Goal: Task Accomplishment & Management: Use online tool/utility

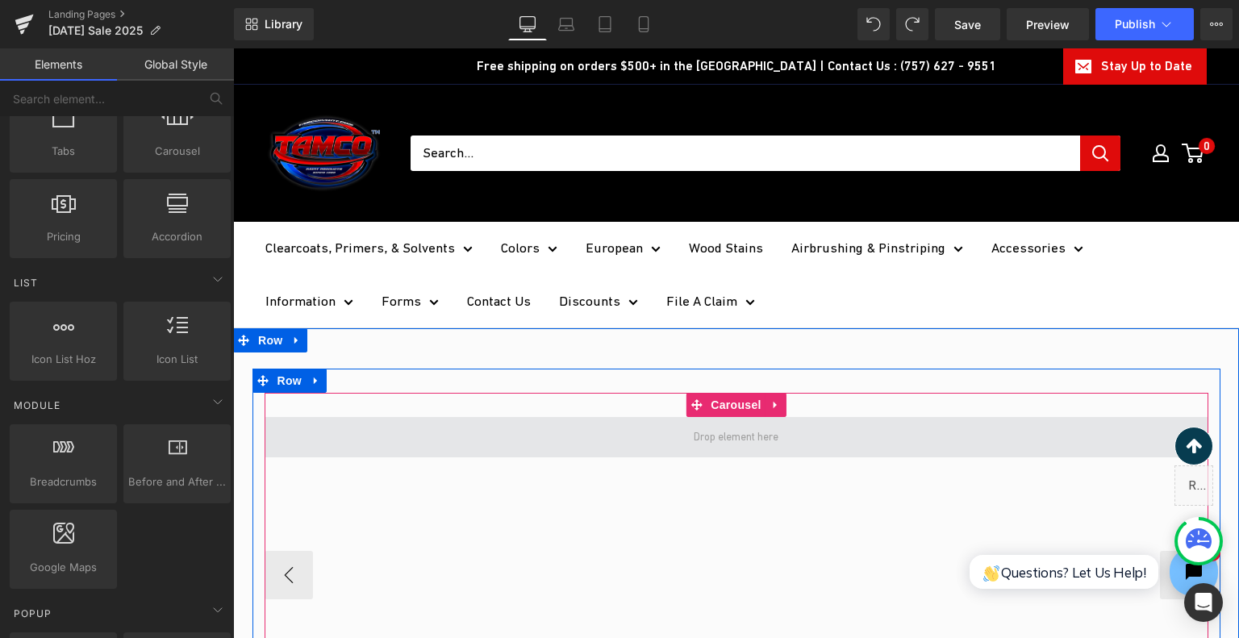
click at [698, 456] on span at bounding box center [737, 437] width 944 height 40
click at [704, 445] on span at bounding box center [736, 437] width 96 height 27
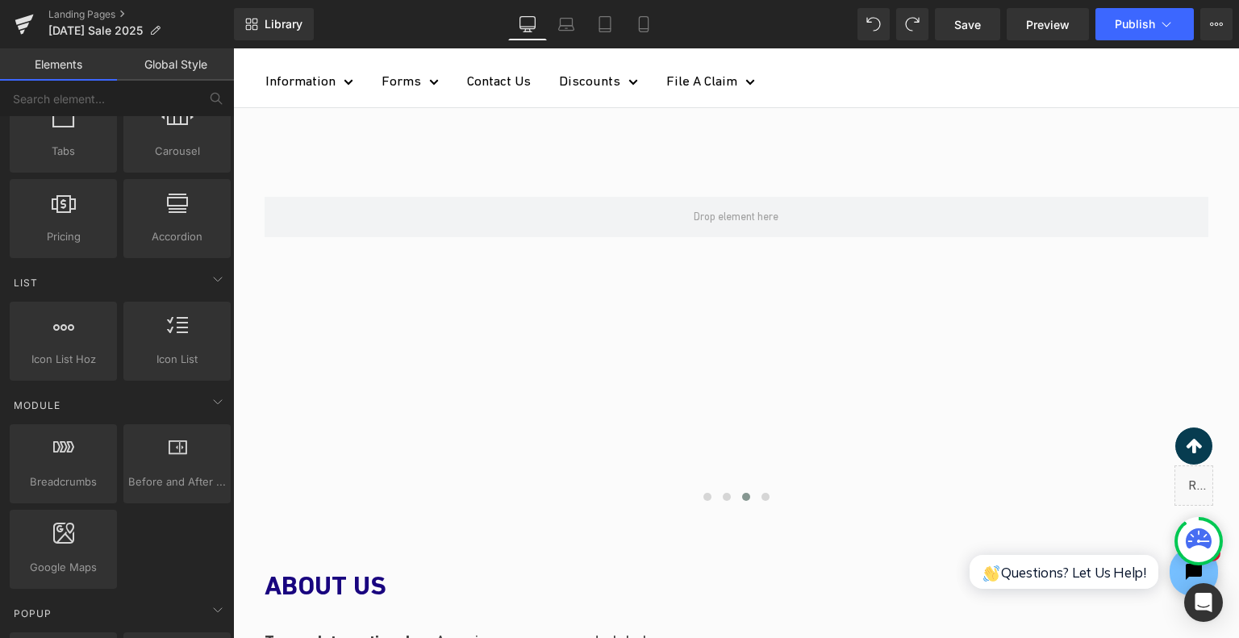
scroll to position [275, 0]
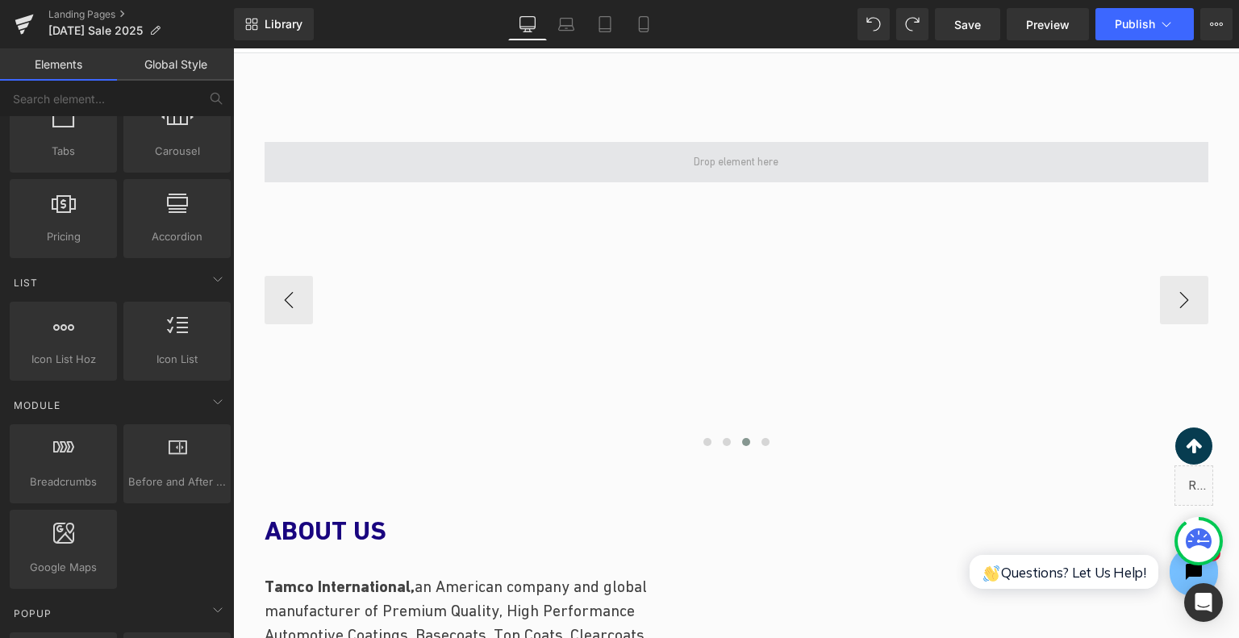
click at [729, 170] on span at bounding box center [736, 161] width 96 height 27
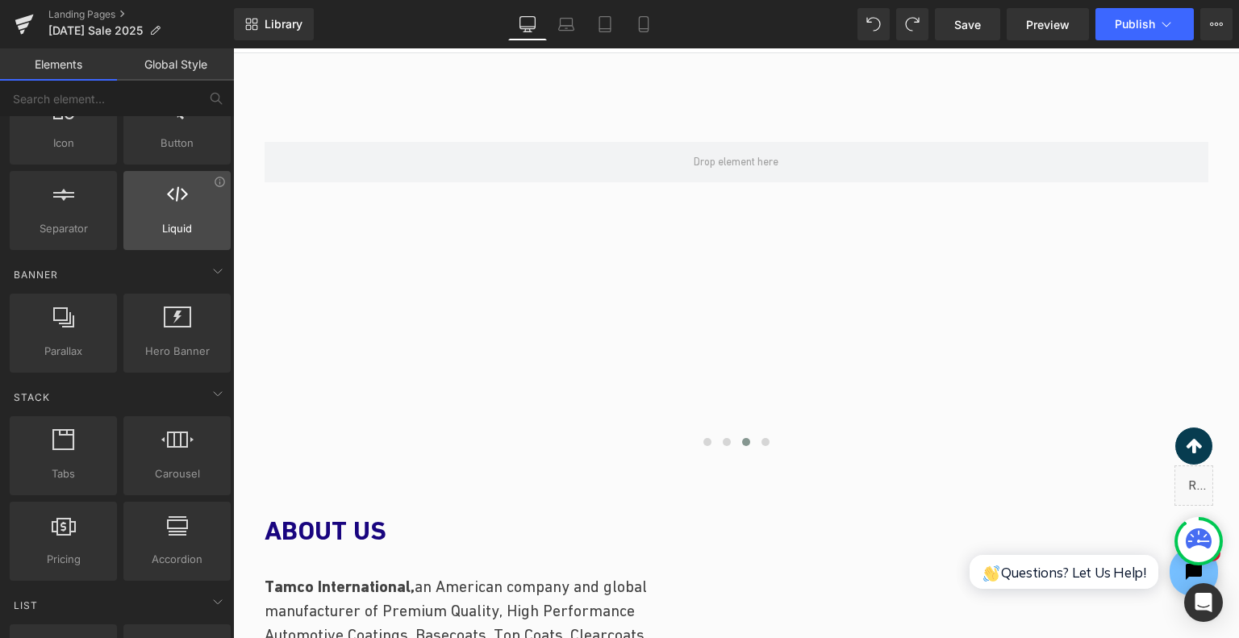
scroll to position [0, 0]
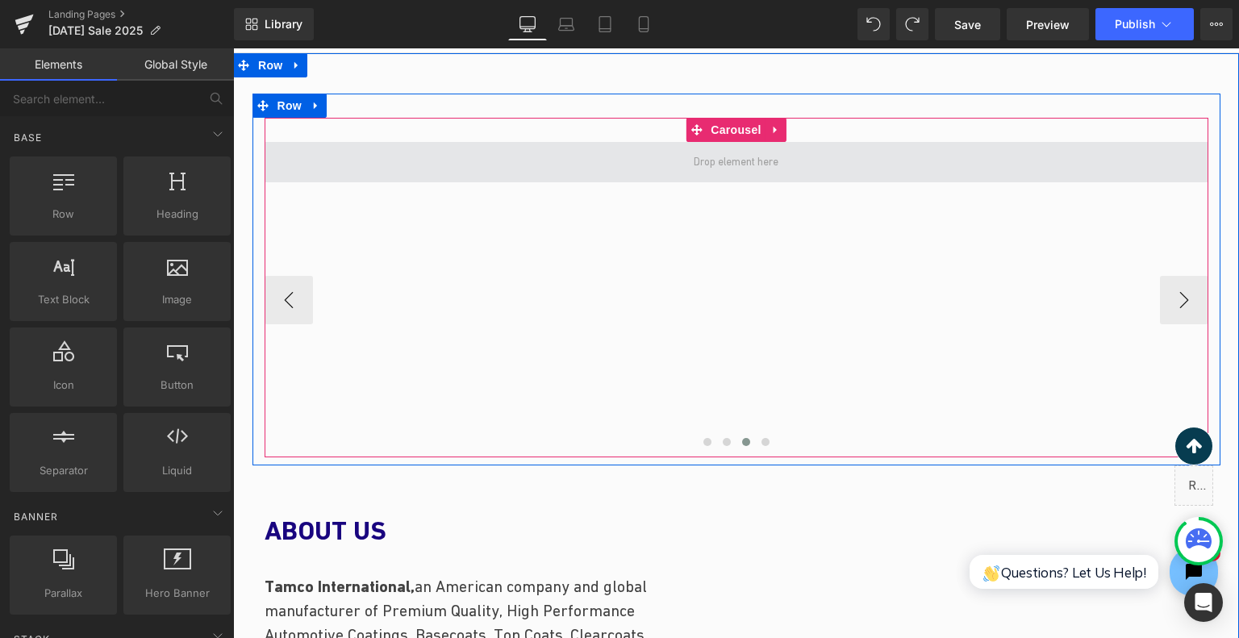
click at [766, 162] on span at bounding box center [736, 161] width 96 height 27
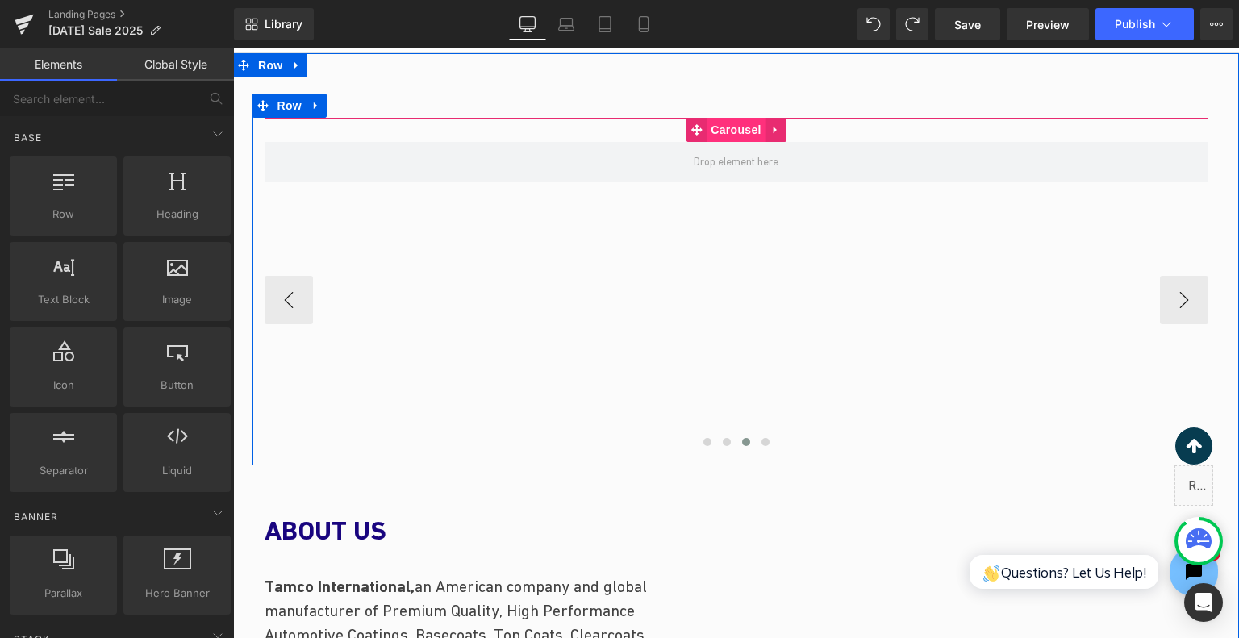
click at [737, 128] on span "Carousel" at bounding box center [736, 130] width 58 height 24
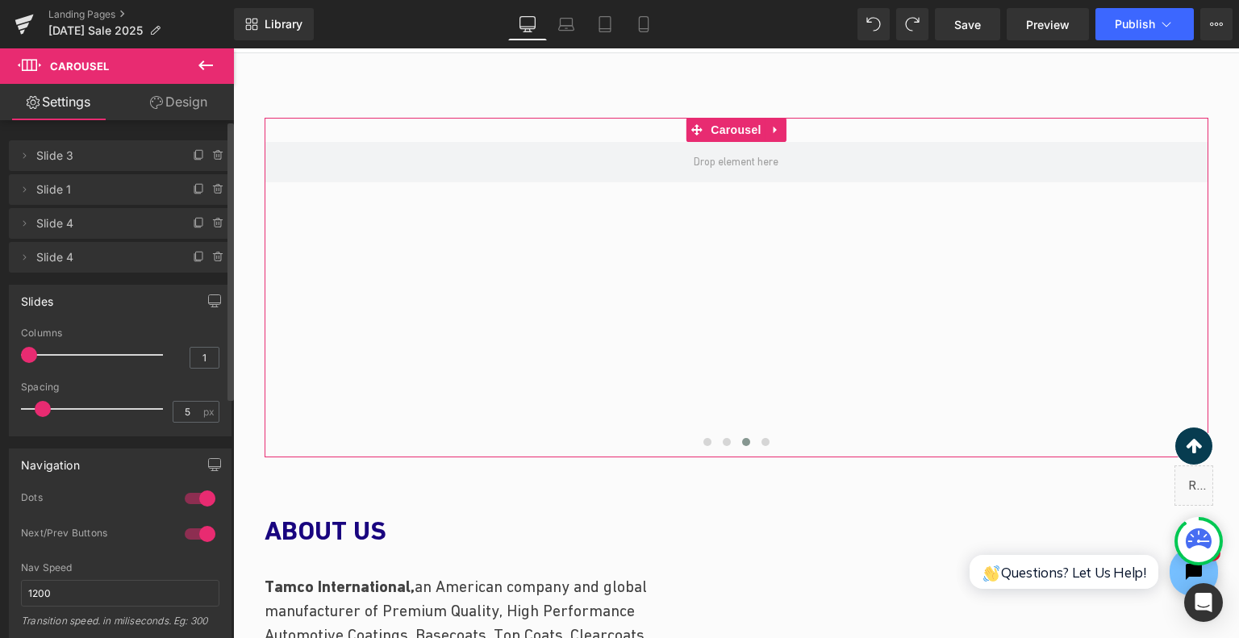
click at [119, 161] on span "Slide 3" at bounding box center [104, 155] width 136 height 31
click at [31, 157] on span at bounding box center [24, 155] width 19 height 19
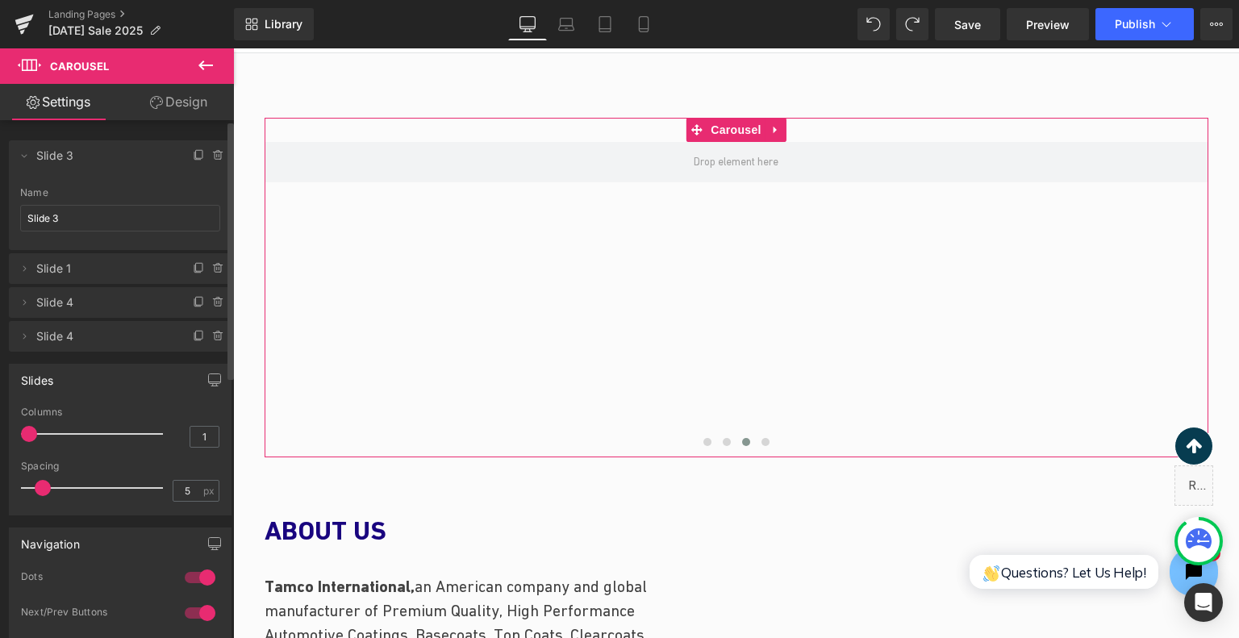
click at [40, 156] on span "Slide 3" at bounding box center [104, 155] width 136 height 31
click at [31, 155] on span at bounding box center [24, 155] width 19 height 19
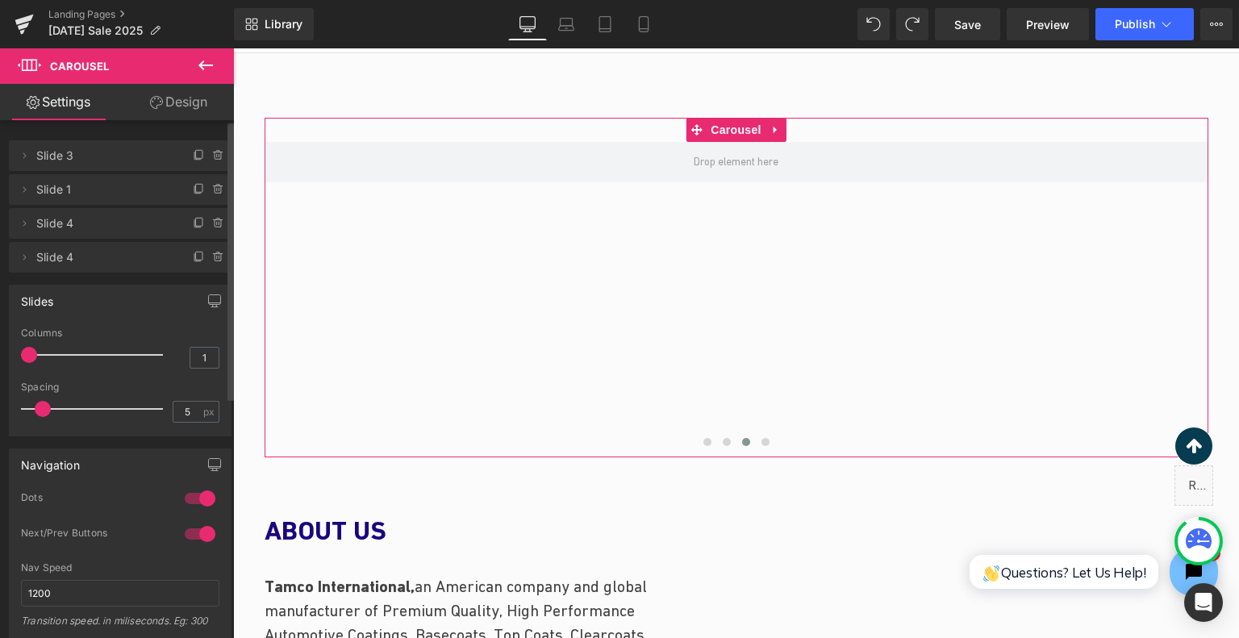
click at [173, 157] on li "Delete Cancel Slide 3 Slide 3 Name Slide 3" at bounding box center [120, 155] width 223 height 31
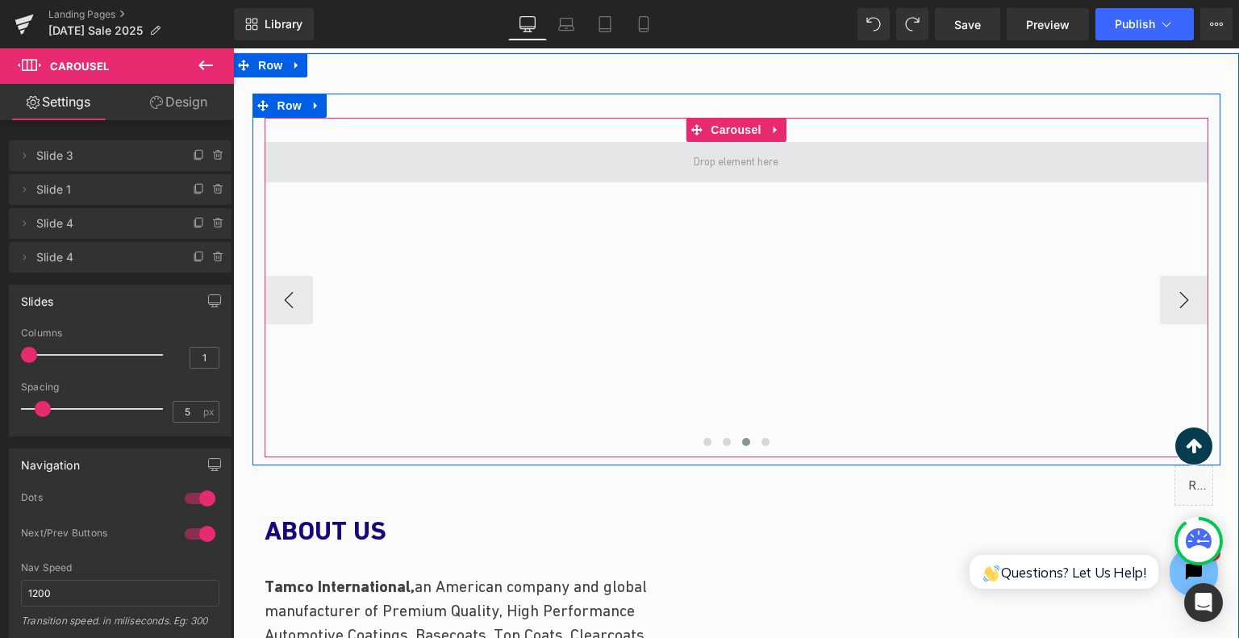
click at [668, 169] on span at bounding box center [737, 162] width 944 height 40
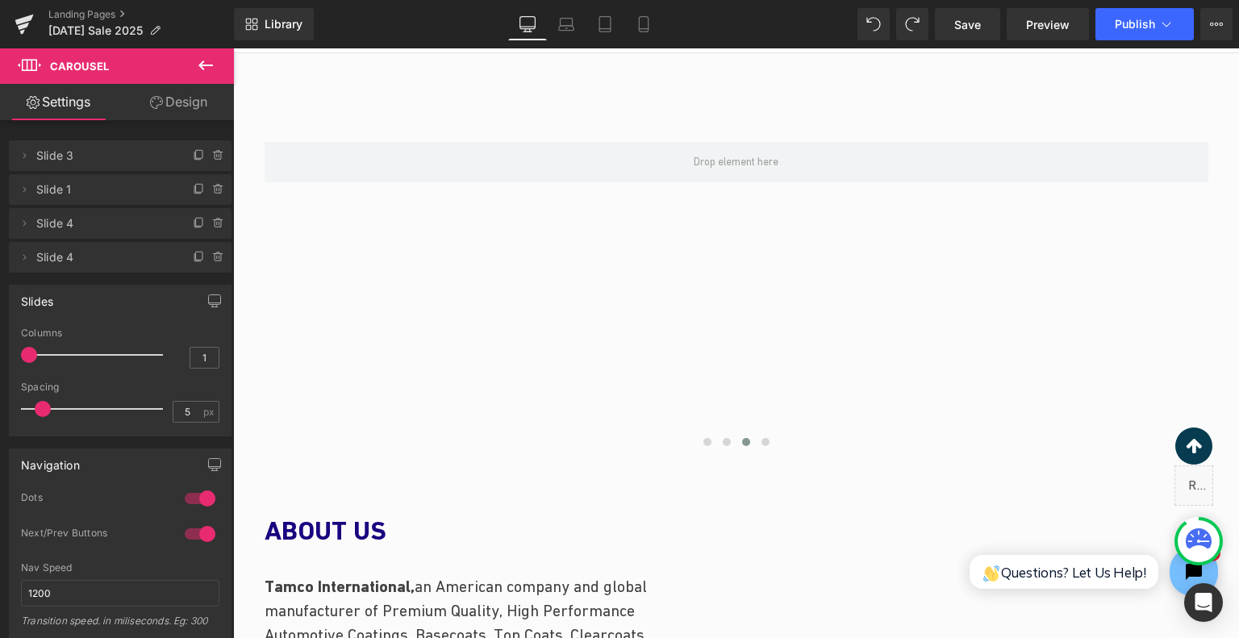
click at [219, 72] on button at bounding box center [206, 66] width 56 height 36
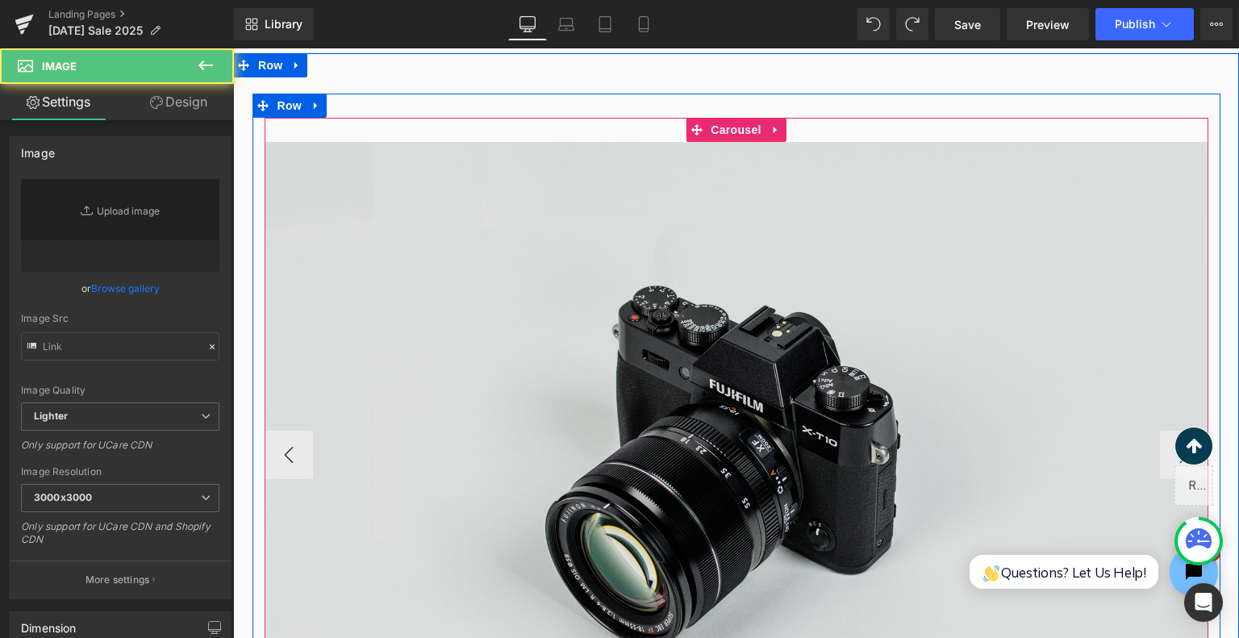
type input "//[DOMAIN_NAME][URL]"
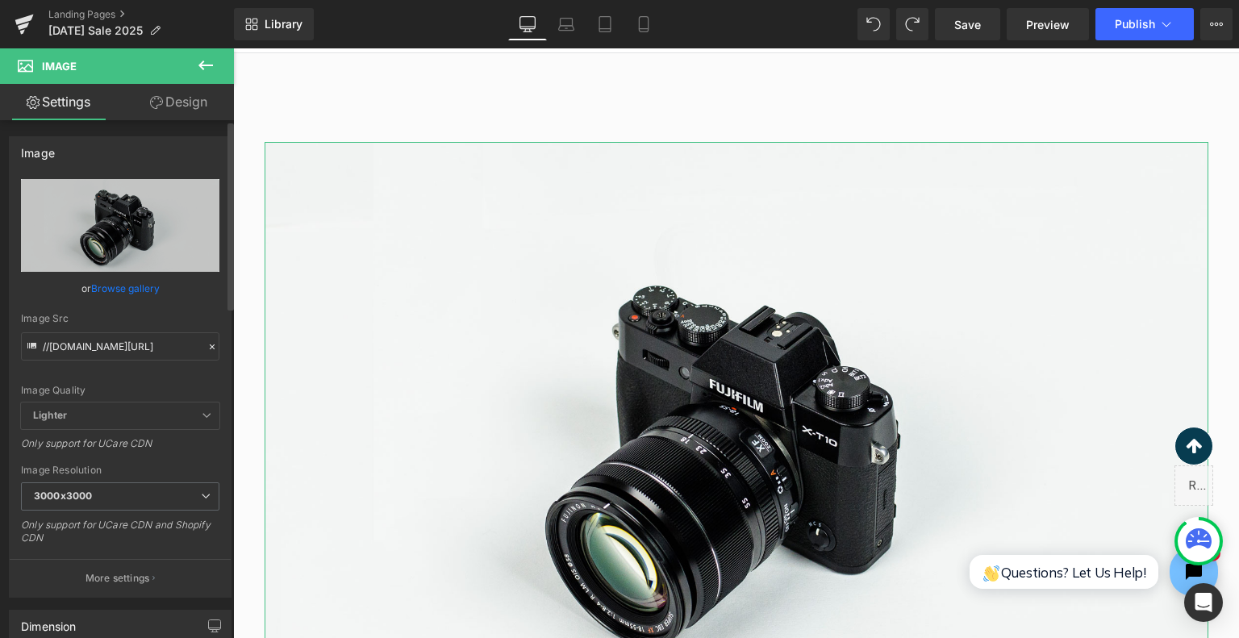
click at [135, 282] on link "Browse gallery" at bounding box center [125, 288] width 69 height 28
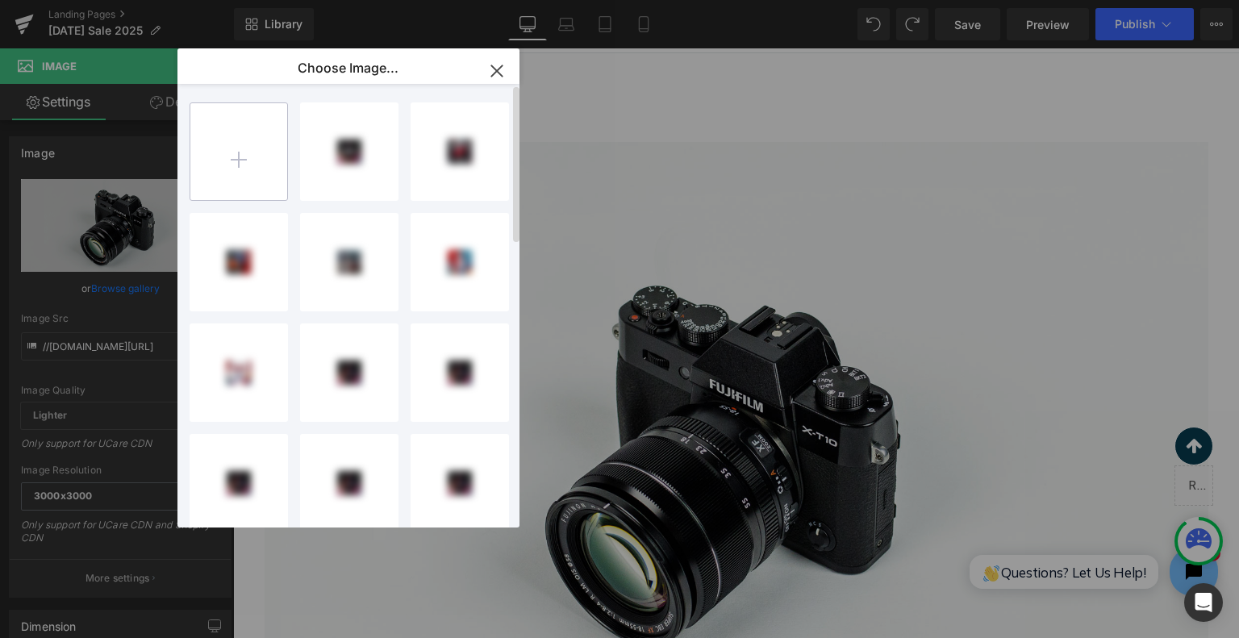
click at [0, 0] on input "file" at bounding box center [0, 0] width 0 height 0
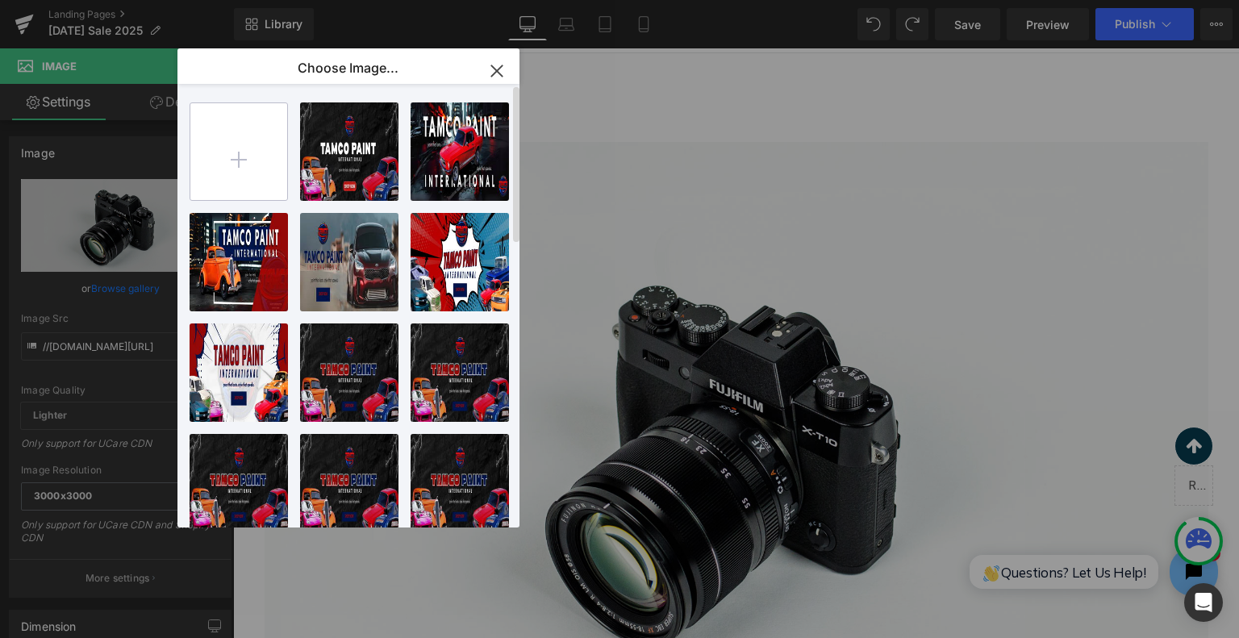
type input "C:\fakepath\_(851 x 315 px)_page-0001.jpg"
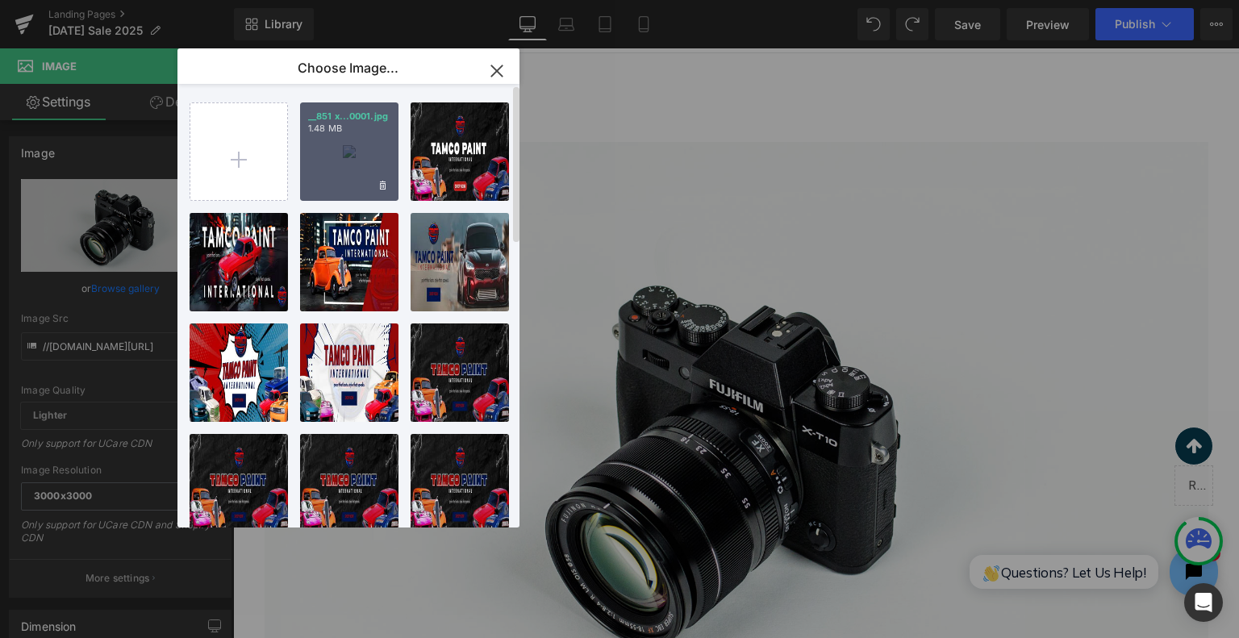
type input "[URL][DOMAIN_NAME]"
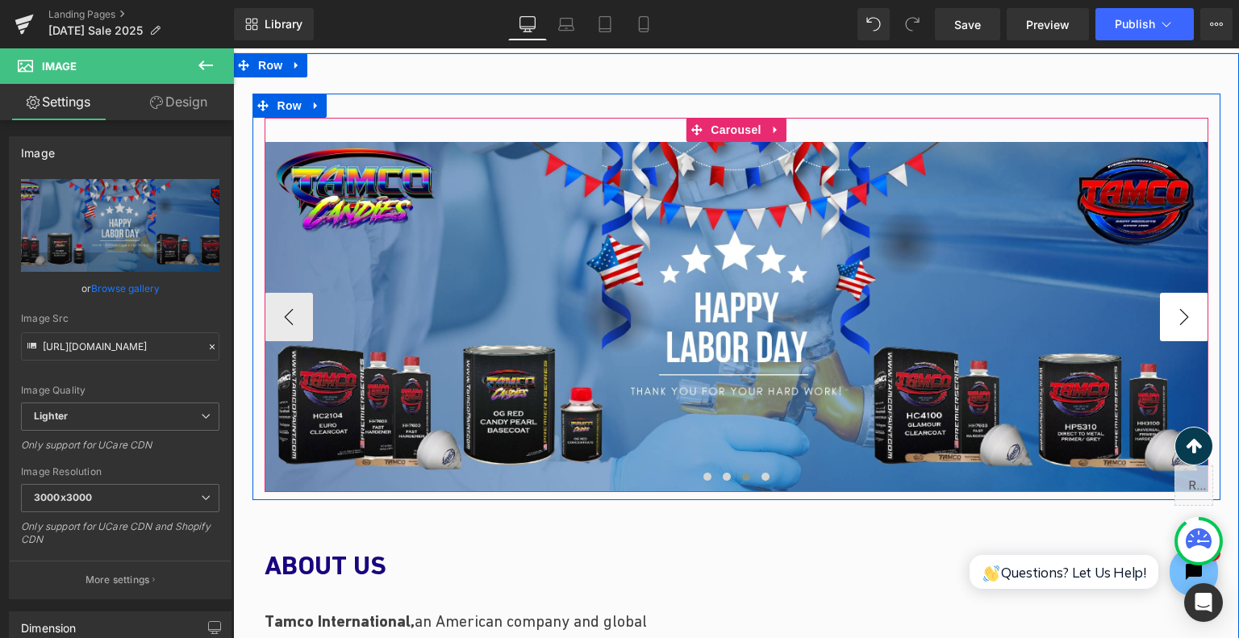
click at [1183, 305] on button "›" at bounding box center [1184, 317] width 48 height 48
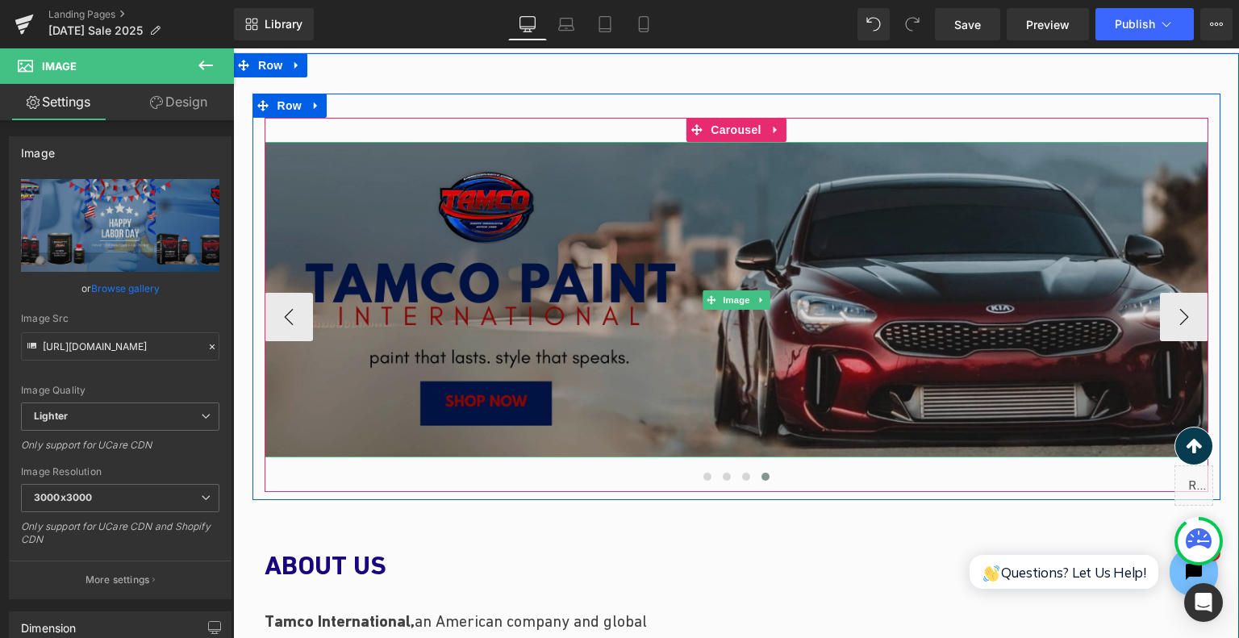
click at [653, 336] on img at bounding box center [737, 299] width 944 height 315
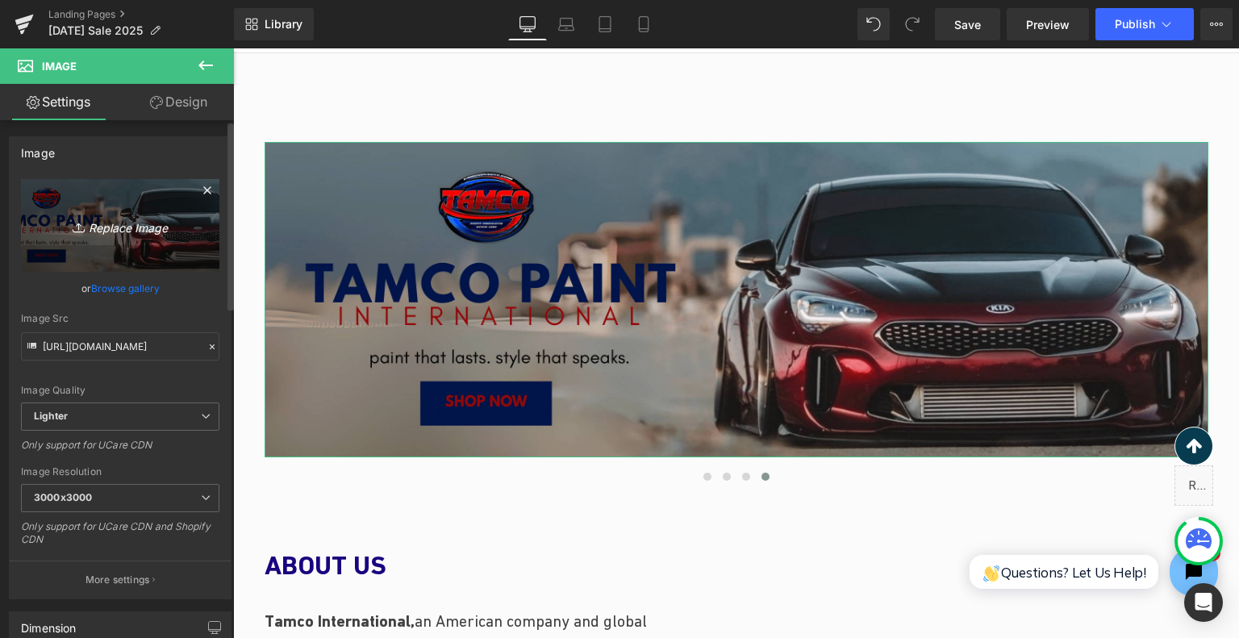
click at [129, 224] on icon "Replace Image" at bounding box center [120, 225] width 129 height 20
type input "C:\fakepath\Labor Day Sale 2025 (1)_page-0001.jpg"
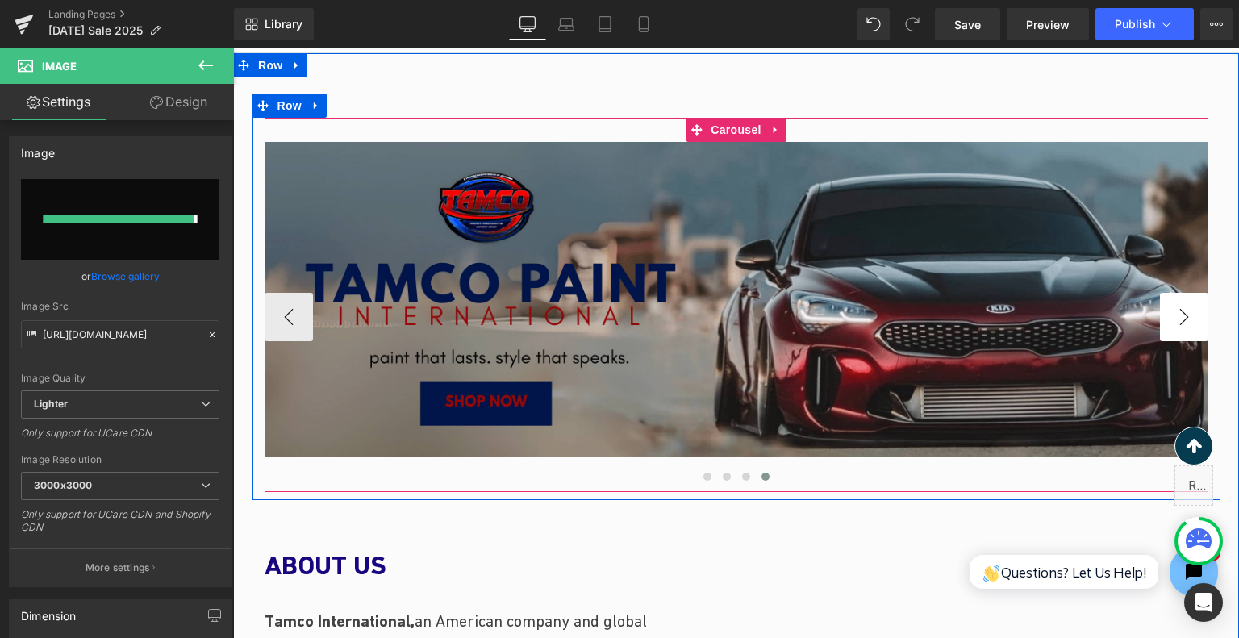
type input "https://ucarecdn.com/0d1d6c34-ba47-4d29-9965-b06bf4215b07/-/format/auto/-/previ…"
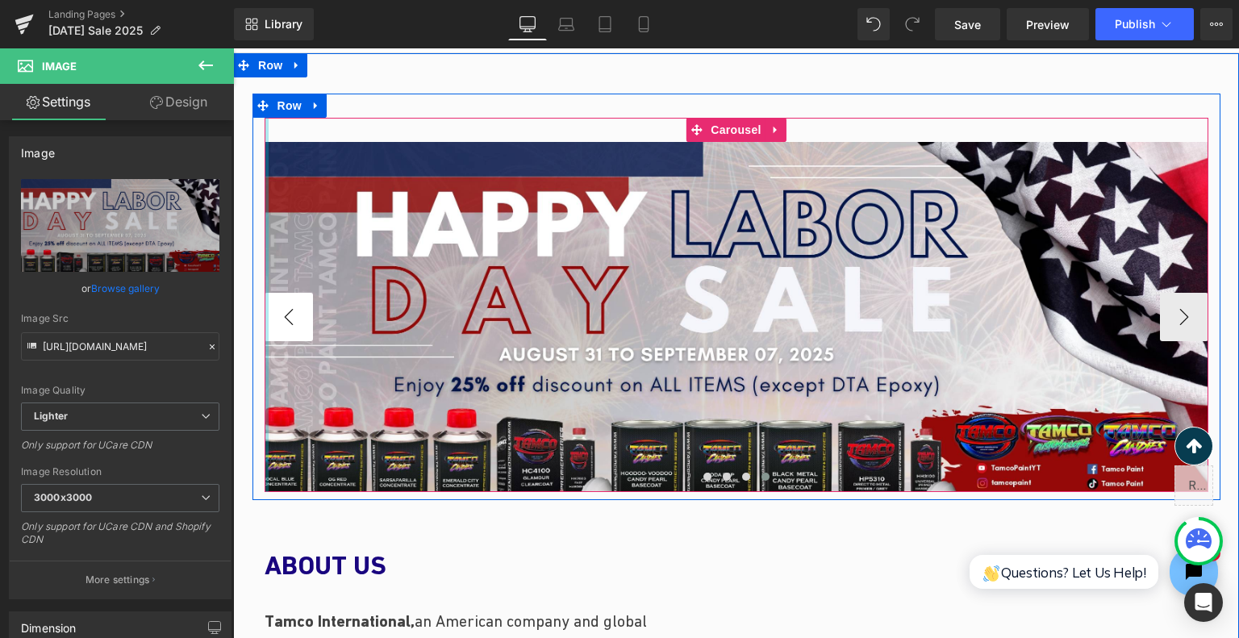
click at [267, 311] on button "‹" at bounding box center [289, 317] width 48 height 48
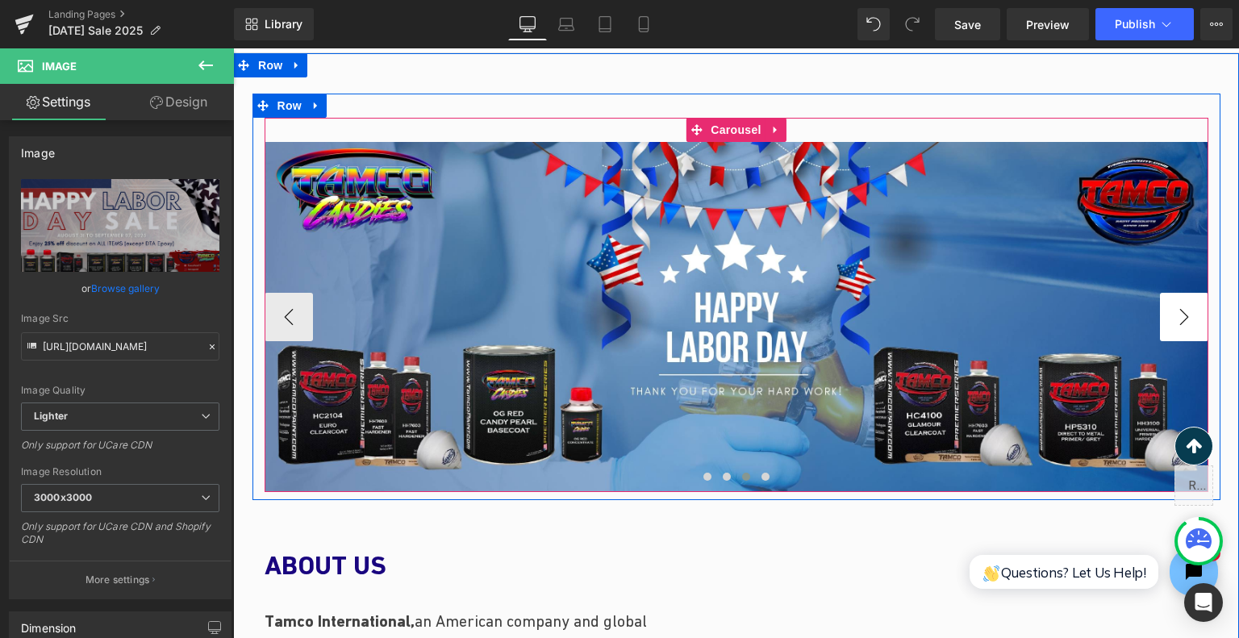
click at [1160, 303] on button "›" at bounding box center [1184, 317] width 48 height 48
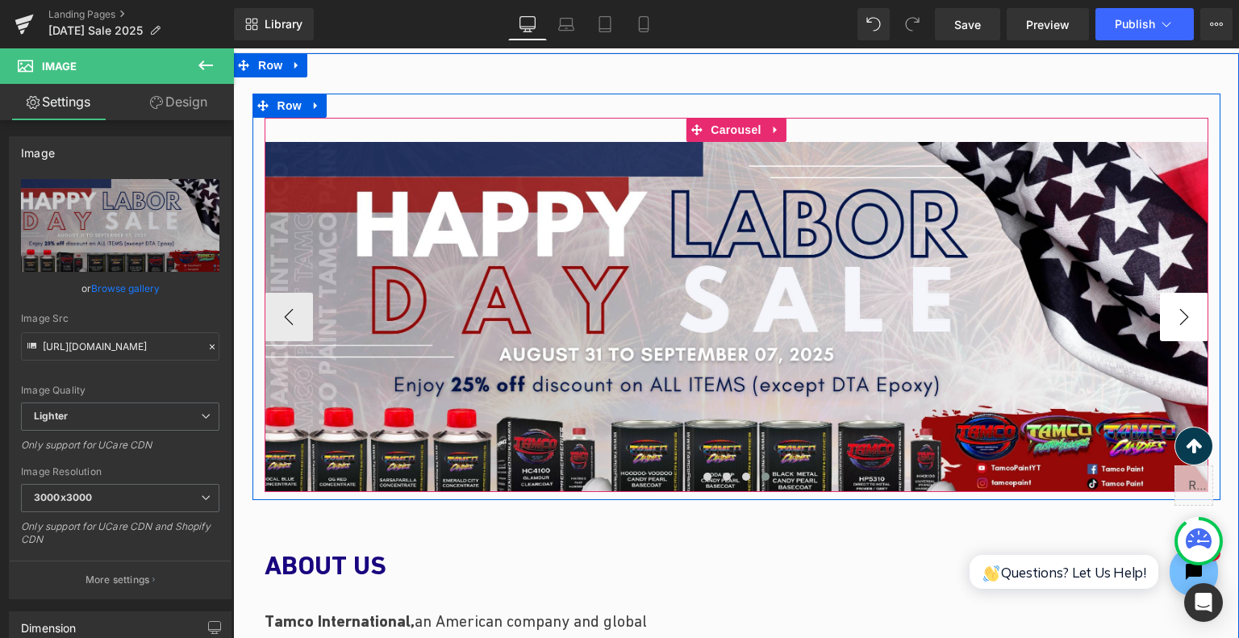
click at [1160, 303] on button "›" at bounding box center [1184, 317] width 48 height 48
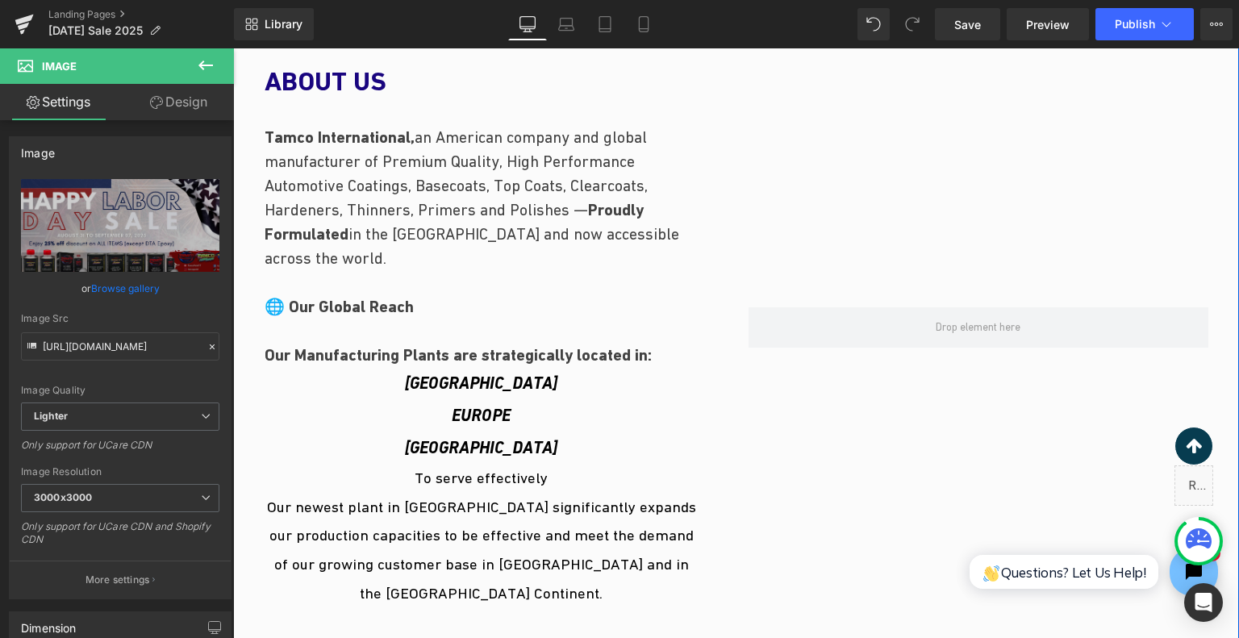
scroll to position [679, 0]
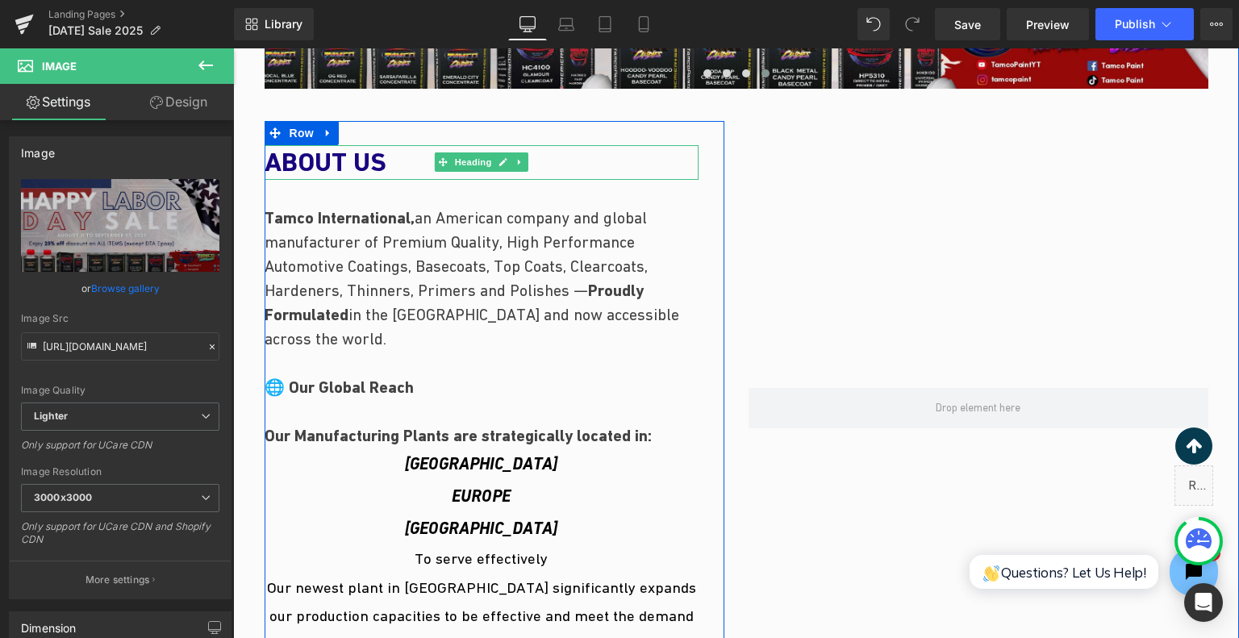
click at [396, 164] on h1 "ABOUT US" at bounding box center [482, 162] width 434 height 35
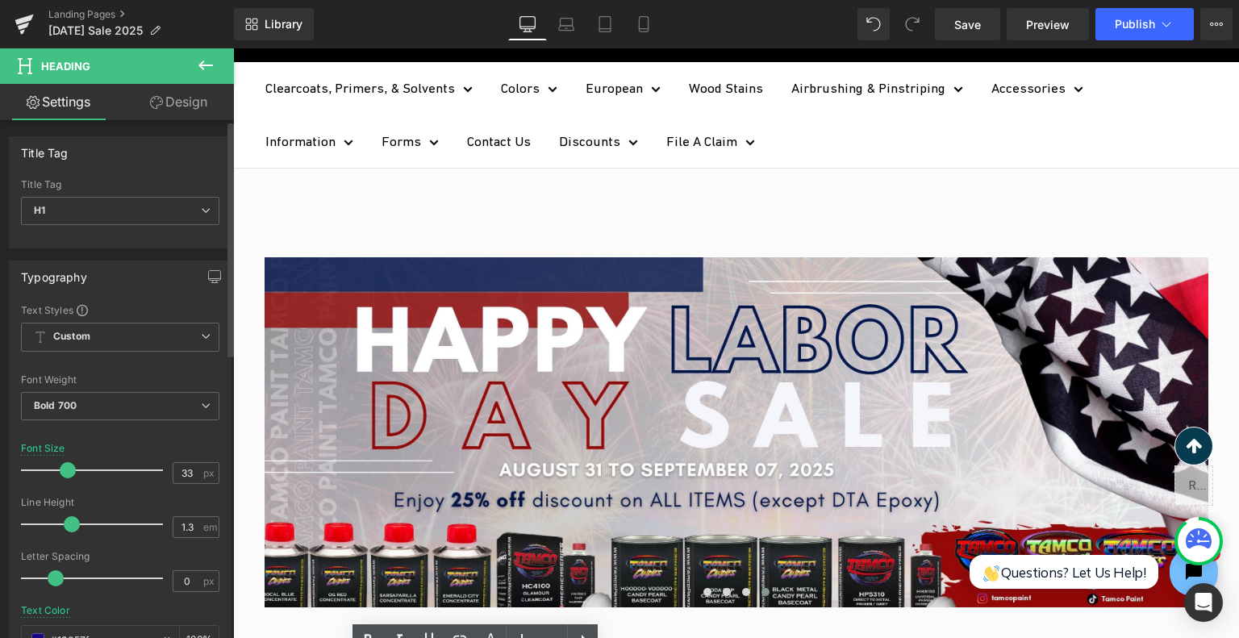
scroll to position [161, 0]
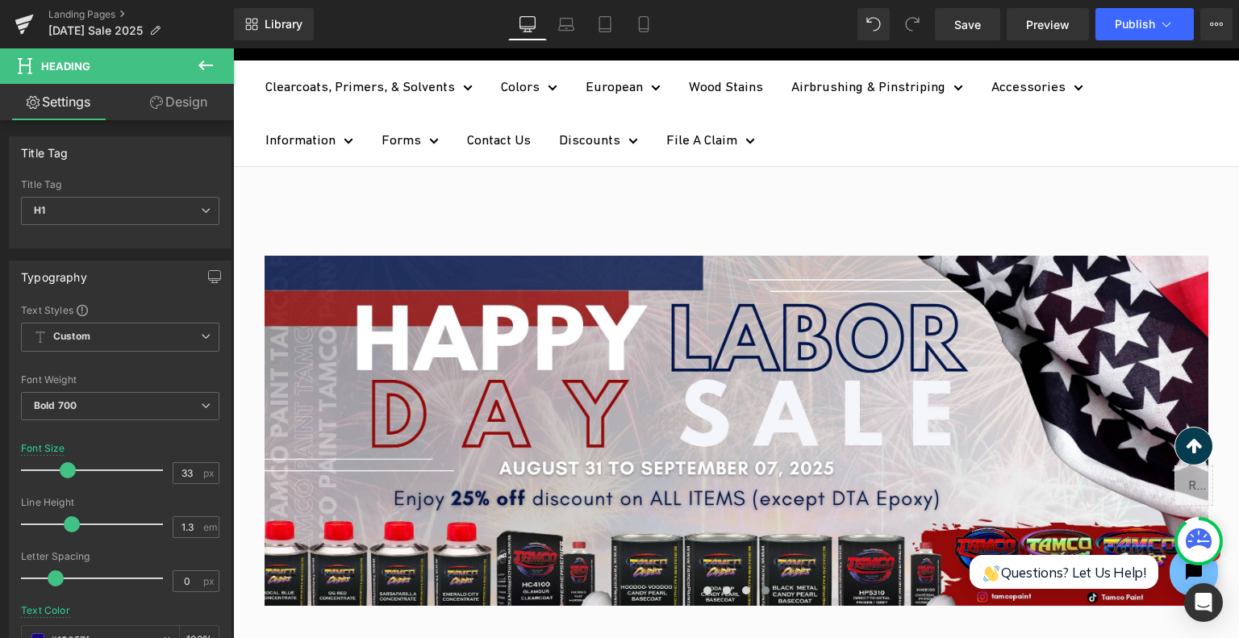
click at [210, 65] on icon at bounding box center [205, 66] width 15 height 10
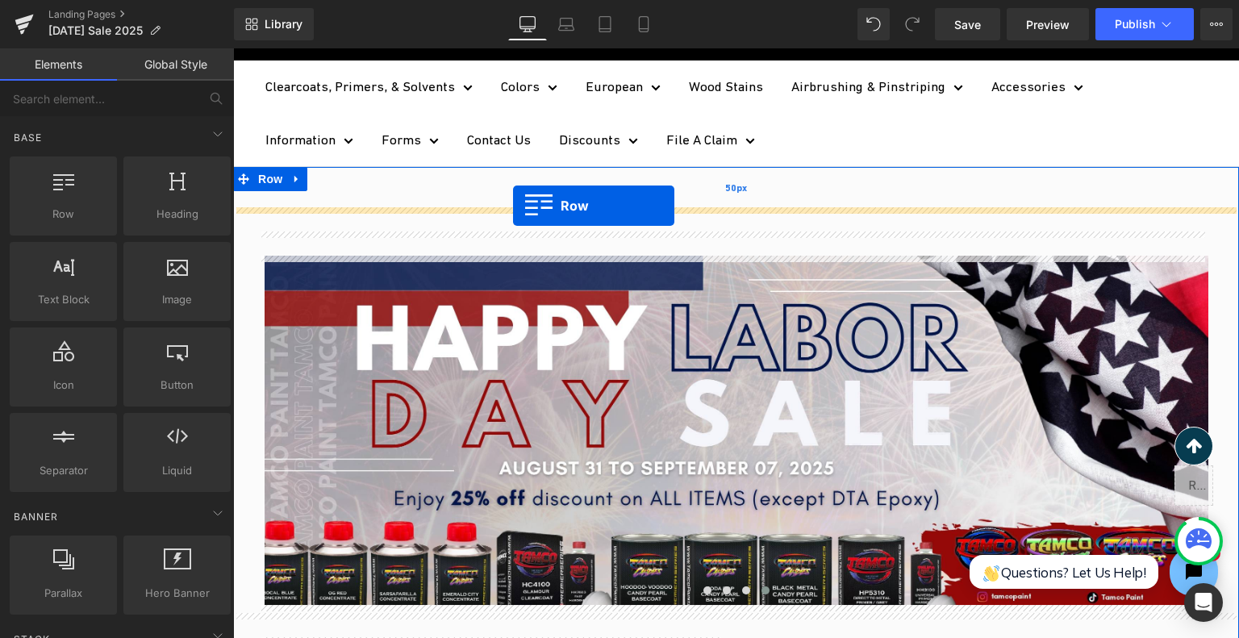
drag, startPoint x: 303, startPoint y: 260, endPoint x: 513, endPoint y: 206, distance: 216.6
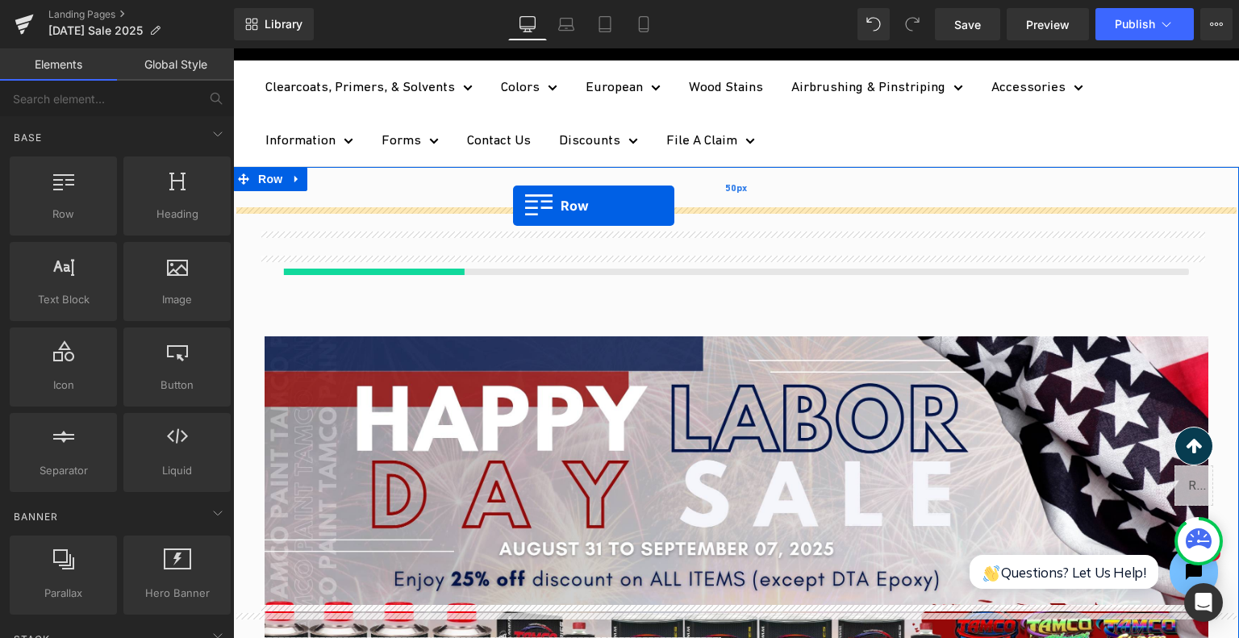
scroll to position [242, 0]
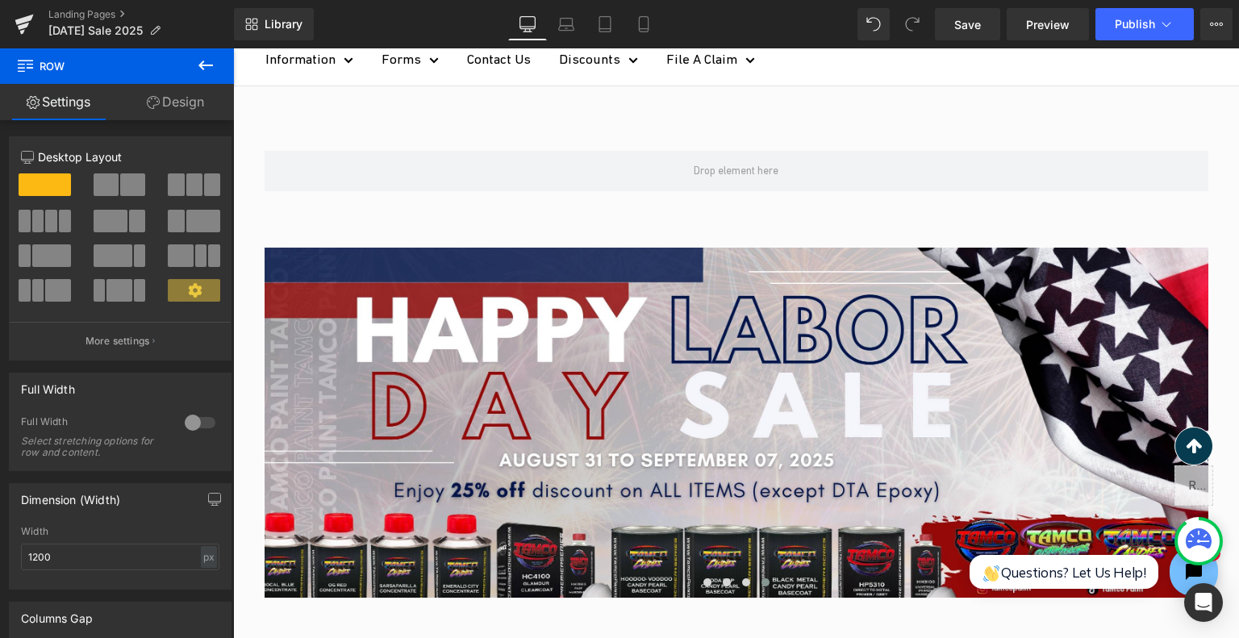
click at [215, 65] on icon at bounding box center [205, 65] width 19 height 19
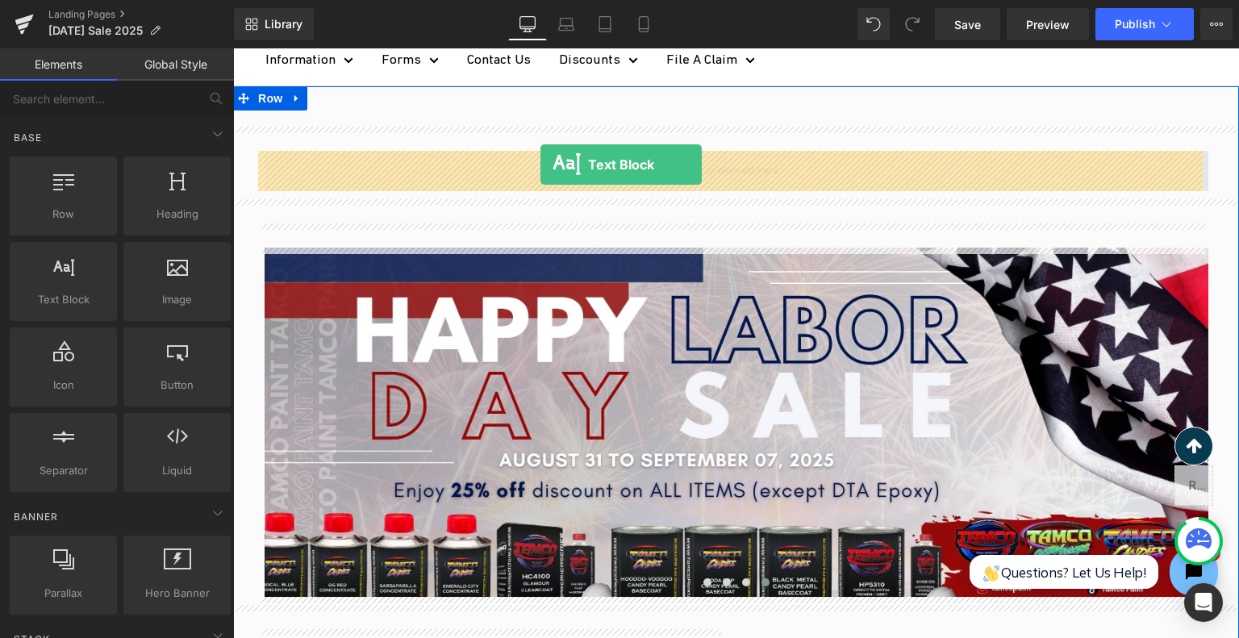
drag, startPoint x: 424, startPoint y: 305, endPoint x: 541, endPoint y: 165, distance: 182.7
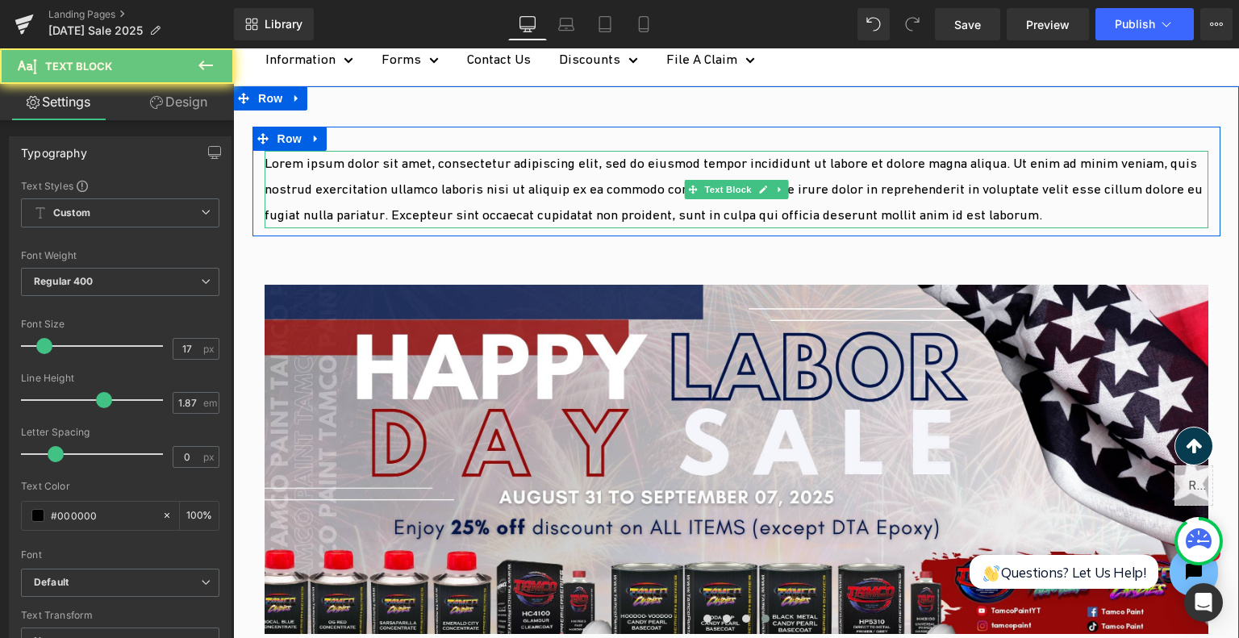
click at [591, 198] on p "Lorem ipsum dolor sit amet, consectetur adipiscing elit, sed do eiusmod tempor …" at bounding box center [737, 189] width 944 height 77
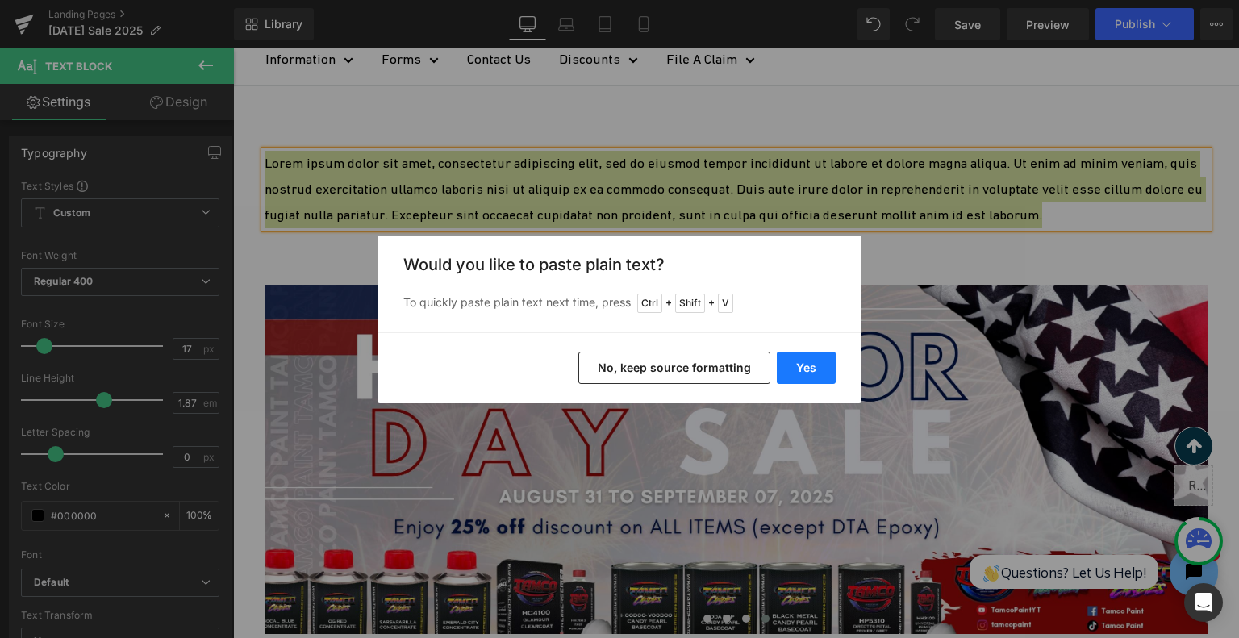
click at [815, 359] on button "Yes" at bounding box center [806, 368] width 59 height 32
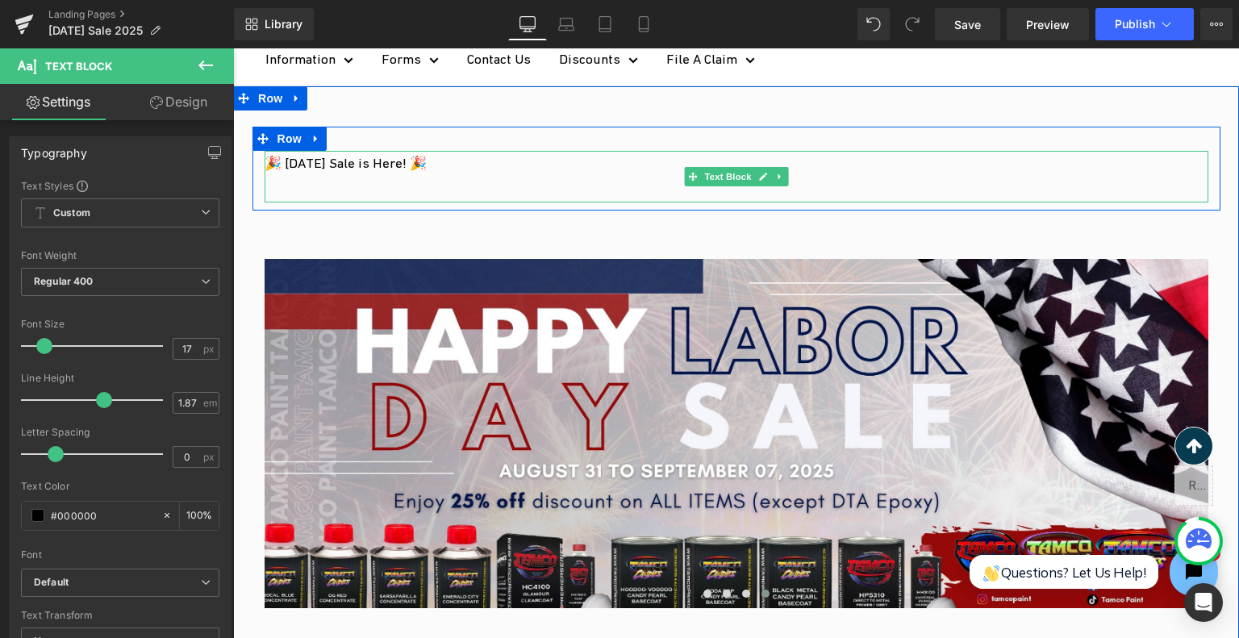
click at [557, 178] on p at bounding box center [737, 190] width 944 height 26
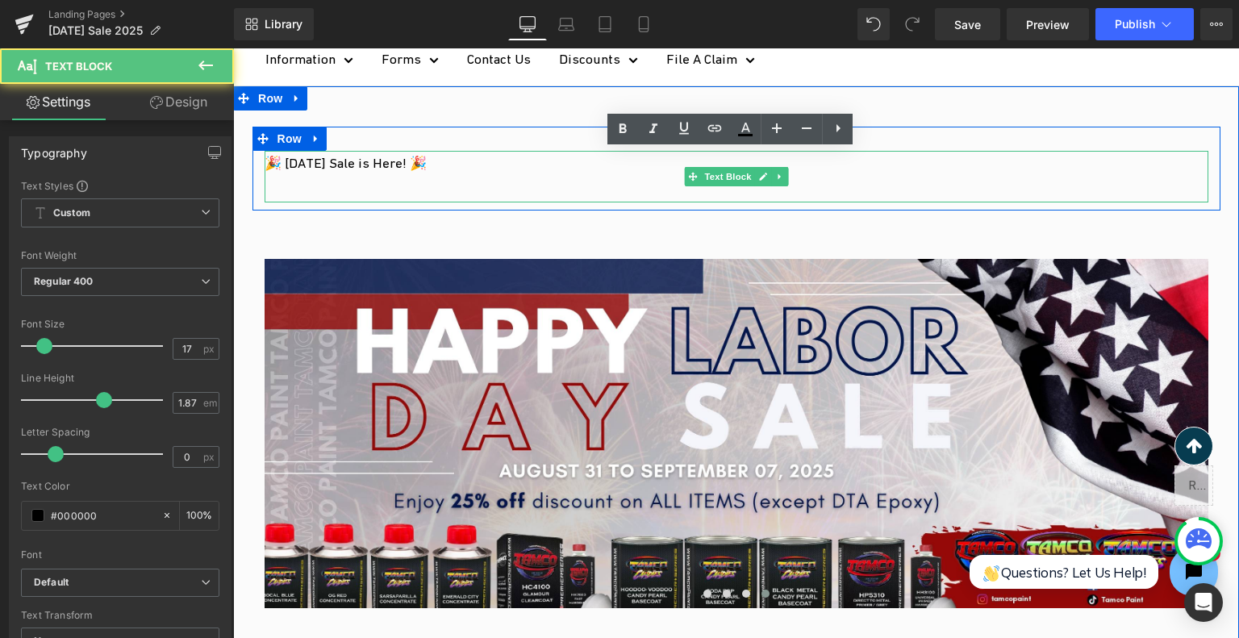
click at [557, 178] on p at bounding box center [737, 190] width 944 height 26
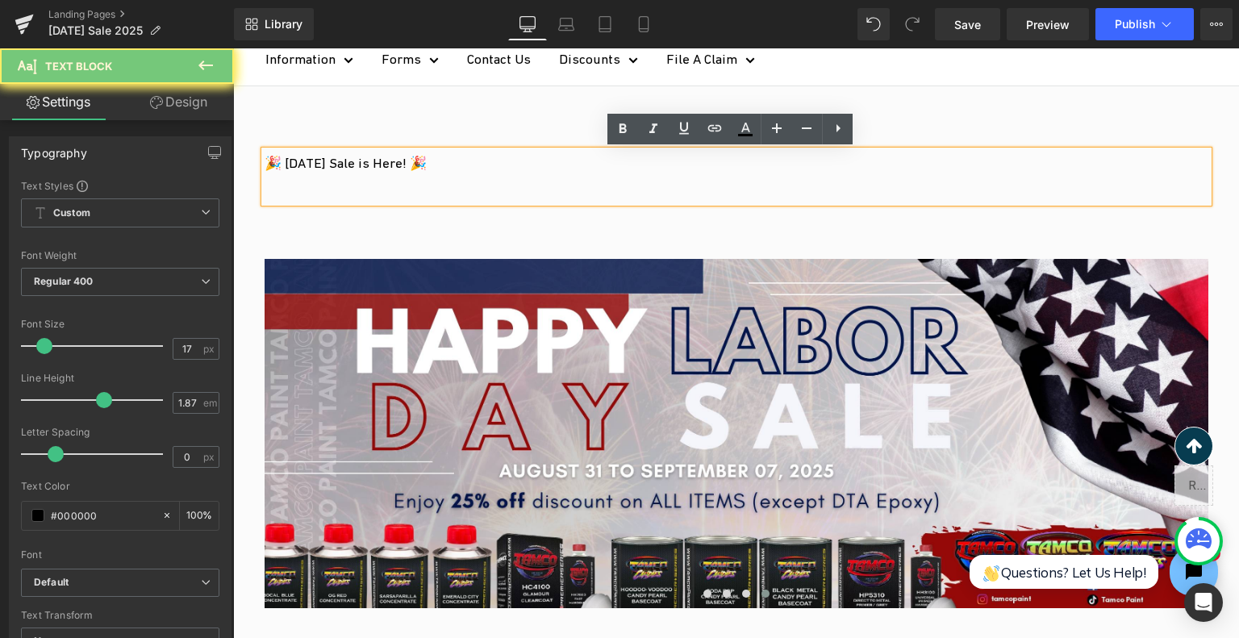
click at [557, 178] on p at bounding box center [737, 190] width 944 height 26
click at [525, 158] on p "🎉 Labor Day Sale is Here! 🎉" at bounding box center [737, 164] width 944 height 26
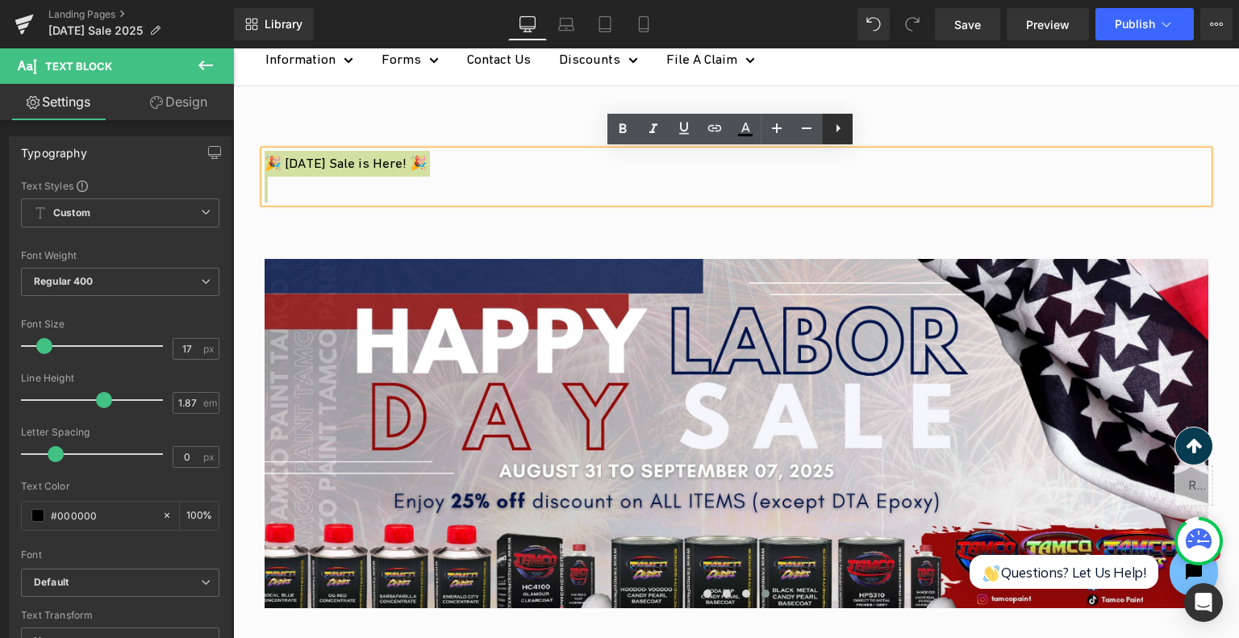
click at [848, 122] on link at bounding box center [837, 129] width 31 height 31
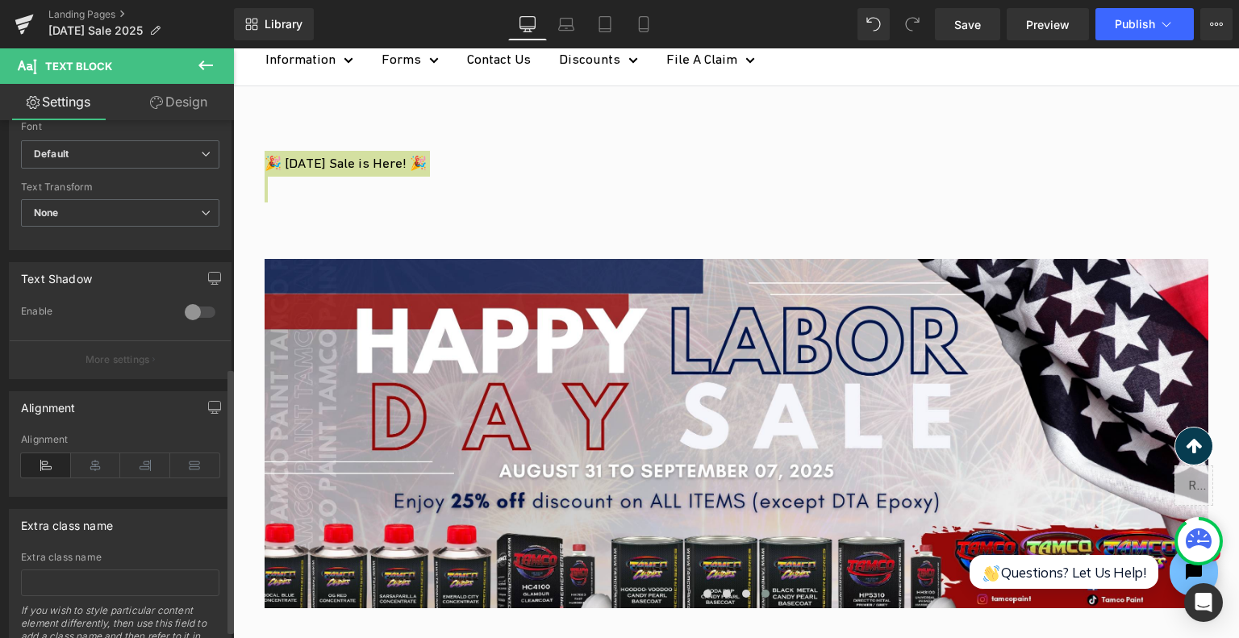
scroll to position [484, 0]
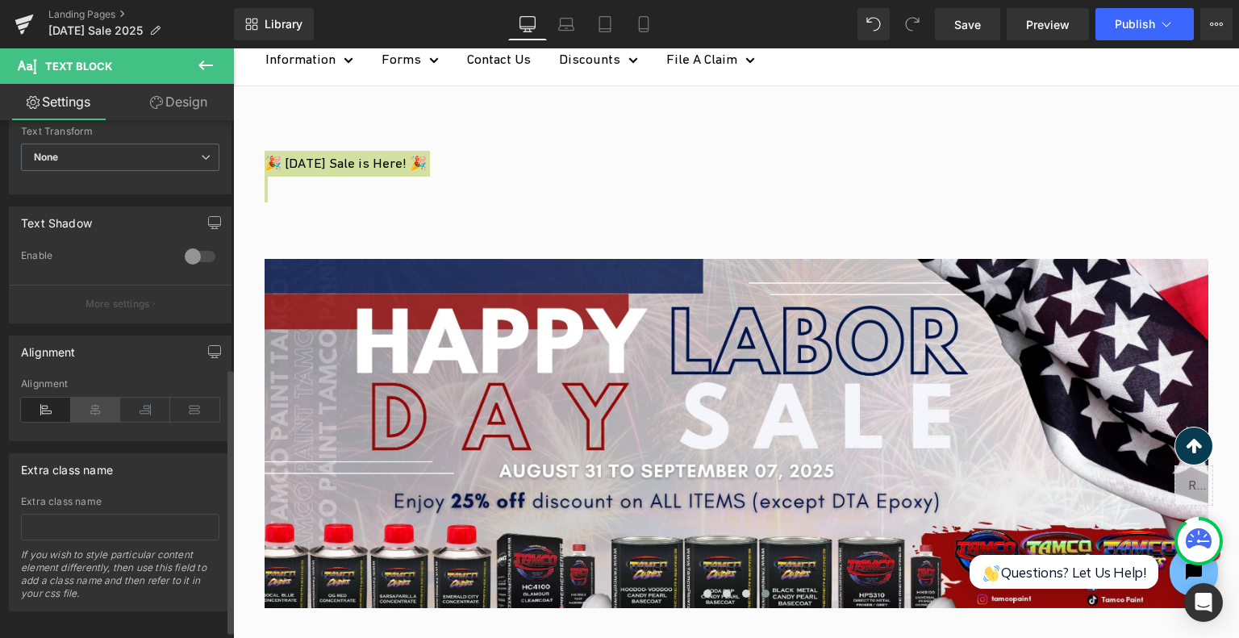
click at [111, 402] on icon at bounding box center [96, 410] width 50 height 24
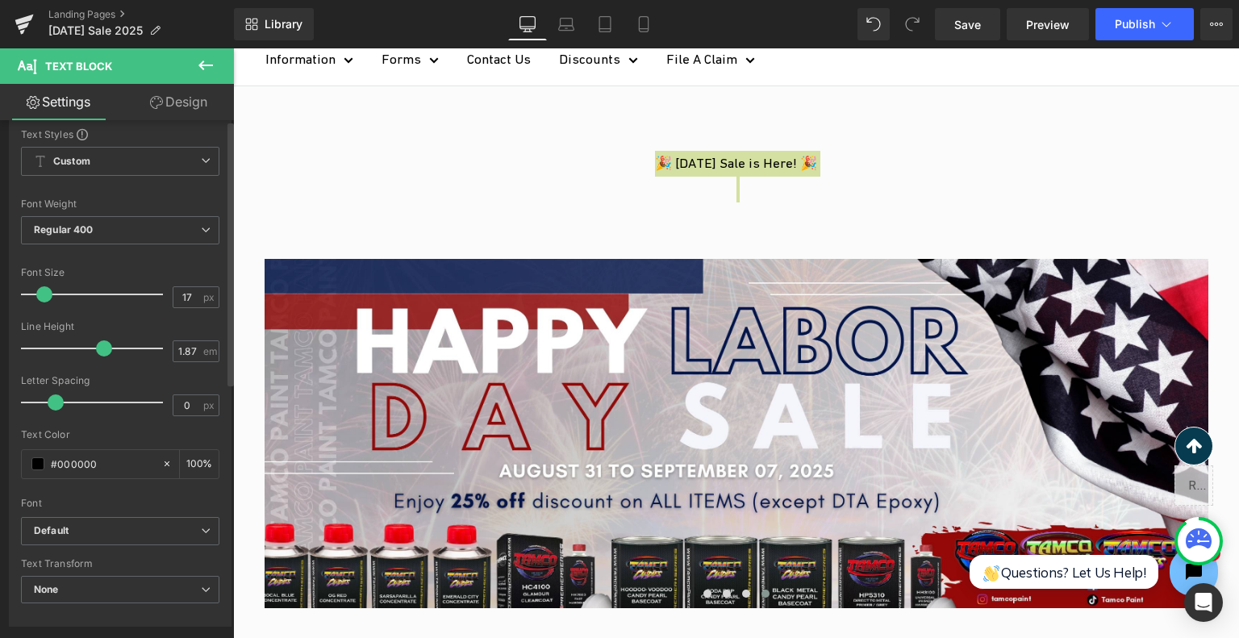
scroll to position [0, 0]
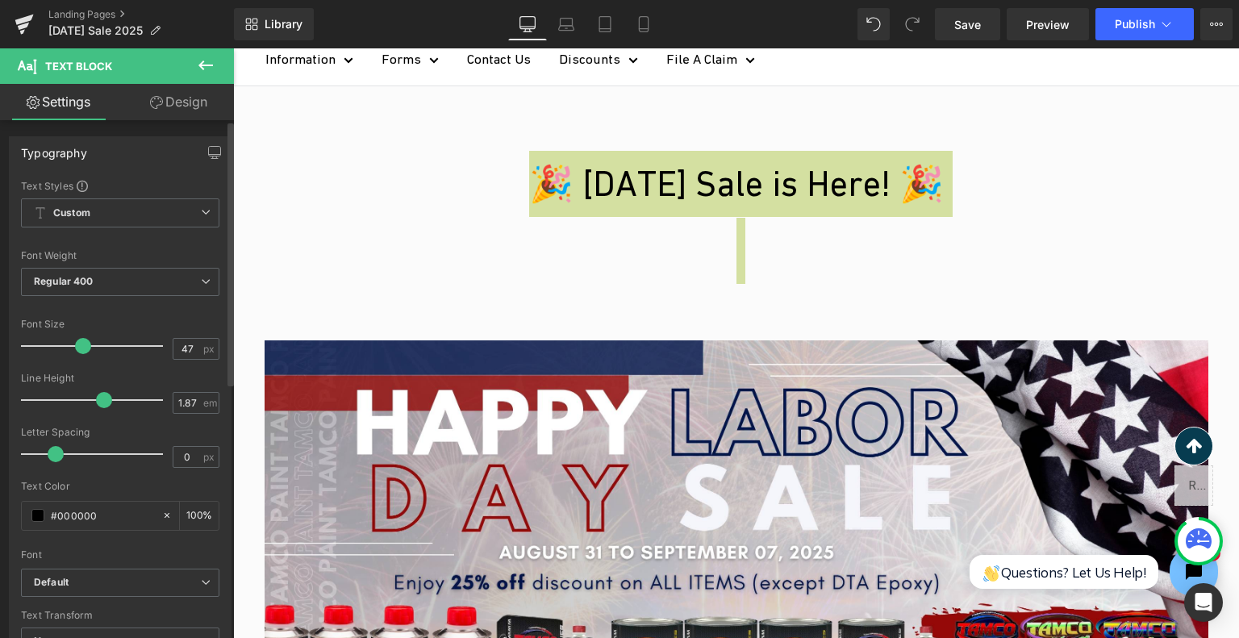
type input "48"
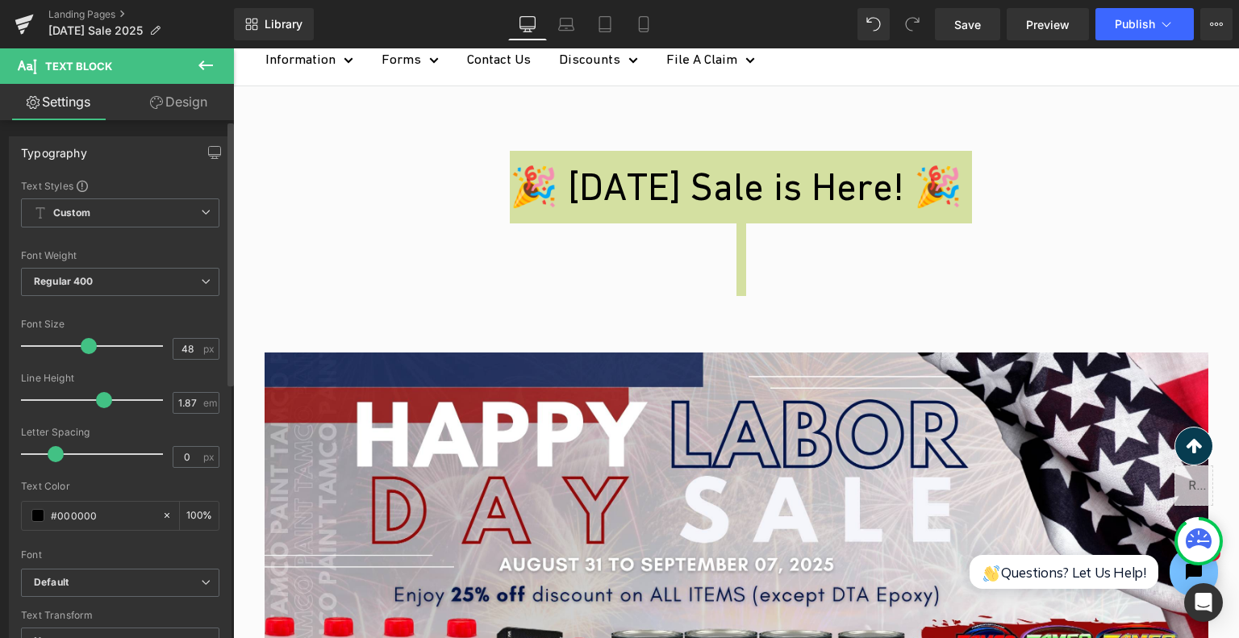
drag, startPoint x: 47, startPoint y: 338, endPoint x: 90, endPoint y: 341, distance: 42.9
click at [90, 341] on span at bounding box center [89, 346] width 16 height 16
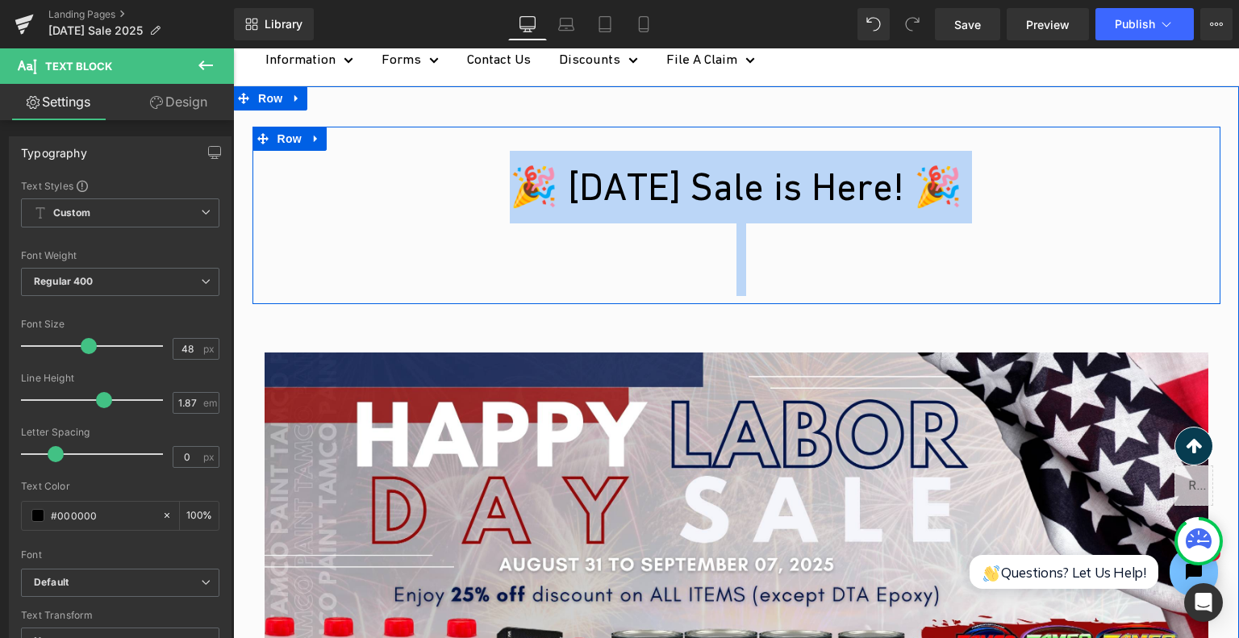
click at [633, 279] on p at bounding box center [737, 259] width 944 height 73
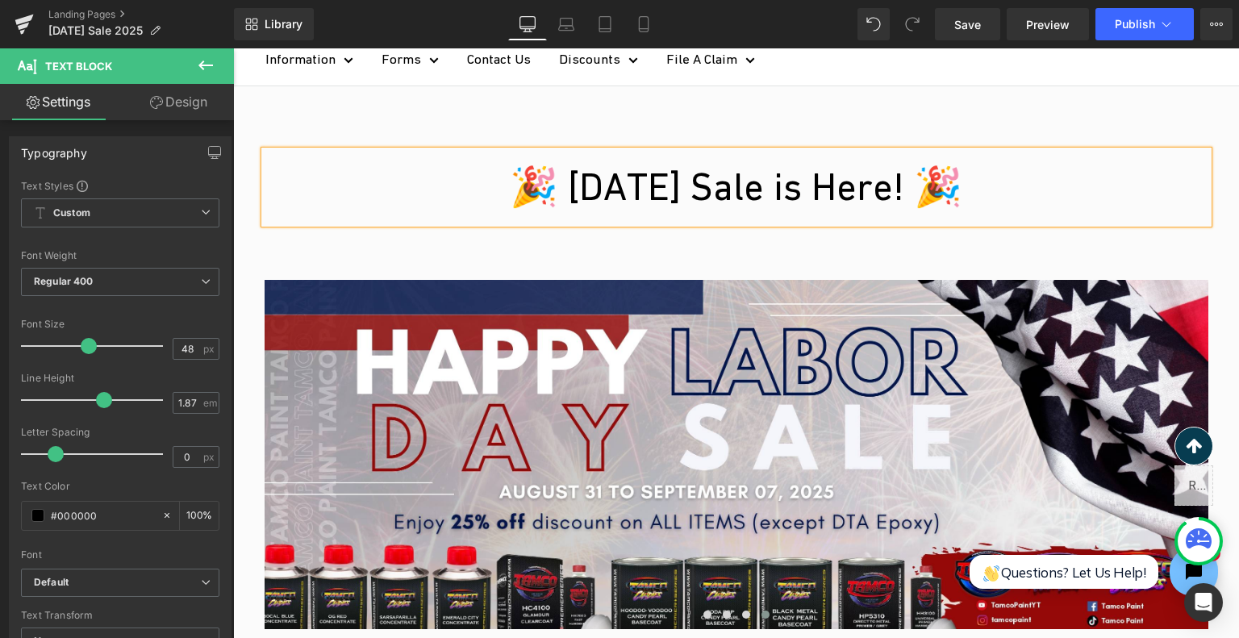
click at [677, 215] on p "🎉 Labor Day Sale is Here! 🎉" at bounding box center [737, 187] width 944 height 73
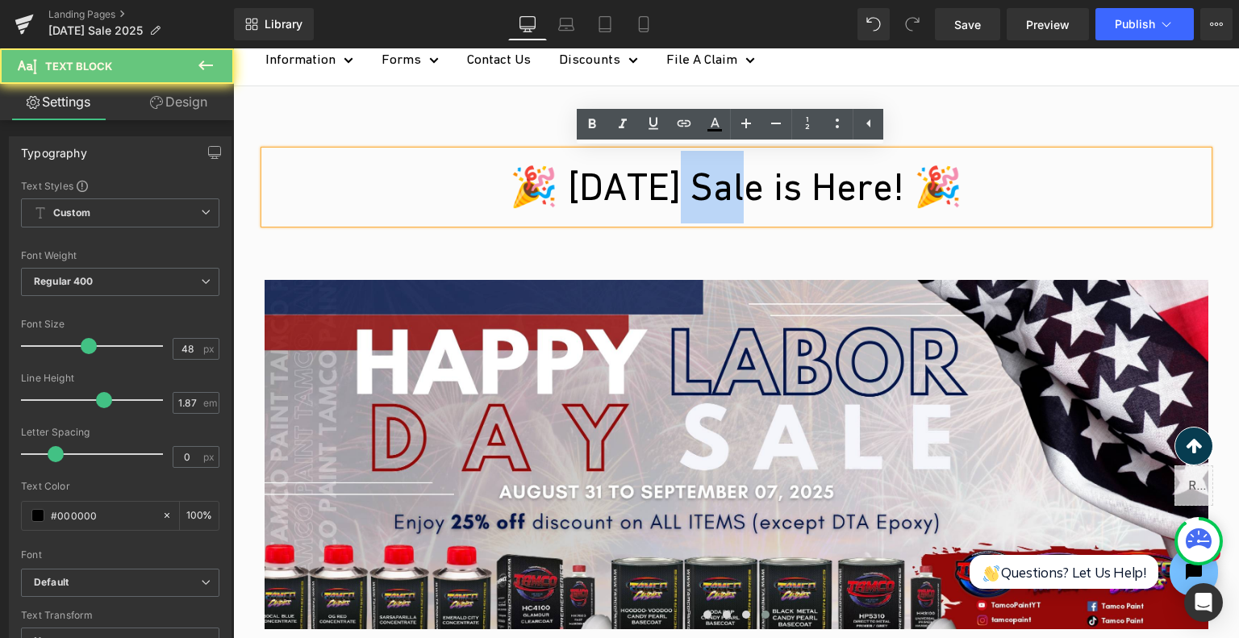
click at [677, 215] on p "🎉 Labor Day Sale is Here! 🎉" at bounding box center [737, 187] width 944 height 73
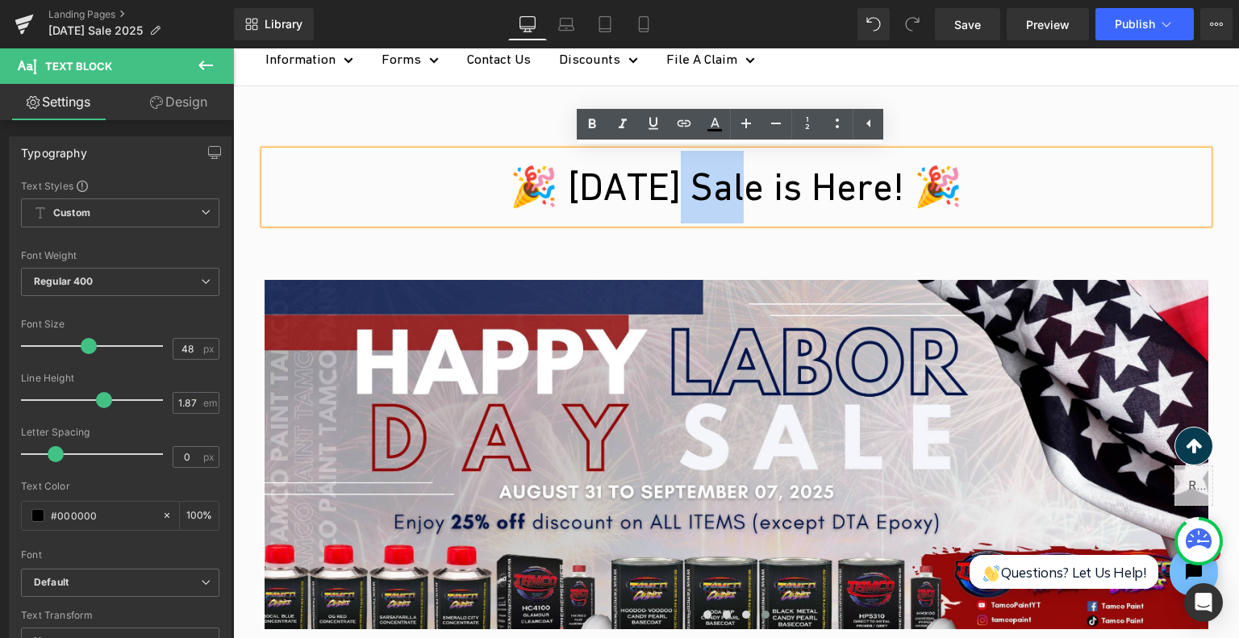
click at [571, 207] on p "🎉 Labor Day Sale is Here! 🎉" at bounding box center [737, 187] width 944 height 73
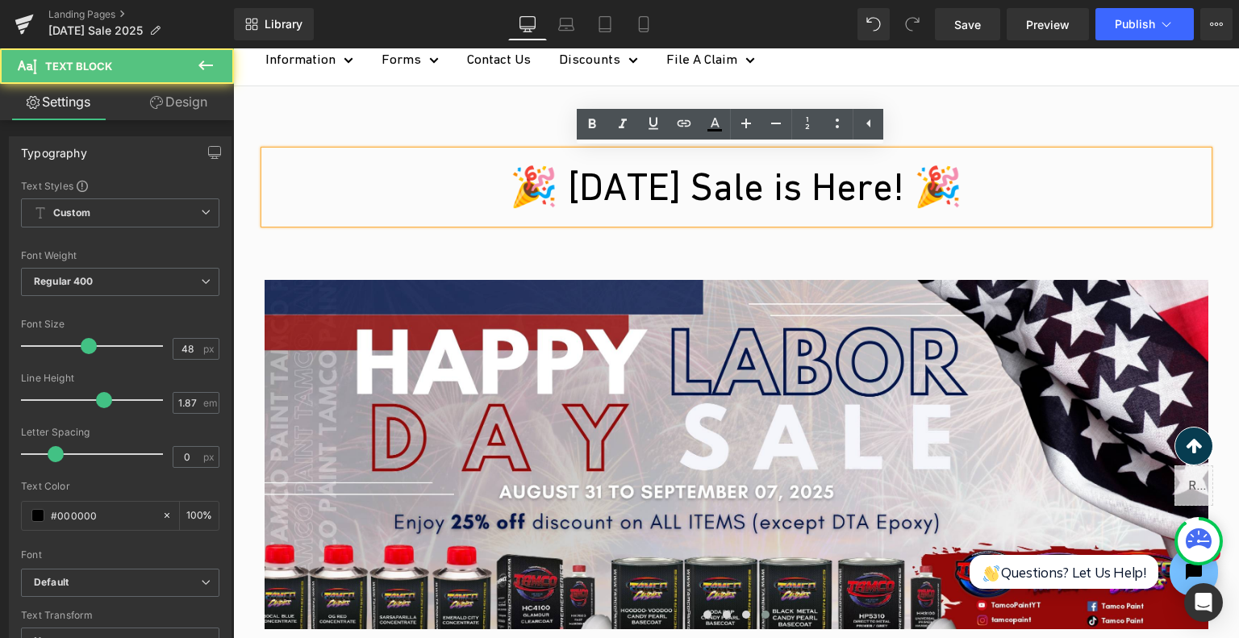
click at [571, 207] on p "🎉 Labor Day Sale is Here! 🎉" at bounding box center [737, 187] width 944 height 73
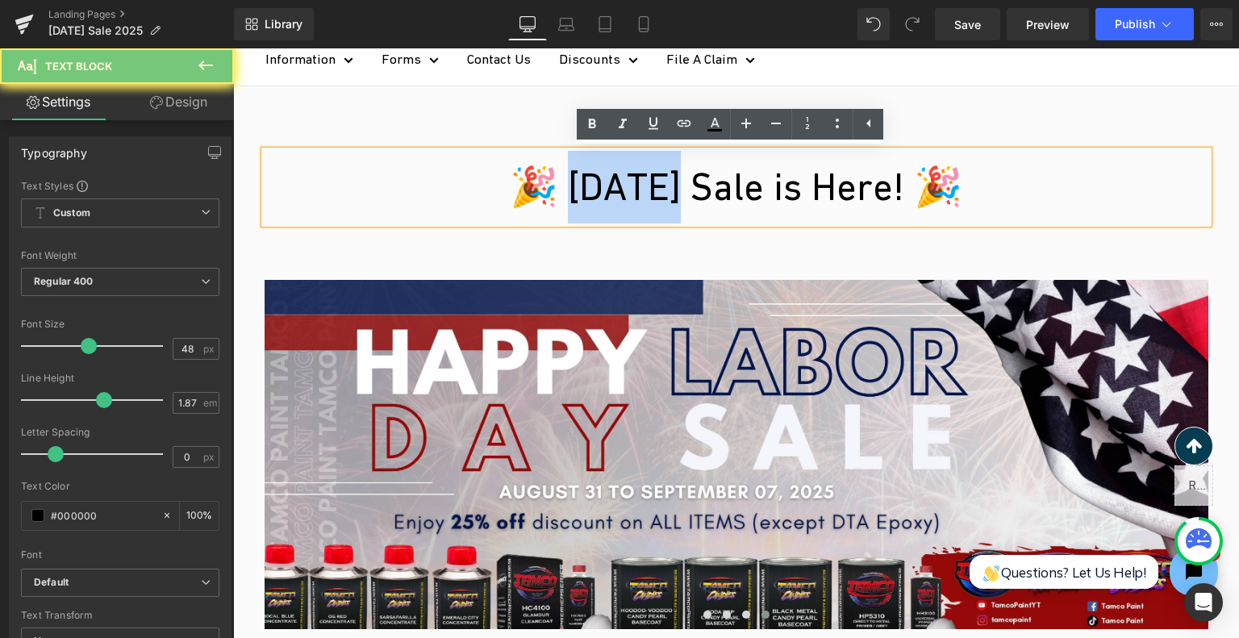
click at [571, 207] on p "🎉 Labor Day Sale is Here! 🎉" at bounding box center [737, 187] width 944 height 73
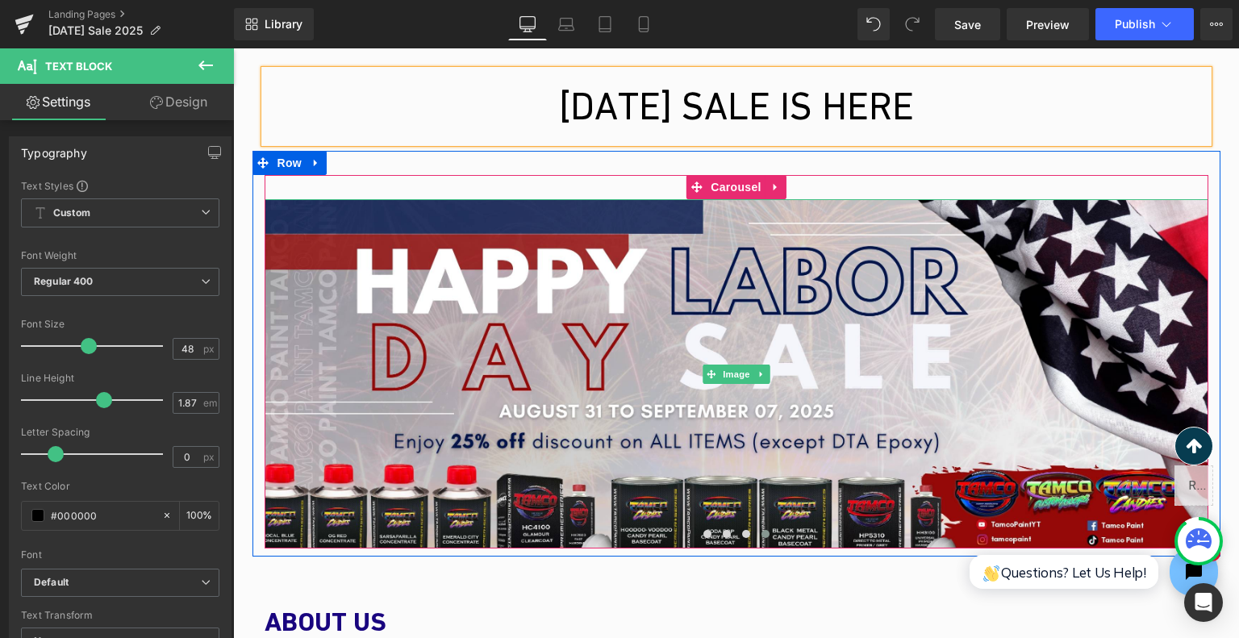
scroll to position [161, 0]
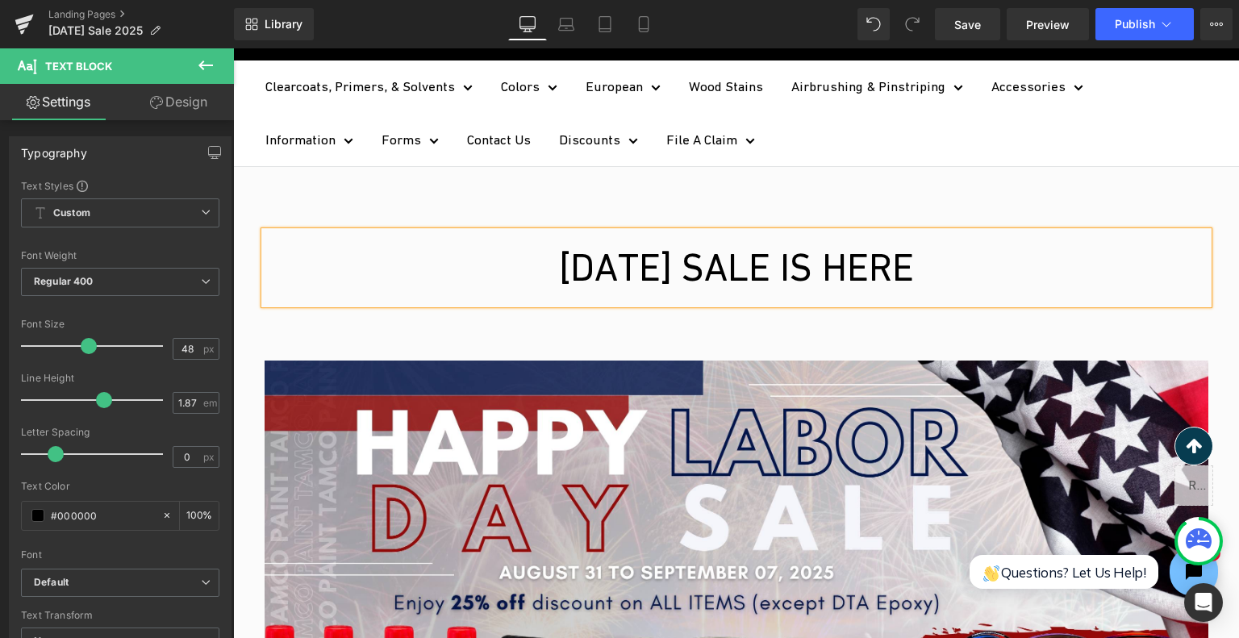
click at [731, 262] on p "LABOR DAY SALE IS HERE" at bounding box center [737, 268] width 944 height 73
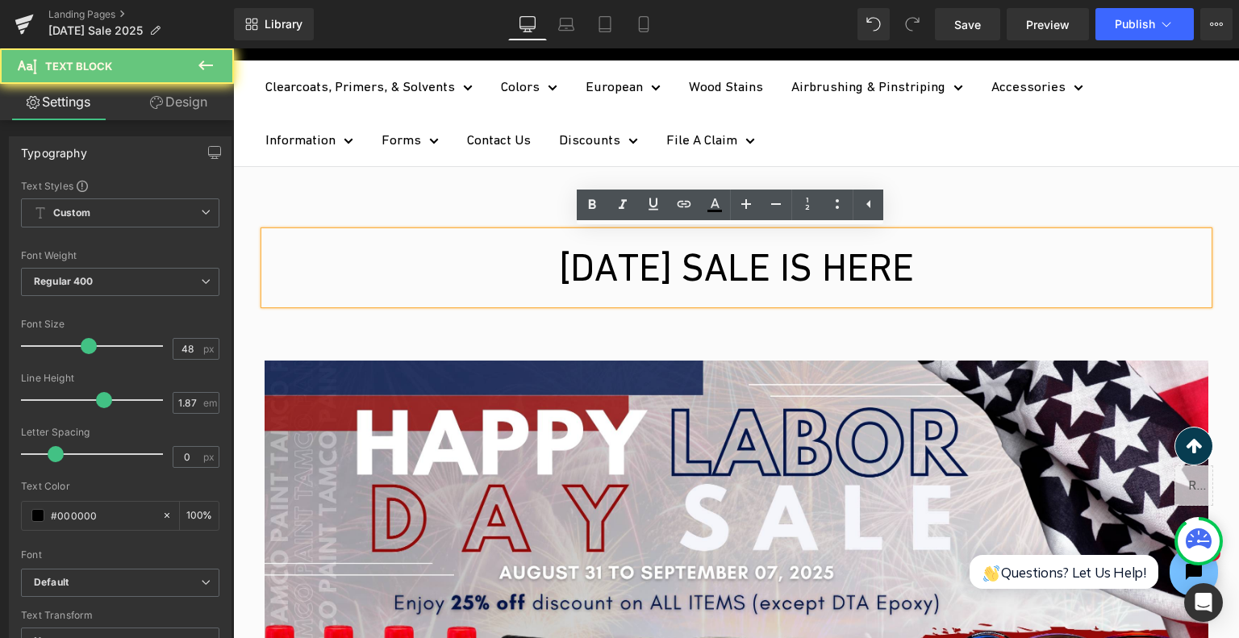
click at [731, 262] on p "LABOR DAY SALE IS HERE" at bounding box center [737, 268] width 944 height 73
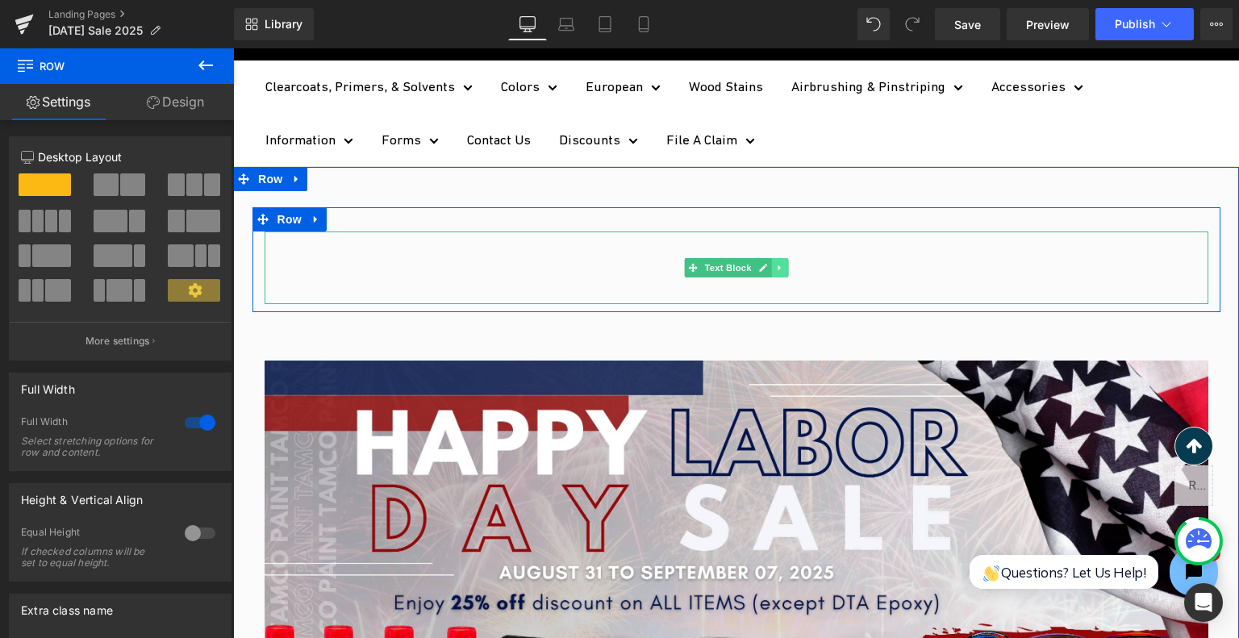
click at [775, 274] on link at bounding box center [779, 267] width 17 height 19
click at [782, 274] on link at bounding box center [787, 267] width 17 height 19
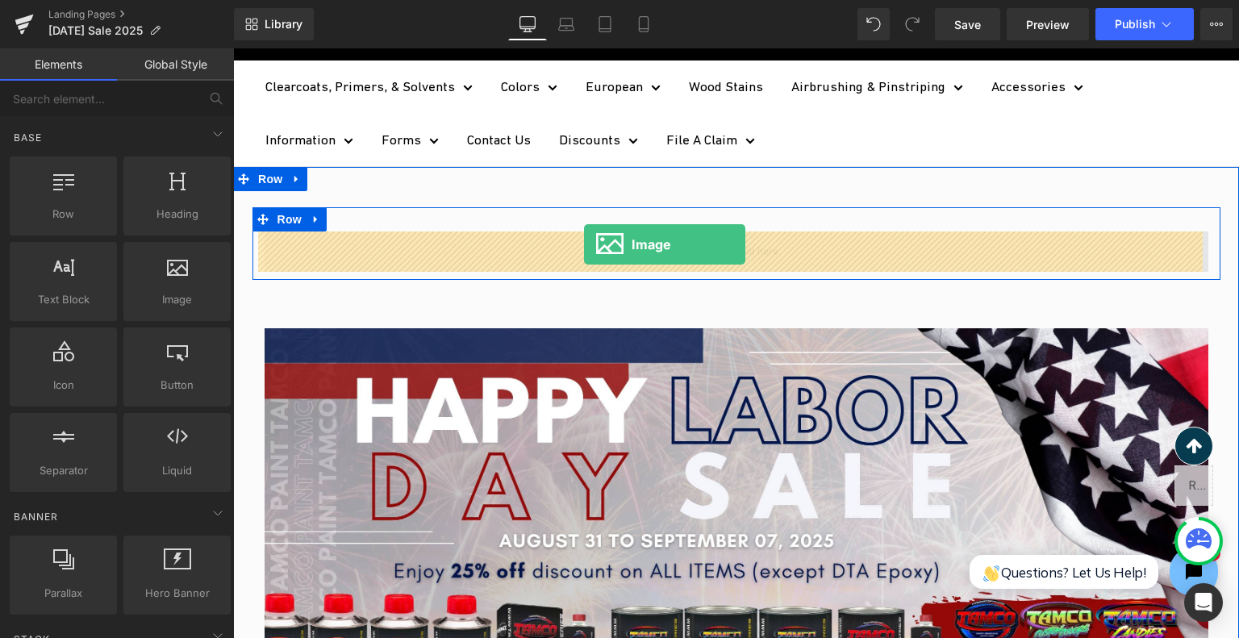
drag, startPoint x: 404, startPoint y: 328, endPoint x: 584, endPoint y: 244, distance: 198.2
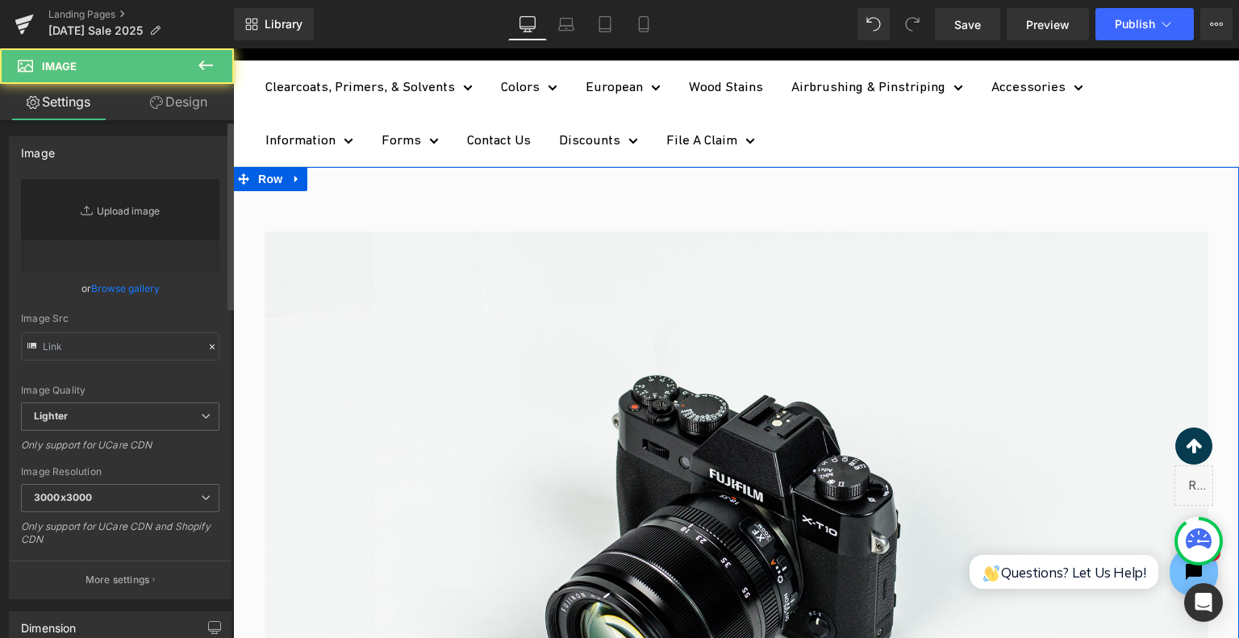
type input "//[DOMAIN_NAME][URL]"
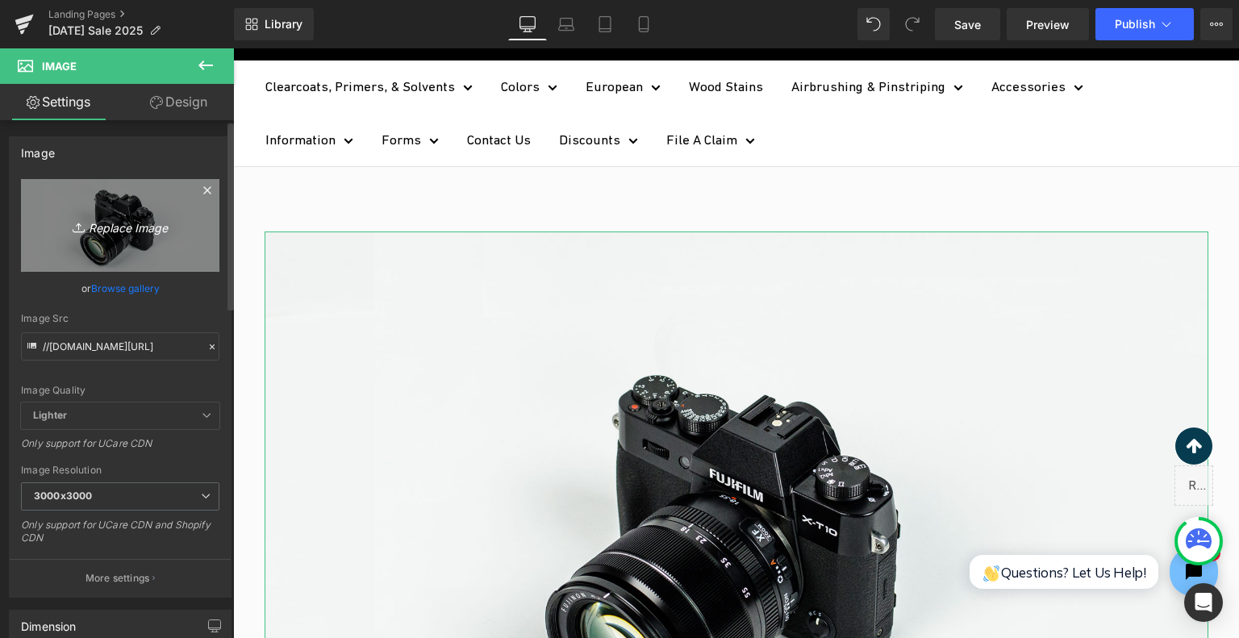
click at [139, 225] on icon "Replace Image" at bounding box center [120, 225] width 129 height 20
type input "C:\fakepath\Labor Day Sale 2025.png"
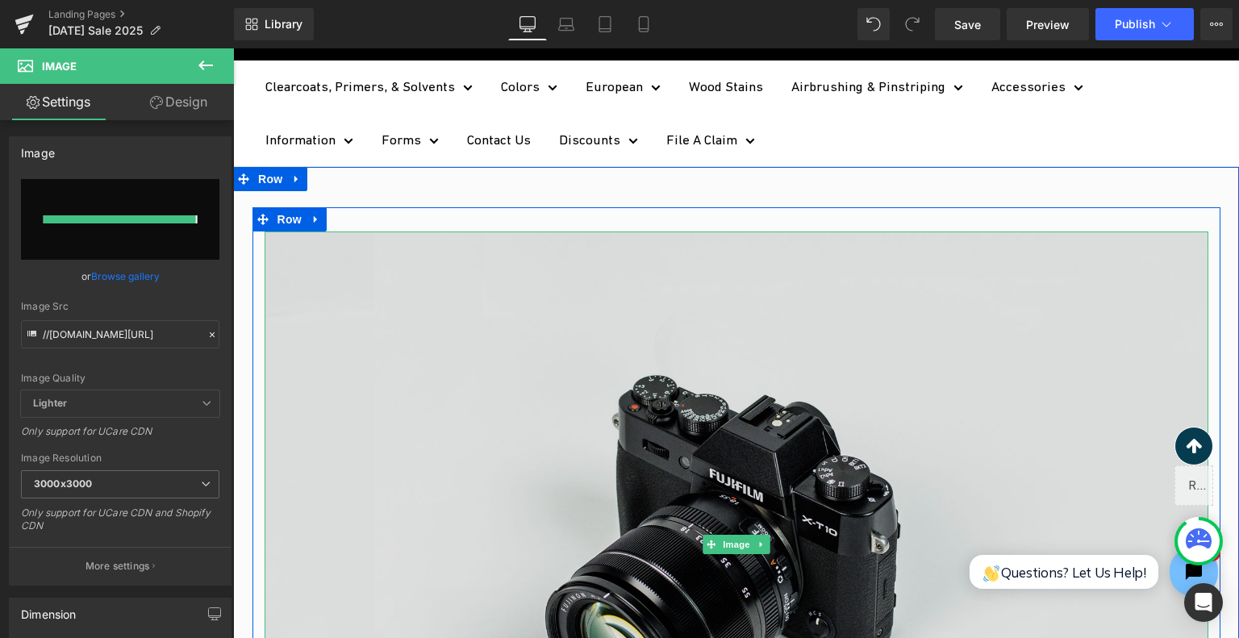
type input "https://ucarecdn.com/92c8c9f4-90f3-4d1f-ac9a-99ac30883333/-/format/auto/-/previ…"
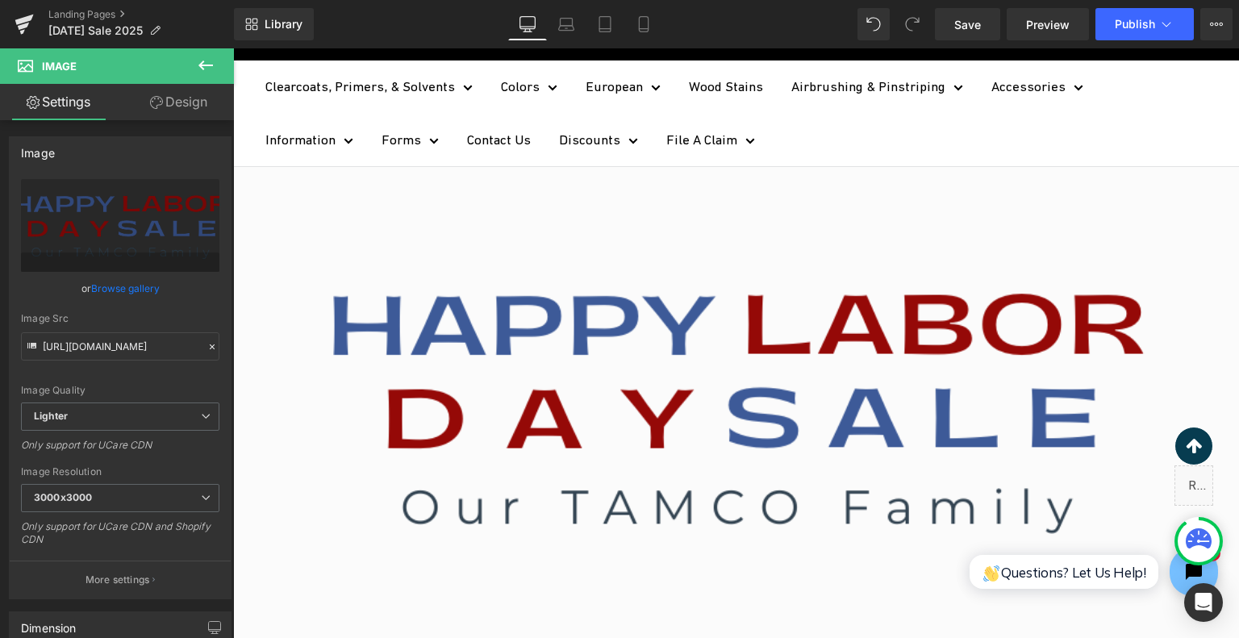
click at [871, 142] on ul "Clearcoats, Primers, & Solvents Clearcoats All Clearcoats Show Style Clearcoats…" at bounding box center [736, 114] width 942 height 107
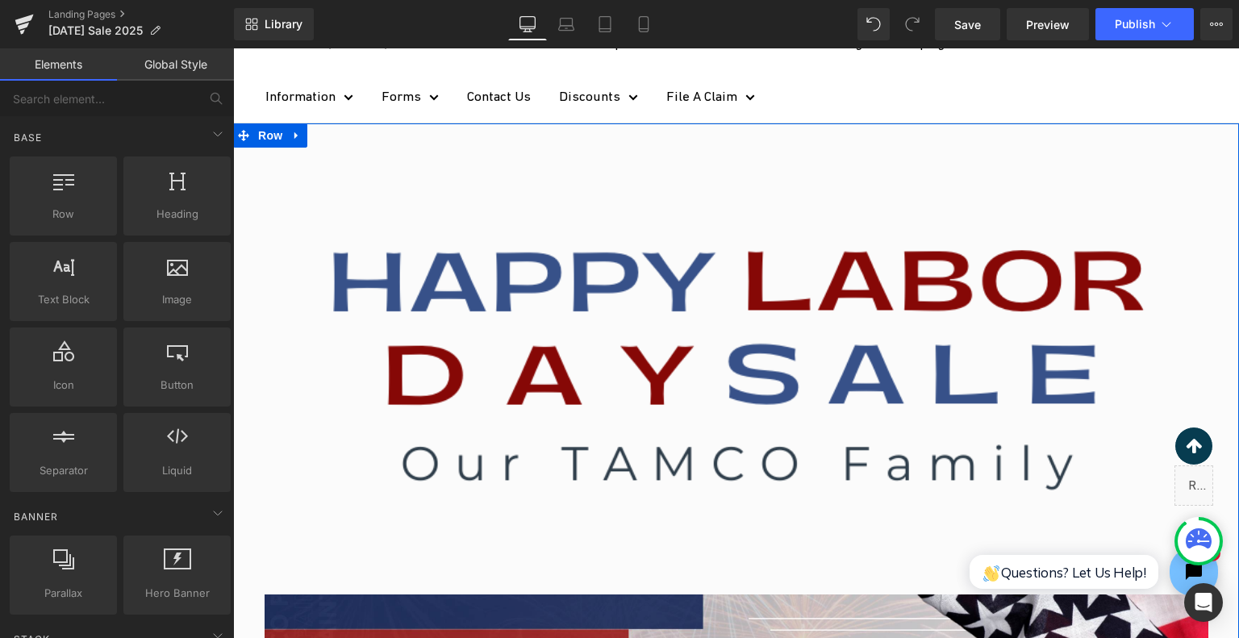
scroll to position [242, 0]
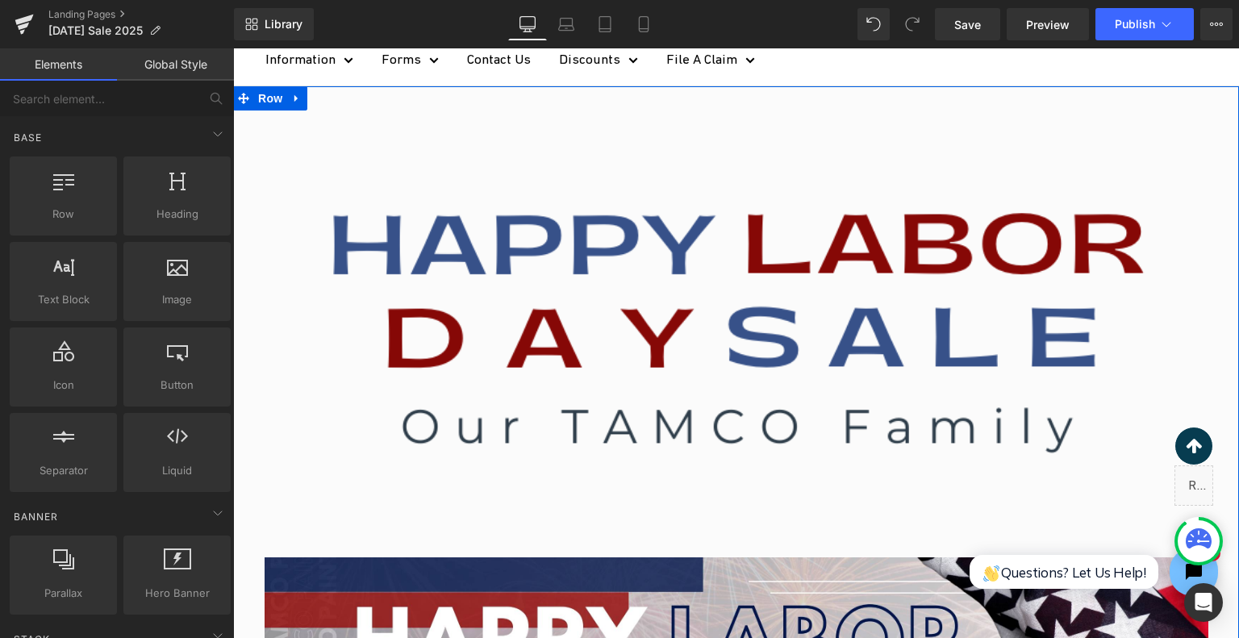
click at [591, 272] on img at bounding box center [737, 325] width 944 height 349
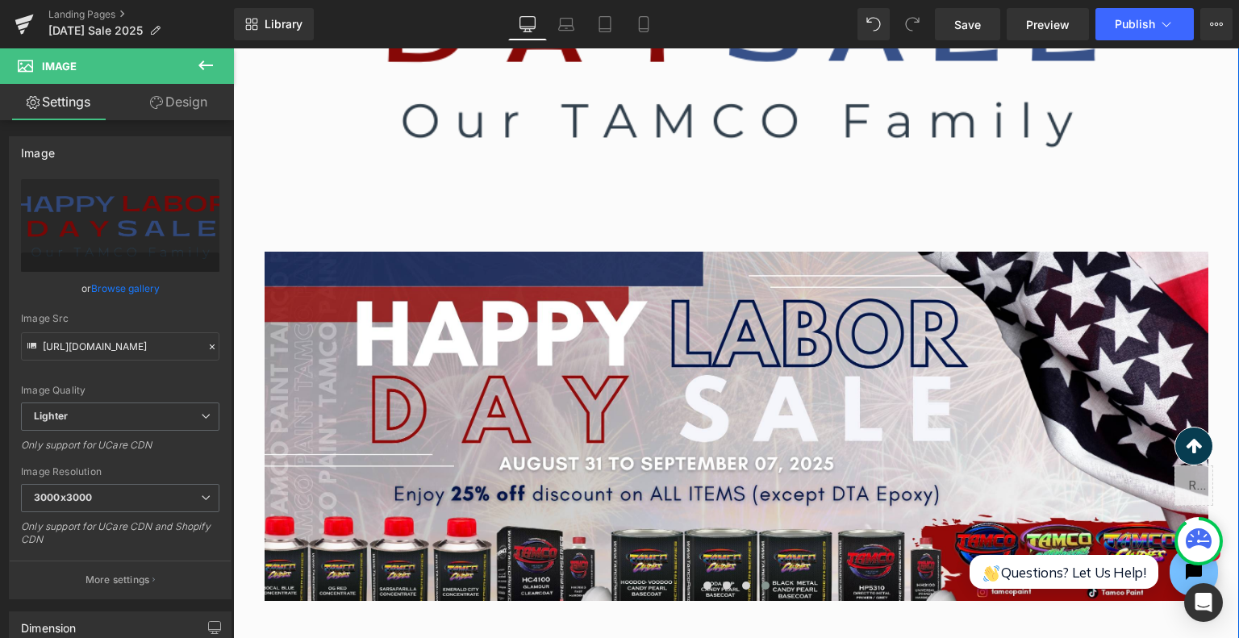
scroll to position [565, 0]
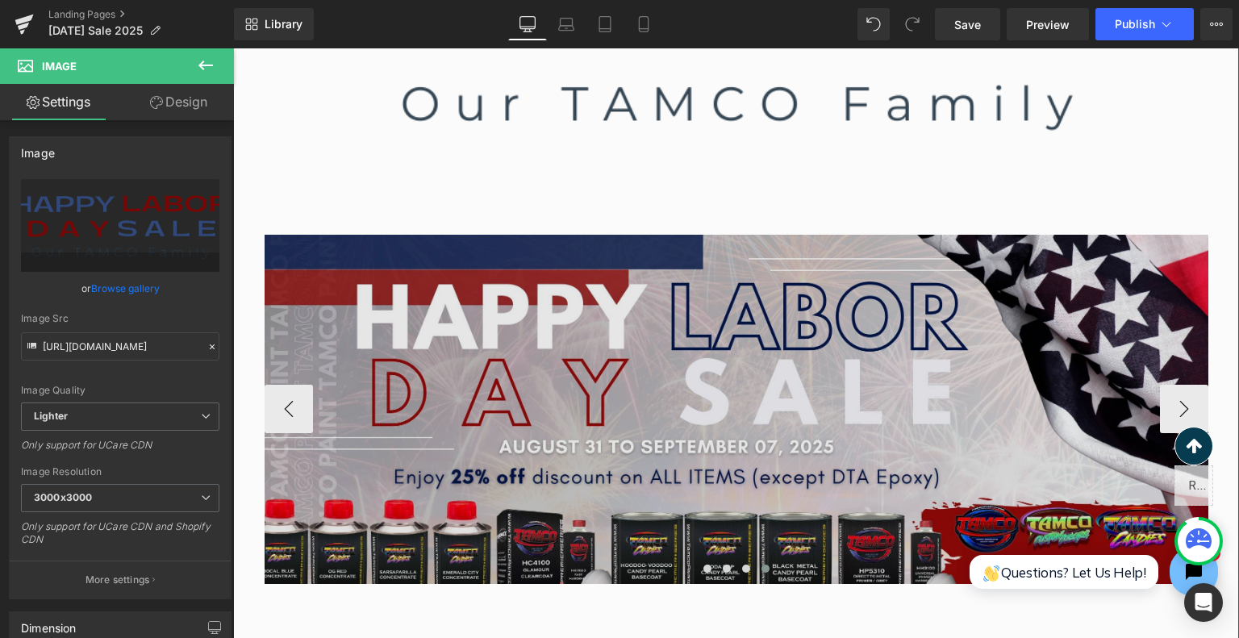
drag, startPoint x: 568, startPoint y: 440, endPoint x: 955, endPoint y: 432, distance: 387.4
click at [949, 435] on img at bounding box center [737, 409] width 944 height 349
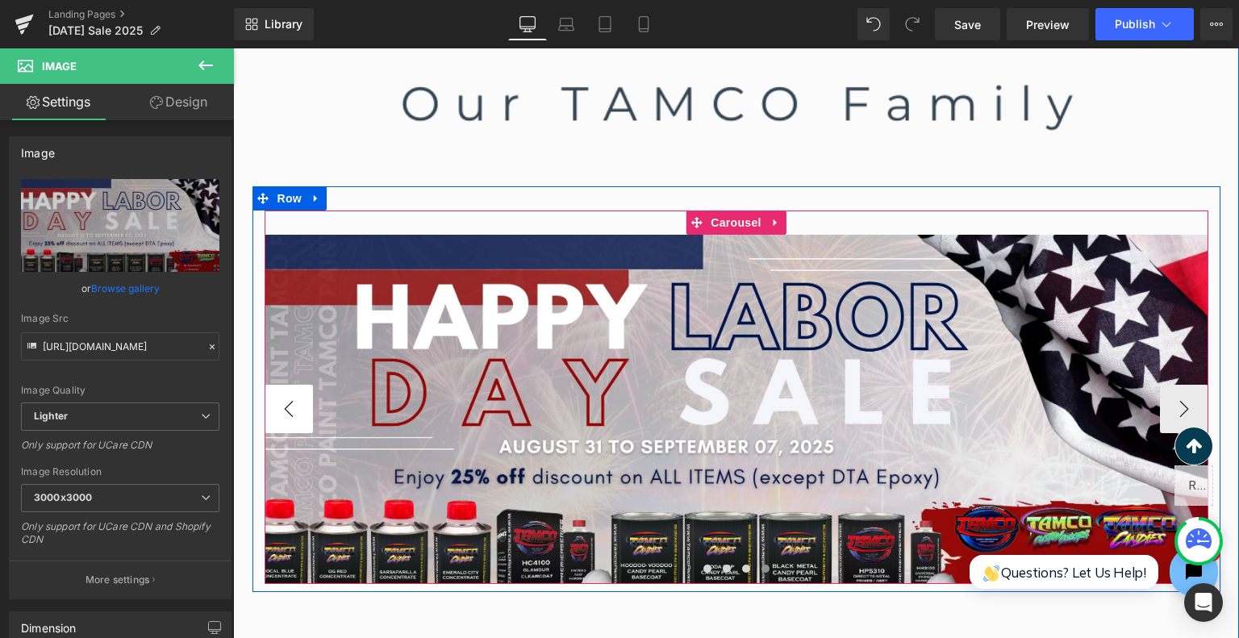
click at [289, 408] on button "‹" at bounding box center [289, 409] width 48 height 48
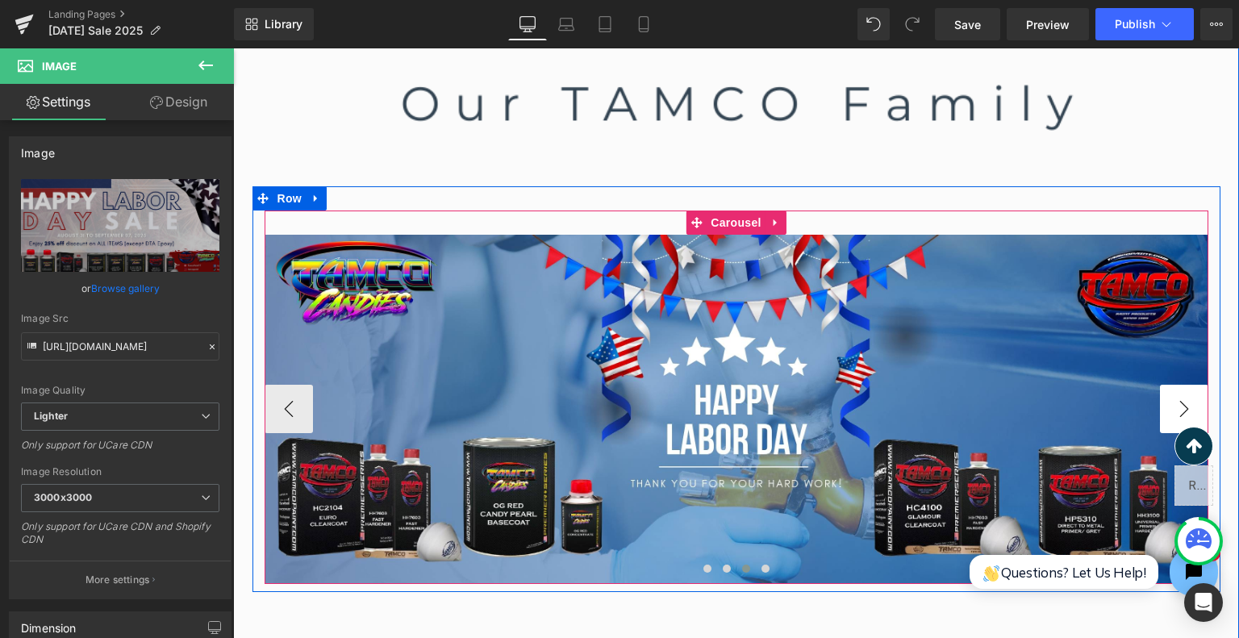
click at [1181, 409] on button "›" at bounding box center [1184, 409] width 48 height 48
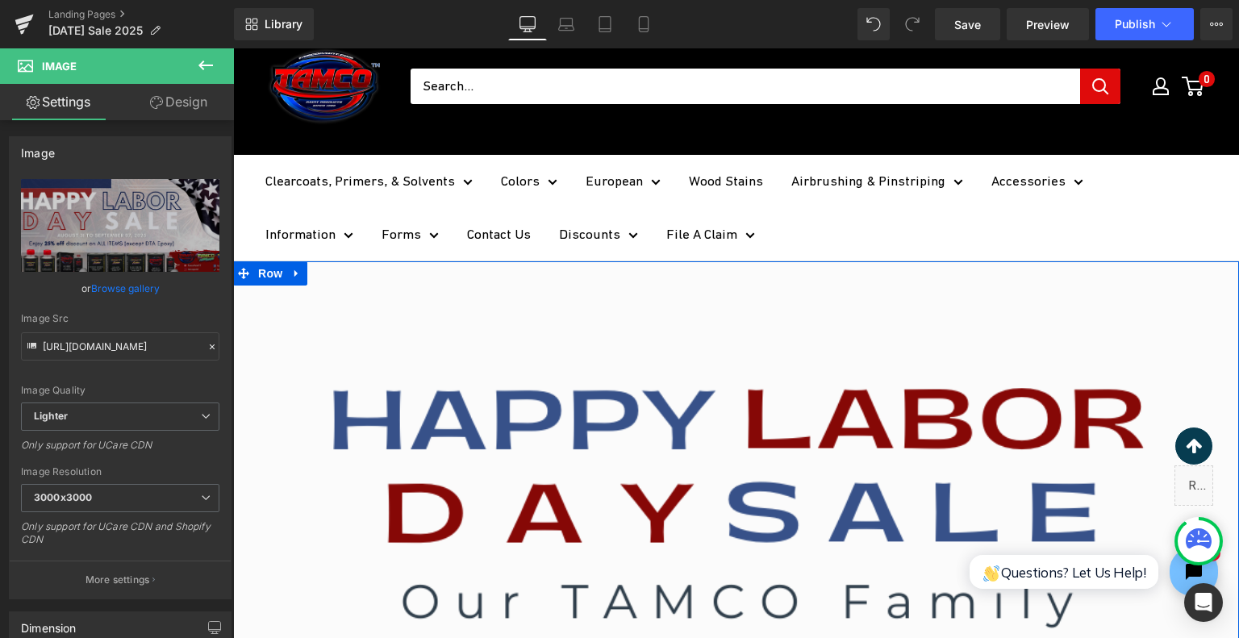
scroll to position [0, 0]
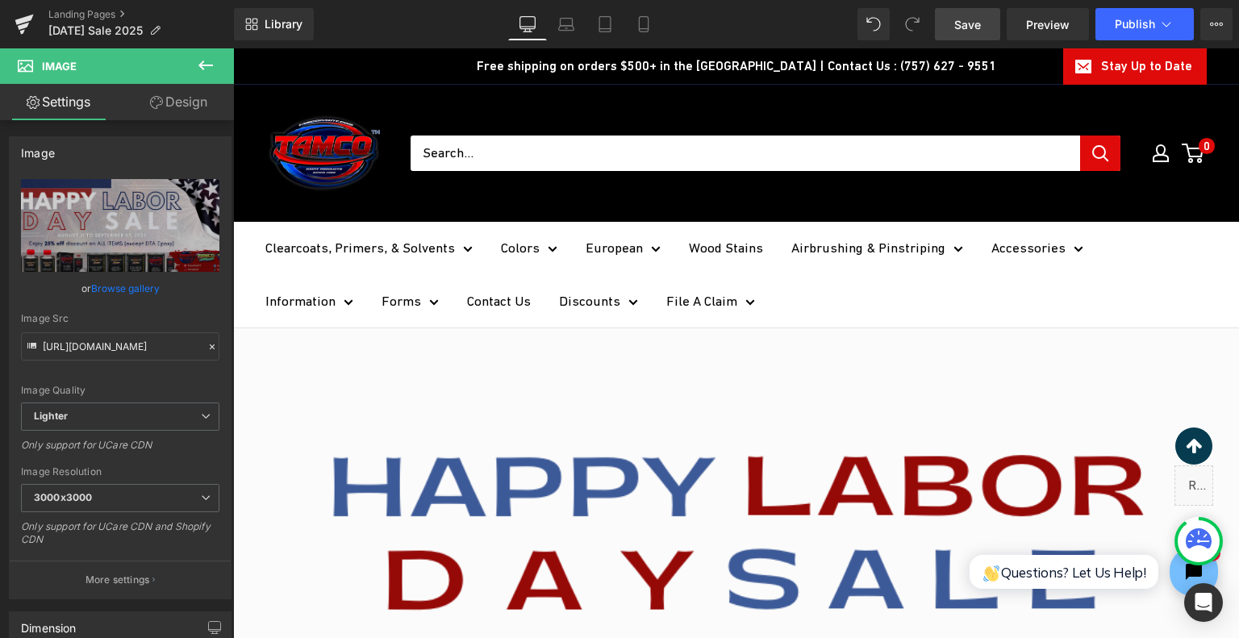
click at [965, 27] on span "Save" at bounding box center [968, 24] width 27 height 17
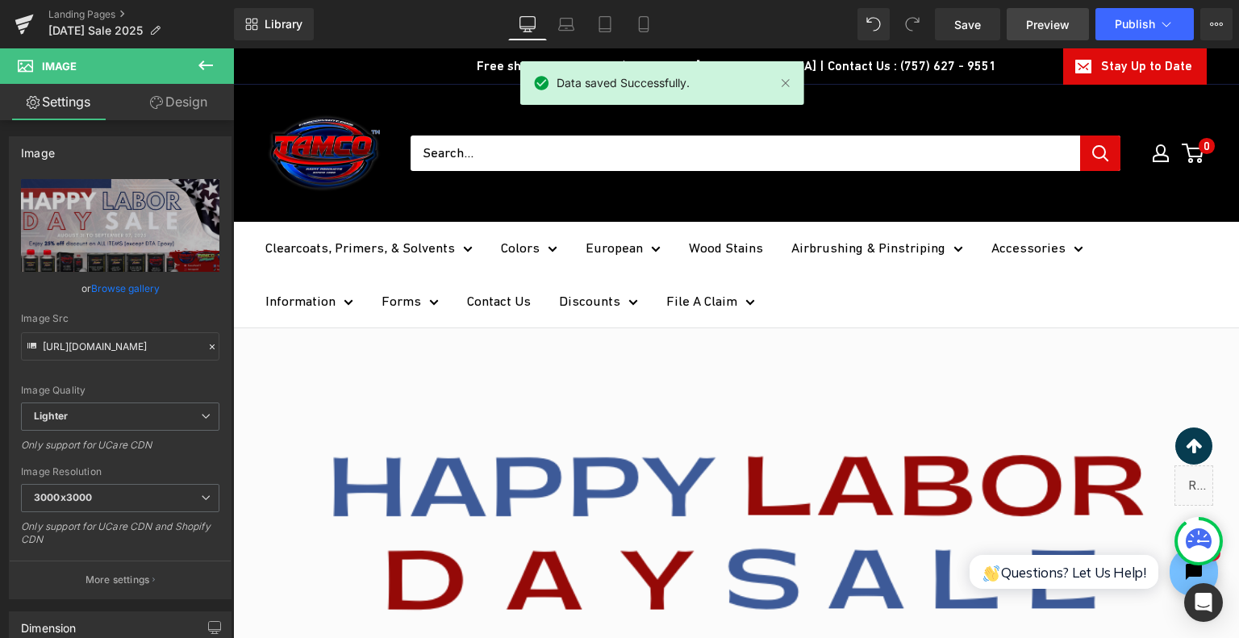
click at [1040, 22] on span "Preview" at bounding box center [1048, 24] width 44 height 17
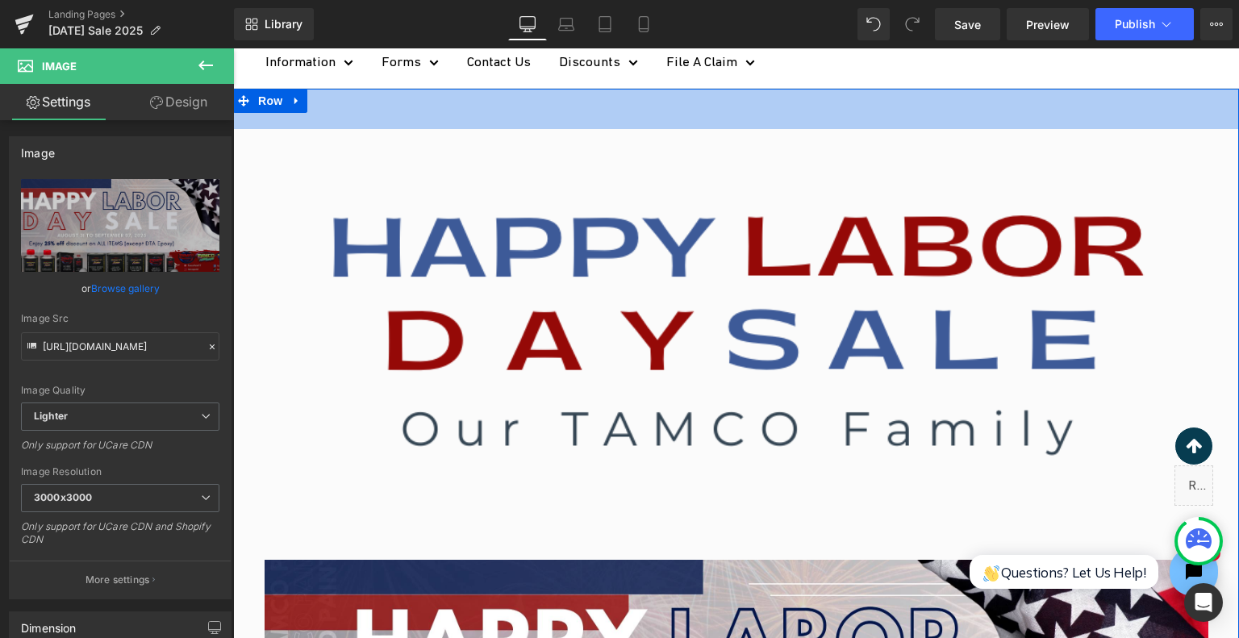
scroll to position [242, 0]
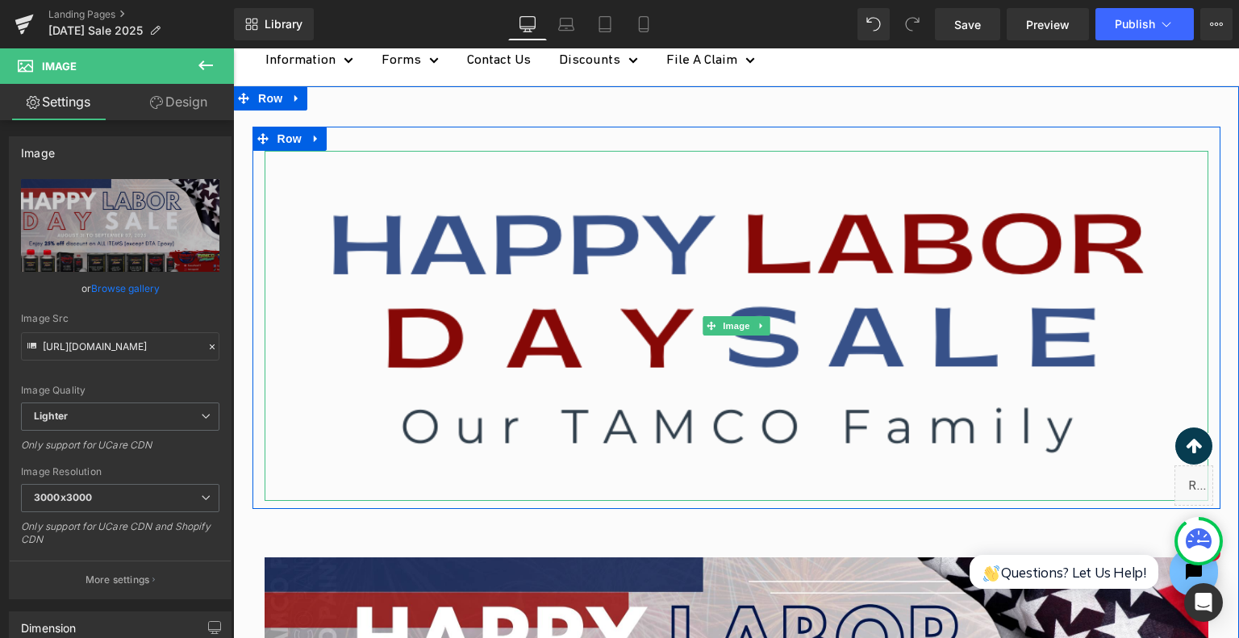
drag, startPoint x: 562, startPoint y: 52, endPoint x: 553, endPoint y: 328, distance: 276.1
click at [553, 328] on img at bounding box center [737, 325] width 944 height 349
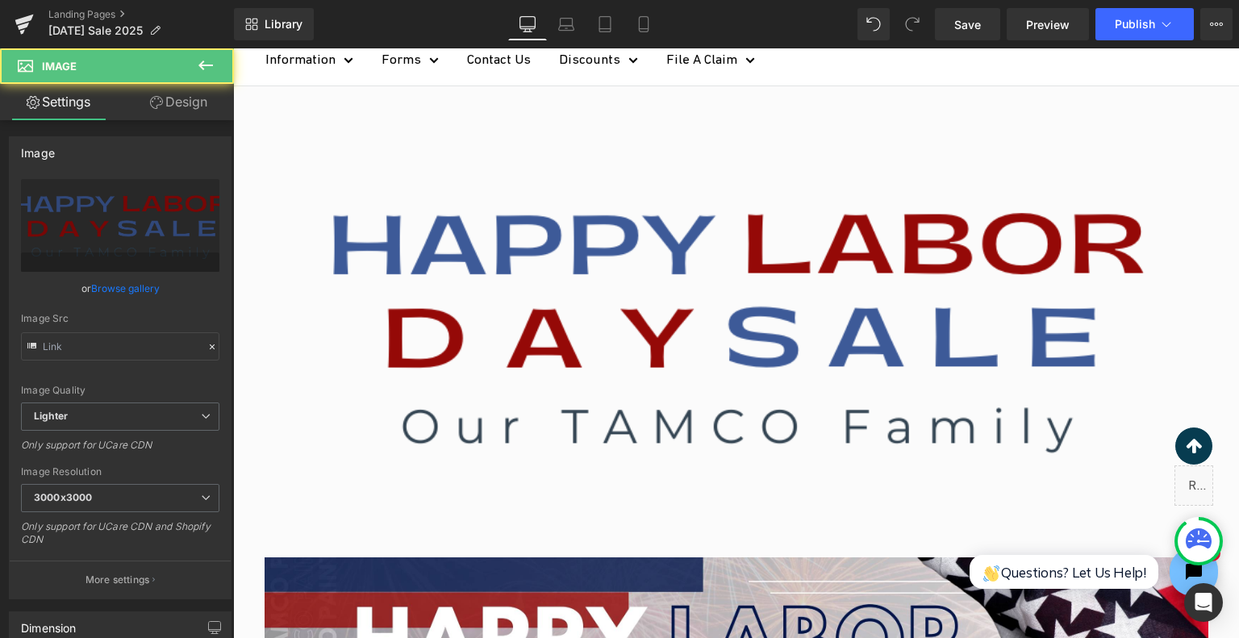
type input "https://ucarecdn.com/92c8c9f4-90f3-4d1f-ac9a-99ac30883333/-/format/auto/-/previ…"
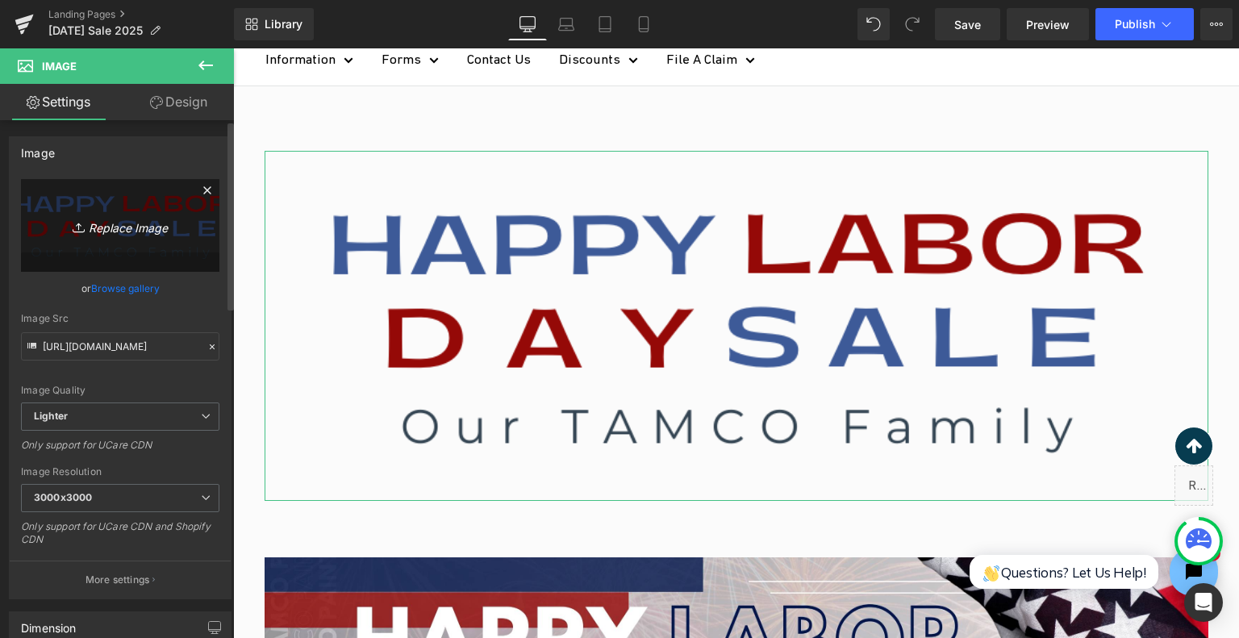
click at [113, 232] on icon "Replace Image" at bounding box center [120, 225] width 129 height 20
type input "C:\fakepath\Labor Day Sale 2025 (1).png"
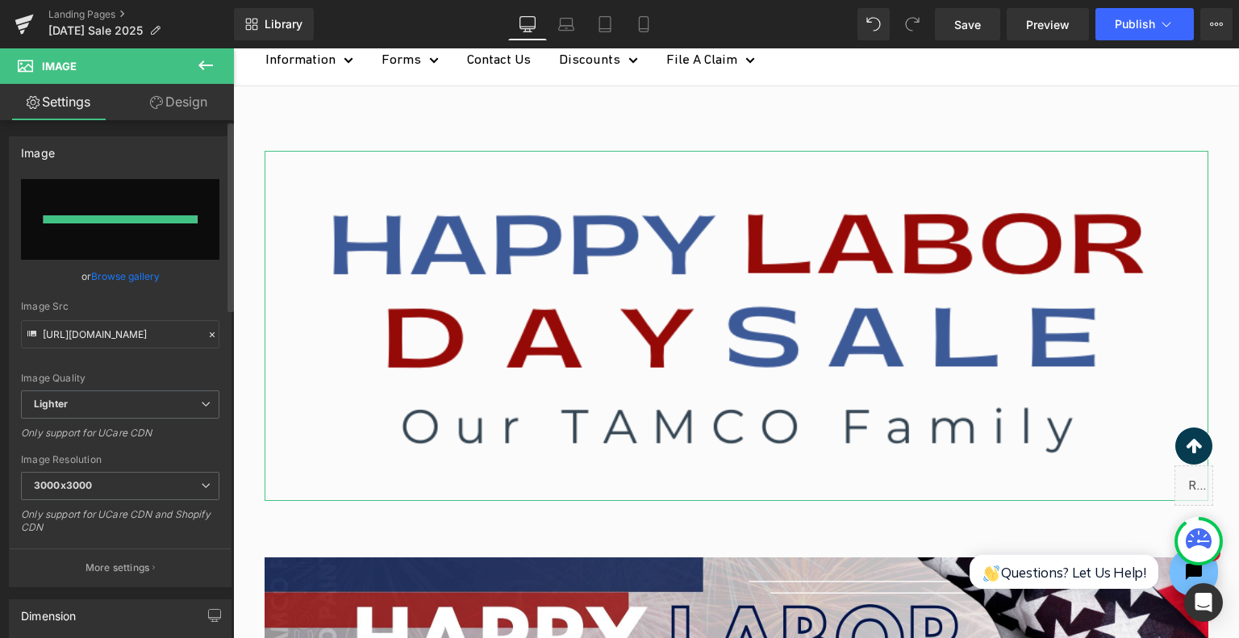
type input "https://ucarecdn.com/220238cf-6c4d-4953-8c71-522ee8f67815/-/format/auto/-/previ…"
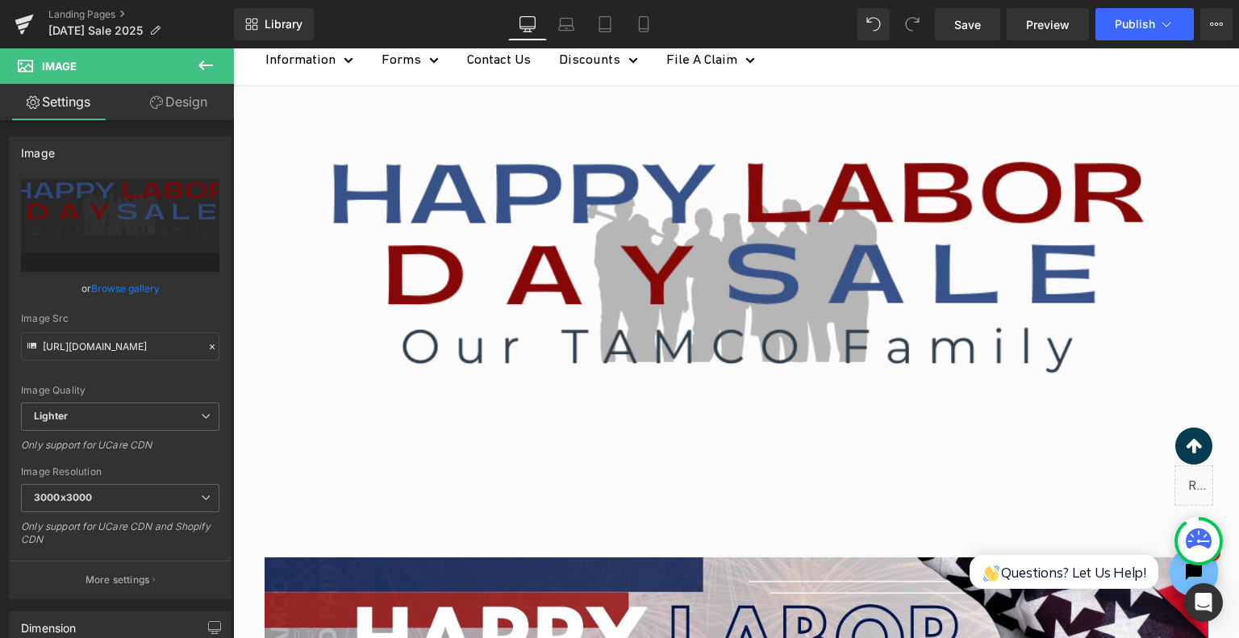
click at [671, 284] on img at bounding box center [737, 325] width 944 height 349
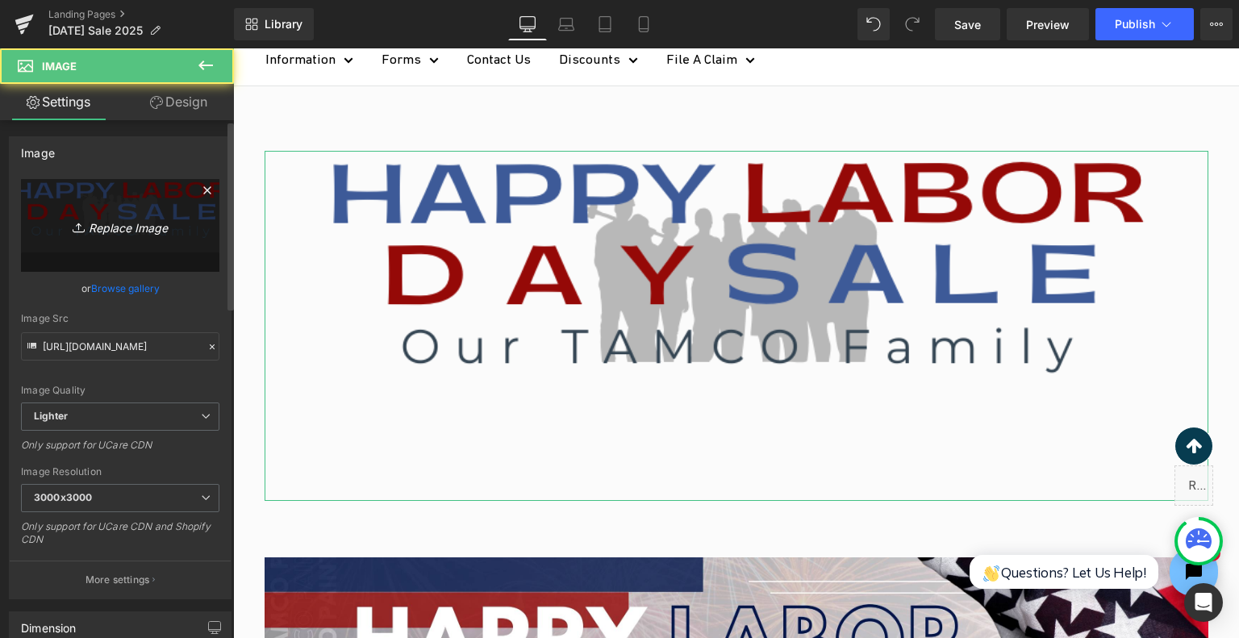
click at [132, 234] on icon "Replace Image" at bounding box center [120, 225] width 129 height 20
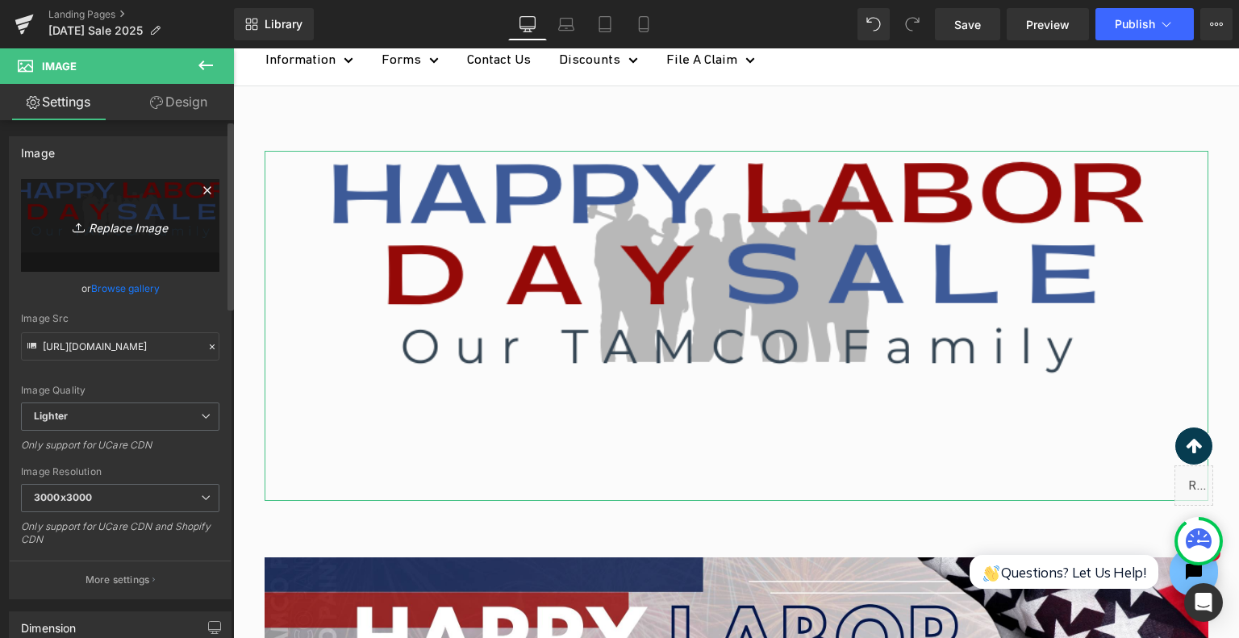
type input "C:\fakepath\Labor Day Sale 2025 (4)_page-0001.jpg"
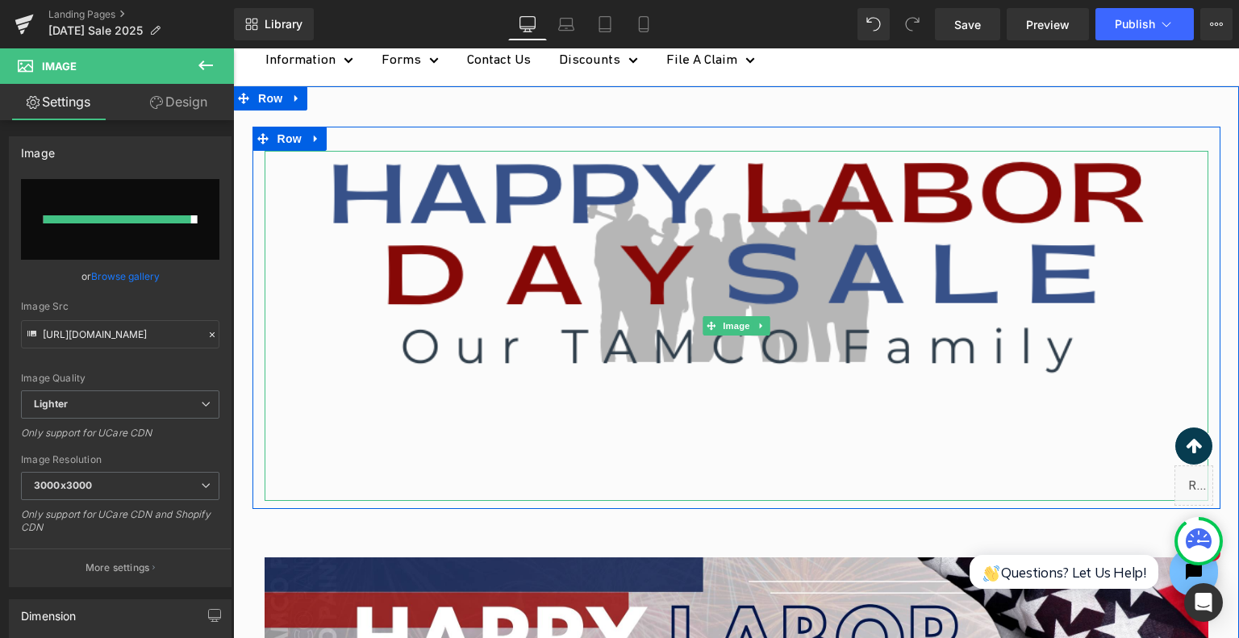
type input "https://ucarecdn.com/3b96a36c-6f32-4bc5-8dd0-d6f08ef0bf1c/-/format/auto/-/previ…"
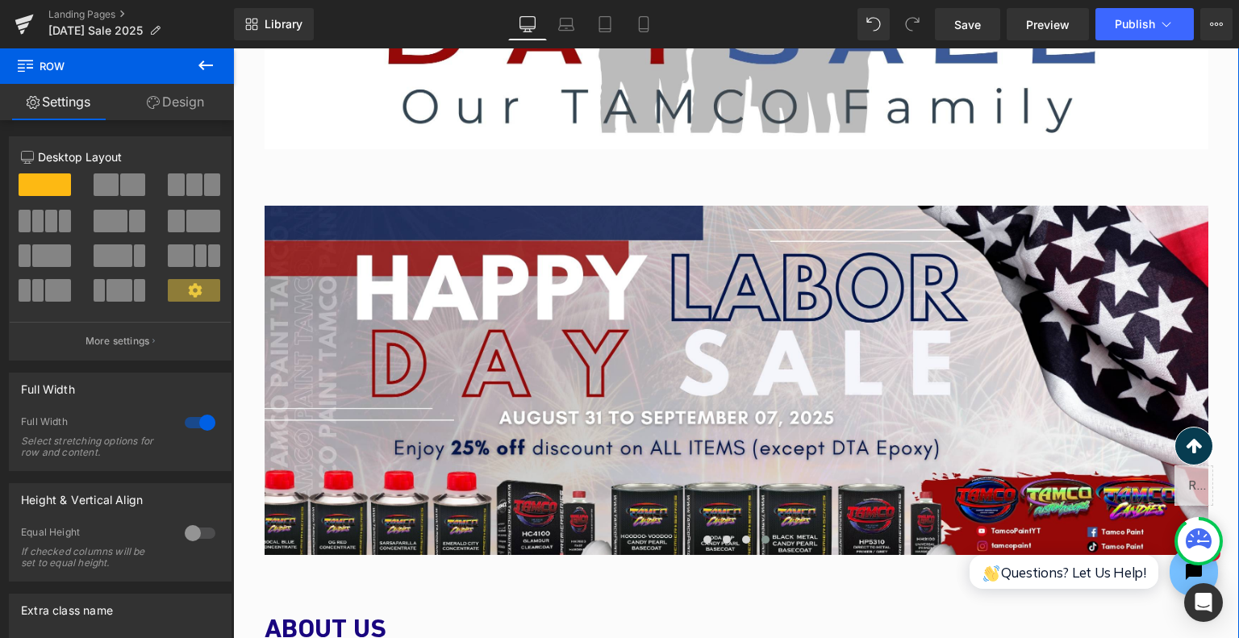
scroll to position [484, 0]
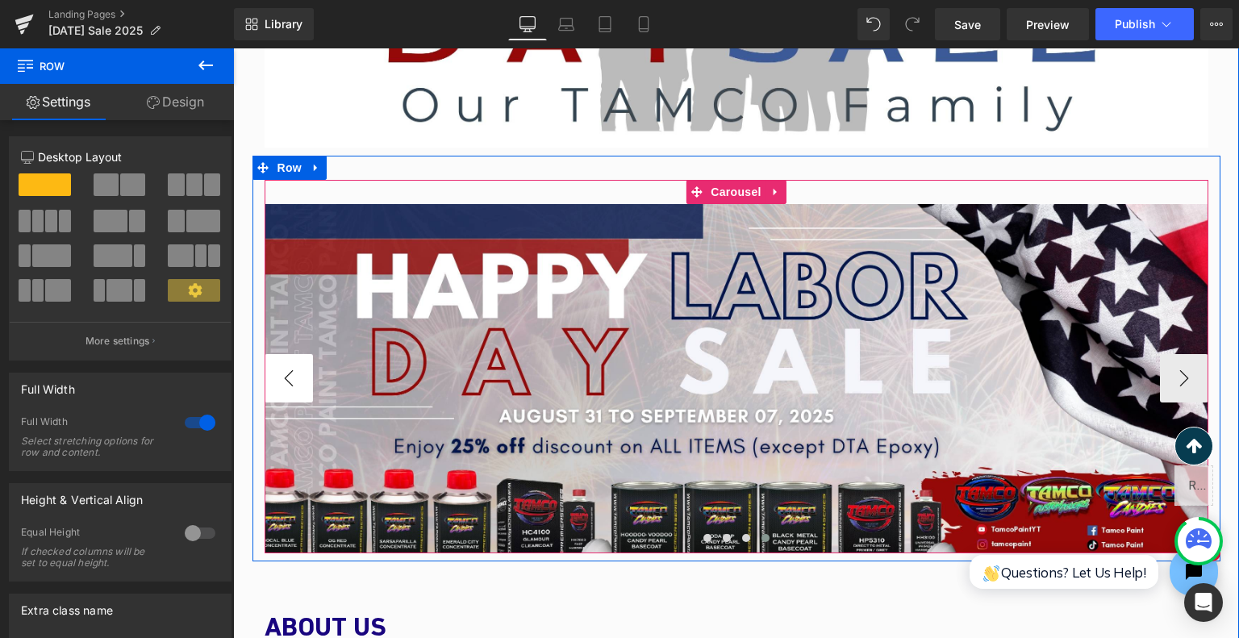
click at [301, 377] on button "‹" at bounding box center [289, 378] width 48 height 48
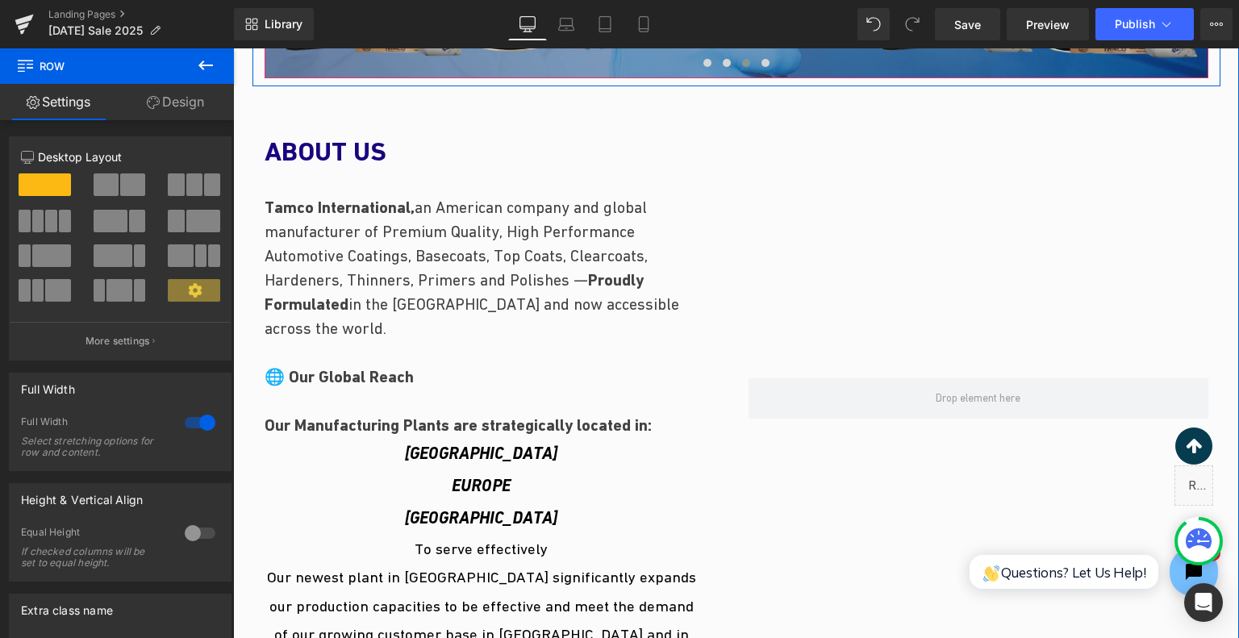
scroll to position [968, 0]
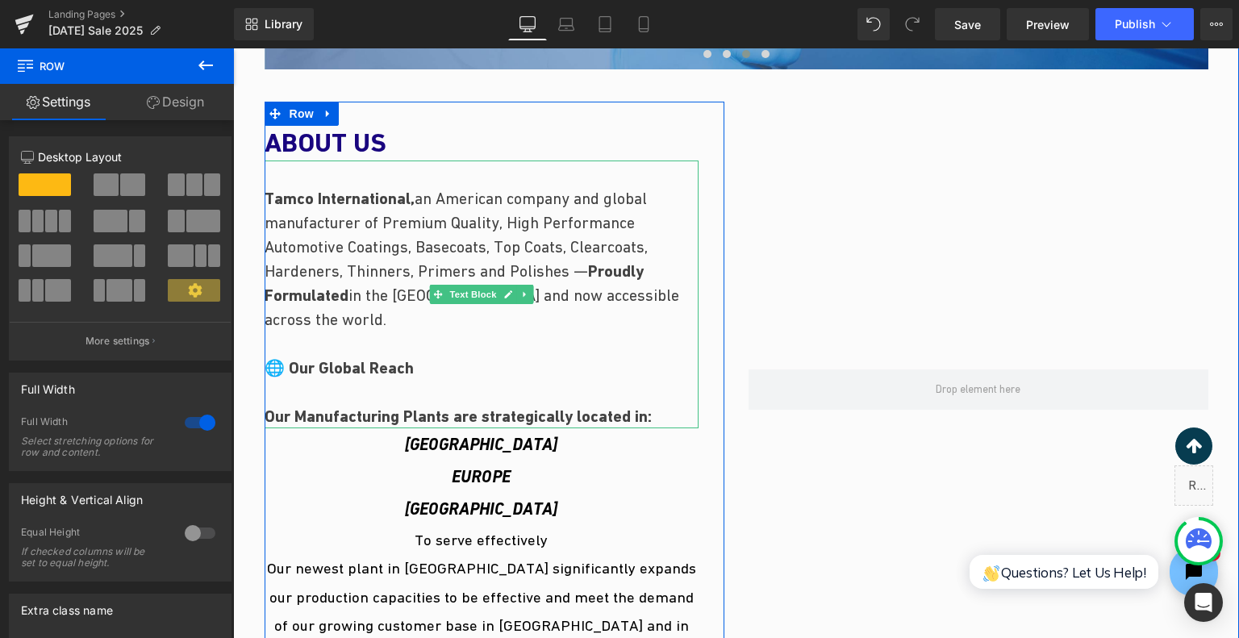
click at [536, 248] on span "an American company and global manufacturer of Premium Quality, High Performanc…" at bounding box center [472, 259] width 415 height 139
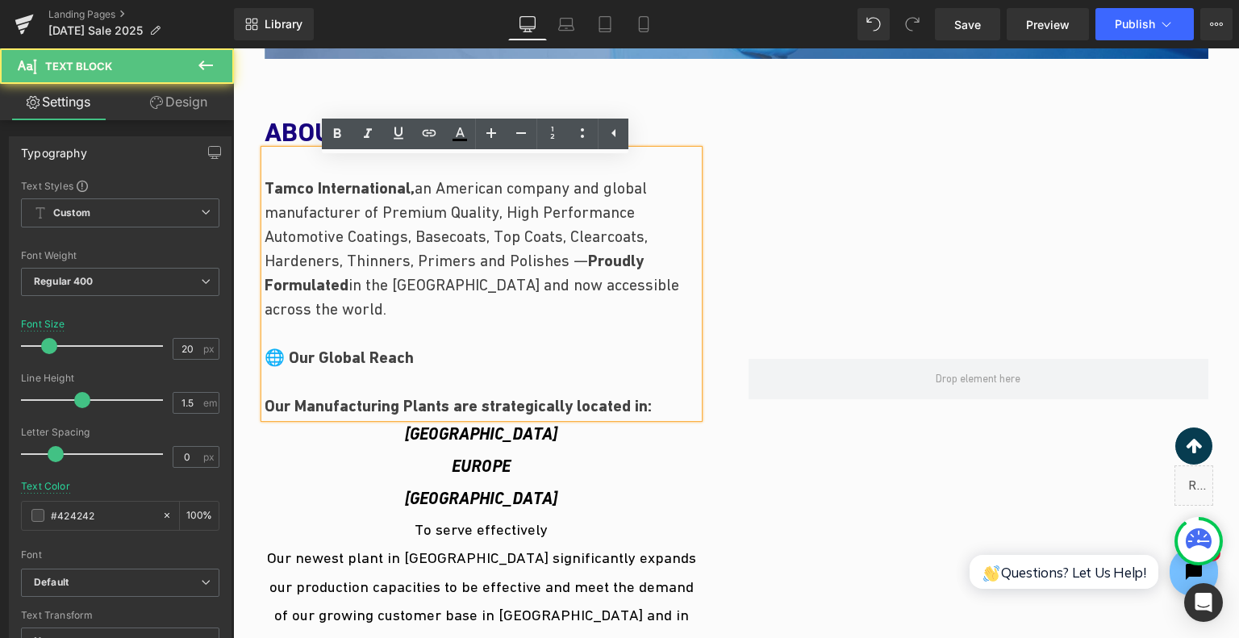
scroll to position [1130, 0]
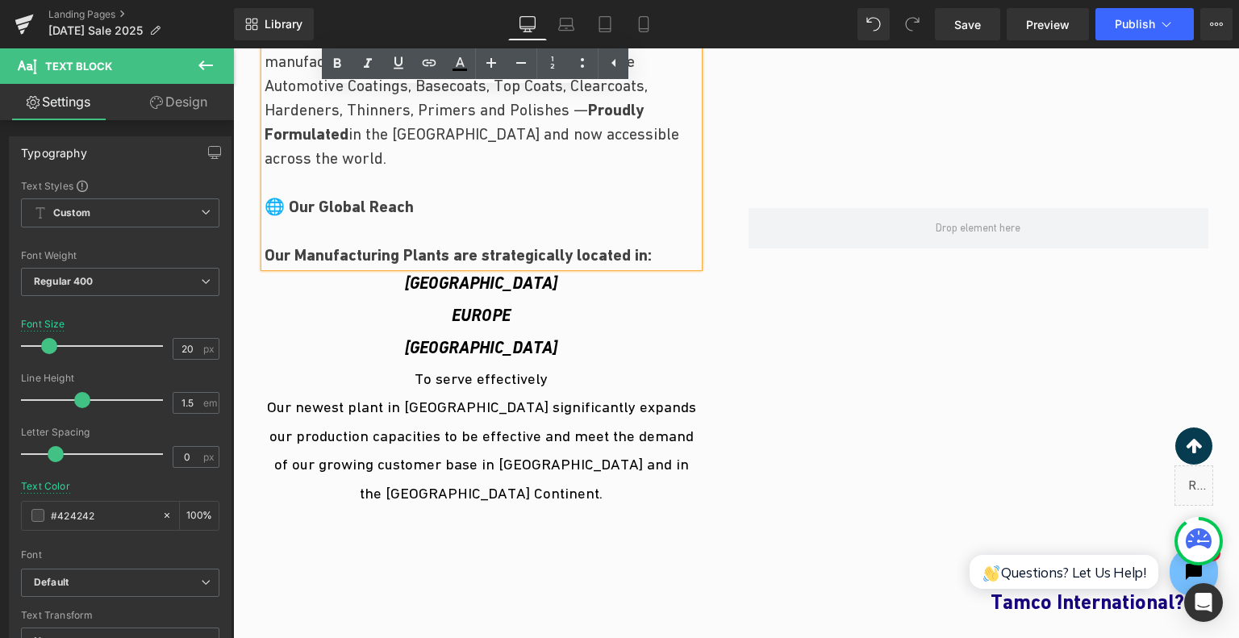
click at [655, 357] on div "USA EUROPE CHINA Text Block" at bounding box center [482, 316] width 434 height 98
click at [636, 315] on p "USA EUROPE CHINA" at bounding box center [482, 316] width 434 height 98
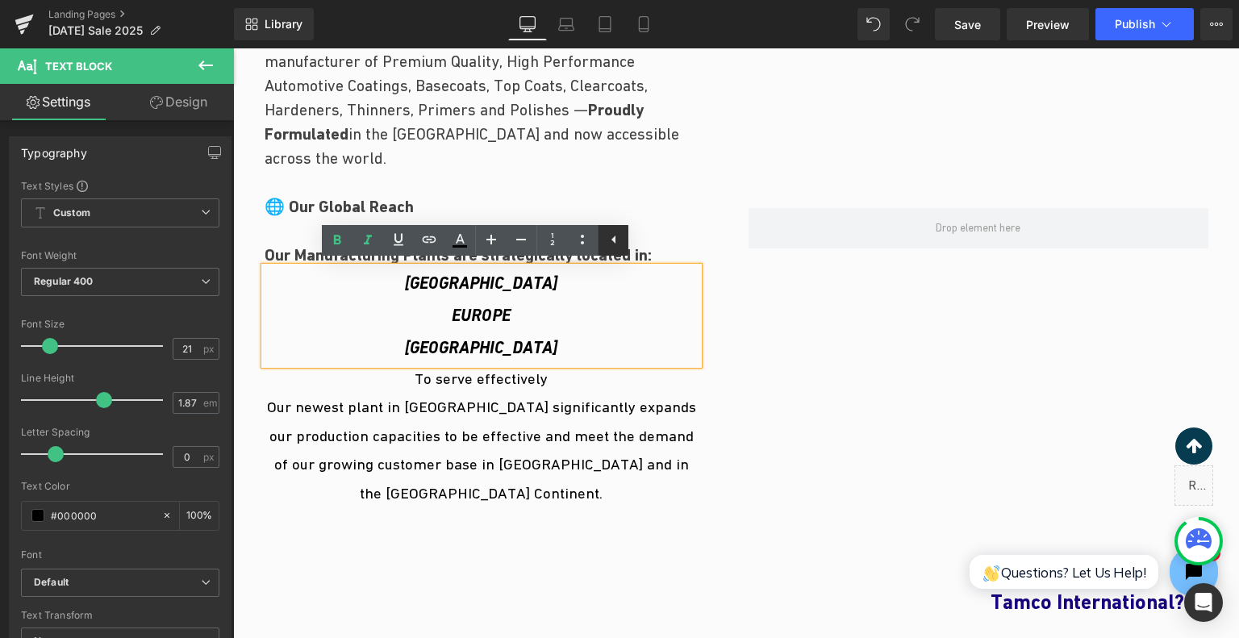
click at [583, 251] on link at bounding box center [582, 240] width 31 height 31
click at [705, 321] on div "ABOUT US Heading Tamco International, an American company and global manufactur…" at bounding box center [495, 227] width 460 height 575
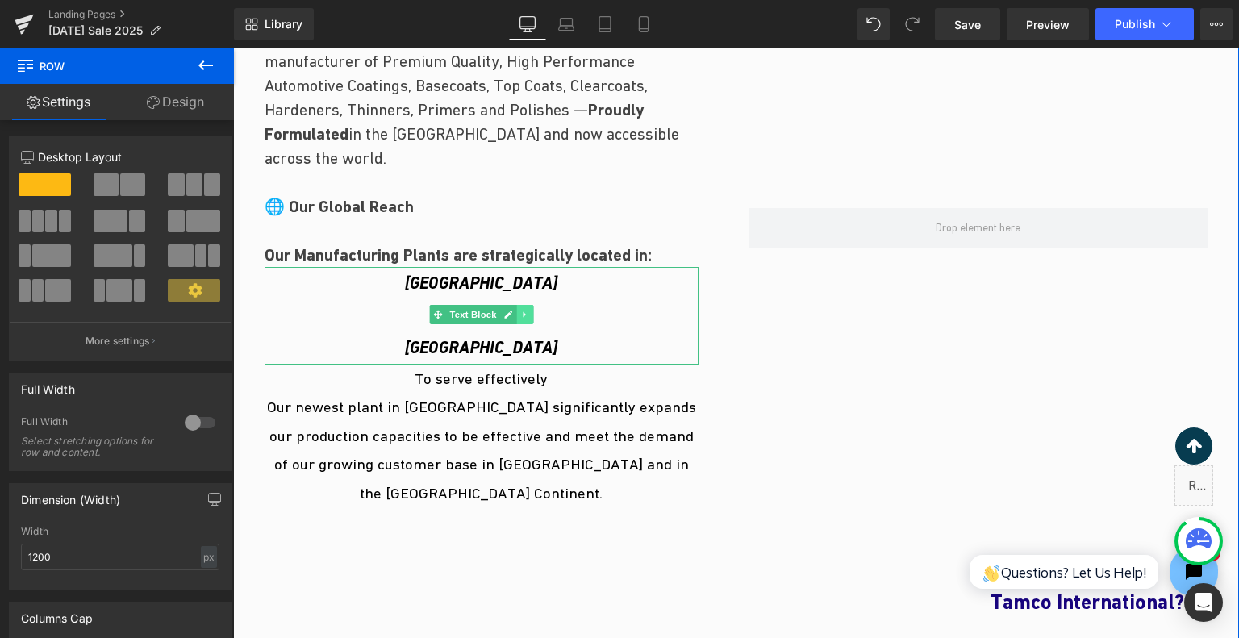
click at [520, 315] on icon at bounding box center [524, 315] width 9 height 10
click at [528, 319] on icon at bounding box center [532, 315] width 9 height 10
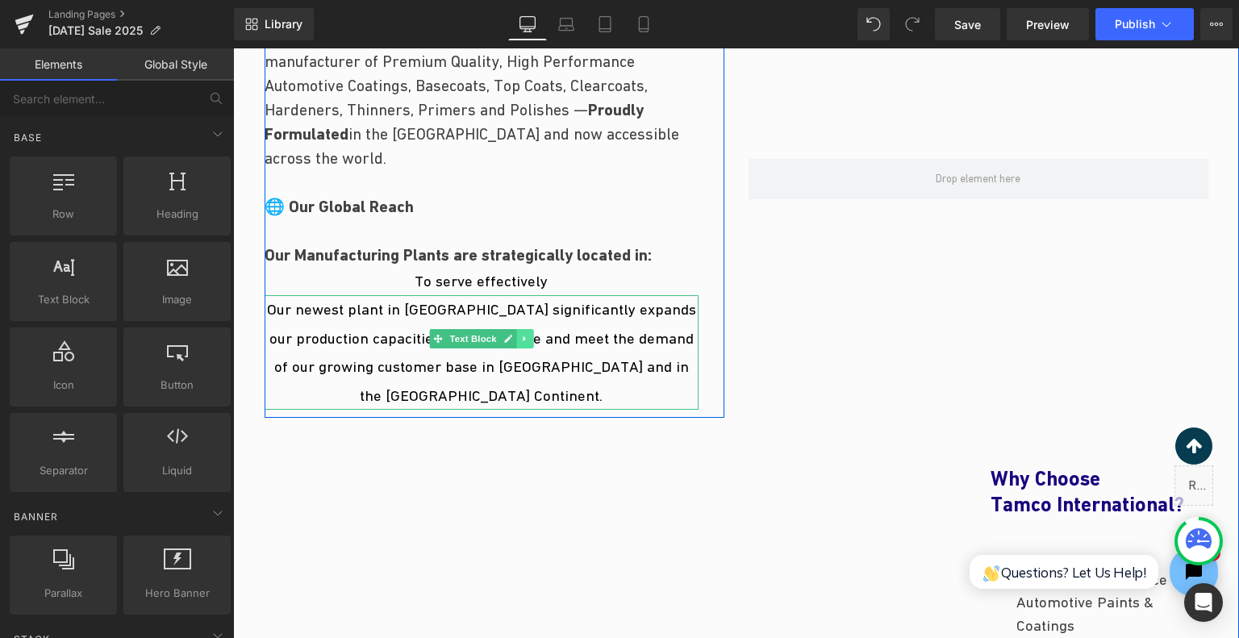
click at [522, 329] on link at bounding box center [524, 338] width 17 height 19
click at [533, 332] on link at bounding box center [532, 338] width 17 height 19
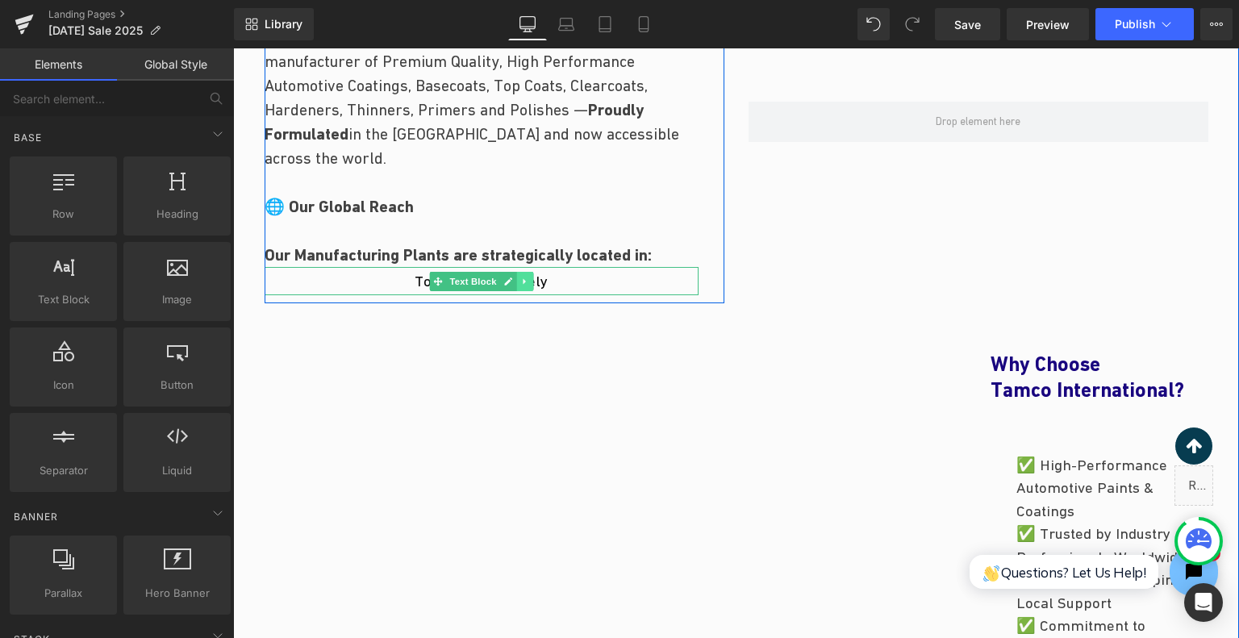
click at [523, 279] on link at bounding box center [524, 281] width 17 height 19
click at [531, 282] on icon at bounding box center [532, 281] width 9 height 9
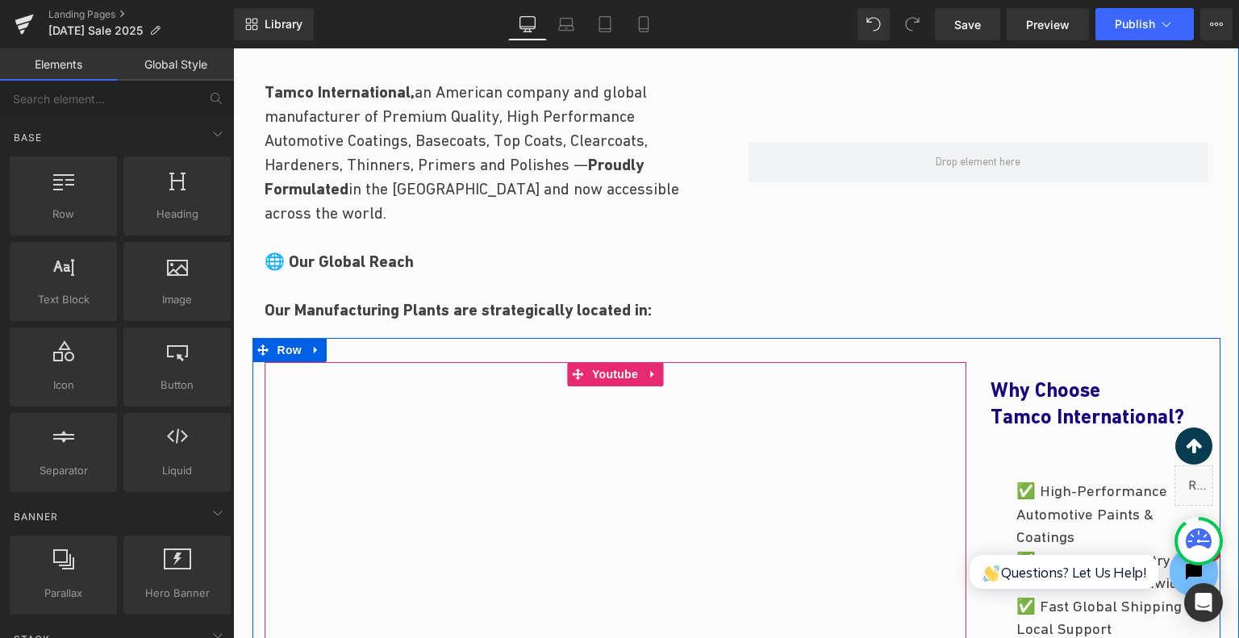
scroll to position [1049, 0]
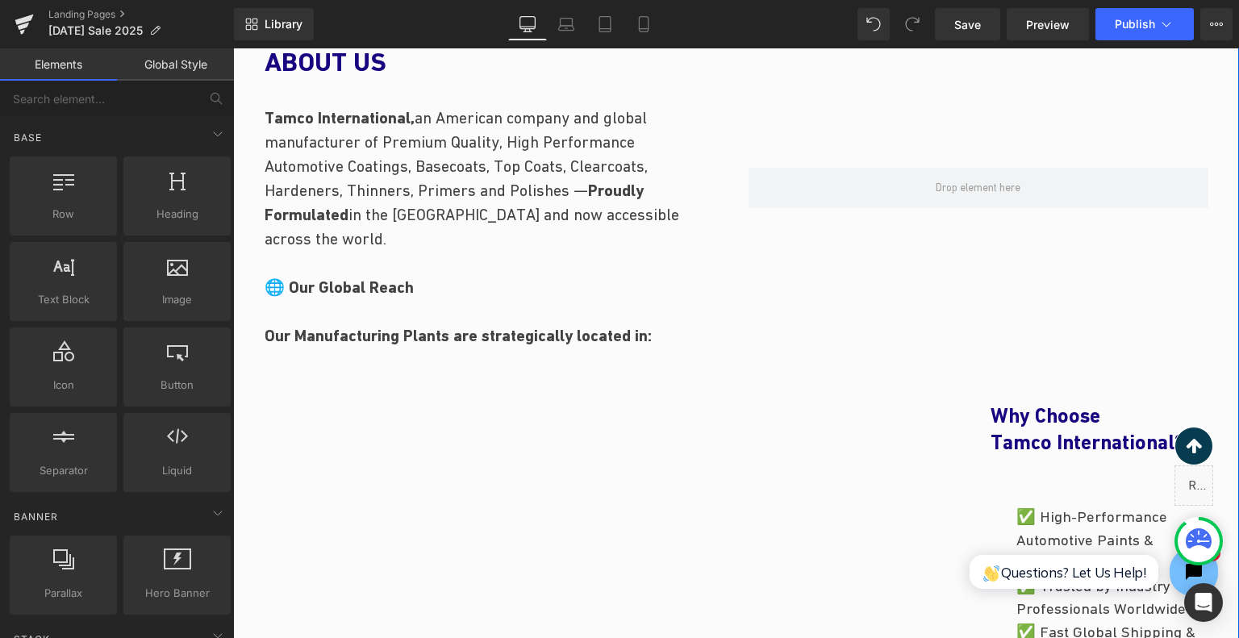
click at [555, 290] on p "Tamco International, an American company and global manufacturer of Premium Qua…" at bounding box center [482, 227] width 434 height 242
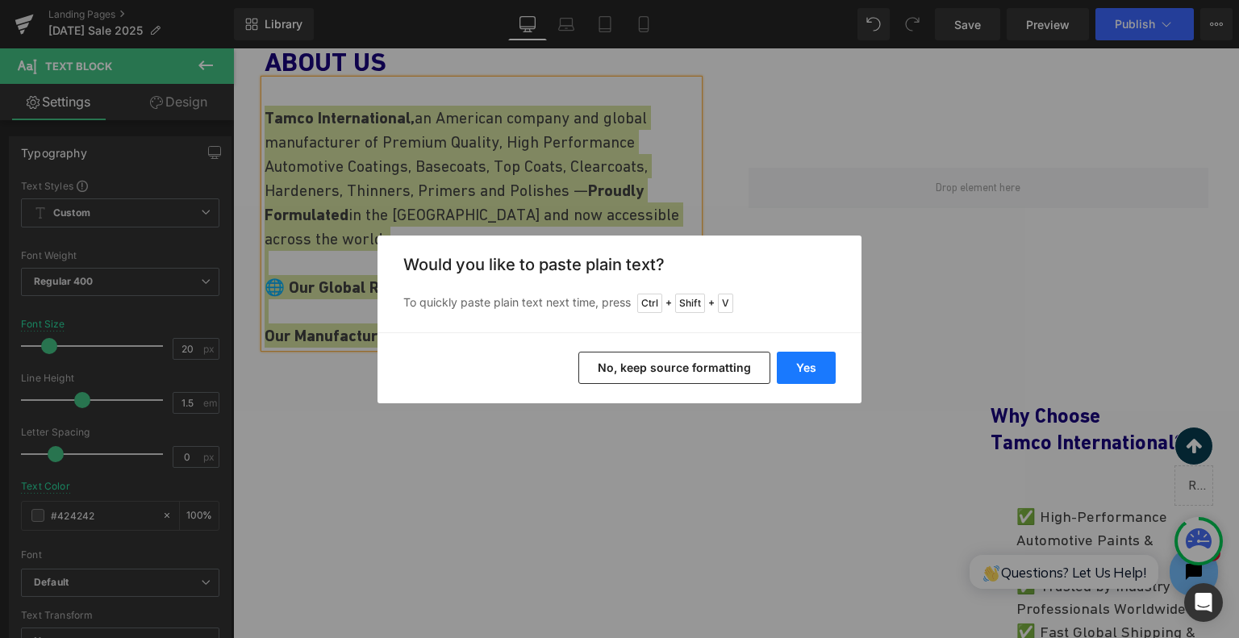
click at [792, 365] on button "Yes" at bounding box center [806, 368] width 59 height 32
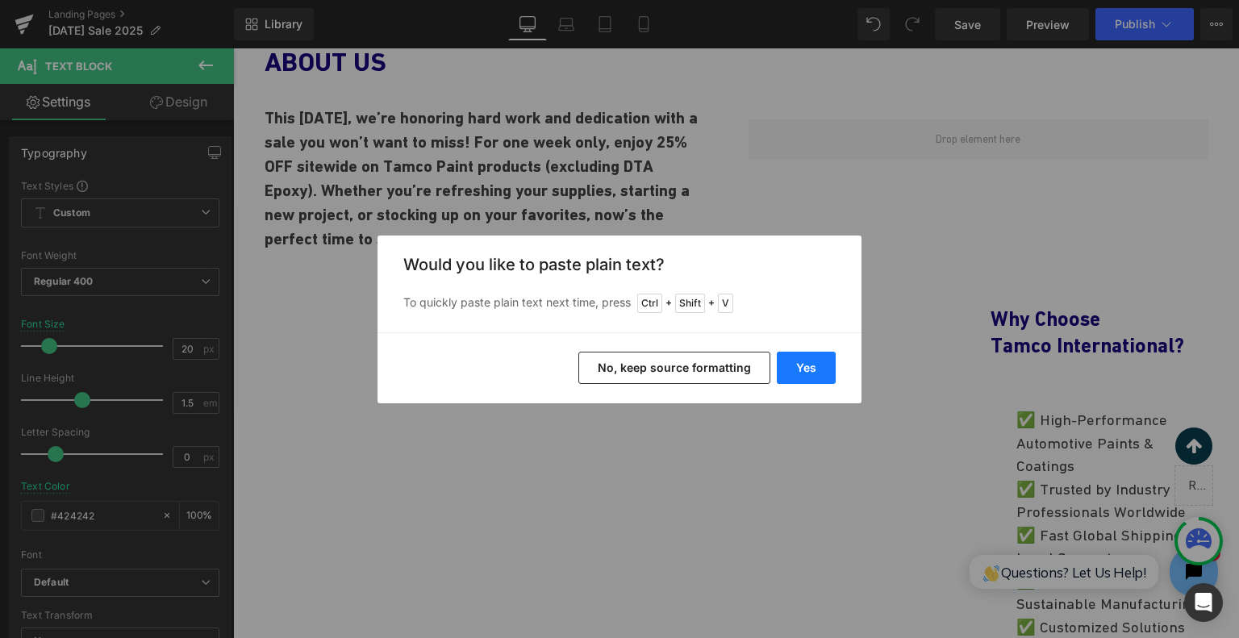
scroll to position [1013, 0]
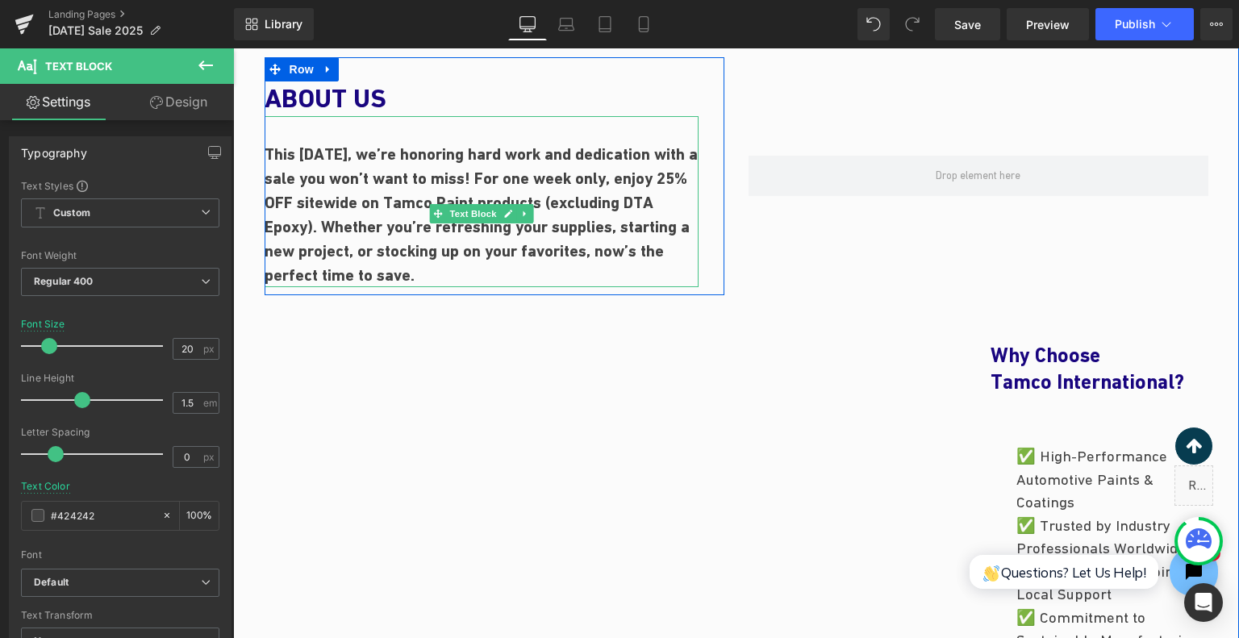
click at [501, 207] on link at bounding box center [507, 213] width 17 height 19
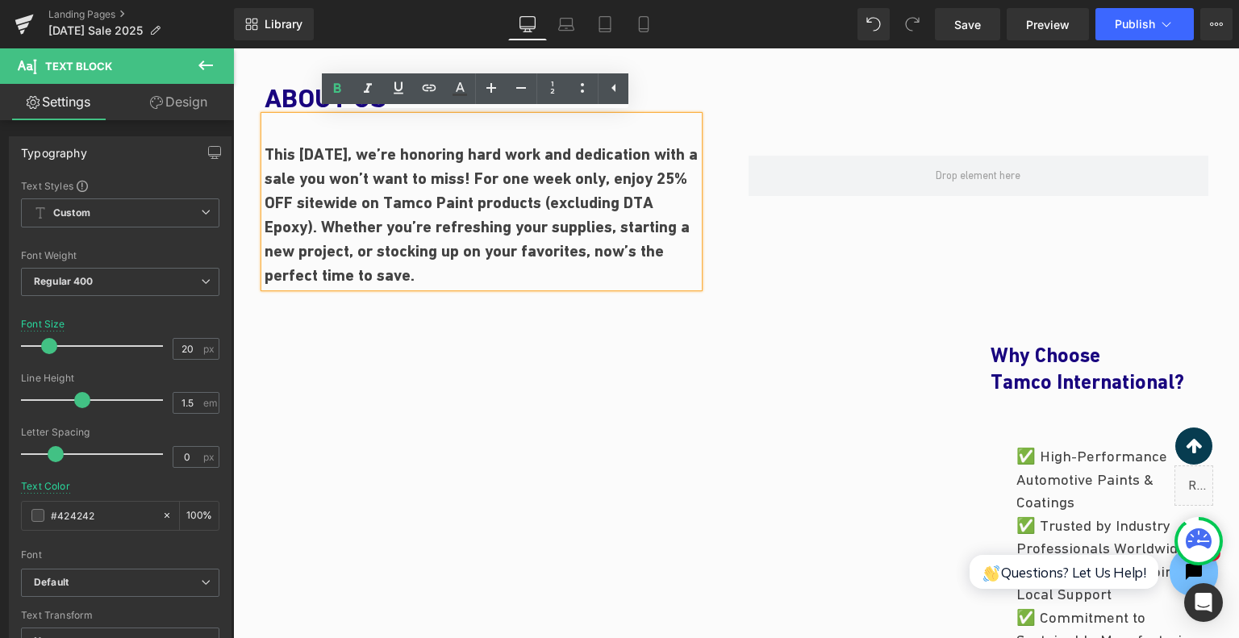
click at [754, 261] on div at bounding box center [979, 176] width 484 height 238
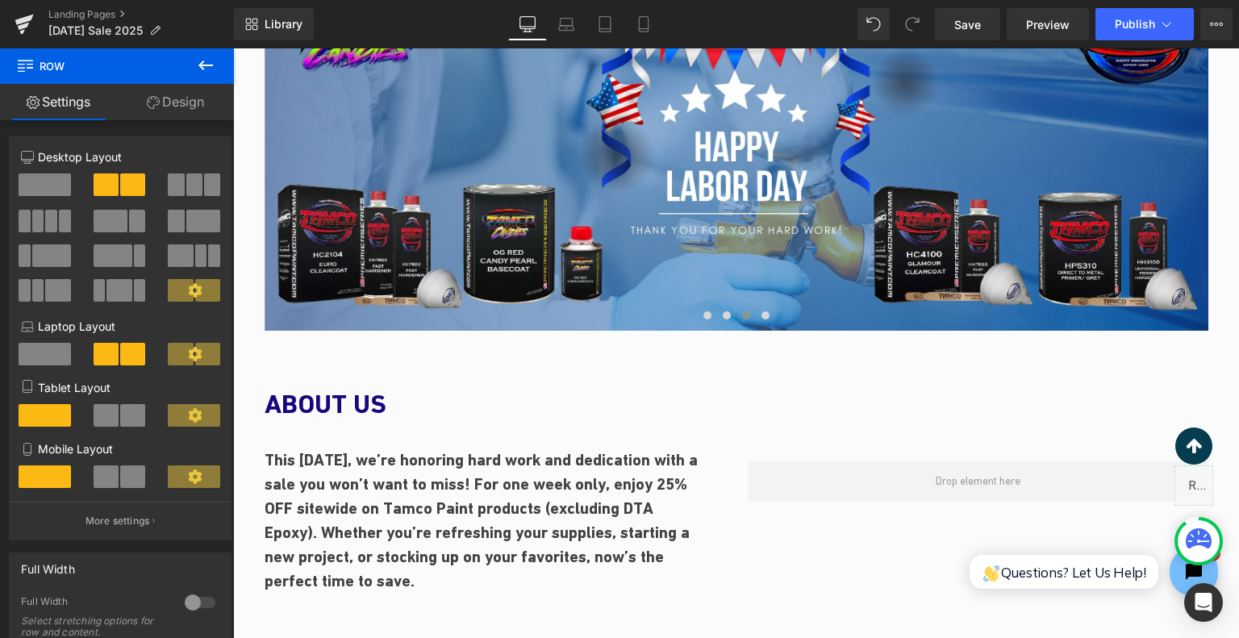
scroll to position [851, 0]
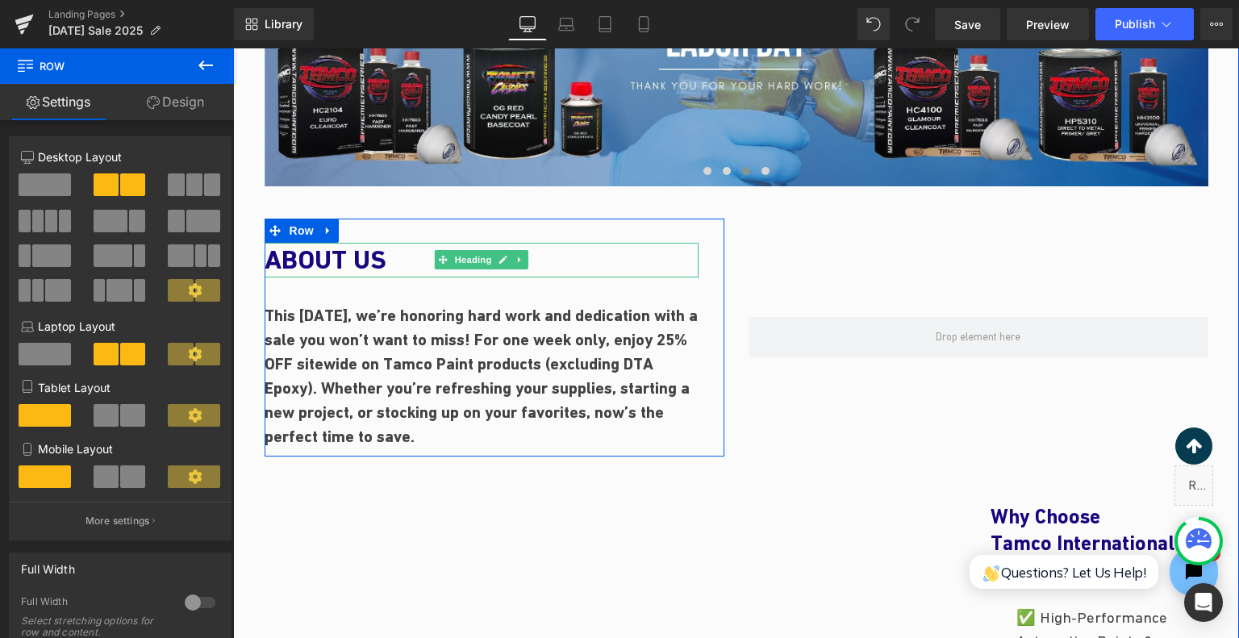
click at [372, 249] on h1 "ABOUT US" at bounding box center [482, 260] width 434 height 35
click at [362, 257] on h1 "ABOUT US" at bounding box center [482, 260] width 434 height 35
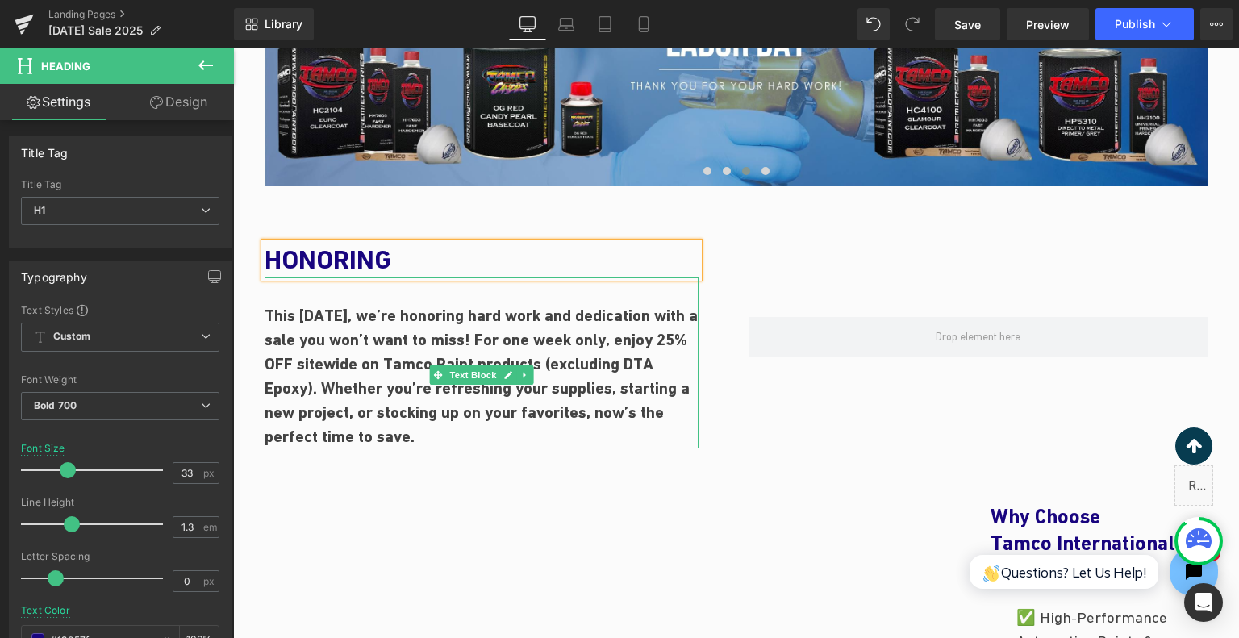
click at [432, 271] on h1 "HONORING" at bounding box center [482, 260] width 434 height 35
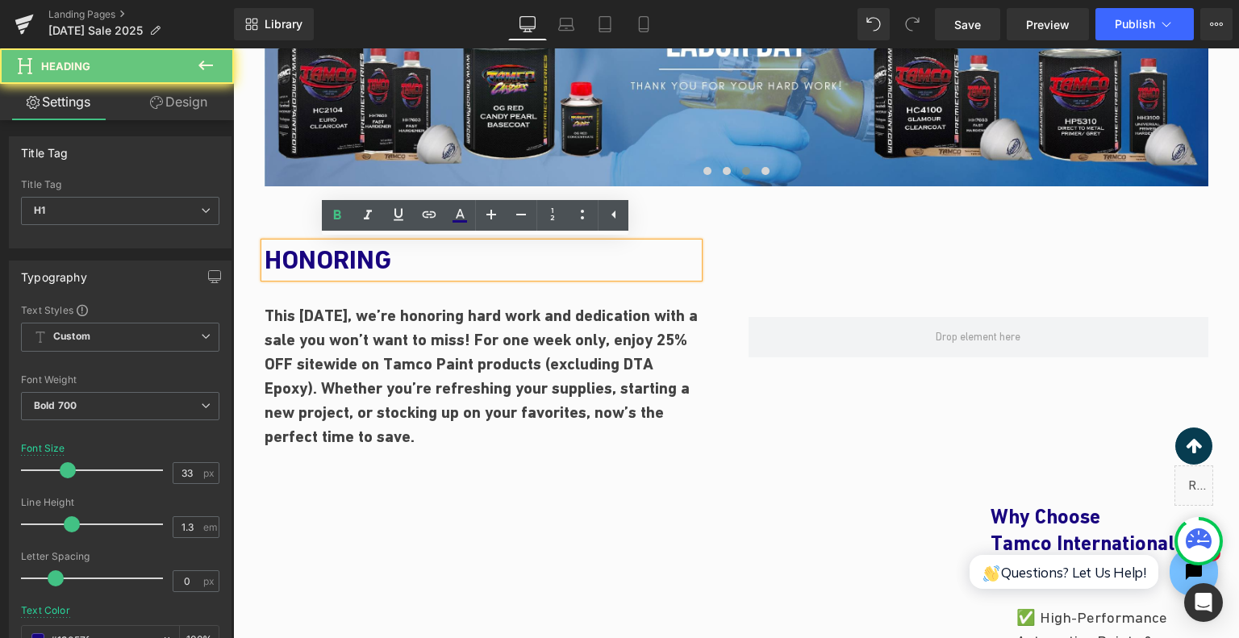
click at [432, 271] on h1 "HONORING" at bounding box center [482, 260] width 434 height 35
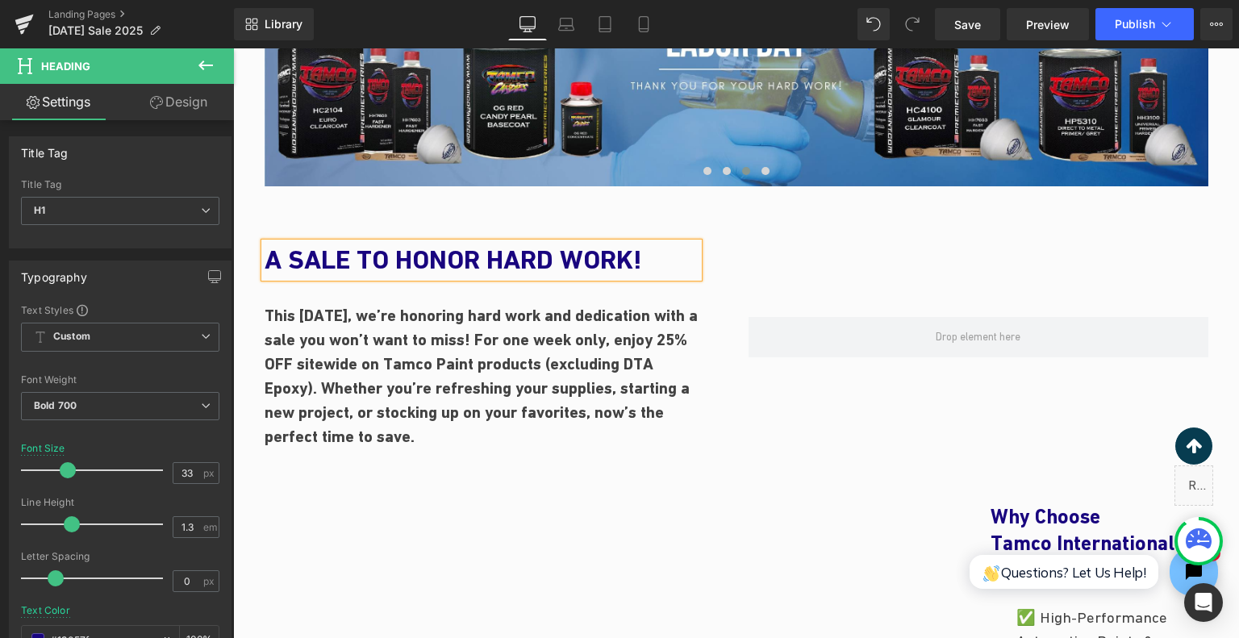
click at [737, 279] on div at bounding box center [979, 338] width 484 height 238
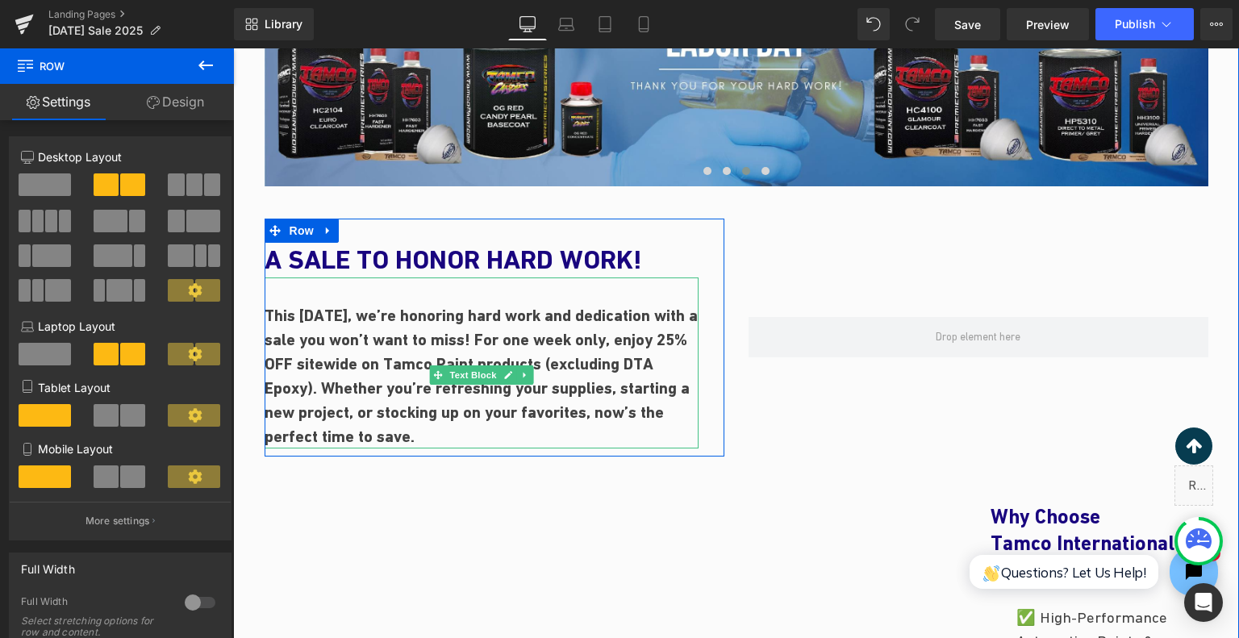
click at [666, 409] on p "This Labor Day, we’re honoring hard work and dedication with a sale you won’t w…" at bounding box center [482, 375] width 434 height 145
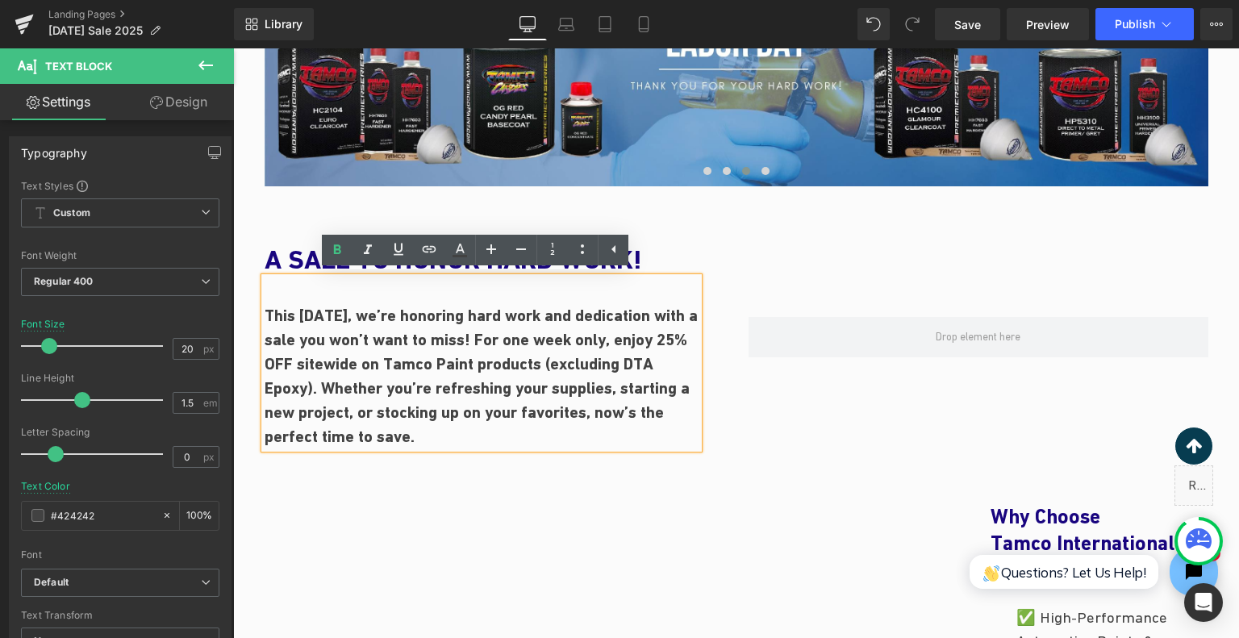
click at [661, 340] on b "This Labor Day, we’re honoring hard work and dedication with a sale you won’t w…" at bounding box center [481, 376] width 433 height 140
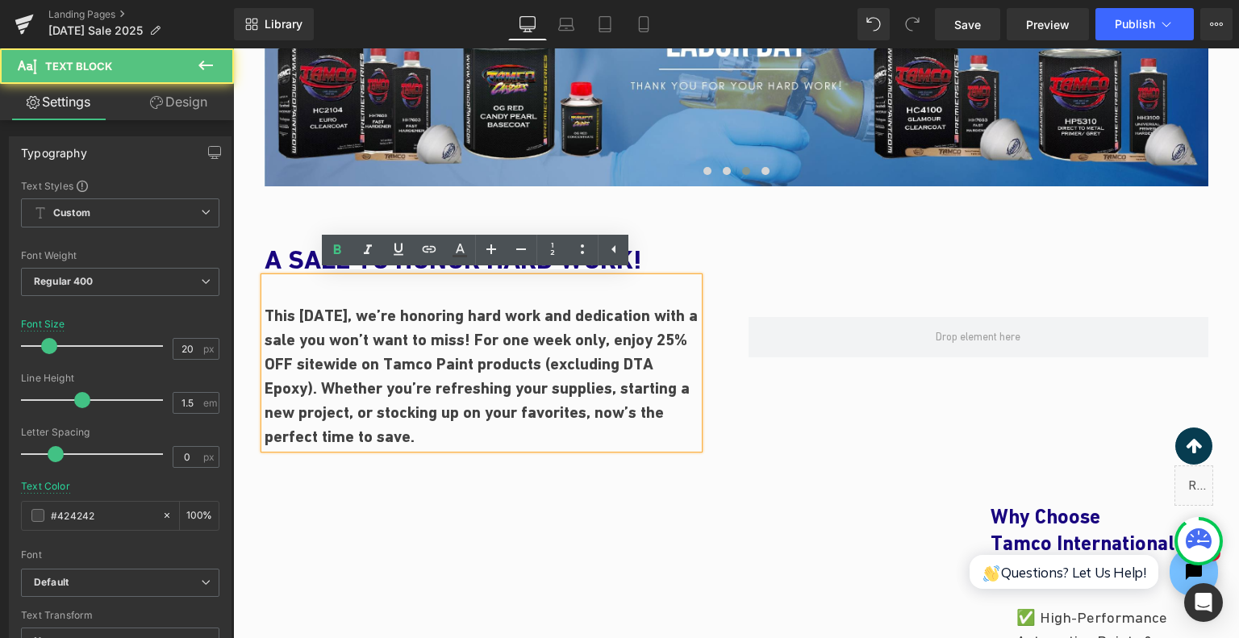
click at [661, 340] on b "This Labor Day, we’re honoring hard work and dedication with a sale you won’t w…" at bounding box center [481, 376] width 433 height 140
click at [662, 340] on b "This Labor Day, we’re honoring hard work and dedication with a sale you won’t w…" at bounding box center [481, 376] width 433 height 140
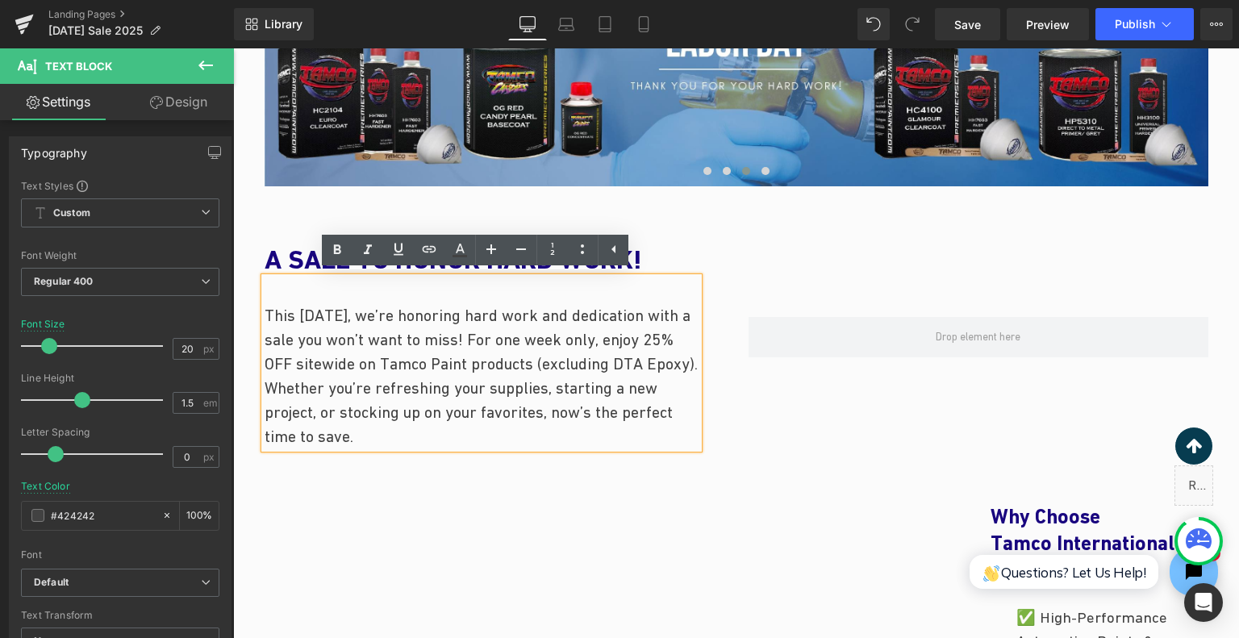
click at [574, 416] on p "This Labor Day, we’re honoring hard work and dedication with a sale you won’t w…" at bounding box center [482, 375] width 434 height 145
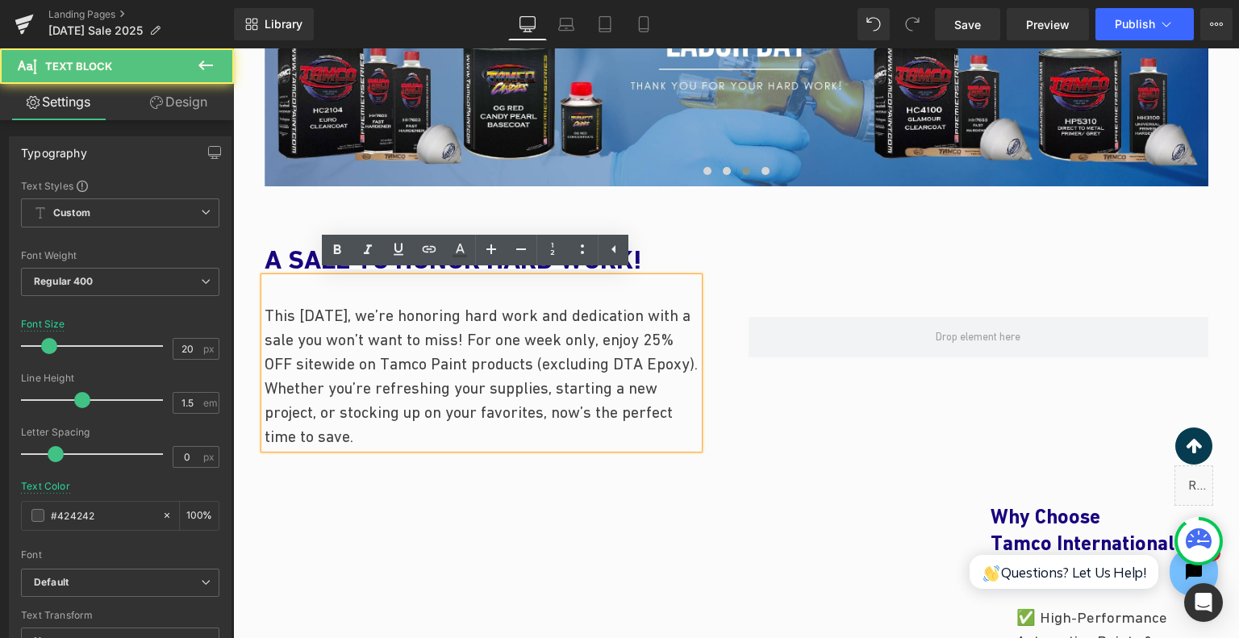
click at [581, 439] on p "This Labor Day, we’re honoring hard work and dedication with a sale you won’t w…" at bounding box center [482, 375] width 434 height 145
click at [823, 404] on div at bounding box center [979, 338] width 484 height 238
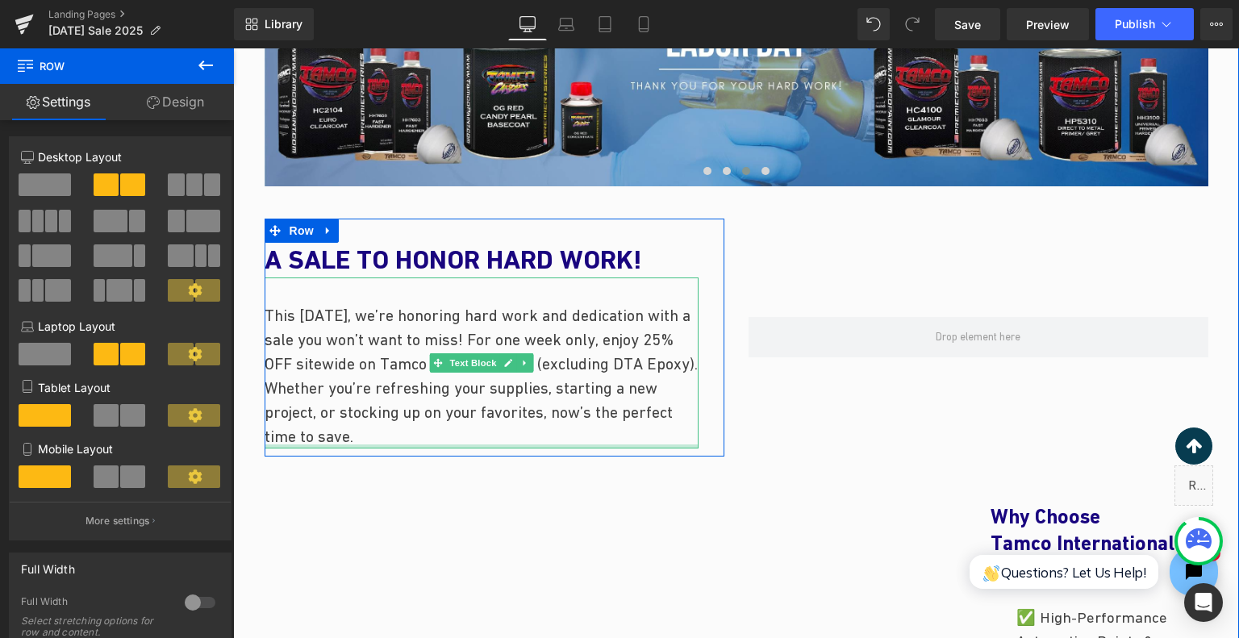
click at [620, 428] on p "This Labor Day, we’re honoring hard work and dedication with a sale you won’t w…" at bounding box center [482, 375] width 434 height 145
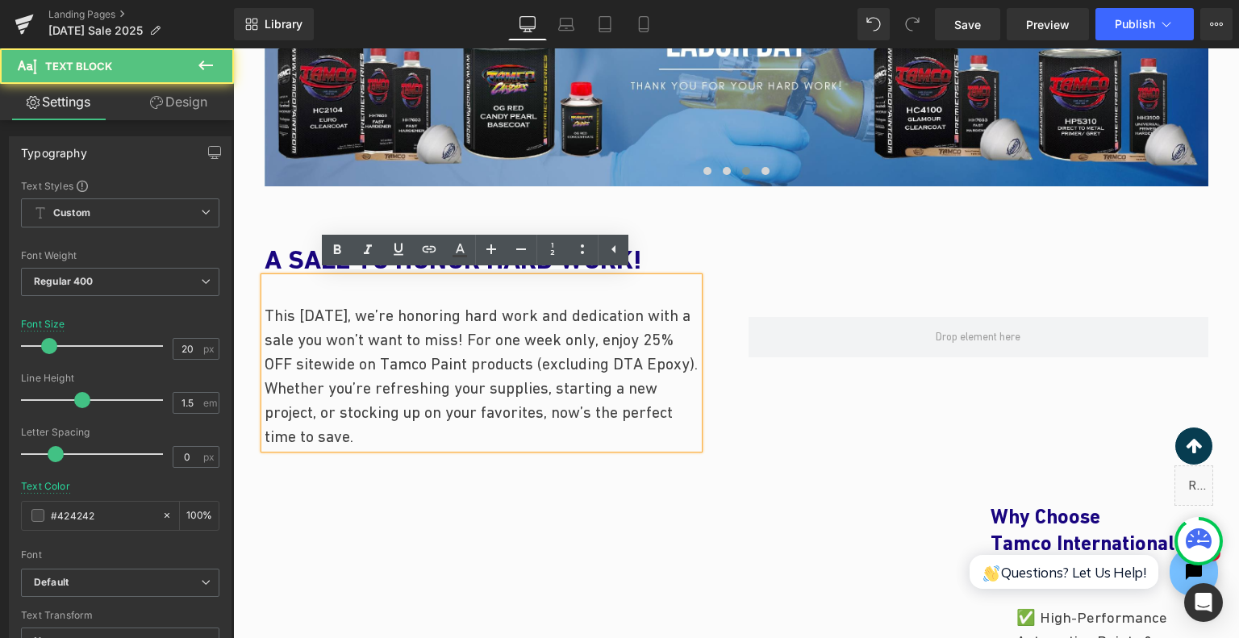
click at [515, 336] on p "This Labor Day, we’re honoring hard work and dedication with a sale you won’t w…" at bounding box center [482, 375] width 434 height 145
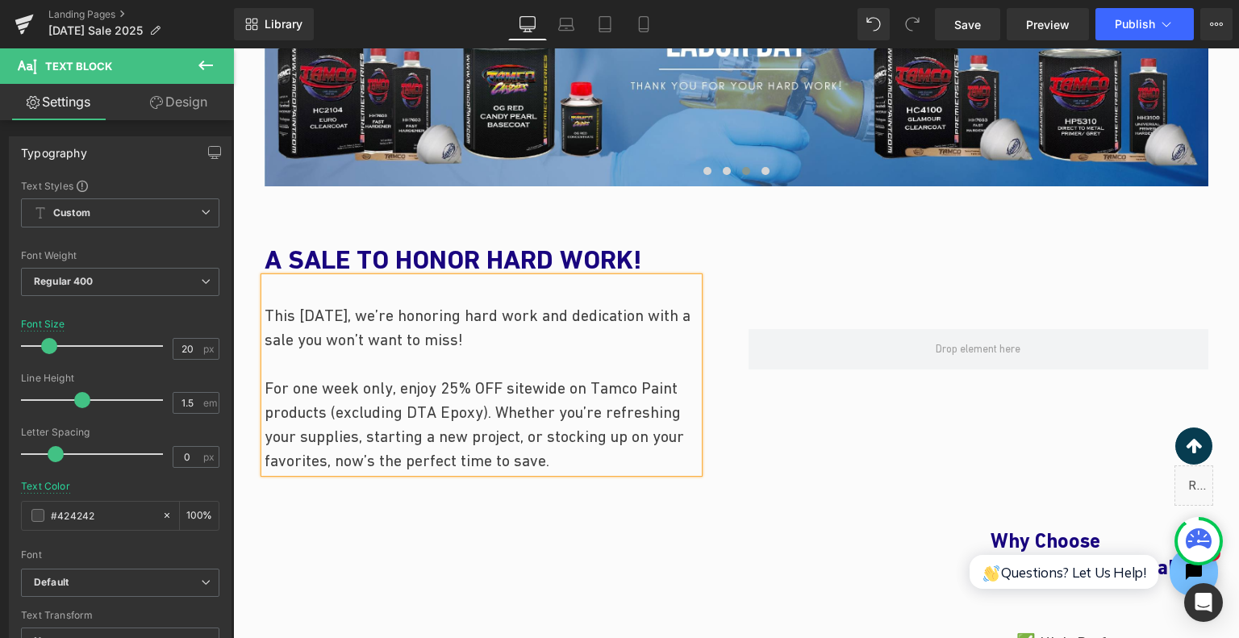
click at [754, 423] on div at bounding box center [979, 350] width 484 height 262
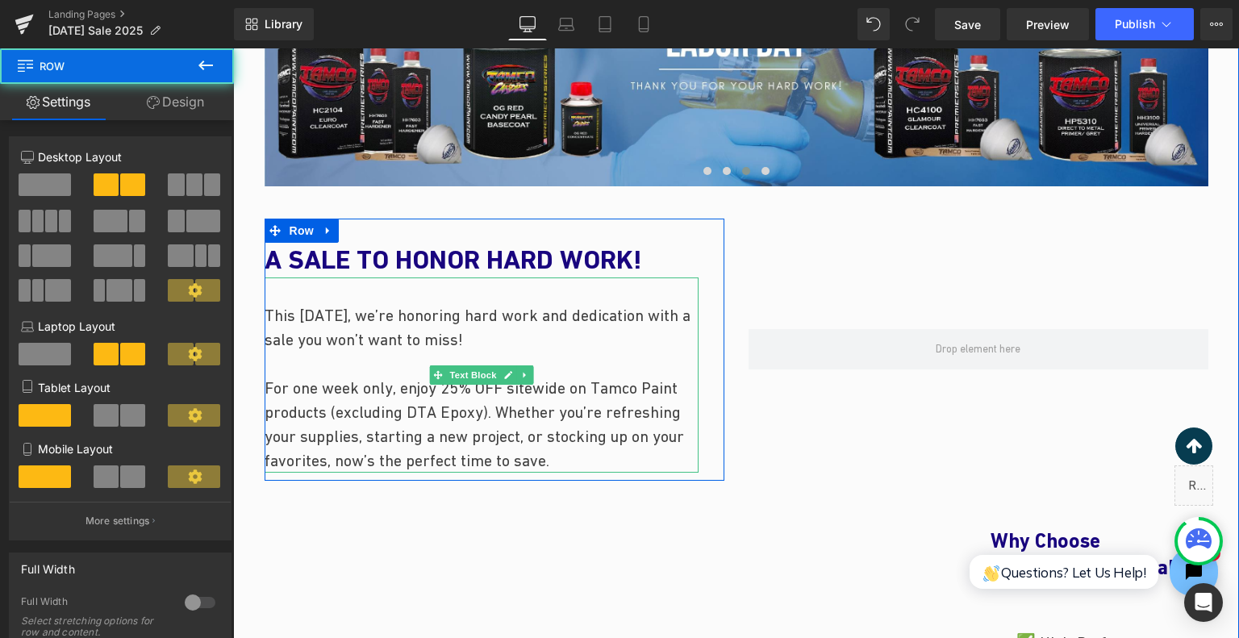
click at [437, 409] on p "For one week only, enjoy 25% OFF sitewide on Tamco Paint products (excluding DT…" at bounding box center [482, 424] width 434 height 97
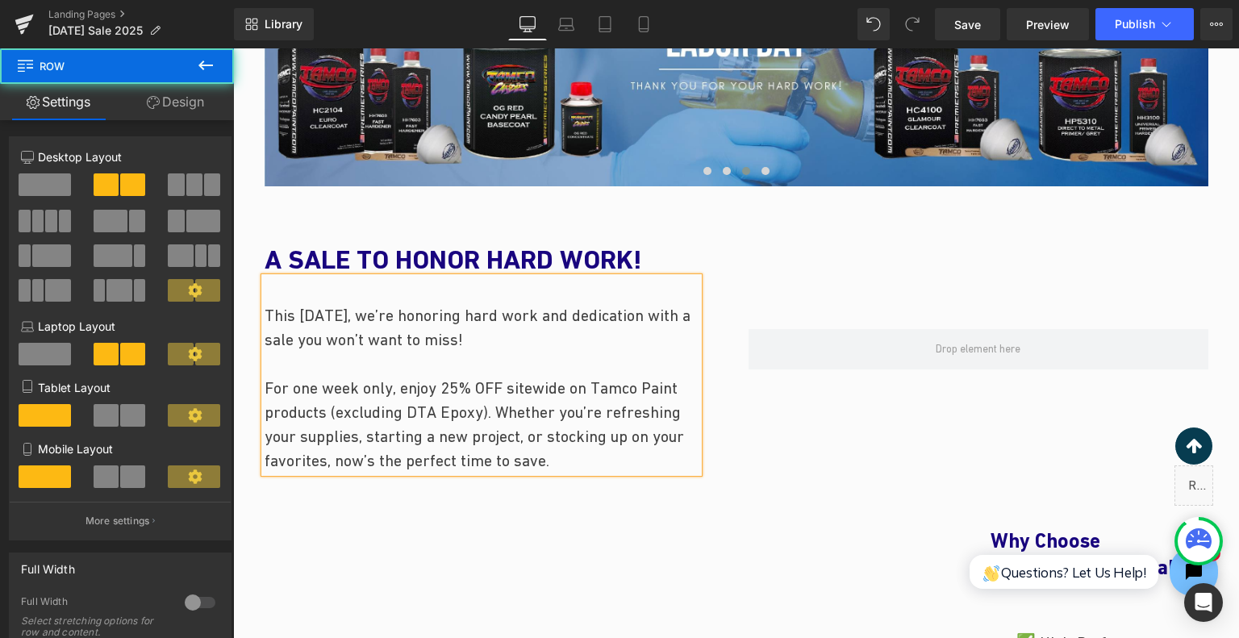
click at [481, 414] on p "For one week only, enjoy 25% OFF sitewide on Tamco Paint products (excluding DT…" at bounding box center [482, 424] width 434 height 97
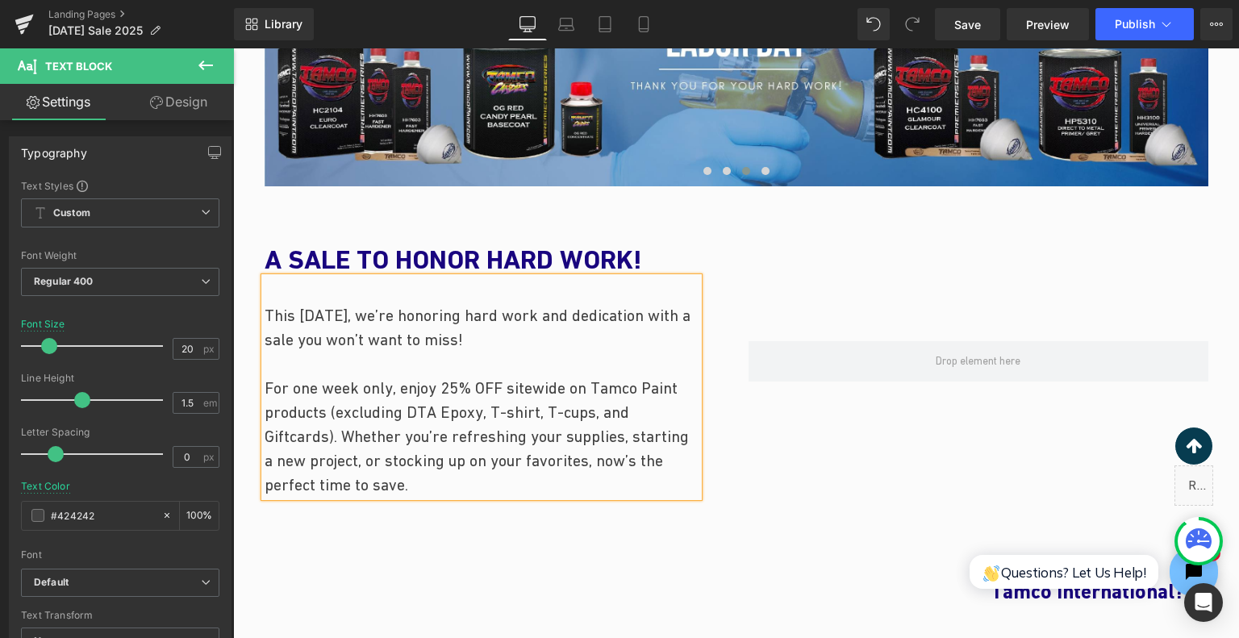
click at [604, 470] on p "For one week only, enjoy 25% OFF sitewide on Tamco Paint products (excluding DT…" at bounding box center [482, 436] width 434 height 121
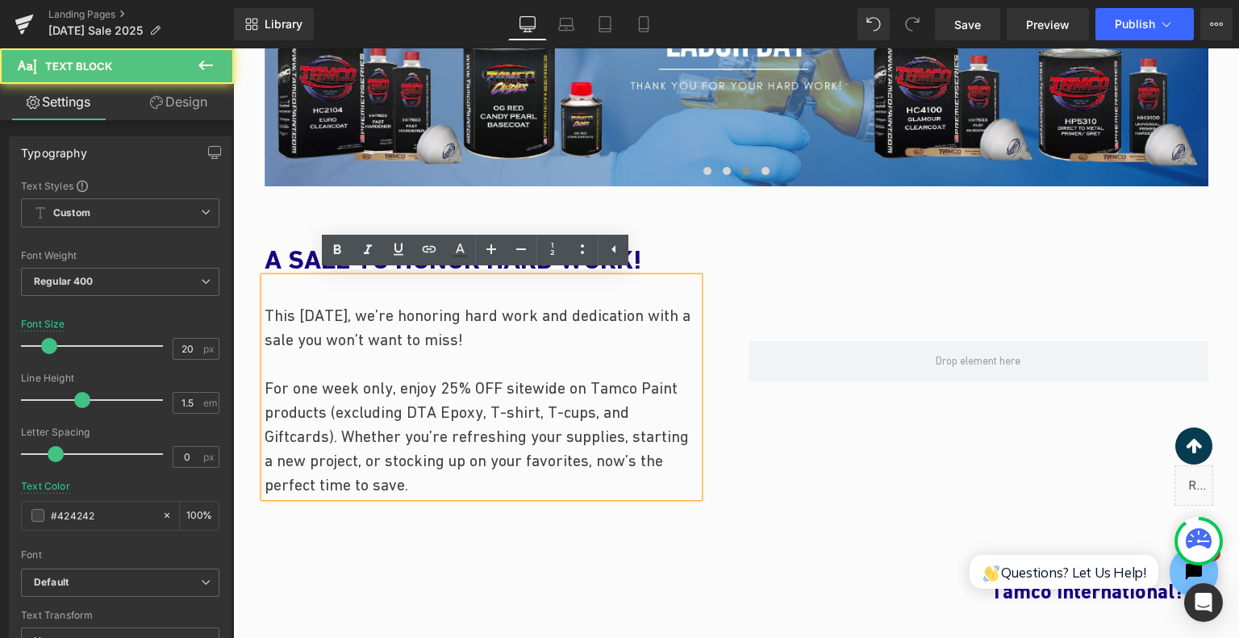
click at [578, 486] on p "For one week only, enjoy 25% OFF sitewide on Tamco Paint products (excluding DT…" at bounding box center [482, 436] width 434 height 121
click at [340, 430] on p "For one week only, enjoy 25% OFF sitewide on Tamco Paint products (excluding DT…" at bounding box center [482, 436] width 434 height 121
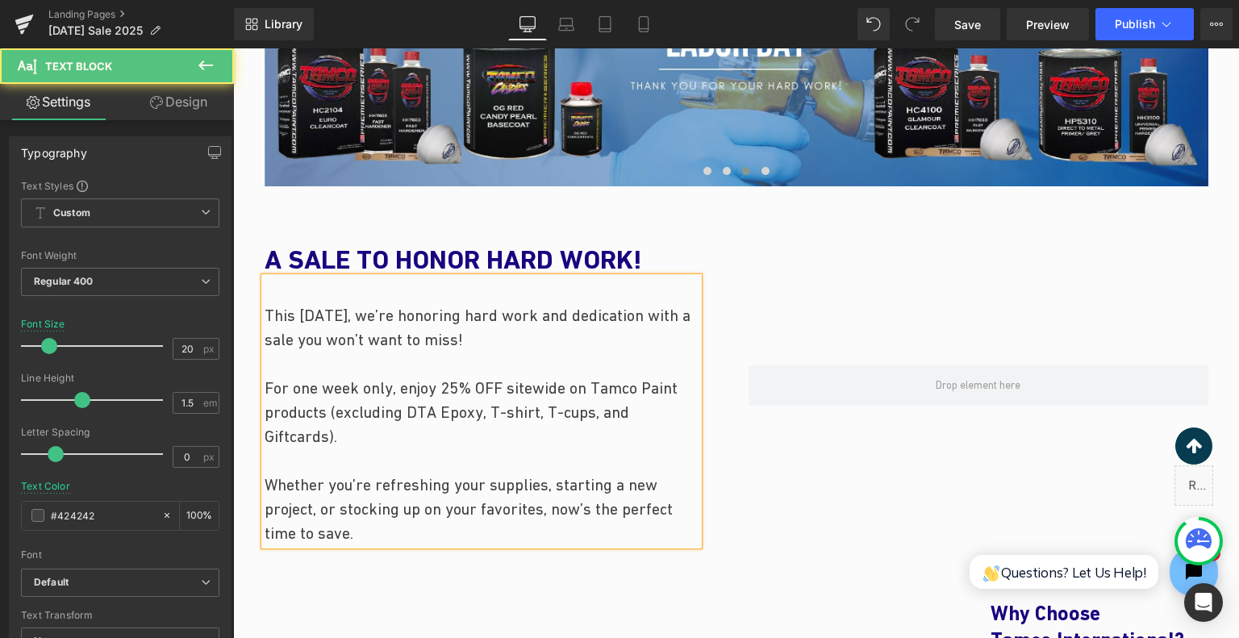
drag, startPoint x: 325, startPoint y: 412, endPoint x: 352, endPoint y: 440, distance: 38.2
click at [352, 440] on p "For one week only, enjoy 25% OFF sitewide on Tamco Paint products (excluding DT…" at bounding box center [482, 412] width 434 height 73
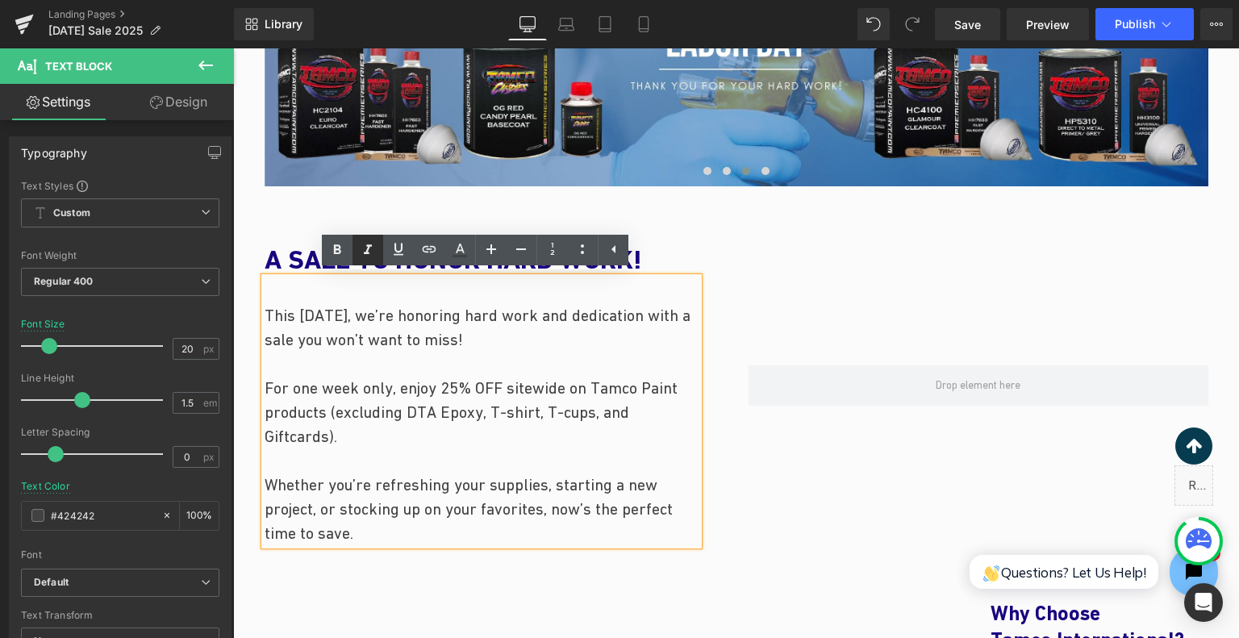
click at [362, 247] on icon at bounding box center [367, 249] width 19 height 19
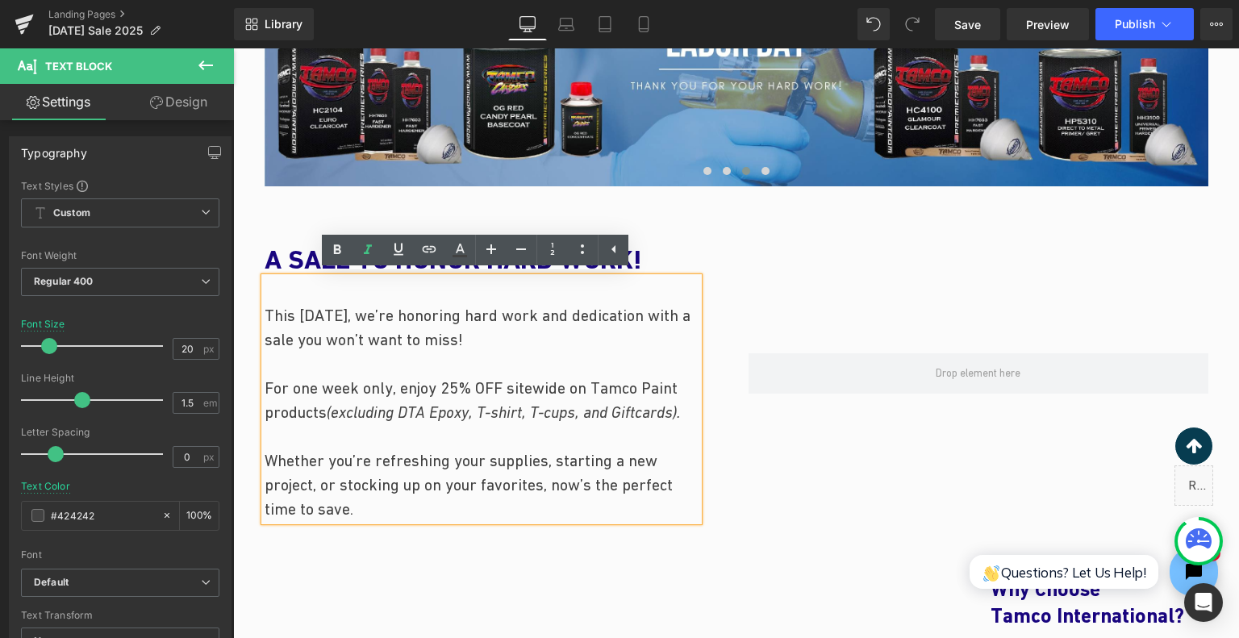
click at [487, 424] on p "For one week only, enjoy 25% OFF sitewide on Tamco Paint products (excluding DT…" at bounding box center [482, 400] width 434 height 48
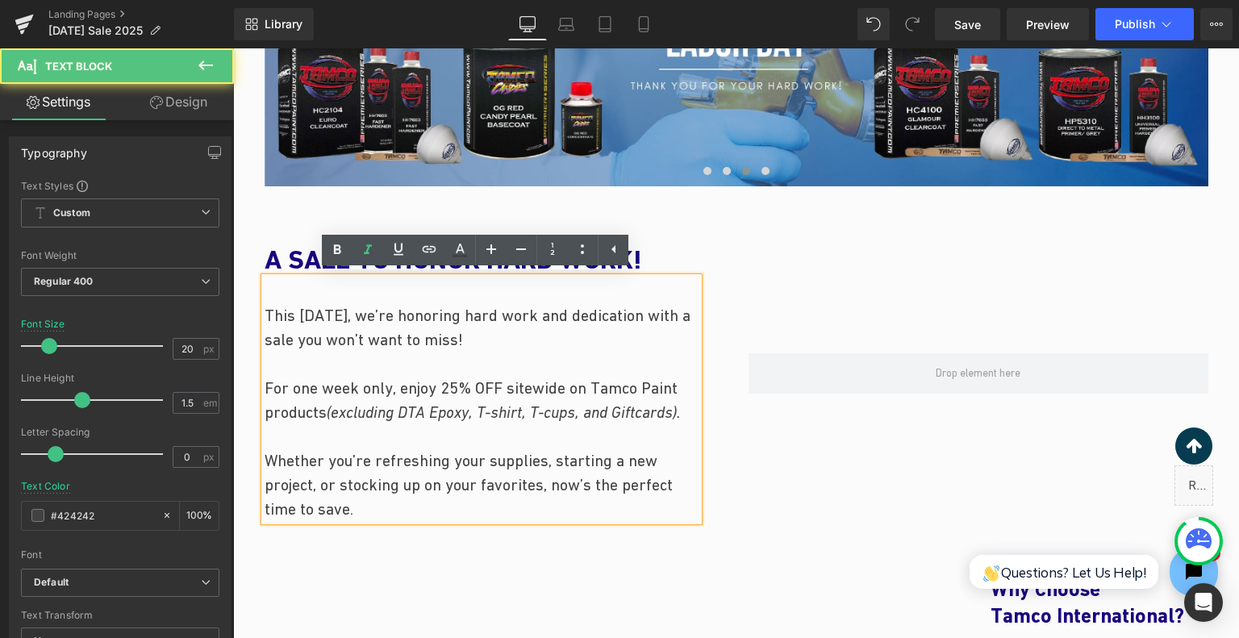
drag, startPoint x: 371, startPoint y: 434, endPoint x: 327, endPoint y: 416, distance: 47.8
click at [327, 416] on p "For one week only, enjoy 25% OFF sitewide on Tamco Paint products (excluding DT…" at bounding box center [482, 400] width 434 height 48
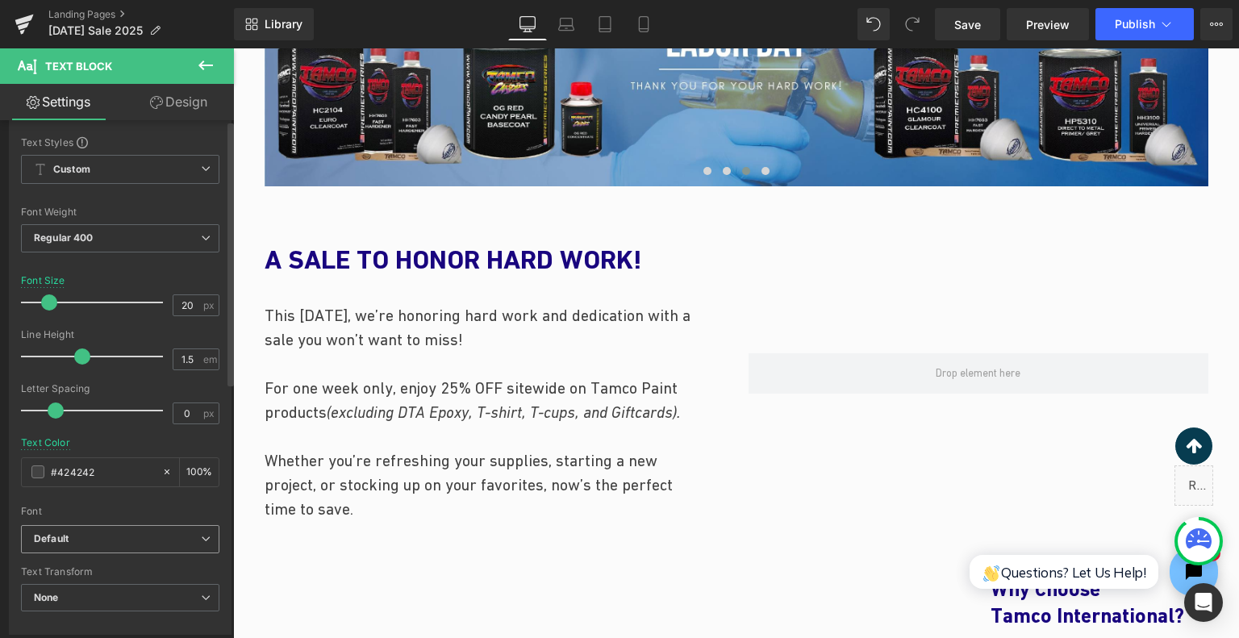
scroll to position [81, 0]
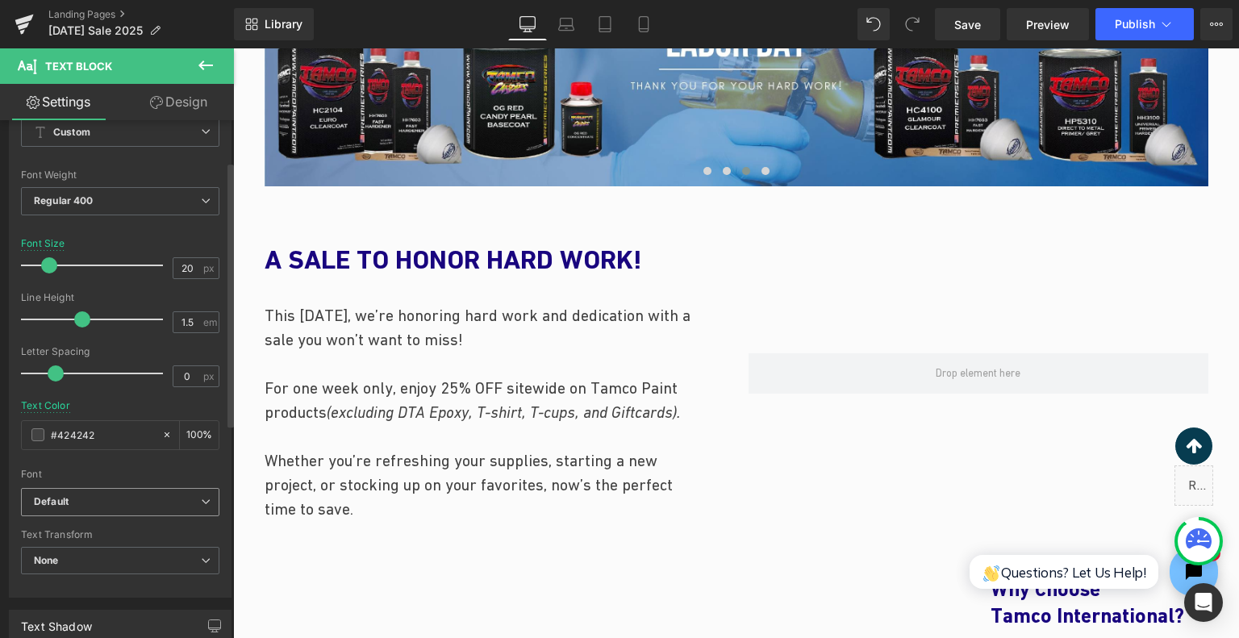
click at [104, 499] on b "Default" at bounding box center [117, 502] width 167 height 14
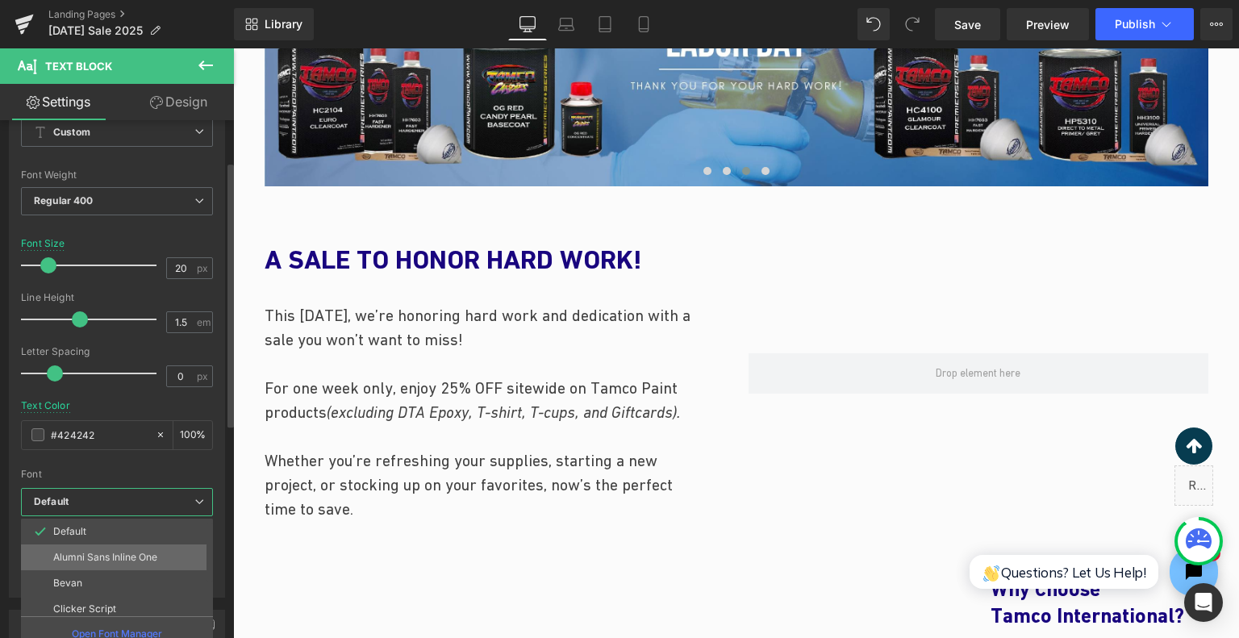
scroll to position [110, 0]
click at [135, 520] on li "Dancing Script" at bounding box center [120, 525] width 199 height 26
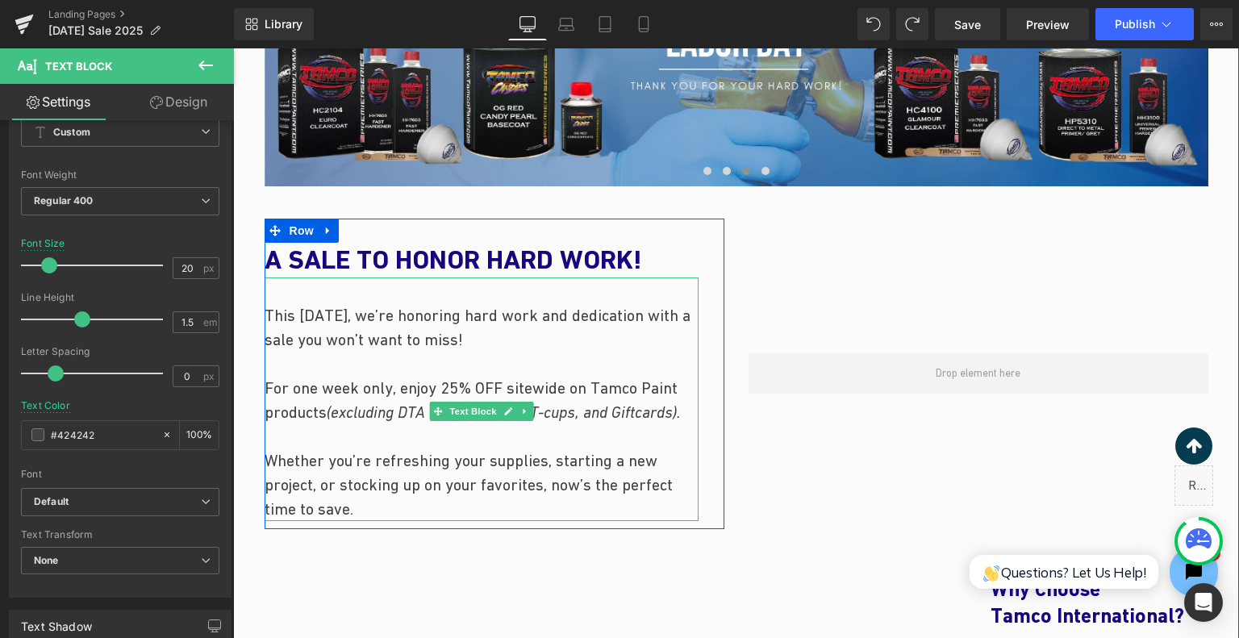
click at [568, 449] on p at bounding box center [482, 436] width 434 height 24
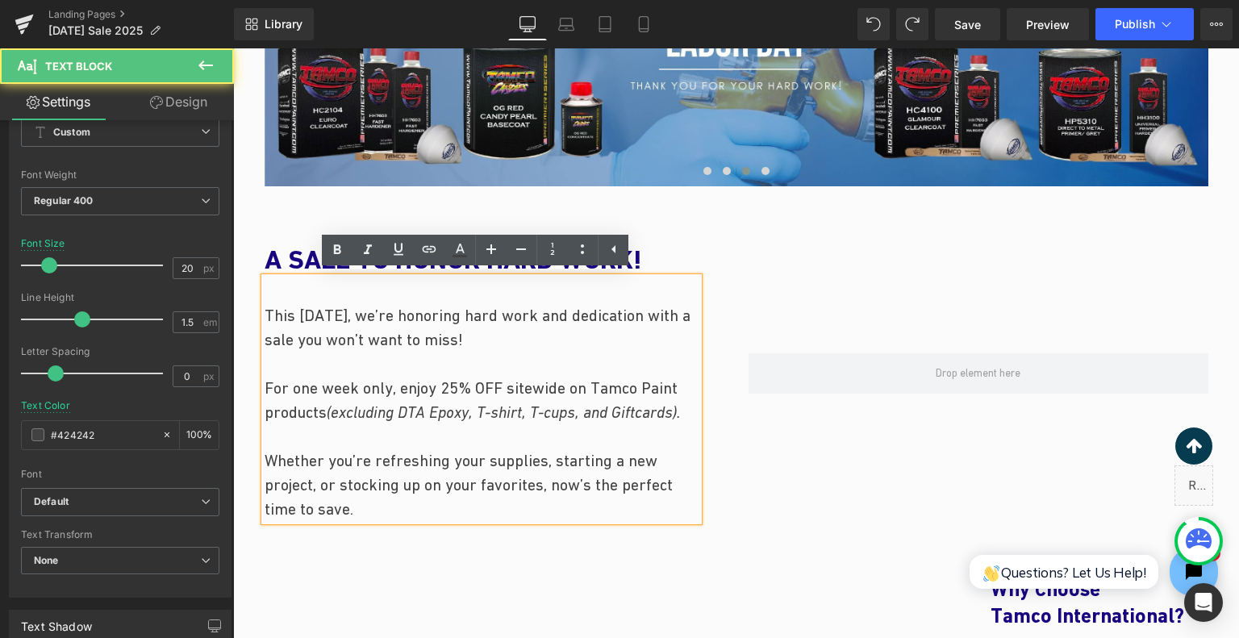
click at [613, 521] on div "This Labor Day, we’re honoring hard work and dedication with a sale you won’t w…" at bounding box center [482, 400] width 434 height 244
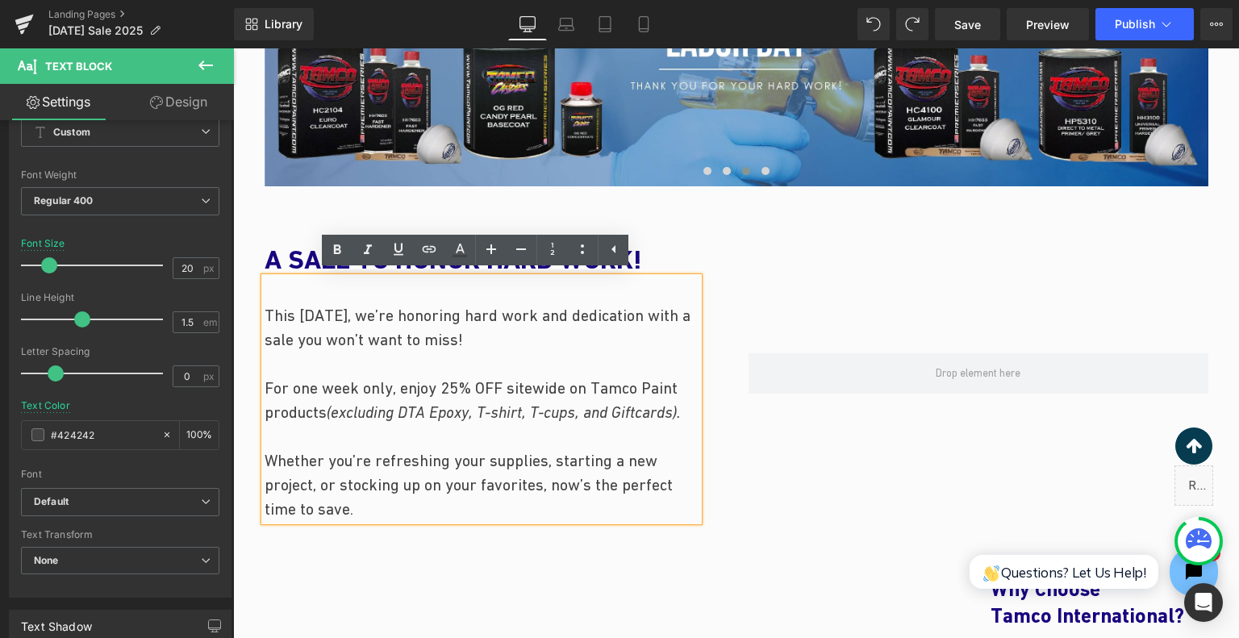
click at [898, 487] on div at bounding box center [979, 374] width 484 height 311
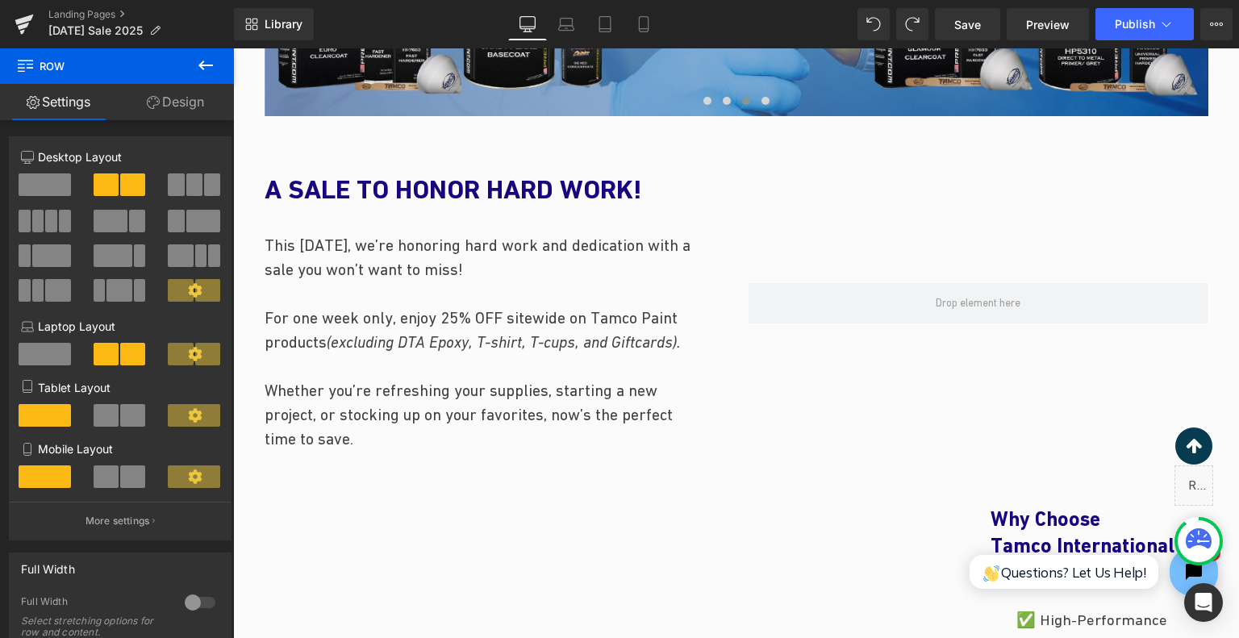
scroll to position [932, 0]
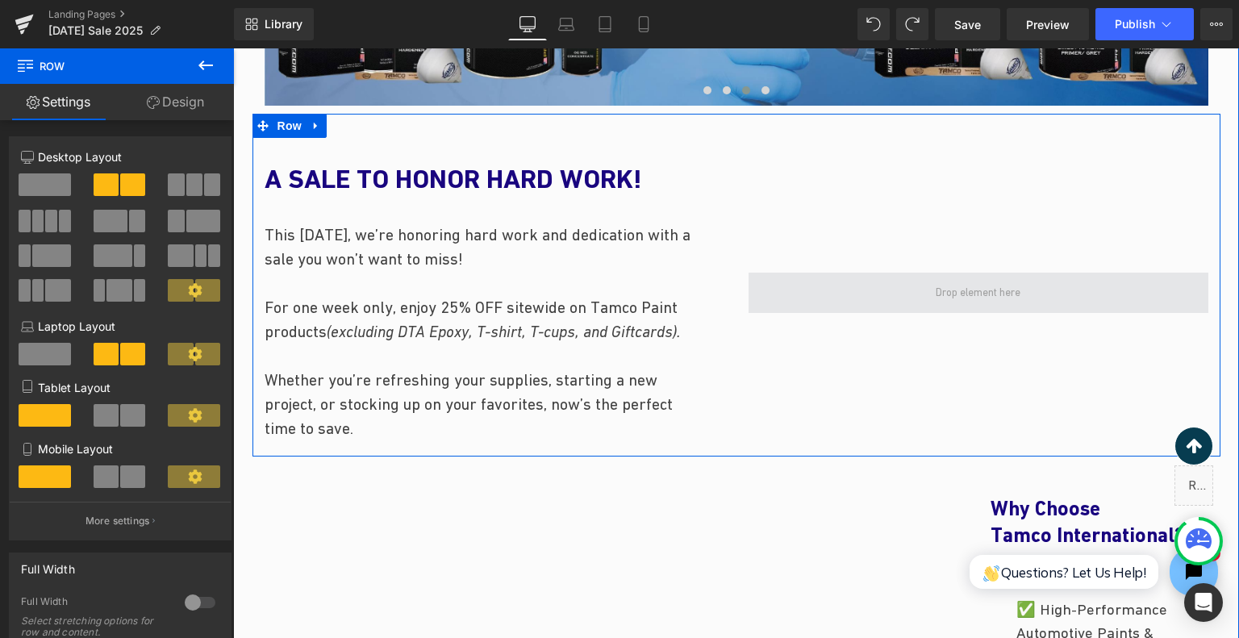
click at [942, 296] on span at bounding box center [978, 292] width 96 height 27
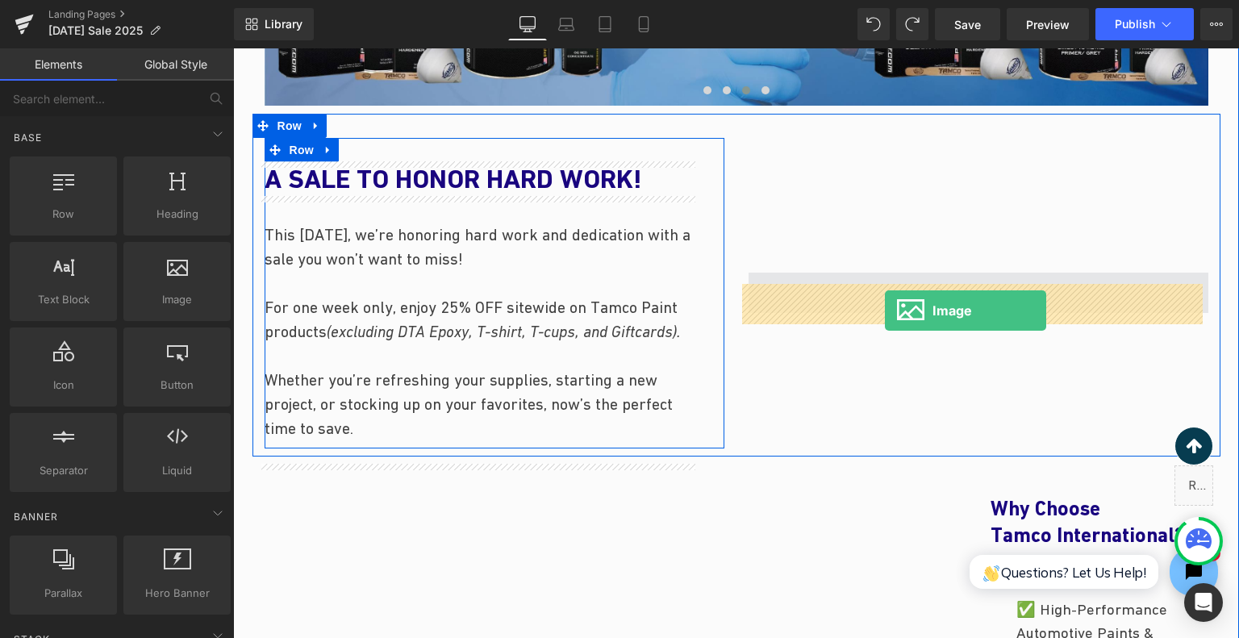
drag, startPoint x: 383, startPoint y: 330, endPoint x: 885, endPoint y: 311, distance: 502.2
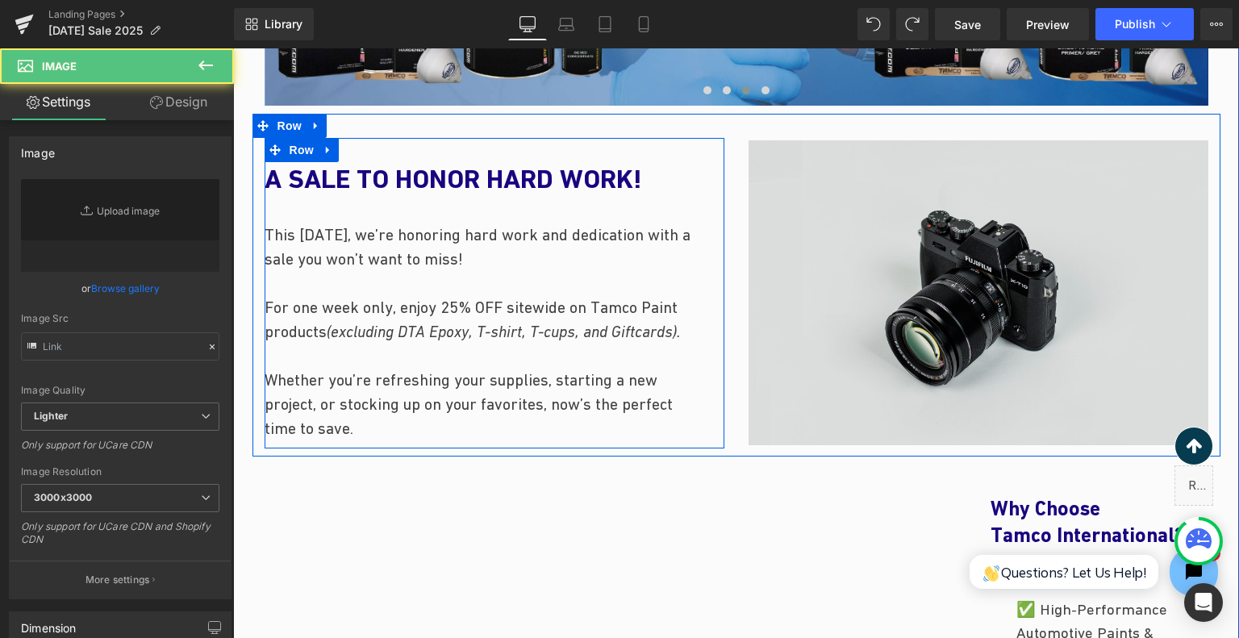
type input "//[DOMAIN_NAME][URL]"
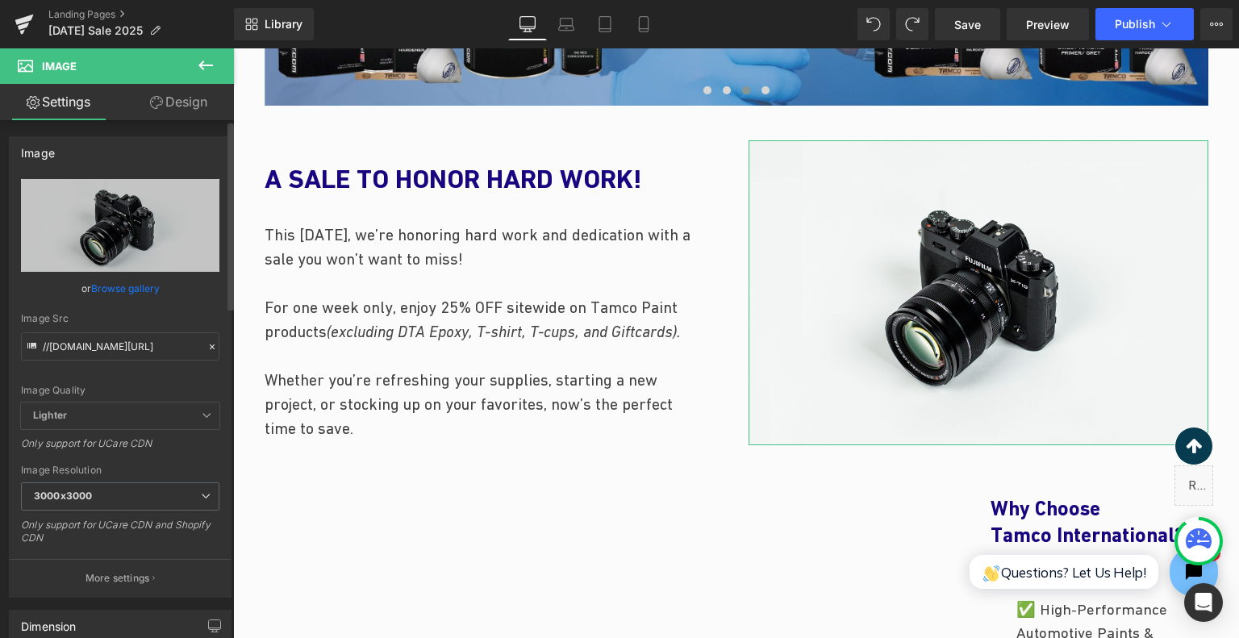
click at [132, 291] on link "Browse gallery" at bounding box center [125, 288] width 69 height 28
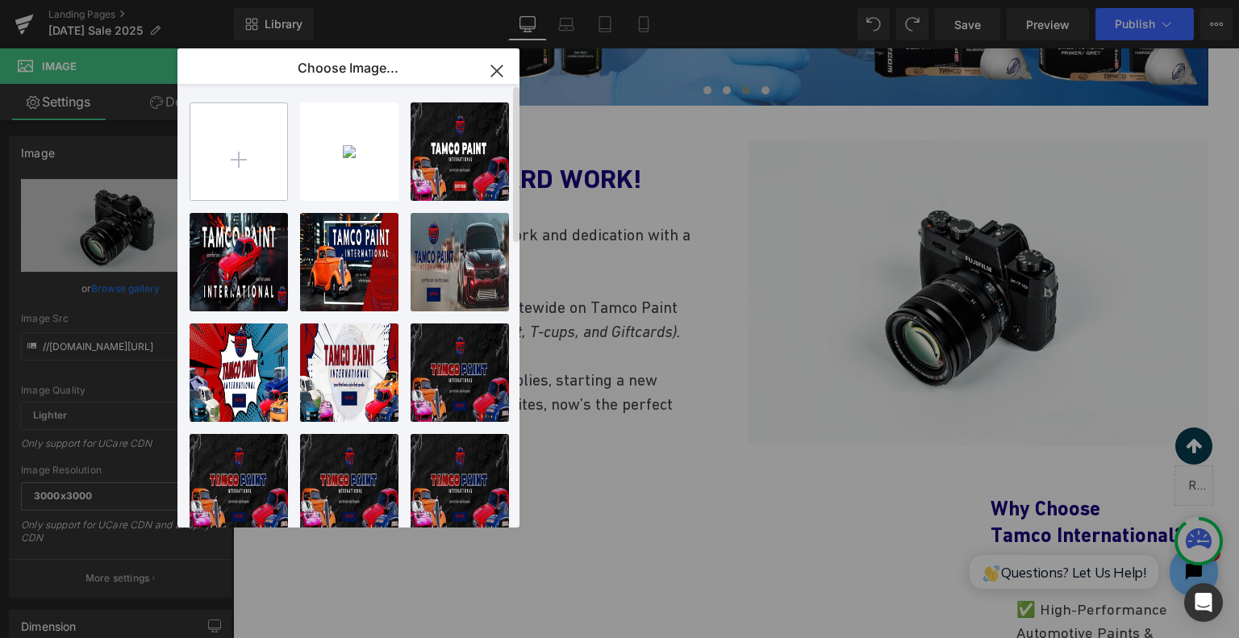
click at [0, 0] on input "file" at bounding box center [0, 0] width 0 height 0
type input "C:\fakepath\Aug 31.png"
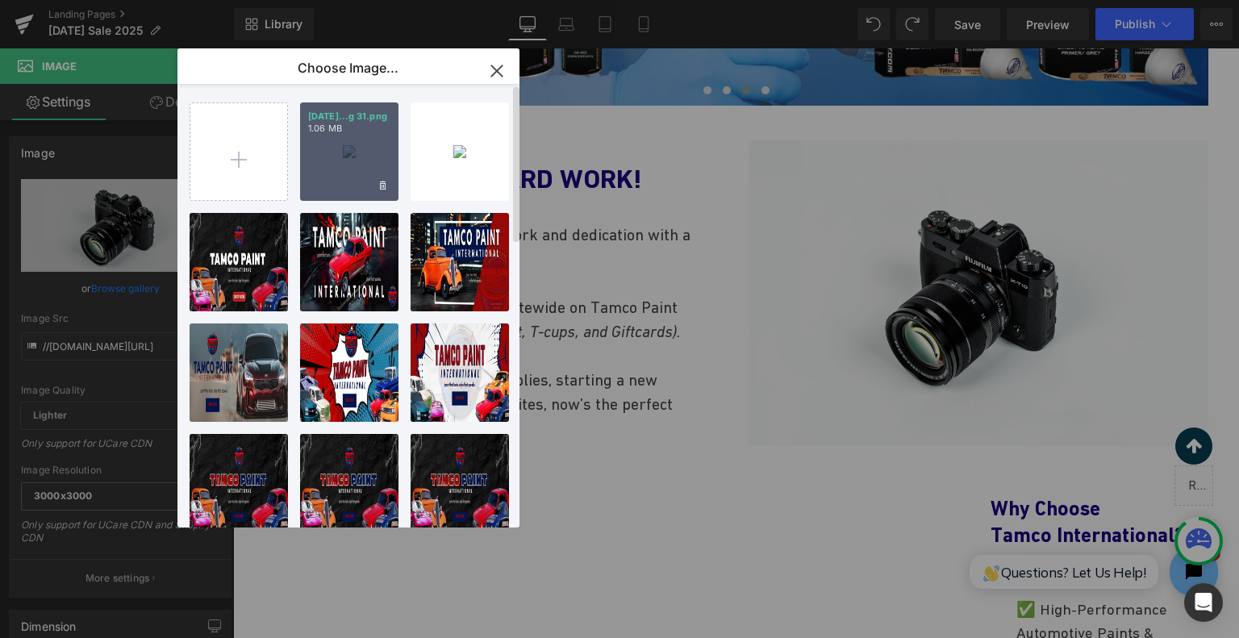
click at [378, 170] on div "Aug 31...g 31.png 1.06 MB" at bounding box center [349, 151] width 98 height 98
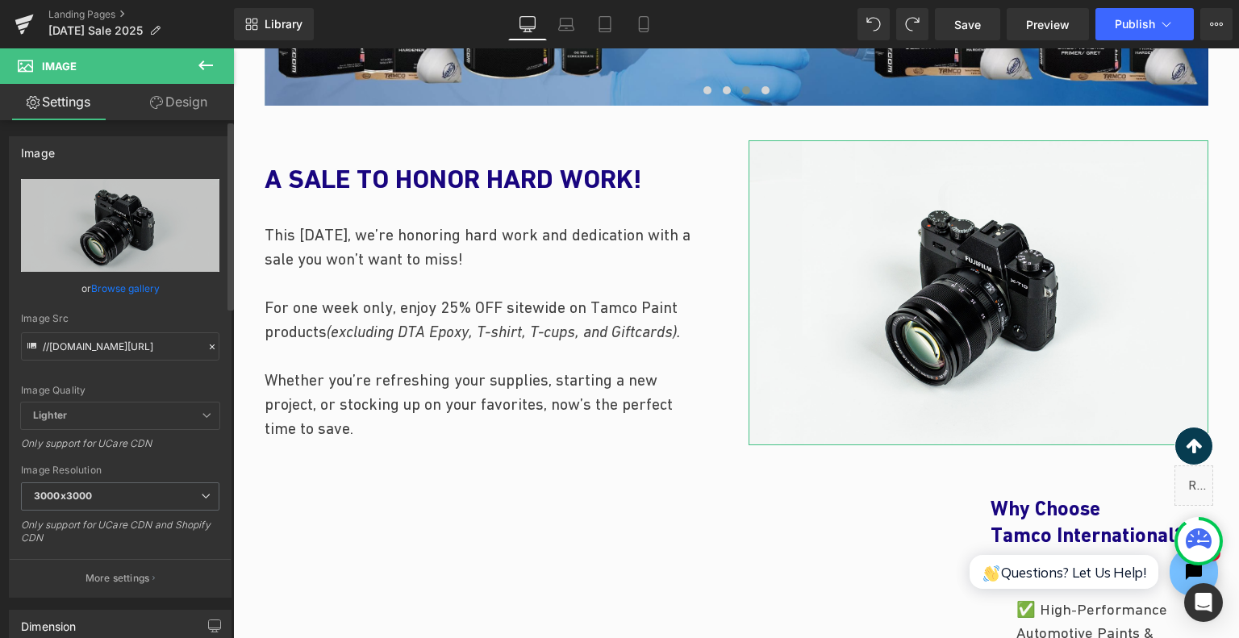
click at [147, 283] on link "Browse gallery" at bounding box center [125, 288] width 69 height 28
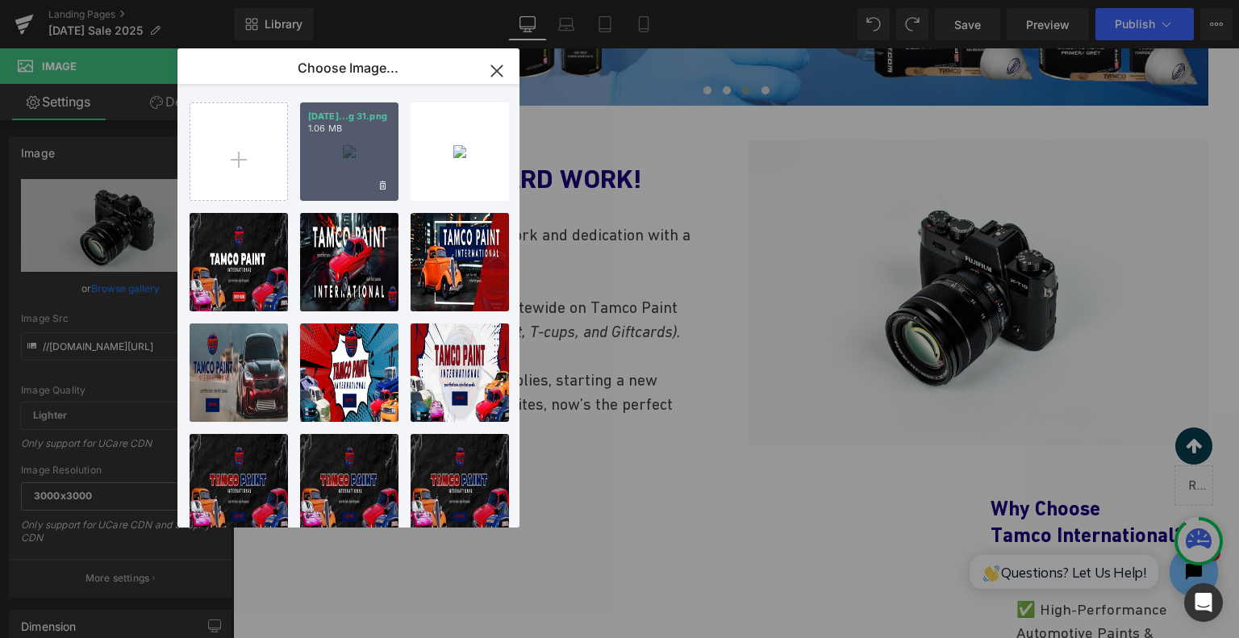
click at [314, 155] on div "Aug 31...g 31.png 1.06 MB" at bounding box center [349, 151] width 98 height 98
type input "https://ucarecdn.com/585844bf-a593-4bed-85e8-b8b731a07aae/-/format/auto/-/previ…"
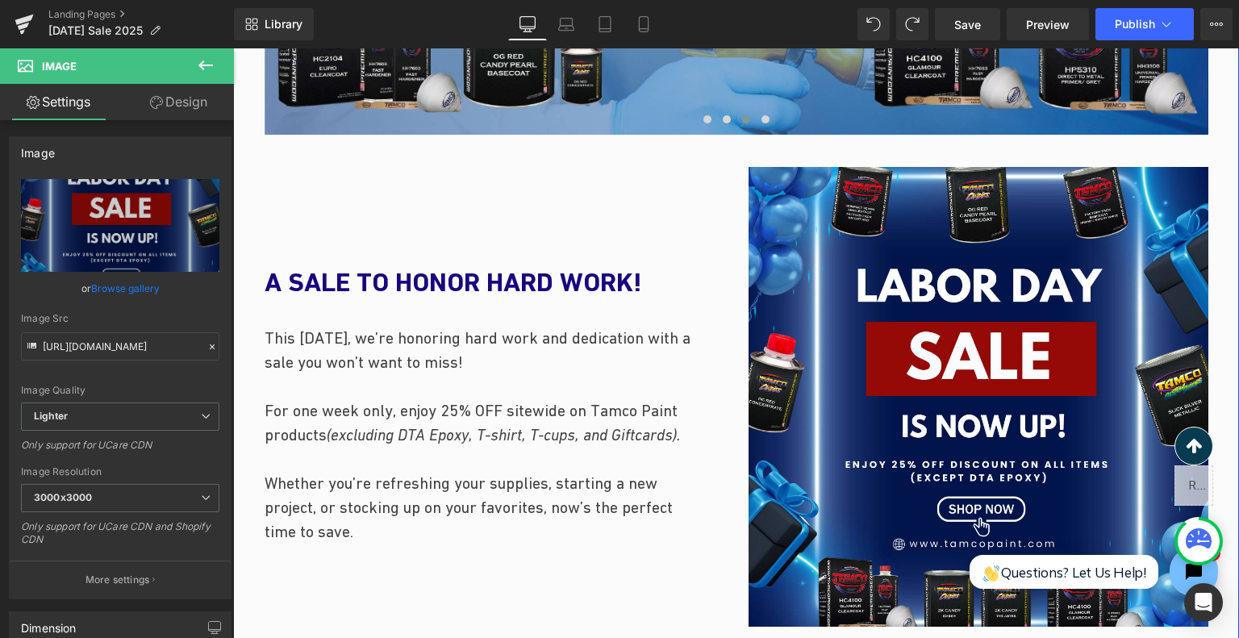
scroll to position [1013, 0]
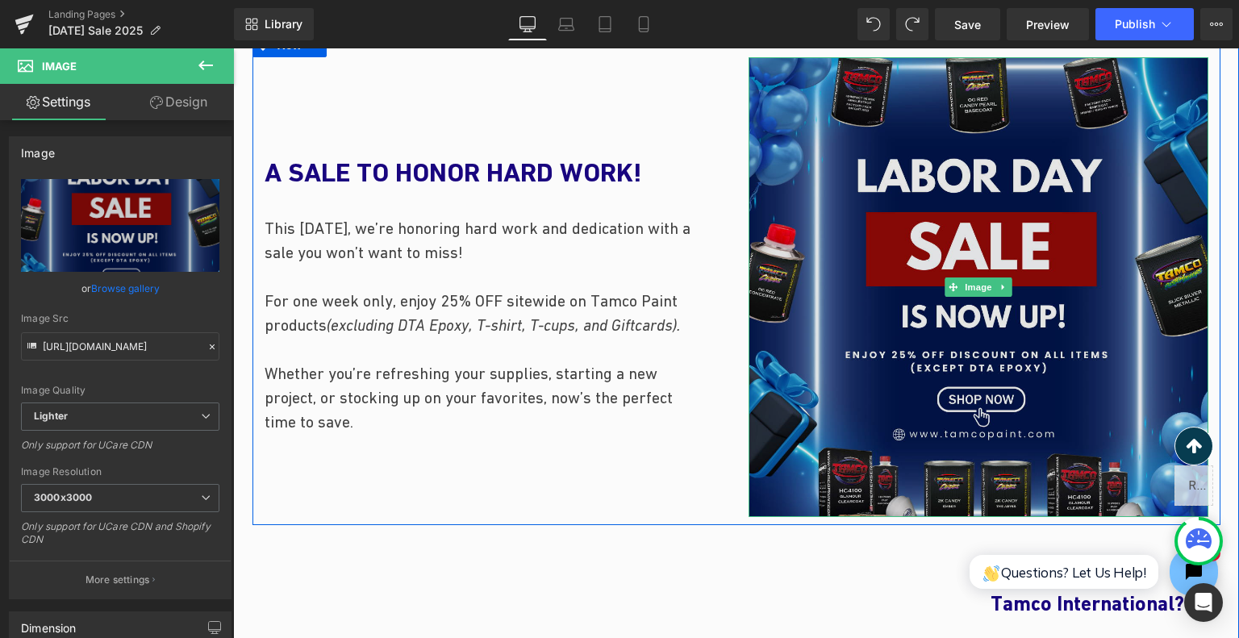
click at [1065, 311] on img at bounding box center [979, 287] width 460 height 460
click at [759, 402] on img at bounding box center [979, 287] width 460 height 460
click at [917, 498] on img at bounding box center [979, 287] width 460 height 460
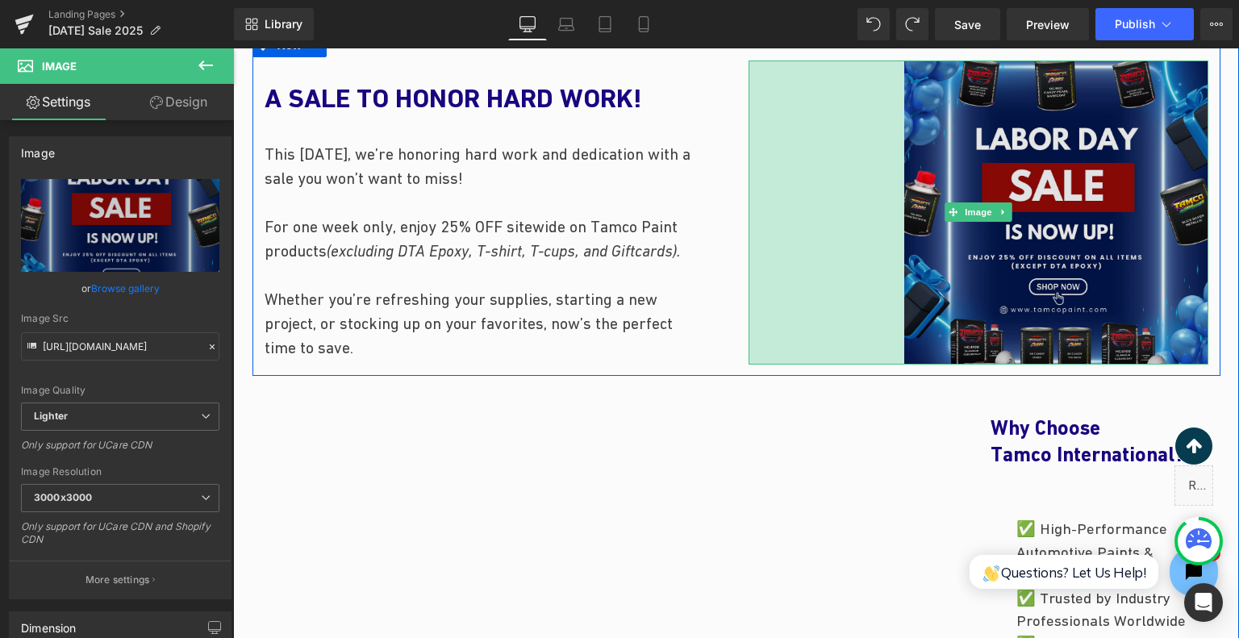
click at [899, 335] on img at bounding box center [979, 213] width 460 height 304
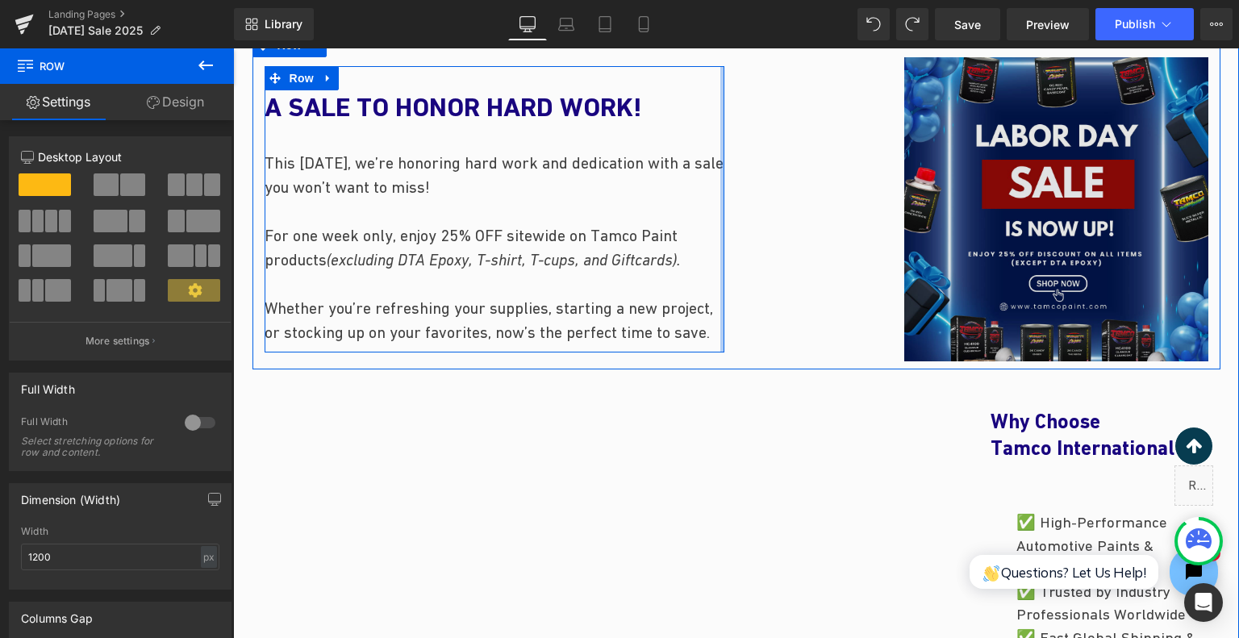
drag, startPoint x: 709, startPoint y: 229, endPoint x: 834, endPoint y: 238, distance: 125.4
click at [834, 238] on div "Image 193px A SALE TO HONOR HARD WORK! Heading This Labor Day, we’re honoring h…" at bounding box center [737, 201] width 968 height 336
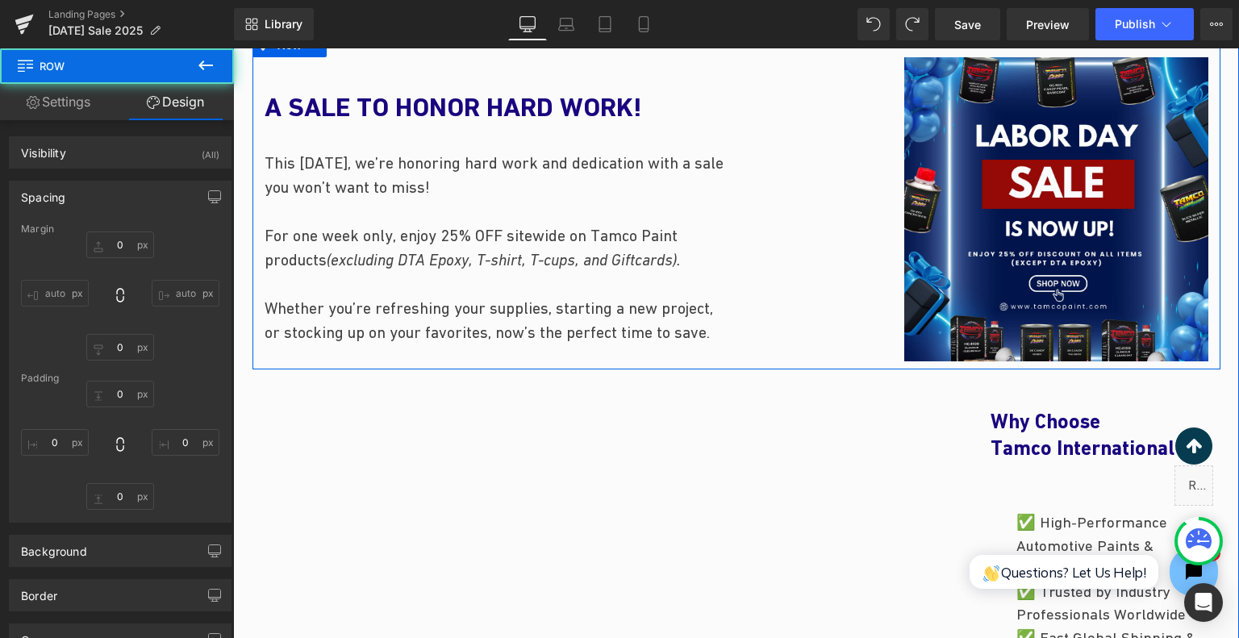
type input "0"
type input "30"
type input "0"
type input "10"
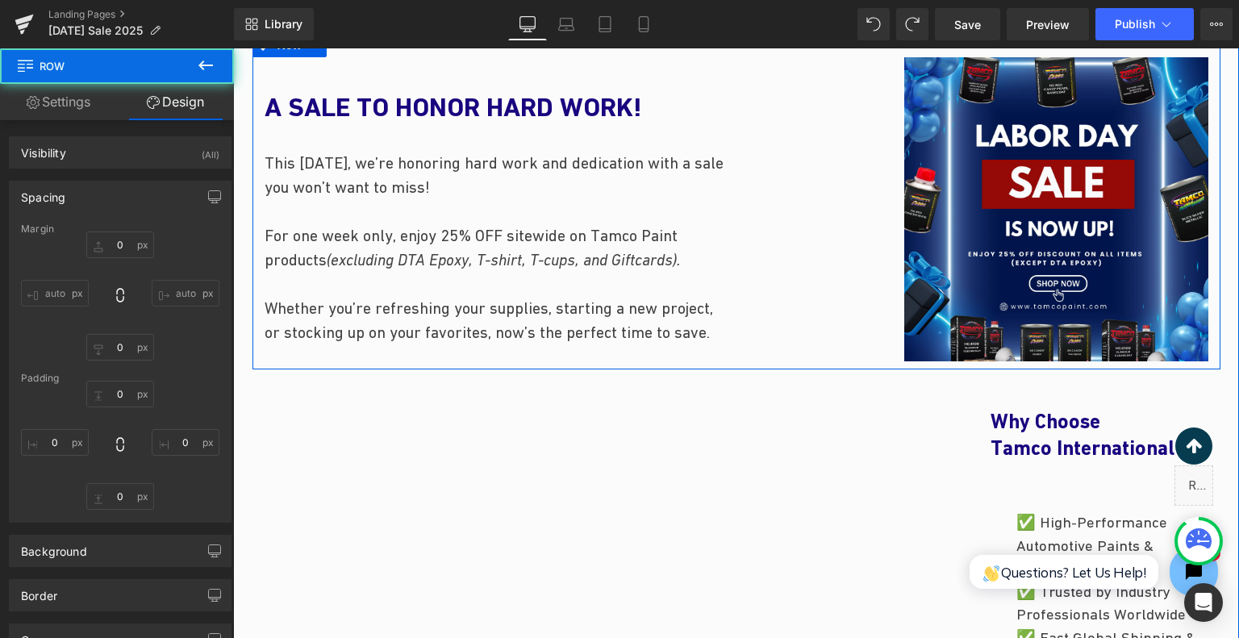
type input "0"
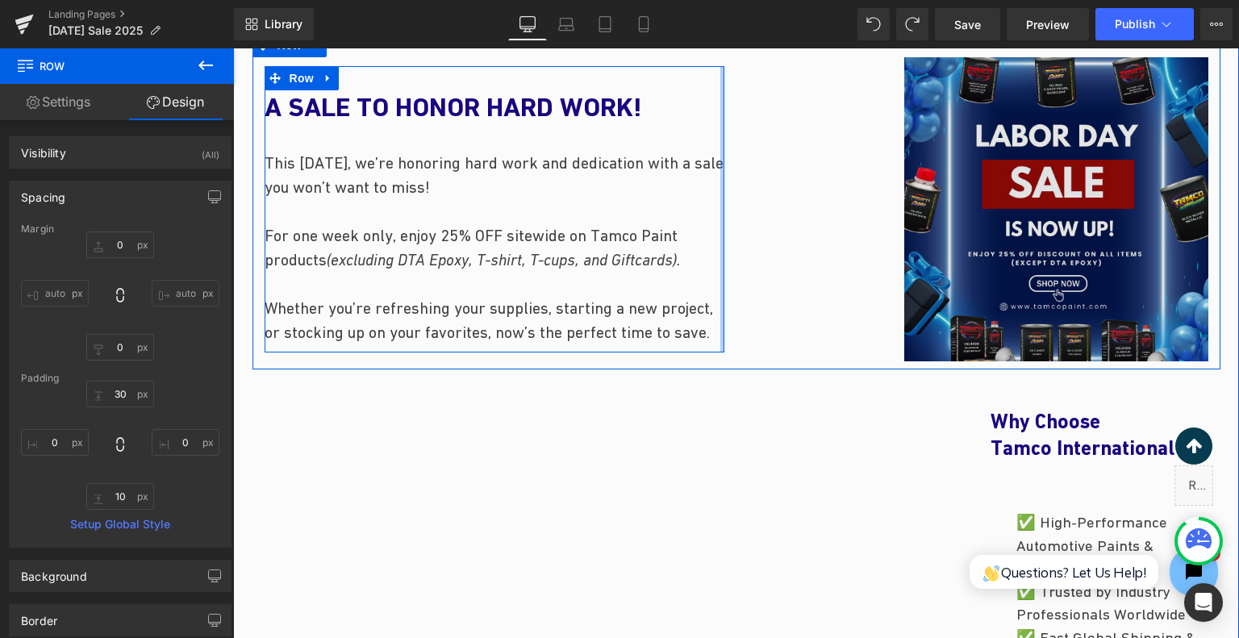
type input "0px"
drag, startPoint x: 716, startPoint y: 244, endPoint x: 792, endPoint y: 254, distance: 76.6
click at [792, 254] on div "Image 193px A SALE TO HONOR HARD WORK! Heading This Labor Day, we’re honoring h…" at bounding box center [737, 201] width 968 height 336
click at [791, 258] on div "Image 193px" at bounding box center [979, 209] width 460 height 304
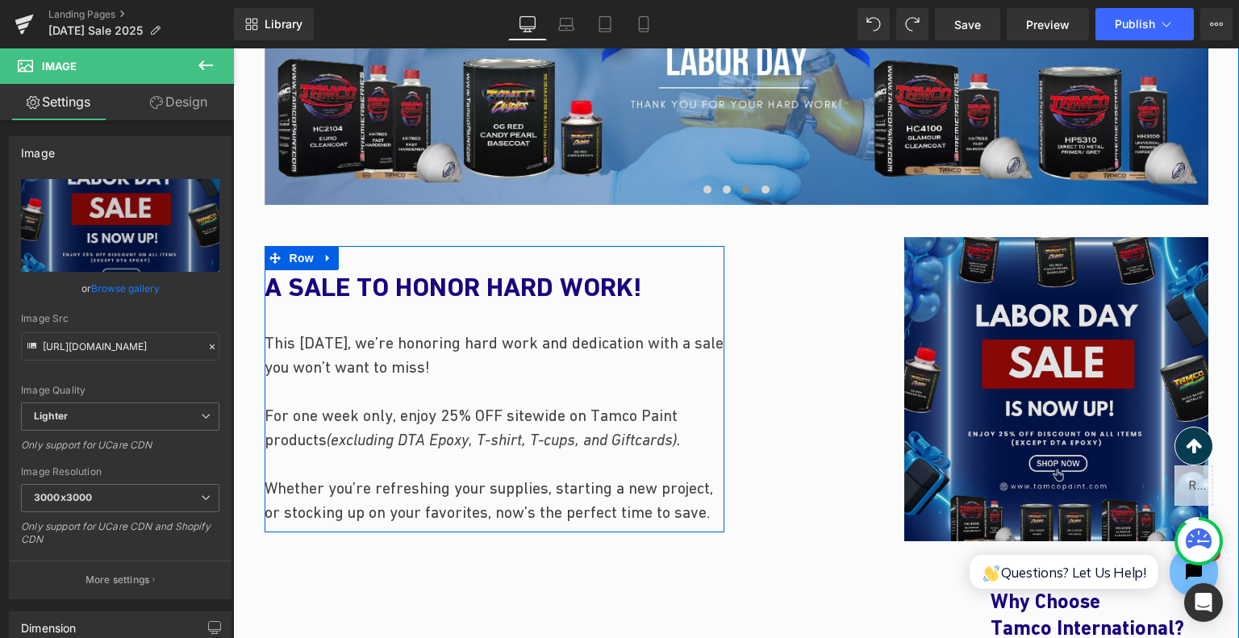
scroll to position [851, 0]
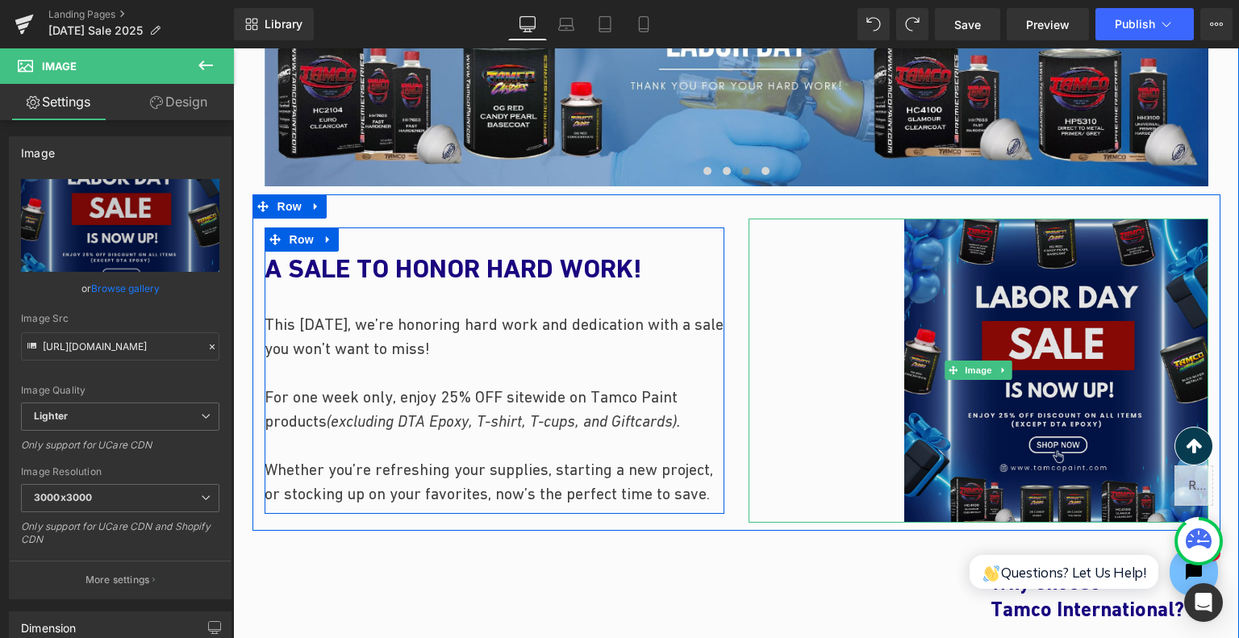
click at [992, 341] on img at bounding box center [979, 371] width 460 height 304
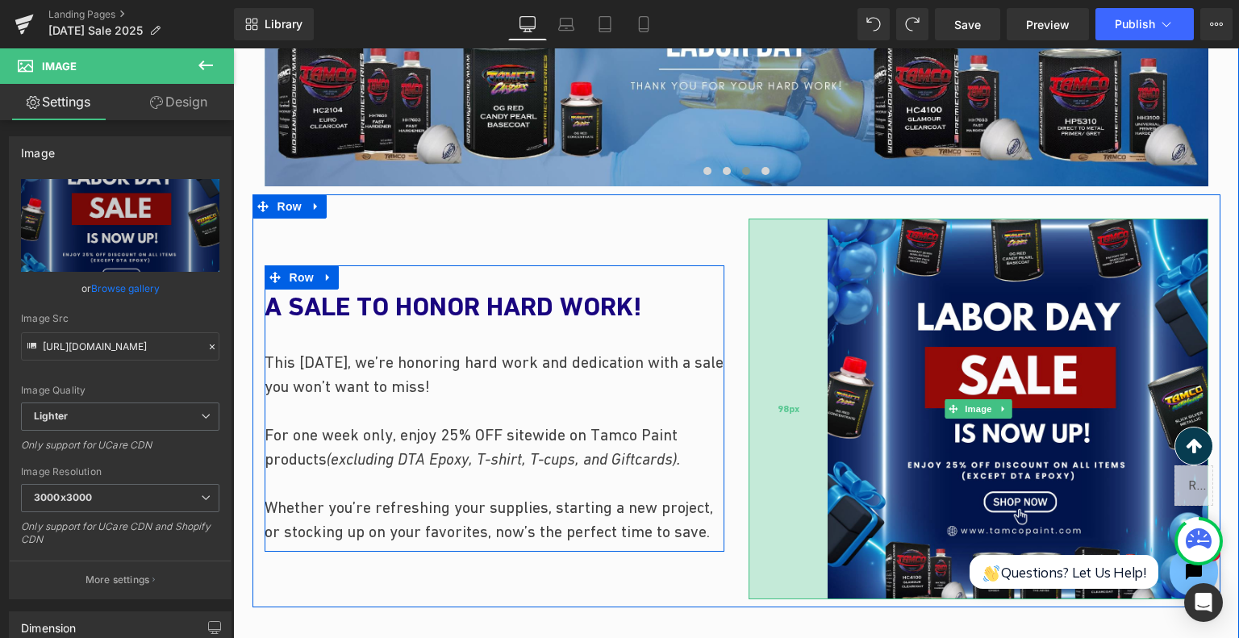
drag, startPoint x: 896, startPoint y: 386, endPoint x: 818, endPoint y: 393, distance: 77.7
click at [818, 393] on div "98px" at bounding box center [788, 409] width 79 height 381
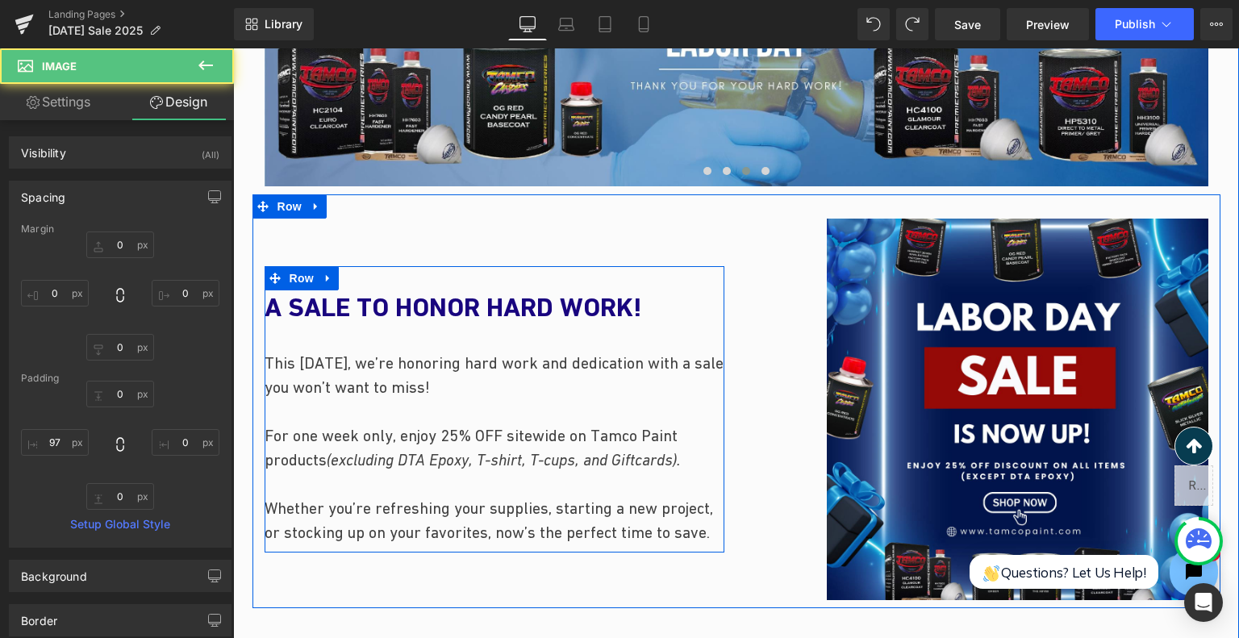
click at [663, 225] on div "A SALE TO HONOR HARD WORK! Heading This Labor Day, we’re honoring hard work and…" at bounding box center [495, 410] width 484 height 382
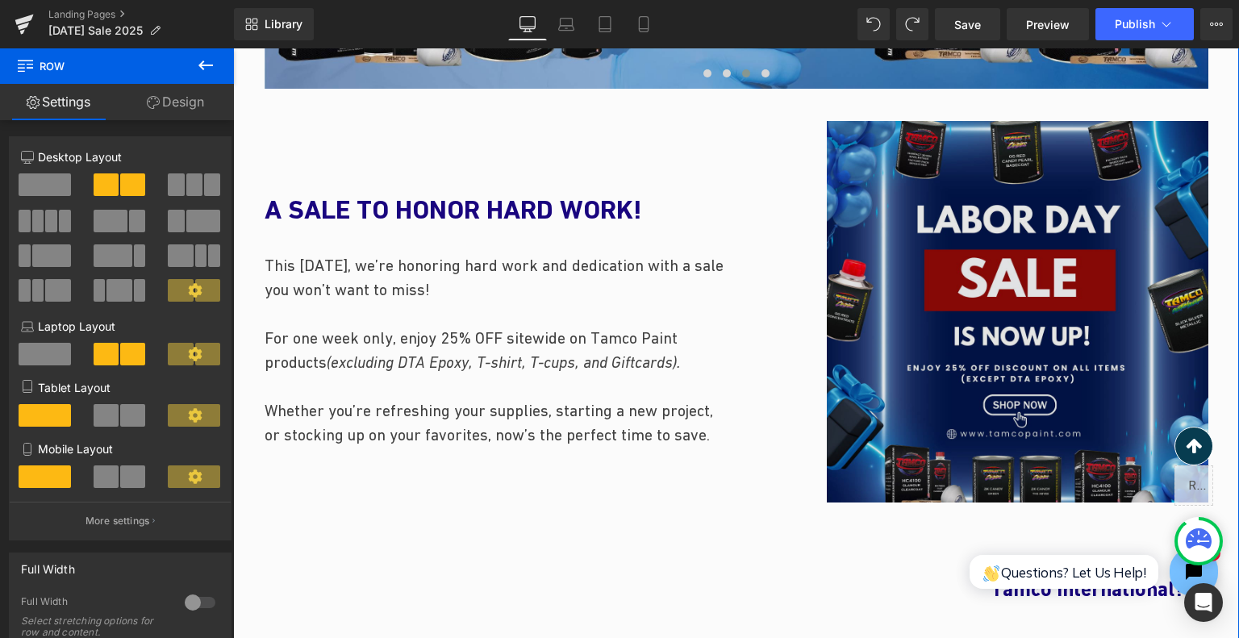
scroll to position [932, 0]
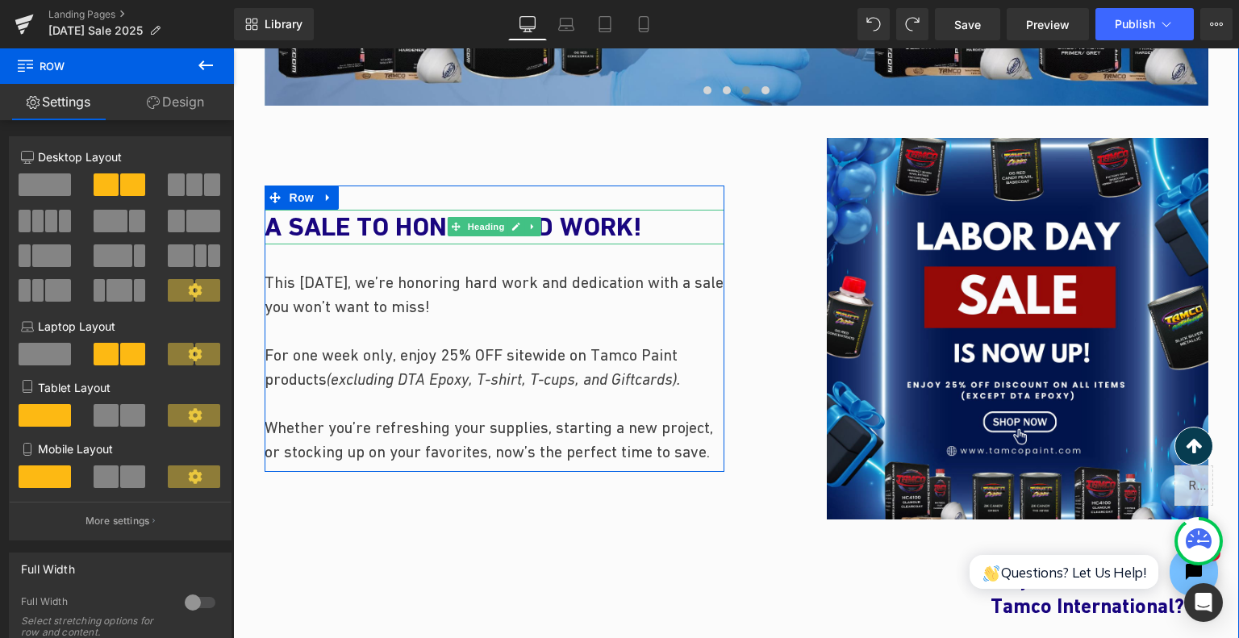
click at [708, 222] on h1 "A SALE TO HONOR HARD WORK!" at bounding box center [495, 227] width 460 height 35
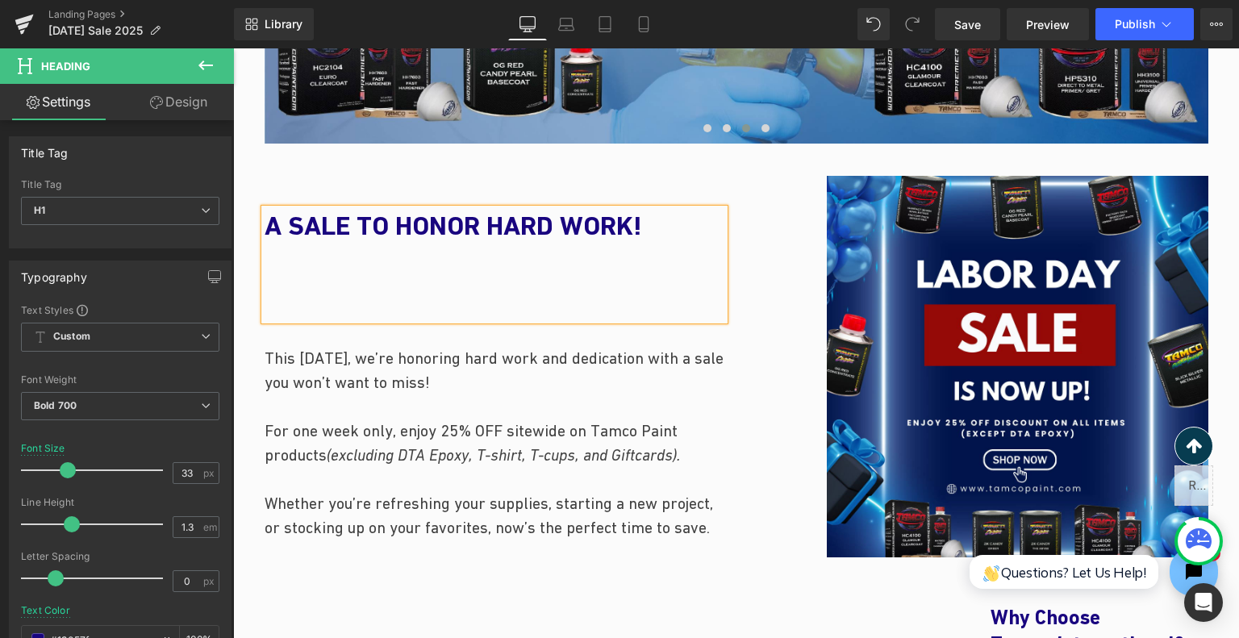
scroll to position [906, 0]
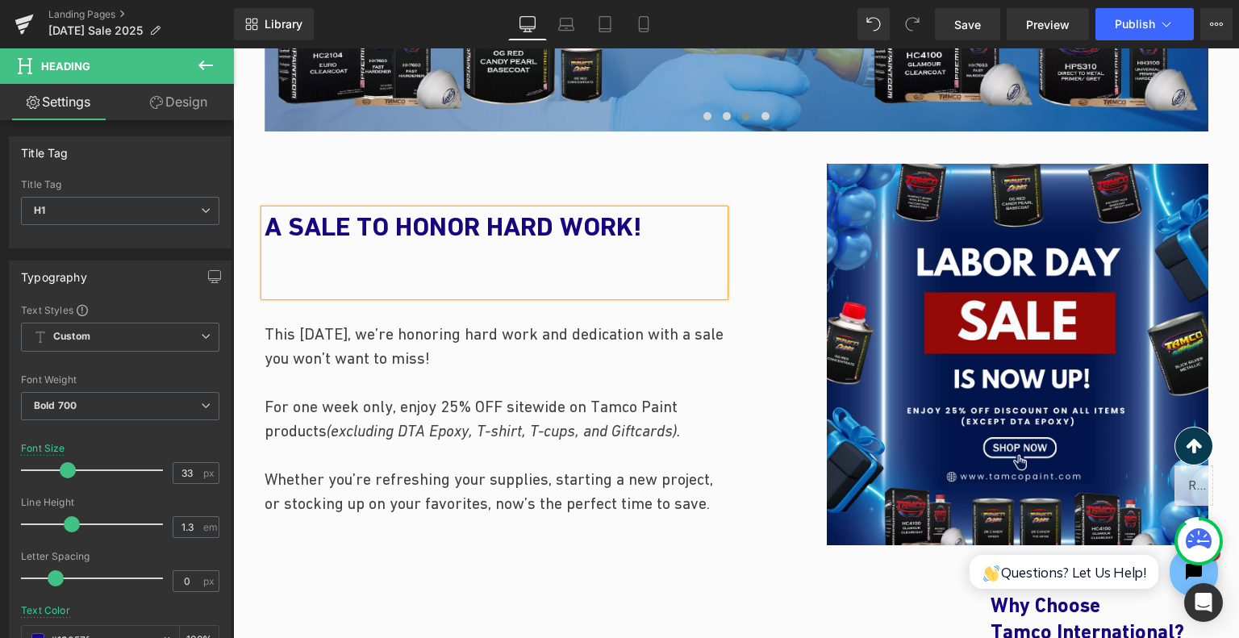
click at [233, 48] on div "97px" at bounding box center [233, 48] width 0 height 0
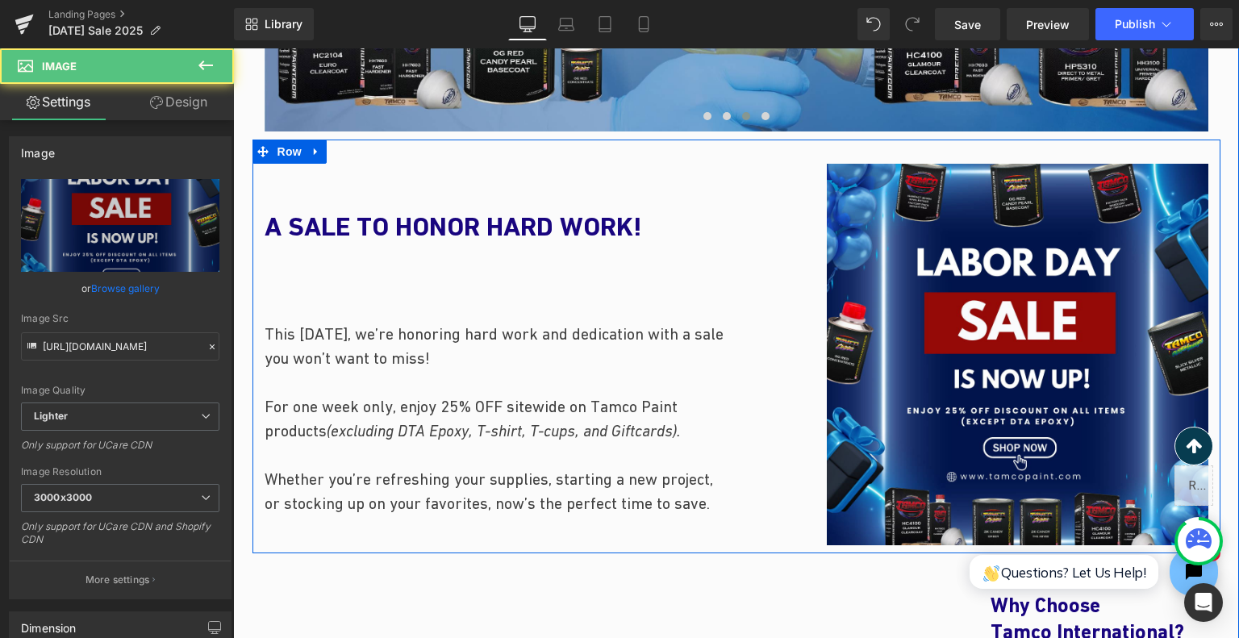
click at [707, 184] on div "A SALE TO HONOR HARD WORK! Heading This Labor Day, we’re honoring hard work and…" at bounding box center [495, 355] width 484 height 382
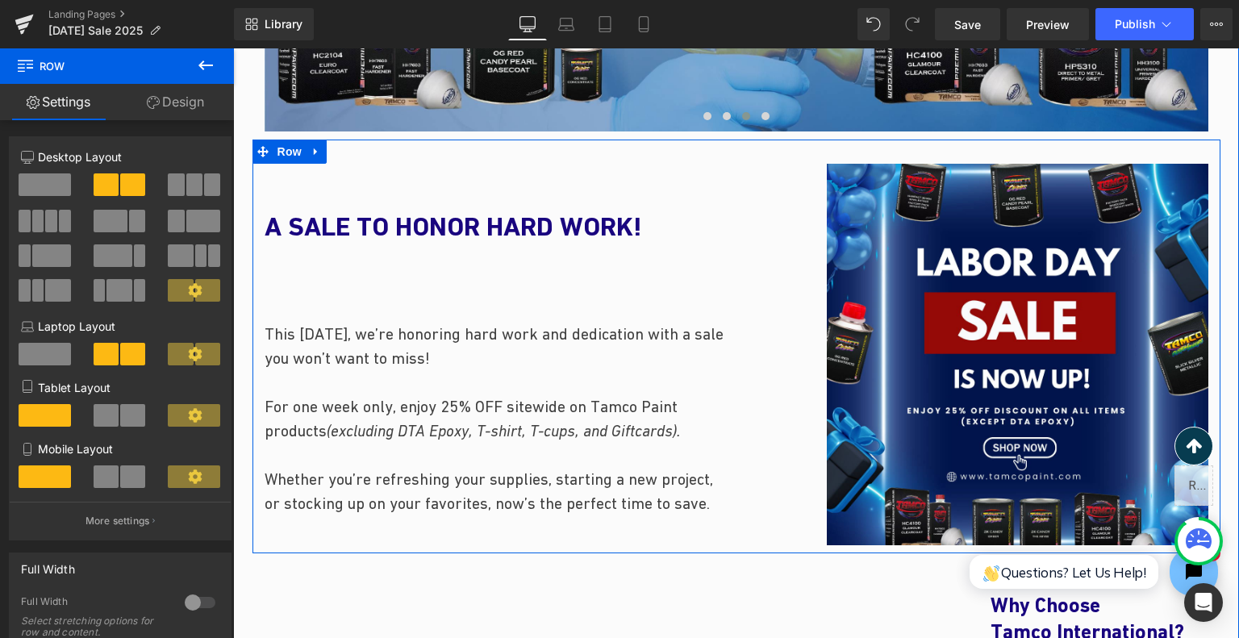
scroll to position [825, 0]
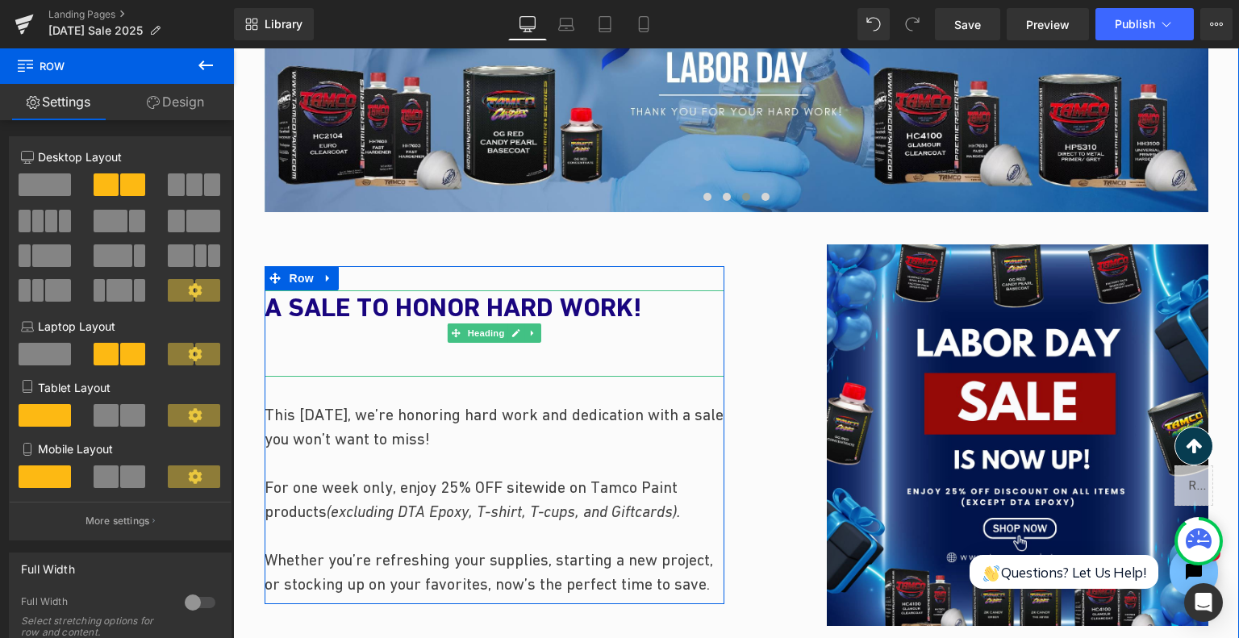
click at [629, 338] on div at bounding box center [495, 338] width 460 height 26
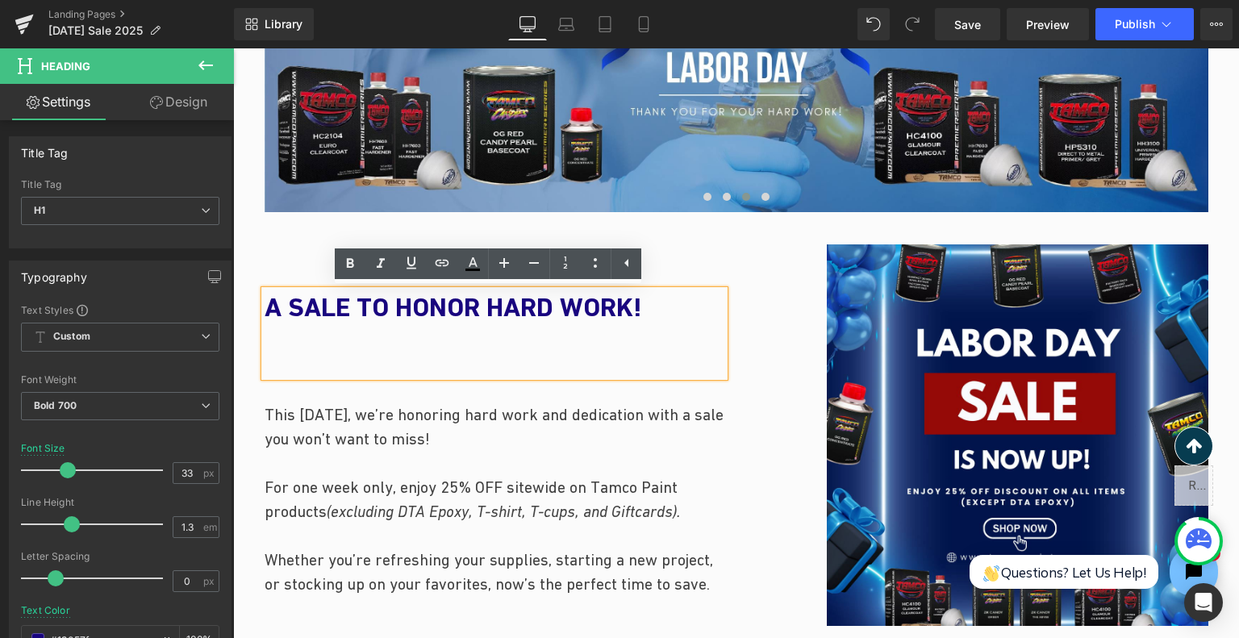
scroll to position [838, 0]
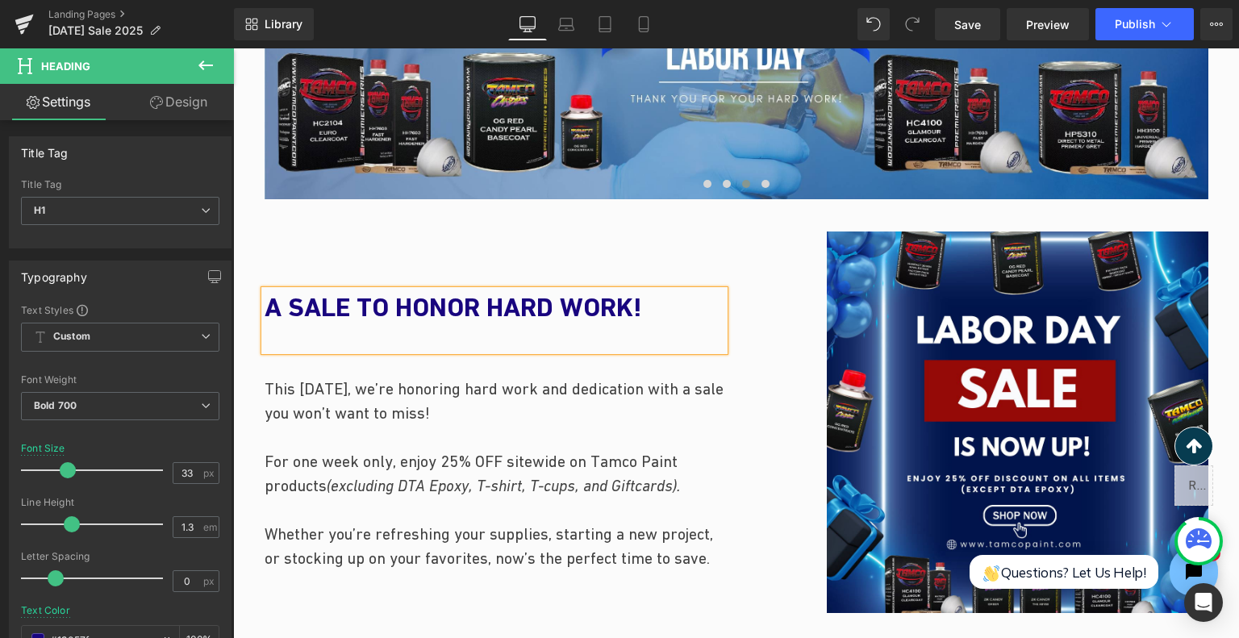
click at [672, 239] on div "A SALE TO HONOR HARD WORK! Heading This Labor Day, we’re honoring hard work and…" at bounding box center [495, 423] width 484 height 382
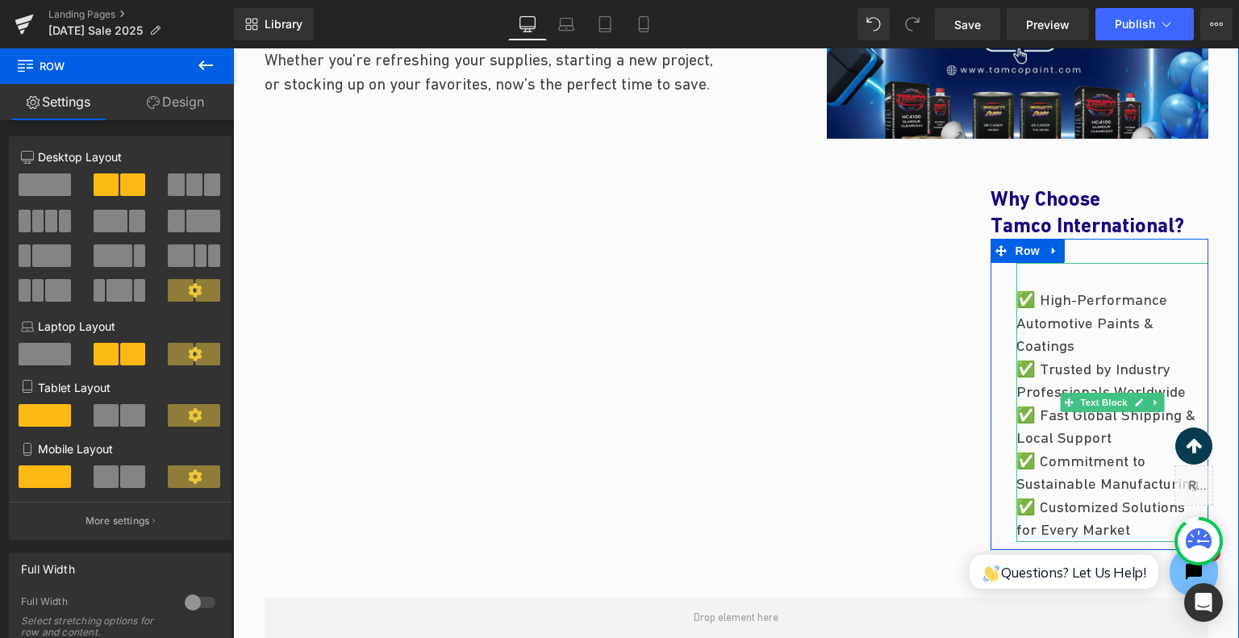
scroll to position [1242, 0]
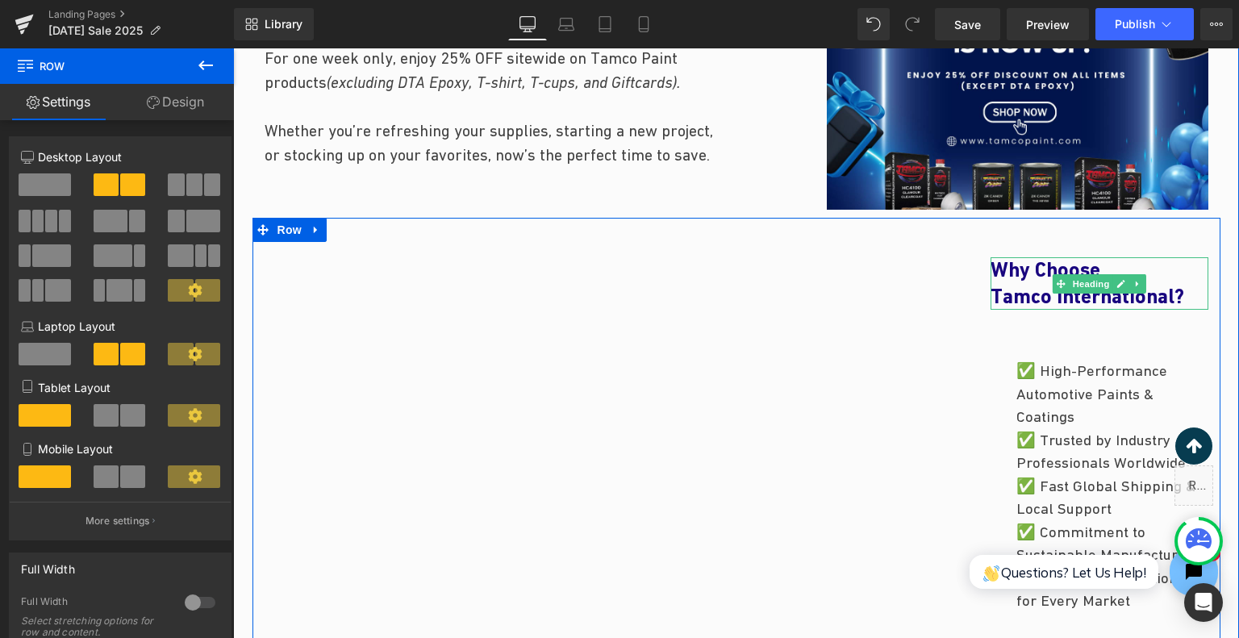
click at [1069, 303] on span "Tamco International?" at bounding box center [1088, 296] width 194 height 23
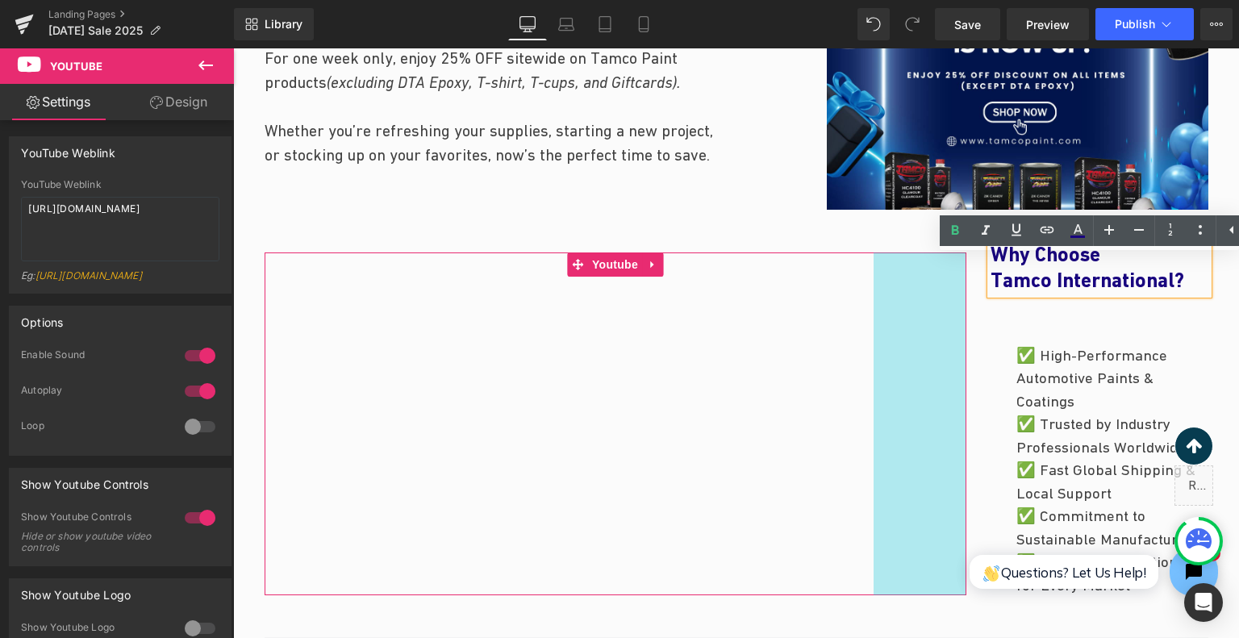
drag, startPoint x: 958, startPoint y: 383, endPoint x: 865, endPoint y: 409, distance: 96.3
click at [865, 409] on div "Youtube 115px" at bounding box center [616, 424] width 702 height 343
click at [1059, 270] on div "Why Choose Tamco International? Heading" at bounding box center [1100, 268] width 218 height 52
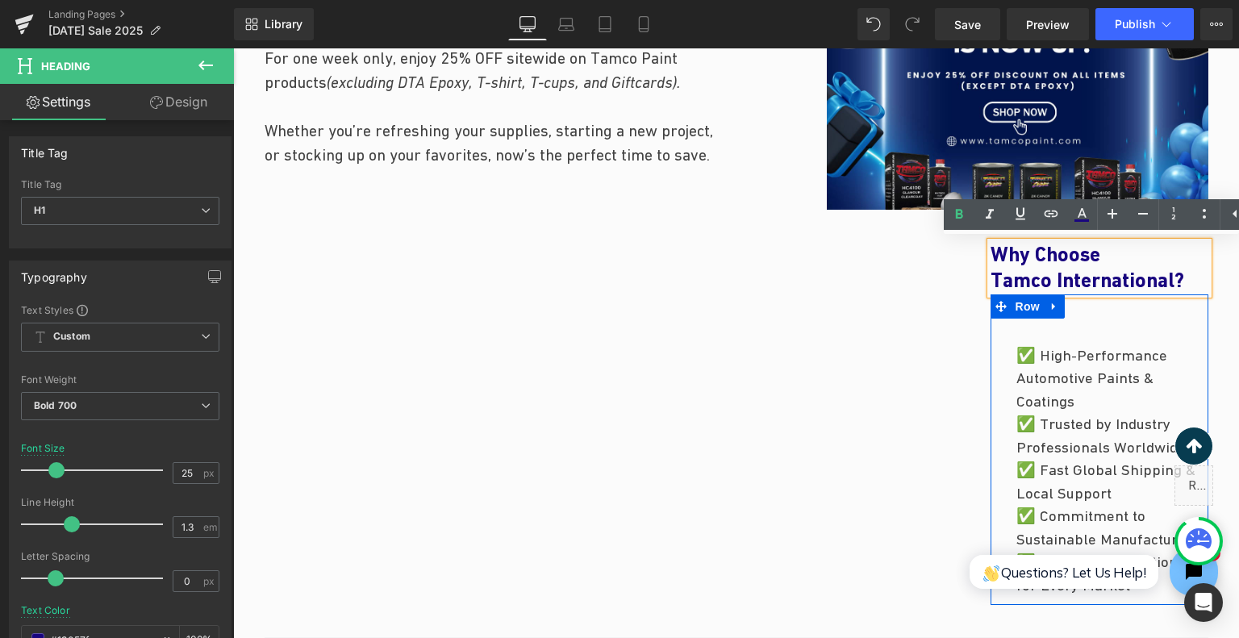
click at [1017, 354] on p "✅ High-Performance Automotive Paints & Coatings ✅ Trusted by Industry Professio…" at bounding box center [1113, 471] width 192 height 253
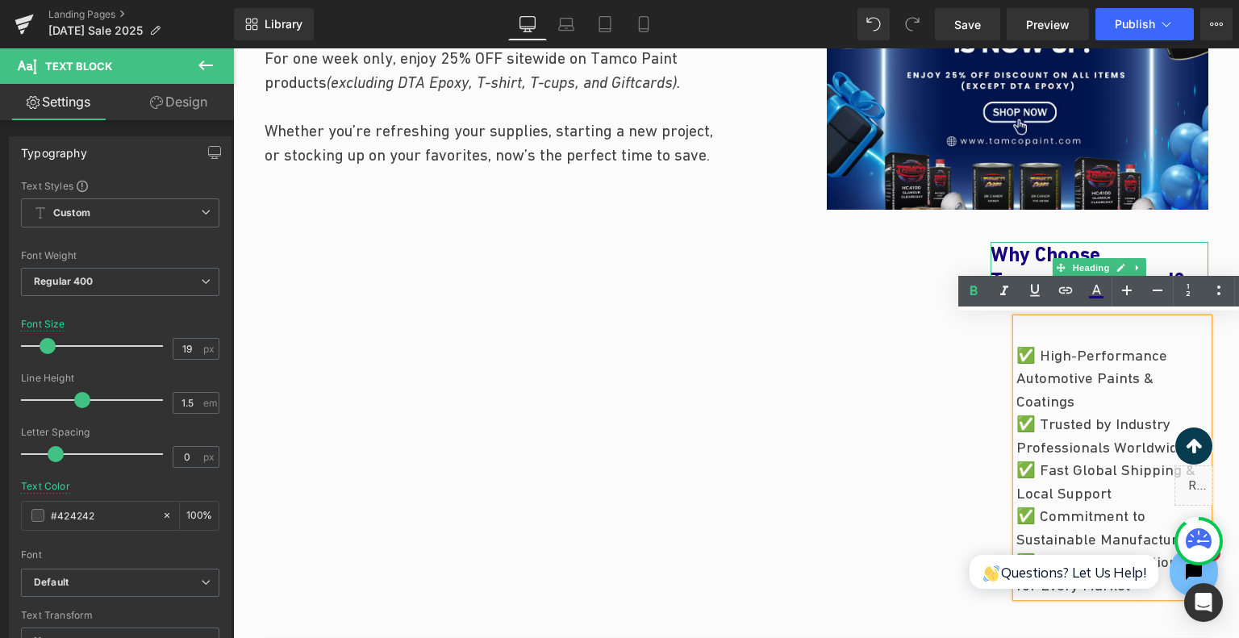
drag, startPoint x: 1039, startPoint y: 253, endPoint x: 954, endPoint y: 250, distance: 85.6
click at [1039, 253] on h1 "Why Choose" at bounding box center [1100, 255] width 218 height 27
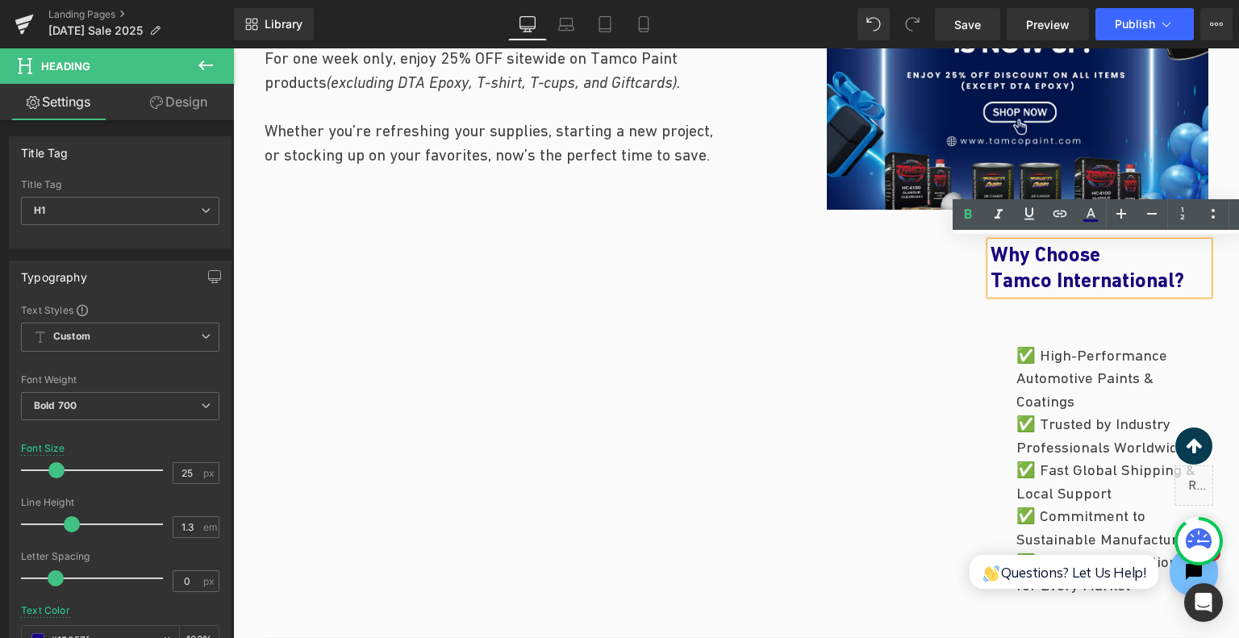
click at [1076, 274] on span "Tamco International?" at bounding box center [1088, 280] width 194 height 23
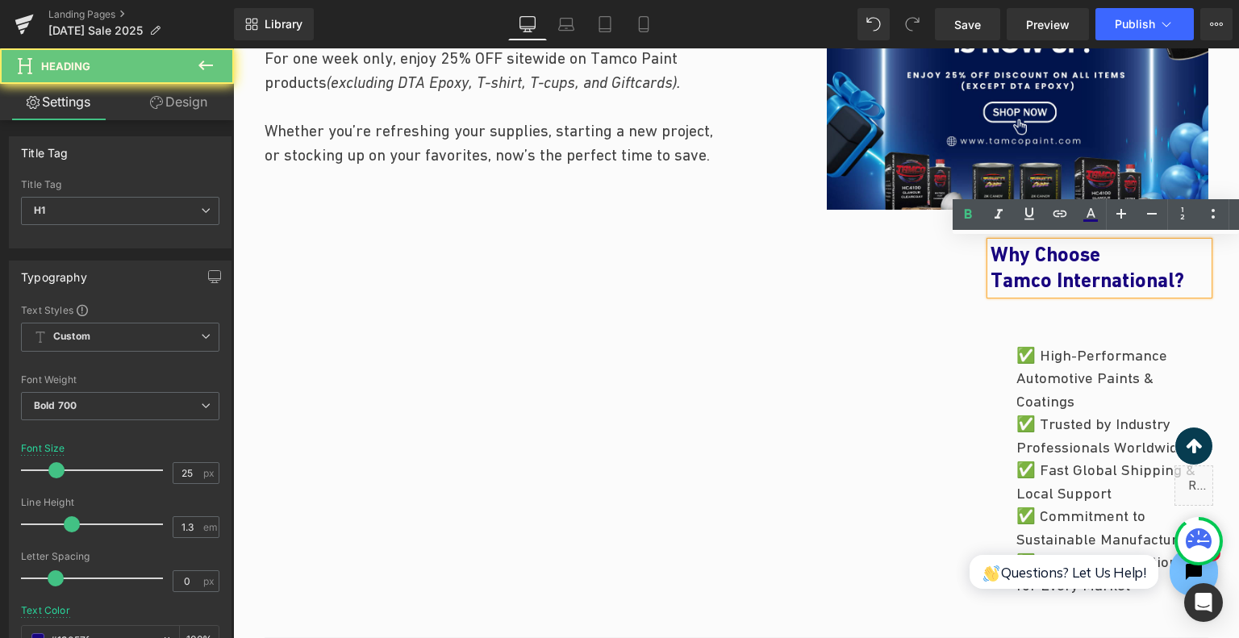
click at [1076, 274] on span "Tamco International?" at bounding box center [1088, 280] width 194 height 23
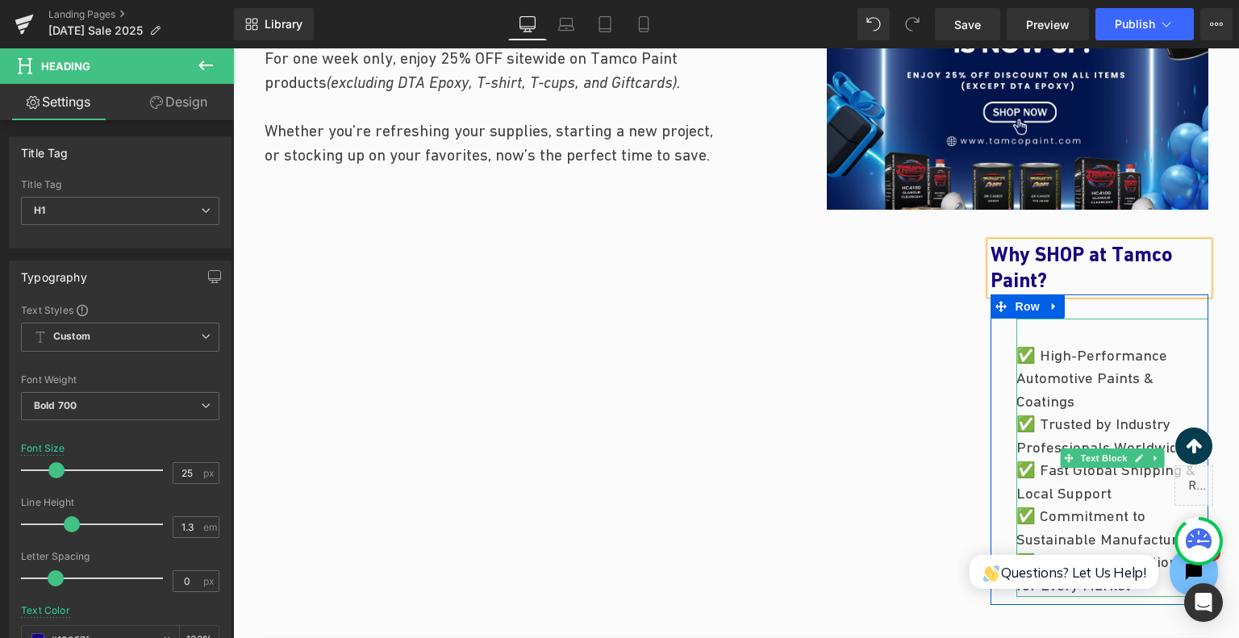
click at [1125, 411] on p "✅ High-Performance Automotive Paints & Coatings ✅ Trusted by Industry Professio…" at bounding box center [1113, 471] width 192 height 253
click at [1109, 416] on p "✅ High-Performance Automotive Paints & Coatings ✅ Trusted by Industry Professio…" at bounding box center [1113, 471] width 192 height 253
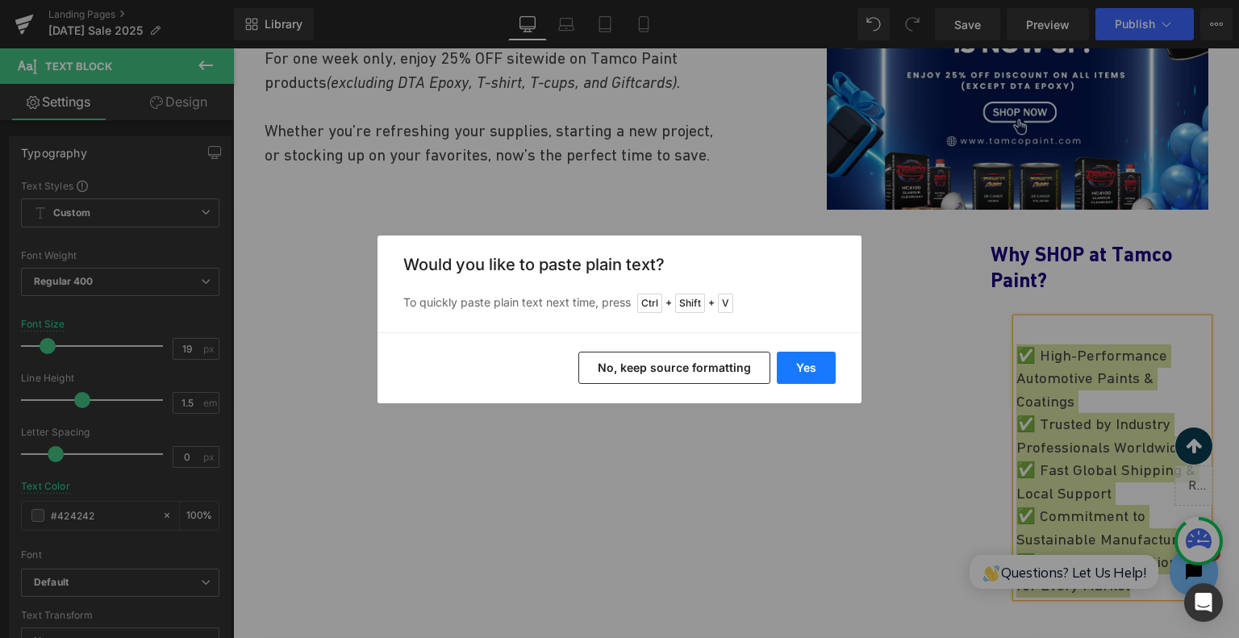
click at [817, 362] on button "Yes" at bounding box center [806, 368] width 59 height 32
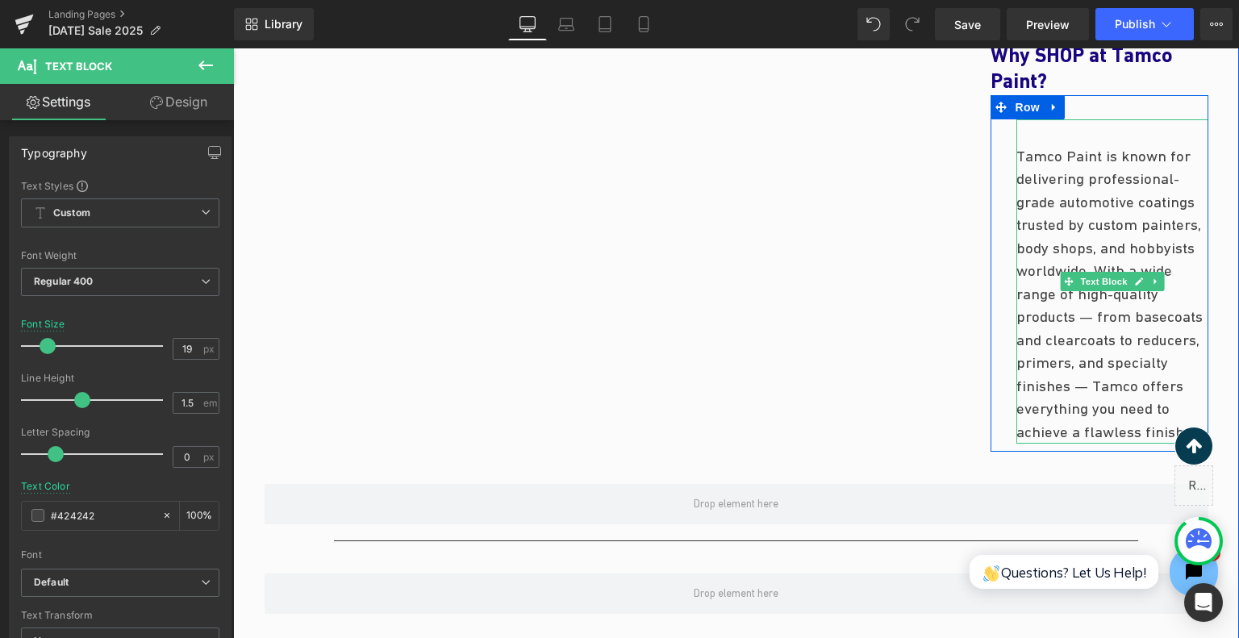
scroll to position [1322, 0]
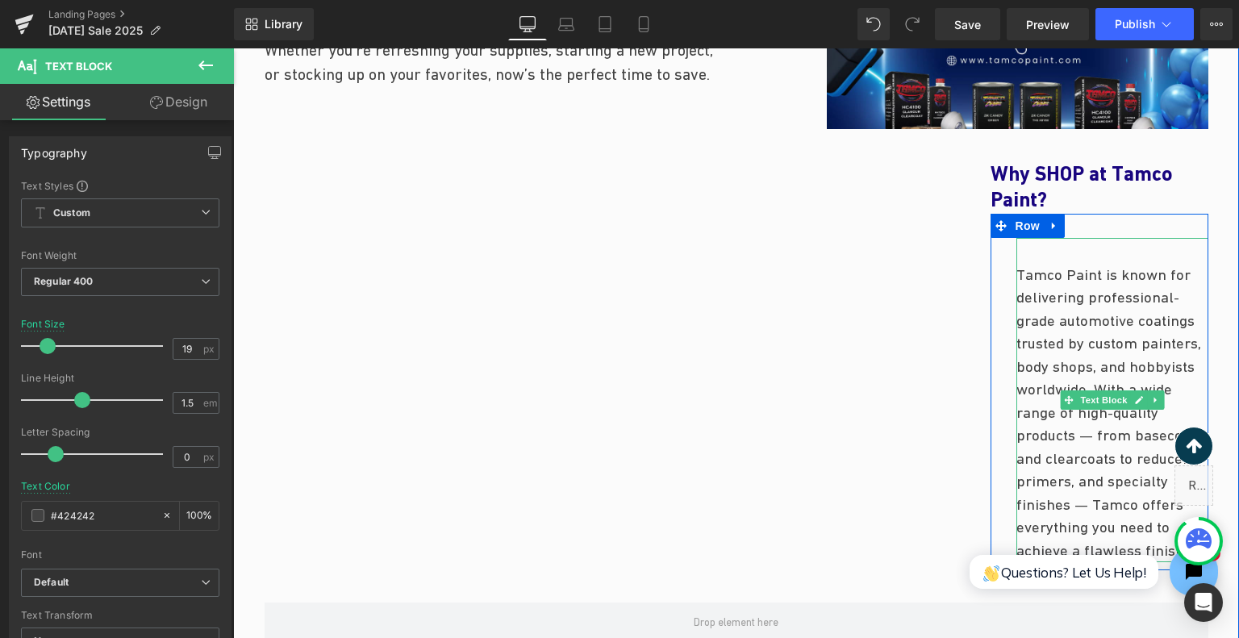
click at [1109, 386] on p "Tamco Paint is known for delivering professional-grade automotive coatings trus…" at bounding box center [1113, 413] width 192 height 299
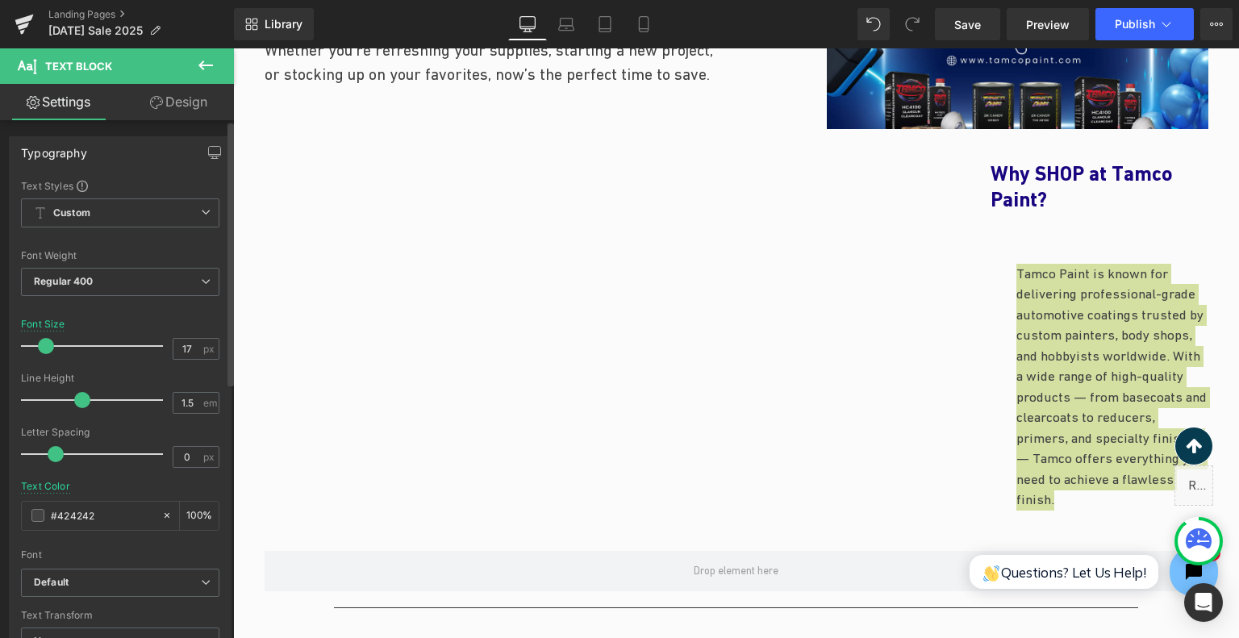
type input "16"
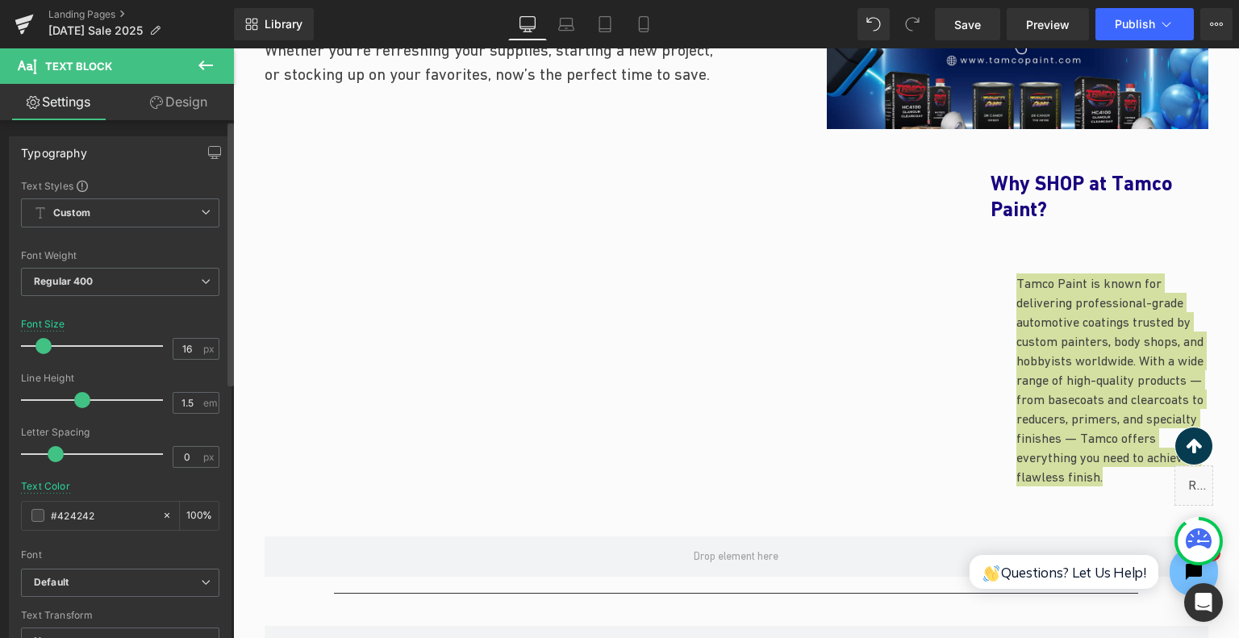
click at [40, 351] on span at bounding box center [44, 346] width 16 height 16
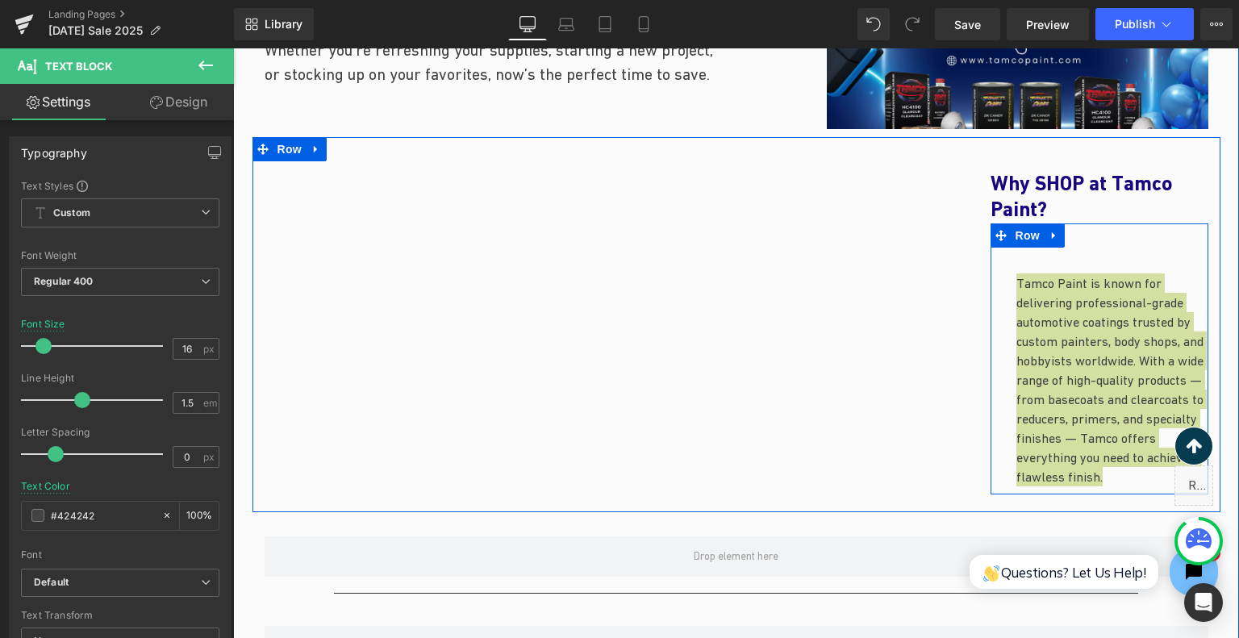
scroll to position [1000, 0]
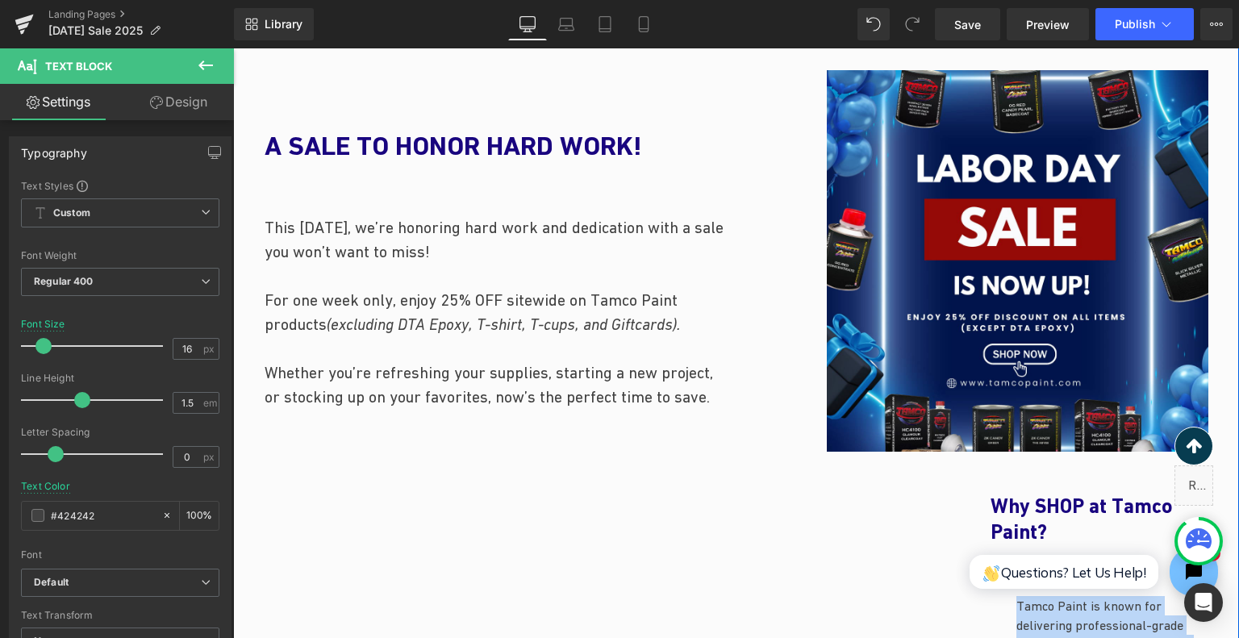
click at [612, 333] on p "For one week only, enjoy 25% OFF sitewide on Tamco Paint products (excluding DT…" at bounding box center [495, 312] width 460 height 48
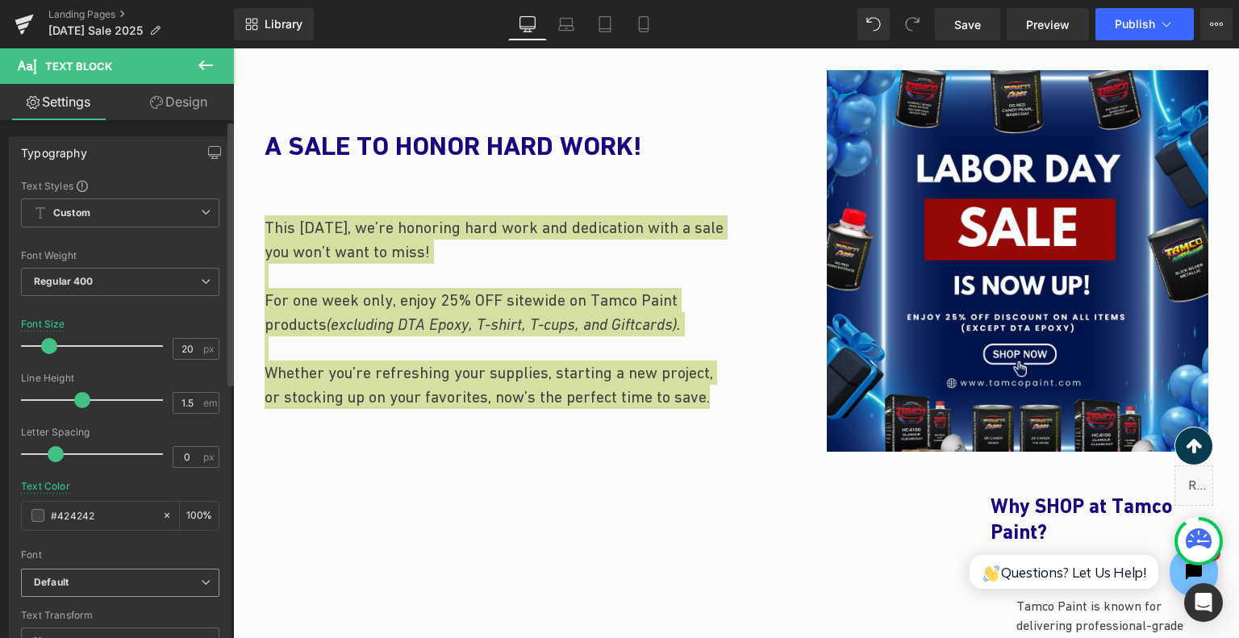
click at [153, 583] on b "Default" at bounding box center [117, 583] width 167 height 14
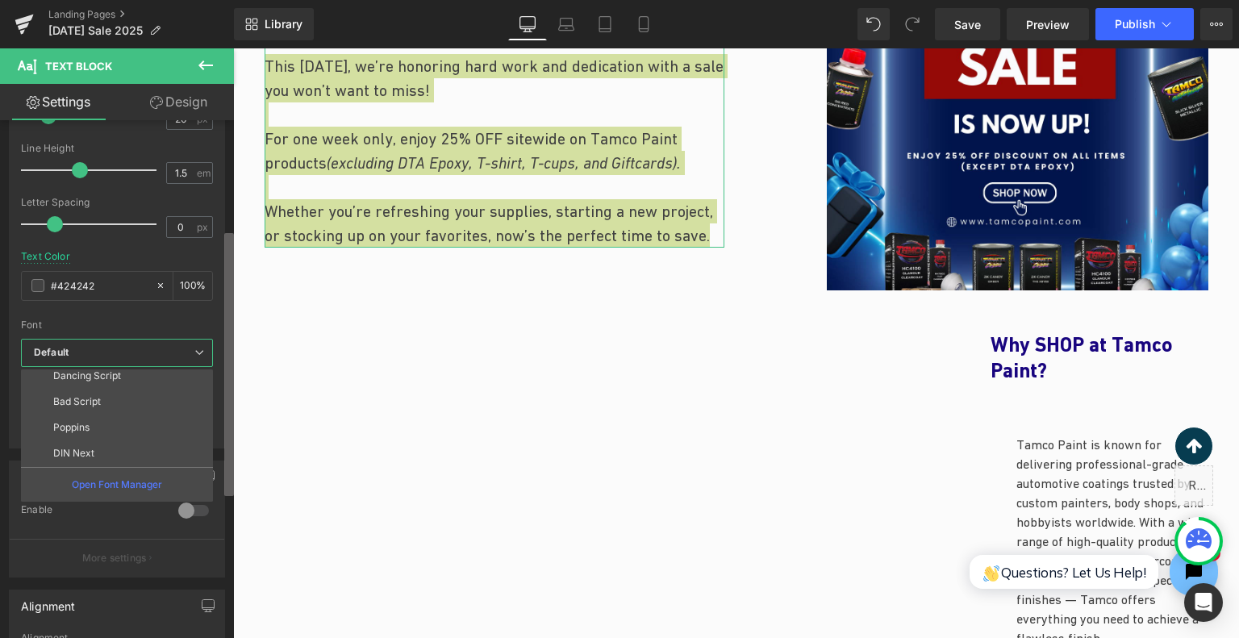
scroll to position [245, 0]
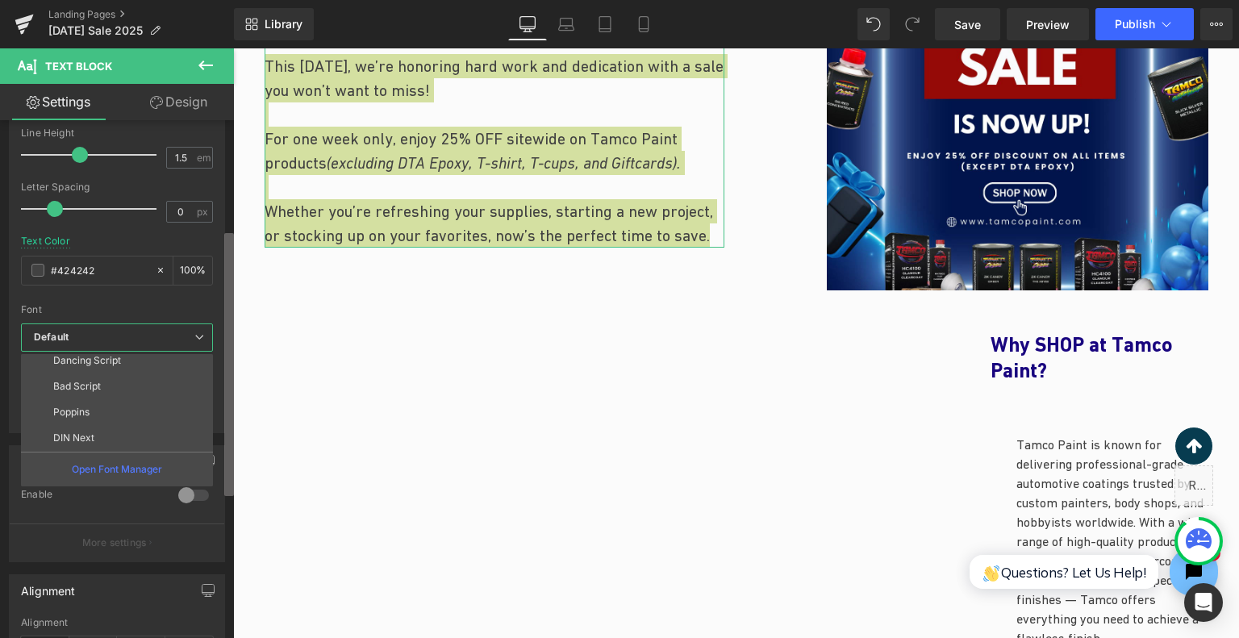
click at [229, 489] on b at bounding box center [229, 364] width 10 height 263
click at [139, 418] on li "Poppins" at bounding box center [120, 412] width 199 height 26
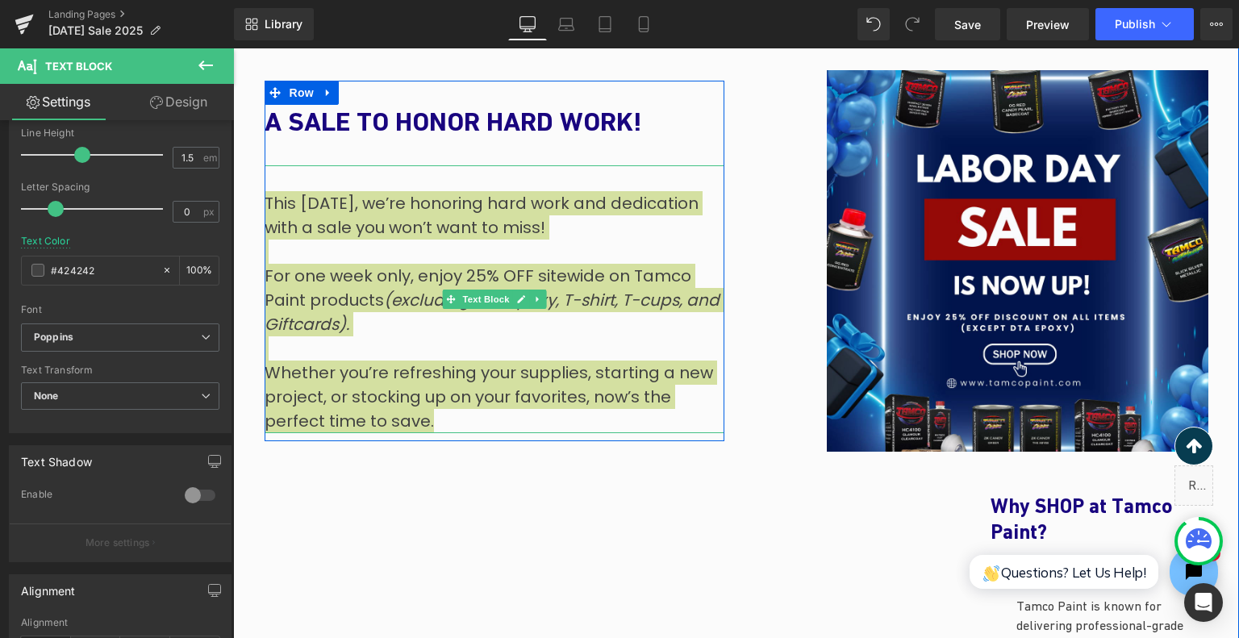
scroll to position [919, 0]
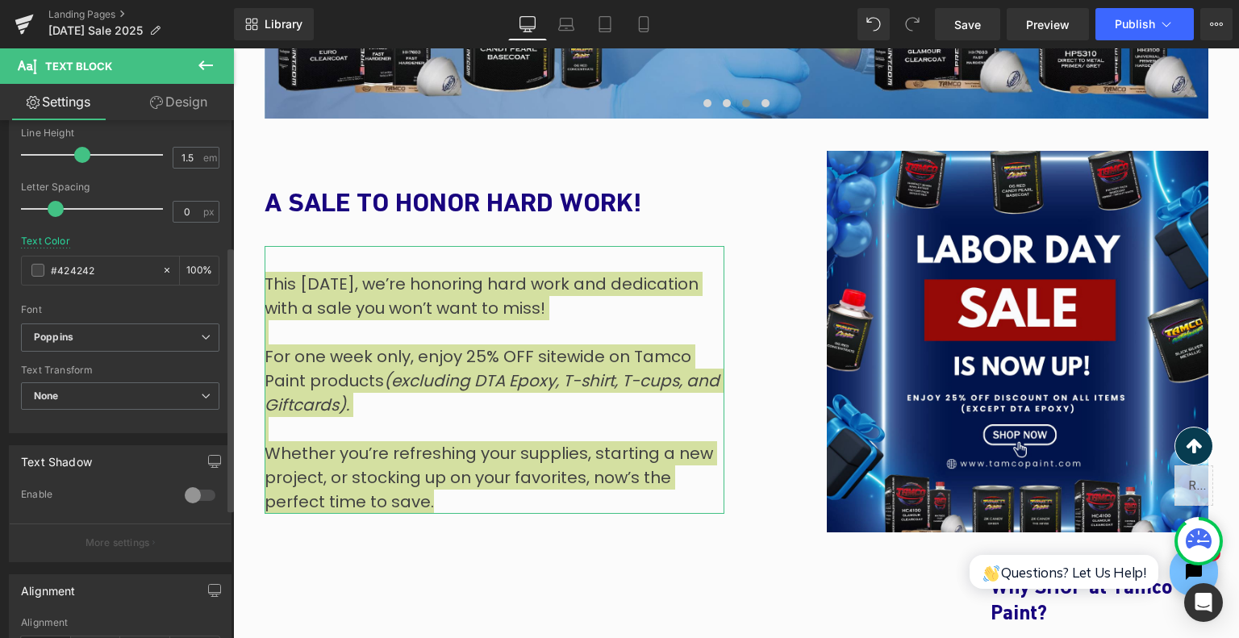
type input "1.4"
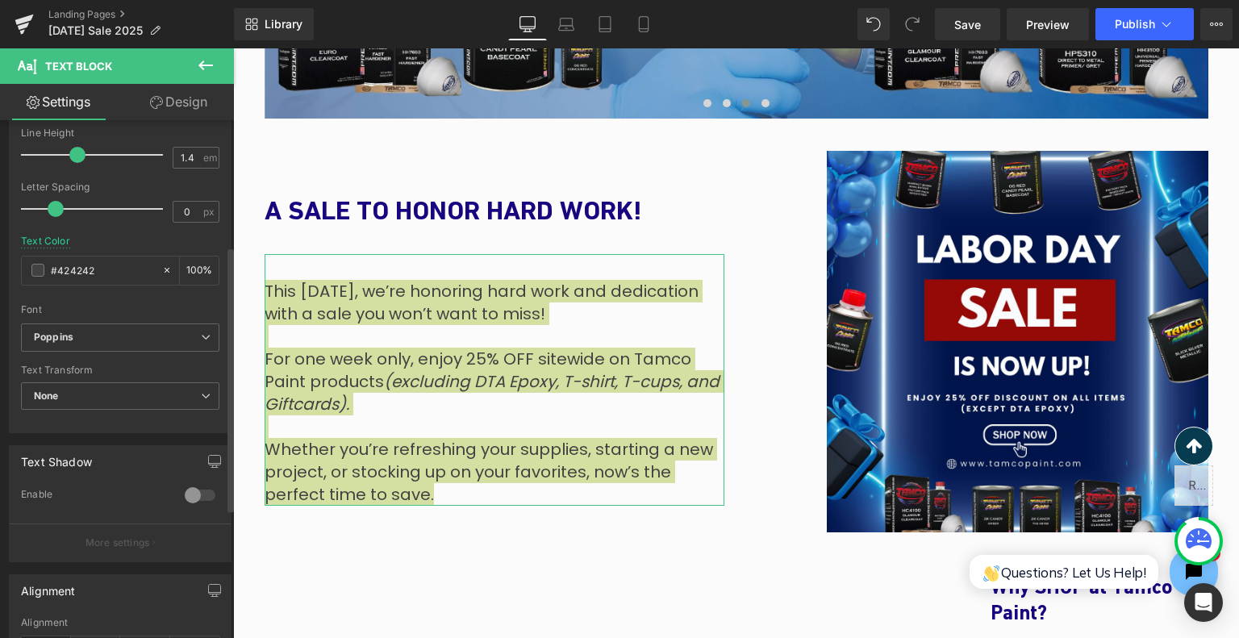
click at [77, 161] on span at bounding box center [77, 155] width 16 height 16
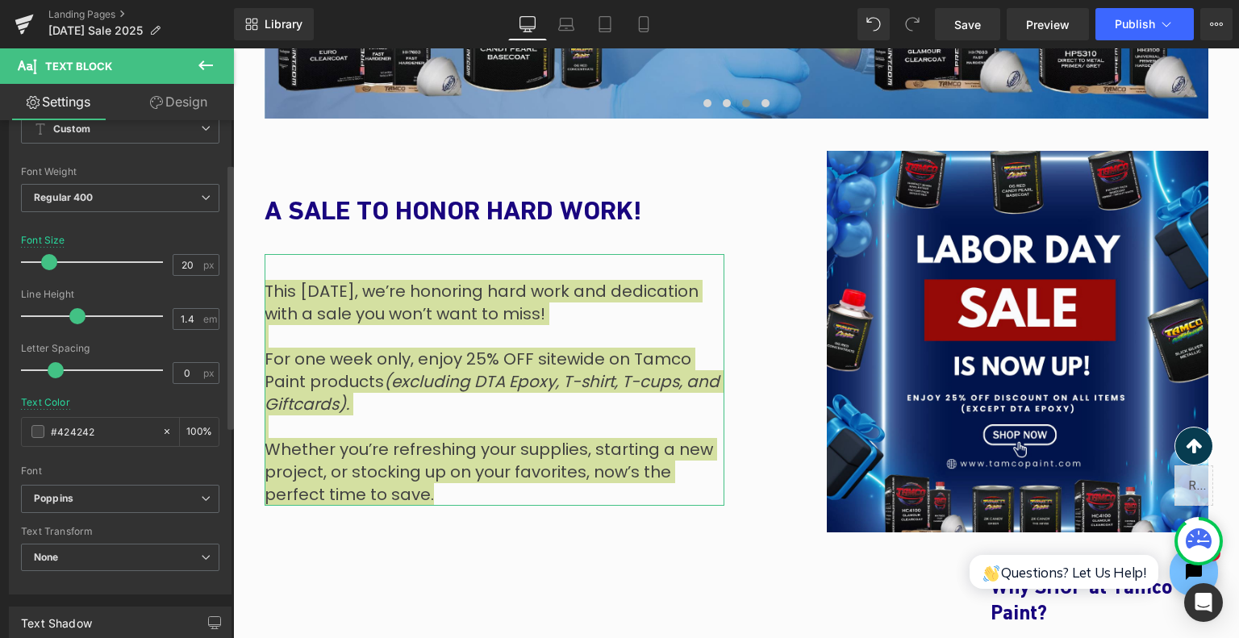
type input "19"
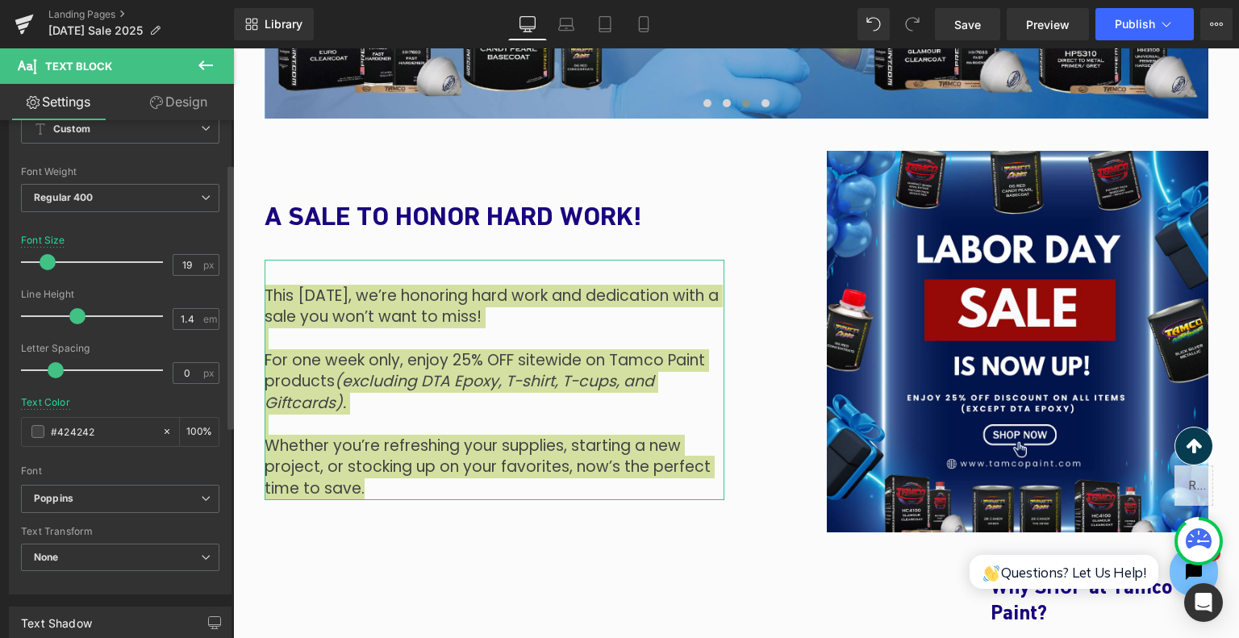
click at [47, 251] on div at bounding box center [96, 262] width 134 height 32
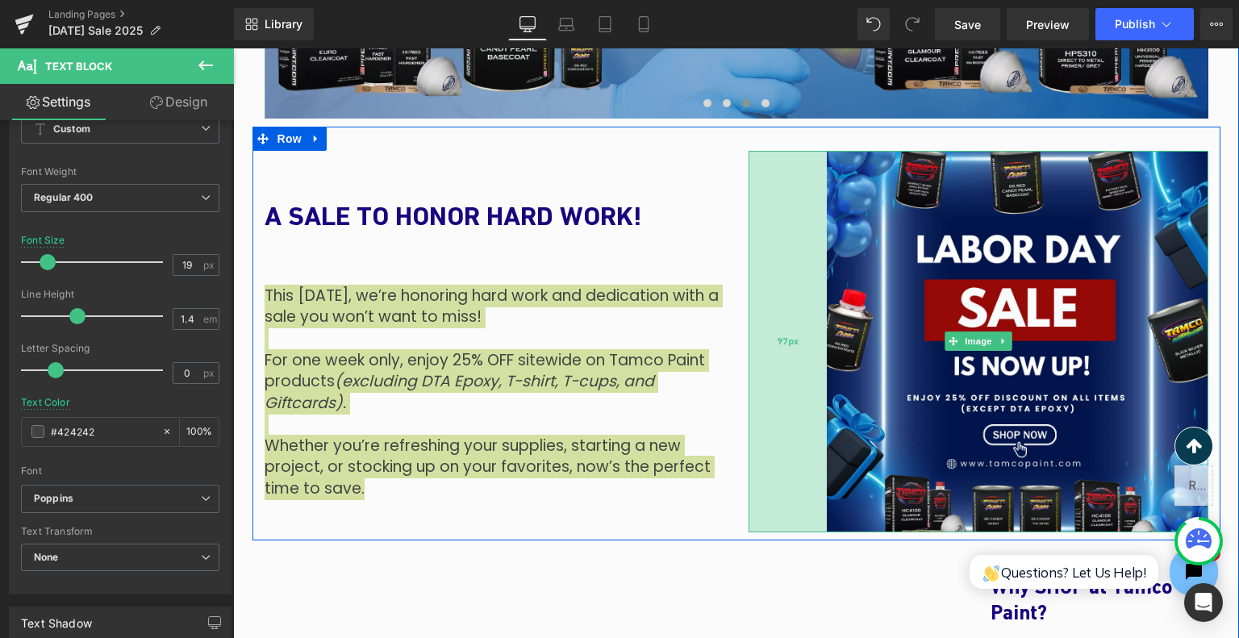
click at [791, 324] on div "97px" at bounding box center [788, 342] width 78 height 382
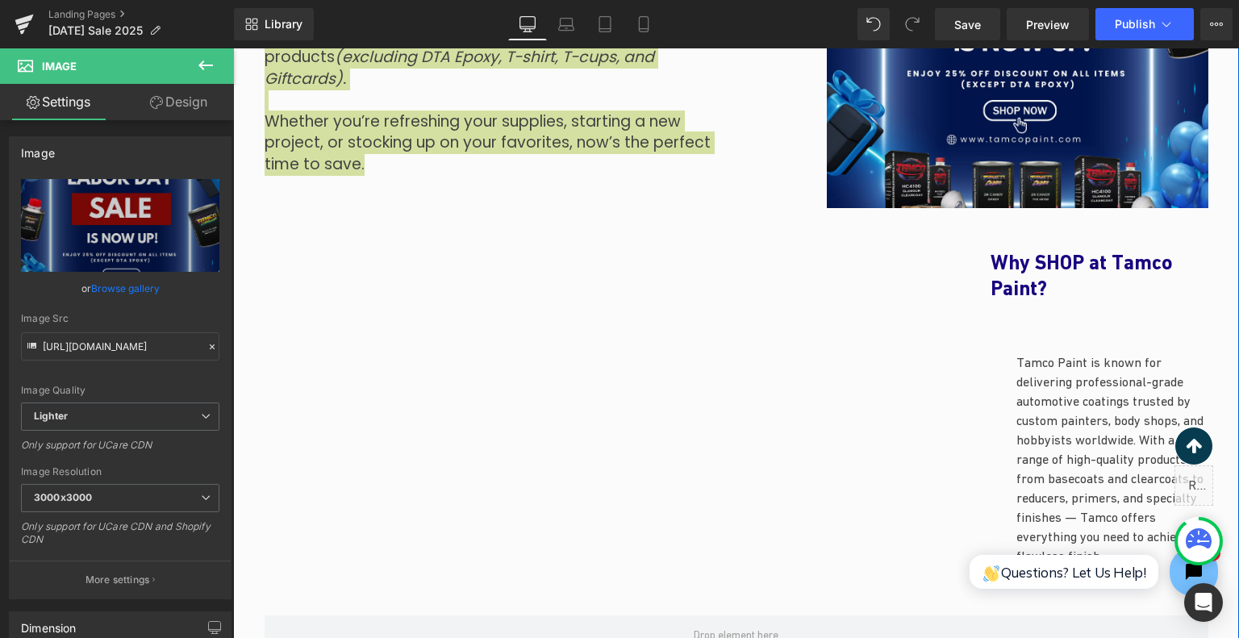
scroll to position [1322, 0]
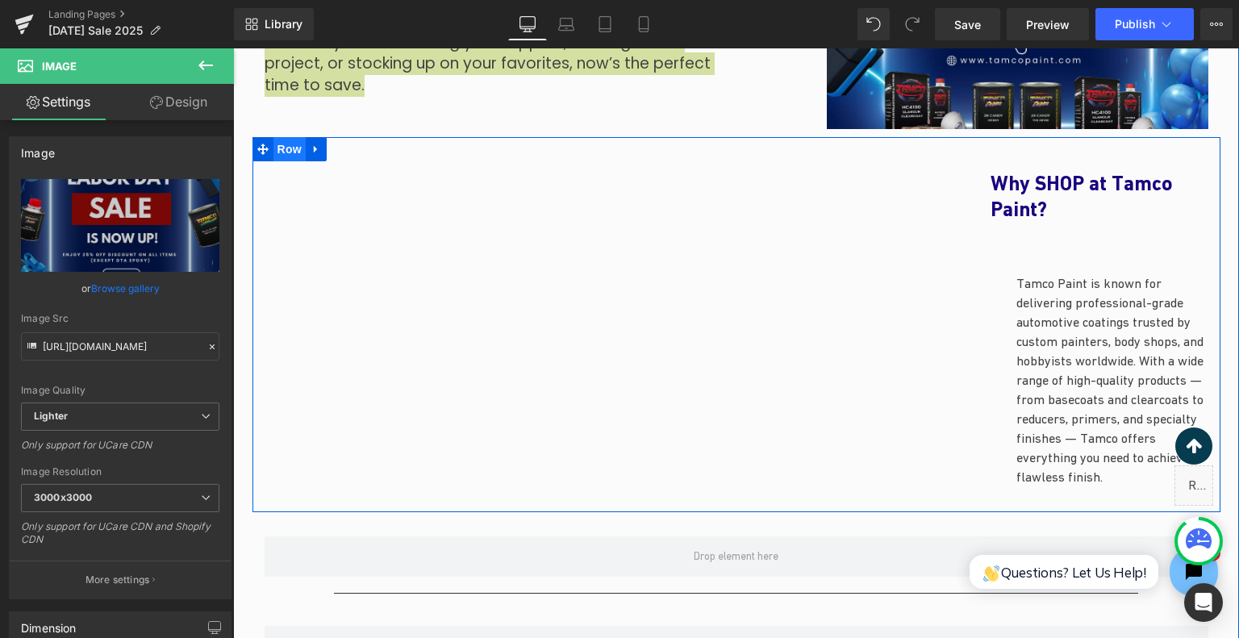
click at [295, 148] on span "Row" at bounding box center [290, 149] width 32 height 24
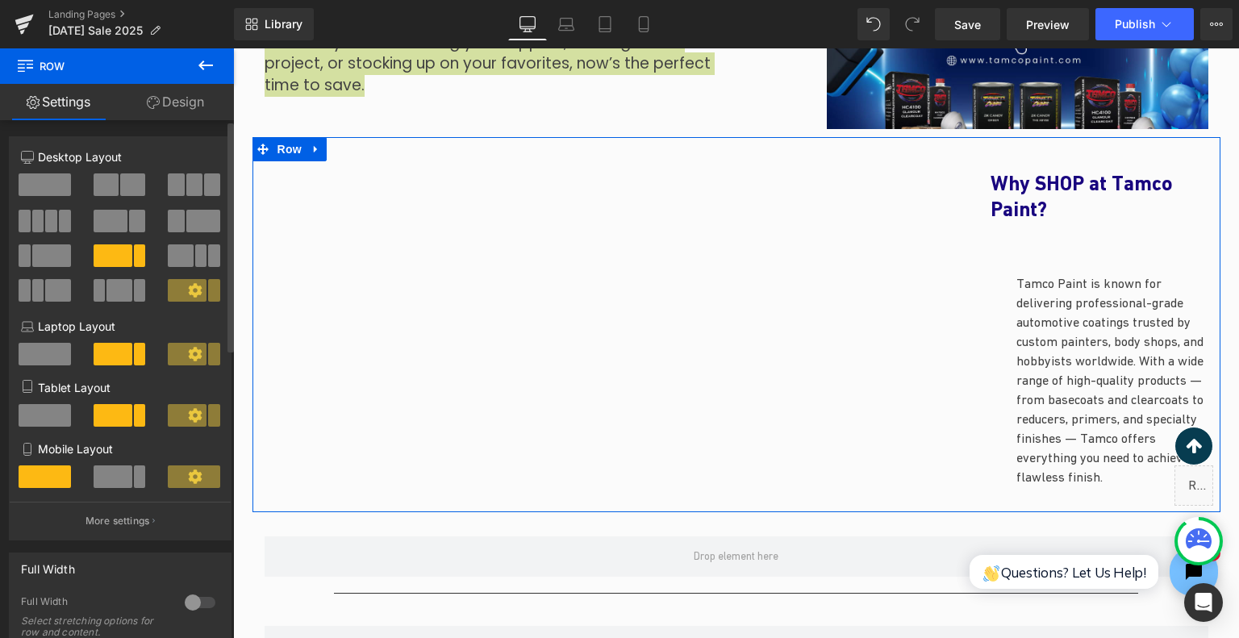
click at [122, 218] on span at bounding box center [111, 221] width 34 height 23
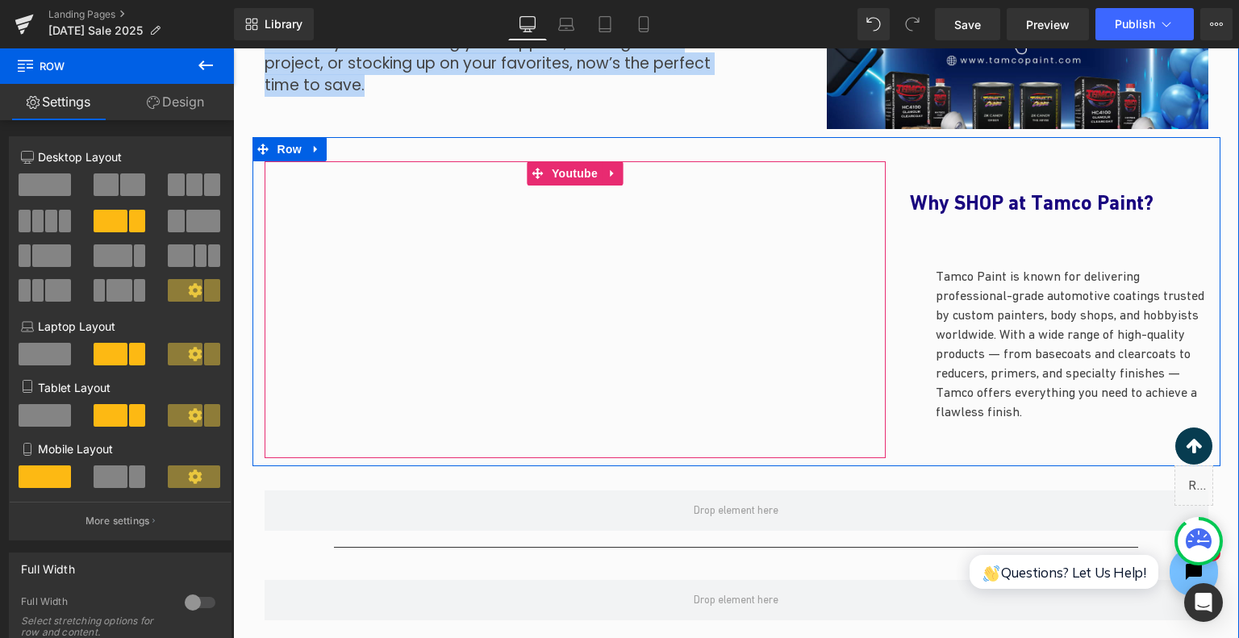
click at [804, 282] on div "Youtube" at bounding box center [575, 310] width 621 height 298
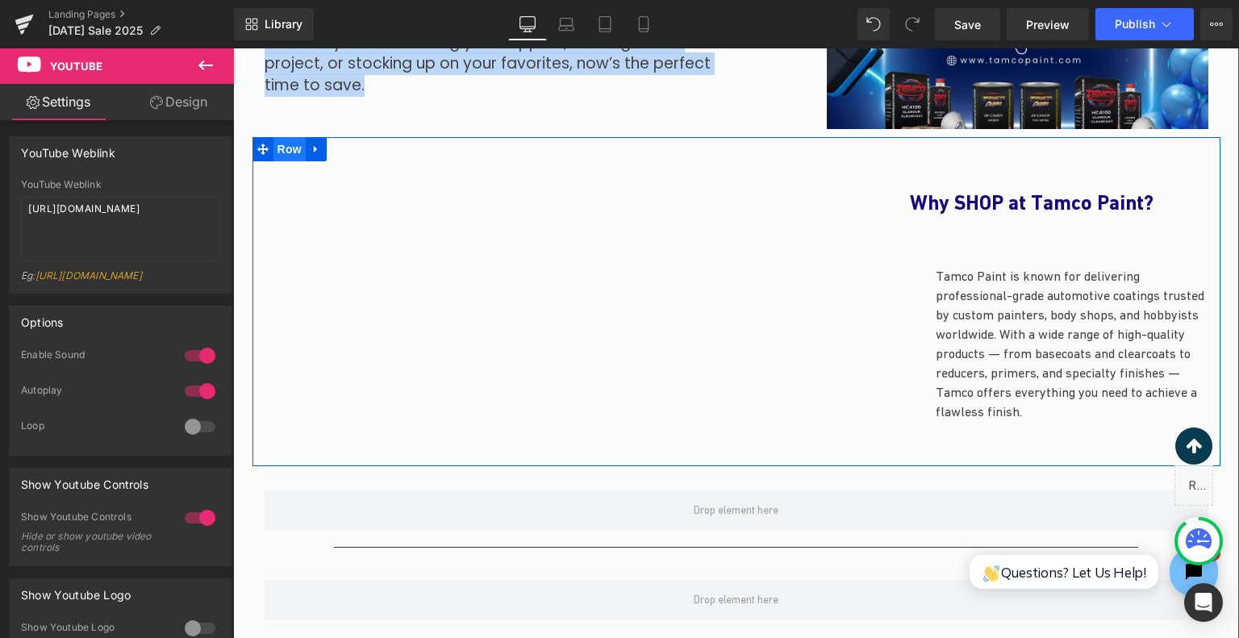
click at [291, 156] on span "Row" at bounding box center [290, 149] width 32 height 24
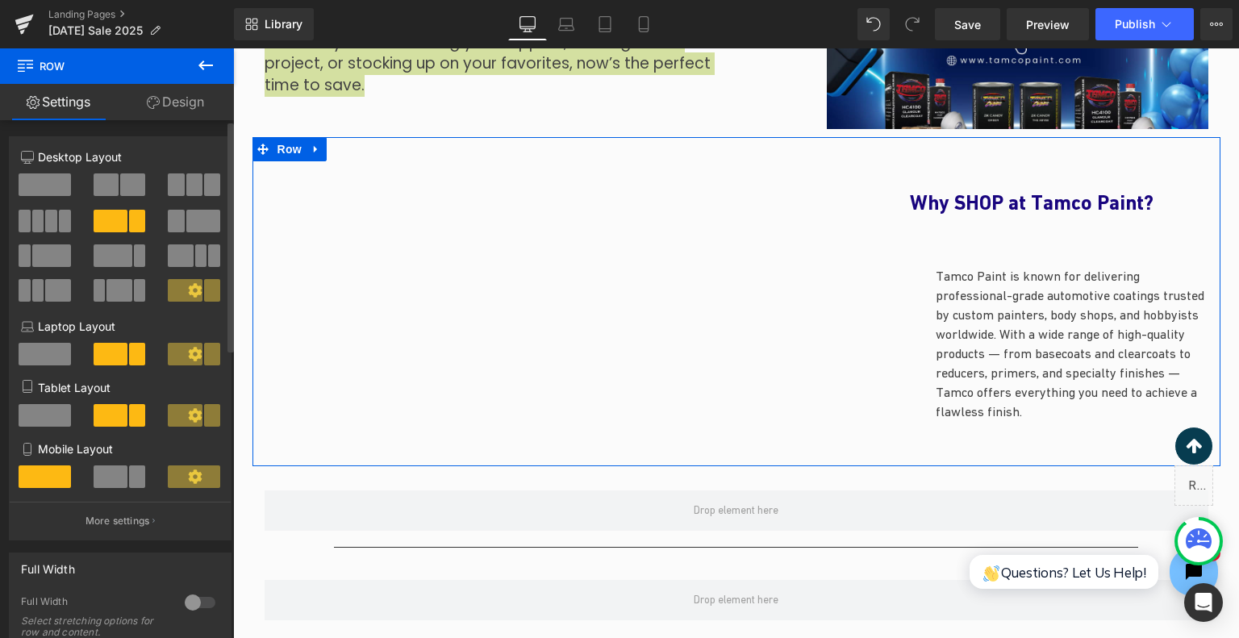
click at [123, 186] on span at bounding box center [132, 184] width 25 height 23
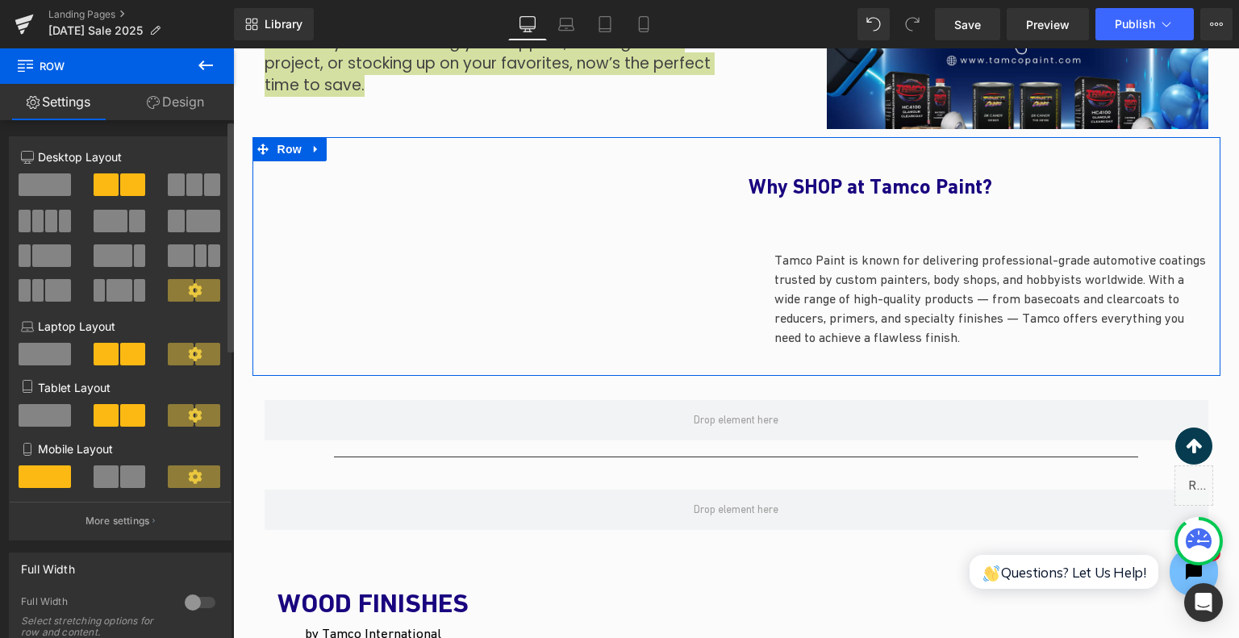
click at [116, 223] on span at bounding box center [111, 221] width 34 height 23
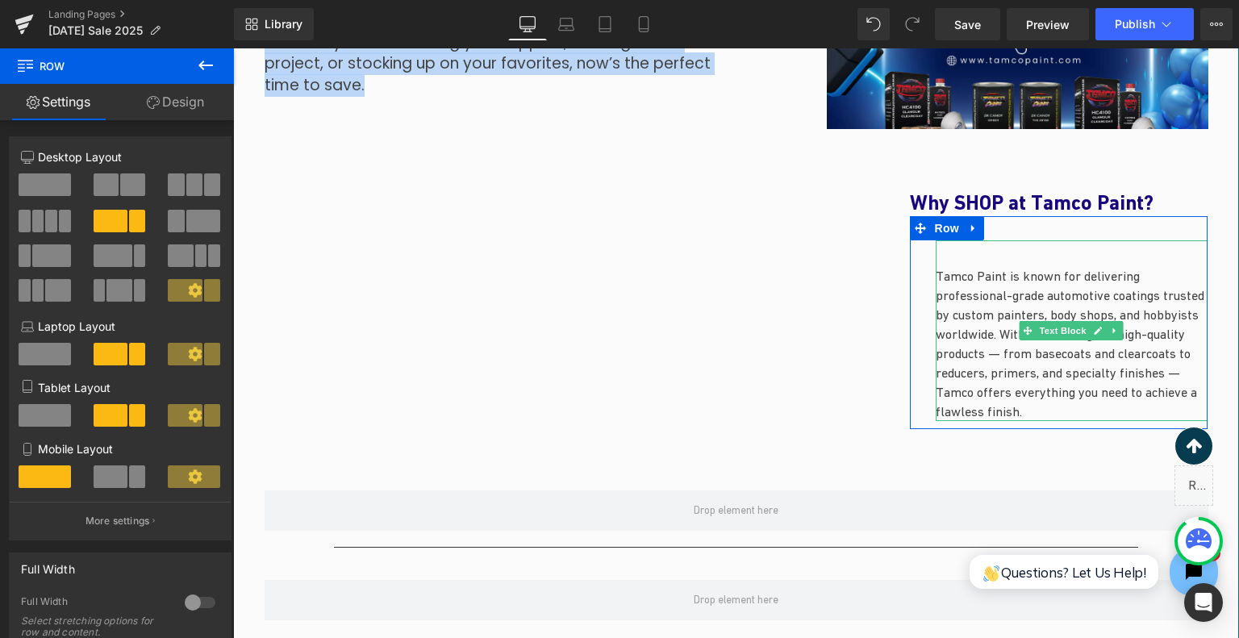
click at [980, 267] on p "Tamco Paint is known for delivering professional-grade automotive coatings trus…" at bounding box center [1072, 343] width 273 height 155
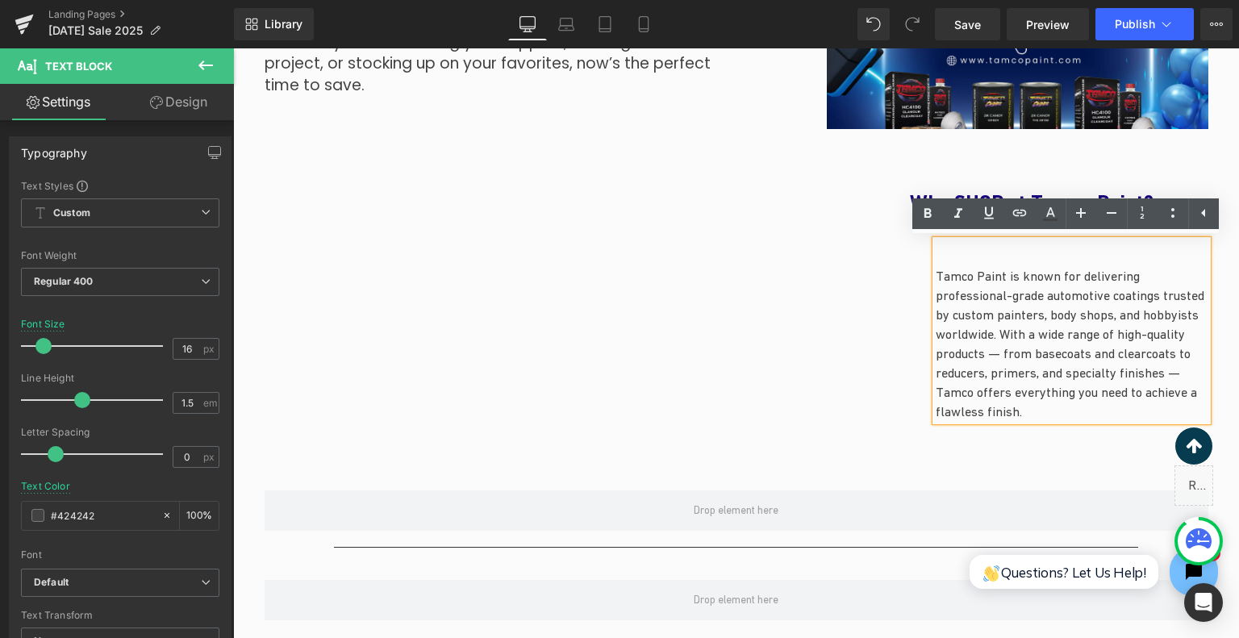
click at [952, 251] on div "Tamco Paint is known for delivering professional-grade automotive coatings trus…" at bounding box center [1072, 330] width 273 height 181
click at [898, 186] on div "Why SHOP at Tamco Paint? Heading Tamco Paint is known for delivering profession…" at bounding box center [1059, 310] width 323 height 298
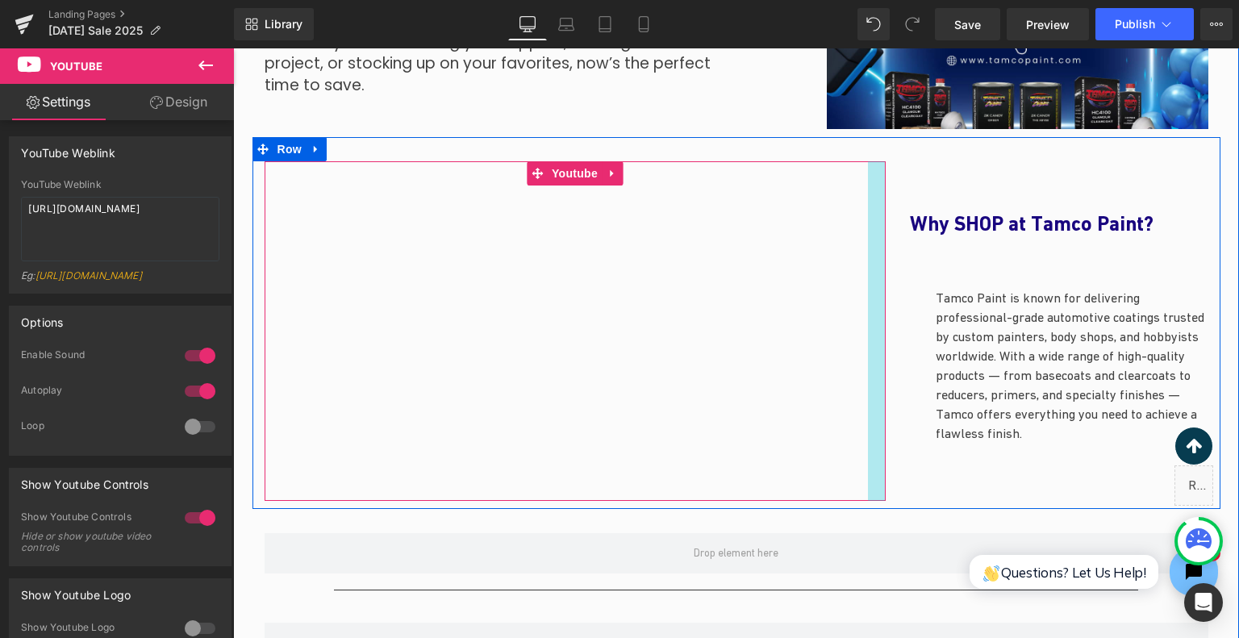
drag, startPoint x: 789, startPoint y: 246, endPoint x: 864, endPoint y: 259, distance: 76.1
click at [864, 259] on div "Youtube" at bounding box center [575, 331] width 621 height 340
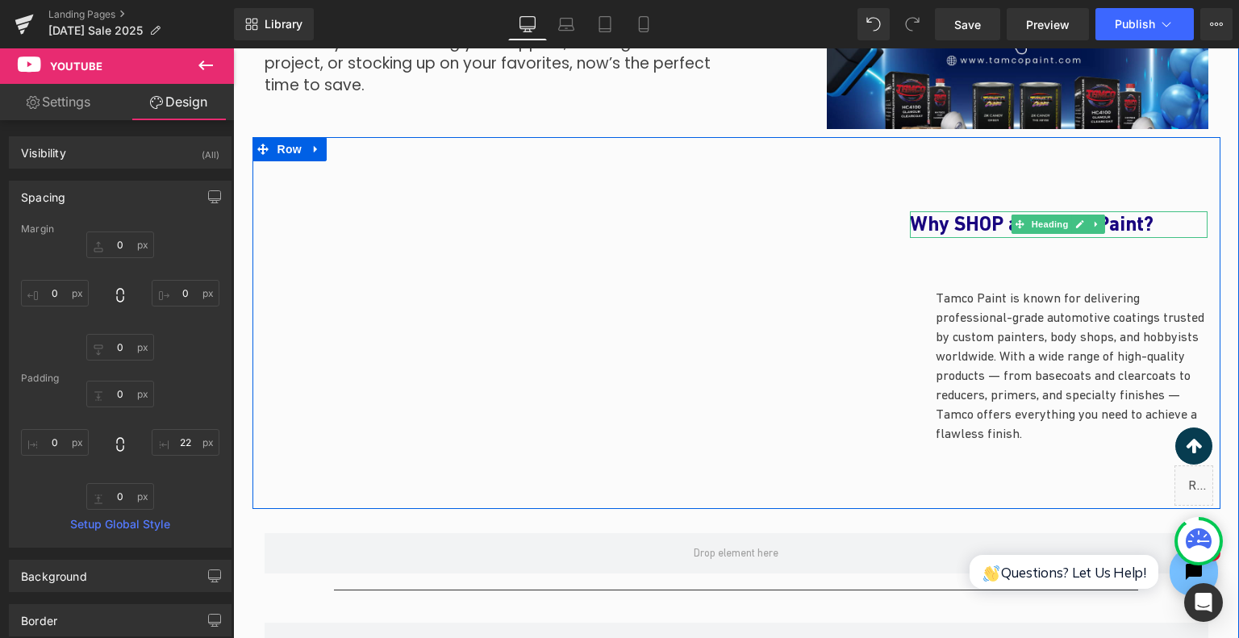
click at [1168, 222] on h1 "Why SHOP at Tamco Paint?" at bounding box center [1059, 224] width 299 height 27
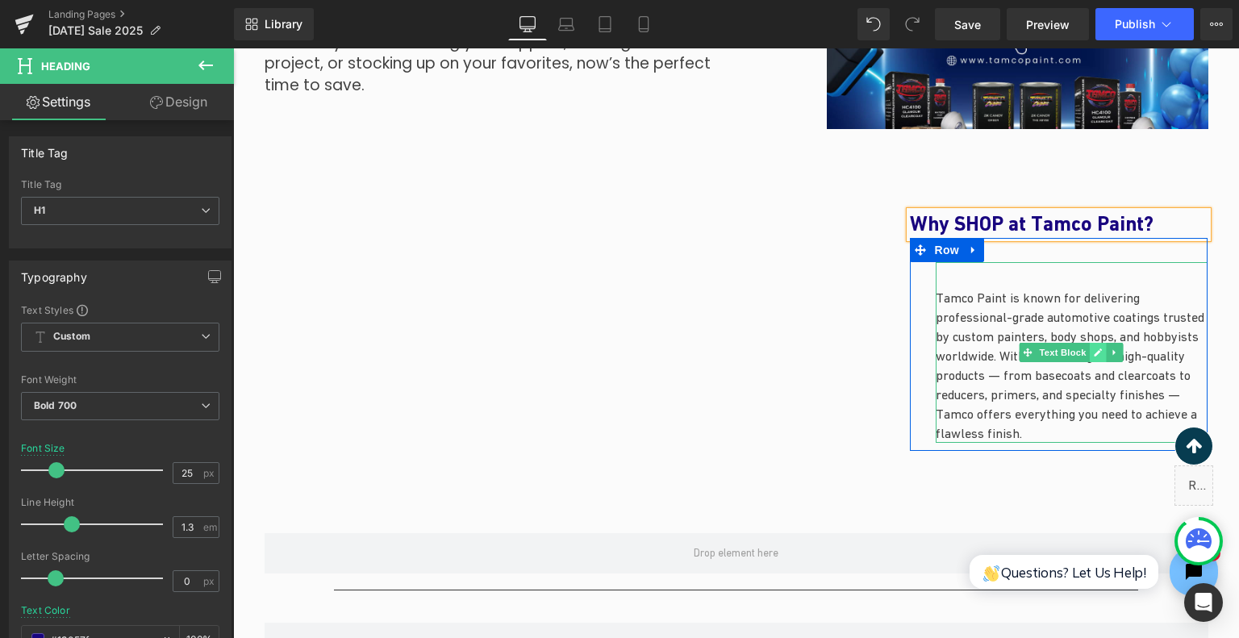
click at [1090, 352] on link at bounding box center [1098, 352] width 17 height 19
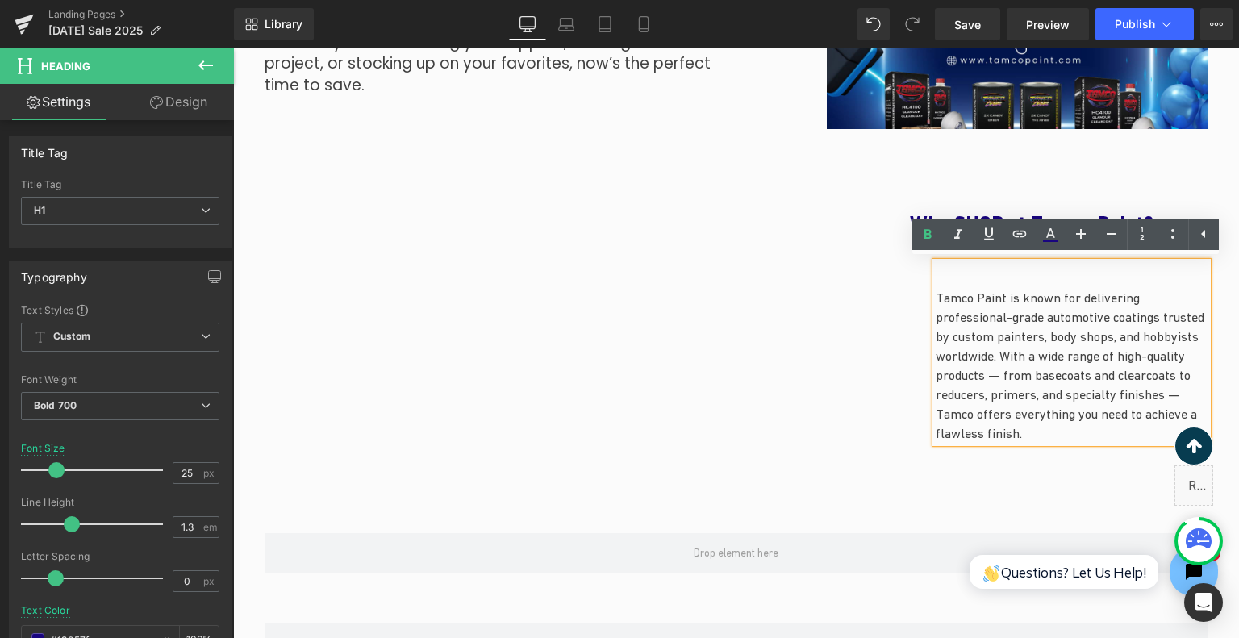
click at [1025, 416] on p "Tamco Paint is known for delivering professional-grade automotive coatings trus…" at bounding box center [1072, 365] width 273 height 155
click at [1013, 389] on p "Tamco Paint is known for delivering professional-grade automotive coatings trus…" at bounding box center [1072, 365] width 273 height 155
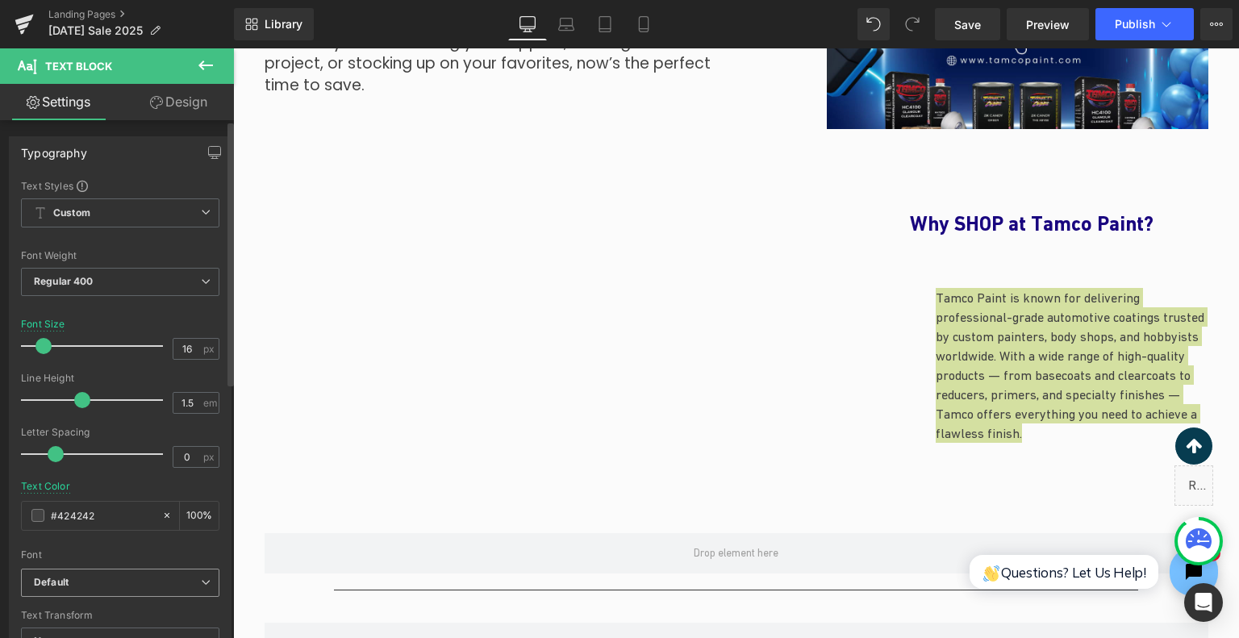
click at [102, 579] on b "Default" at bounding box center [117, 583] width 167 height 14
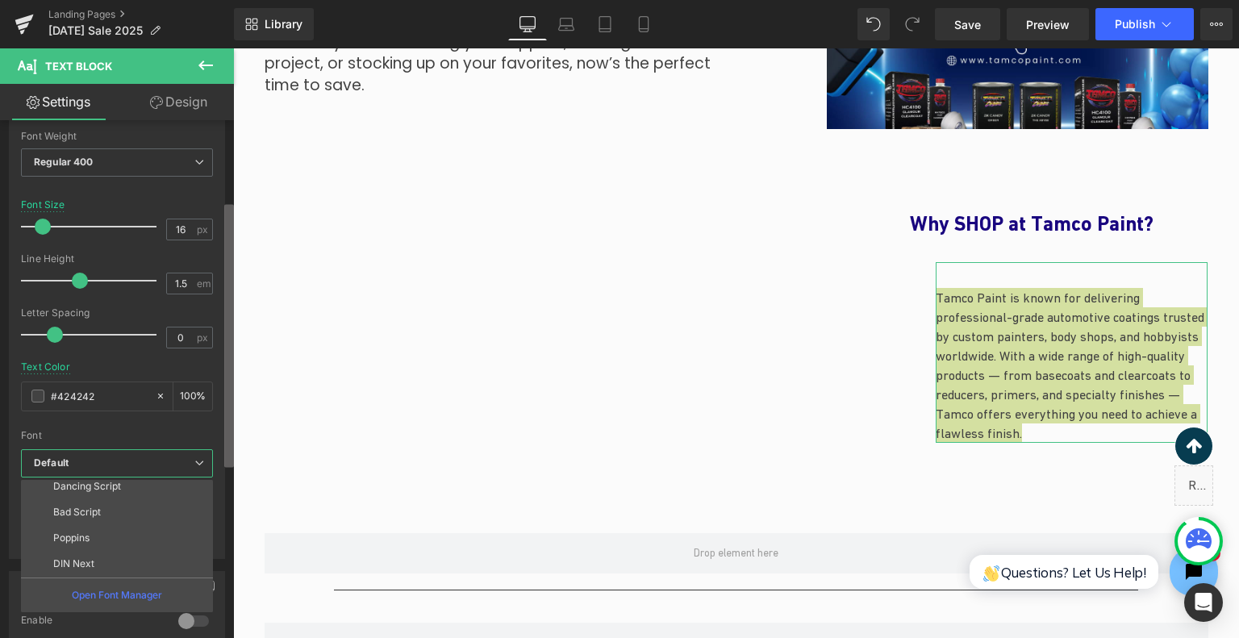
scroll to position [190, 0]
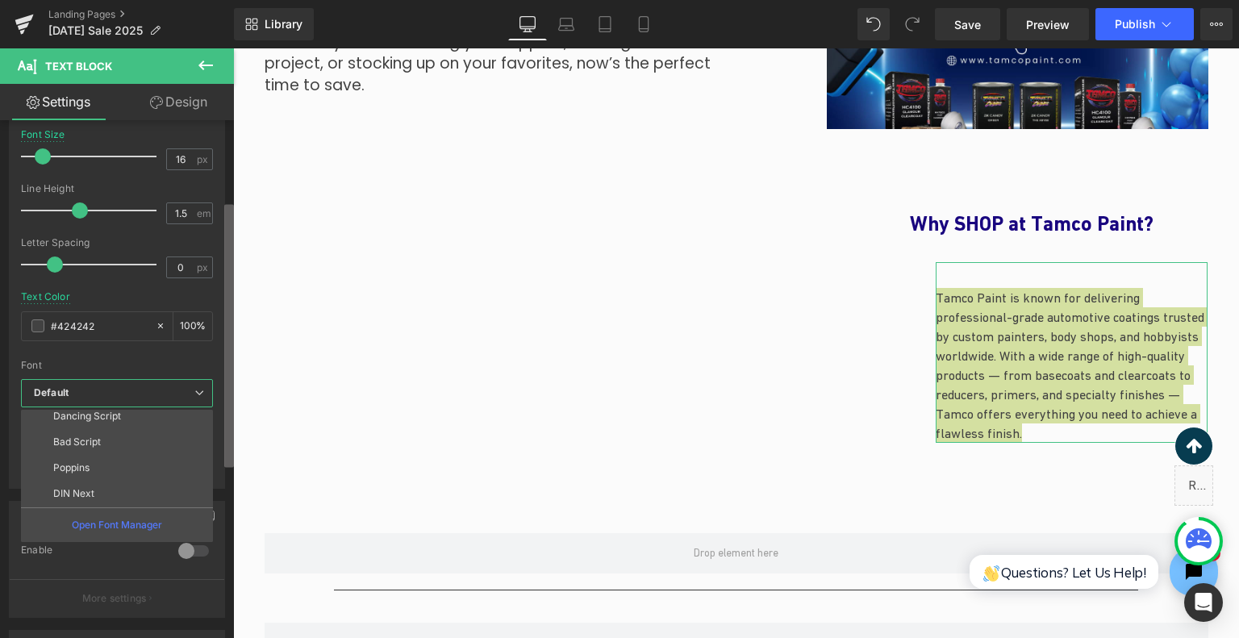
click at [232, 462] on b at bounding box center [229, 335] width 10 height 263
click at [153, 470] on li "Poppins" at bounding box center [120, 468] width 199 height 26
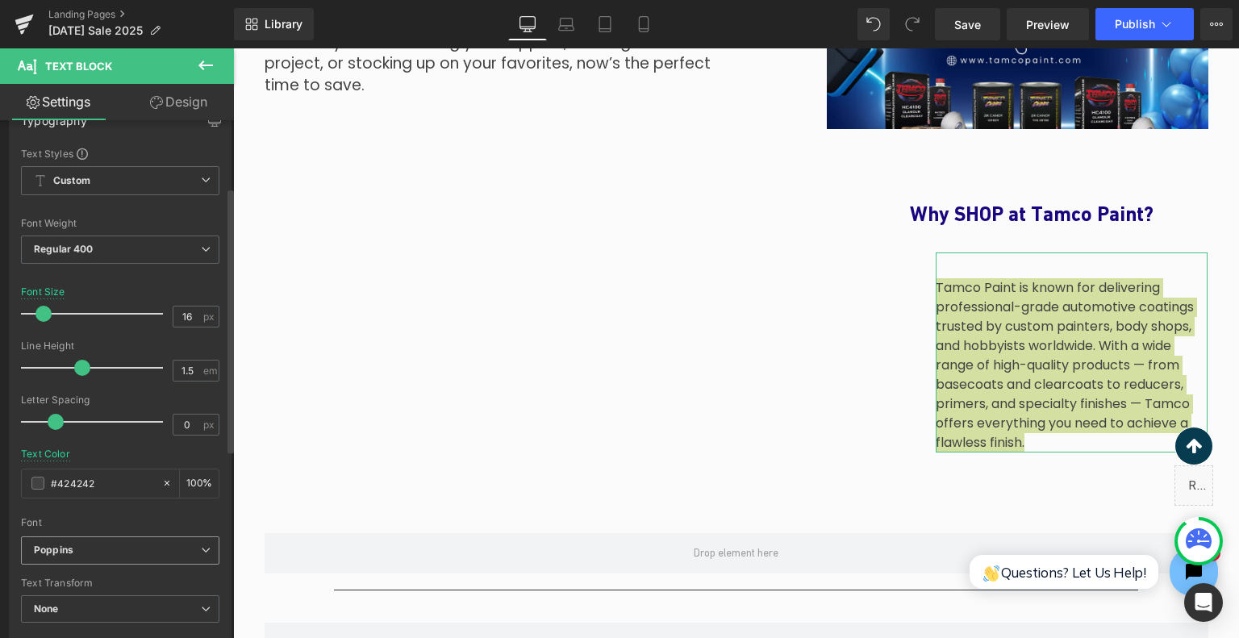
scroll to position [28, 0]
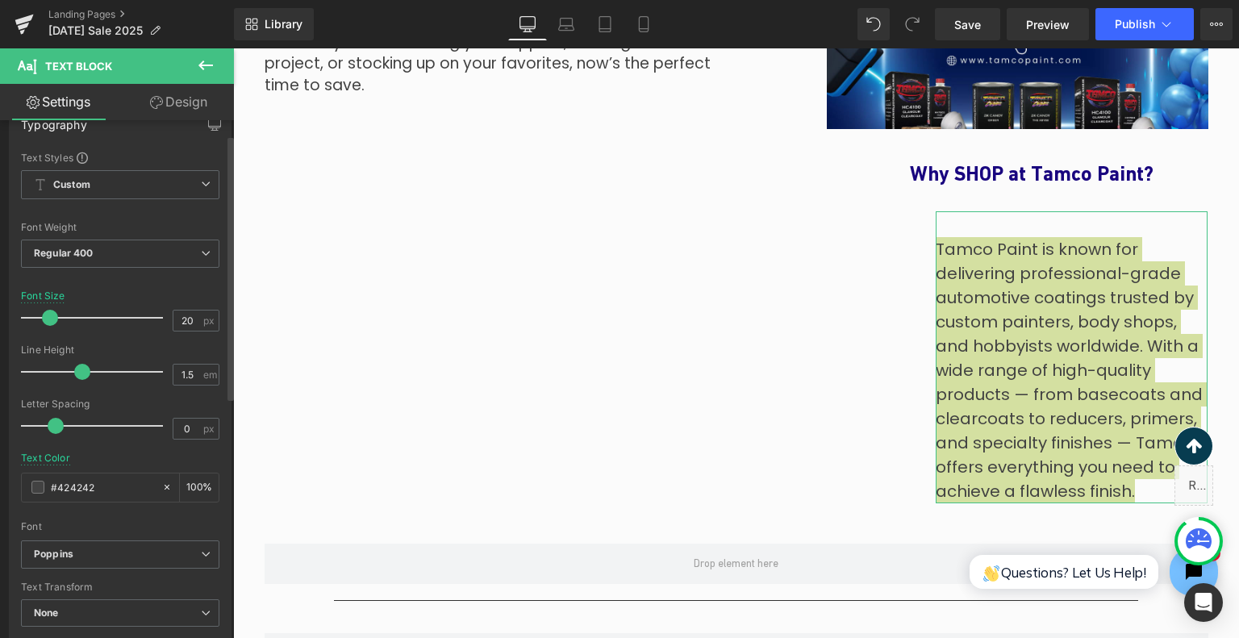
type input "18"
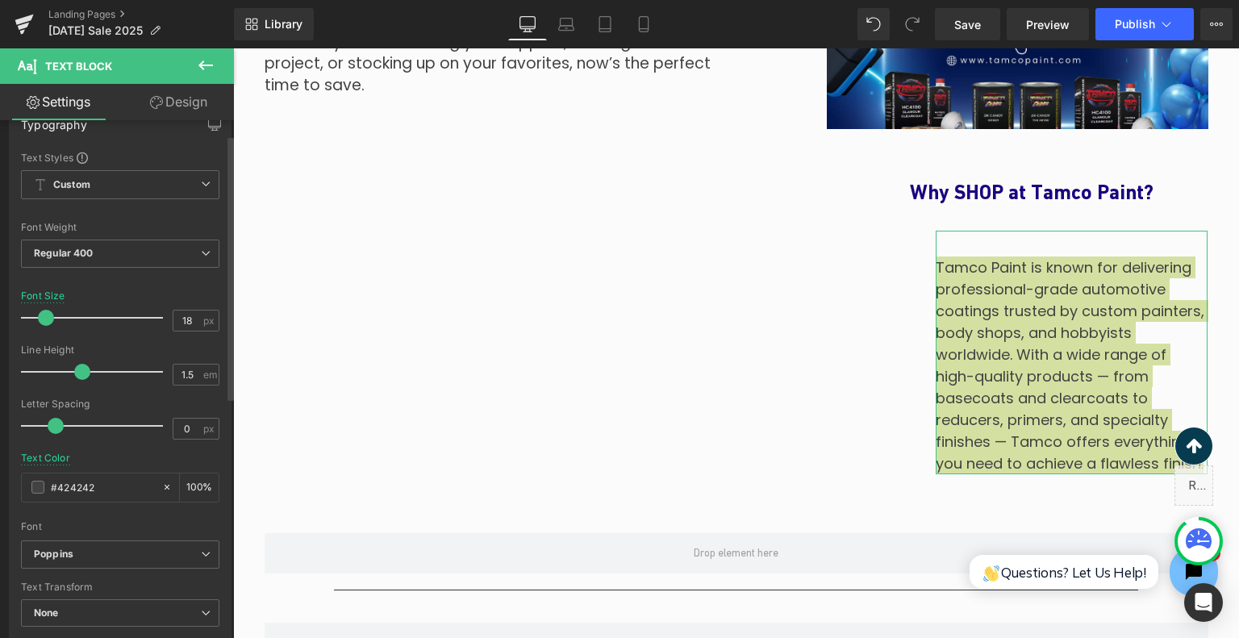
click at [48, 315] on span at bounding box center [46, 318] width 16 height 16
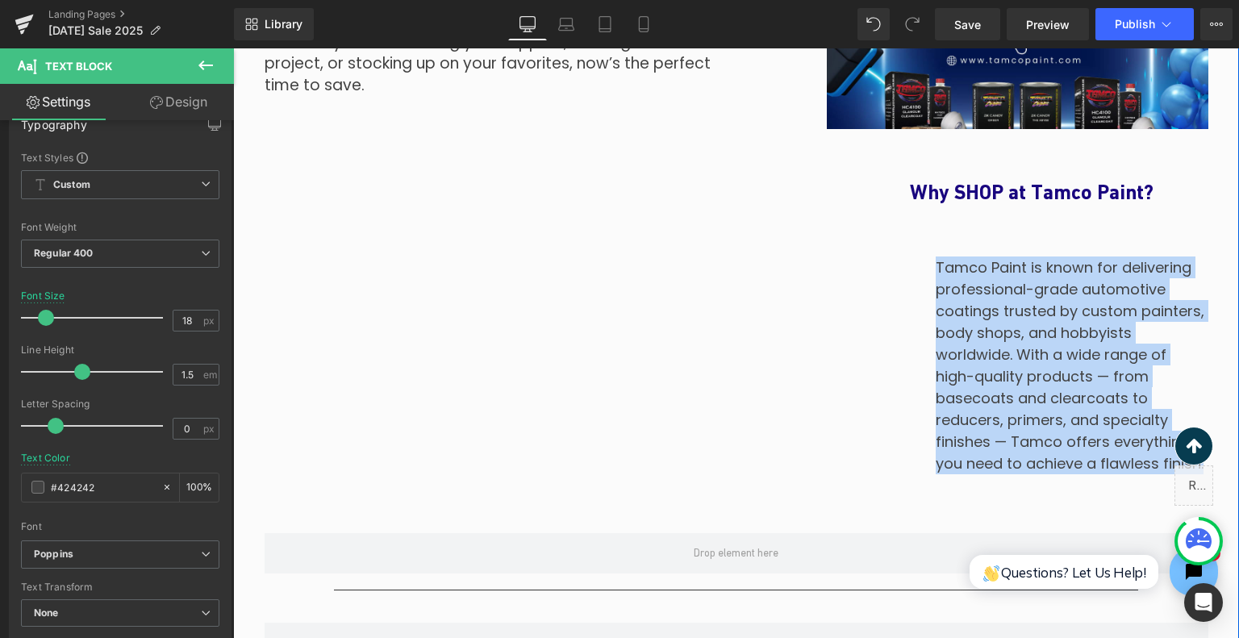
click at [921, 499] on div "Why SHOP at Tamco Paint? Heading Tamco Paint is known for delivering profession…" at bounding box center [1059, 331] width 323 height 340
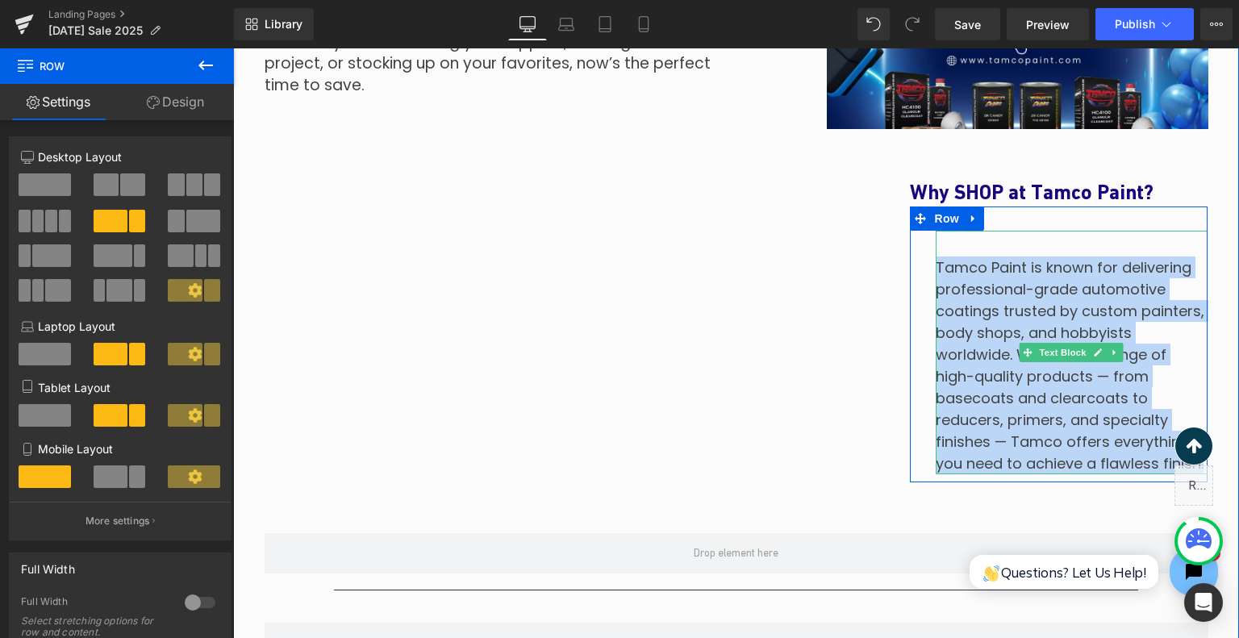
click at [1009, 361] on p "Tamco Paint is known for delivering professional-grade automotive coatings trus…" at bounding box center [1072, 366] width 273 height 218
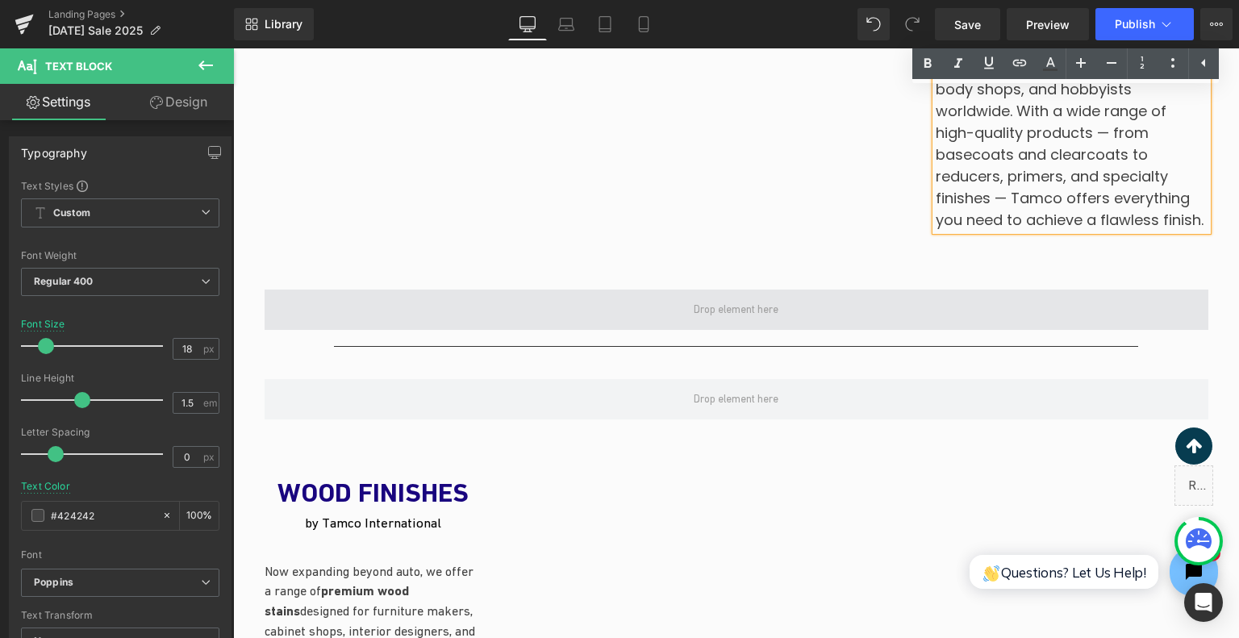
scroll to position [1564, 0]
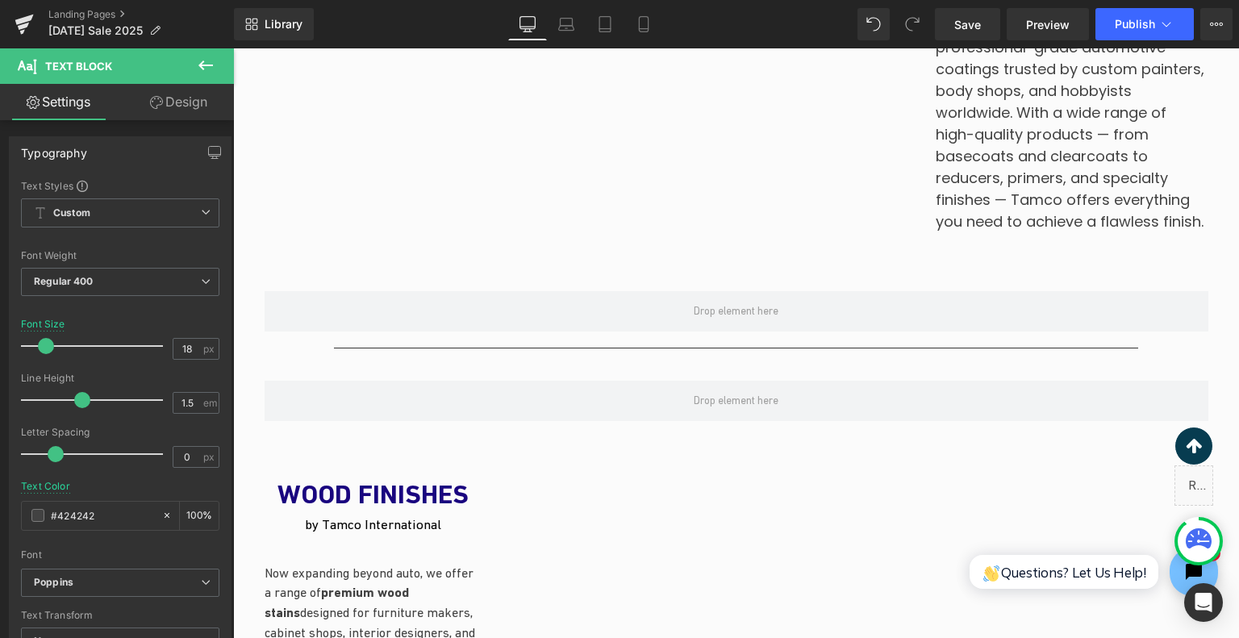
click at [215, 69] on icon at bounding box center [205, 65] width 19 height 19
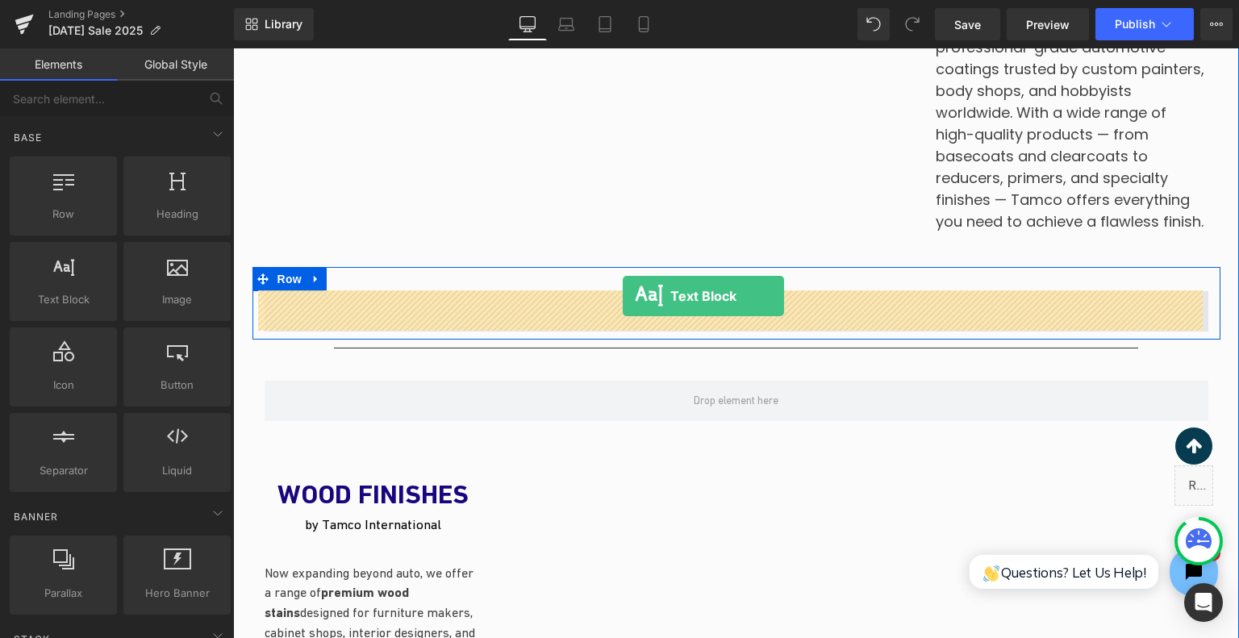
drag, startPoint x: 337, startPoint y: 333, endPoint x: 632, endPoint y: 297, distance: 296.7
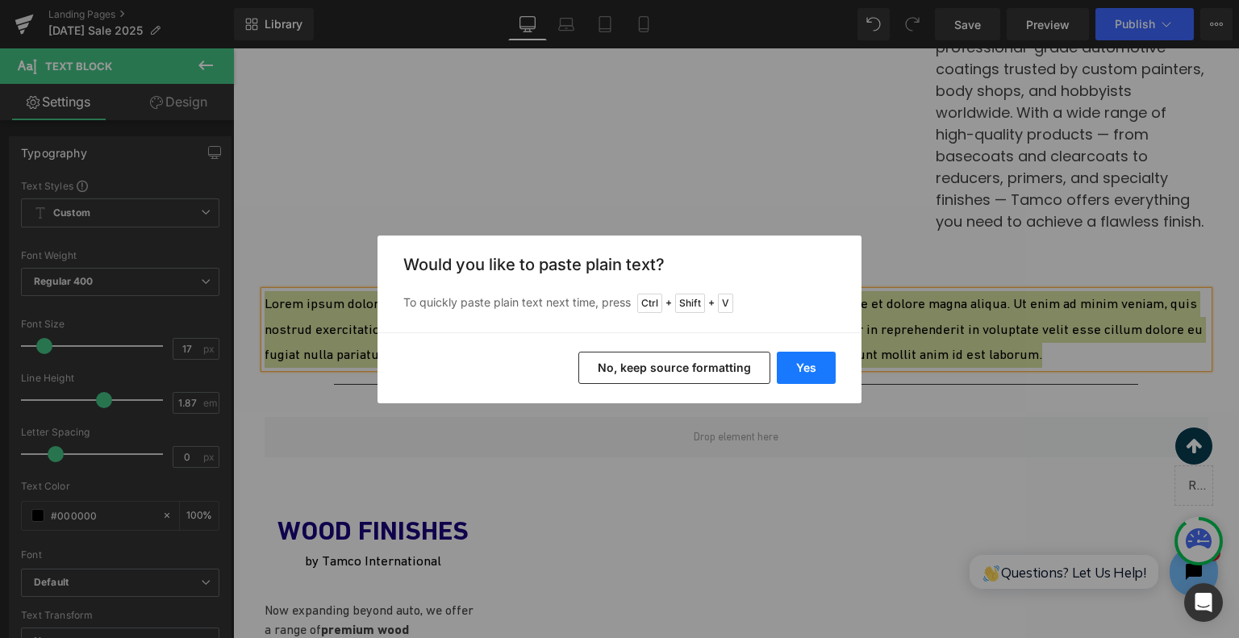
click at [797, 364] on button "Yes" at bounding box center [806, 368] width 59 height 32
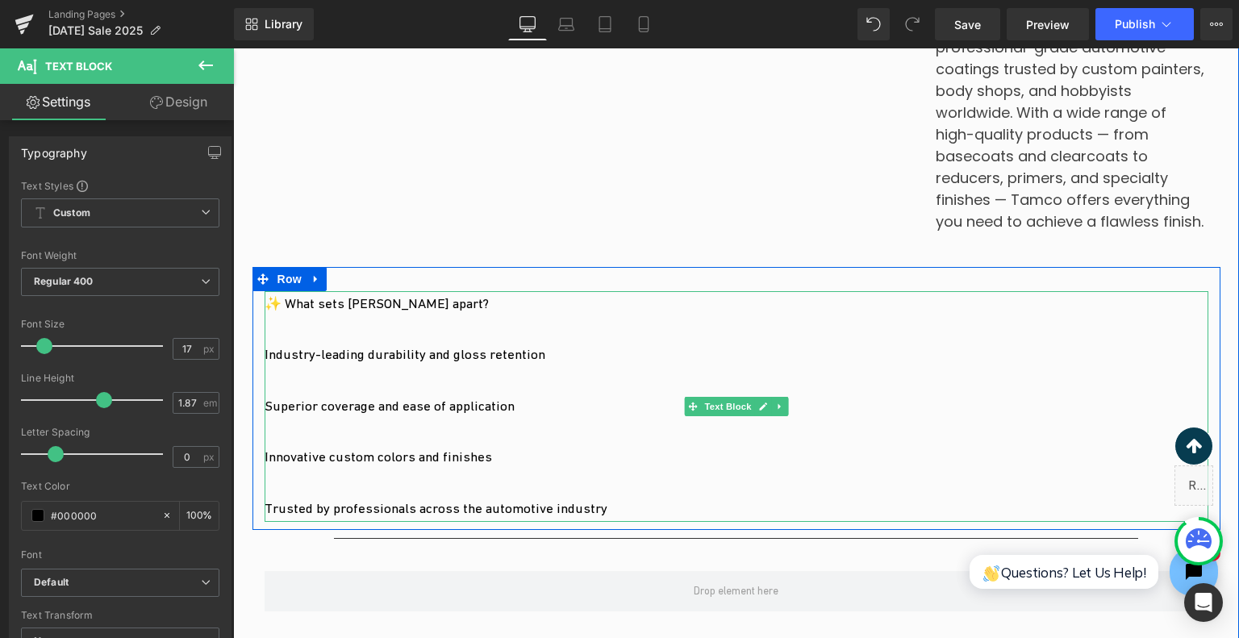
click at [597, 364] on p "Industry-leading durability and gloss retention" at bounding box center [737, 355] width 944 height 26
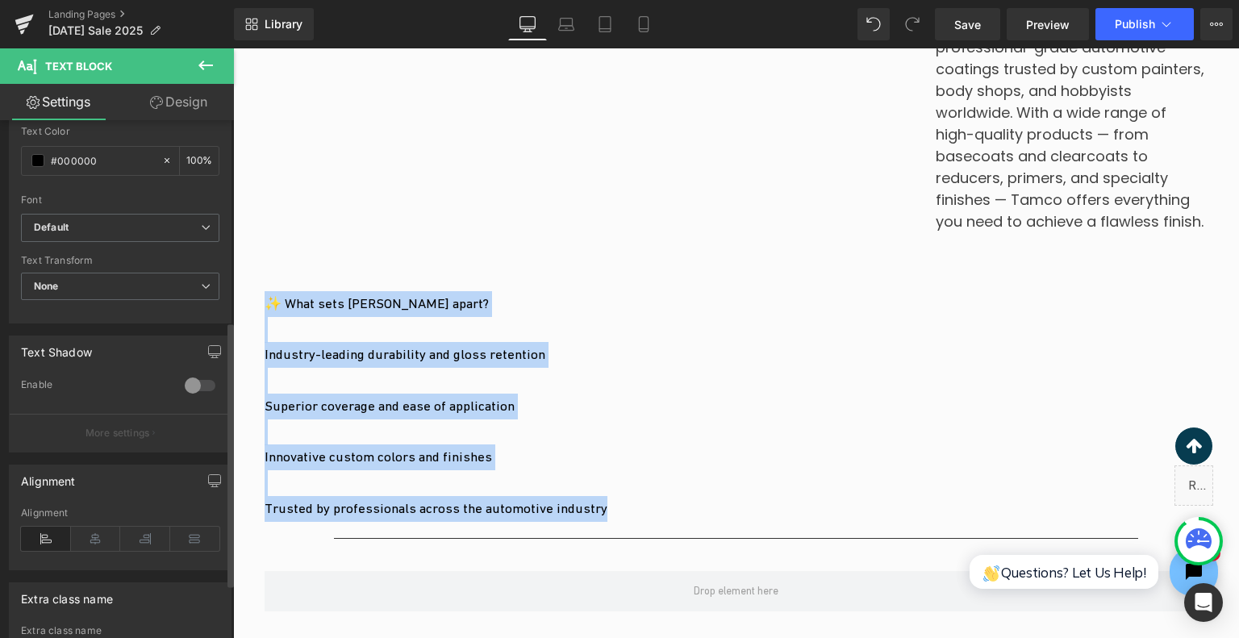
scroll to position [484, 0]
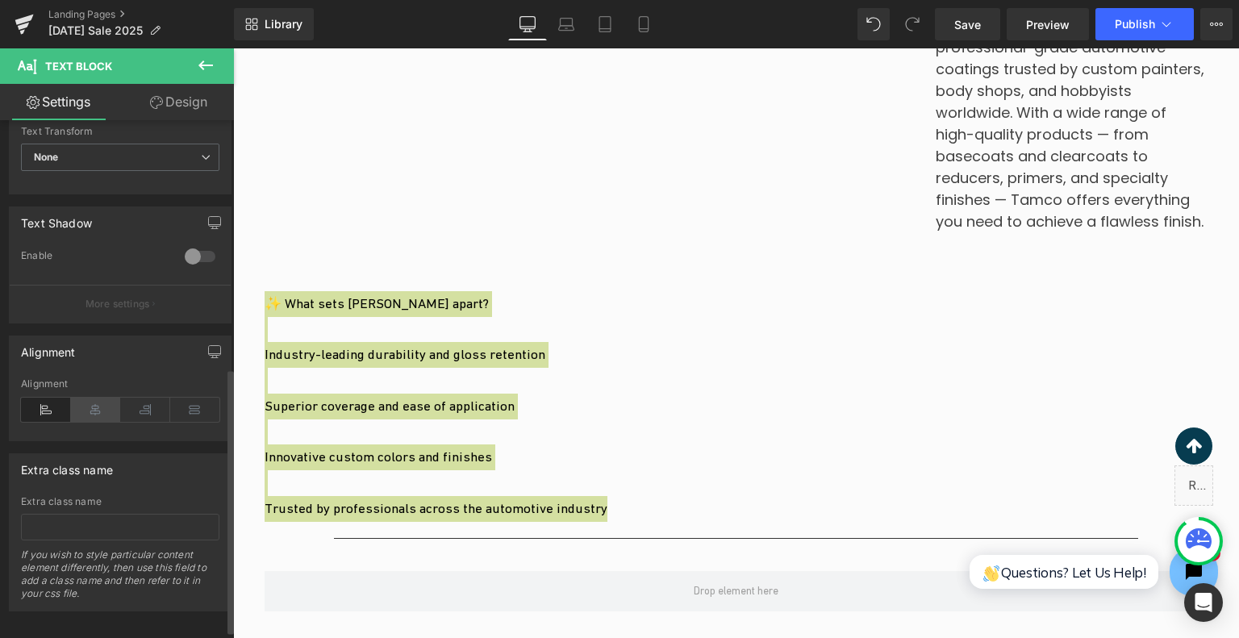
click at [103, 398] on icon at bounding box center [96, 410] width 50 height 24
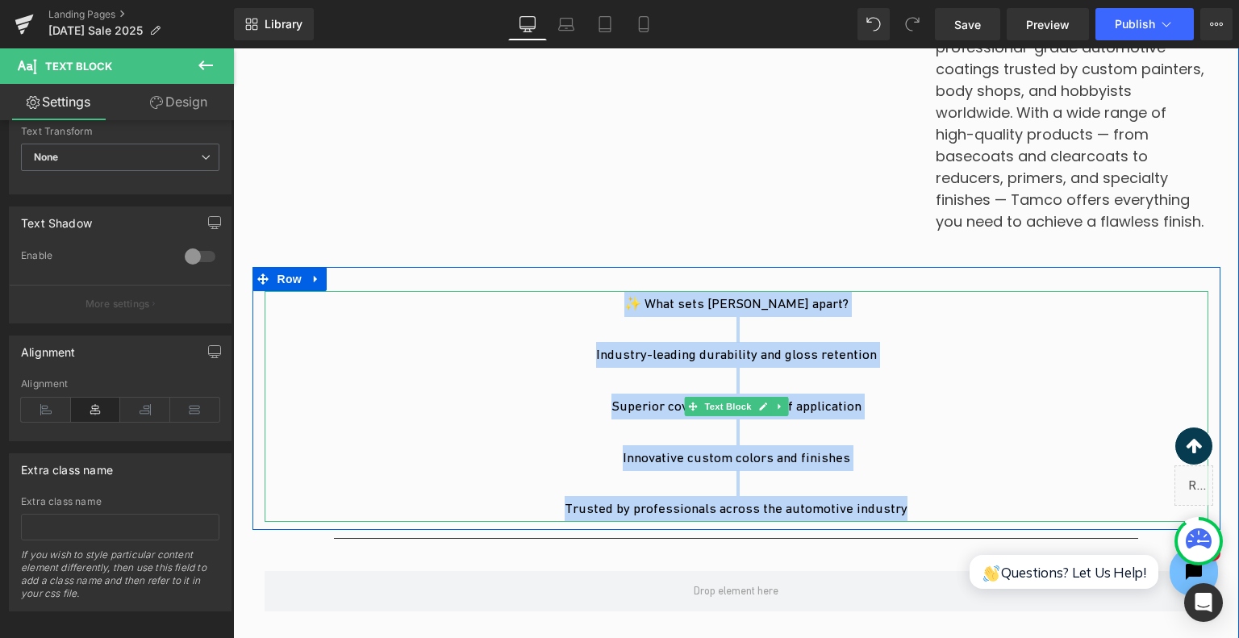
click at [826, 324] on p at bounding box center [737, 330] width 944 height 26
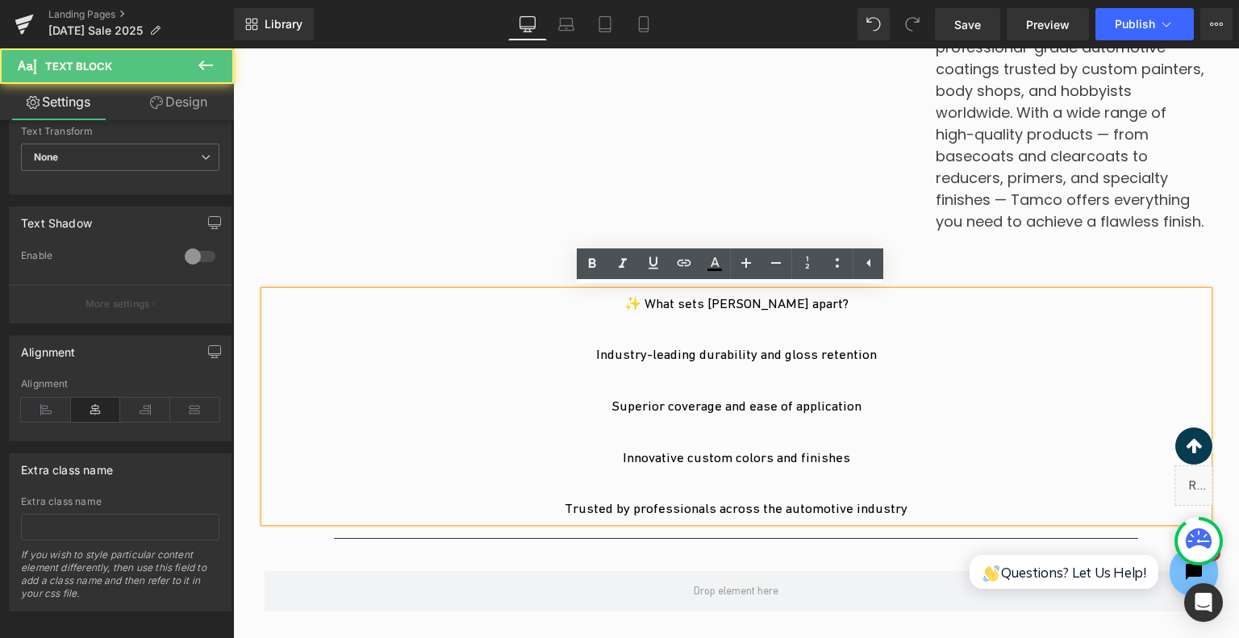
click at [824, 307] on p "✨ What sets Tamco apart?" at bounding box center [737, 304] width 944 height 26
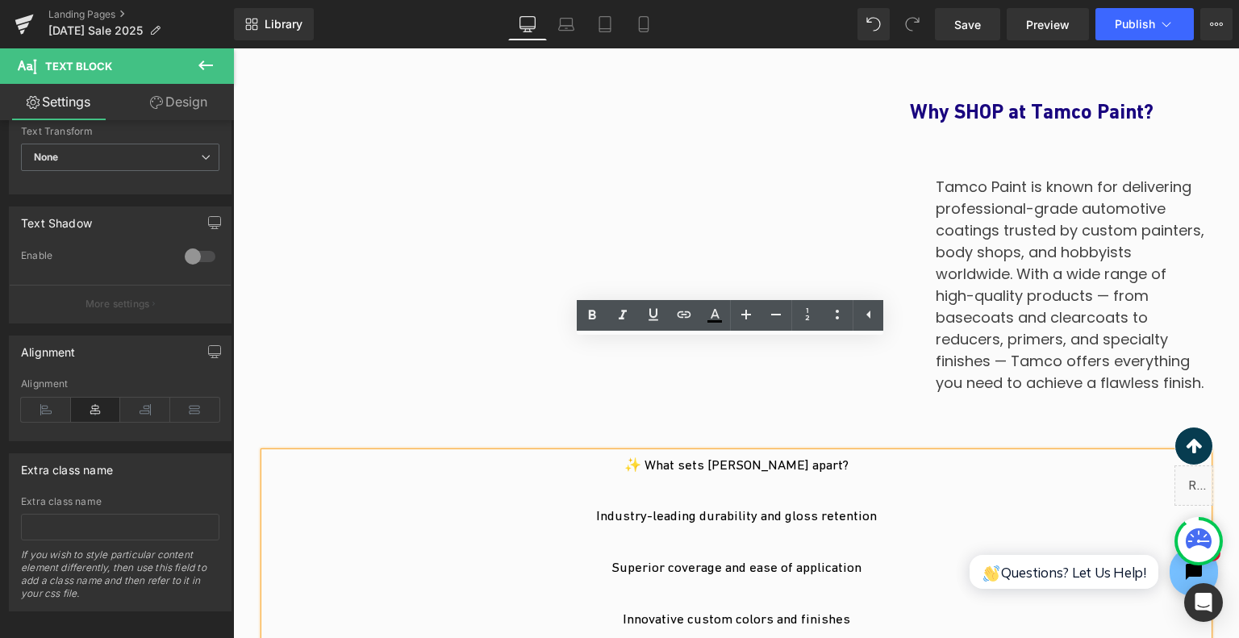
scroll to position [1564, 0]
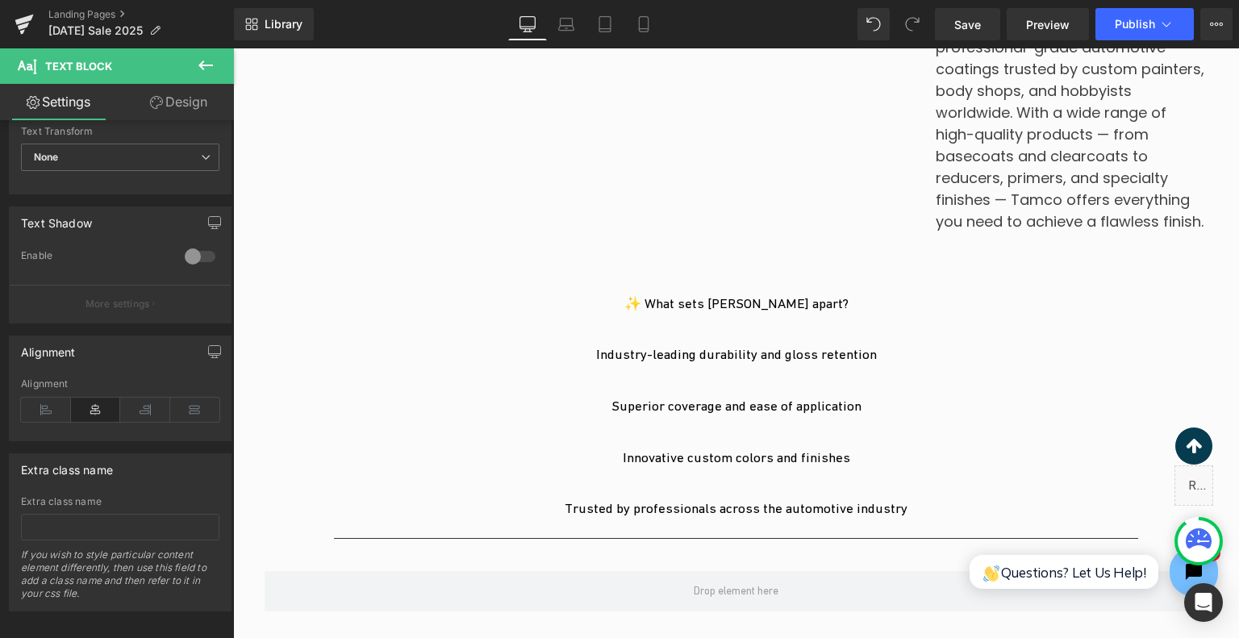
click at [200, 69] on icon at bounding box center [205, 65] width 19 height 19
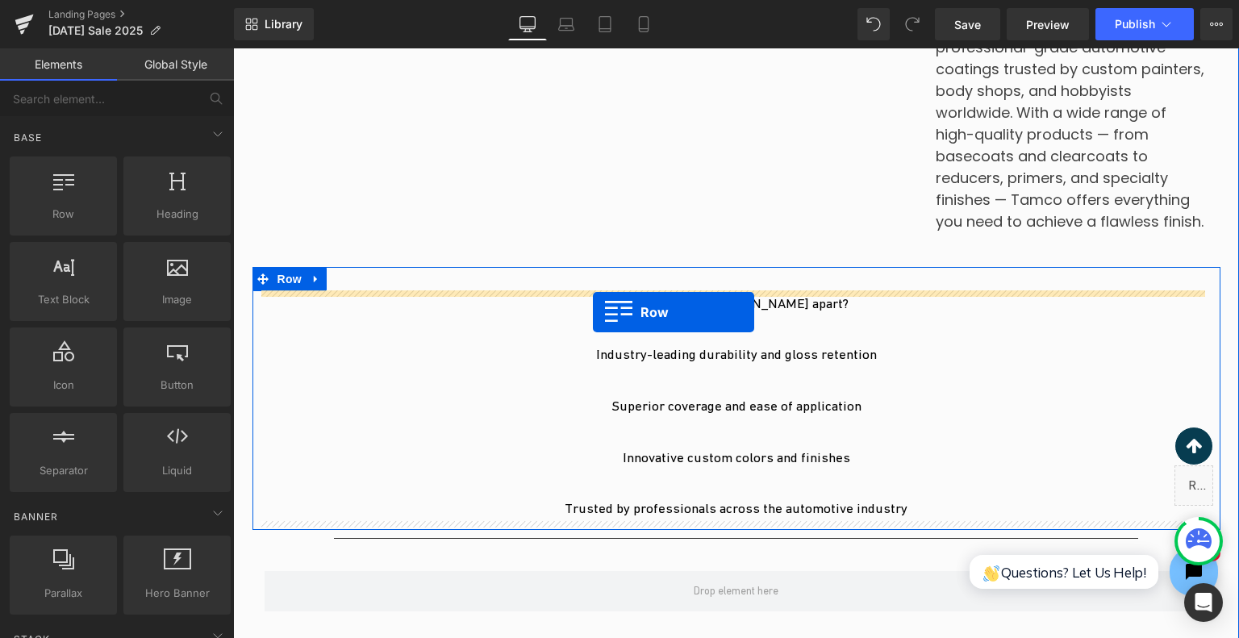
drag, startPoint x: 320, startPoint y: 257, endPoint x: 593, endPoint y: 311, distance: 277.9
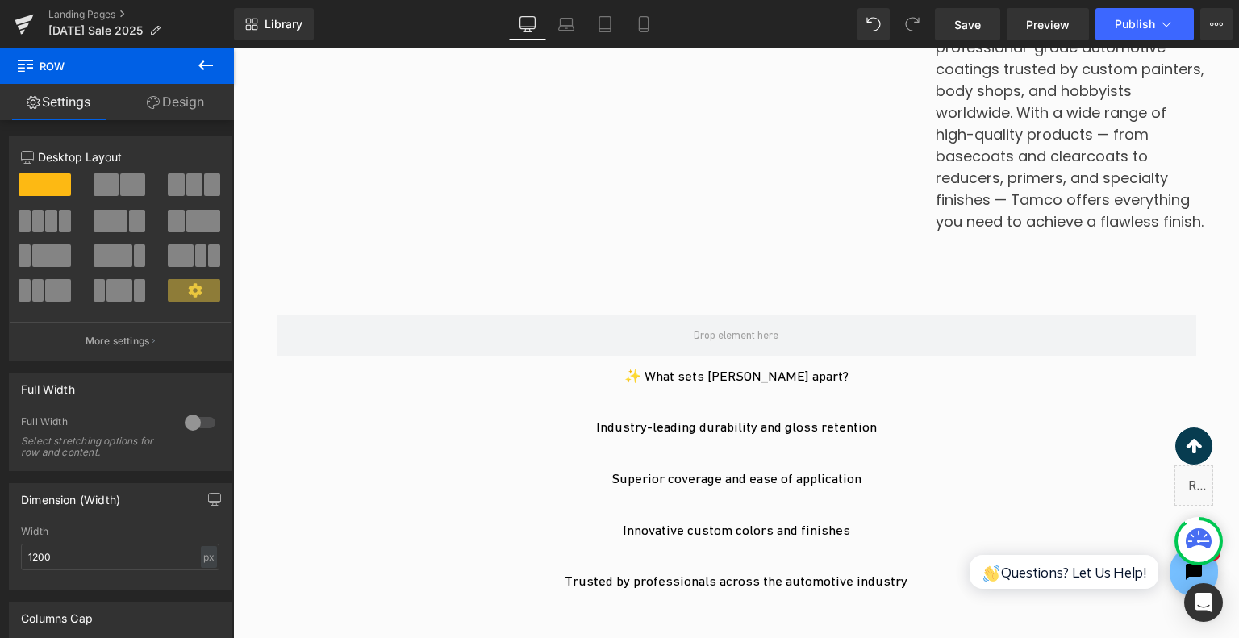
click at [211, 72] on icon at bounding box center [205, 65] width 19 height 19
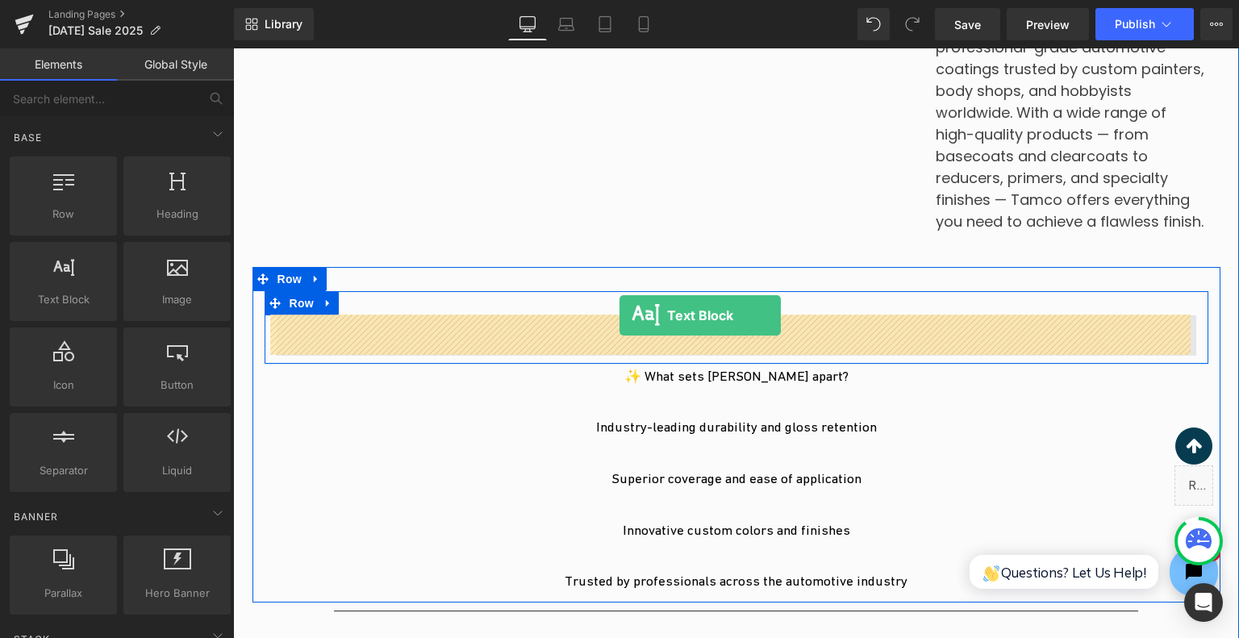
drag, startPoint x: 365, startPoint y: 331, endPoint x: 620, endPoint y: 315, distance: 255.4
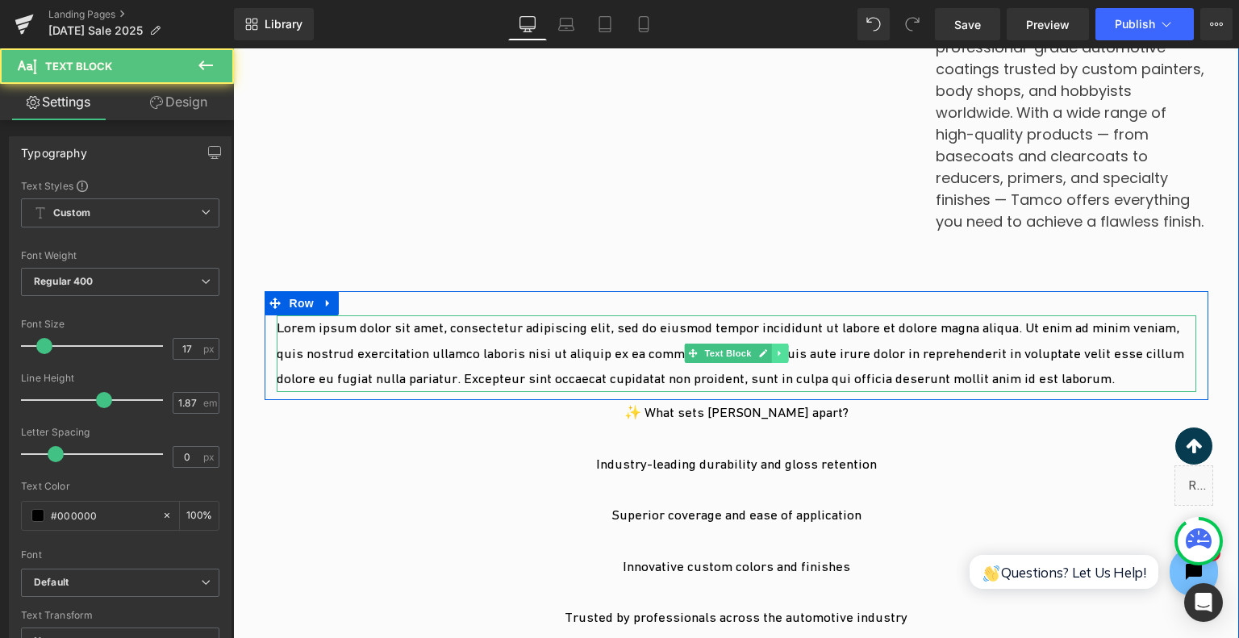
click at [775, 357] on link at bounding box center [779, 353] width 17 height 19
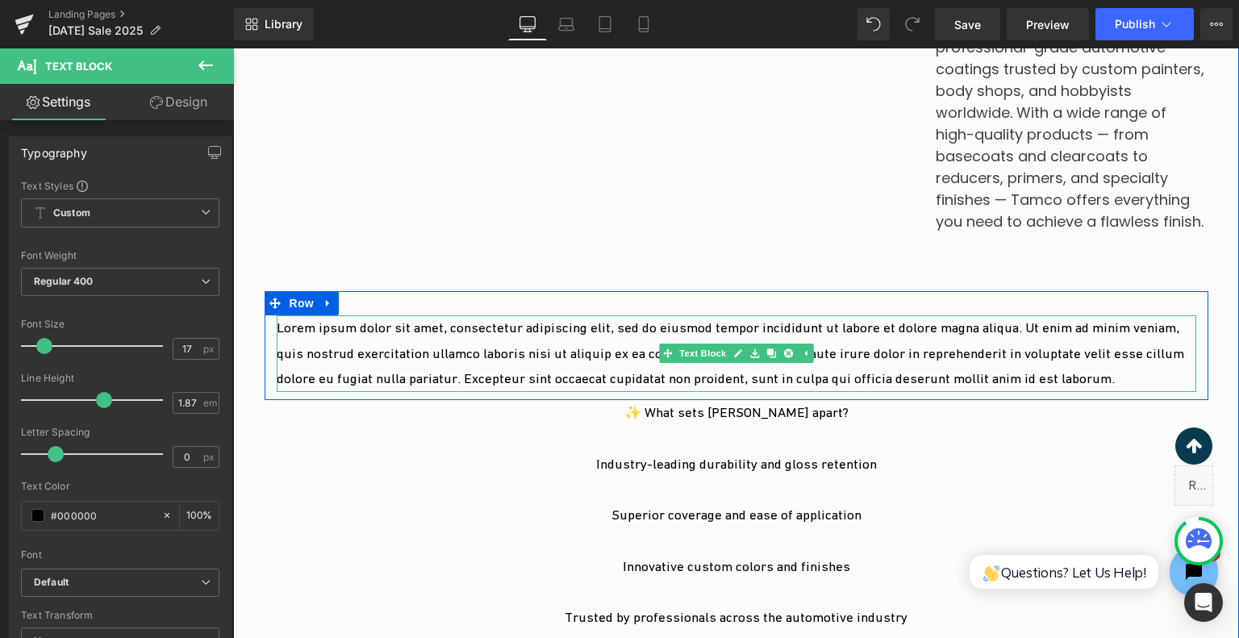
click at [807, 380] on p "Lorem ipsum dolor sit amet, consectetur adipiscing elit, sed do eiusmod tempor …" at bounding box center [737, 353] width 920 height 77
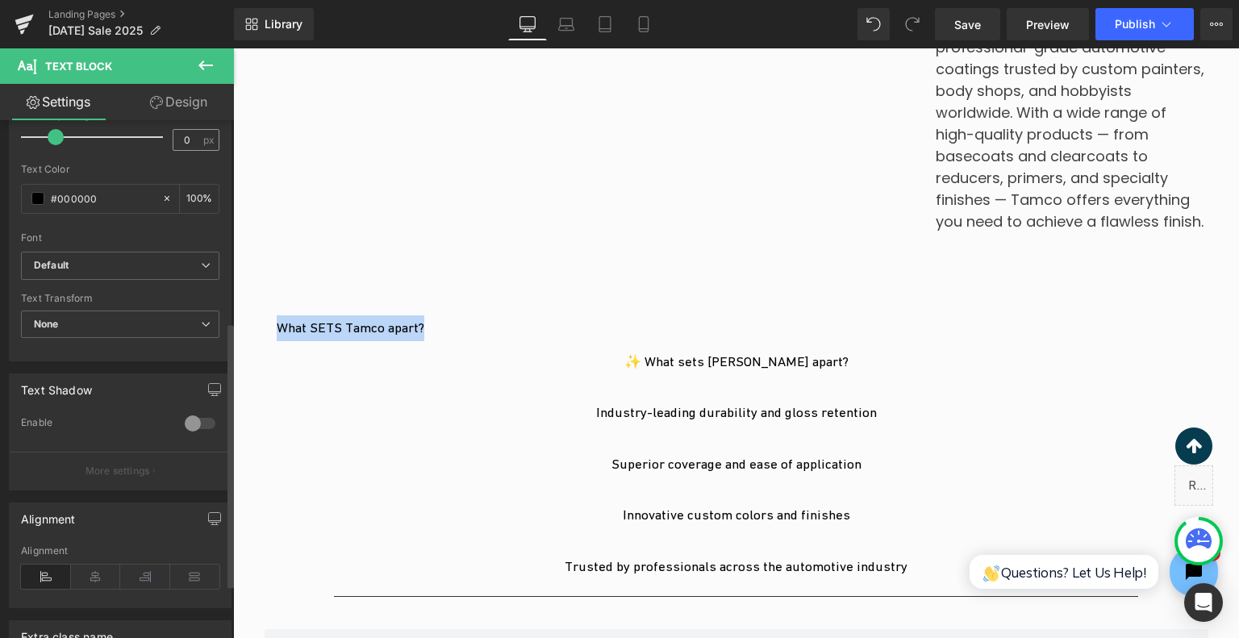
scroll to position [403, 0]
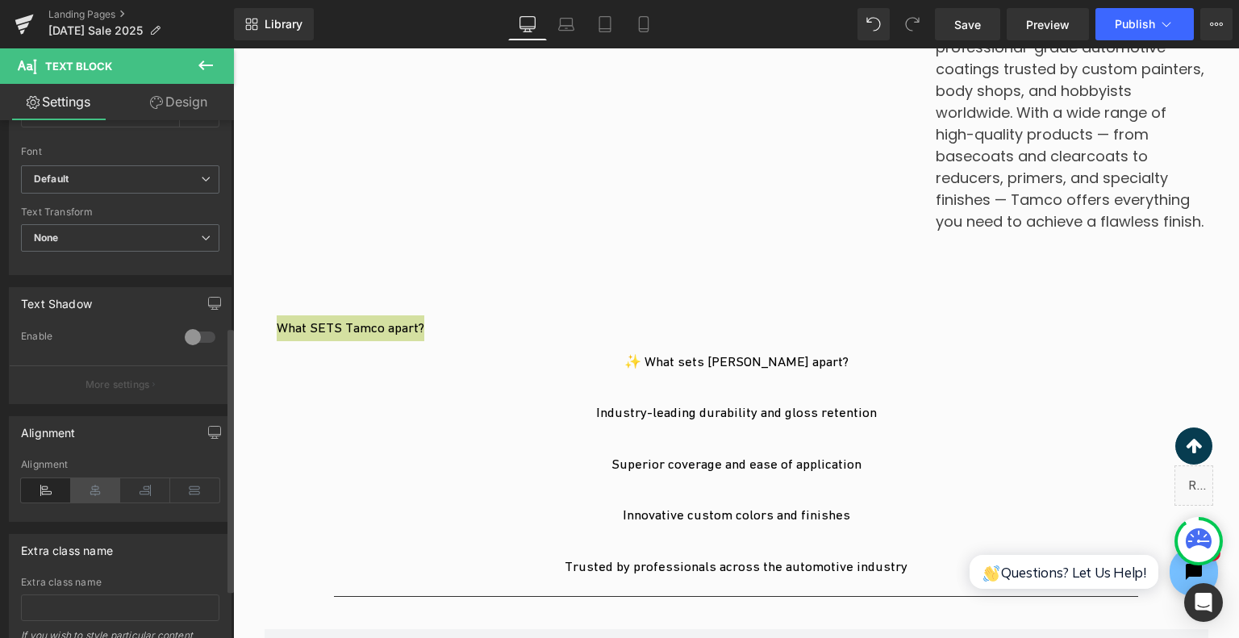
click at [103, 491] on icon at bounding box center [96, 490] width 50 height 24
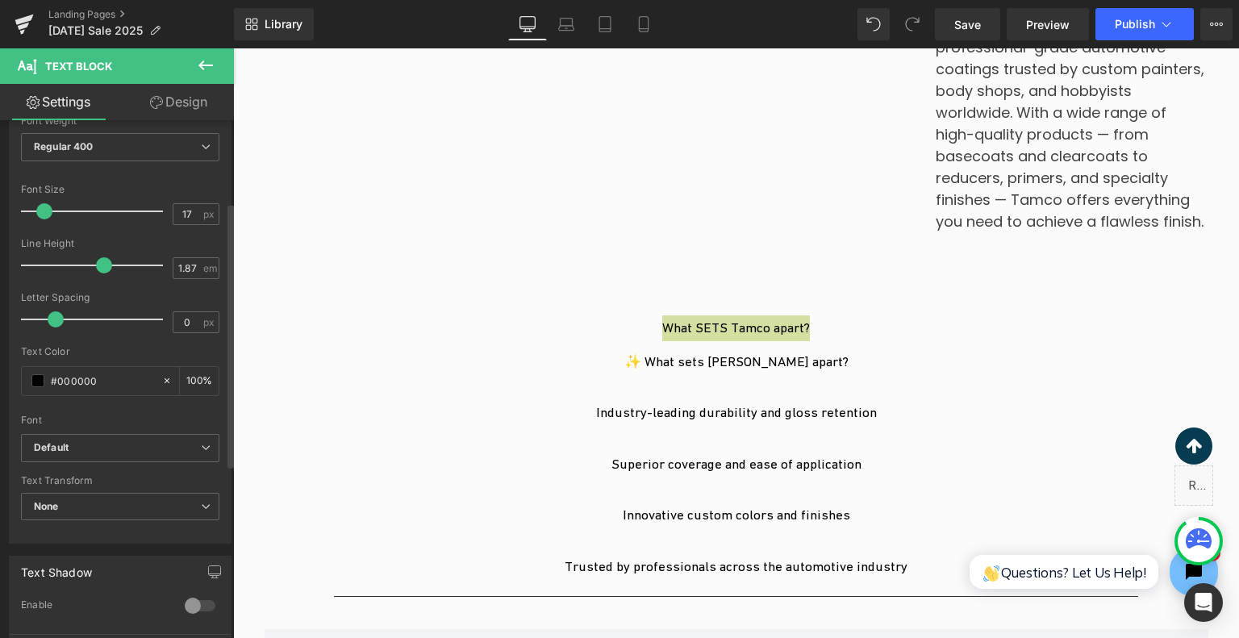
scroll to position [0, 0]
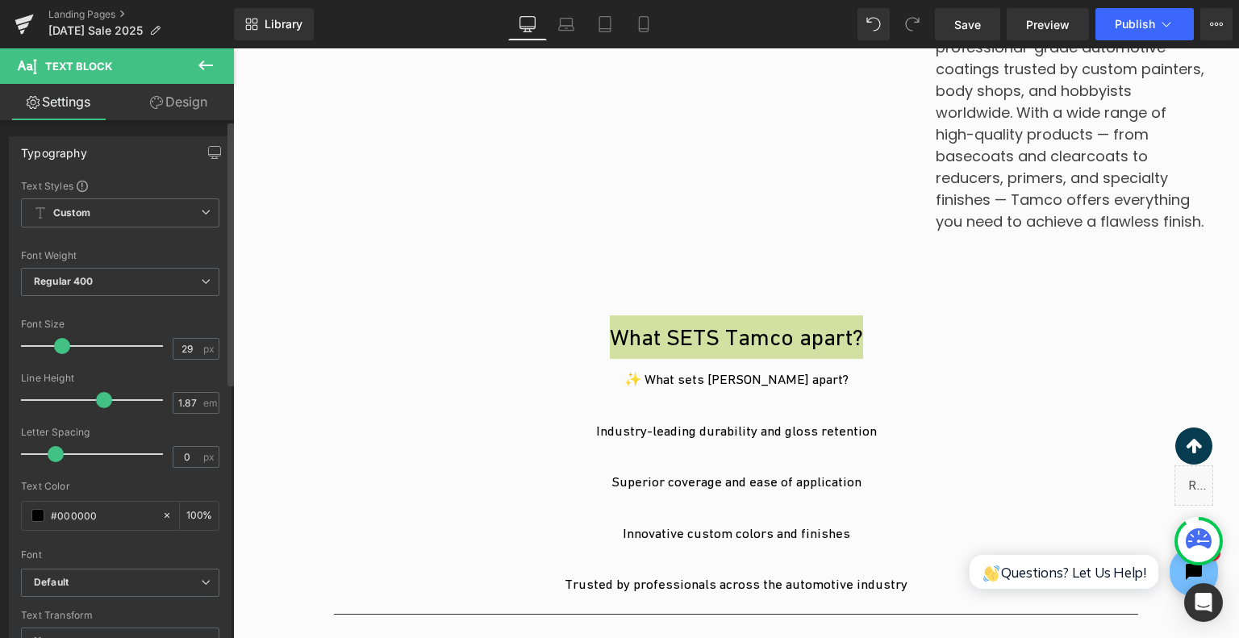
type input "28"
drag, startPoint x: 45, startPoint y: 341, endPoint x: 60, endPoint y: 348, distance: 15.9
click at [60, 348] on span at bounding box center [60, 346] width 16 height 16
click at [107, 519] on input "#000000" at bounding box center [102, 516] width 103 height 18
click at [163, 512] on icon at bounding box center [166, 515] width 11 height 11
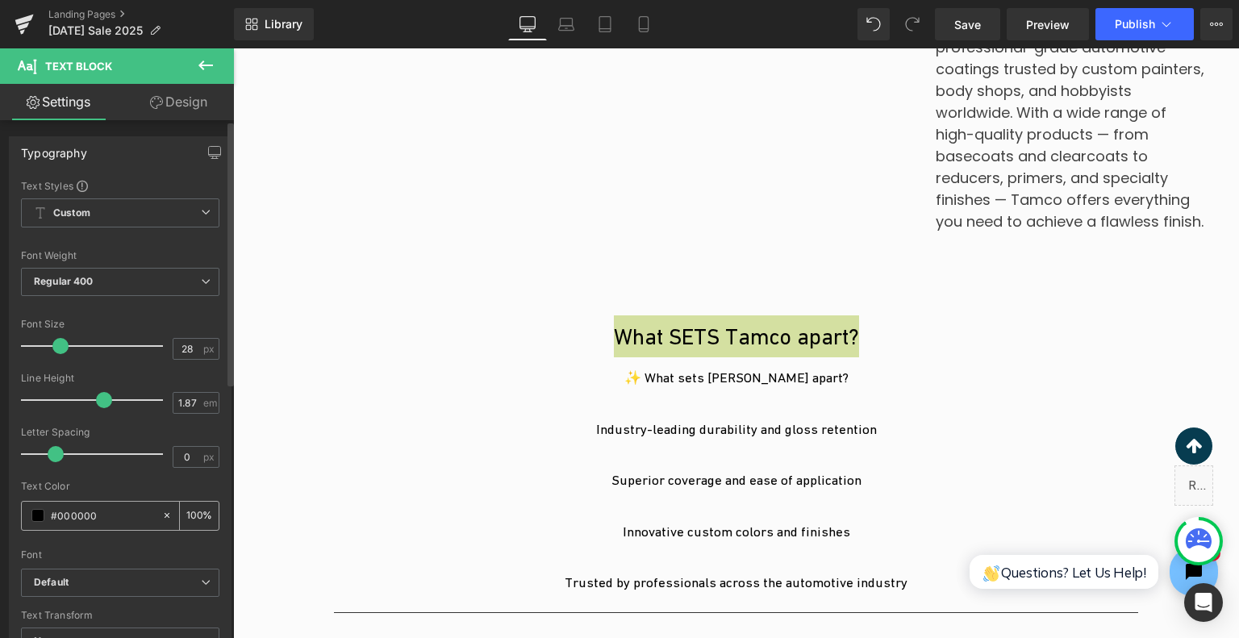
type input "none"
type input "0"
click at [37, 513] on span at bounding box center [37, 515] width 13 height 13
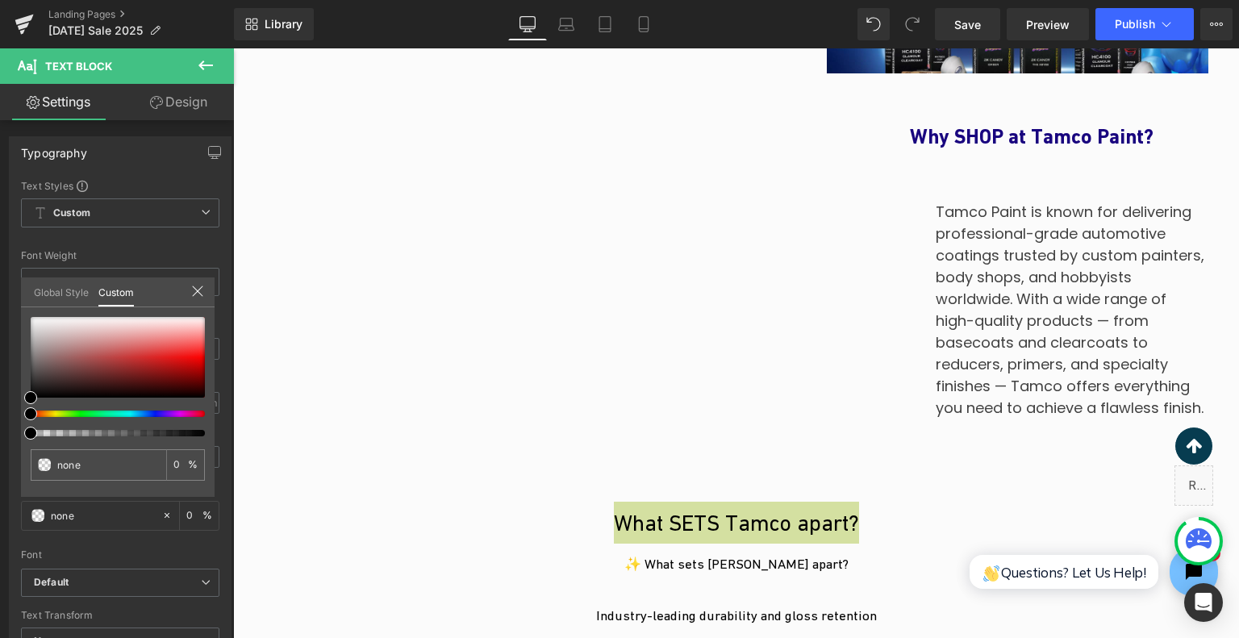
scroll to position [1242, 0]
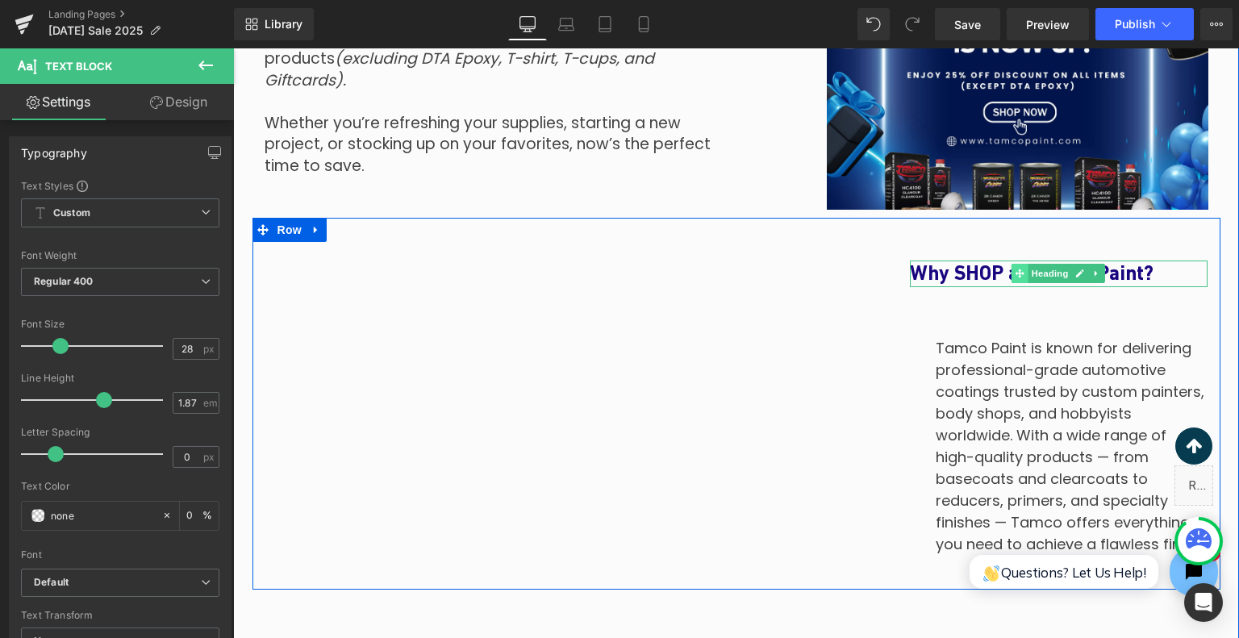
click at [1012, 269] on span at bounding box center [1020, 273] width 17 height 19
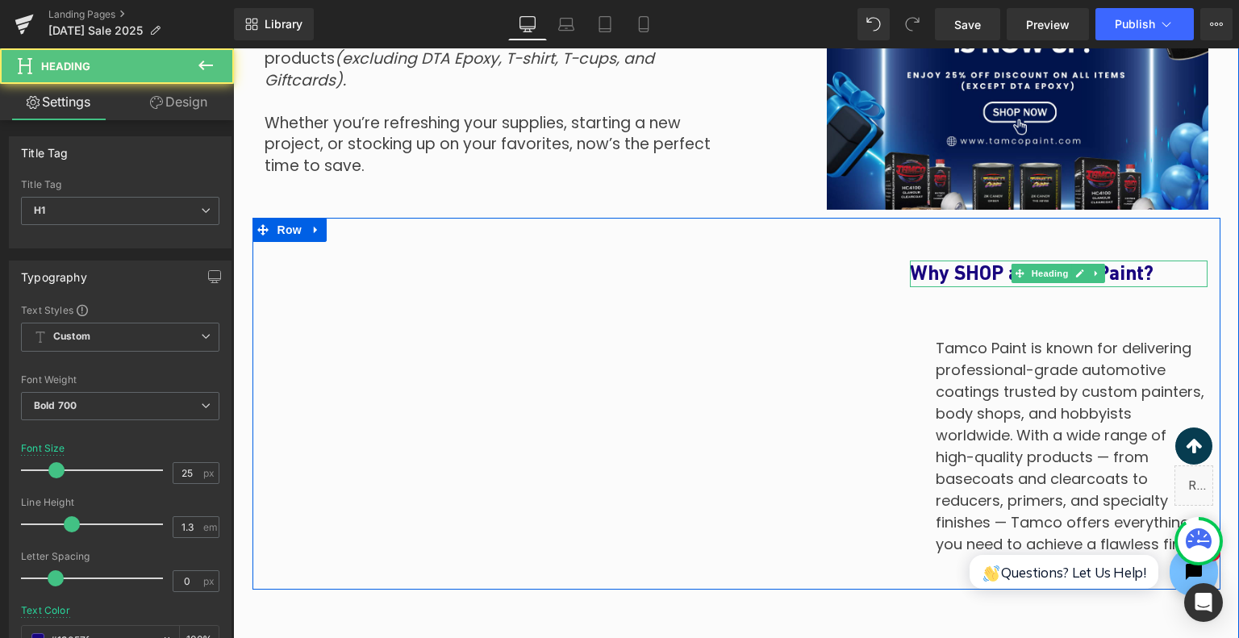
click at [968, 280] on h1 "Why SHOP at Tamco Paint?" at bounding box center [1059, 274] width 299 height 27
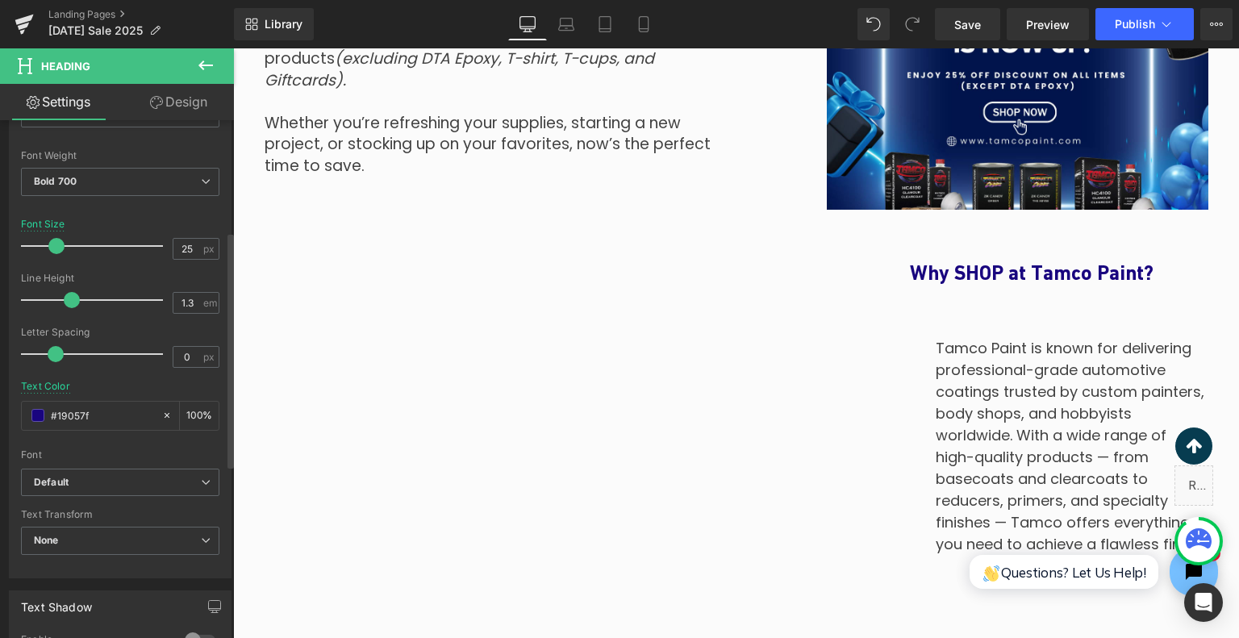
scroll to position [323, 0]
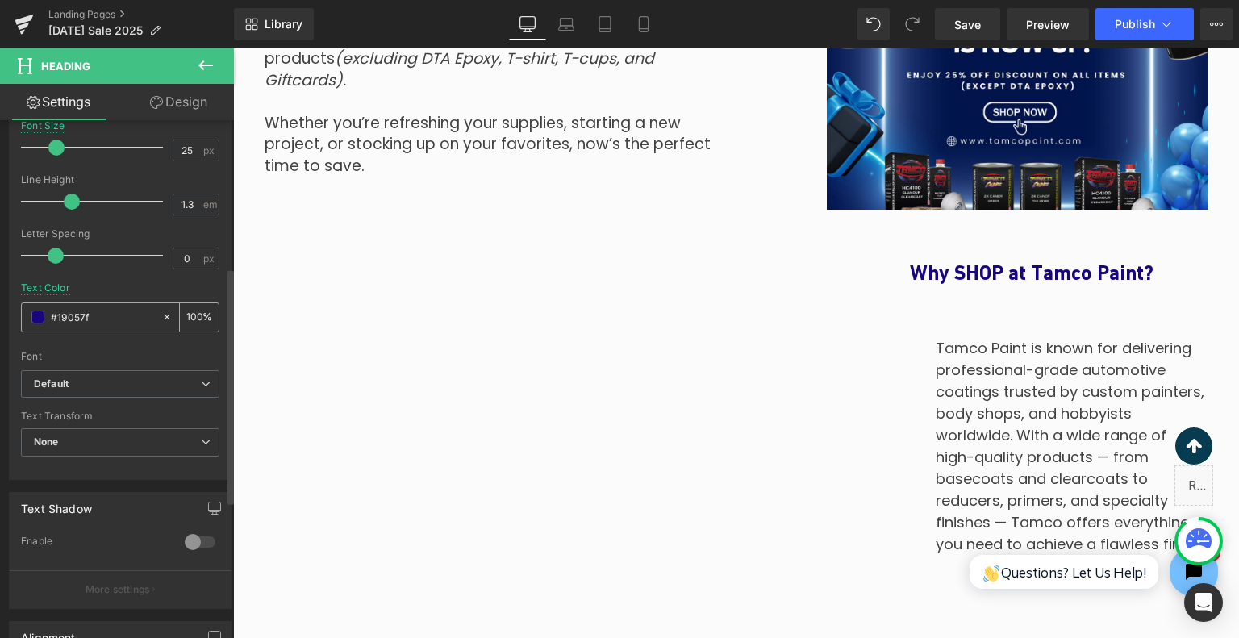
click at [93, 316] on input "#19057f" at bounding box center [102, 317] width 103 height 18
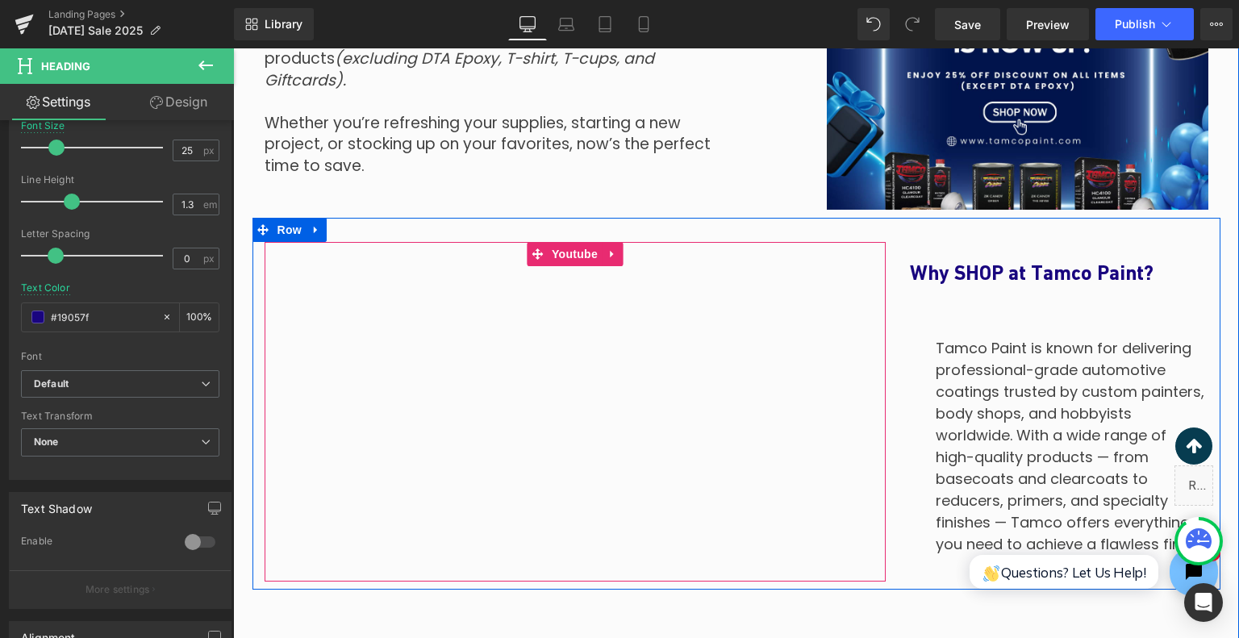
scroll to position [1564, 0]
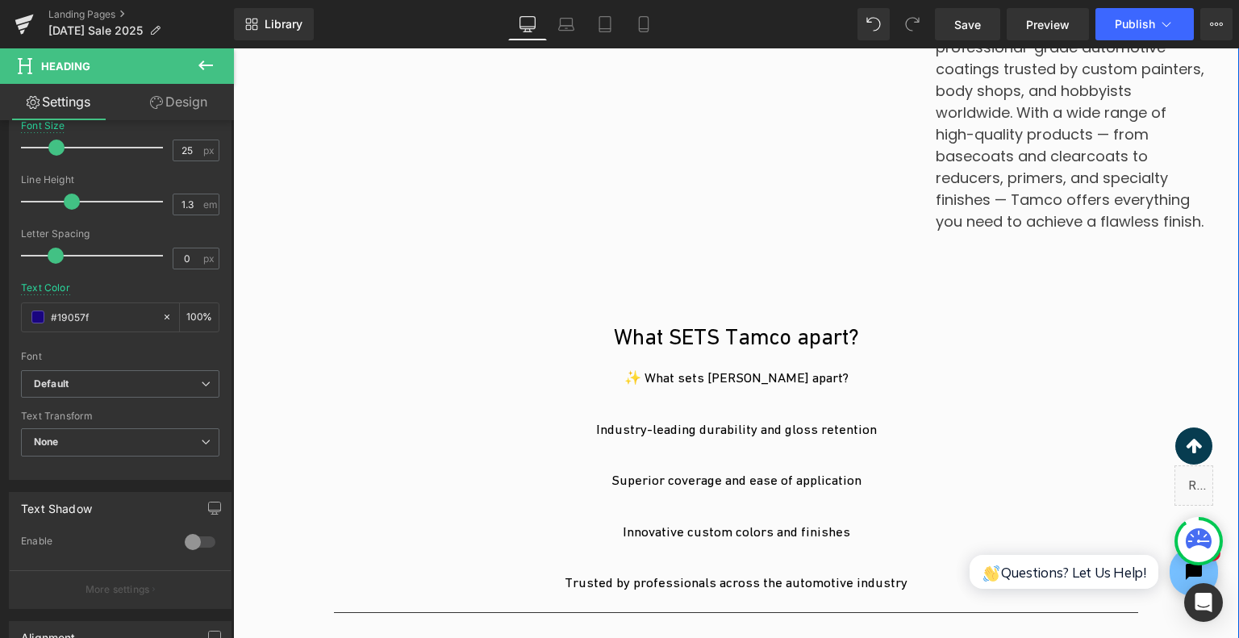
click at [696, 344] on span "Text Block" at bounding box center [702, 353] width 53 height 19
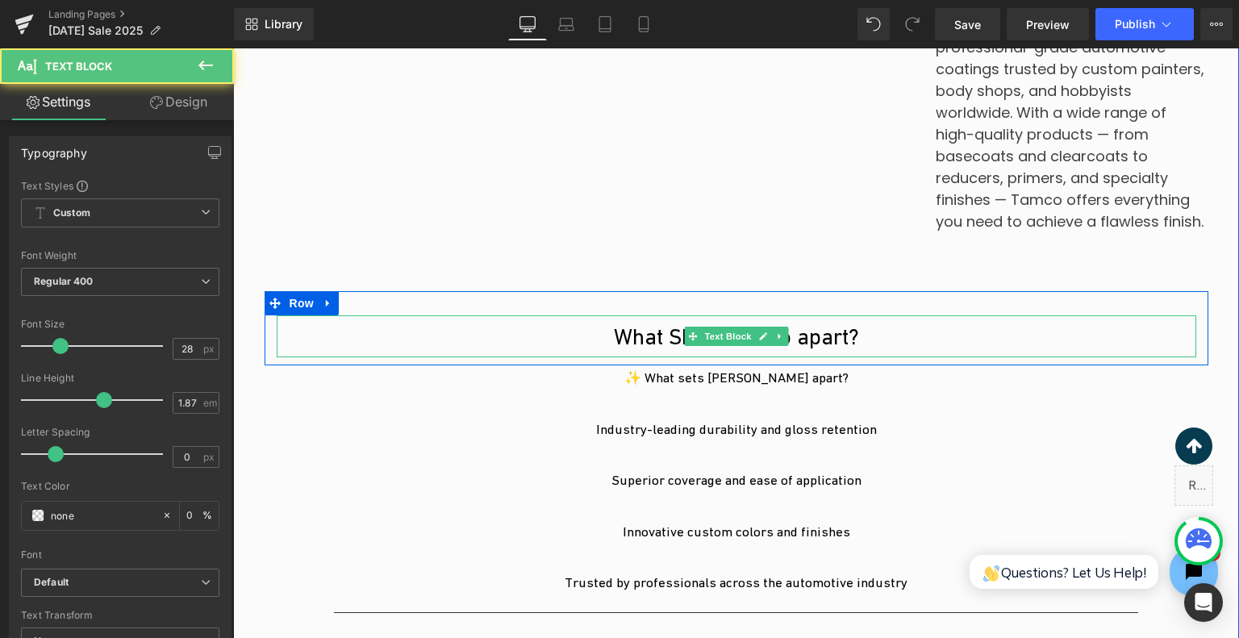
click at [629, 335] on p "What SETS Tamco apart?" at bounding box center [737, 336] width 920 height 42
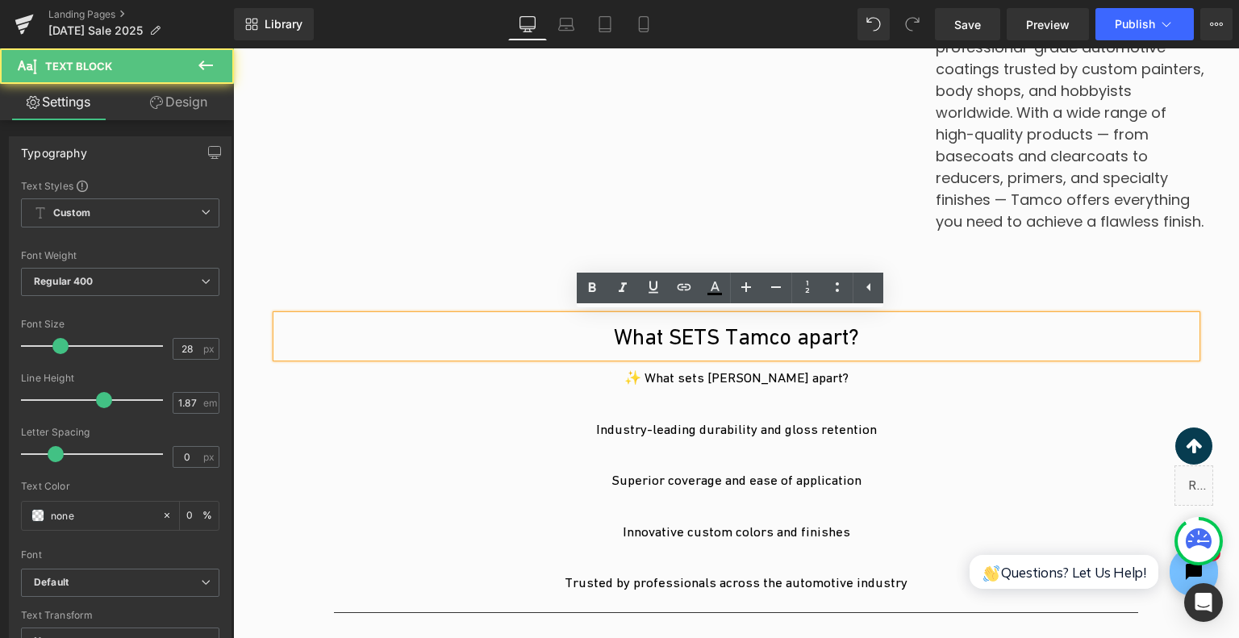
click at [629, 335] on p "What SETS Tamco apart?" at bounding box center [737, 336] width 920 height 42
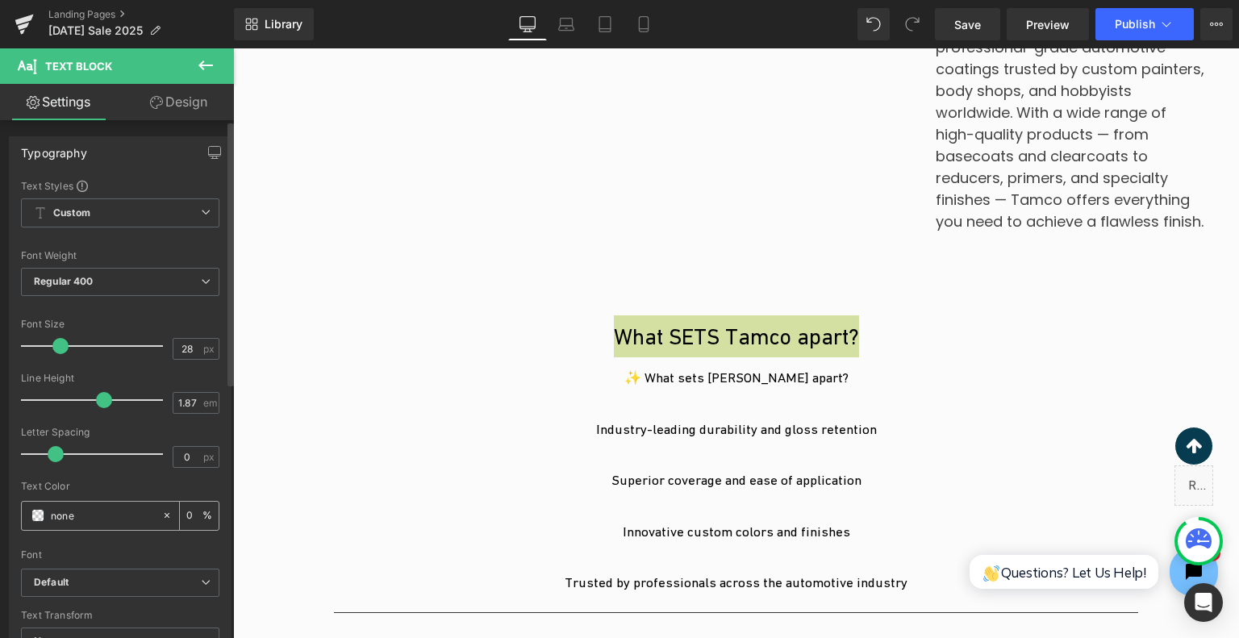
click at [81, 520] on input "none" at bounding box center [102, 516] width 103 height 18
type input "#19057f"
type input "100"
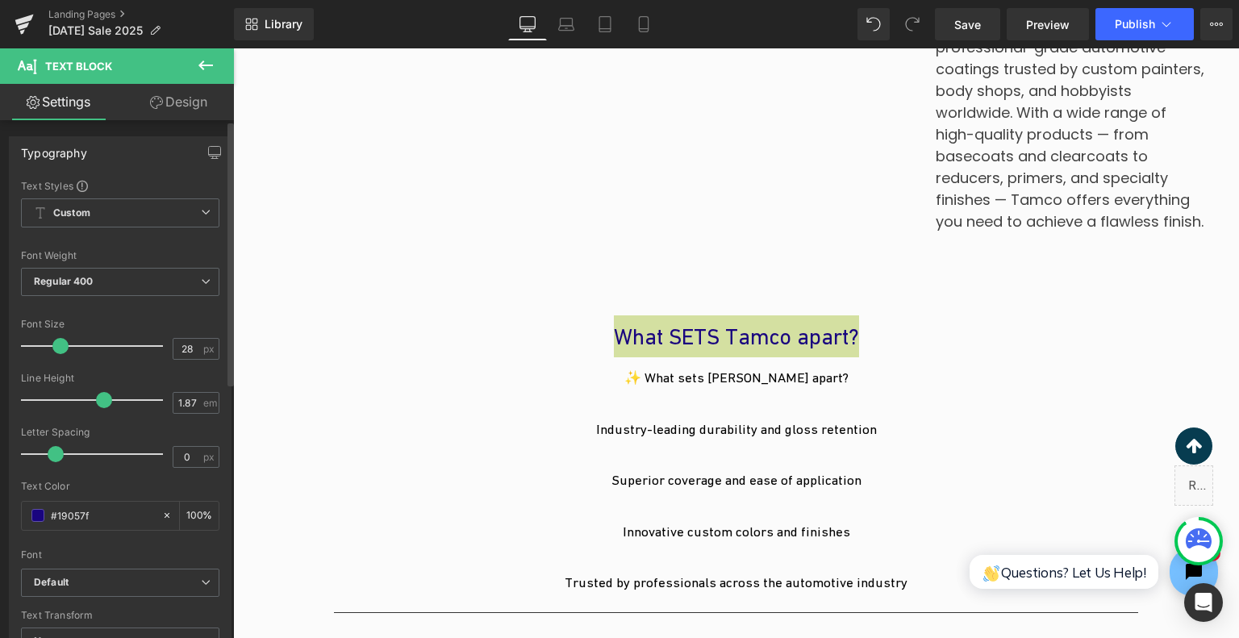
type input "#19057f"
click at [122, 545] on div at bounding box center [120, 544] width 198 height 10
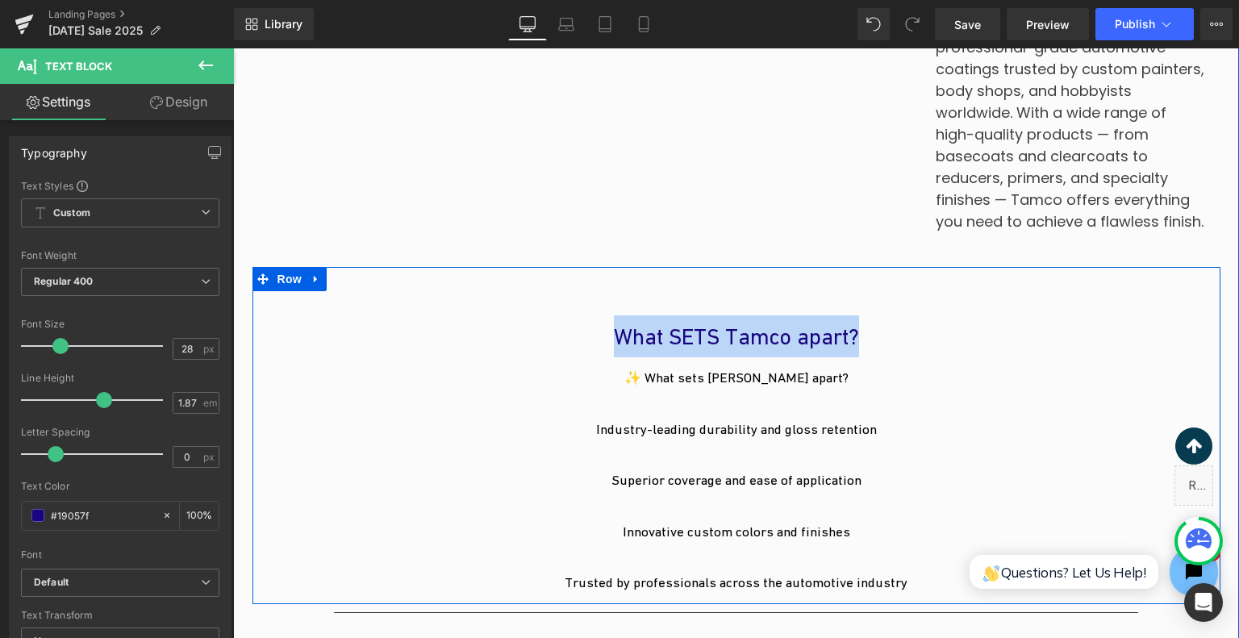
click at [755, 348] on p "What SETS Tamco apart?" at bounding box center [737, 336] width 920 height 42
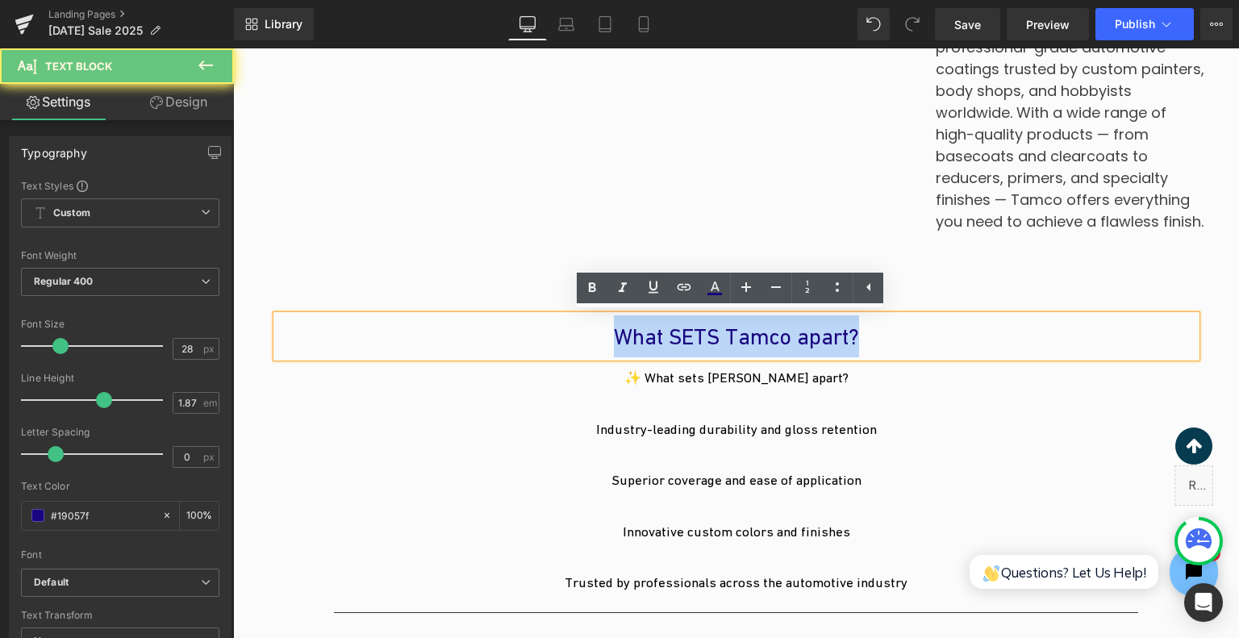
click at [755, 348] on p "What SETS Tamco apart?" at bounding box center [737, 336] width 920 height 42
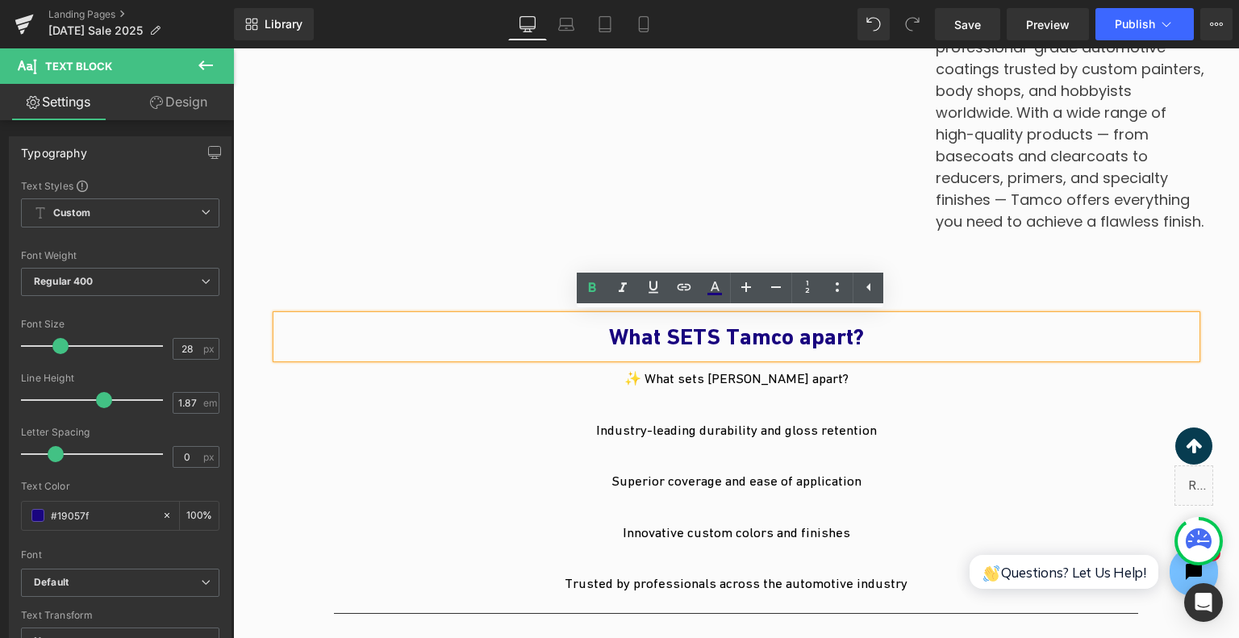
click at [939, 344] on p "What SETS Tamco apart?" at bounding box center [737, 336] width 920 height 43
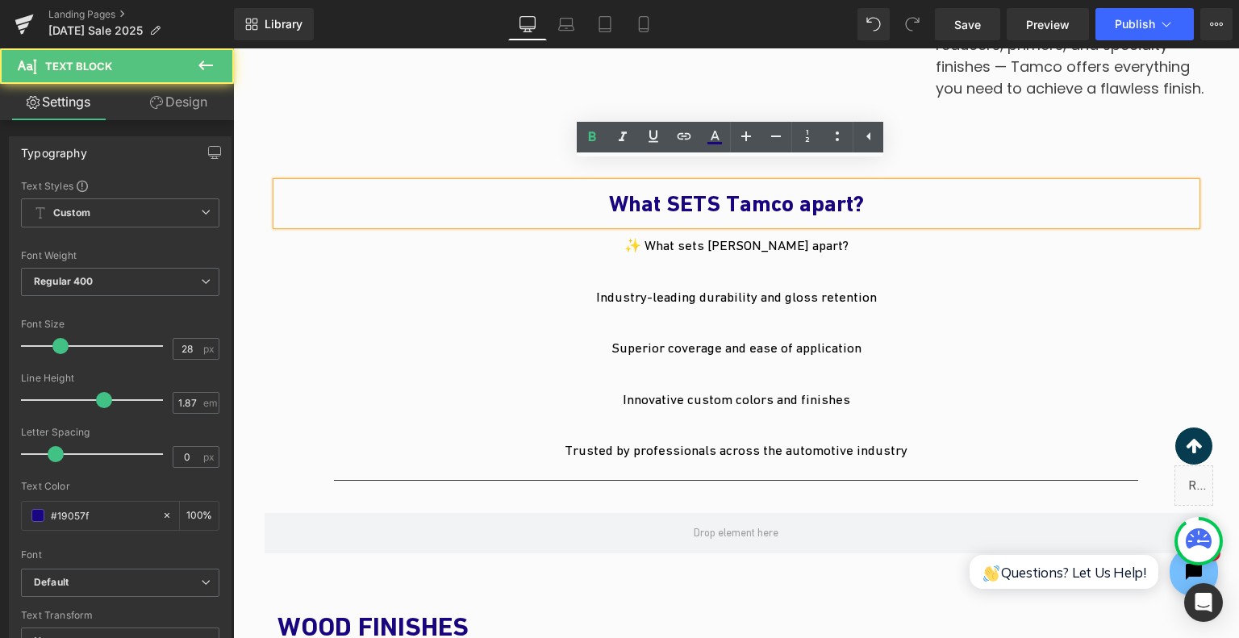
scroll to position [1726, 0]
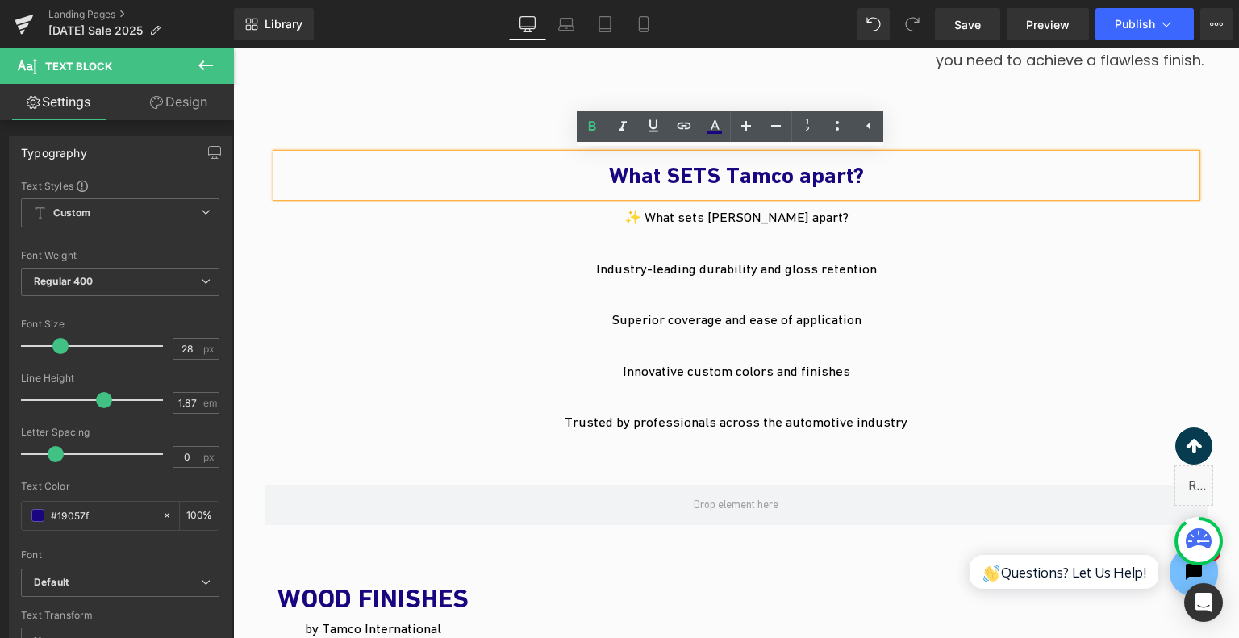
click at [794, 222] on p "✨ What sets Tamco apart?" at bounding box center [737, 218] width 944 height 26
click at [796, 219] on p "✨ What sets Tamco apart?" at bounding box center [737, 218] width 944 height 26
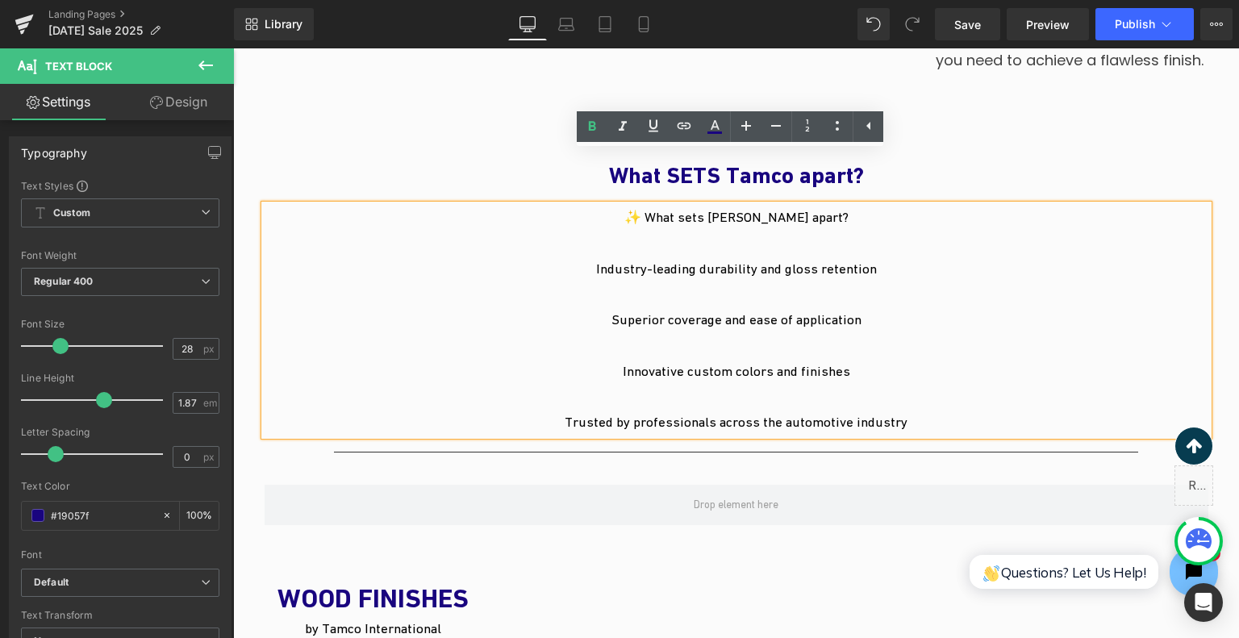
click at [905, 254] on p at bounding box center [737, 244] width 944 height 26
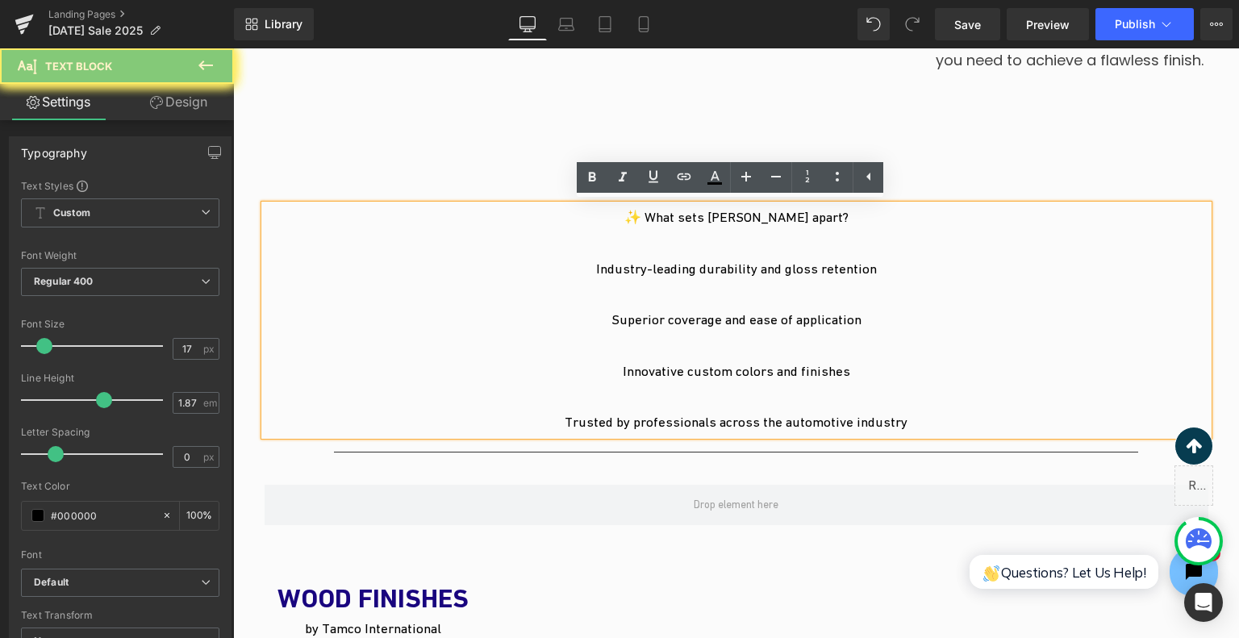
click at [840, 226] on p "✨ What sets Tamco apart?" at bounding box center [737, 218] width 944 height 26
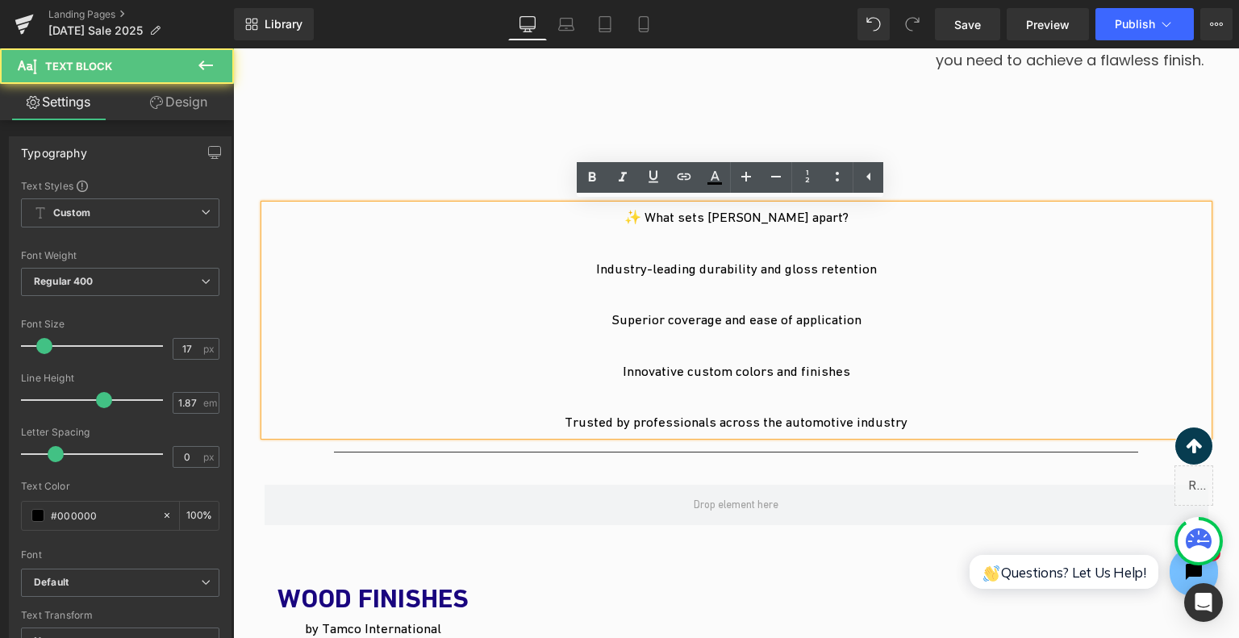
click at [840, 226] on p "✨ What sets Tamco apart?" at bounding box center [737, 218] width 944 height 26
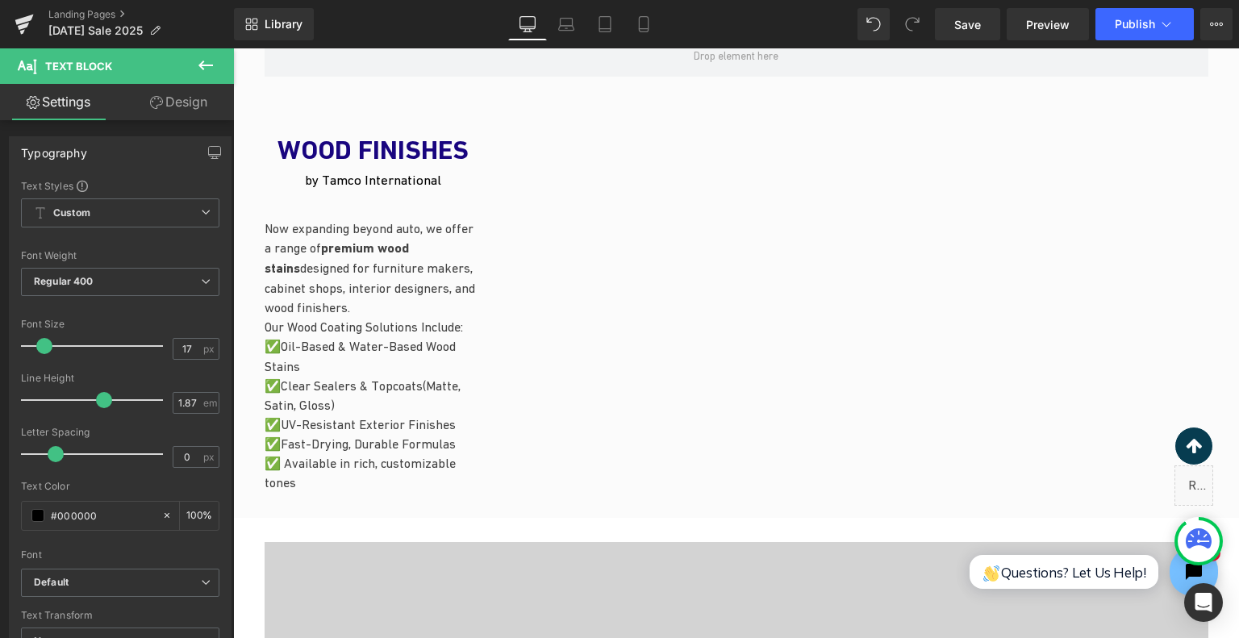
scroll to position [2049, 0]
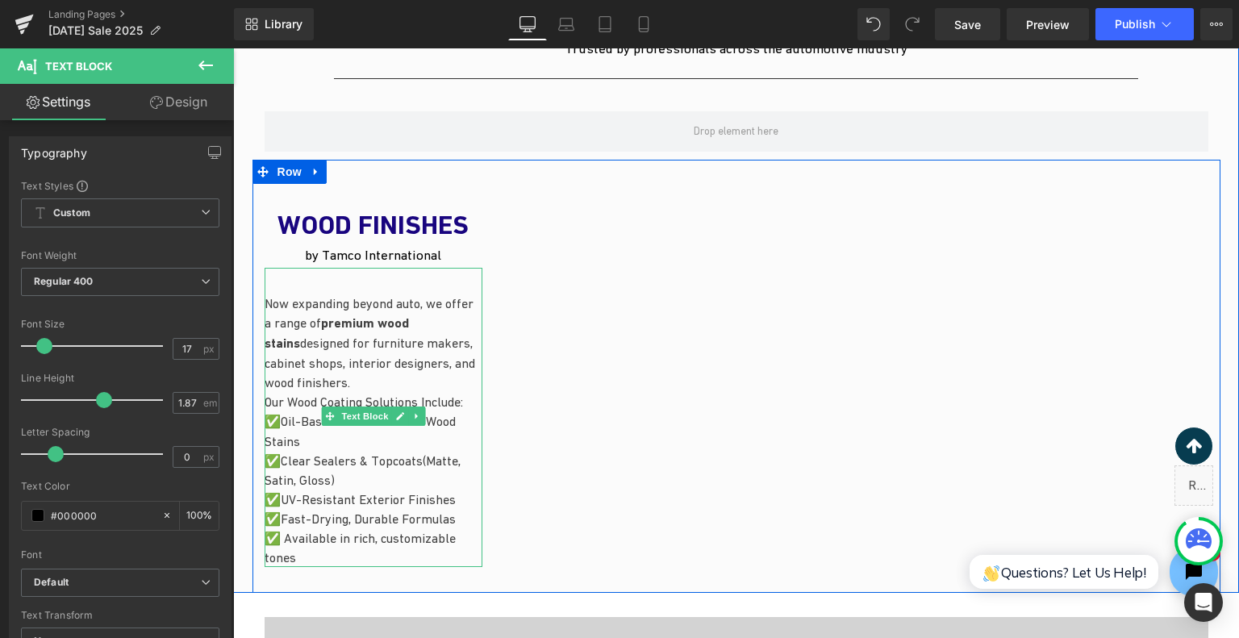
click at [283, 416] on span "Oil-Based & Water-Based Wood Stains" at bounding box center [360, 431] width 191 height 35
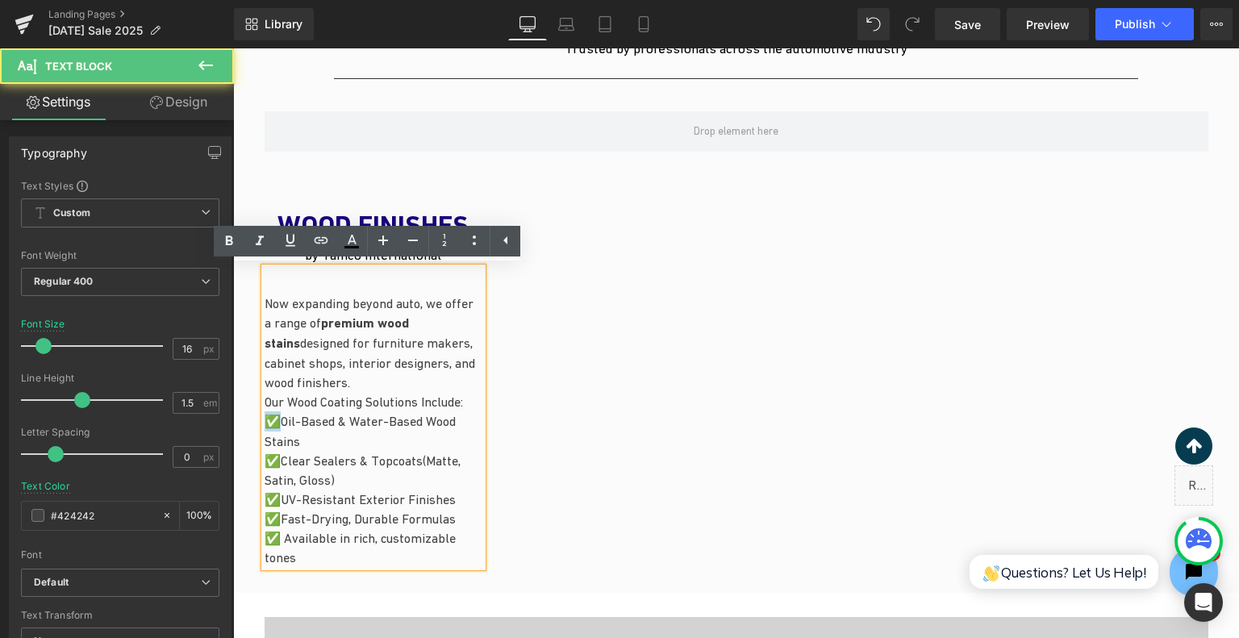
drag, startPoint x: 275, startPoint y: 420, endPoint x: 265, endPoint y: 420, distance: 10.5
click at [265, 420] on p "✅ Oil-Based & Water-Based Wood Stains ✅ Clear Sealers & Topcoats (Matte, Satin,…" at bounding box center [374, 489] width 218 height 156
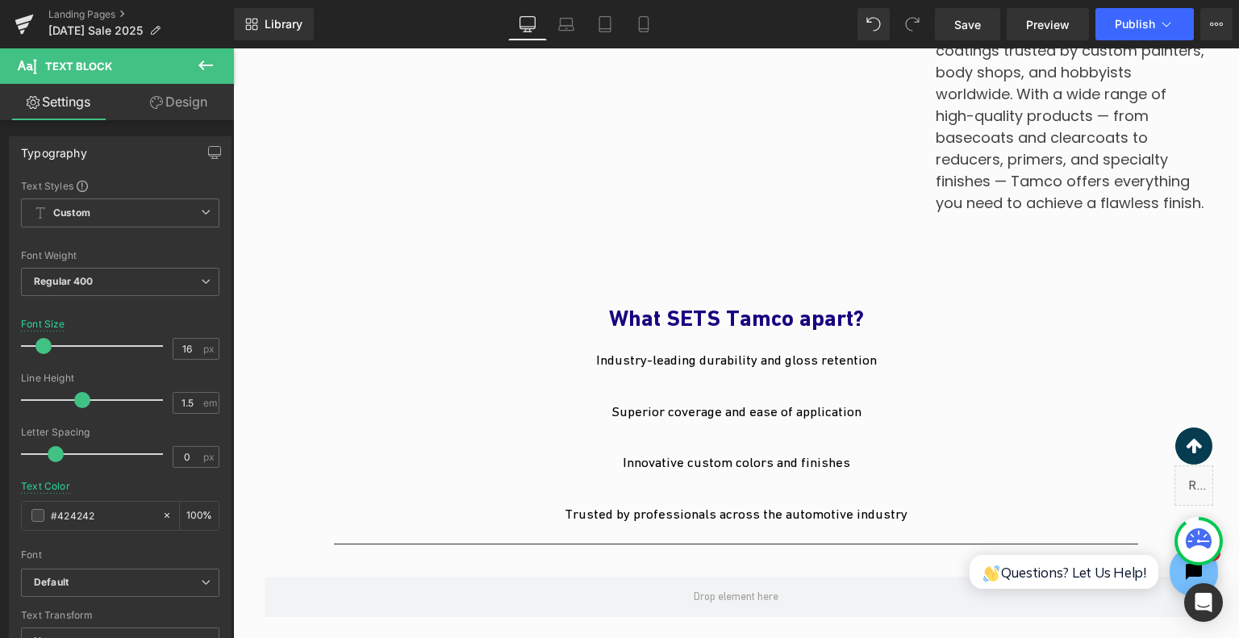
scroll to position [1564, 0]
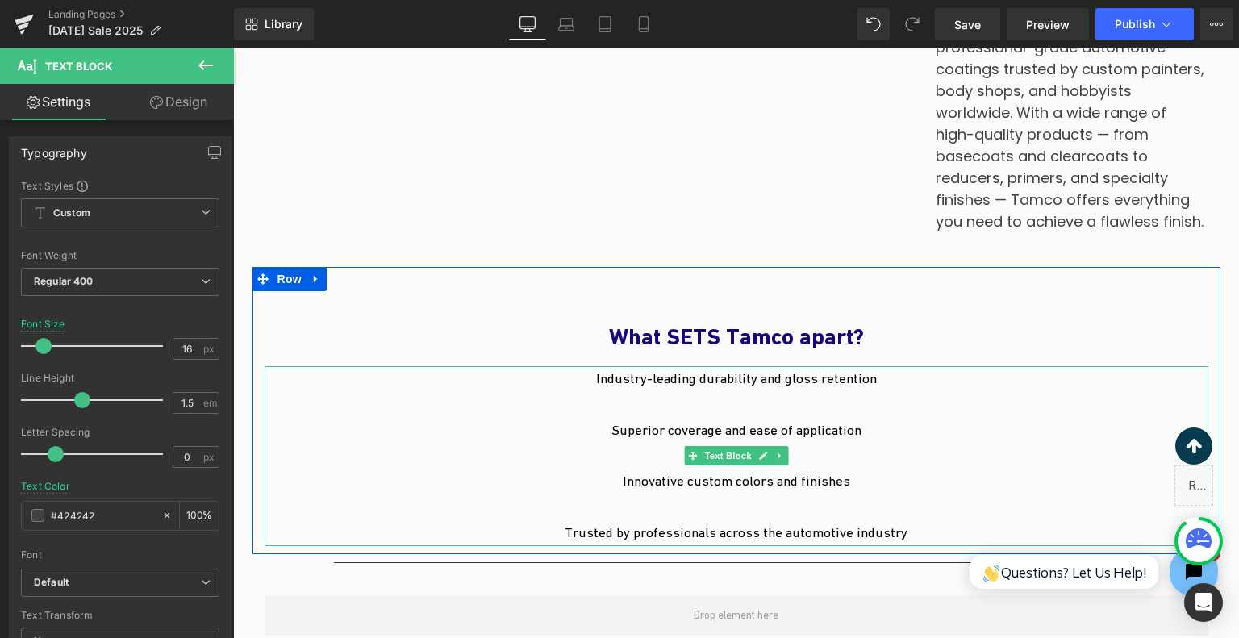
click at [590, 383] on p "Industry-leading durability and gloss retention" at bounding box center [737, 379] width 944 height 26
click at [596, 377] on span "Industry-leading durability and gloss retention" at bounding box center [736, 378] width 281 height 16
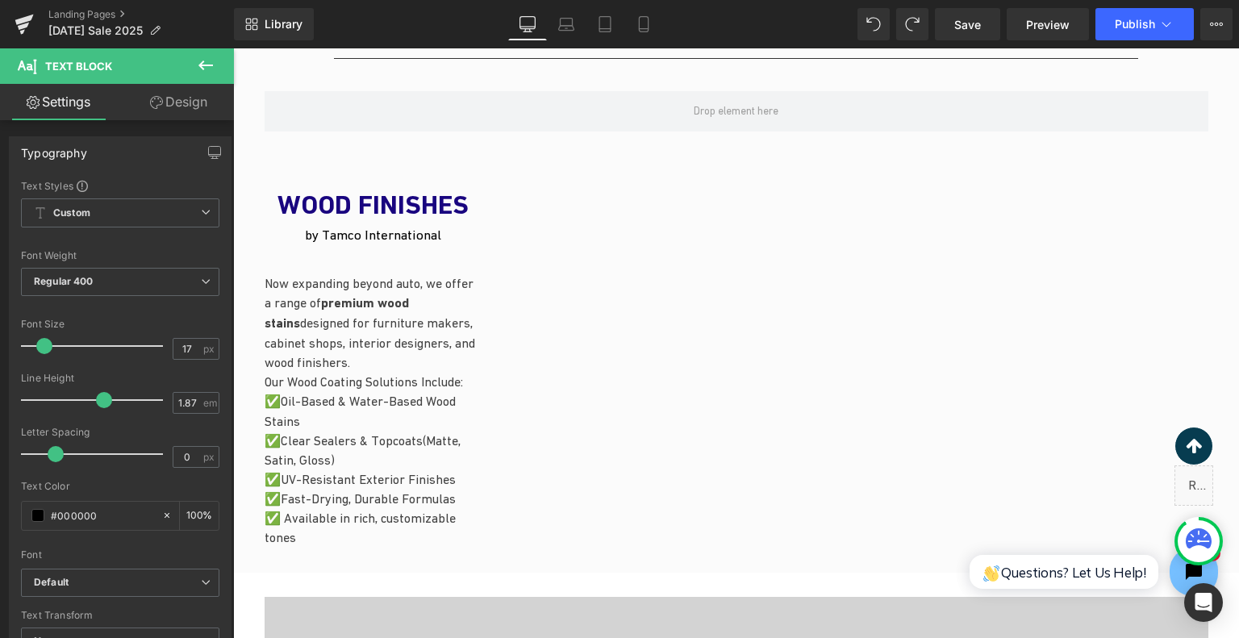
scroll to position [2130, 0]
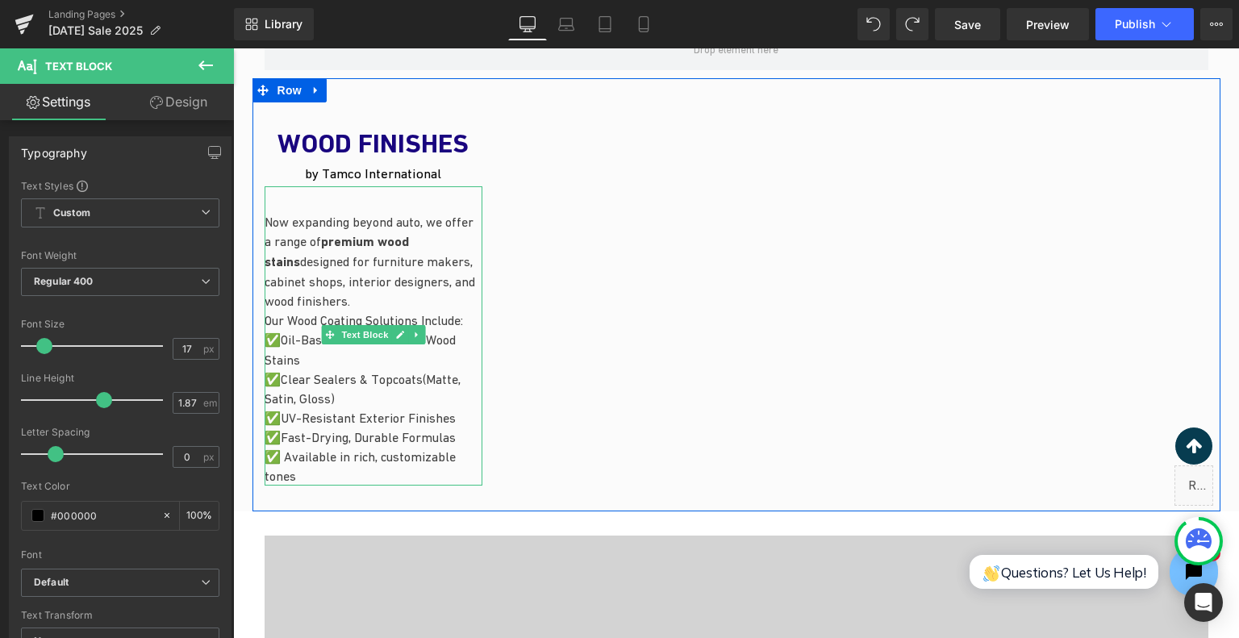
drag, startPoint x: 273, startPoint y: 345, endPoint x: 756, endPoint y: 77, distance: 552.6
click at [254, 343] on div "WOOD FINISHES by Tamco International Heading Now expanding beyond auto, we offe…" at bounding box center [374, 306] width 242 height 395
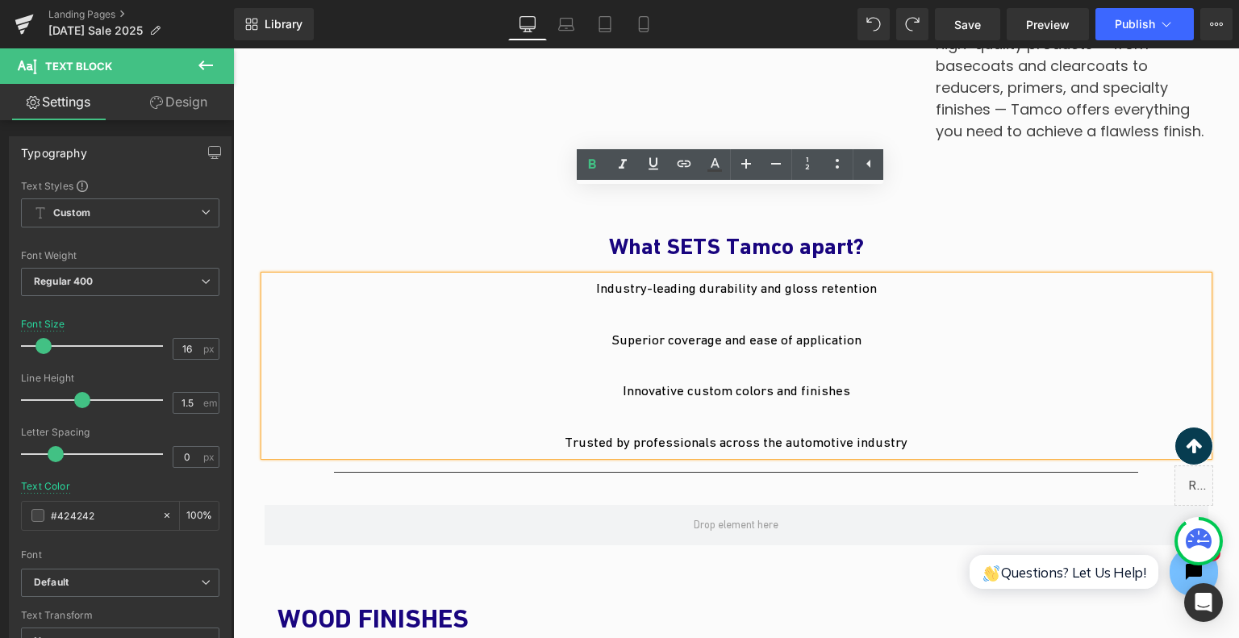
scroll to position [1646, 0]
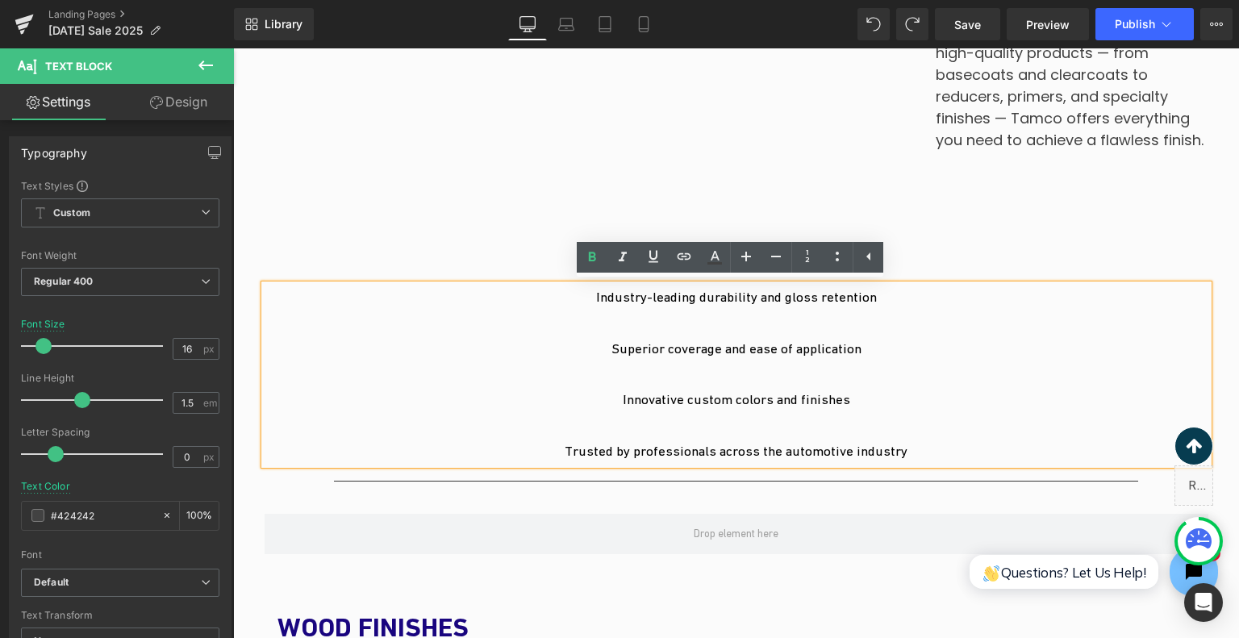
click at [597, 299] on span "Industry-leading durability and gloss retention" at bounding box center [736, 297] width 281 height 16
click at [596, 297] on span "Industry-leading durability and gloss retention" at bounding box center [736, 297] width 281 height 16
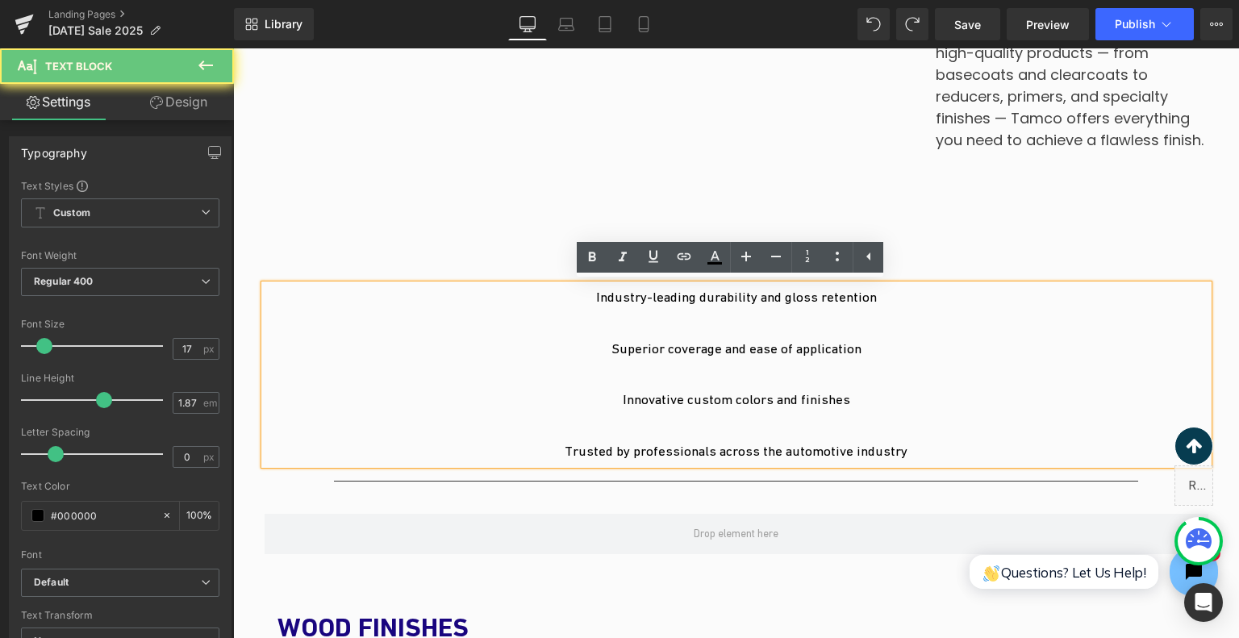
click at [591, 297] on p "Industry-leading durability and gloss retention" at bounding box center [737, 298] width 944 height 26
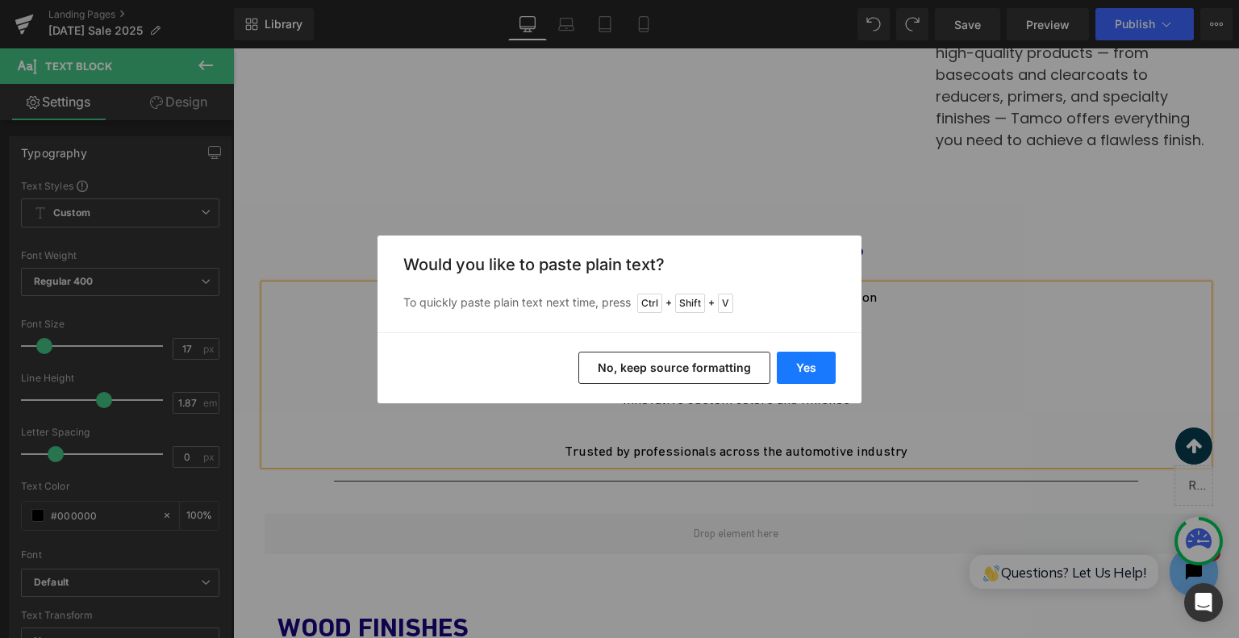
click at [789, 366] on button "Yes" at bounding box center [806, 368] width 59 height 32
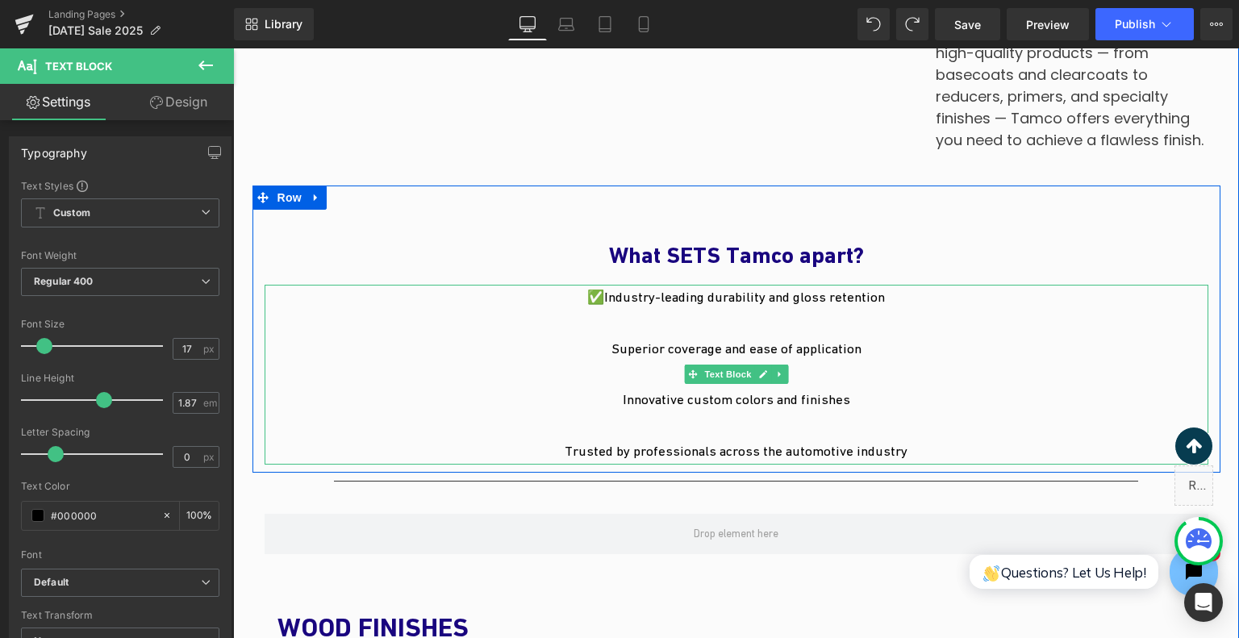
click at [603, 299] on span "✅Industry-leading durability and gloss retention" at bounding box center [736, 297] width 298 height 16
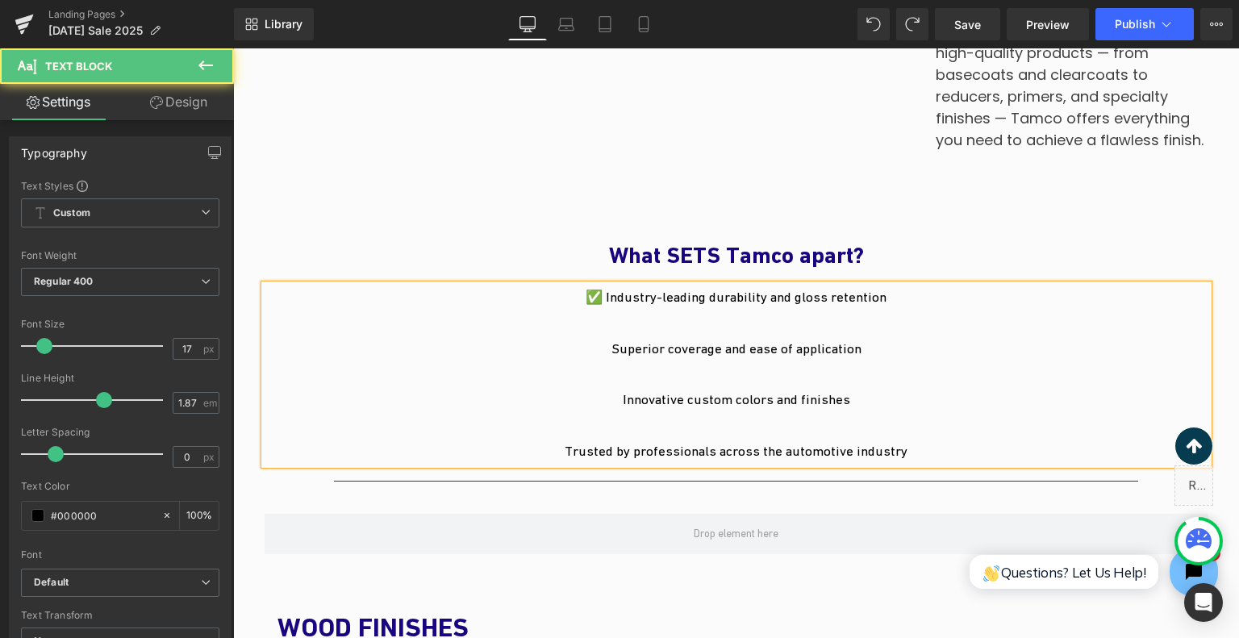
click at [594, 354] on p "Superior coverage and ease of application" at bounding box center [737, 349] width 944 height 26
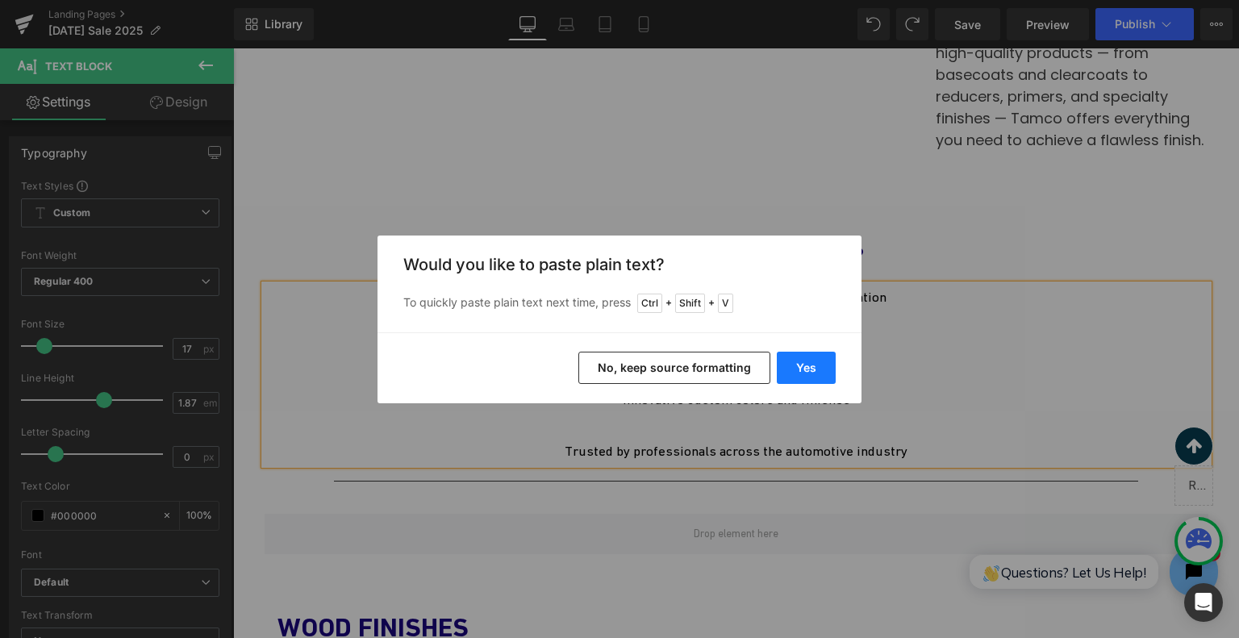
click at [799, 361] on button "Yes" at bounding box center [806, 368] width 59 height 32
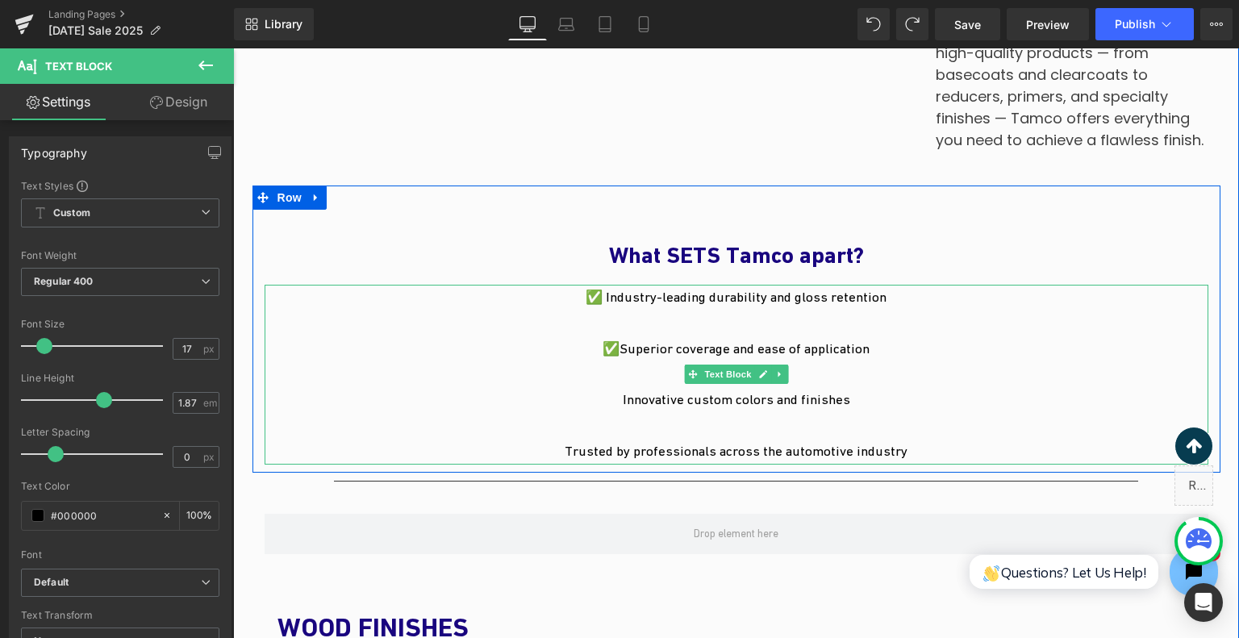
click at [614, 349] on p "✅Superior coverage and ease of application" at bounding box center [737, 349] width 944 height 26
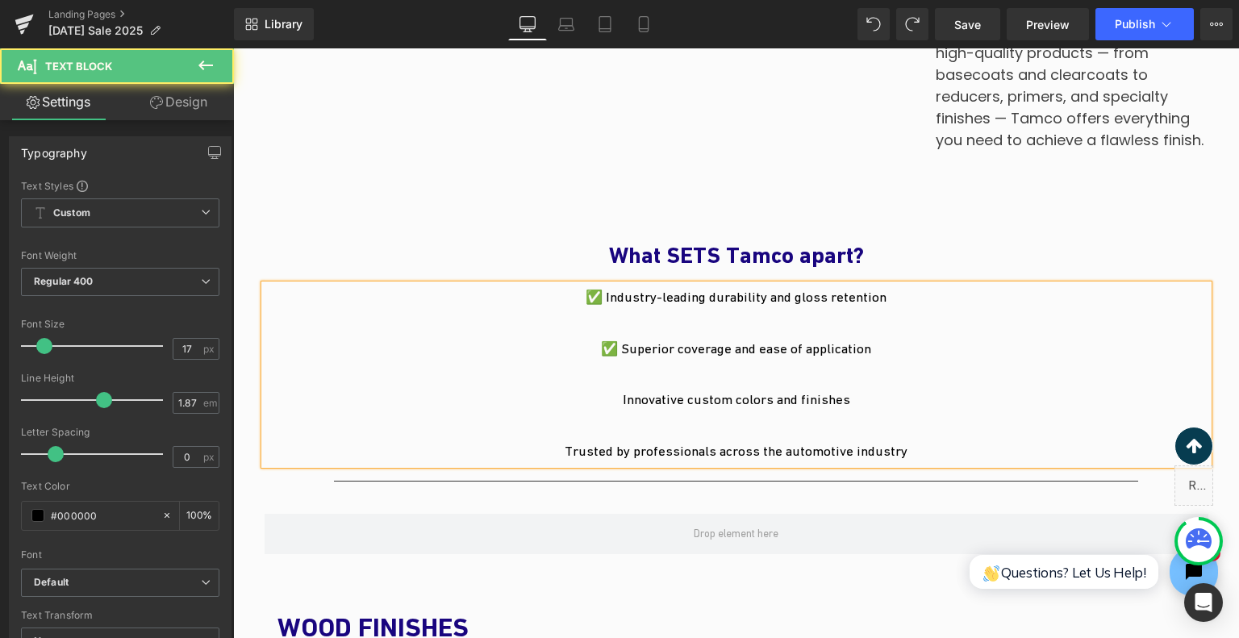
click at [614, 394] on p "Innovative custom colors and finishes" at bounding box center [737, 400] width 944 height 26
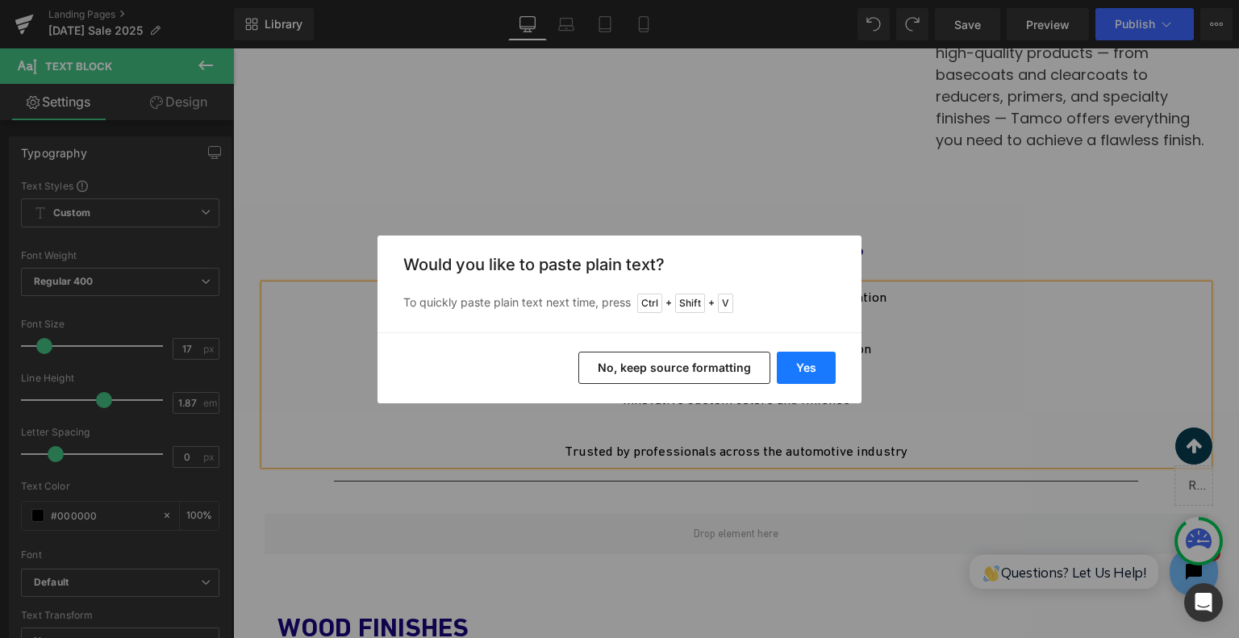
click at [809, 371] on button "Yes" at bounding box center [806, 368] width 59 height 32
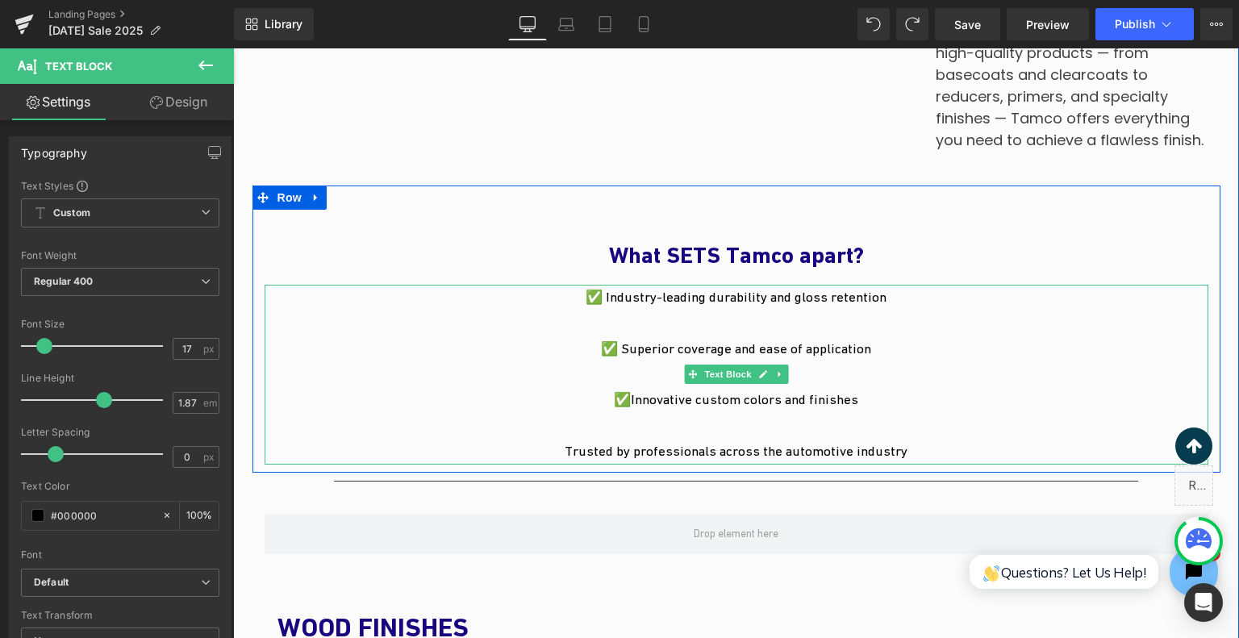
click at [629, 403] on p "✅Innovative custom colors and finishes" at bounding box center [737, 400] width 944 height 26
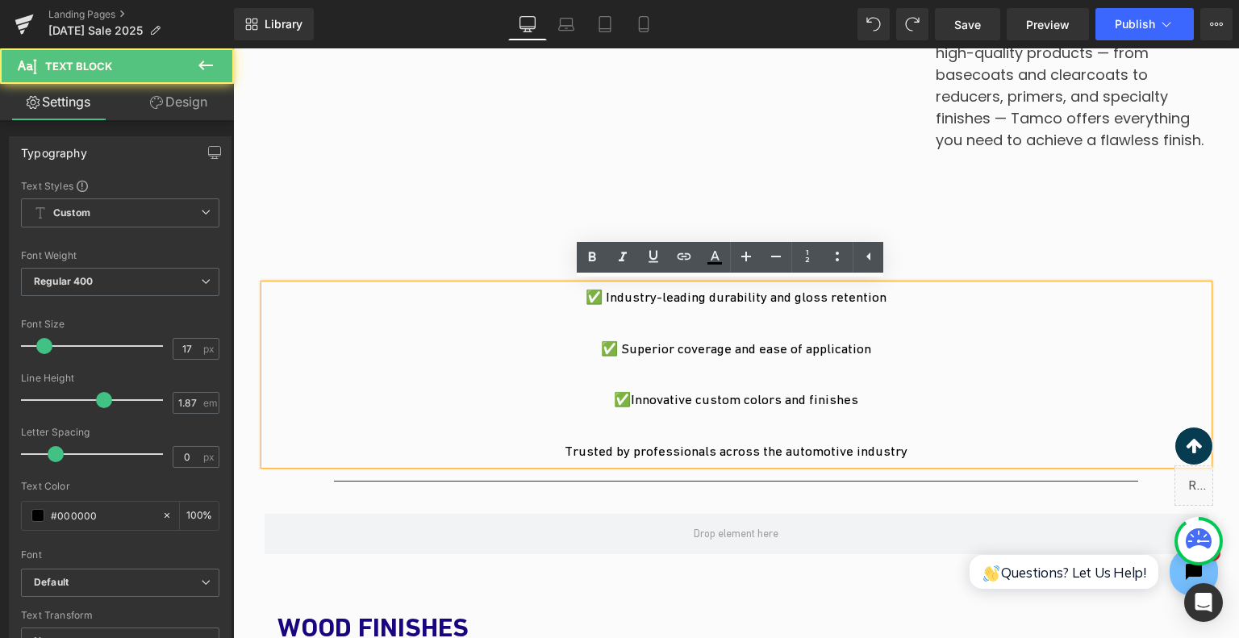
click at [629, 405] on p "✅Innovative custom colors and finishes" at bounding box center [737, 400] width 944 height 26
click at [628, 403] on p "✅Innovative custom colors and finishes" at bounding box center [737, 400] width 944 height 26
click at [627, 404] on p "✅Innovative custom colors and finishes" at bounding box center [737, 400] width 944 height 26
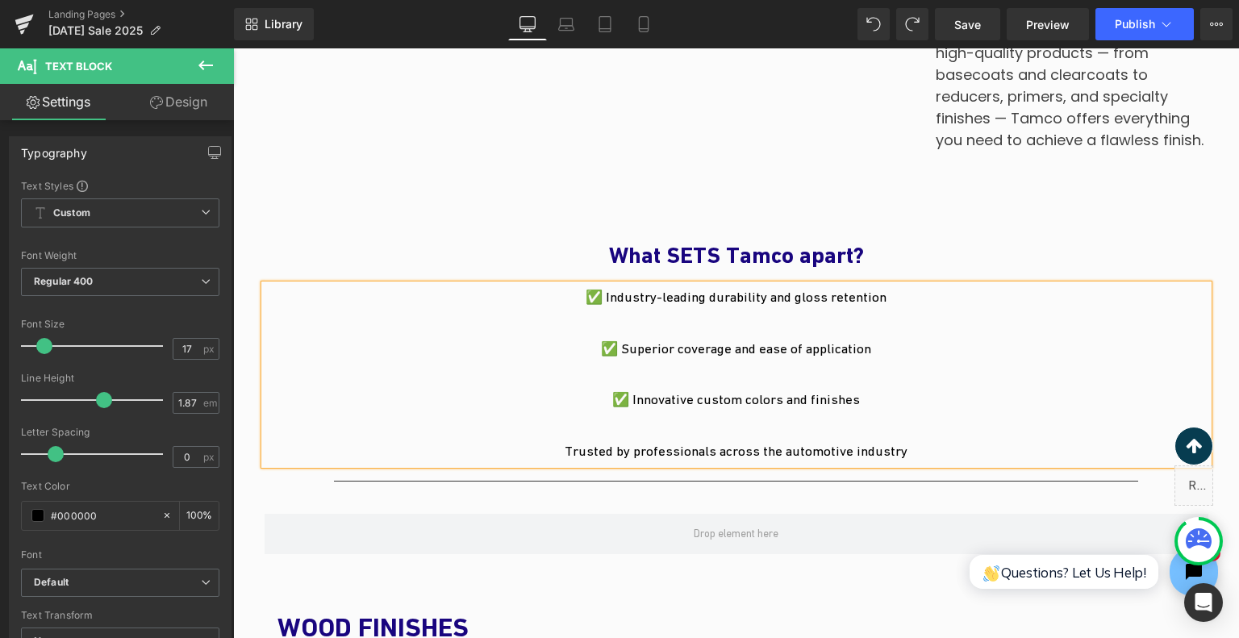
click at [558, 457] on p "Trusted by professionals across the automotive industry" at bounding box center [737, 452] width 944 height 26
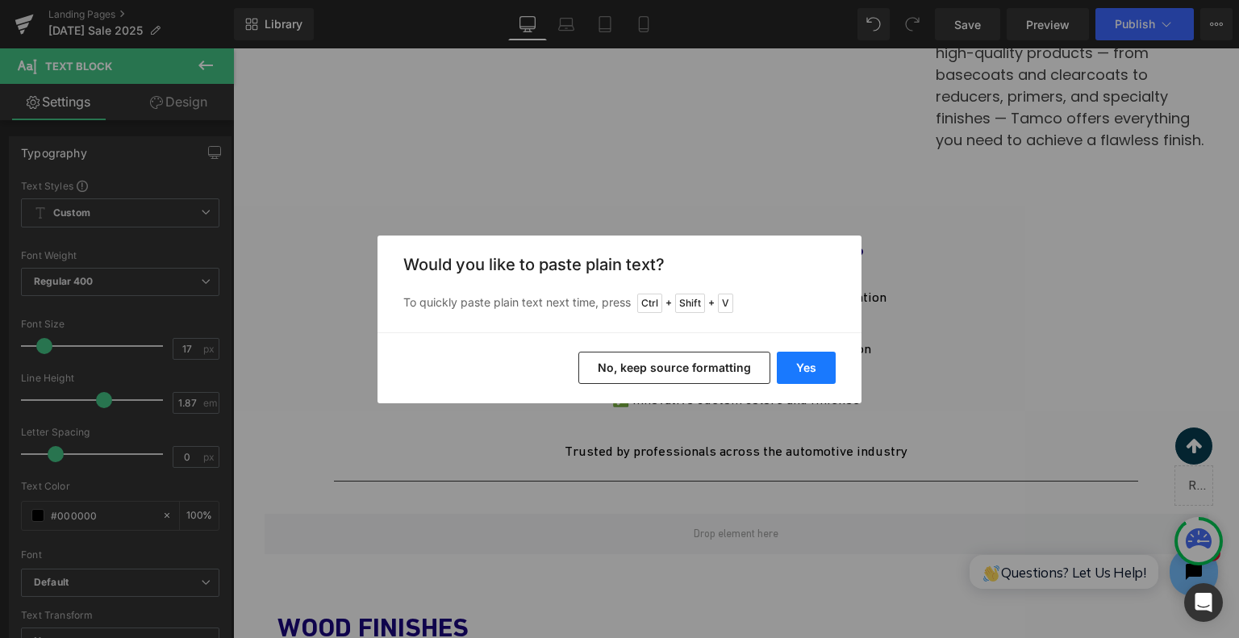
click at [794, 372] on button "Yes" at bounding box center [806, 368] width 59 height 32
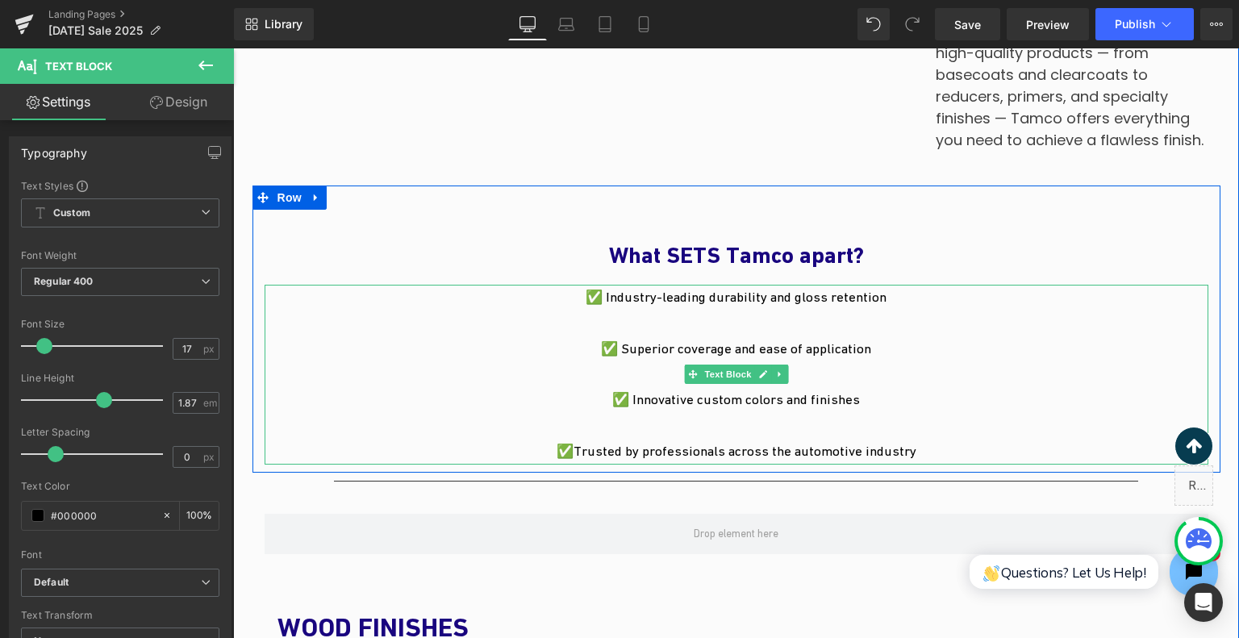
click at [573, 446] on p "✅Trusted by professionals across the automotive industry" at bounding box center [737, 452] width 944 height 26
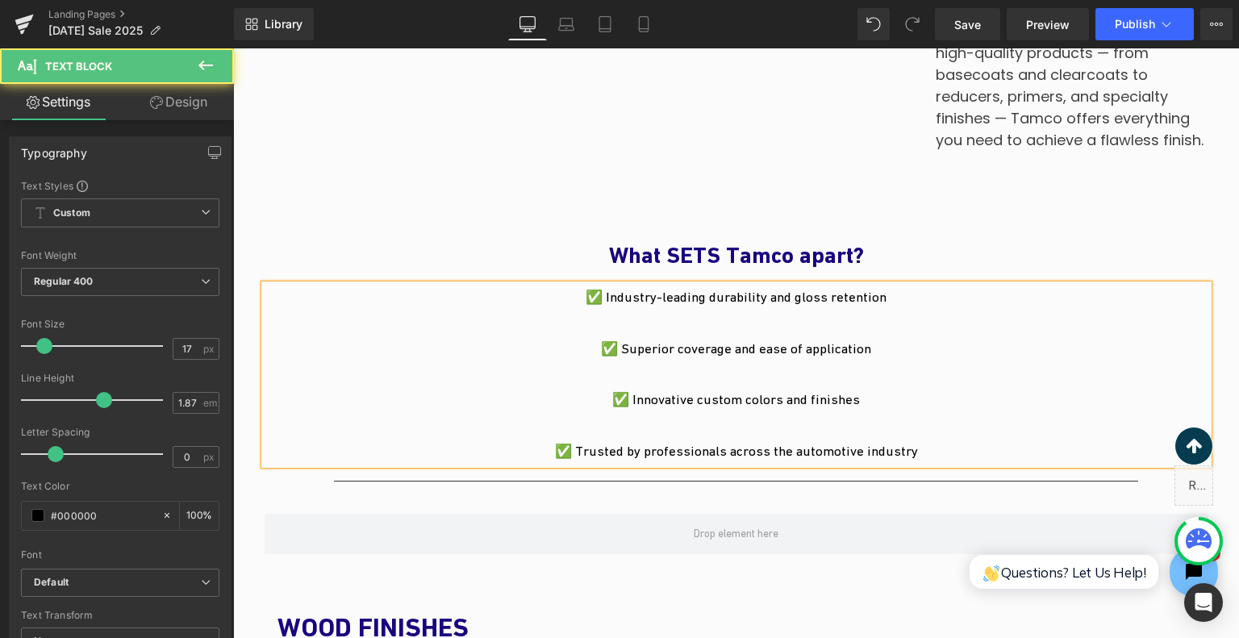
click at [765, 428] on p at bounding box center [737, 426] width 944 height 26
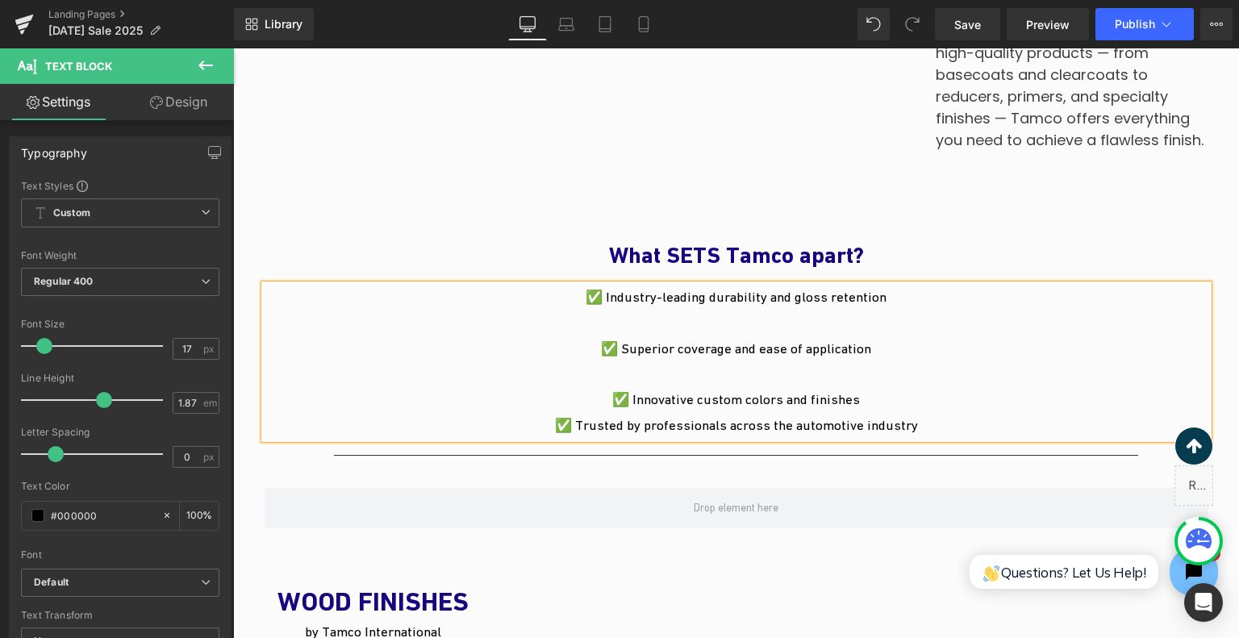
click at [750, 372] on p at bounding box center [737, 375] width 944 height 26
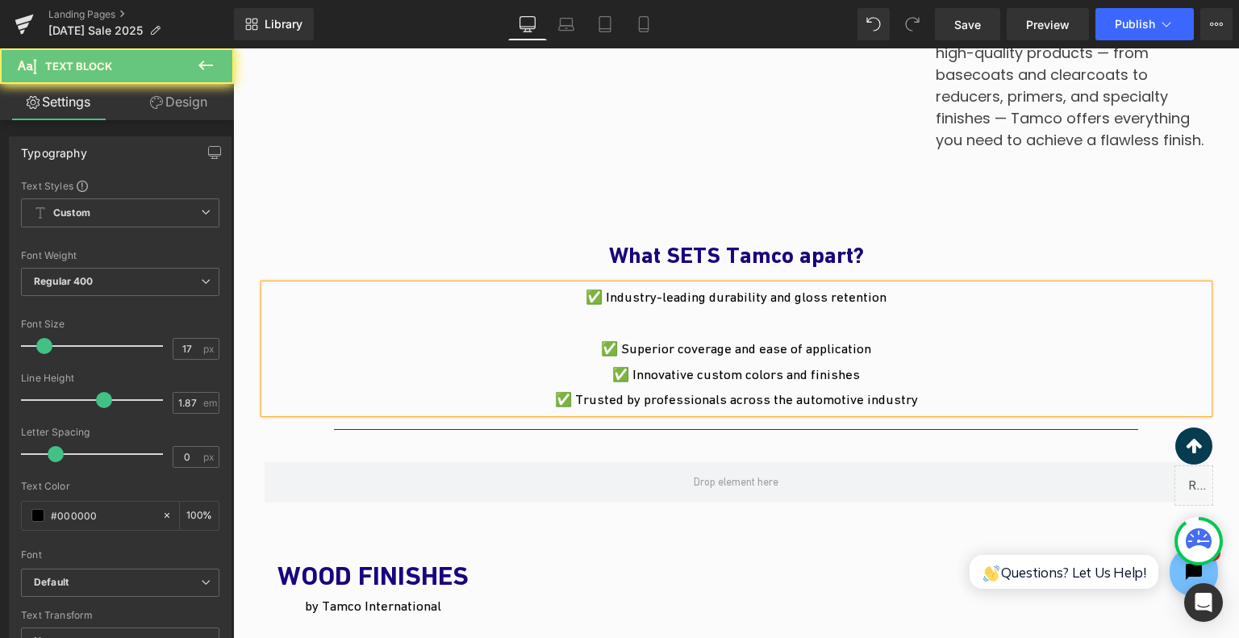
click at [744, 324] on p at bounding box center [737, 324] width 944 height 26
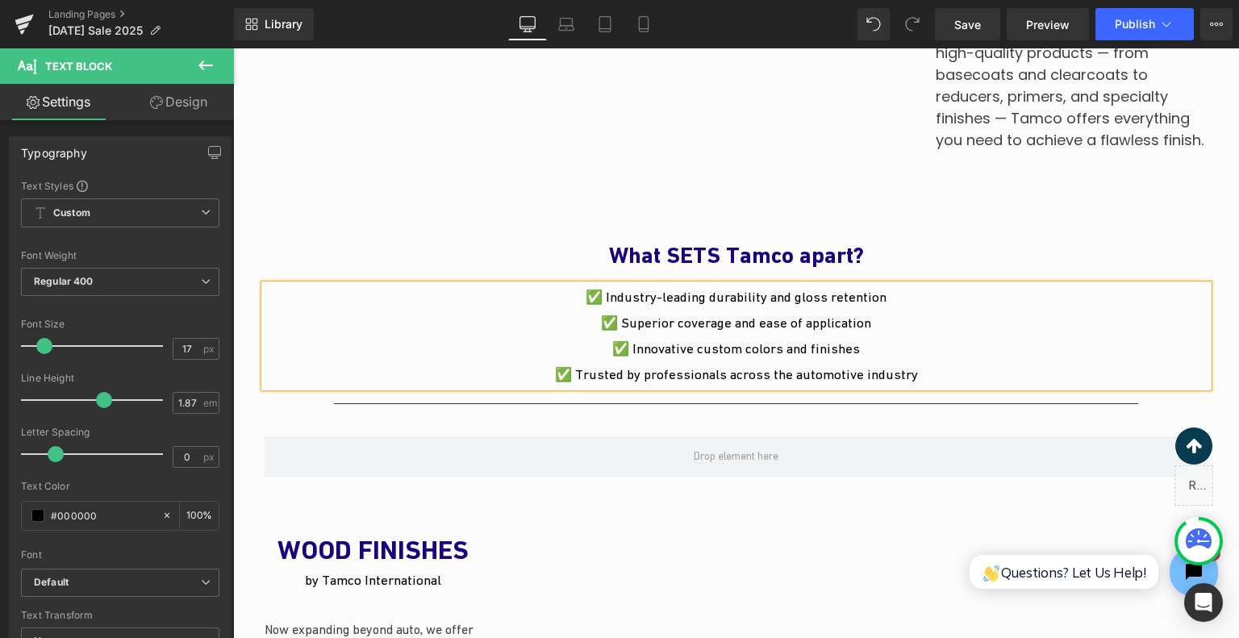
click at [738, 359] on p "✅ Innovative custom colors and finishes" at bounding box center [737, 349] width 944 height 26
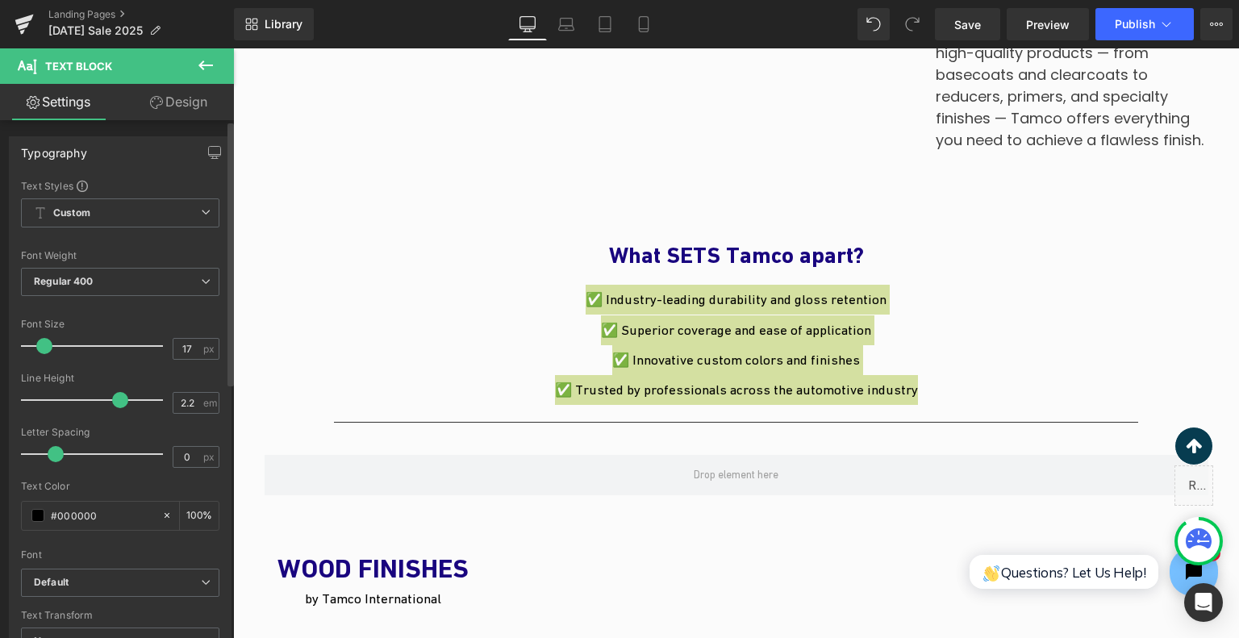
type input "2.3"
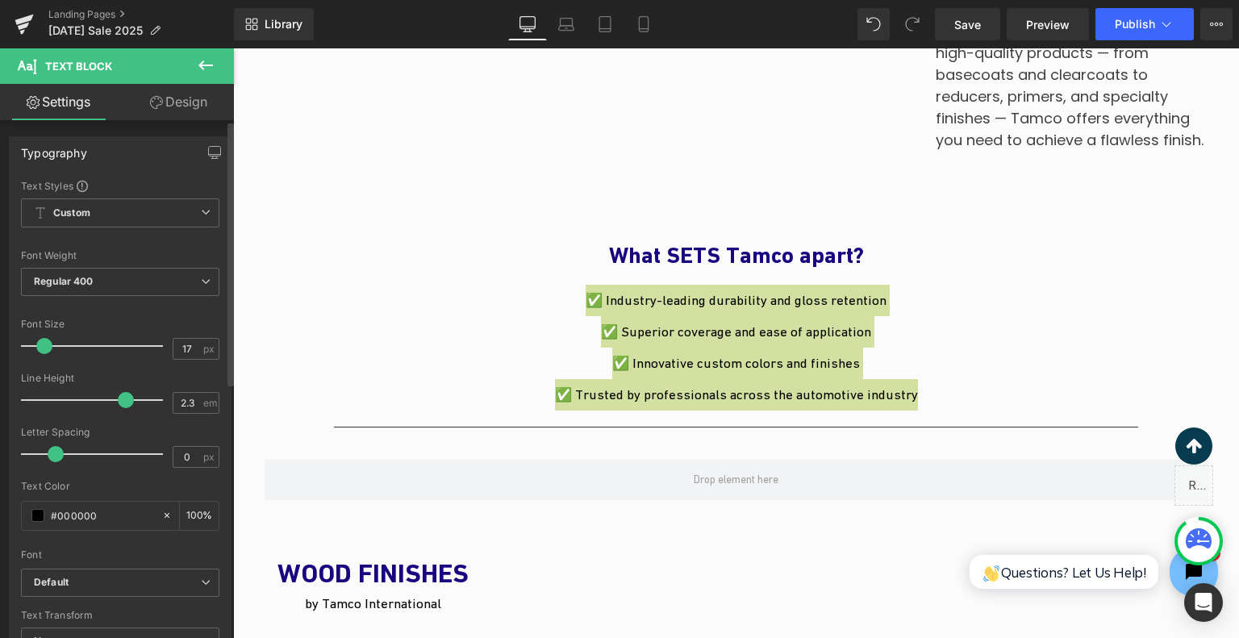
drag, startPoint x: 102, startPoint y: 401, endPoint x: 124, endPoint y: 407, distance: 22.5
click at [124, 407] on div at bounding box center [96, 400] width 134 height 32
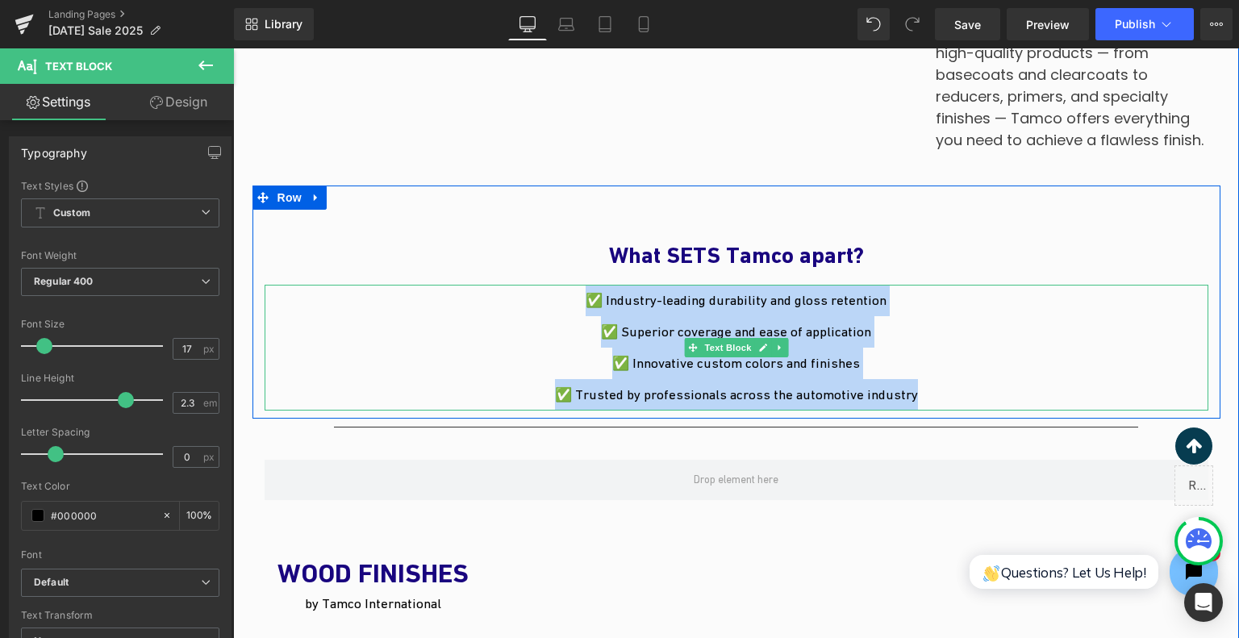
click at [384, 314] on p "✅ Industry-leading durability and gloss retention" at bounding box center [737, 300] width 944 height 31
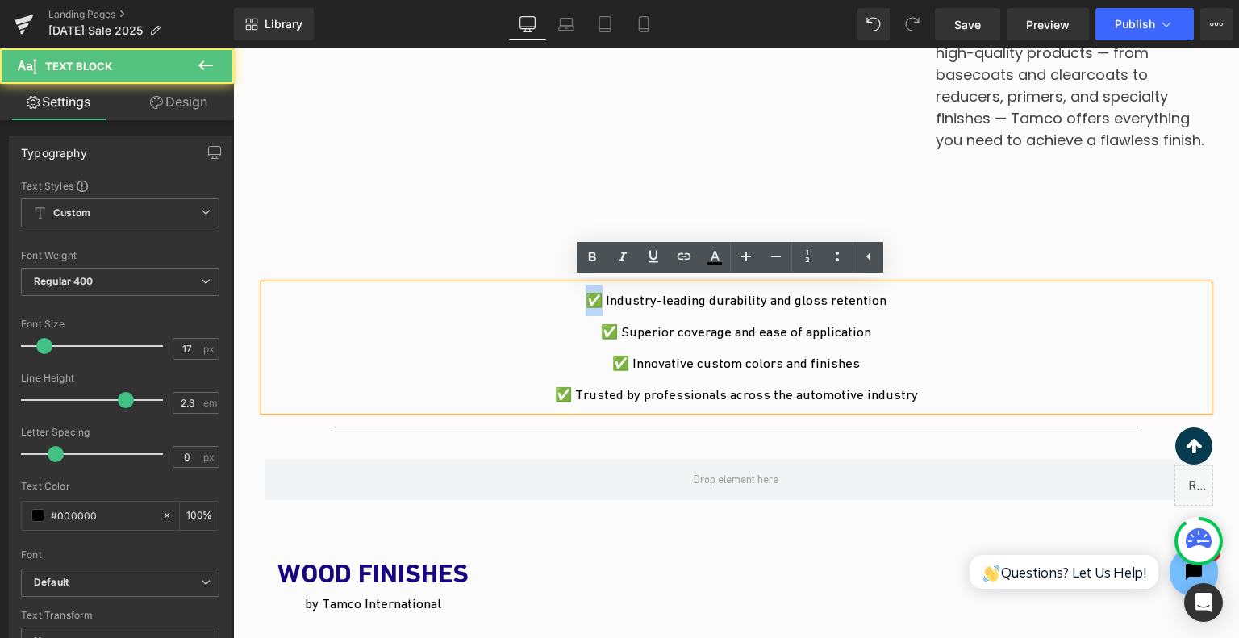
drag, startPoint x: 600, startPoint y: 303, endPoint x: 579, endPoint y: 303, distance: 21.8
click at [579, 303] on p "✅ Industry-leading durability and gloss retention" at bounding box center [737, 300] width 944 height 31
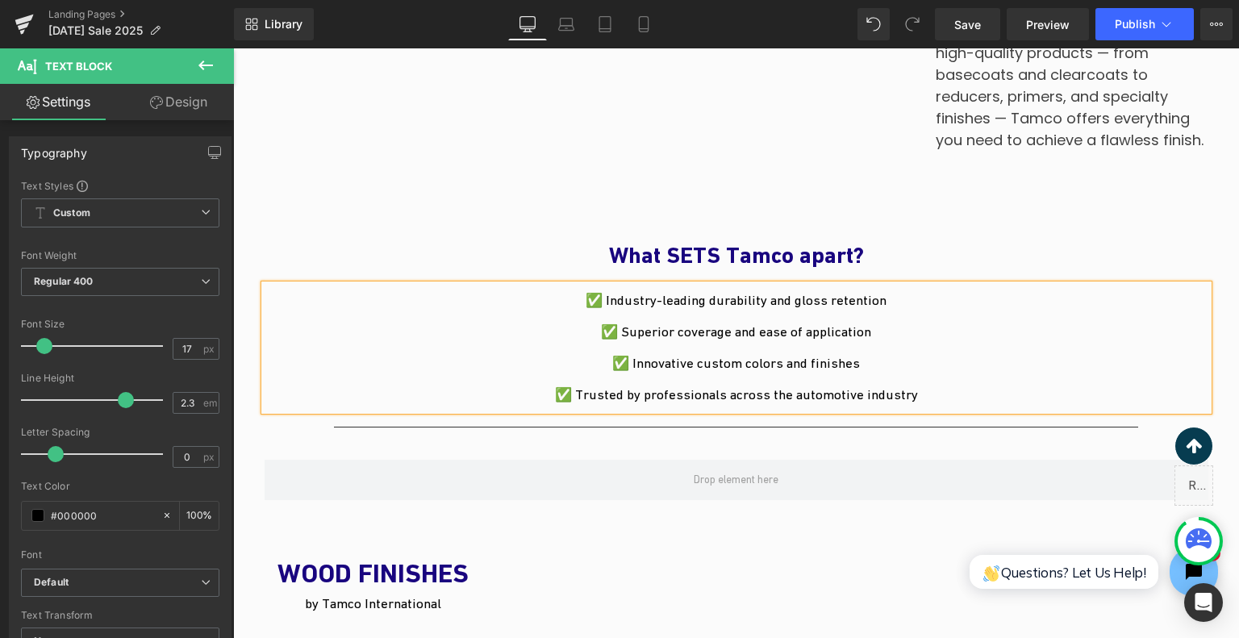
click at [927, 296] on p "✅ Industry-leading durability and gloss retention" at bounding box center [737, 300] width 944 height 31
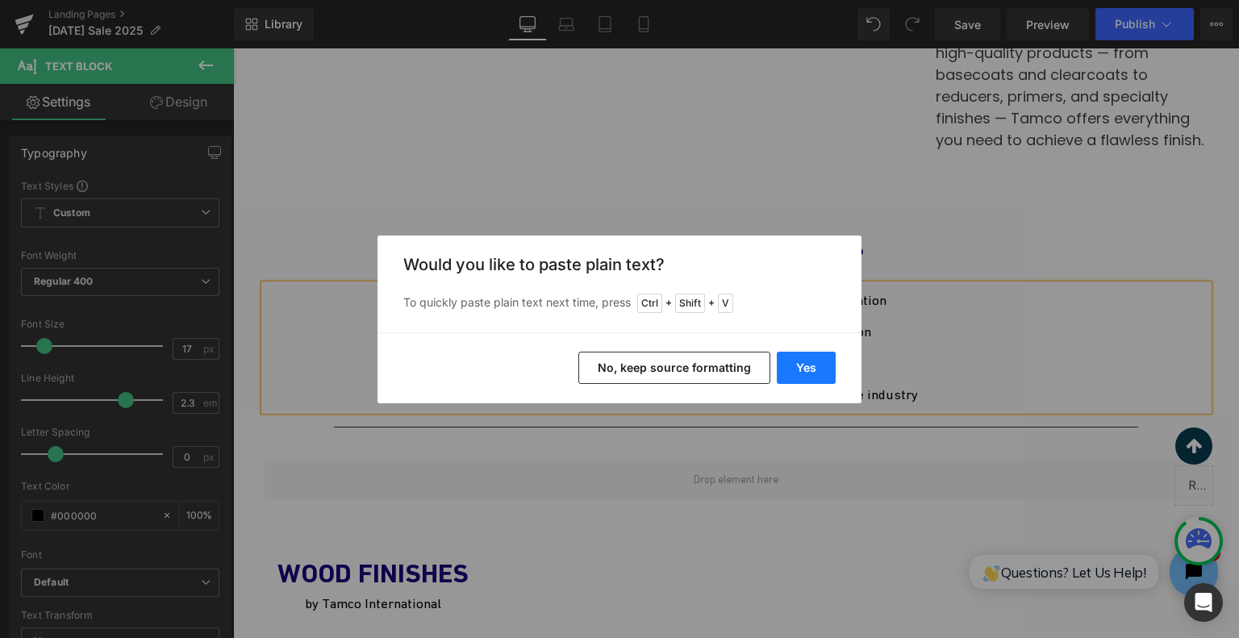
click at [809, 357] on button "Yes" at bounding box center [806, 368] width 59 height 32
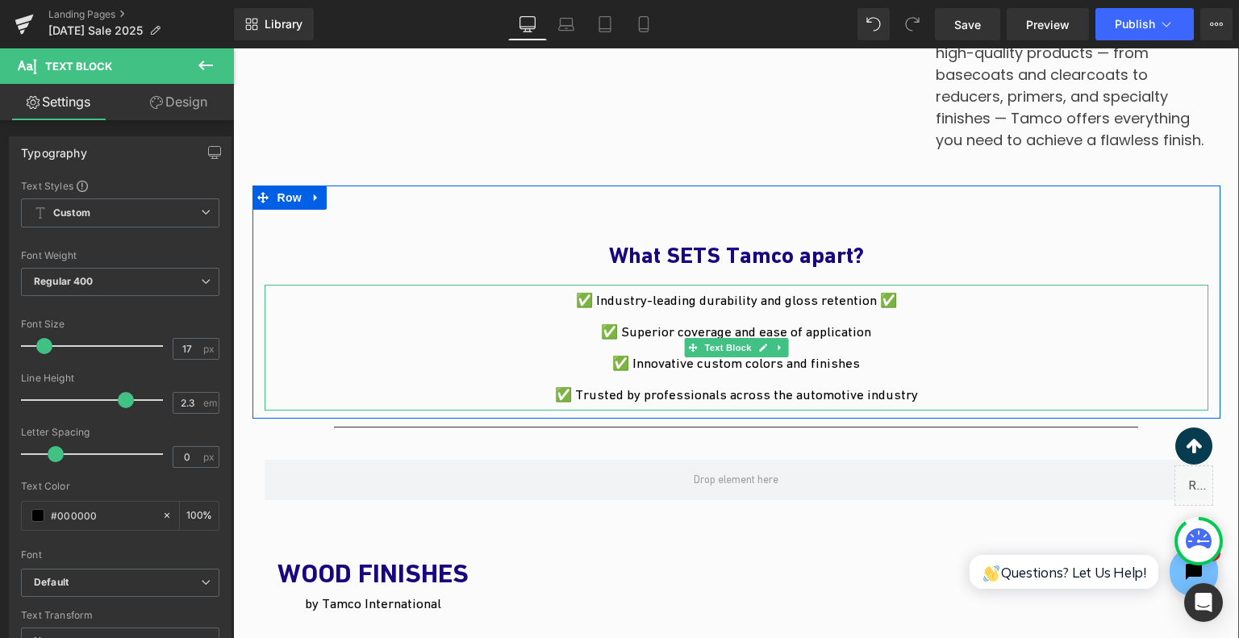
click at [868, 341] on p "✅ Superior coverage and ease of application" at bounding box center [737, 331] width 944 height 31
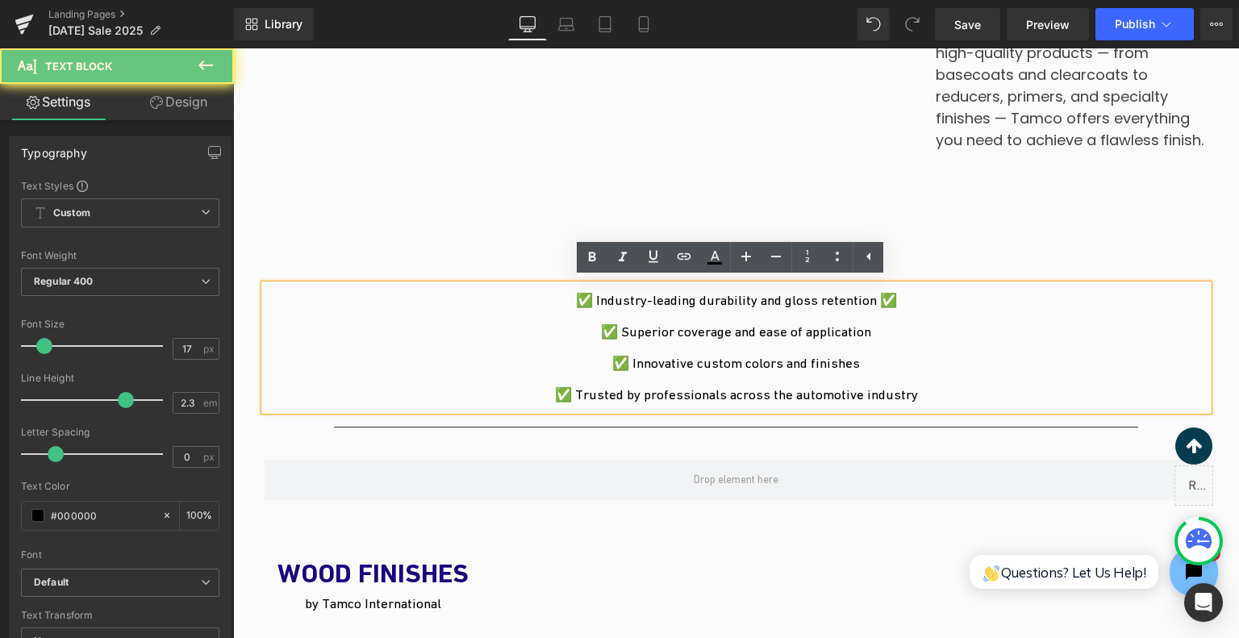
click at [888, 329] on p "✅ Superior coverage and ease of application" at bounding box center [737, 331] width 944 height 31
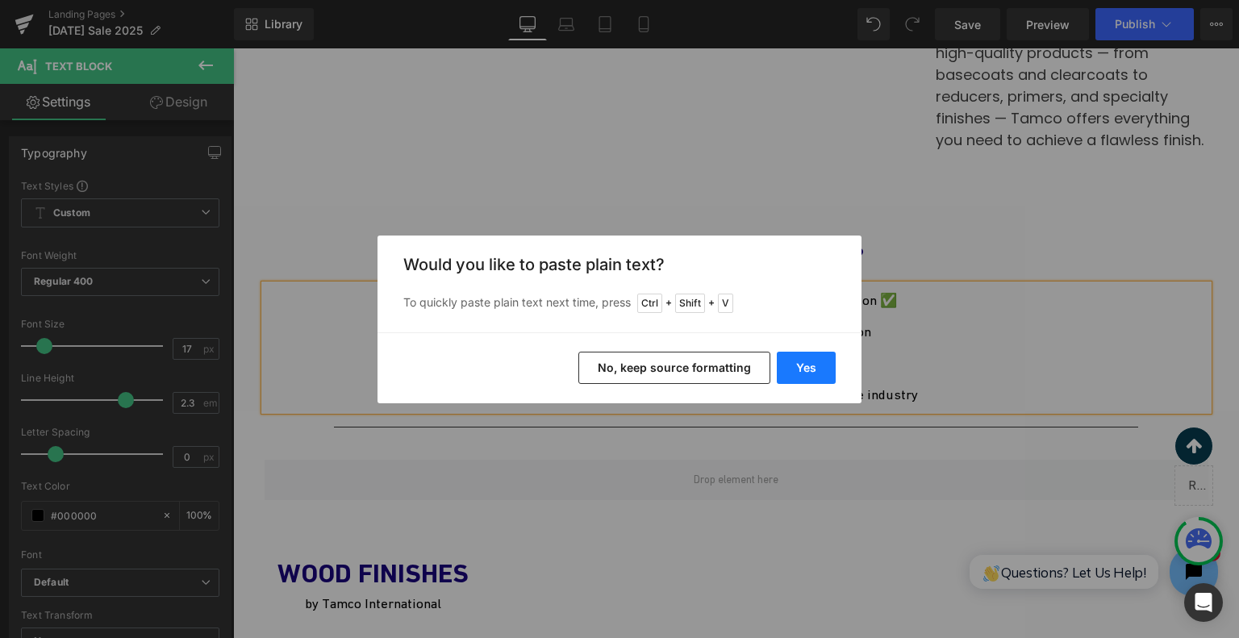
click at [825, 370] on button "Yes" at bounding box center [806, 368] width 59 height 32
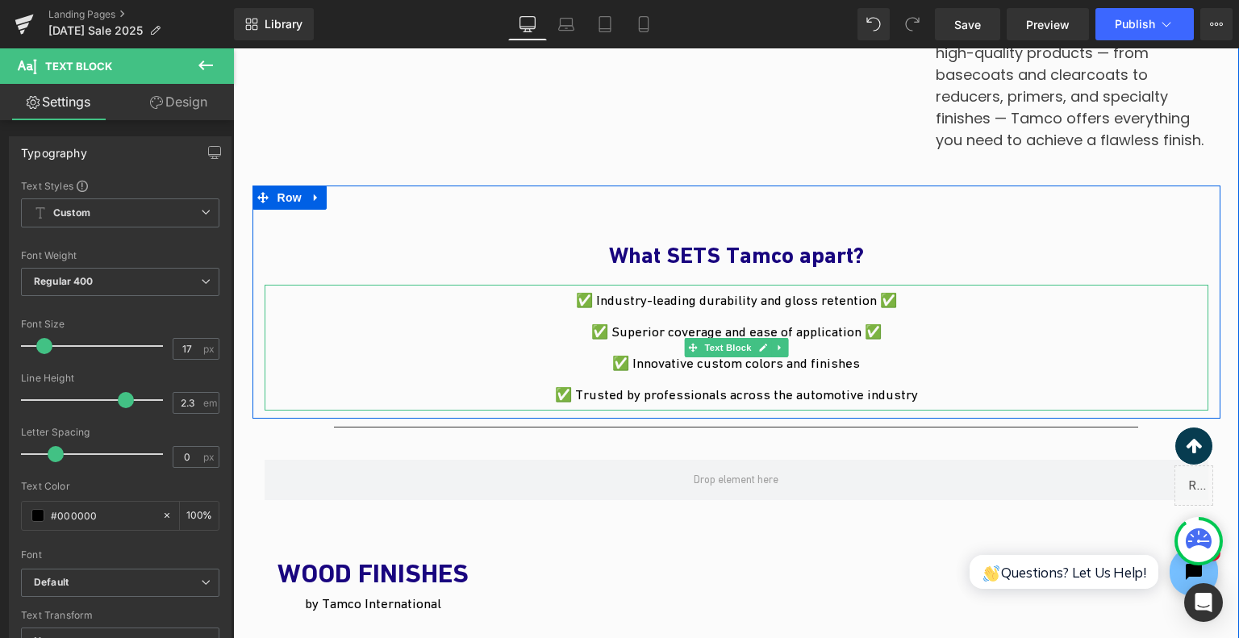
click at [892, 356] on p "✅ Innovative custom colors and finishes" at bounding box center [737, 363] width 944 height 31
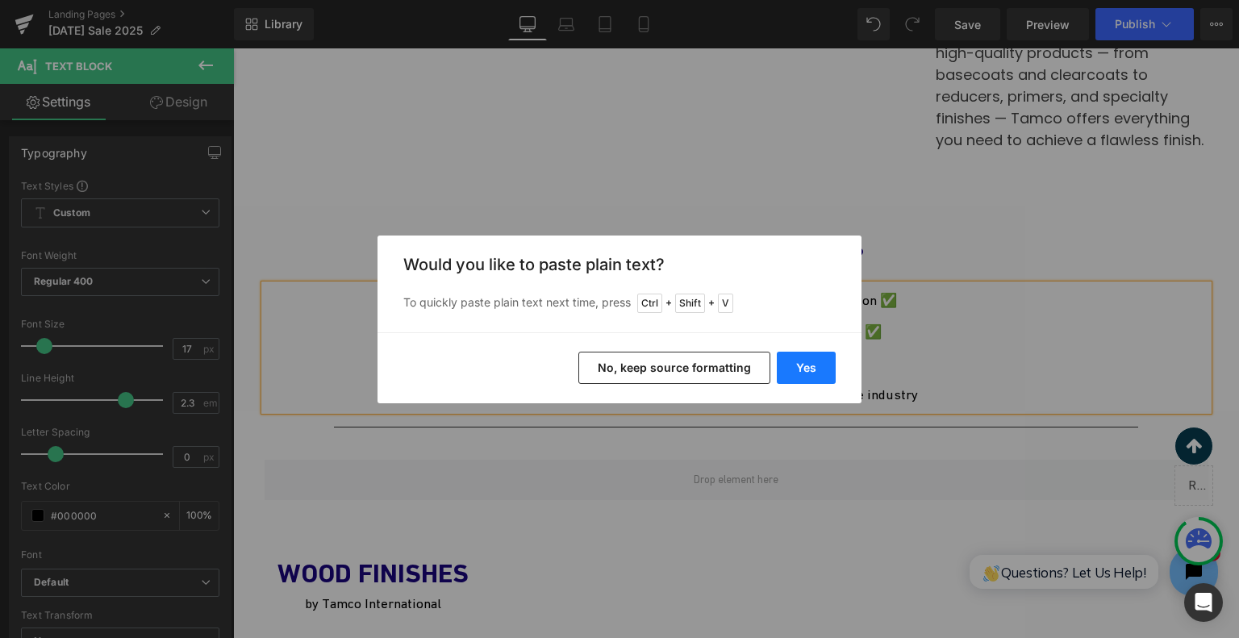
click at [811, 367] on button "Yes" at bounding box center [806, 368] width 59 height 32
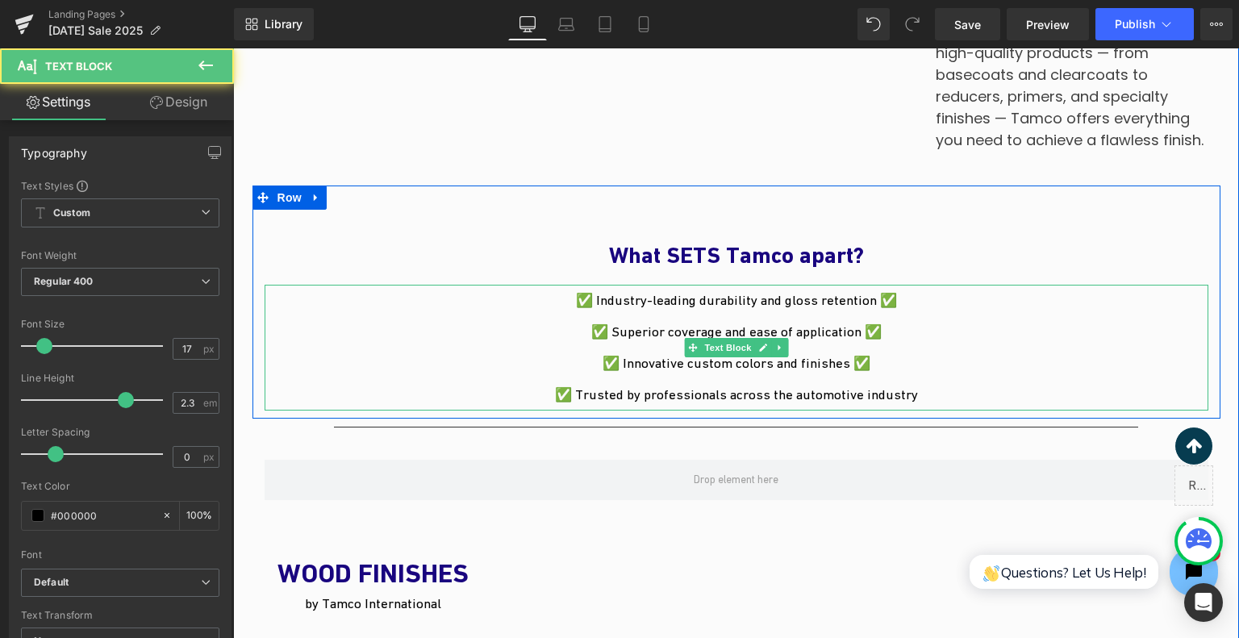
click at [943, 392] on p "✅ Trusted by professionals across the automotive industry" at bounding box center [737, 394] width 944 height 31
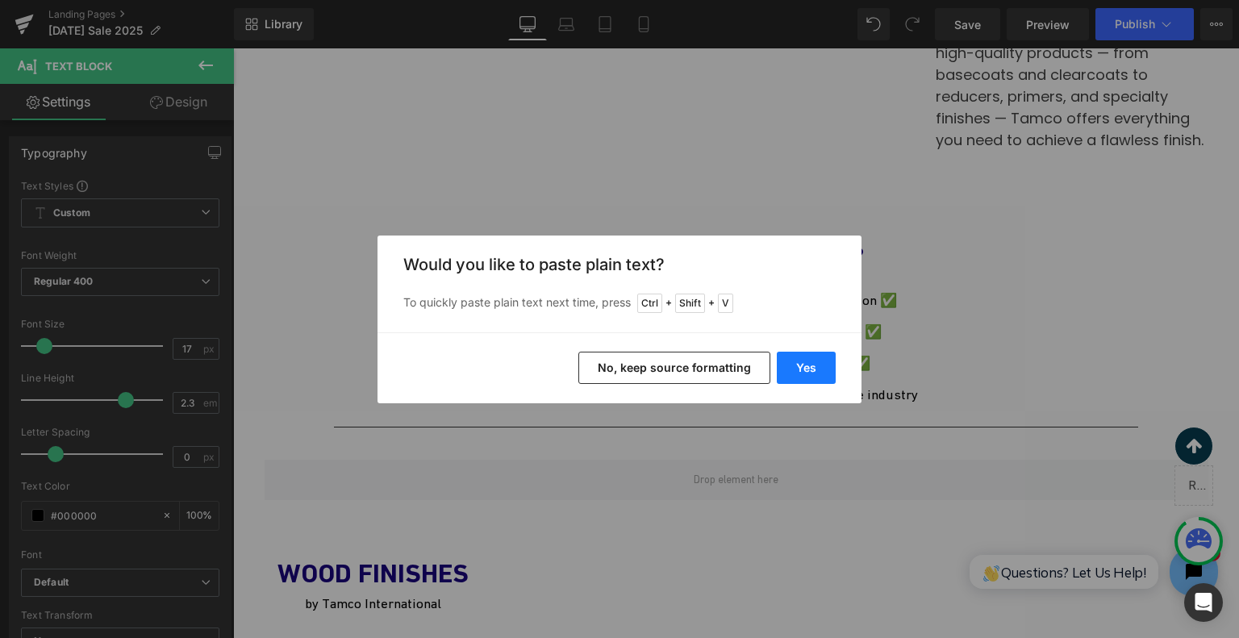
click at [821, 363] on button "Yes" at bounding box center [806, 368] width 59 height 32
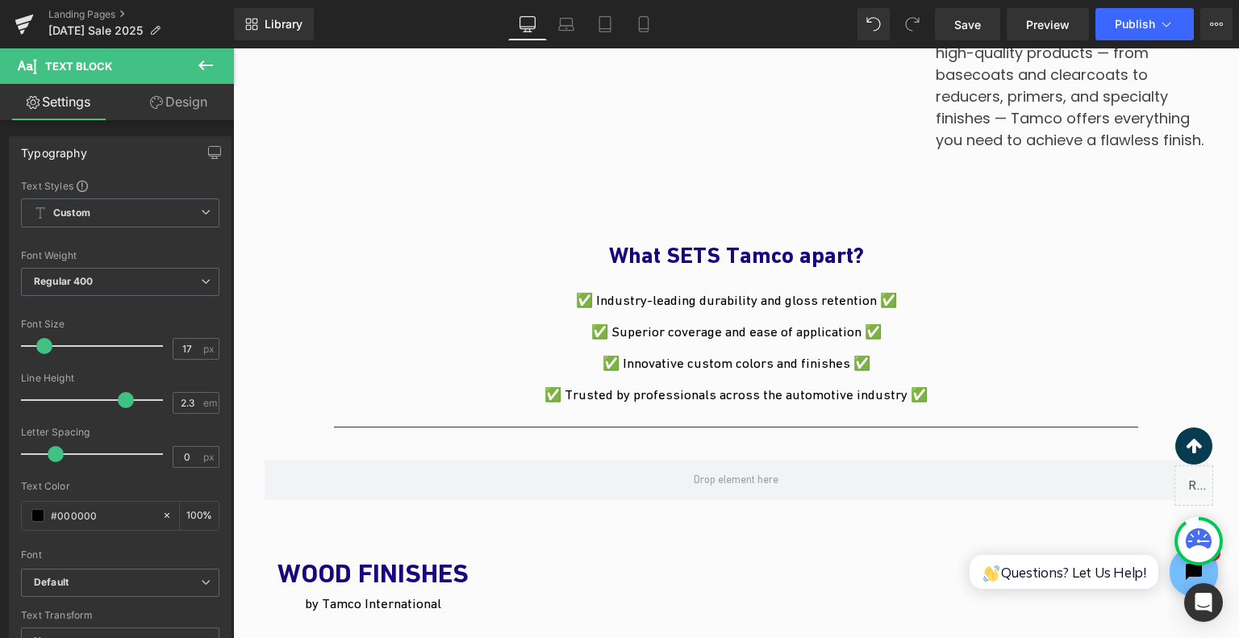
click at [233, 48] on div at bounding box center [233, 48] width 0 height 0
click at [887, 348] on p "✅ Innovative custom colors and finishes ✅" at bounding box center [737, 363] width 944 height 31
click at [768, 344] on p "✅ Superior coverage and ease of application ✅" at bounding box center [737, 331] width 944 height 31
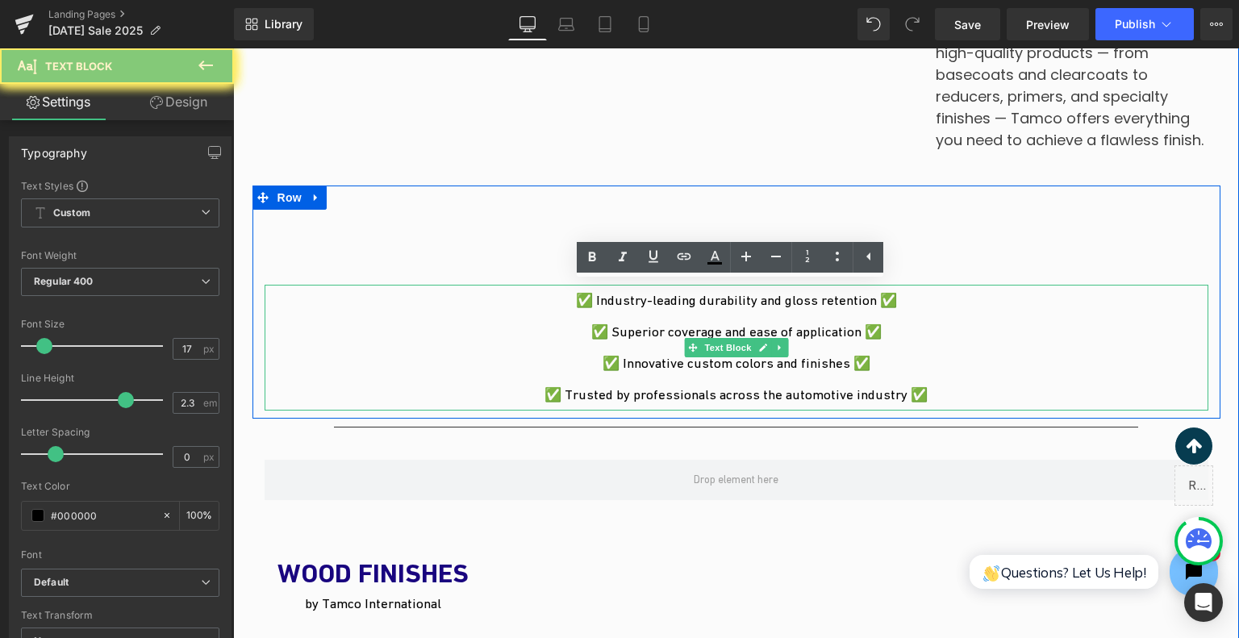
click at [781, 324] on p "✅ Superior coverage and ease of application ✅" at bounding box center [737, 331] width 944 height 31
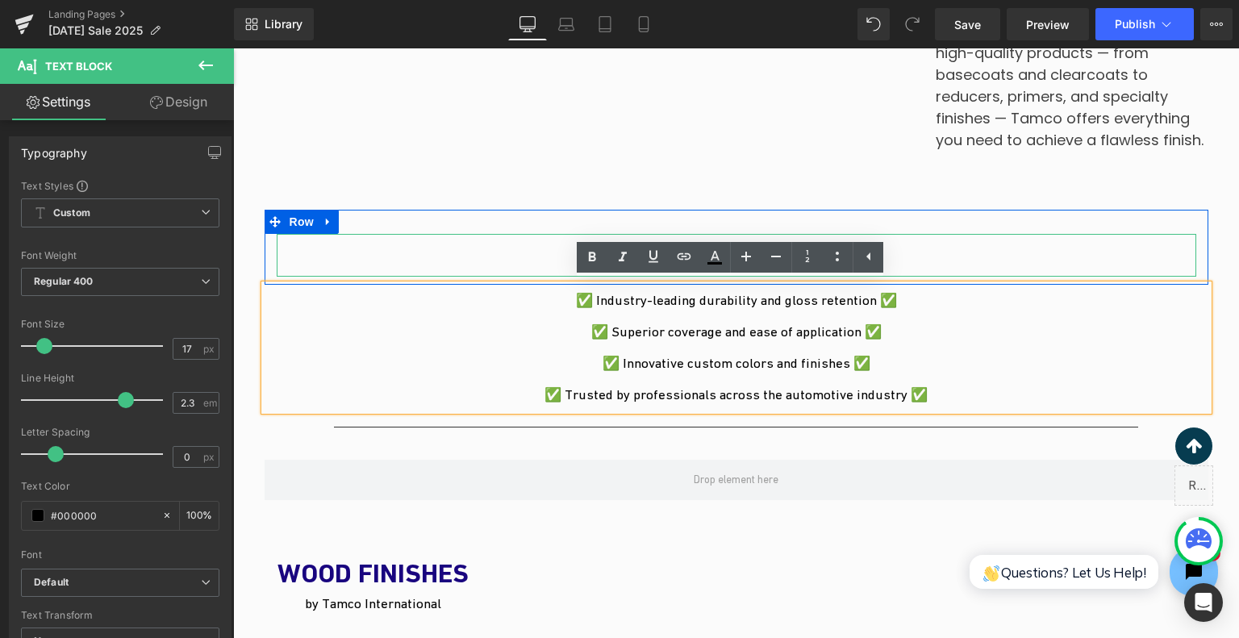
click at [924, 258] on p "What SETS Tamco apart?" at bounding box center [737, 255] width 920 height 43
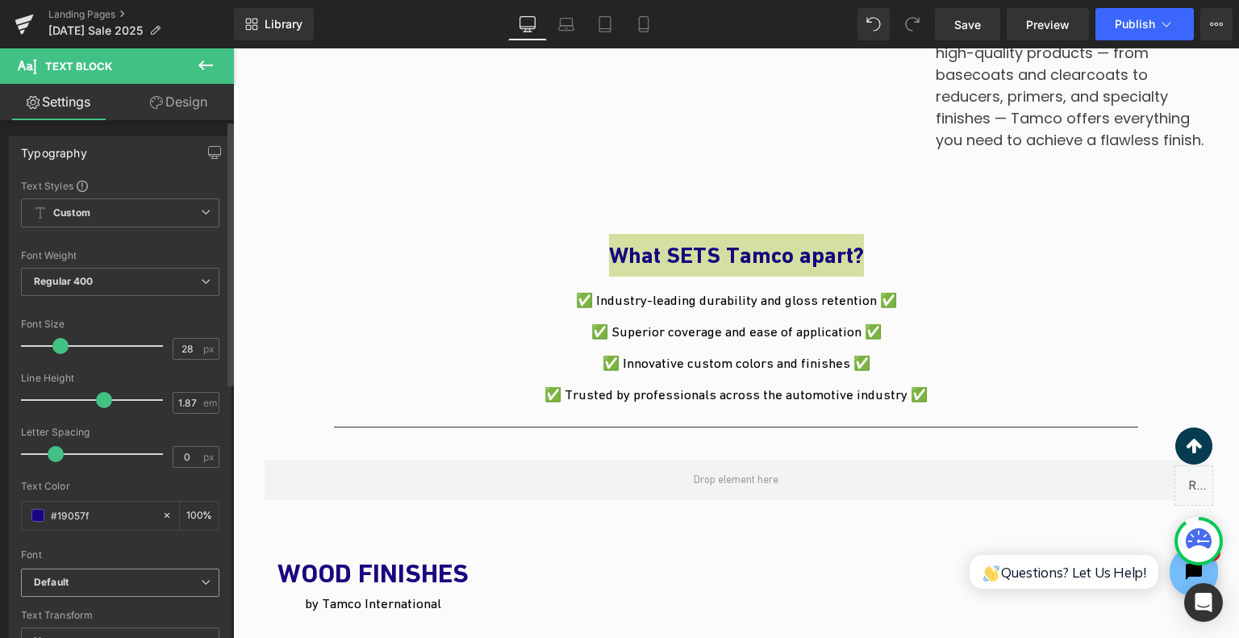
click at [137, 582] on b "Default" at bounding box center [117, 583] width 167 height 14
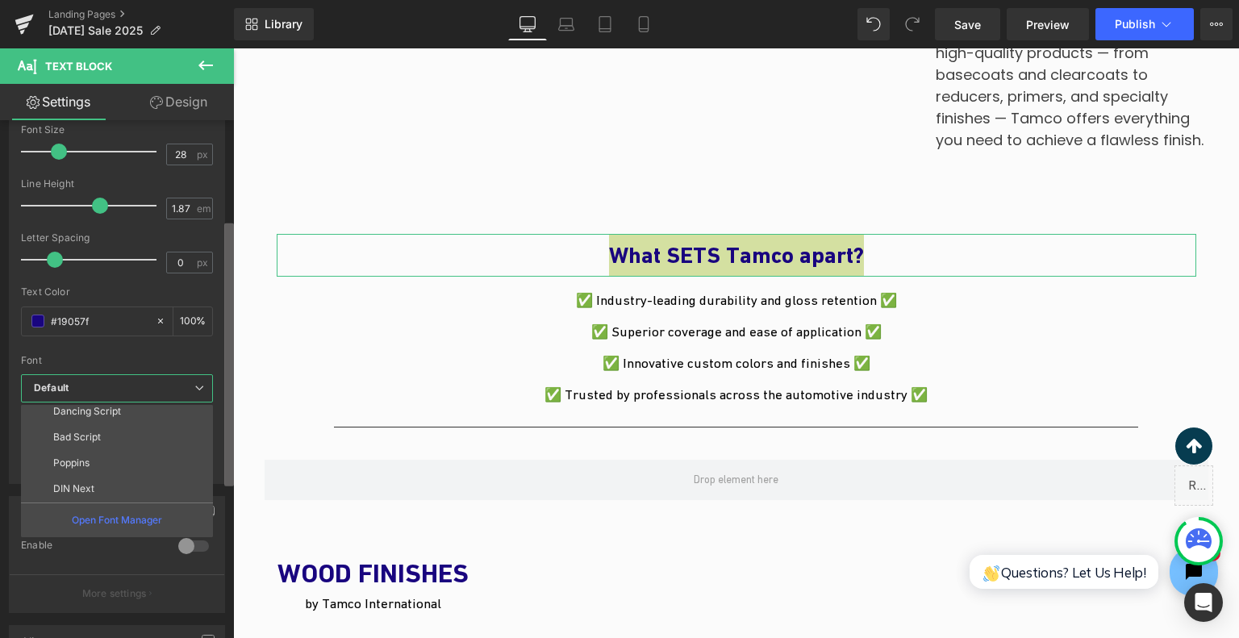
click at [231, 464] on b at bounding box center [229, 354] width 10 height 263
click at [150, 457] on li "Poppins" at bounding box center [120, 461] width 199 height 26
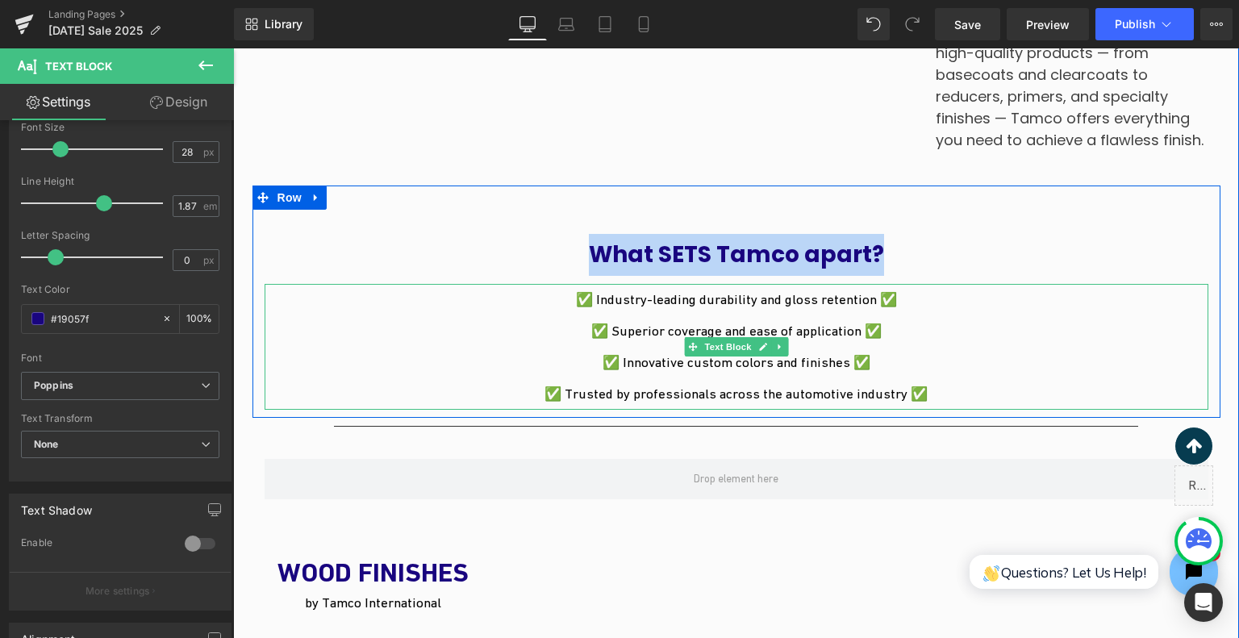
click at [681, 315] on p "✅ Superior coverage and ease of application ✅" at bounding box center [737, 330] width 944 height 31
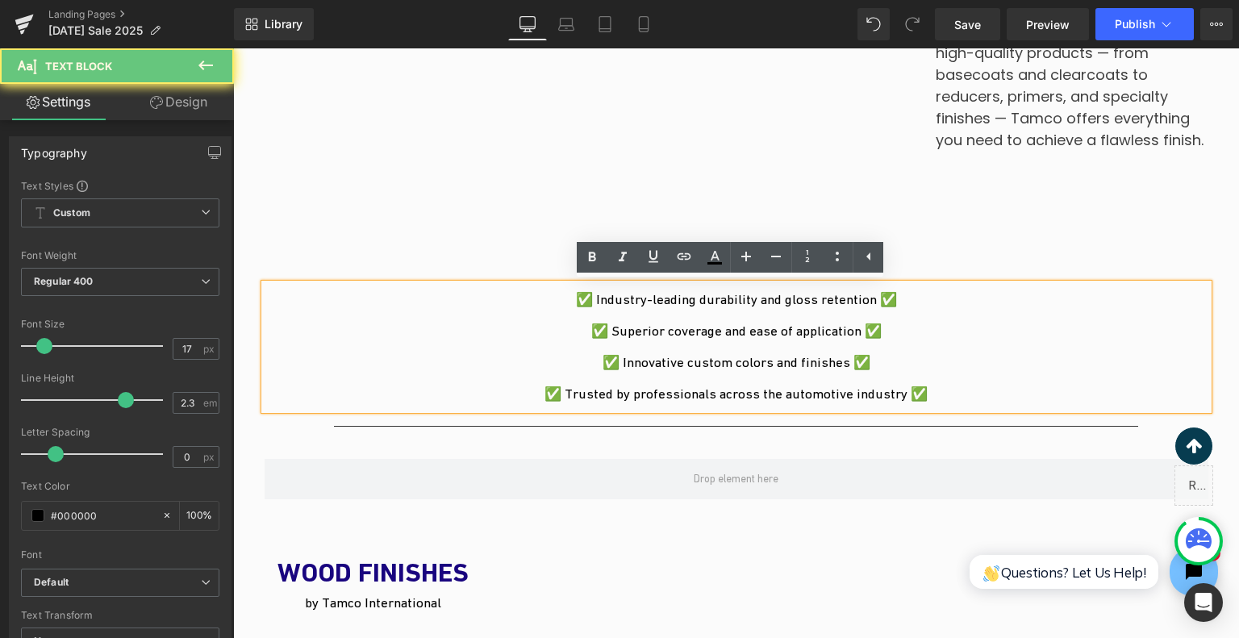
click at [686, 309] on p "✅ Industry-leading durability and gloss retention ✅" at bounding box center [737, 299] width 944 height 31
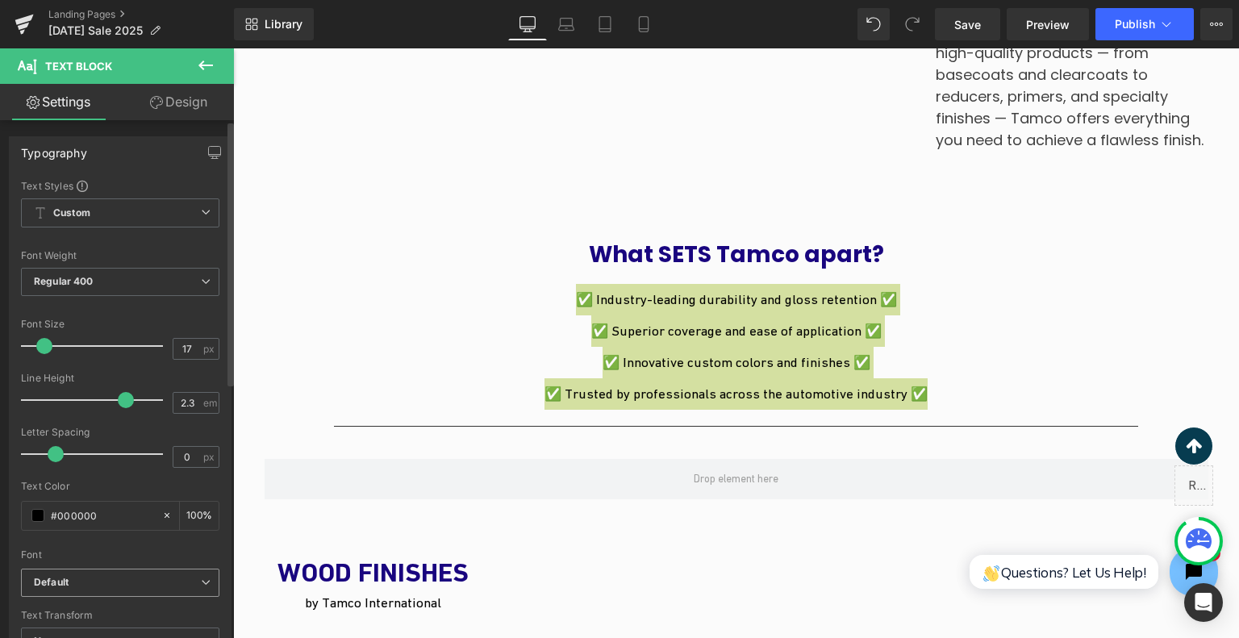
click at [94, 570] on span "Default" at bounding box center [120, 583] width 198 height 28
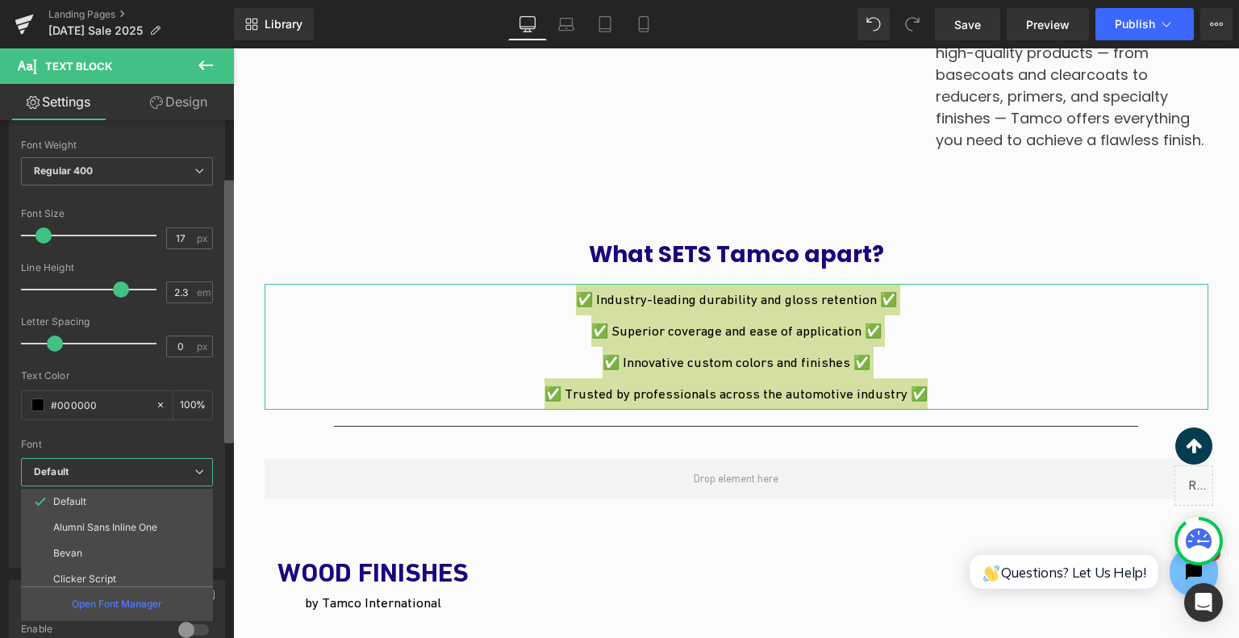
scroll to position [113, 0]
click at [231, 432] on b at bounding box center [229, 311] width 10 height 263
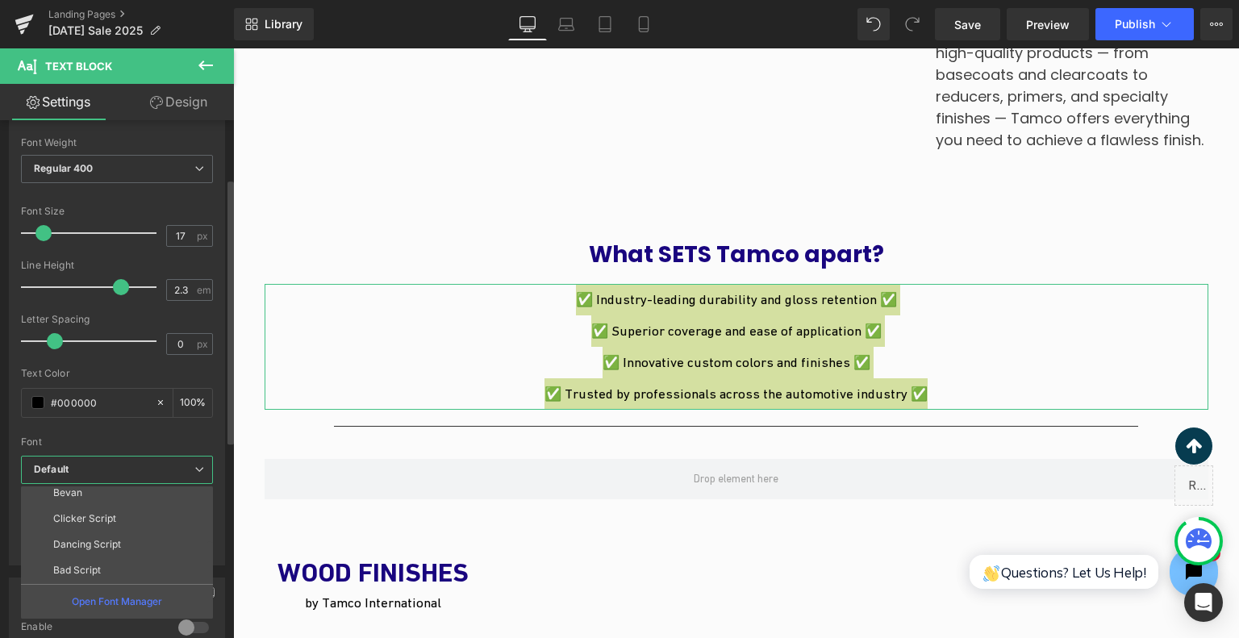
scroll to position [110, 0]
click at [125, 536] on li "Poppins" at bounding box center [120, 545] width 199 height 26
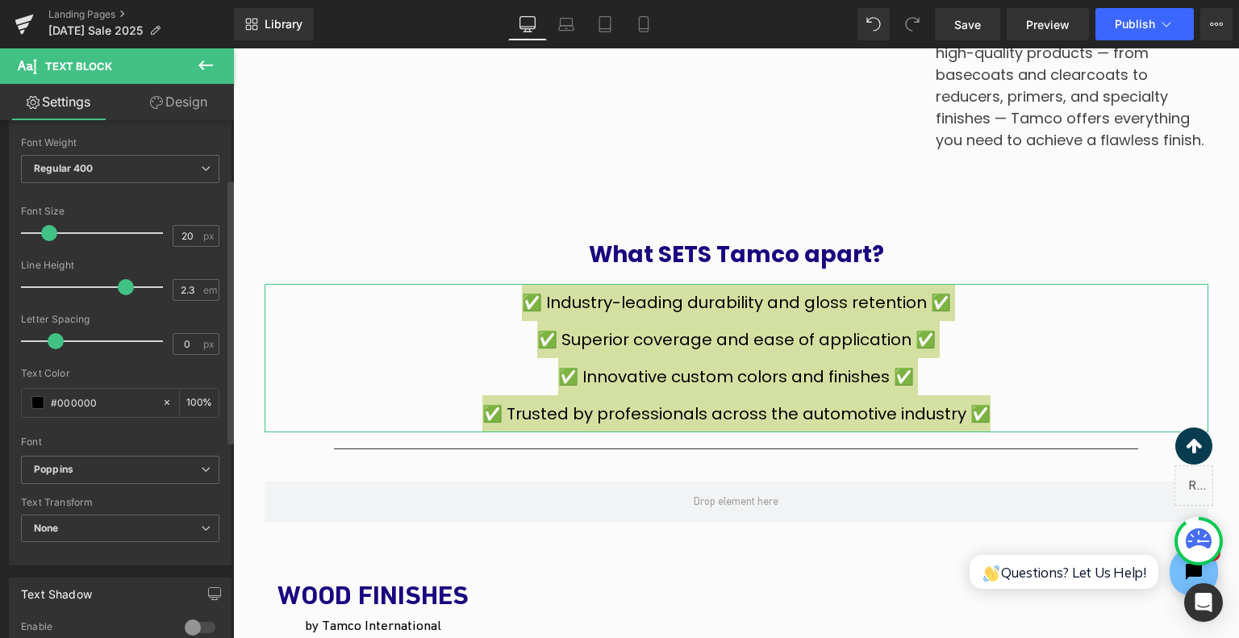
type input "19"
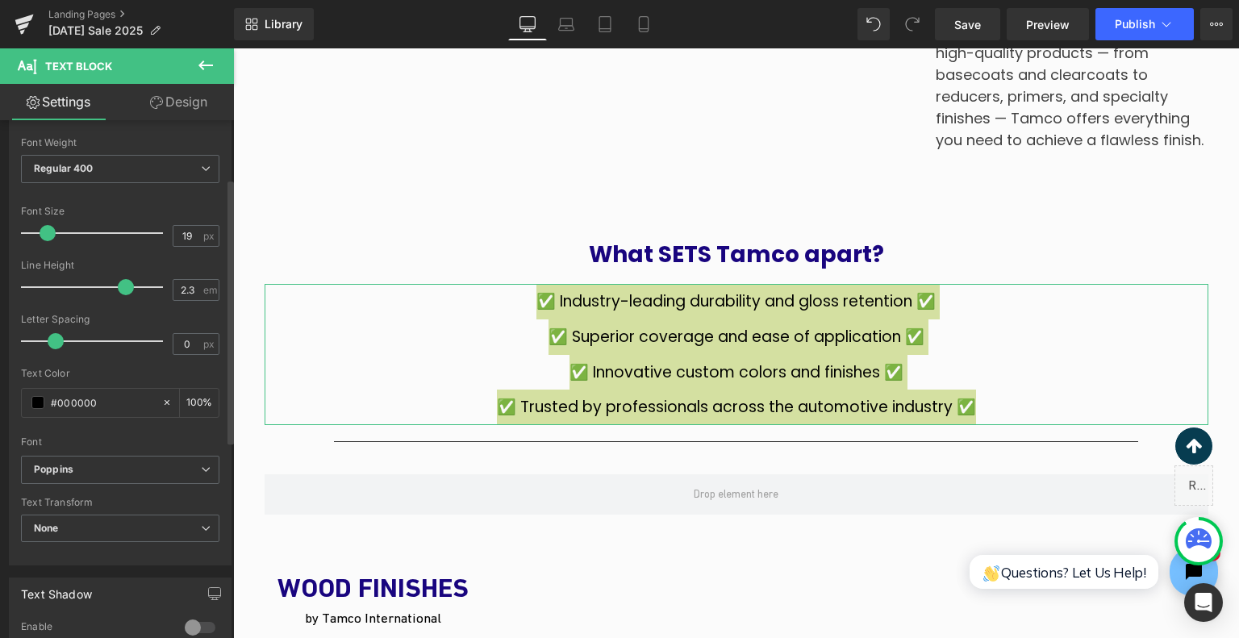
click at [48, 232] on span at bounding box center [48, 233] width 16 height 16
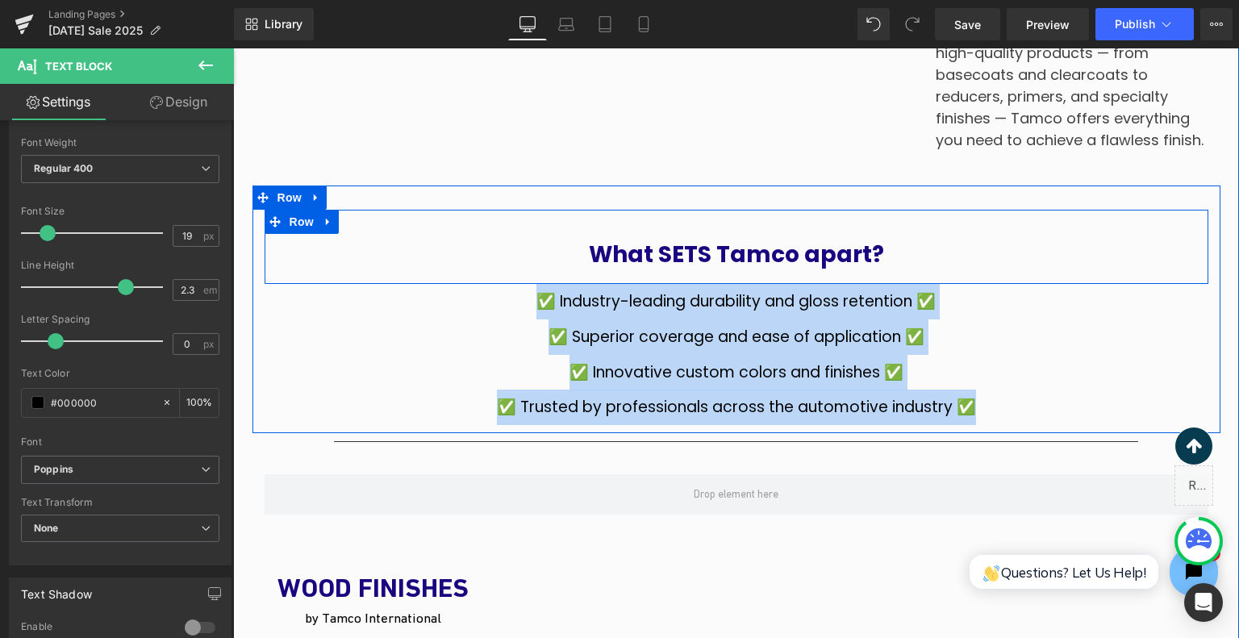
click at [470, 225] on div "What SETS Tamco apart? Text Block Row" at bounding box center [737, 247] width 944 height 74
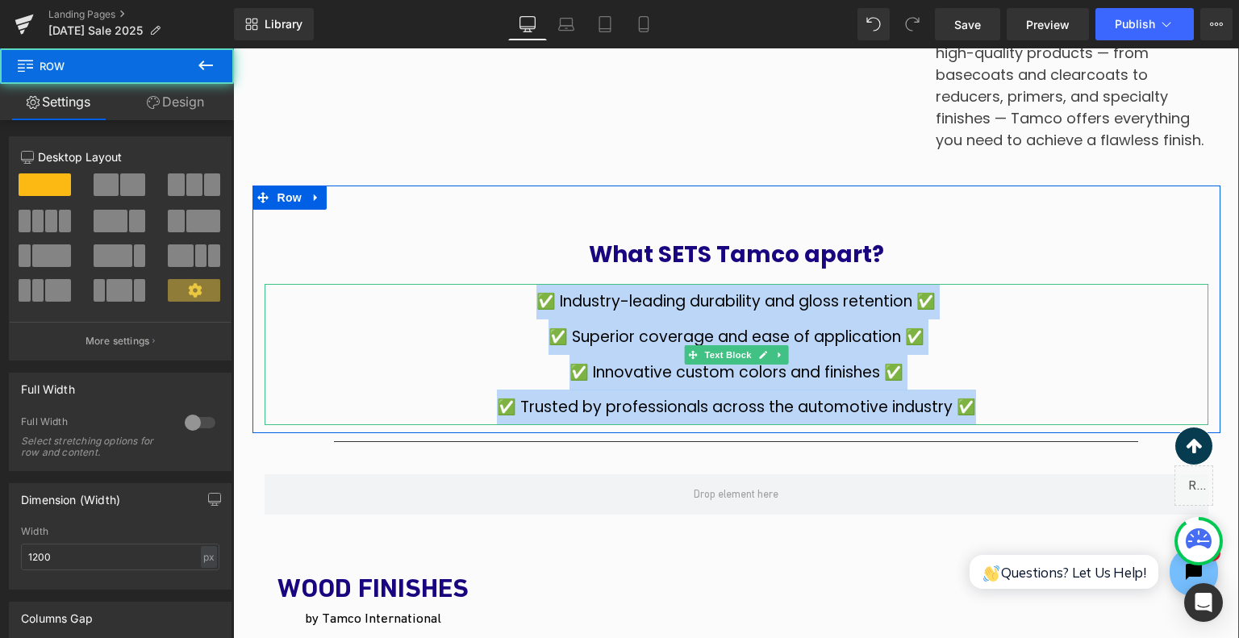
click at [1065, 373] on p "✅ Innovative custom colors and finishes ✅" at bounding box center [737, 373] width 944 height 36
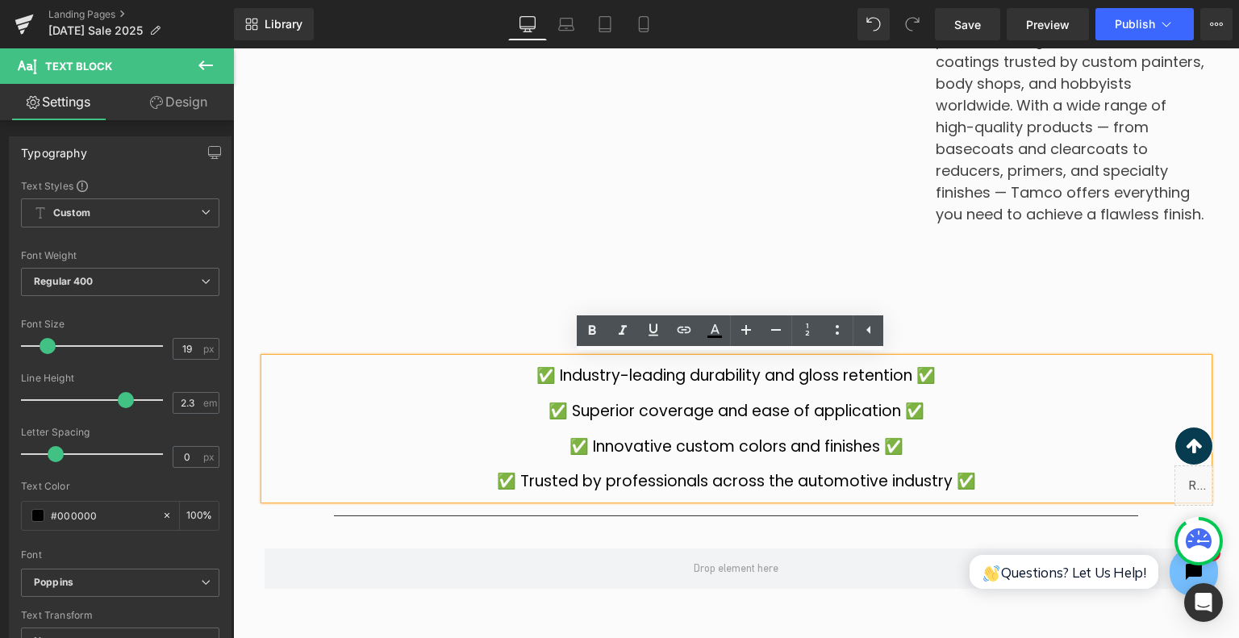
scroll to position [1601, 0]
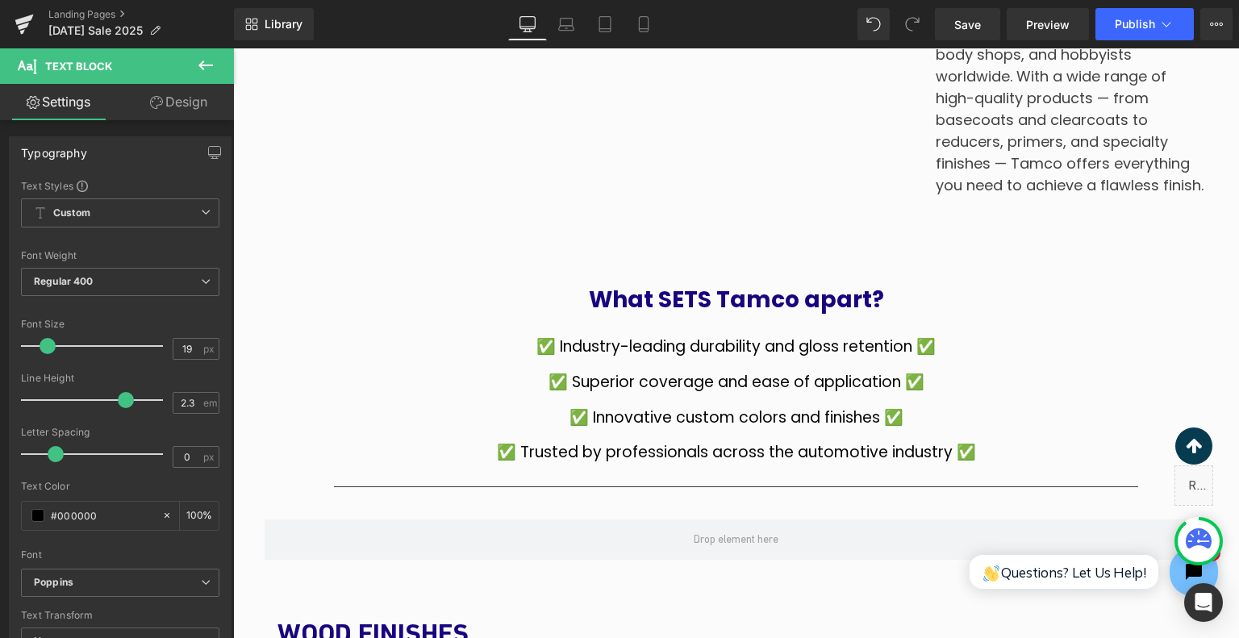
click at [219, 74] on button at bounding box center [206, 66] width 56 height 36
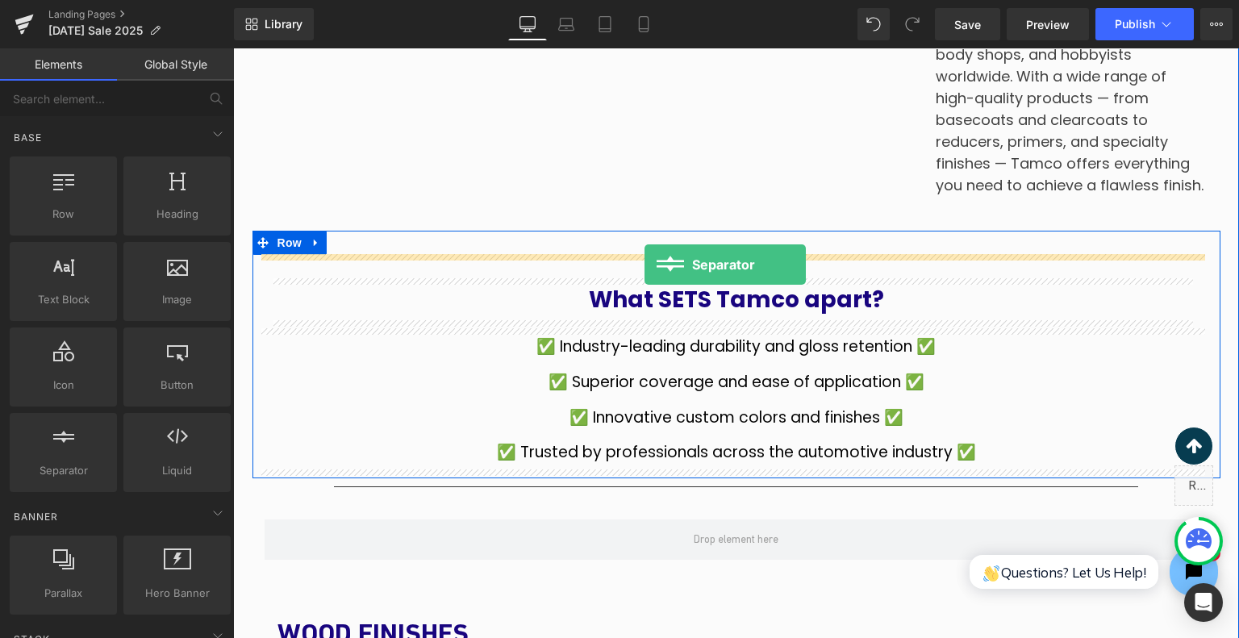
drag, startPoint x: 323, startPoint y: 488, endPoint x: 645, endPoint y: 265, distance: 391.9
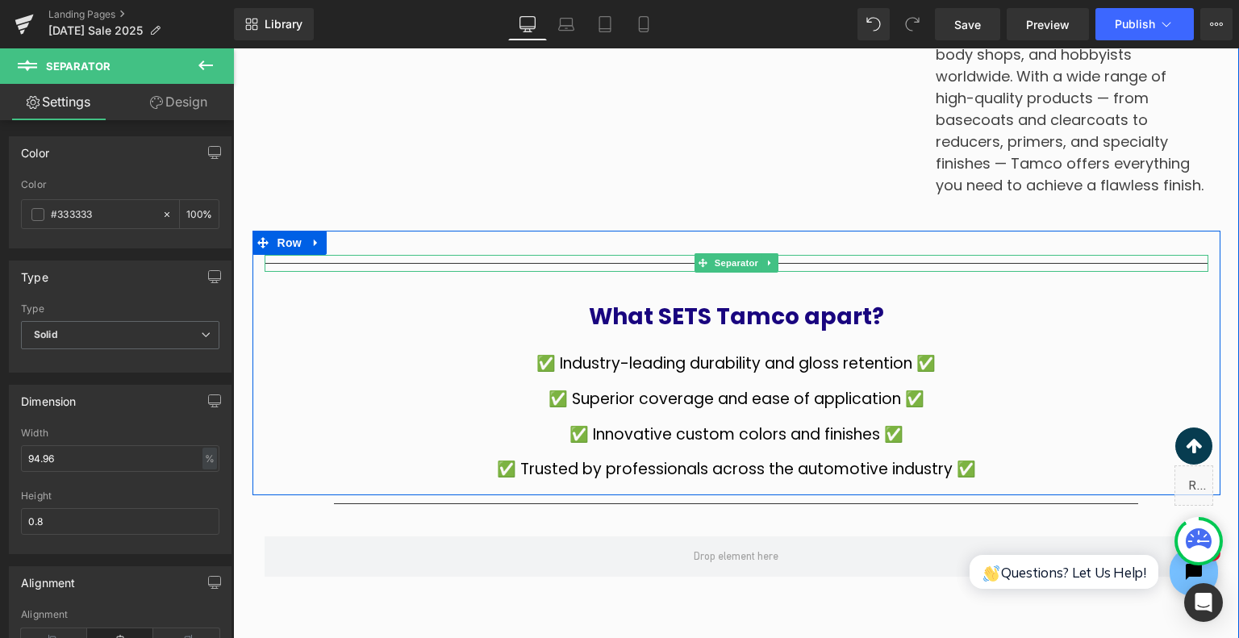
click at [359, 263] on hr at bounding box center [737, 267] width 944 height 9
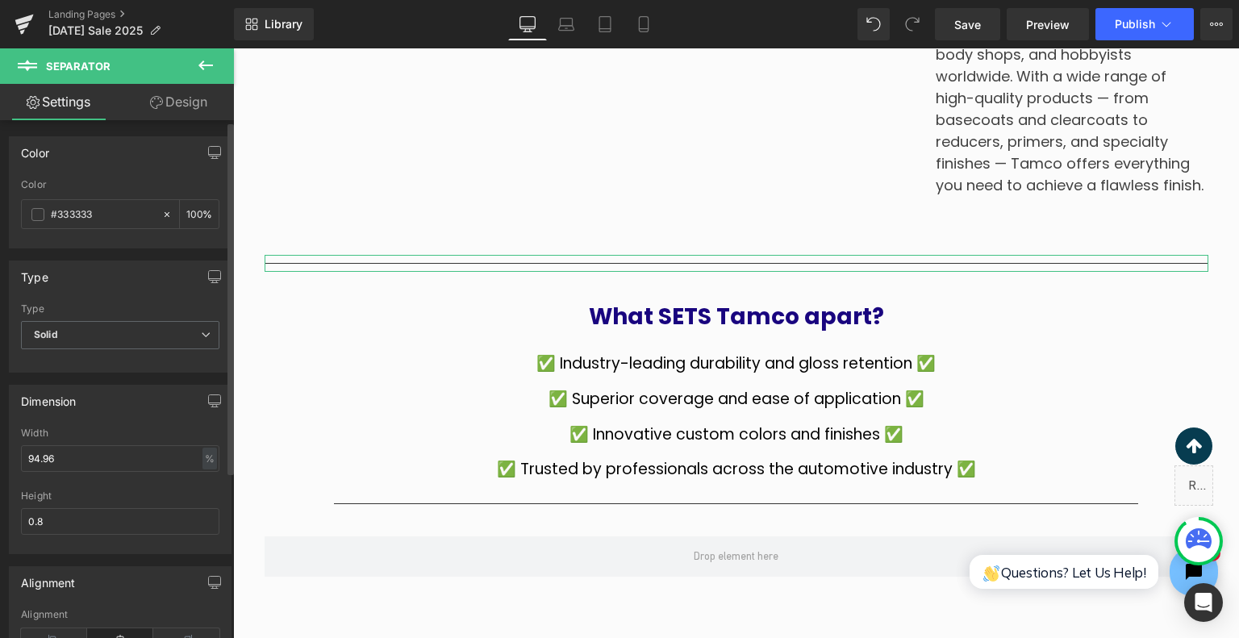
scroll to position [81, 0]
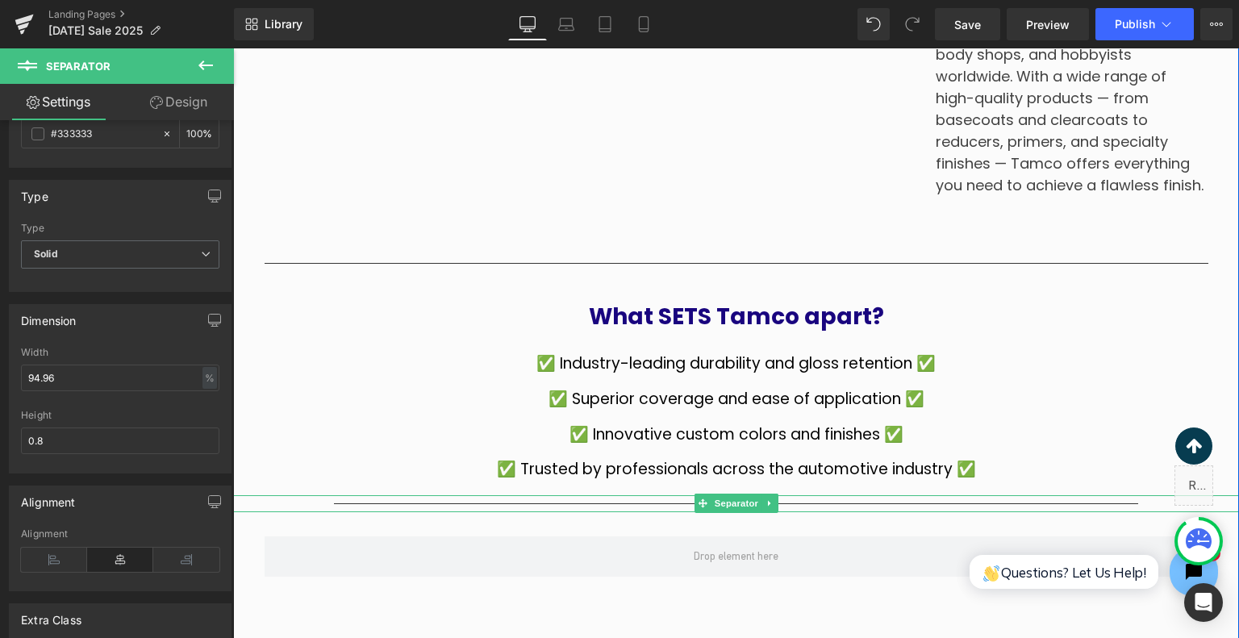
click at [401, 504] on hr at bounding box center [736, 507] width 805 height 9
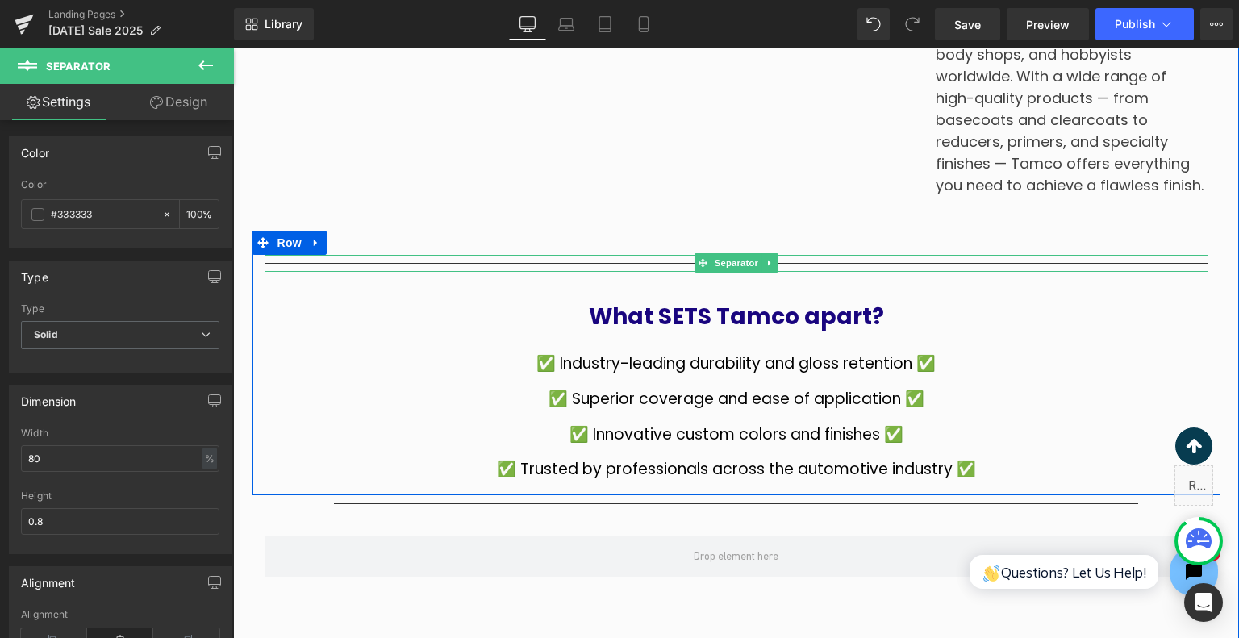
click at [449, 259] on div at bounding box center [737, 263] width 944 height 17
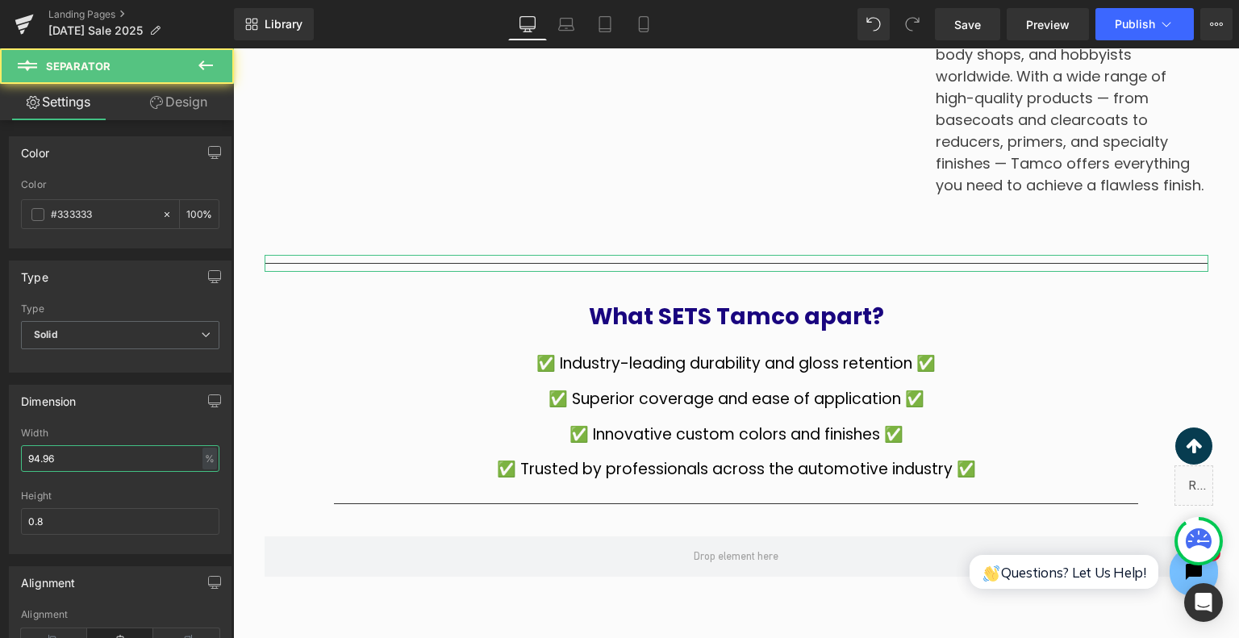
click at [102, 454] on input "94.96" at bounding box center [120, 458] width 198 height 27
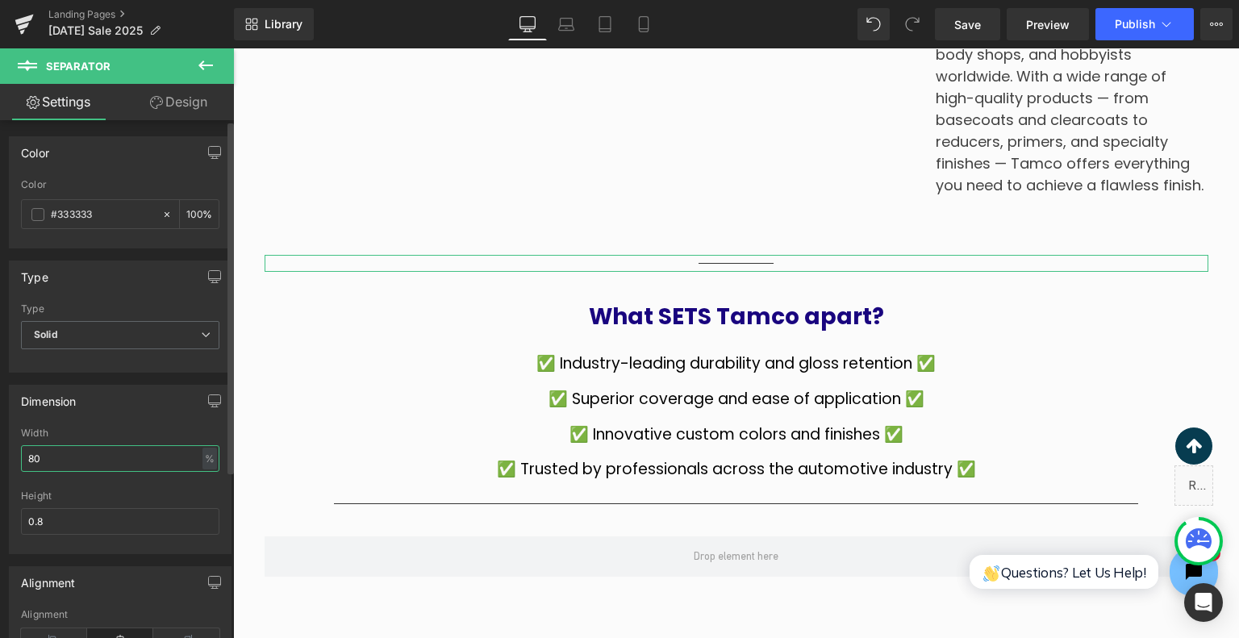
type input "80"
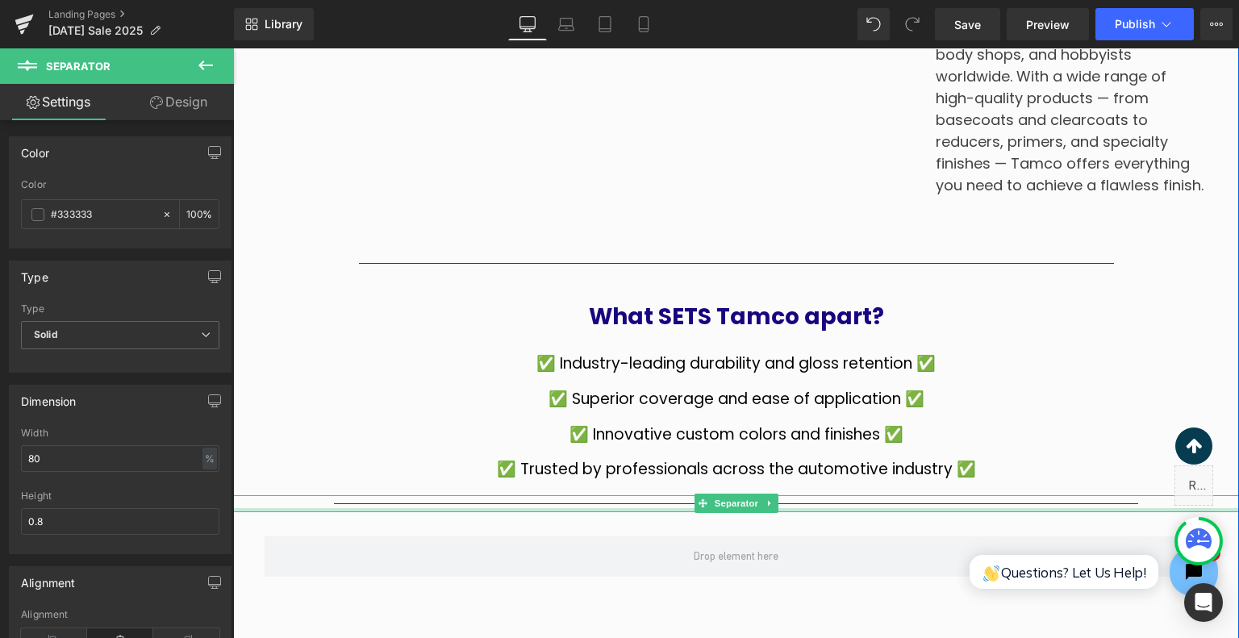
click at [464, 508] on div at bounding box center [736, 510] width 1006 height 4
click at [478, 503] on hr at bounding box center [736, 507] width 805 height 9
click at [702, 505] on span at bounding box center [703, 503] width 17 height 19
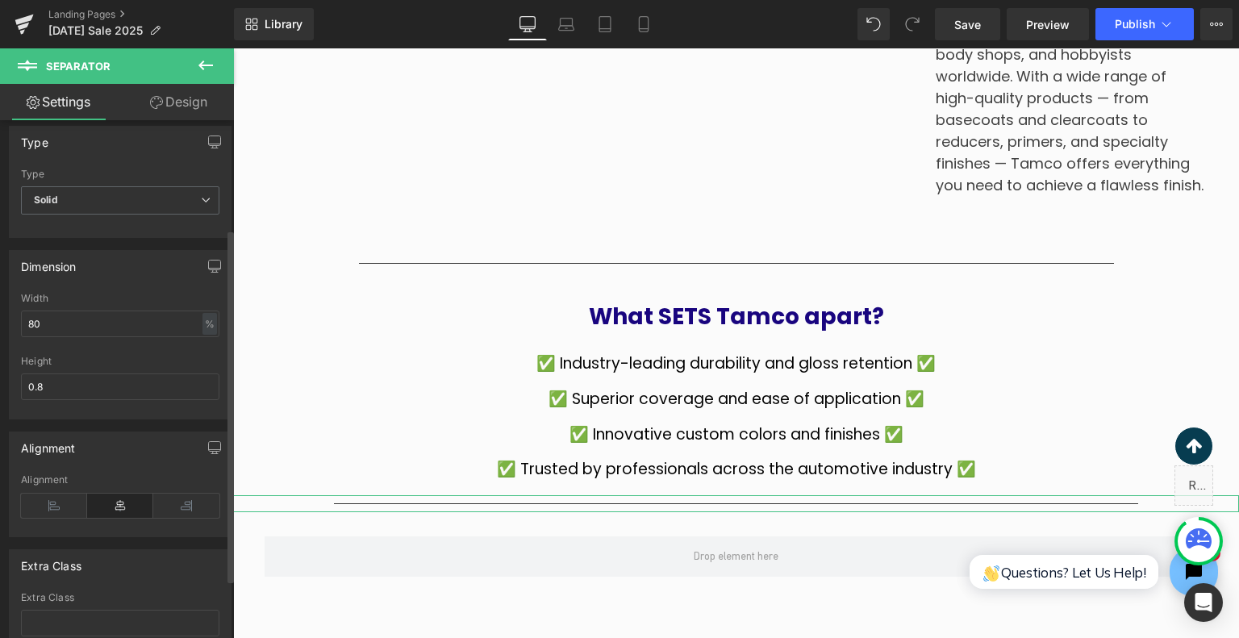
scroll to position [161, 0]
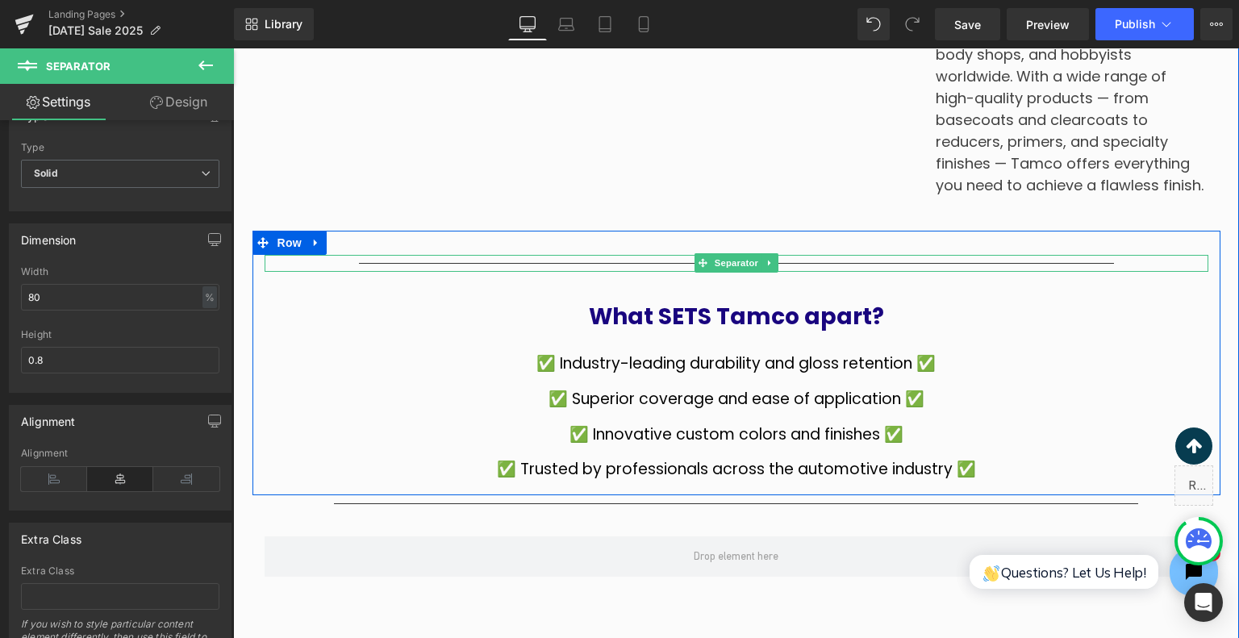
click at [489, 259] on div at bounding box center [737, 263] width 944 height 17
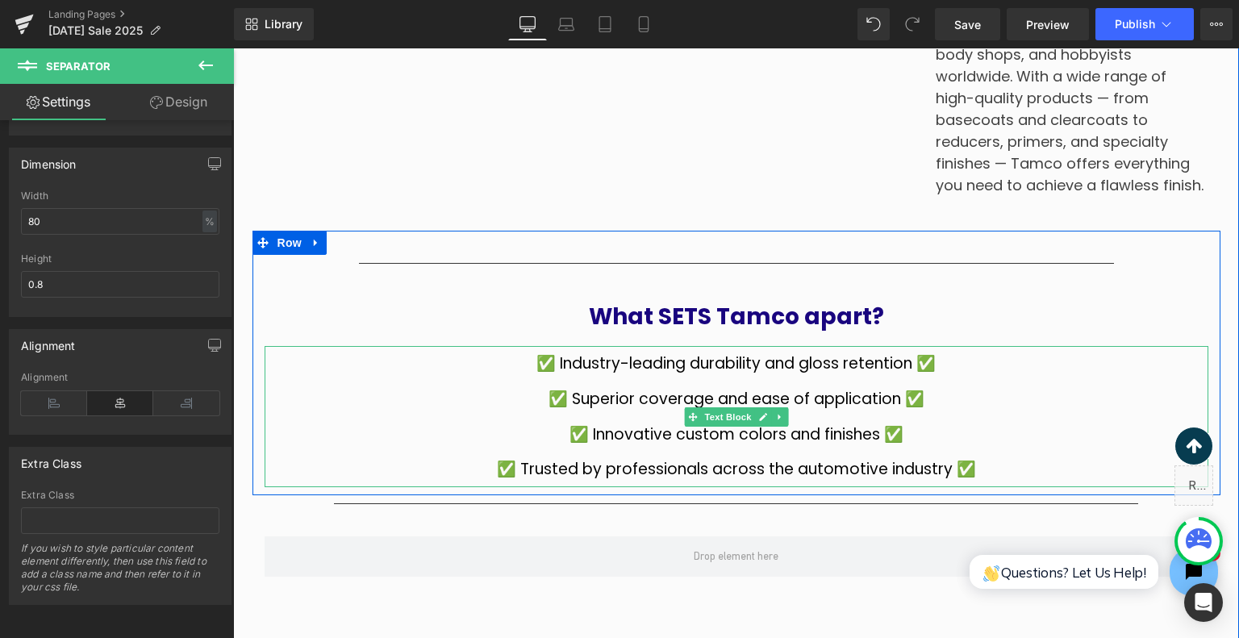
scroll to position [1681, 0]
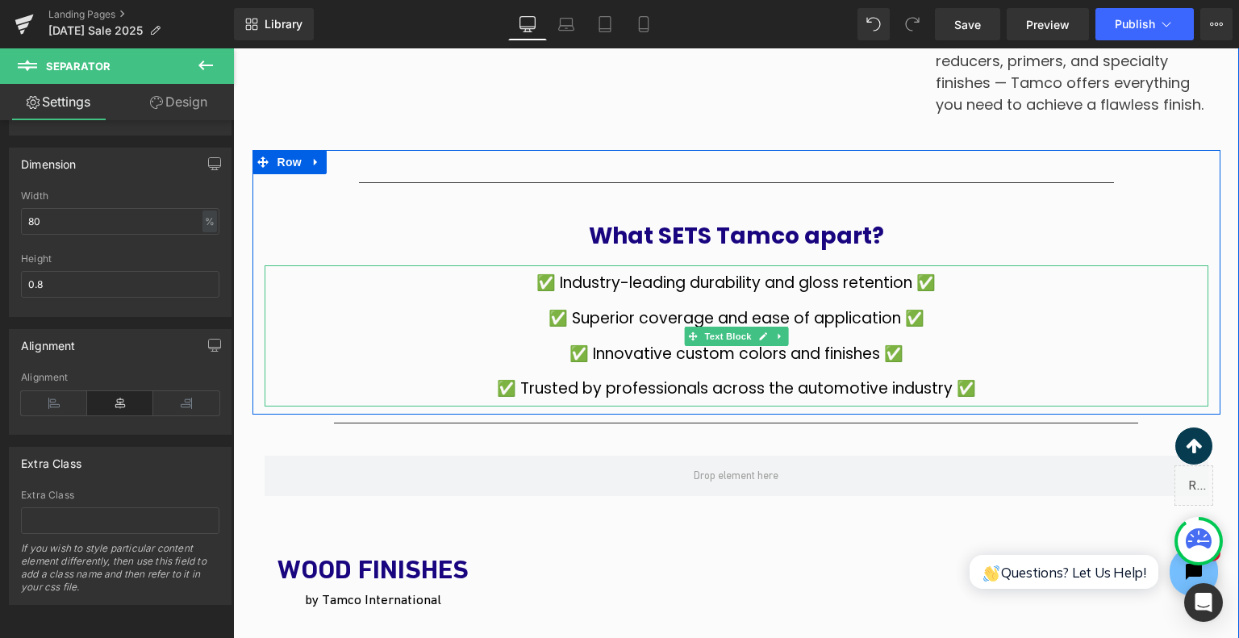
click at [973, 386] on p "✅ Trusted by professionals across the automotive industry ✅" at bounding box center [737, 389] width 944 height 36
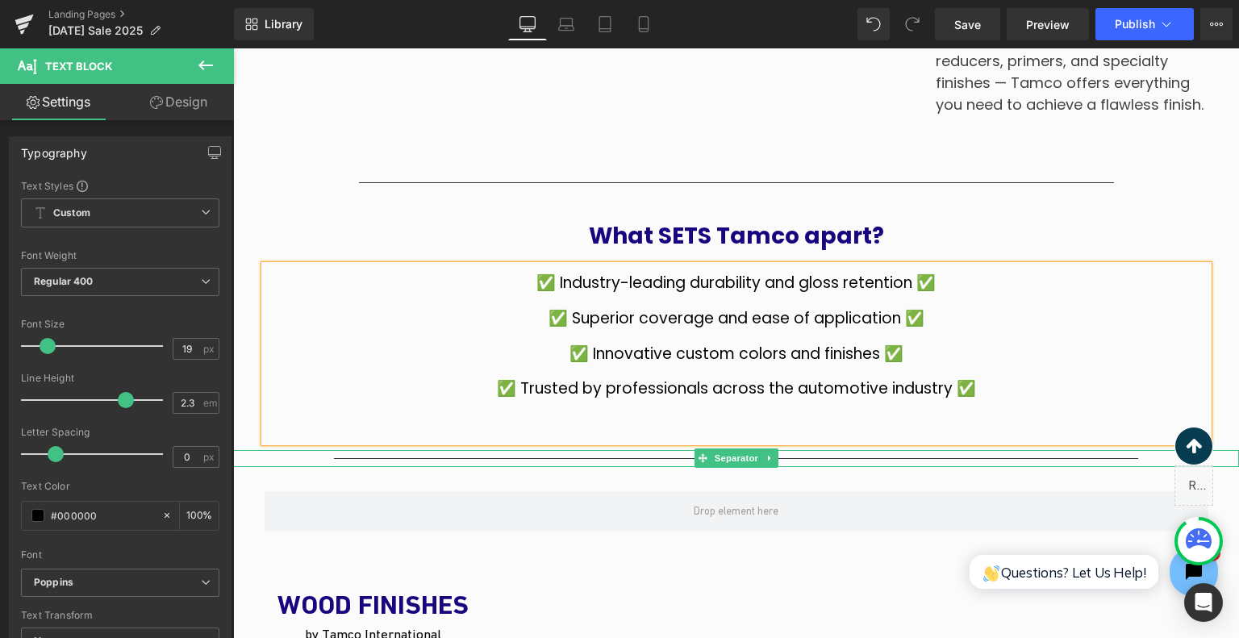
click at [937, 457] on div at bounding box center [736, 458] width 1006 height 17
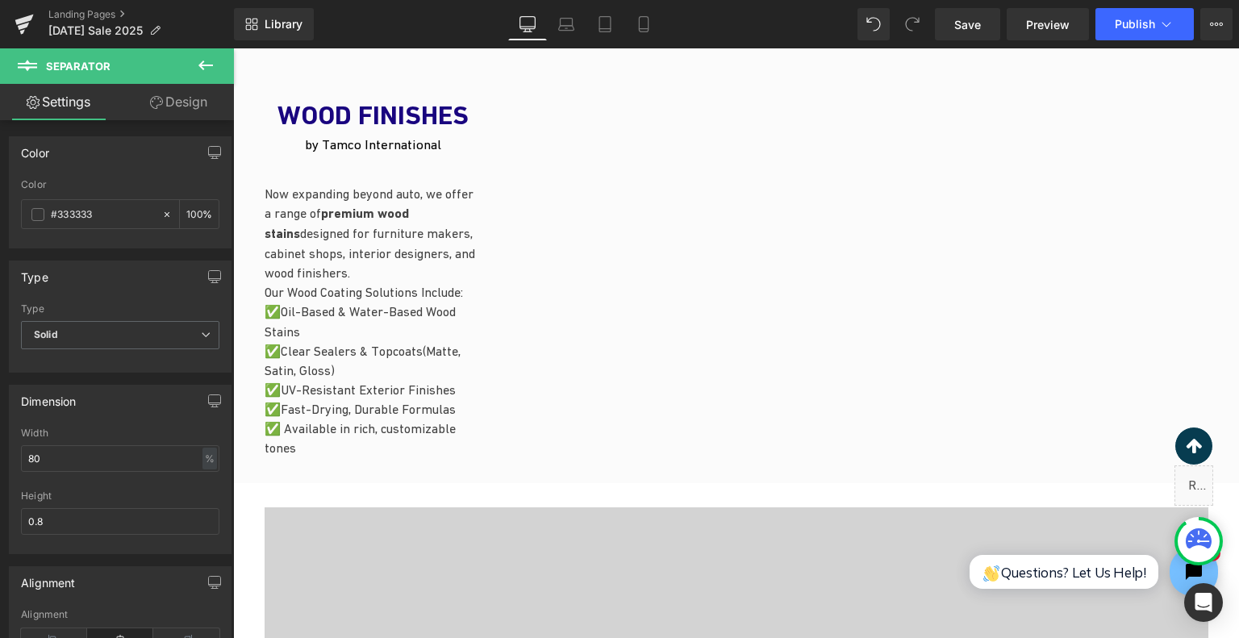
scroll to position [2166, 0]
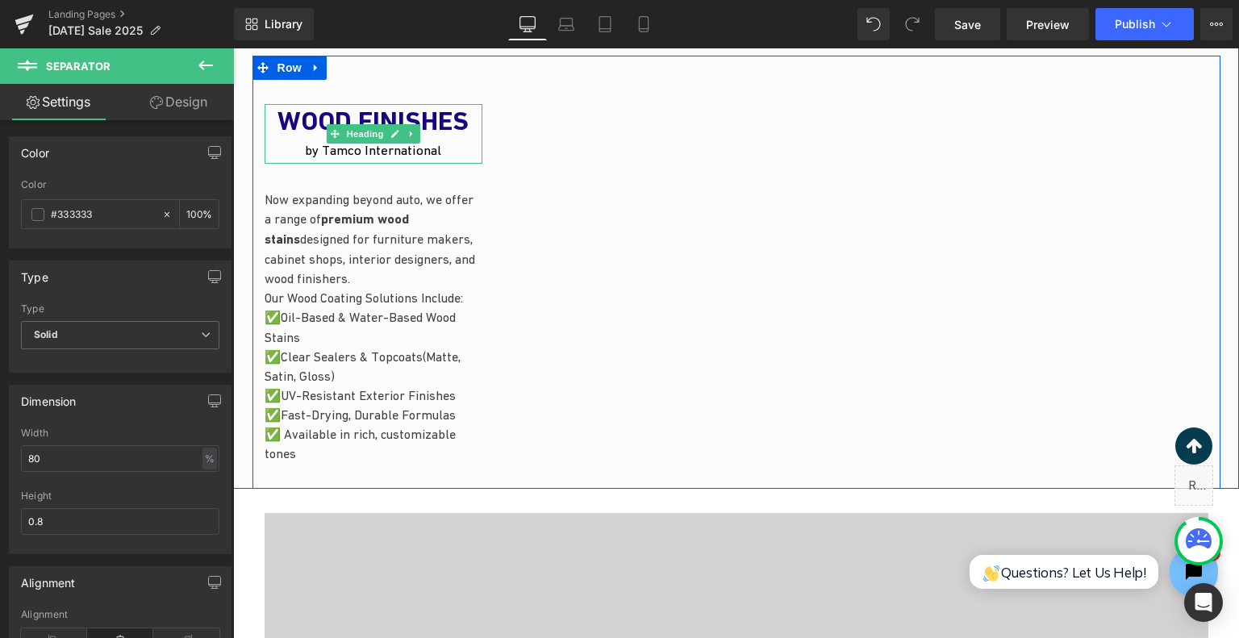
click at [359, 155] on div "by Tamco International" at bounding box center [374, 151] width 218 height 26
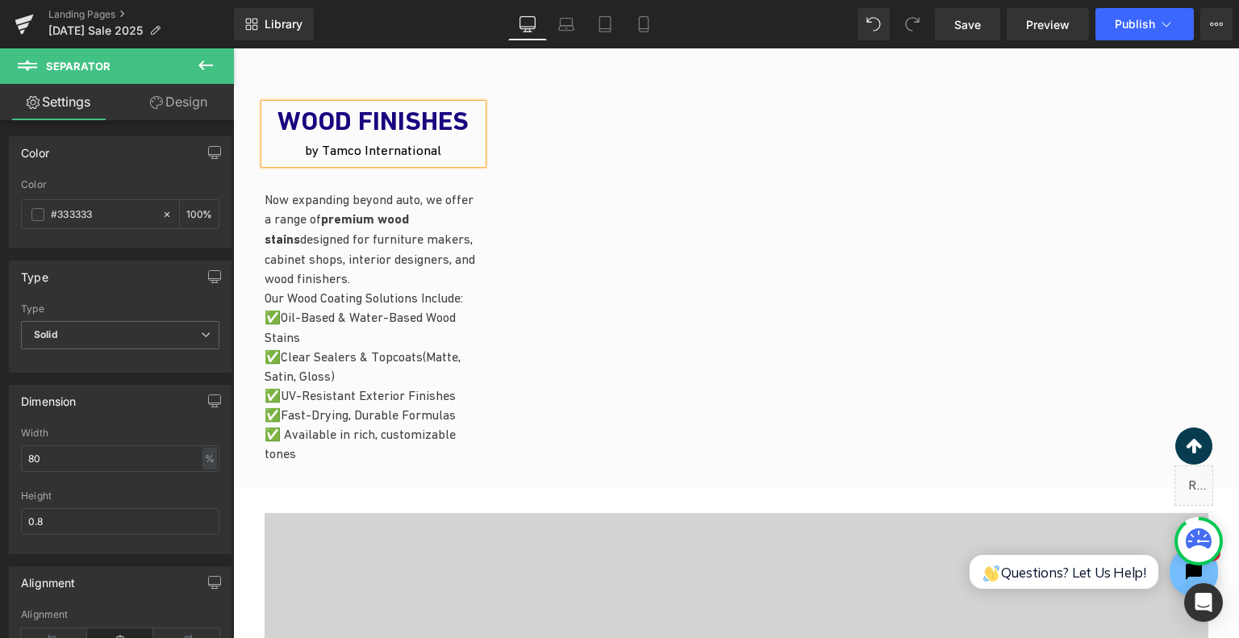
click at [378, 152] on div "by Tamco International" at bounding box center [374, 151] width 218 height 26
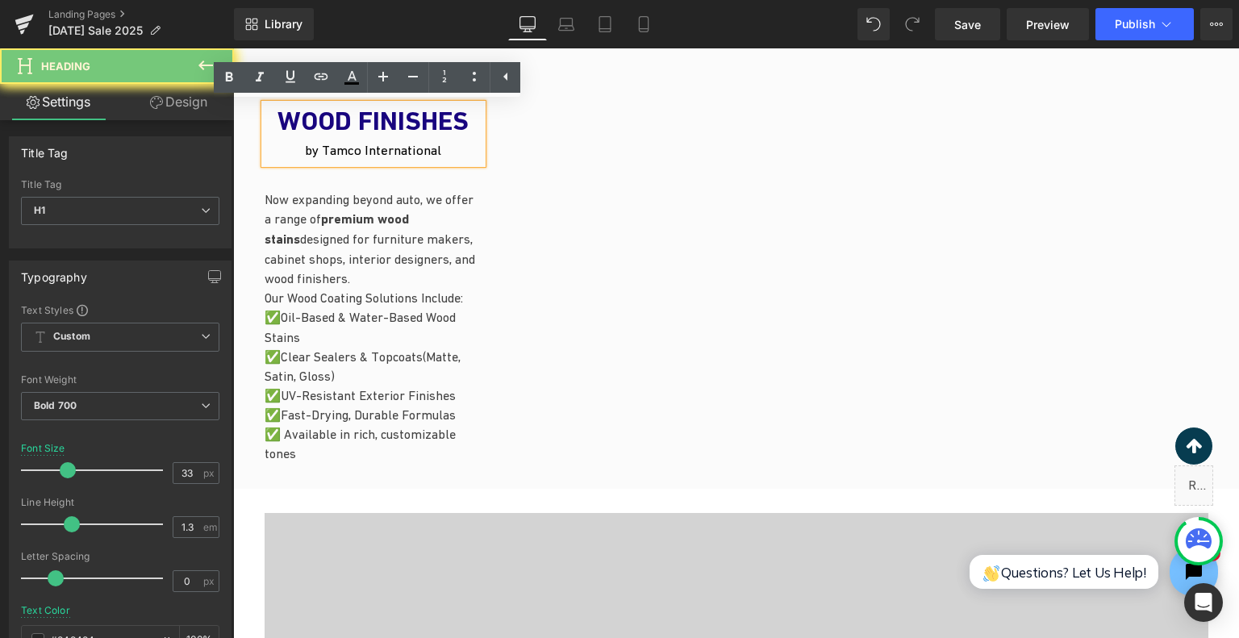
click at [378, 152] on div "by Tamco International" at bounding box center [374, 151] width 218 height 26
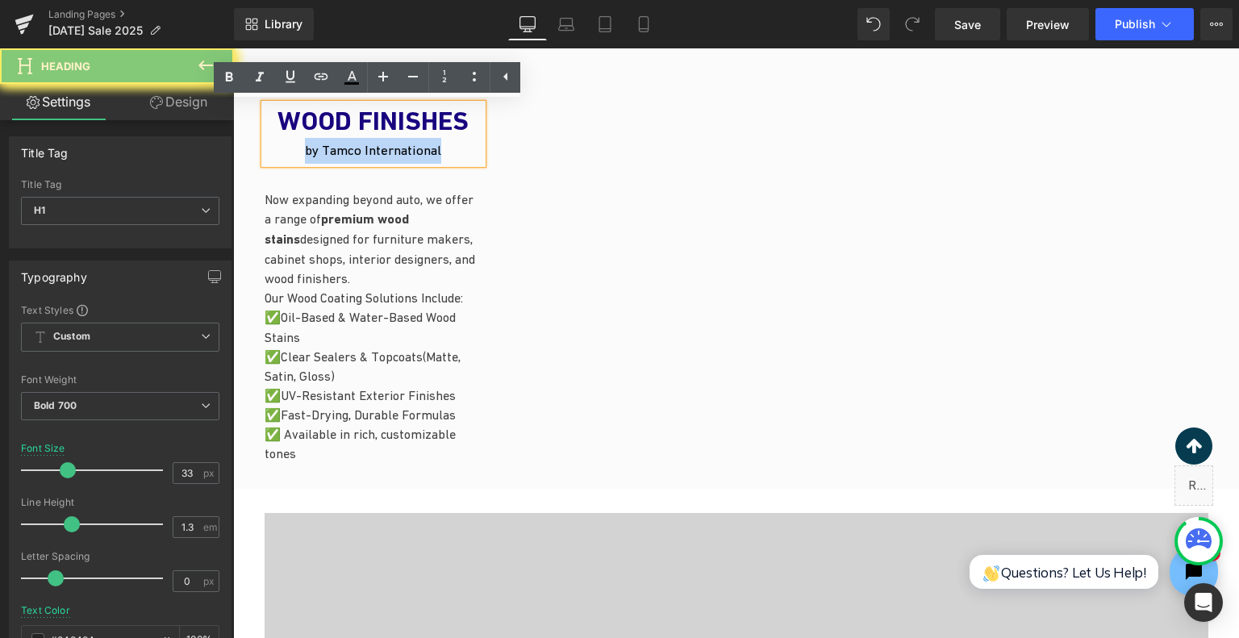
click at [378, 152] on div "by Tamco International" at bounding box center [374, 151] width 218 height 26
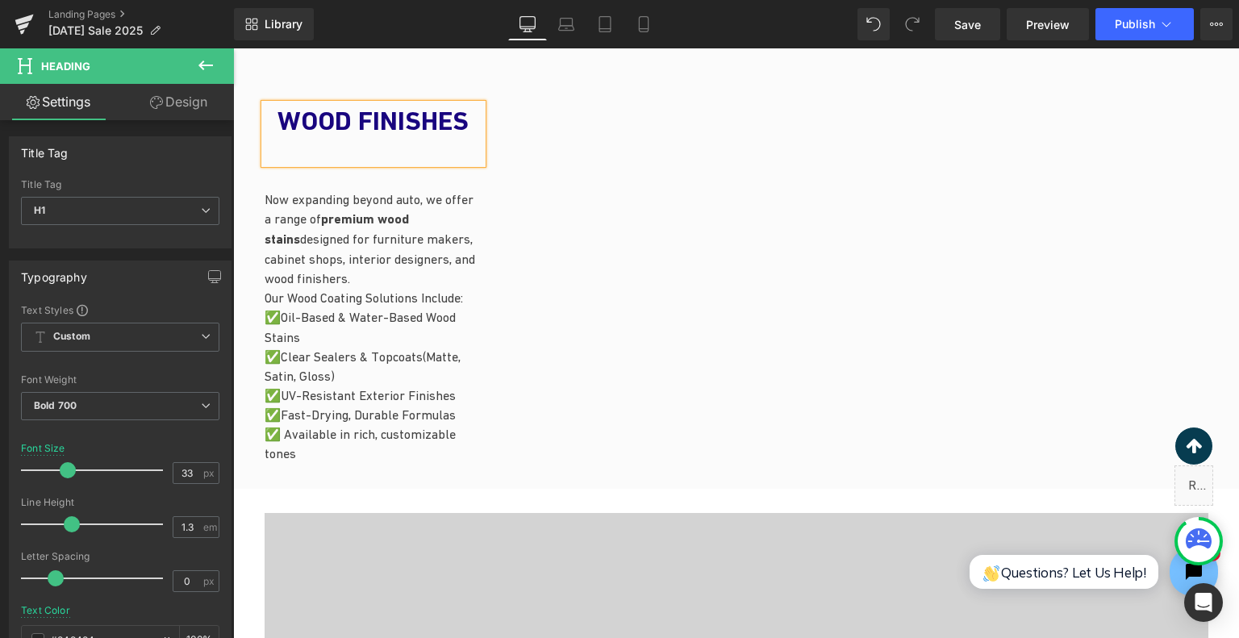
scroll to position [2178, 0]
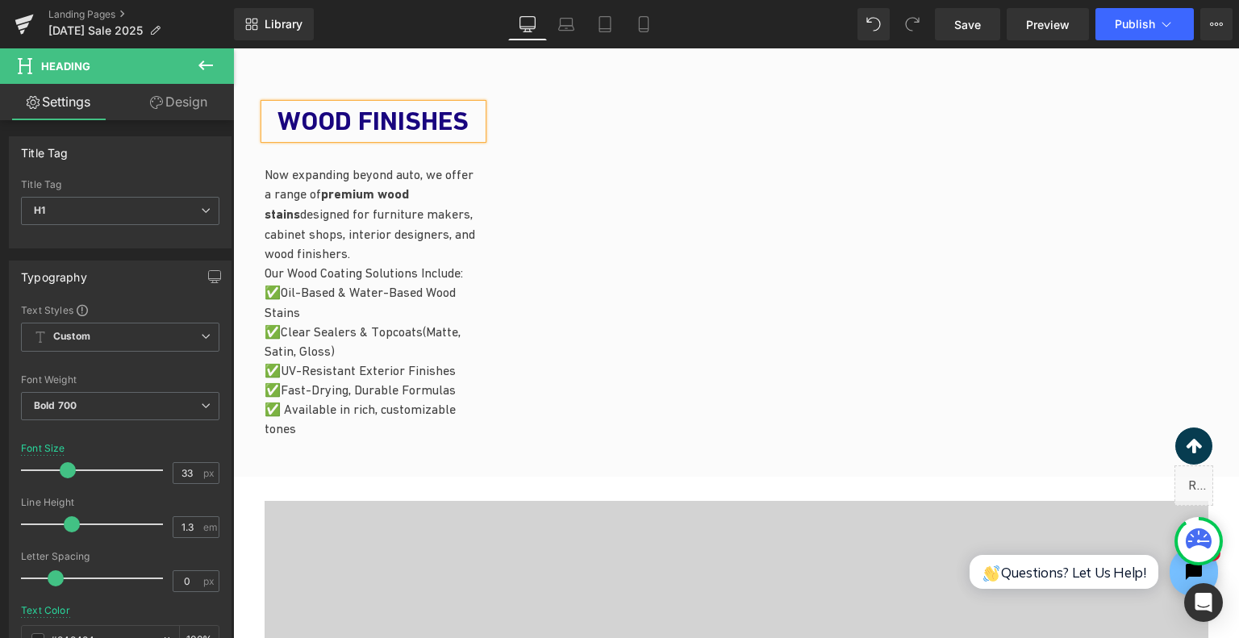
click at [455, 456] on div "WOOD FINISHES Heading Now expanding beyond auto, we offer a range of premium wo…" at bounding box center [374, 271] width 242 height 395
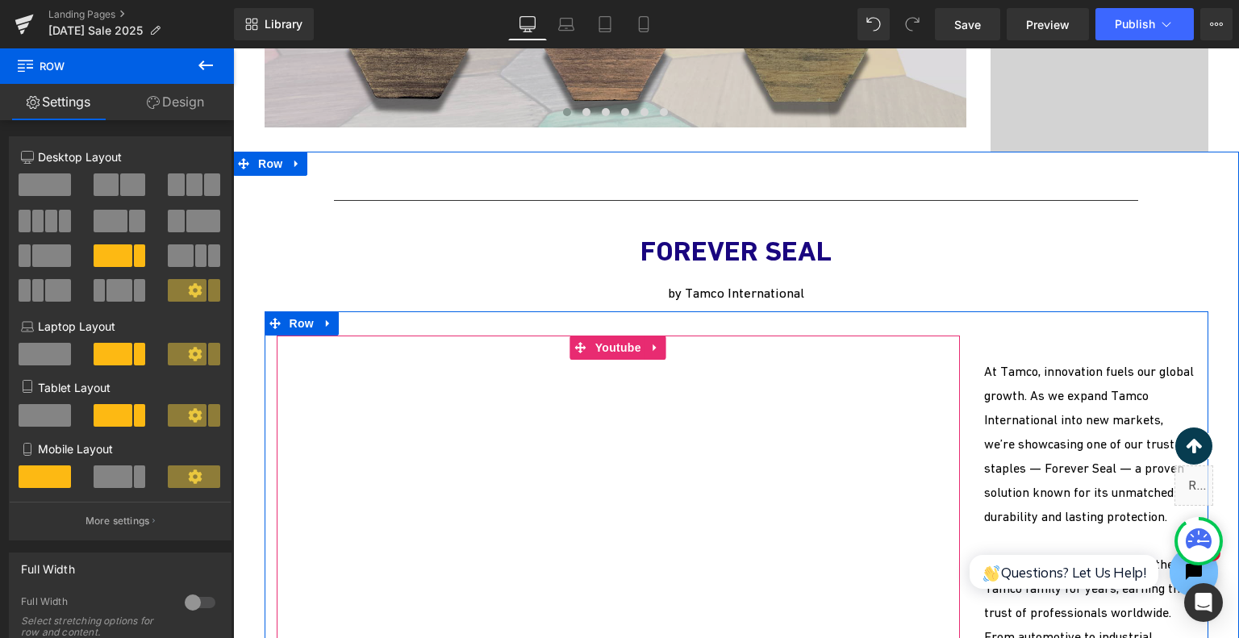
scroll to position [3388, 0]
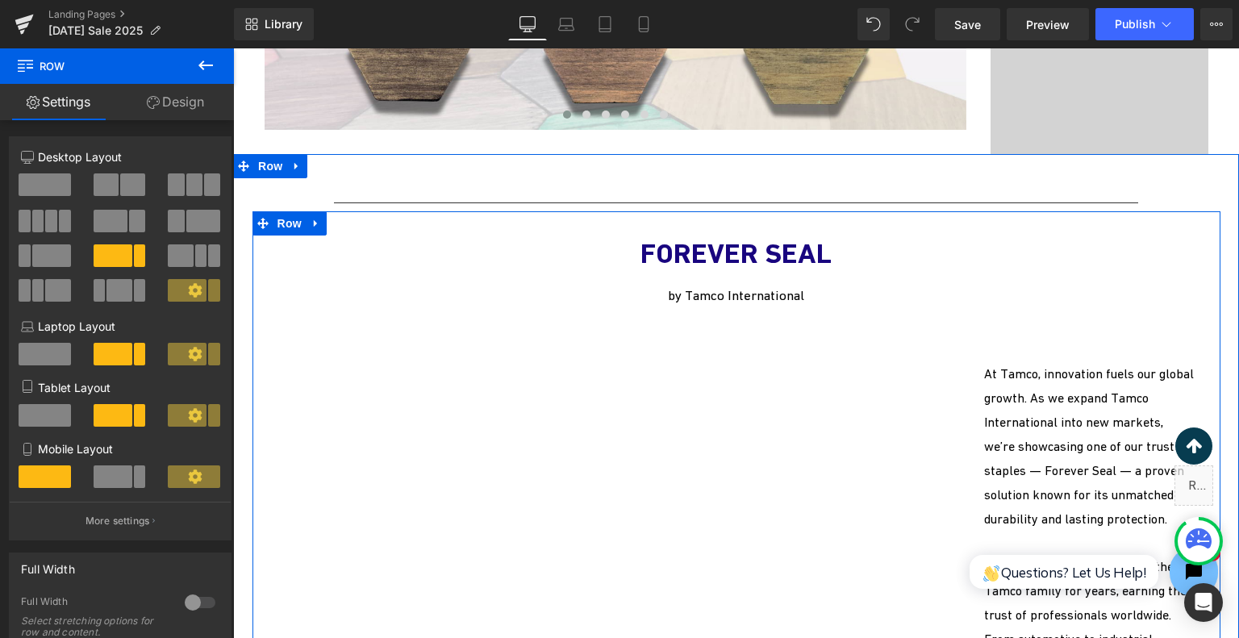
click at [316, 223] on link at bounding box center [316, 223] width 21 height 24
click at [353, 226] on icon at bounding box center [358, 223] width 11 height 11
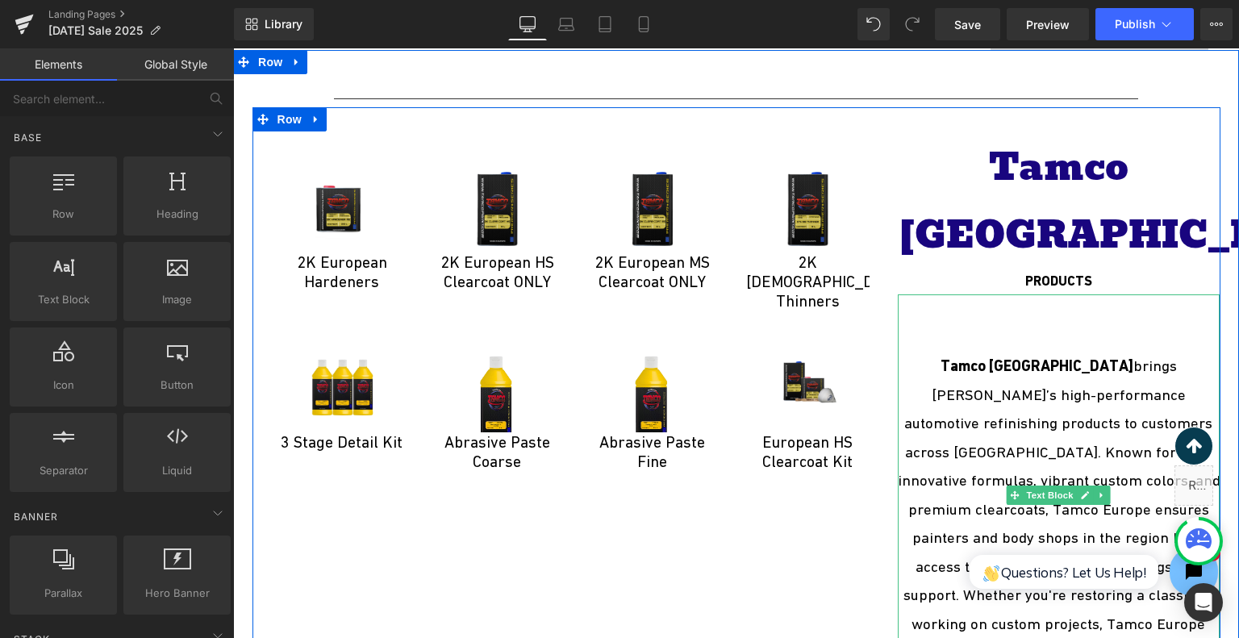
scroll to position [3469, 0]
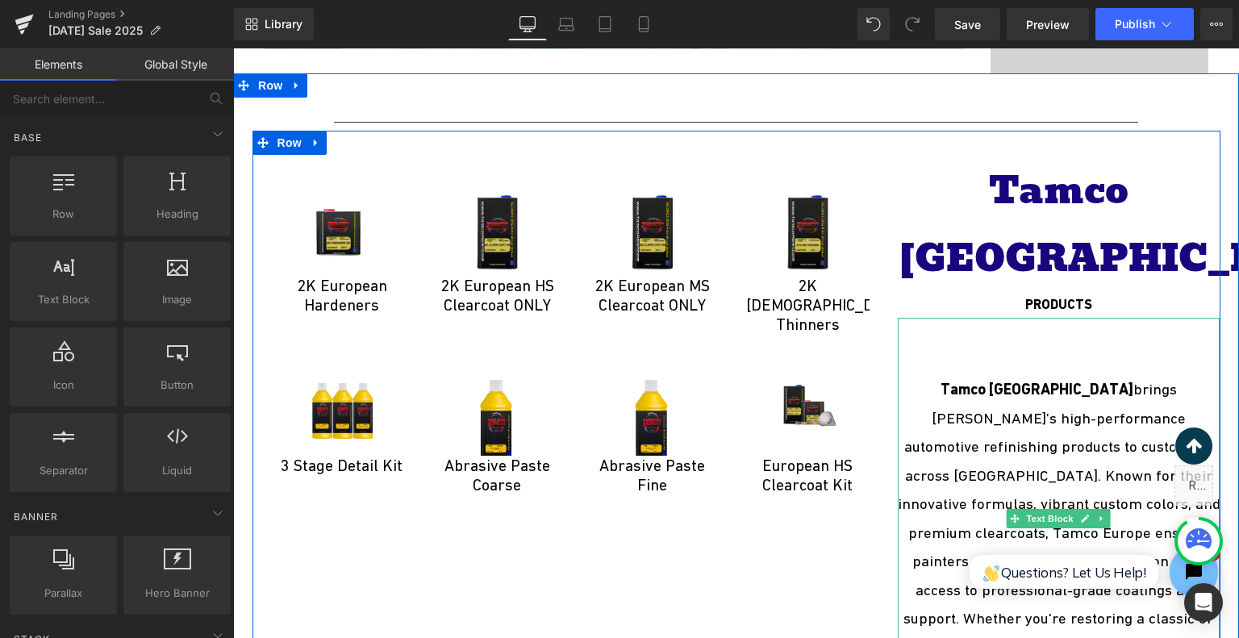
click at [1030, 347] on p at bounding box center [1059, 361] width 323 height 29
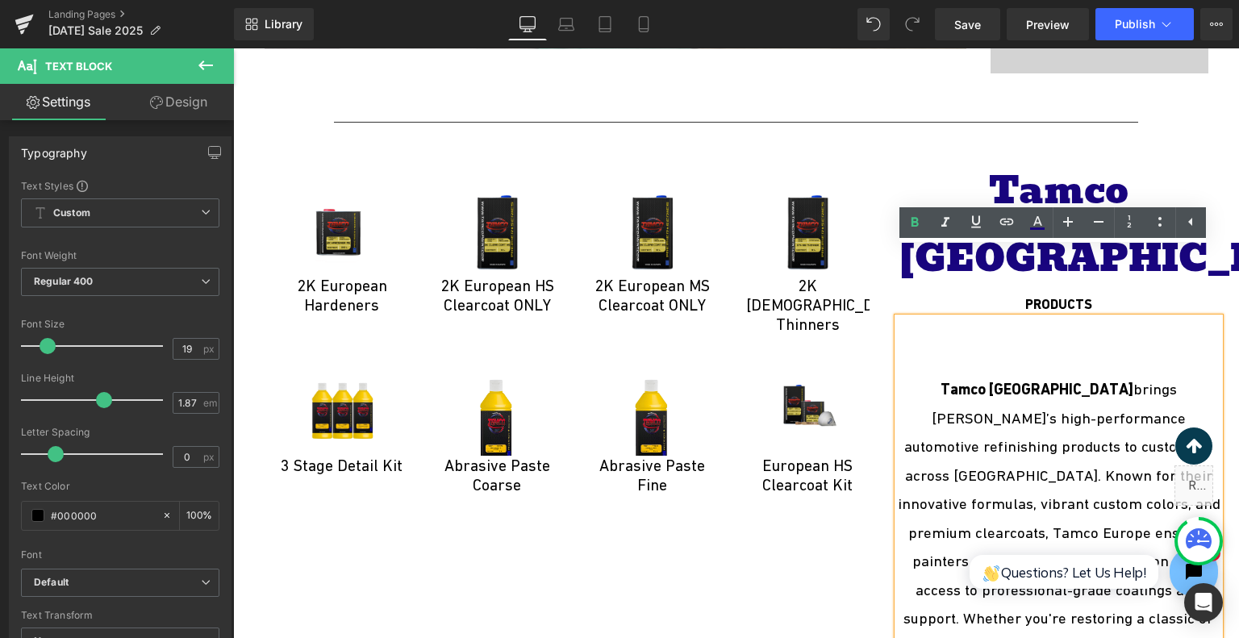
click at [1050, 347] on p at bounding box center [1059, 361] width 323 height 29
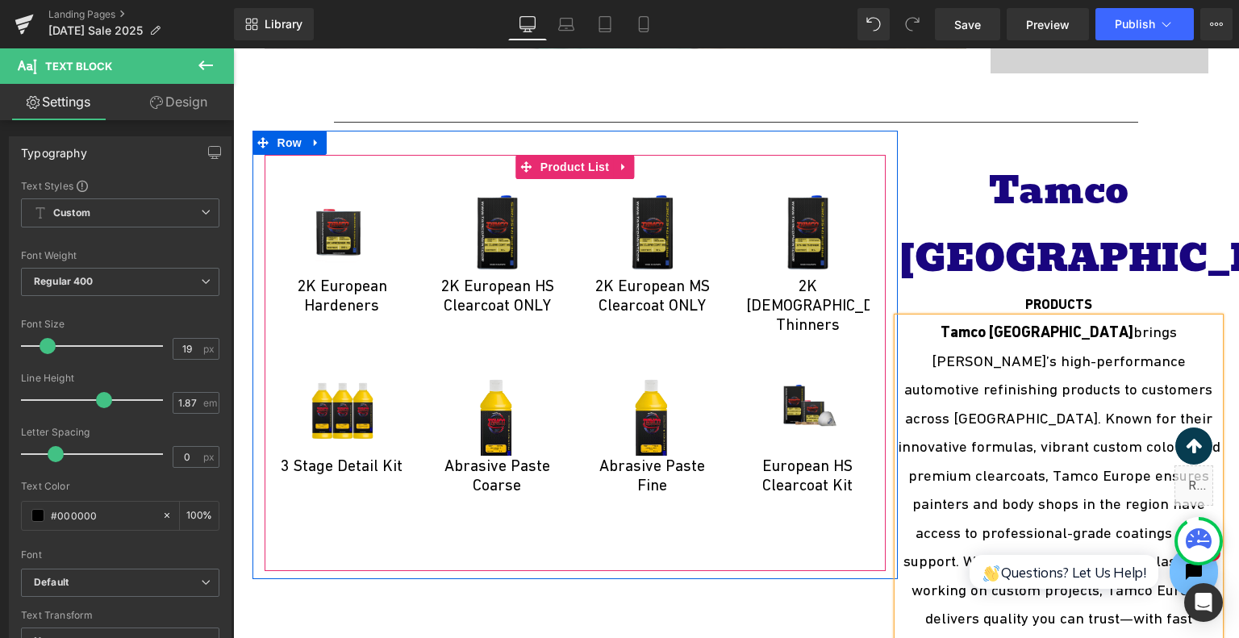
click at [823, 161] on div "Sale Off (P) Image 2K European Hardeners (P) Title Product" at bounding box center [575, 351] width 621 height 392
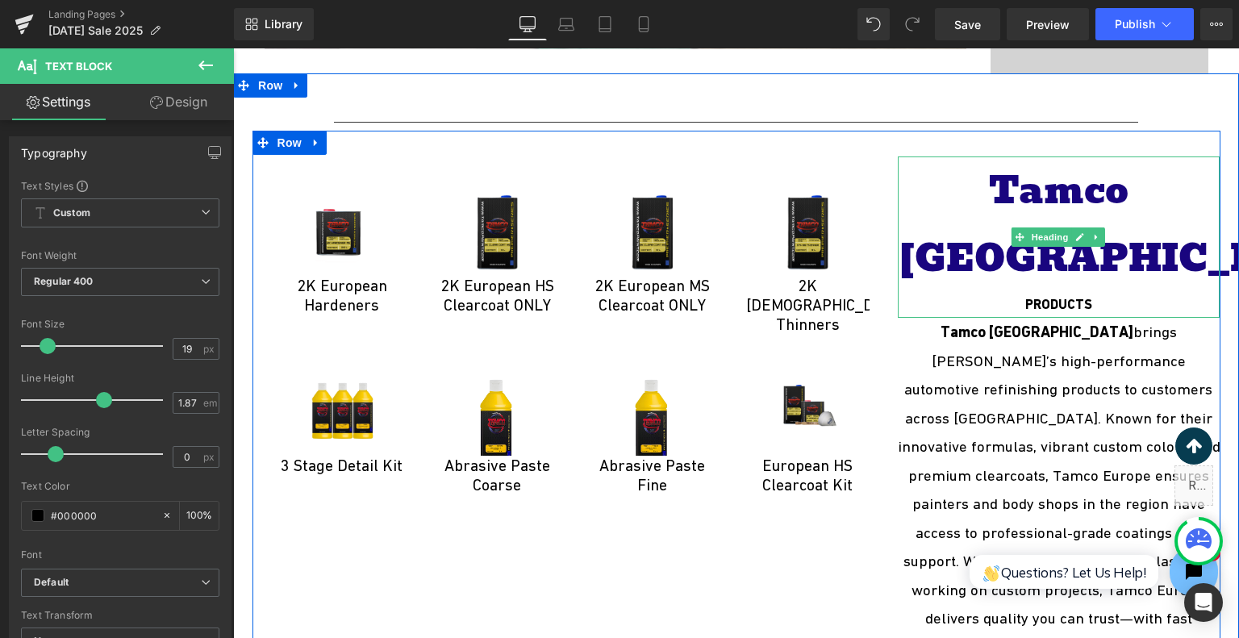
click at [1082, 292] on div "PRODUCTS" at bounding box center [1059, 305] width 323 height 26
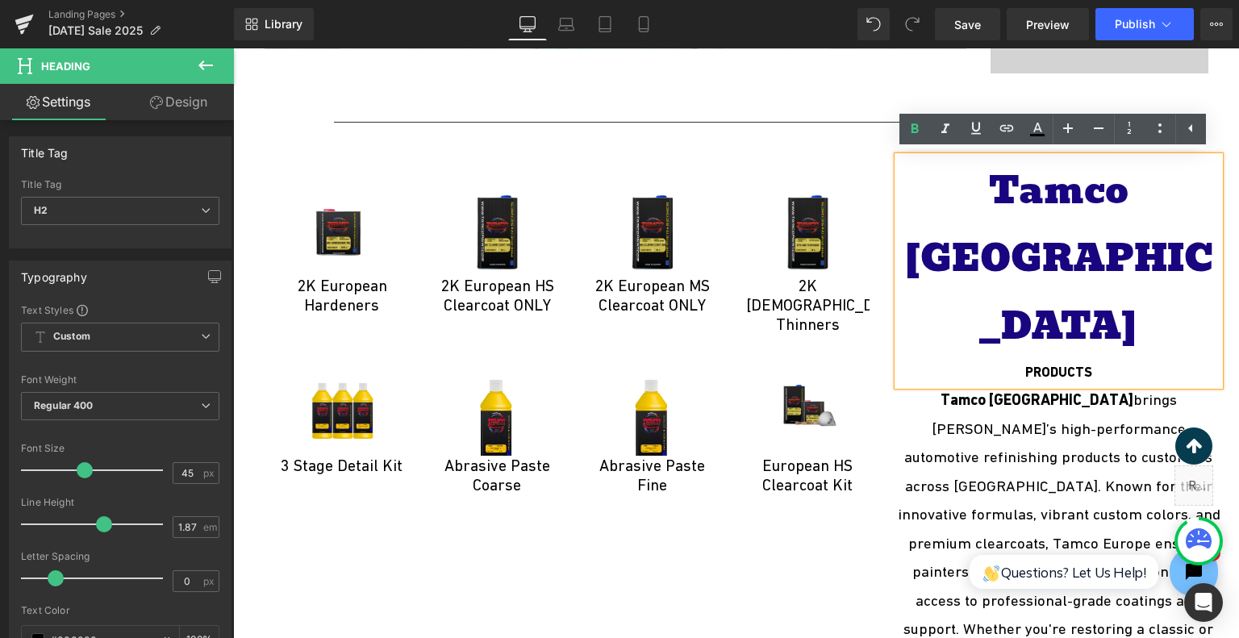
click at [950, 190] on span "Tamco Europe" at bounding box center [1059, 258] width 310 height 194
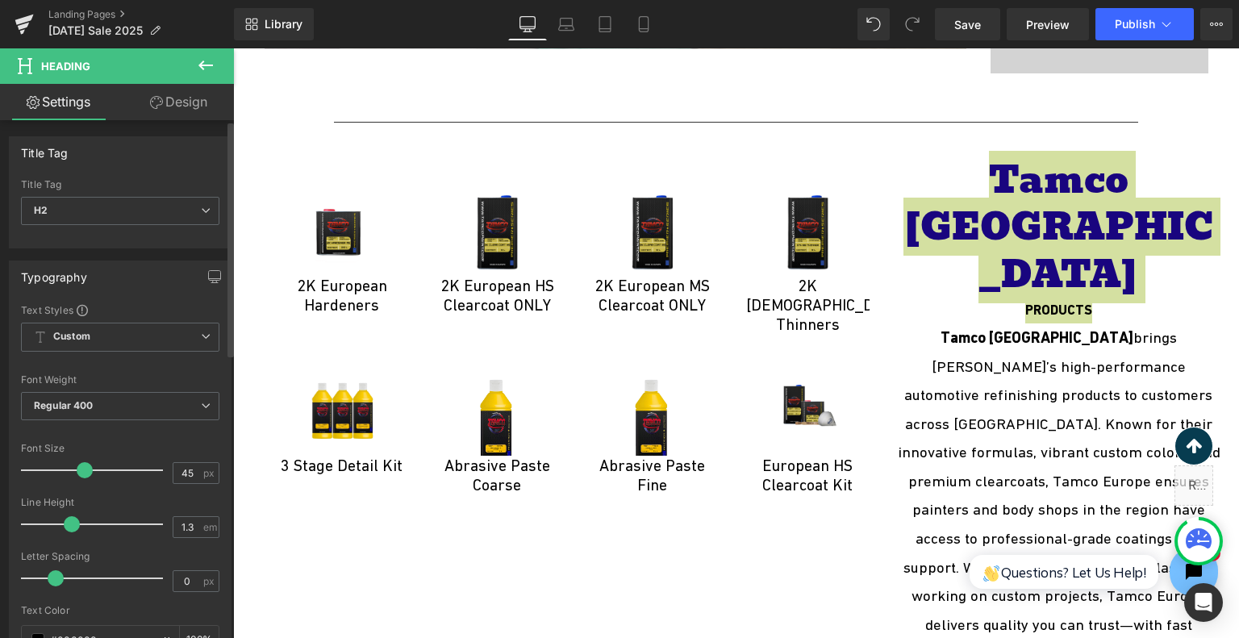
type input "1.2"
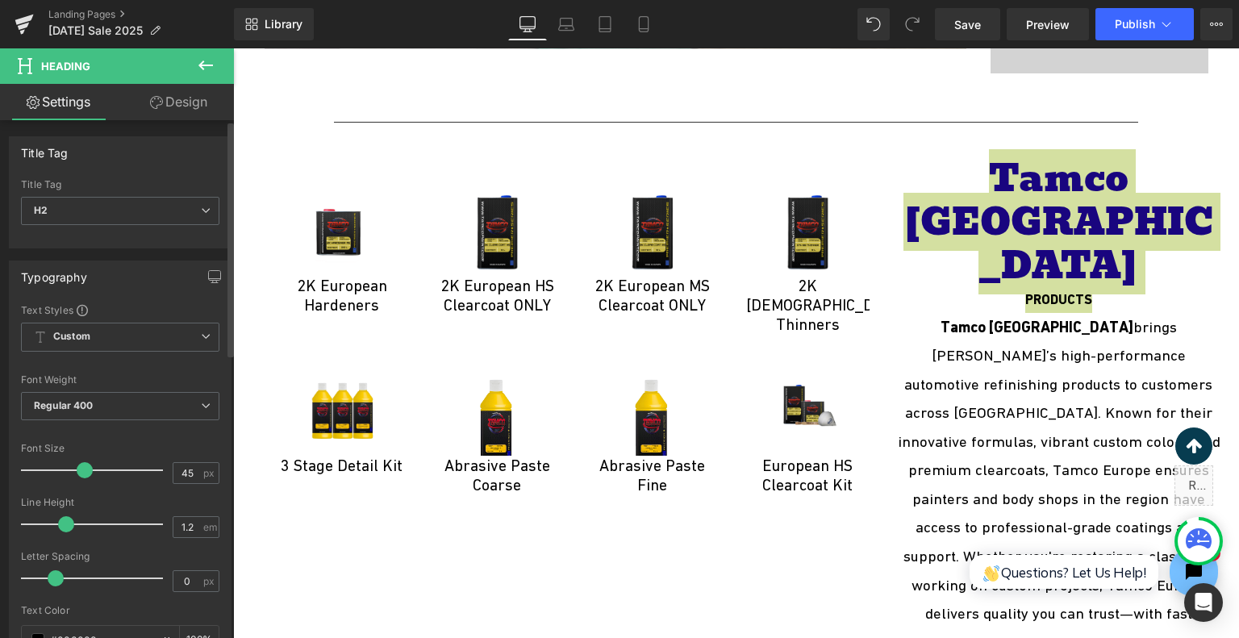
drag, startPoint x: 98, startPoint y: 522, endPoint x: 64, endPoint y: 530, distance: 35.6
click at [64, 530] on span at bounding box center [66, 524] width 16 height 16
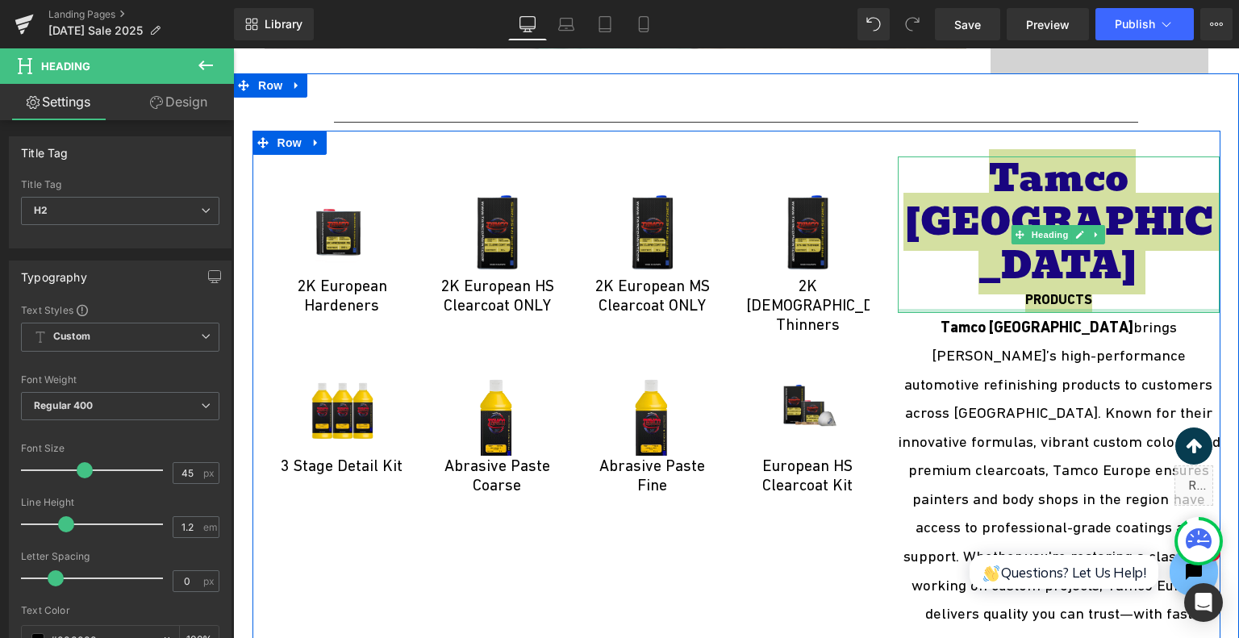
click at [233, 48] on div at bounding box center [233, 48] width 0 height 0
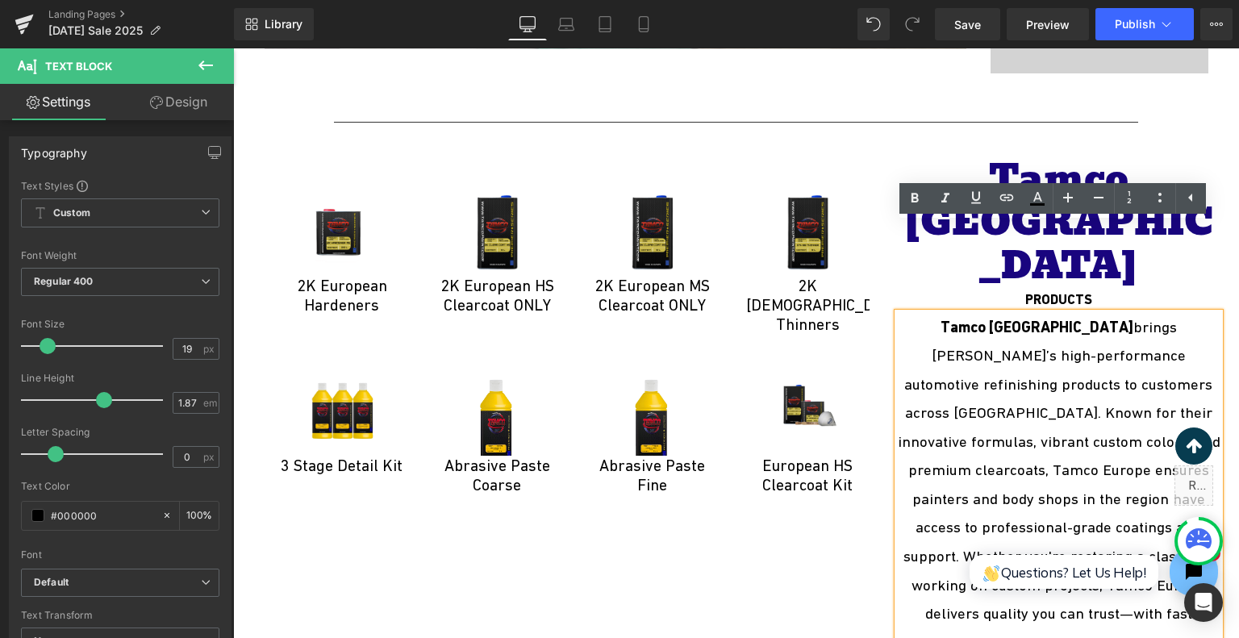
click at [953, 313] on p "Tamco Europe brings Tamco’s high-performance automotive refinishing products to…" at bounding box center [1059, 499] width 323 height 373
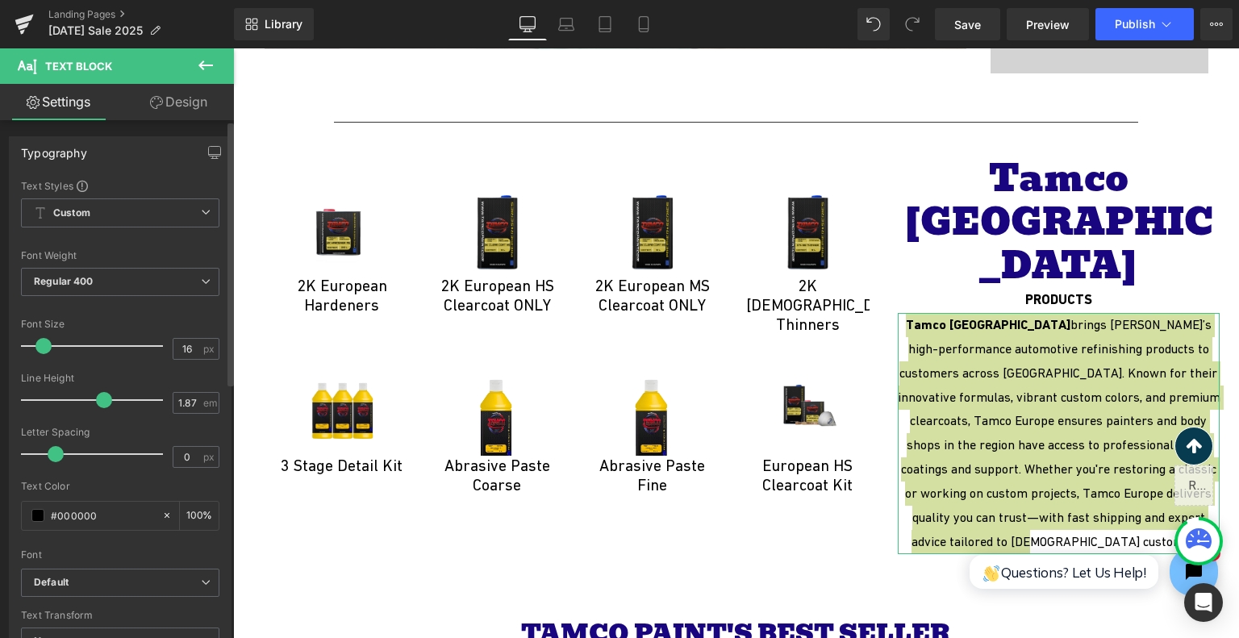
type input "17"
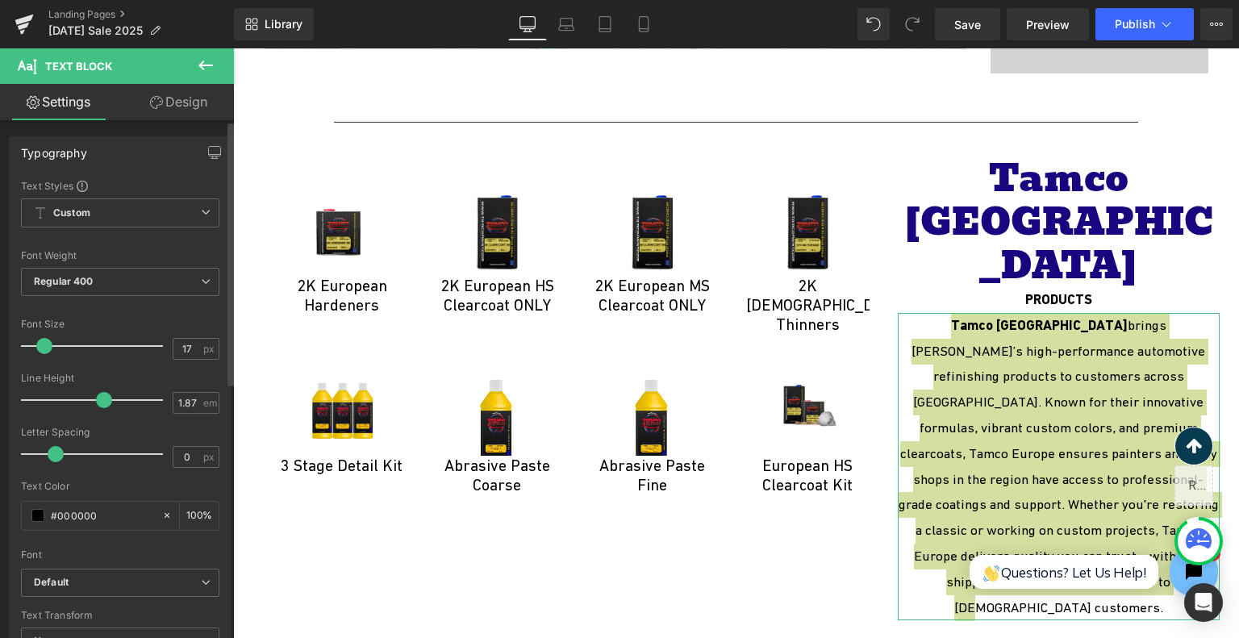
click at [42, 349] on span at bounding box center [44, 346] width 16 height 16
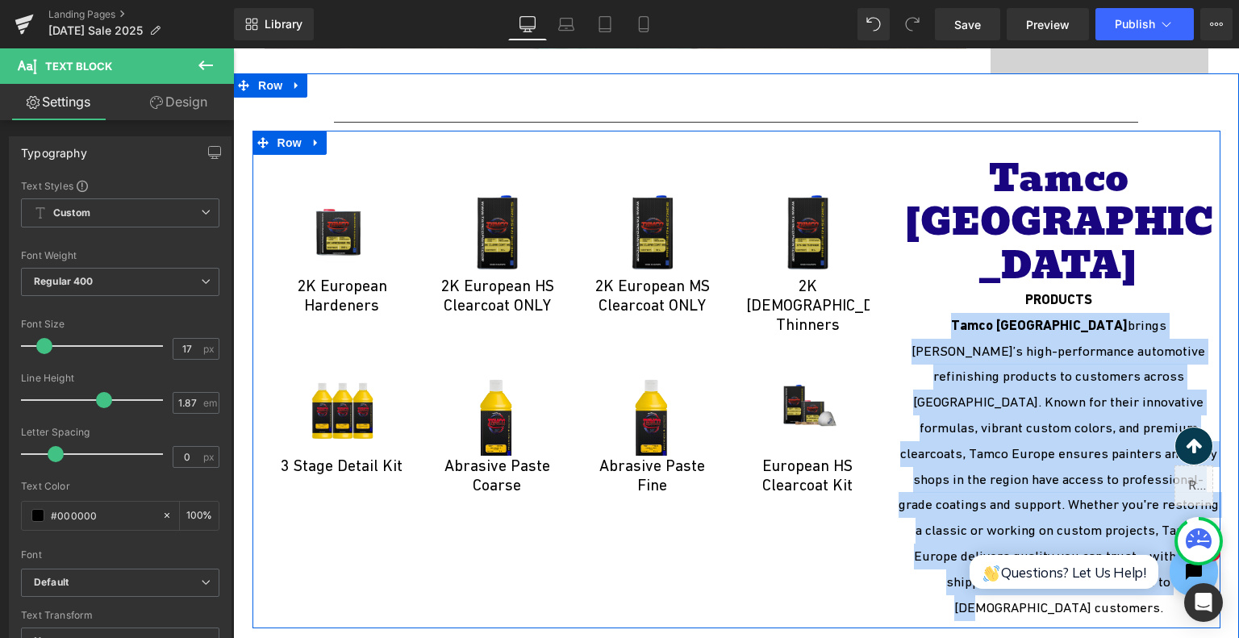
click at [975, 523] on div "Sale Off (P) Image 2K European Hardeners (P) Title Product" at bounding box center [737, 380] width 968 height 498
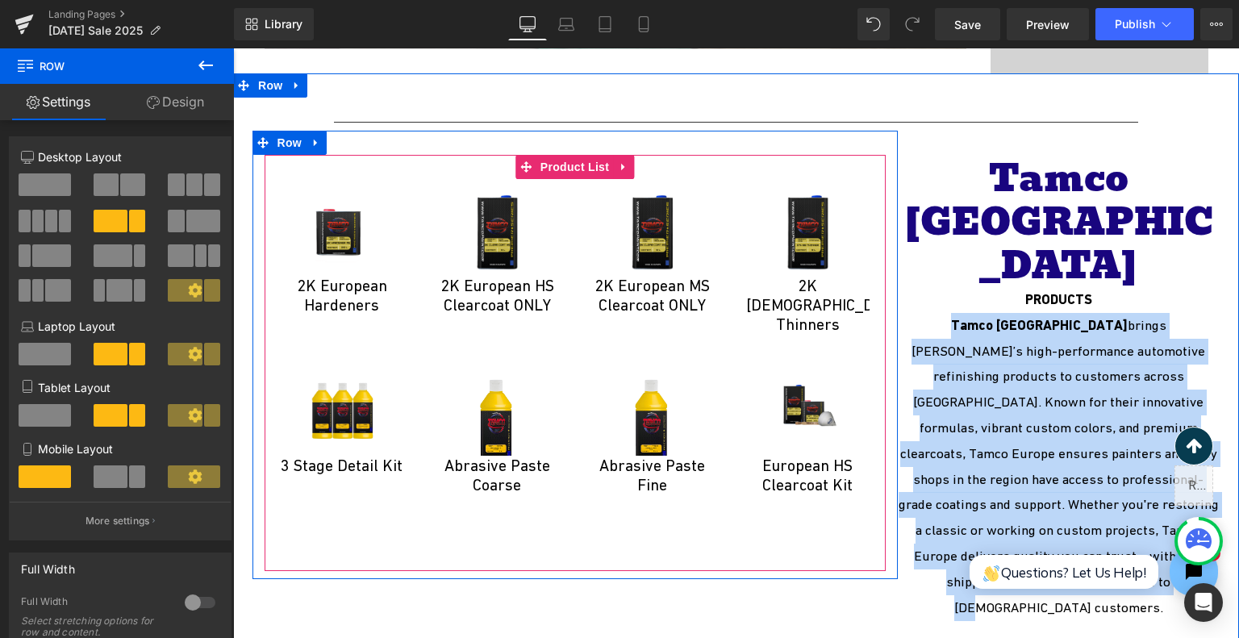
click at [875, 206] on div "Sale Off (P) Image 2K European Thinners (P) Title Product" at bounding box center [808, 269] width 156 height 180
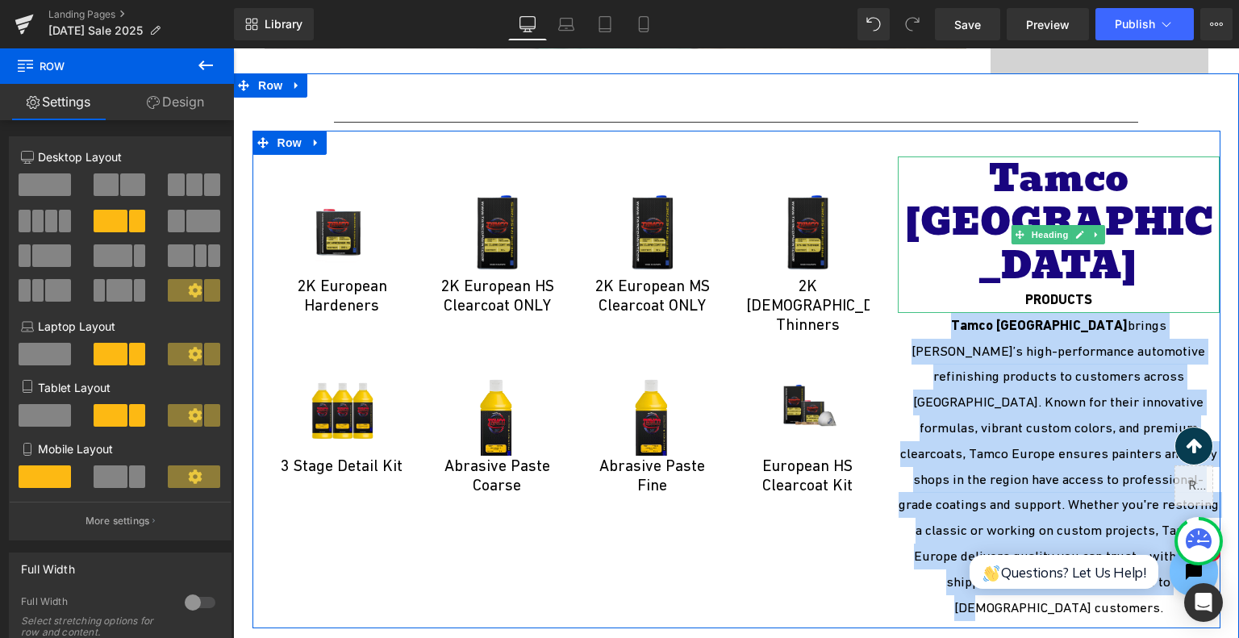
click at [959, 202] on span "Tamco Europe" at bounding box center [1059, 221] width 310 height 145
click at [981, 313] on p "Tamco Europe brings Tamco’s high-performance automotive refinishing products to…" at bounding box center [1059, 467] width 323 height 308
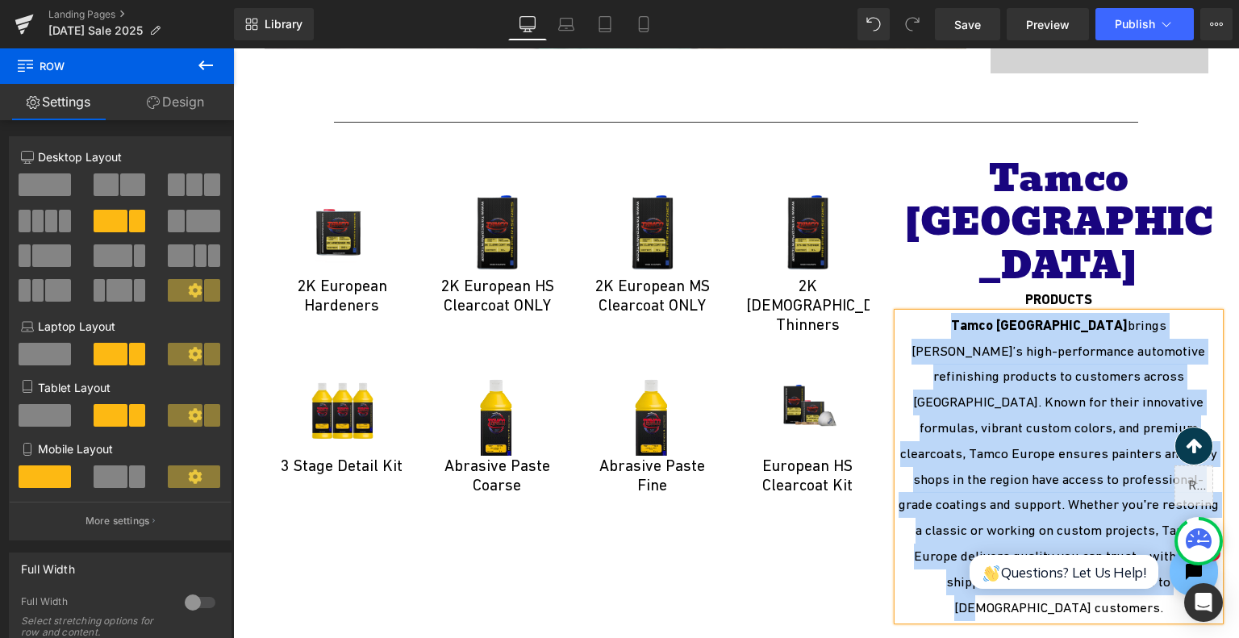
click at [1109, 317] on span "brings Tamco’s high-performance automotive refinishing products to customers ac…" at bounding box center [1059, 466] width 320 height 299
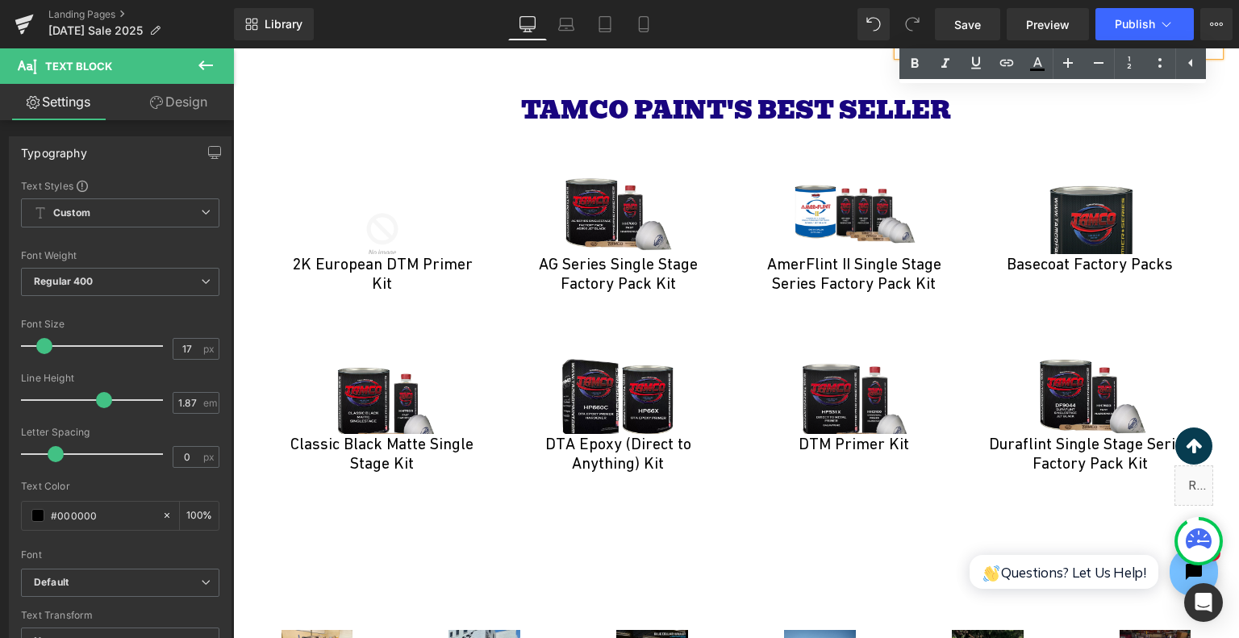
scroll to position [3953, 0]
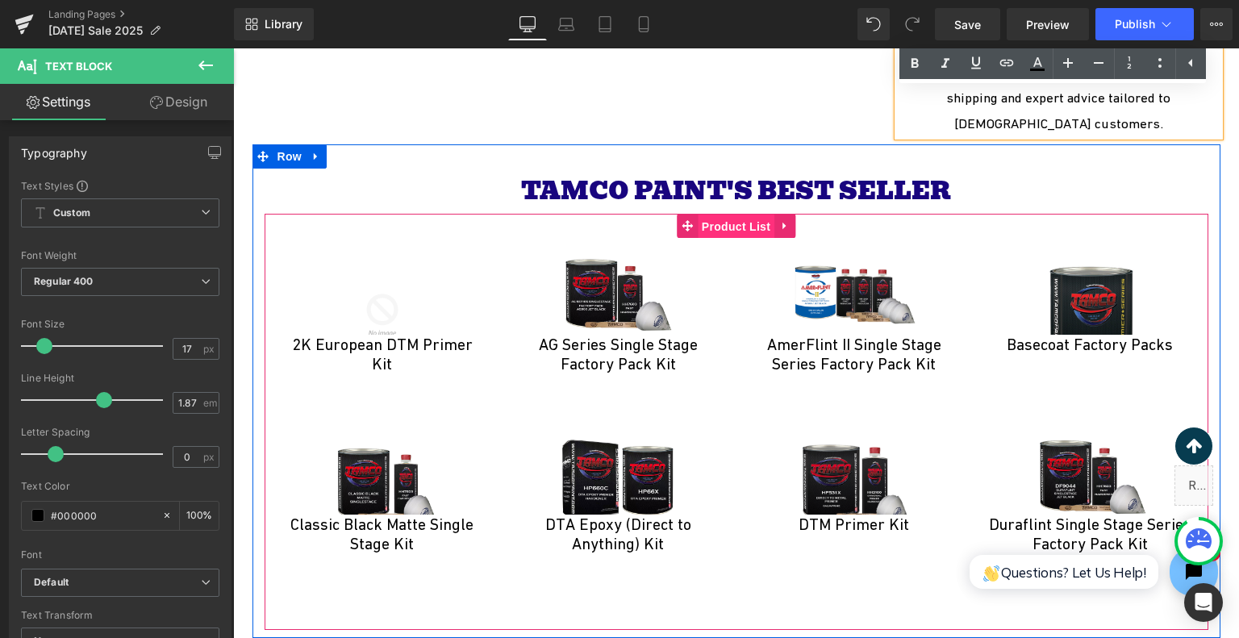
click at [747, 215] on span "Product List" at bounding box center [736, 227] width 77 height 24
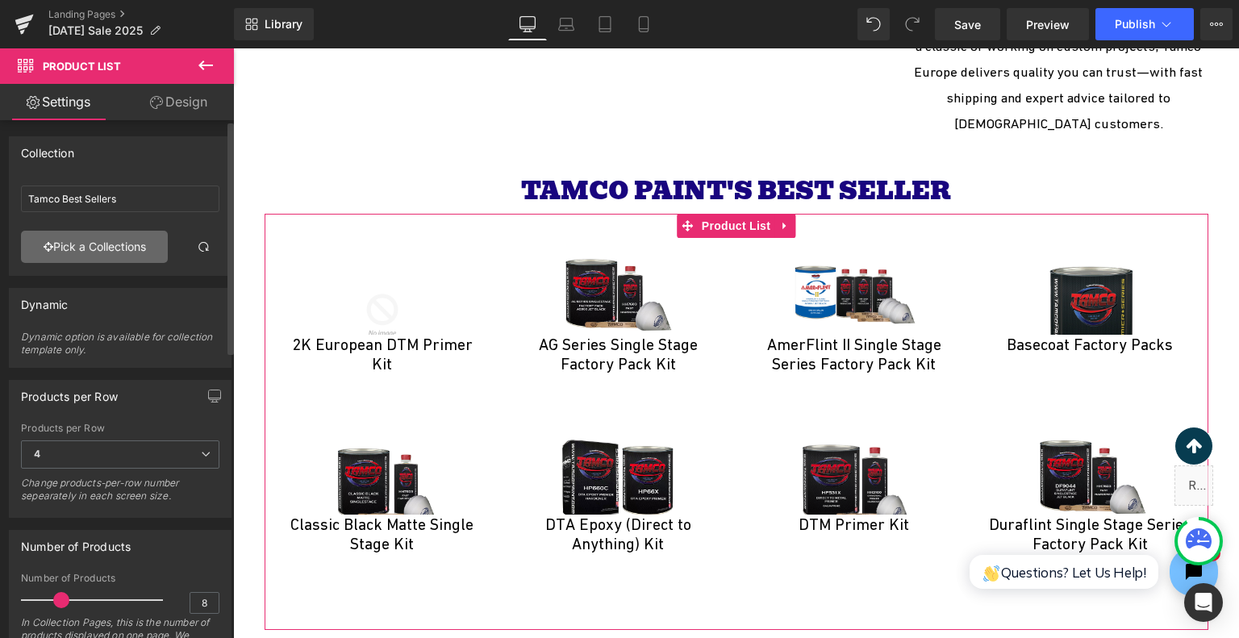
click at [103, 254] on link "Pick a Collections" at bounding box center [94, 247] width 147 height 32
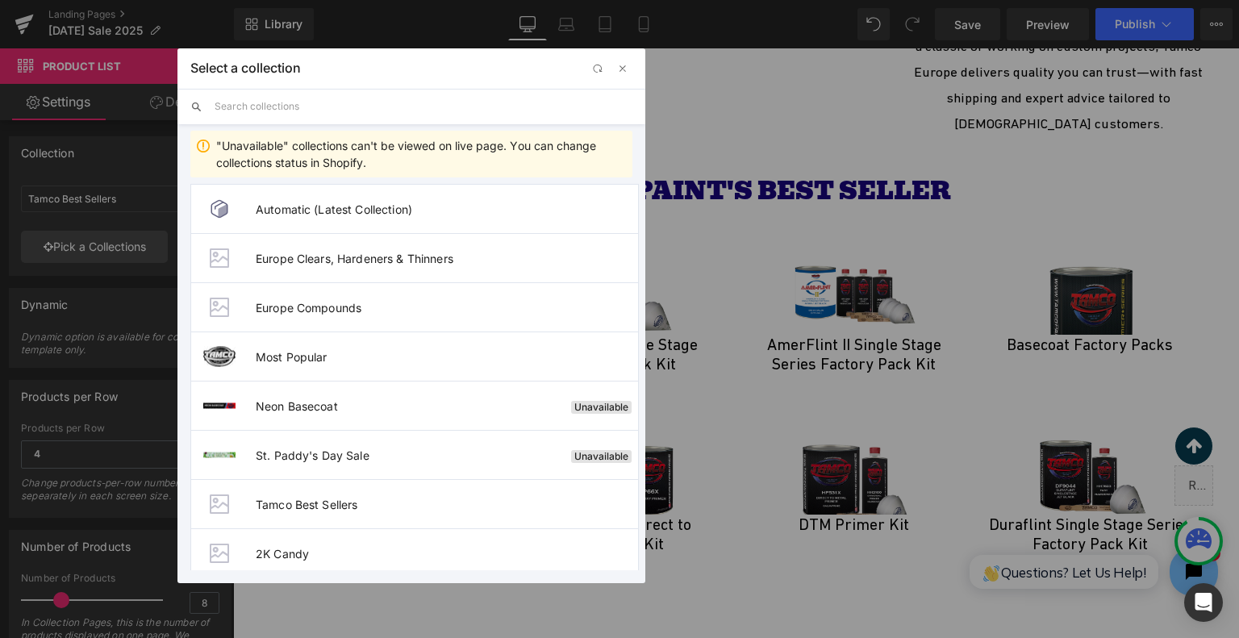
click at [314, 108] on input "text" at bounding box center [424, 107] width 418 height 36
click at [341, 101] on input "text" at bounding box center [424, 107] width 418 height 36
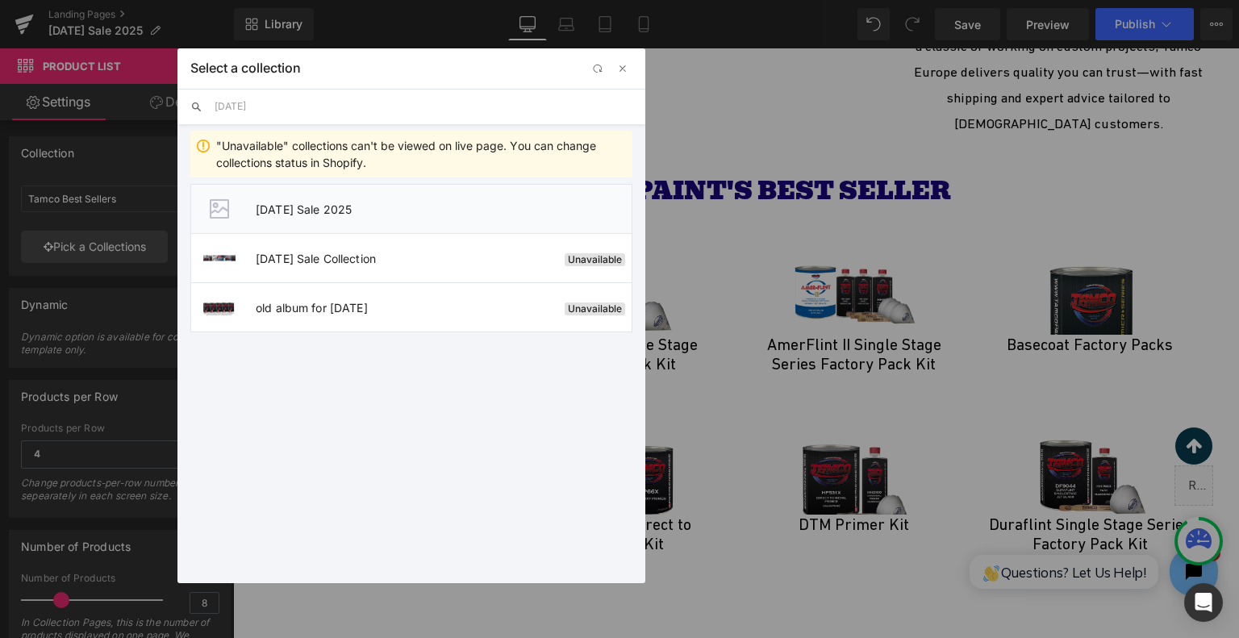
type input "labor day"
drag, startPoint x: 336, startPoint y: 215, endPoint x: 103, endPoint y: 166, distance: 238.3
click at [336, 215] on li "[DATE] Sale 2025" at bounding box center [411, 208] width 442 height 49
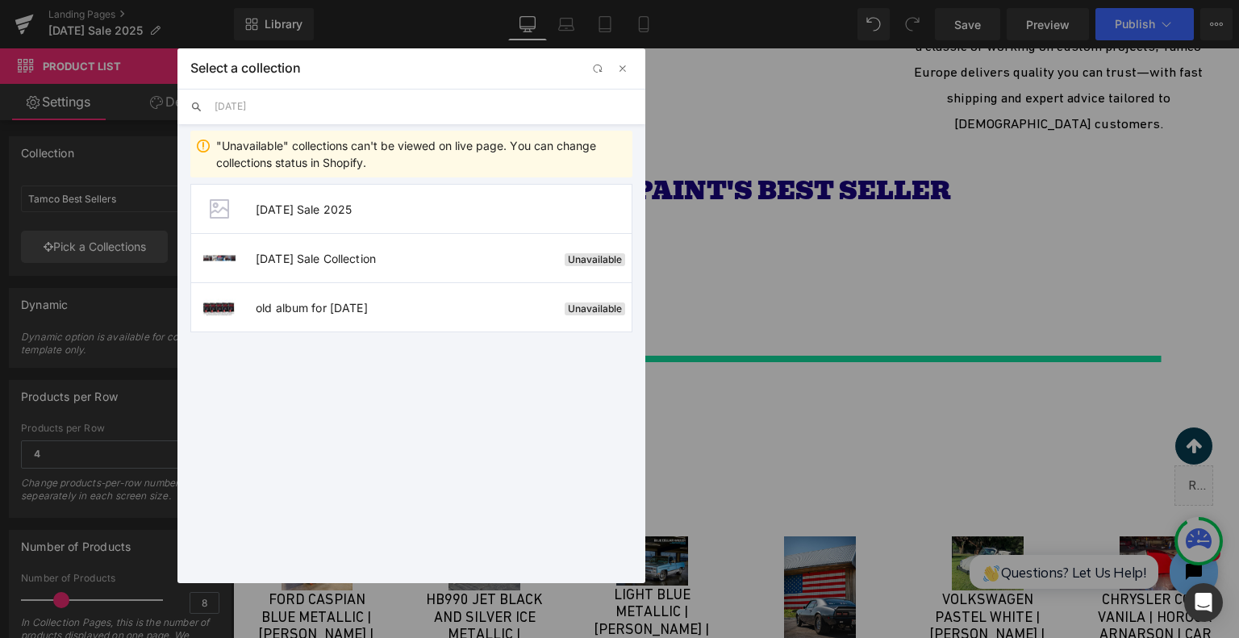
type input "[DATE] Sale 2025"
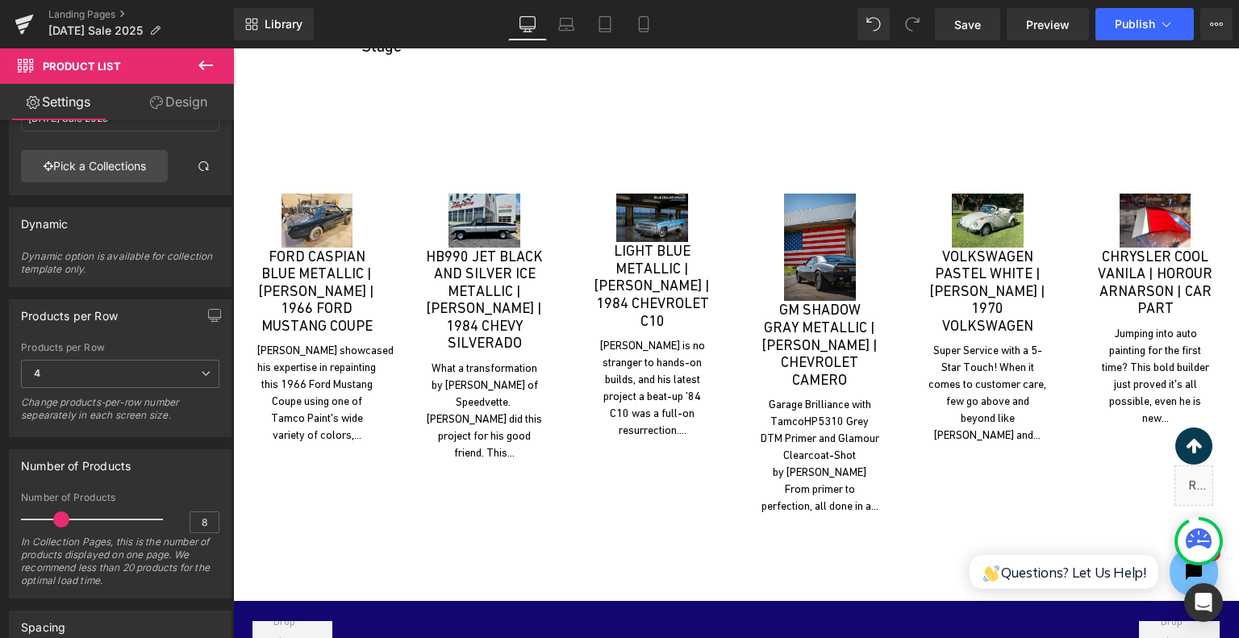
scroll to position [4437, 0]
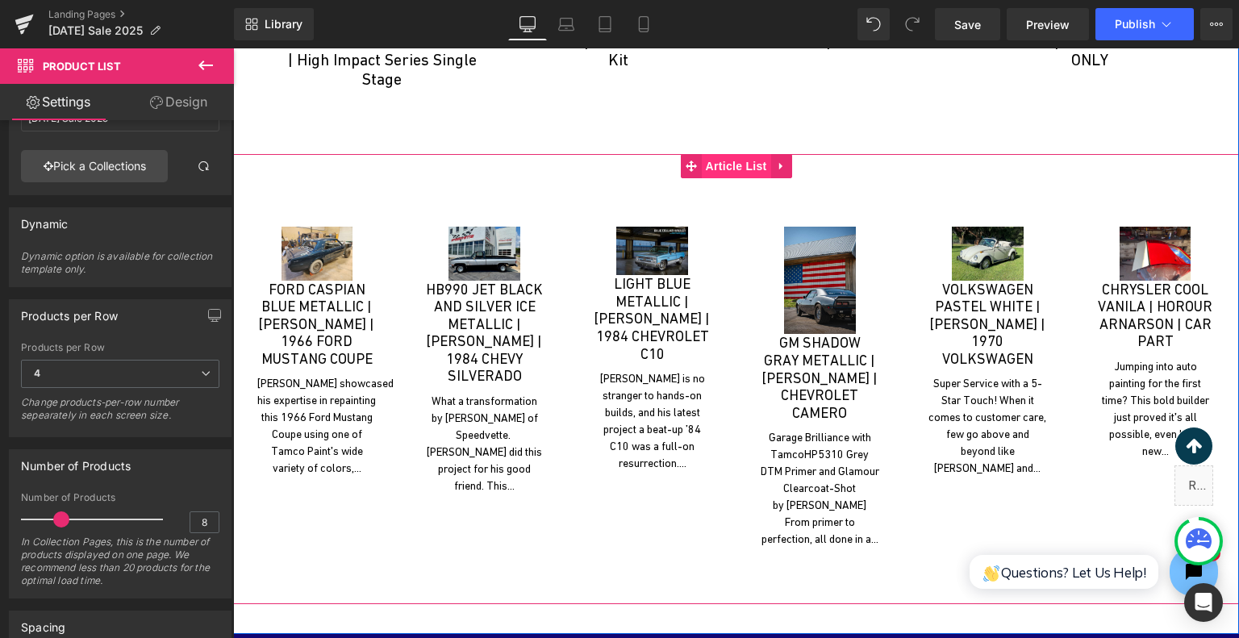
click at [718, 154] on span "Article List" at bounding box center [736, 166] width 69 height 24
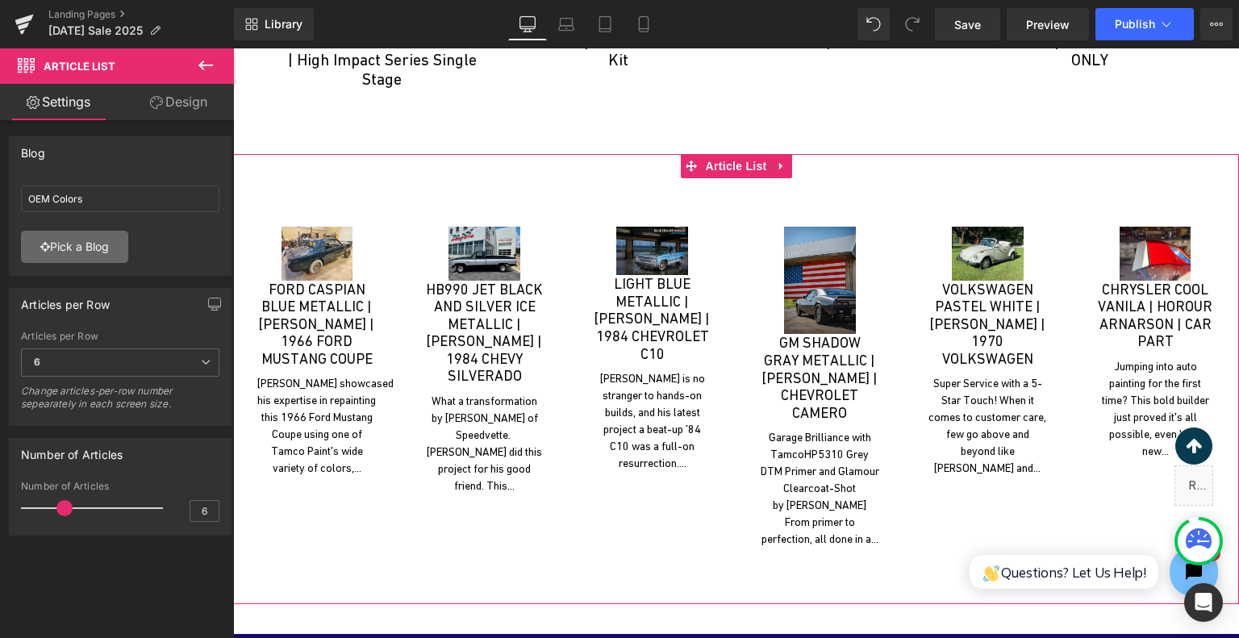
click at [69, 238] on link "Pick a Blog" at bounding box center [74, 247] width 107 height 32
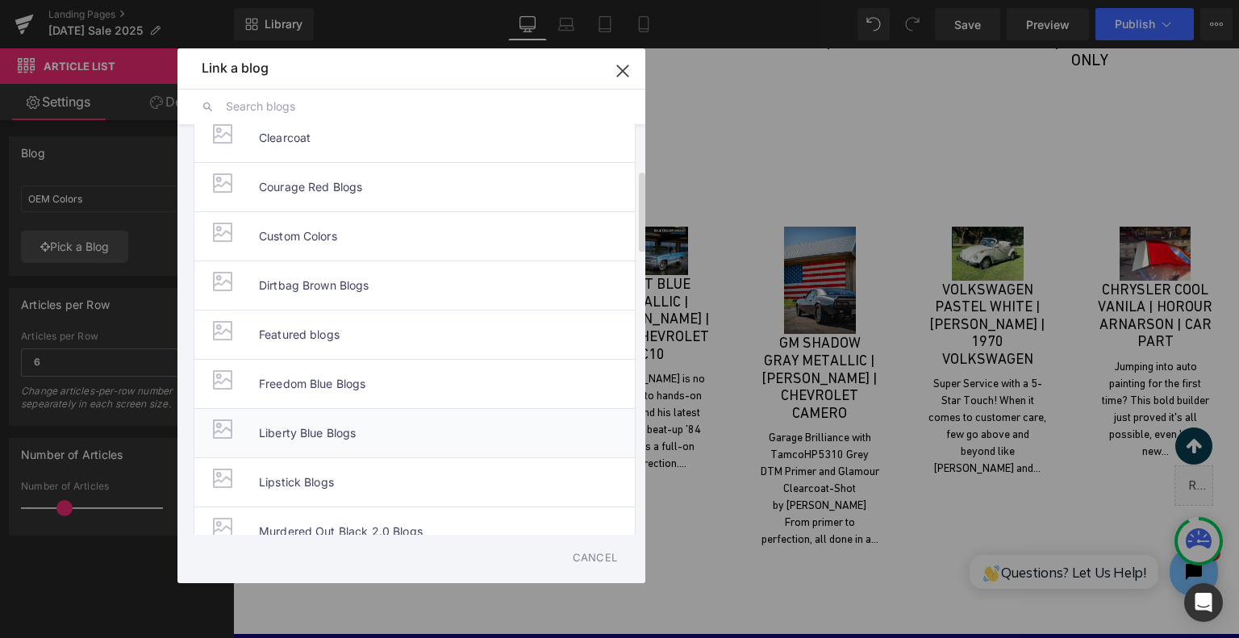
scroll to position [0, 0]
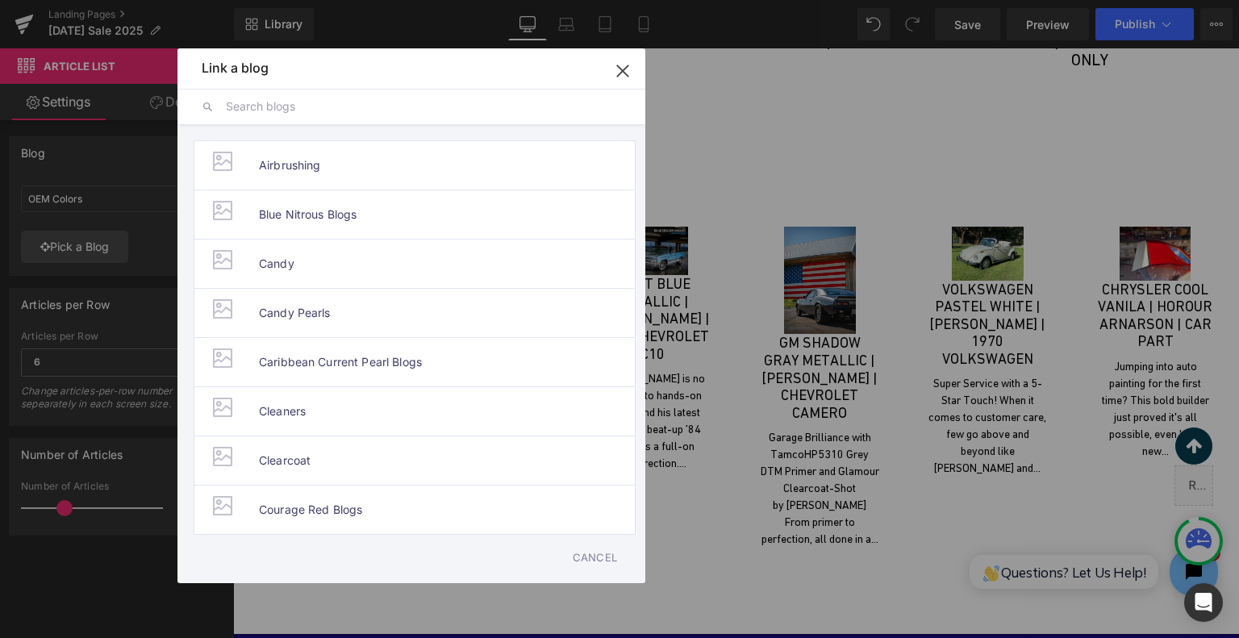
click at [620, 77] on icon "button" at bounding box center [623, 71] width 26 height 26
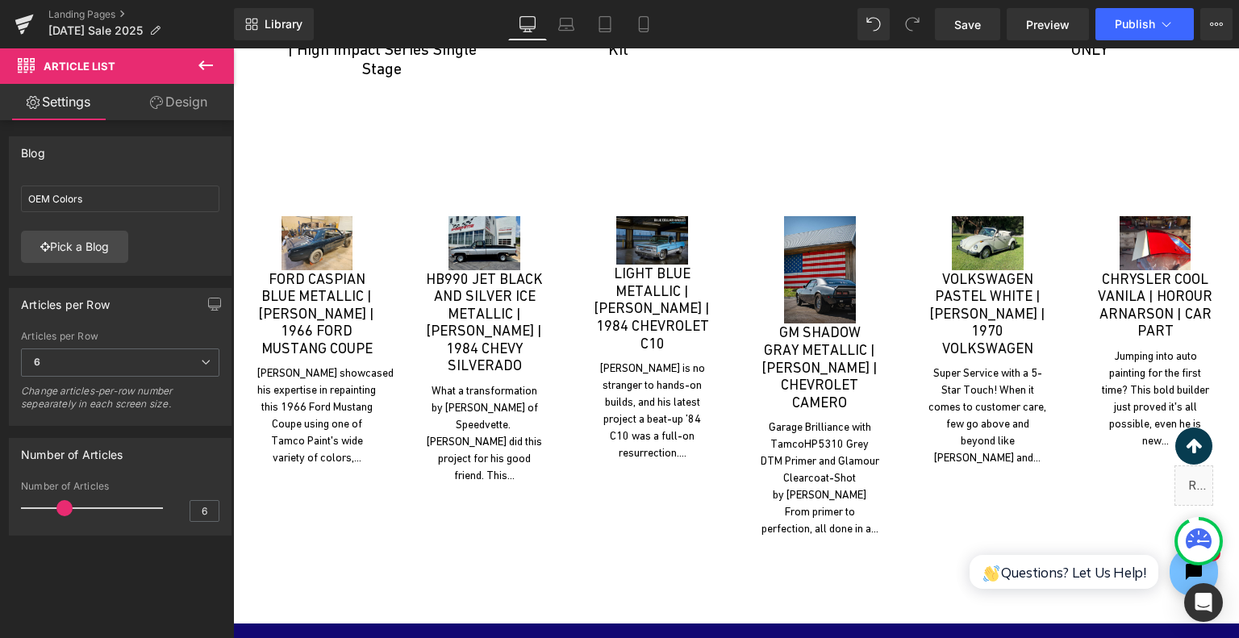
scroll to position [4437, 0]
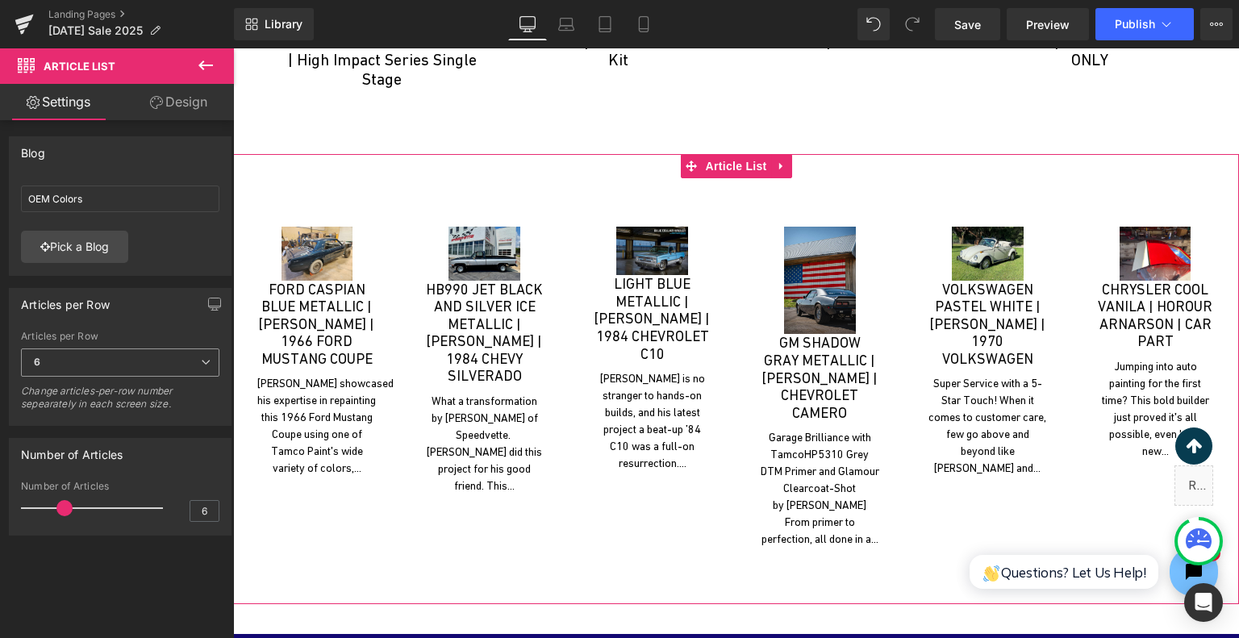
click at [174, 354] on span "6" at bounding box center [120, 363] width 198 height 28
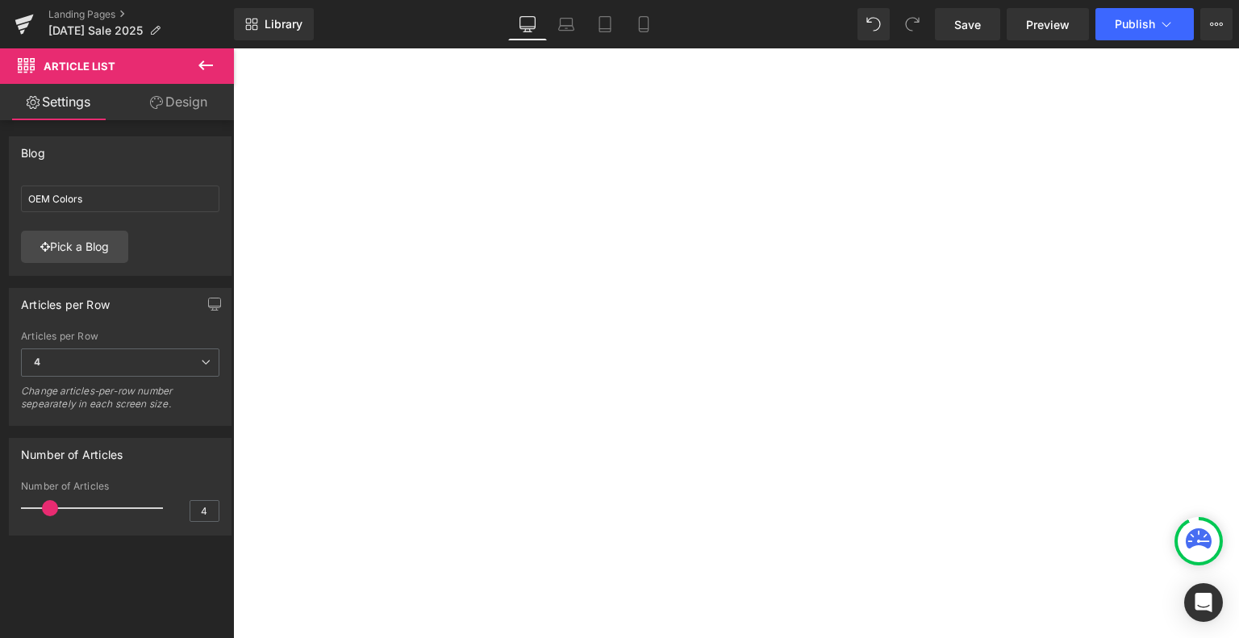
click at [45, 509] on span at bounding box center [50, 508] width 16 height 16
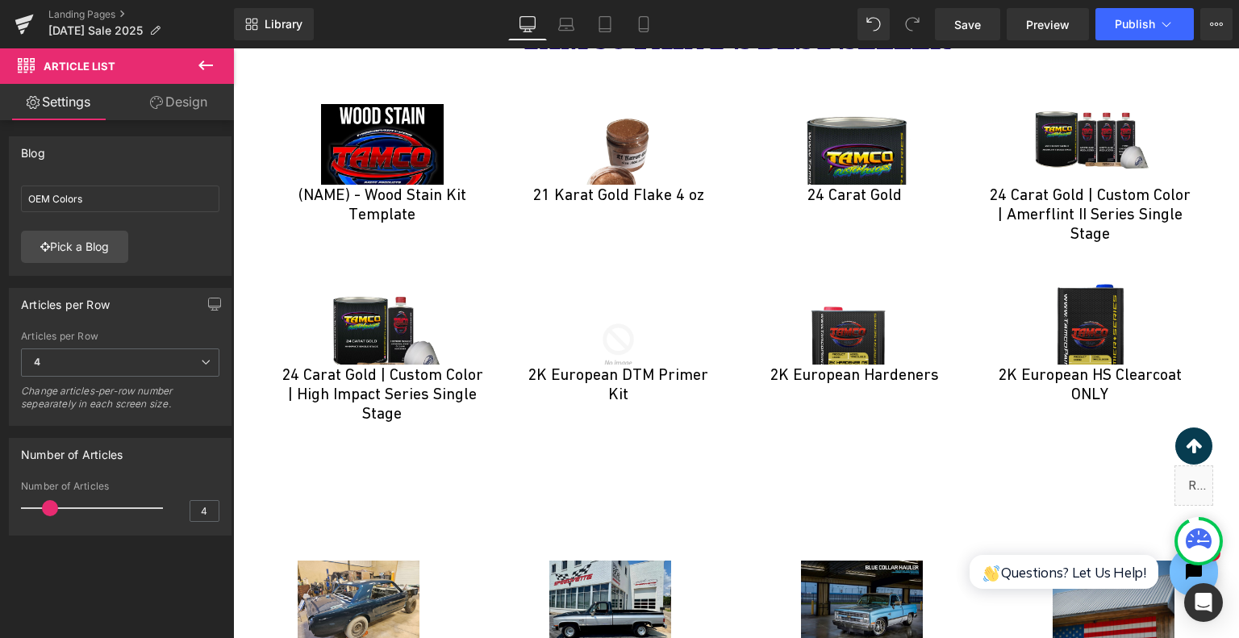
scroll to position [4195, 0]
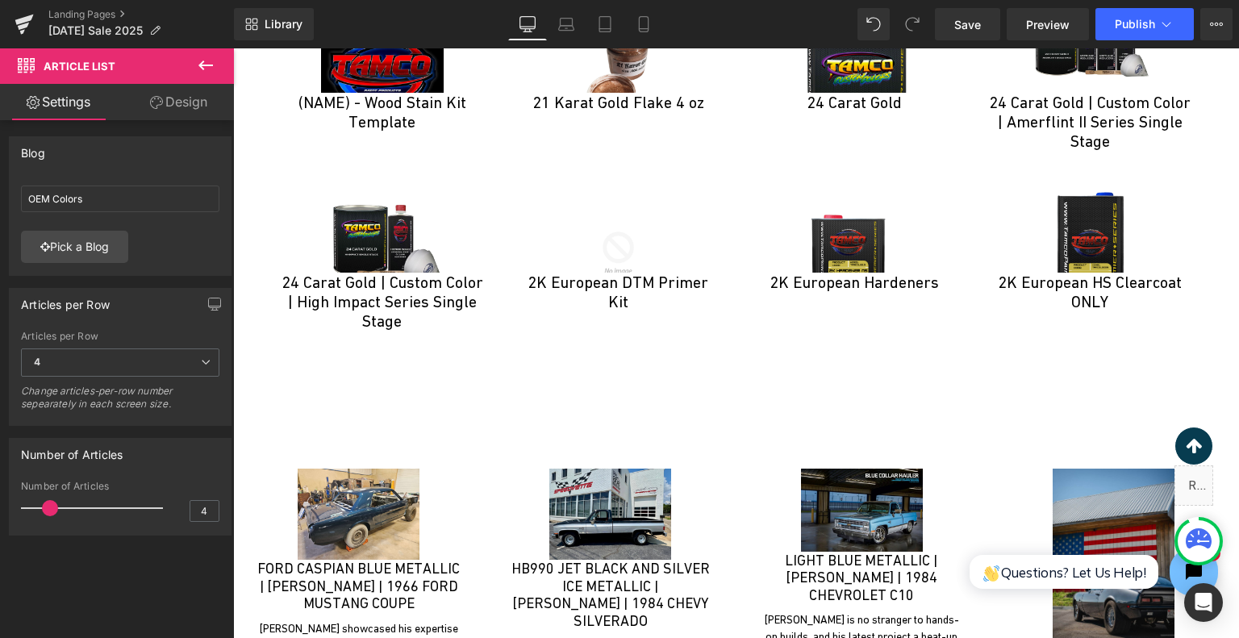
click at [216, 70] on button at bounding box center [206, 66] width 56 height 36
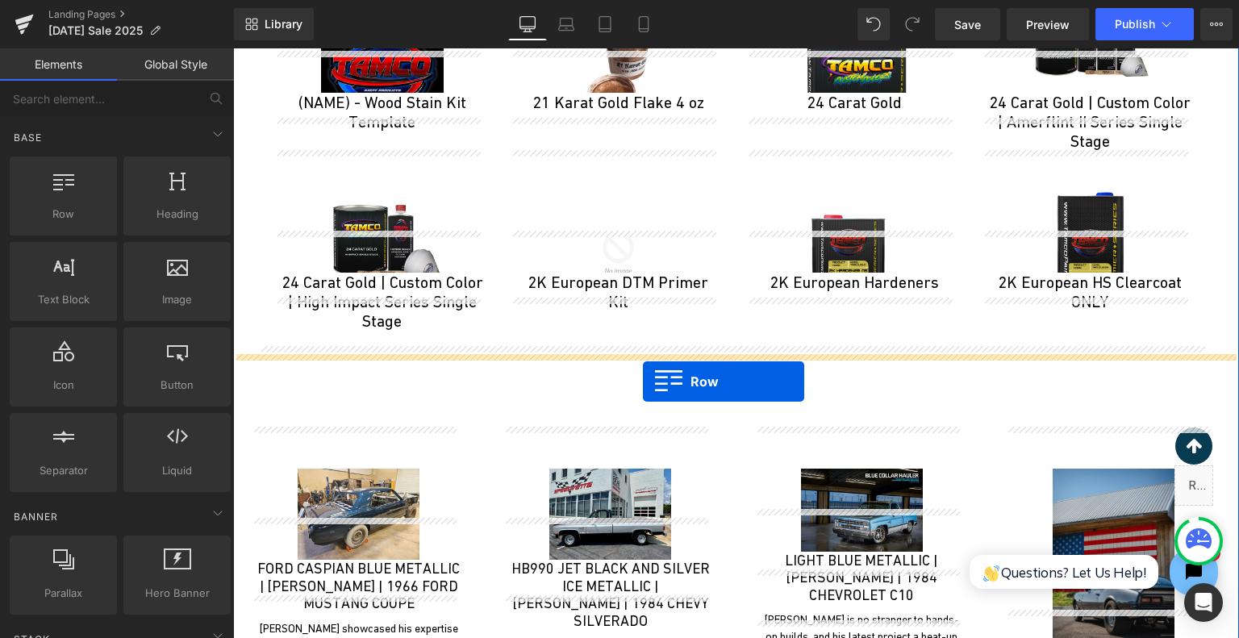
drag, startPoint x: 294, startPoint y: 248, endPoint x: 643, endPoint y: 382, distance: 374.2
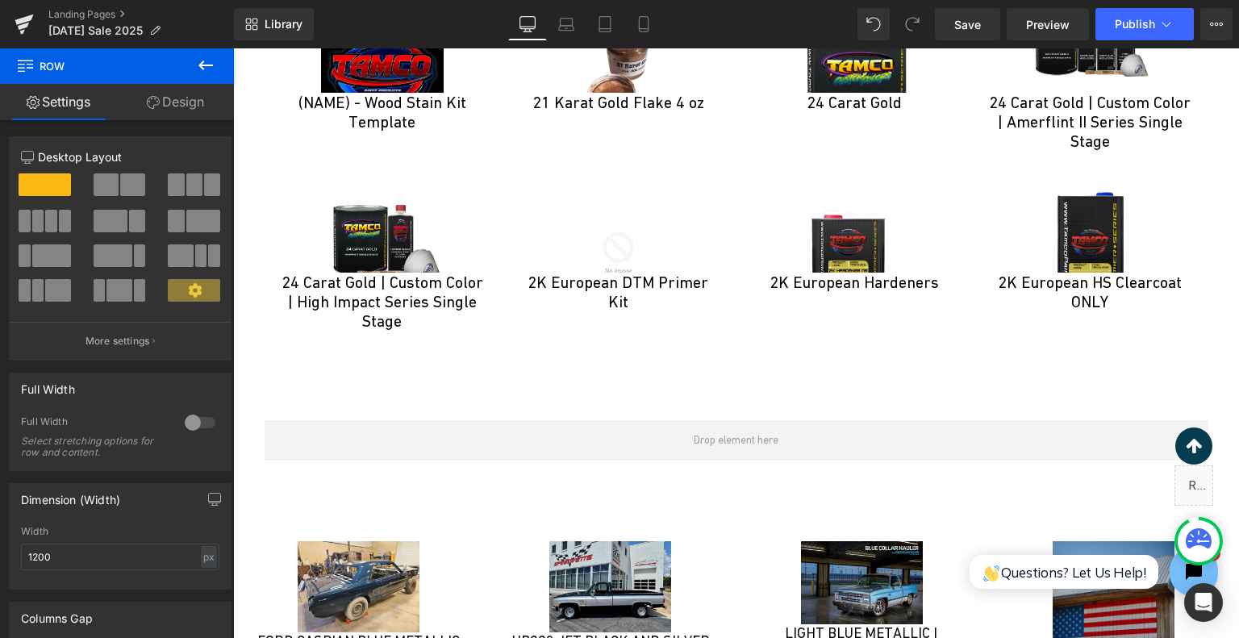
click at [205, 73] on icon at bounding box center [205, 65] width 19 height 19
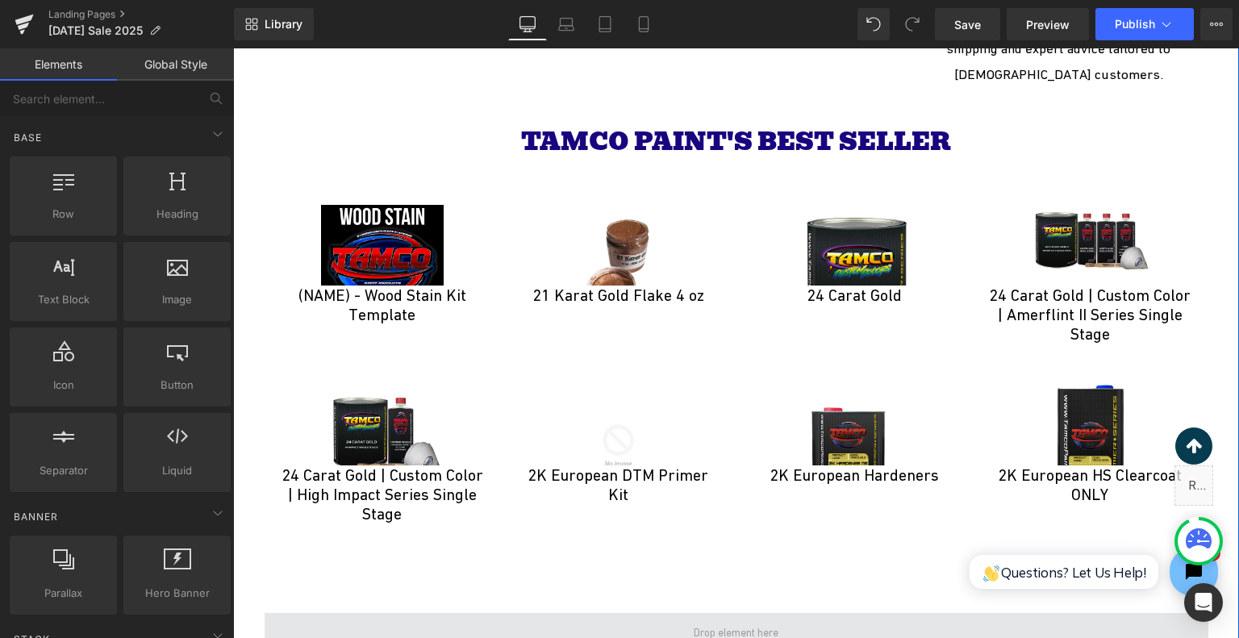
scroll to position [4114, 0]
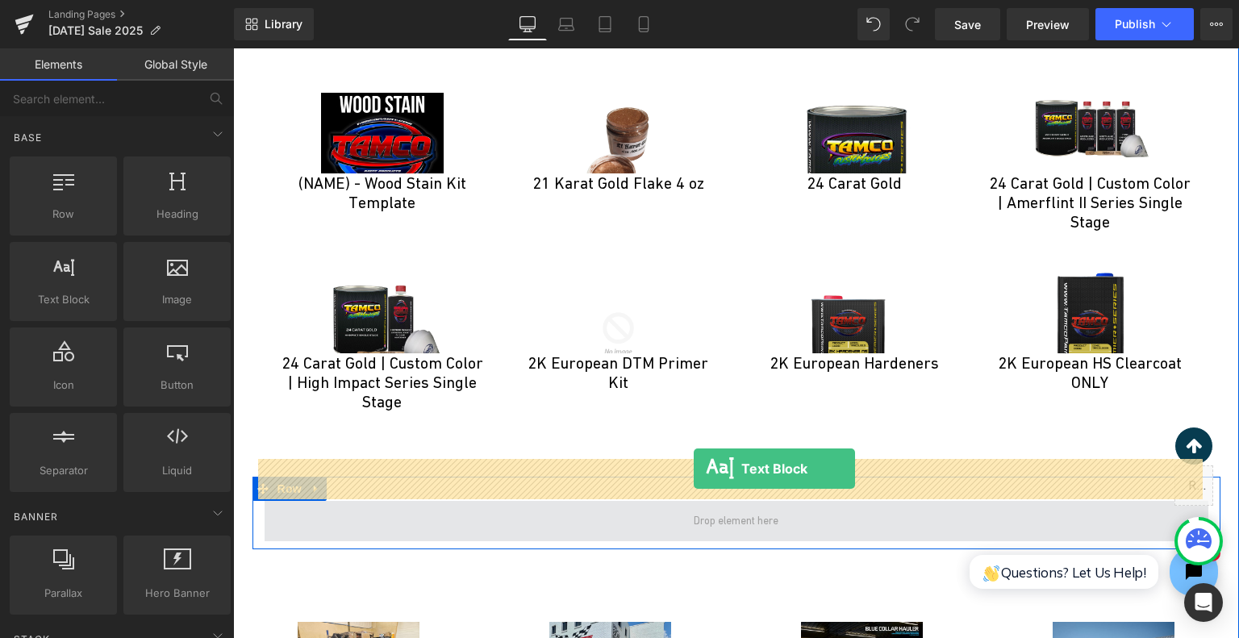
drag, startPoint x: 431, startPoint y: 357, endPoint x: 694, endPoint y: 469, distance: 285.6
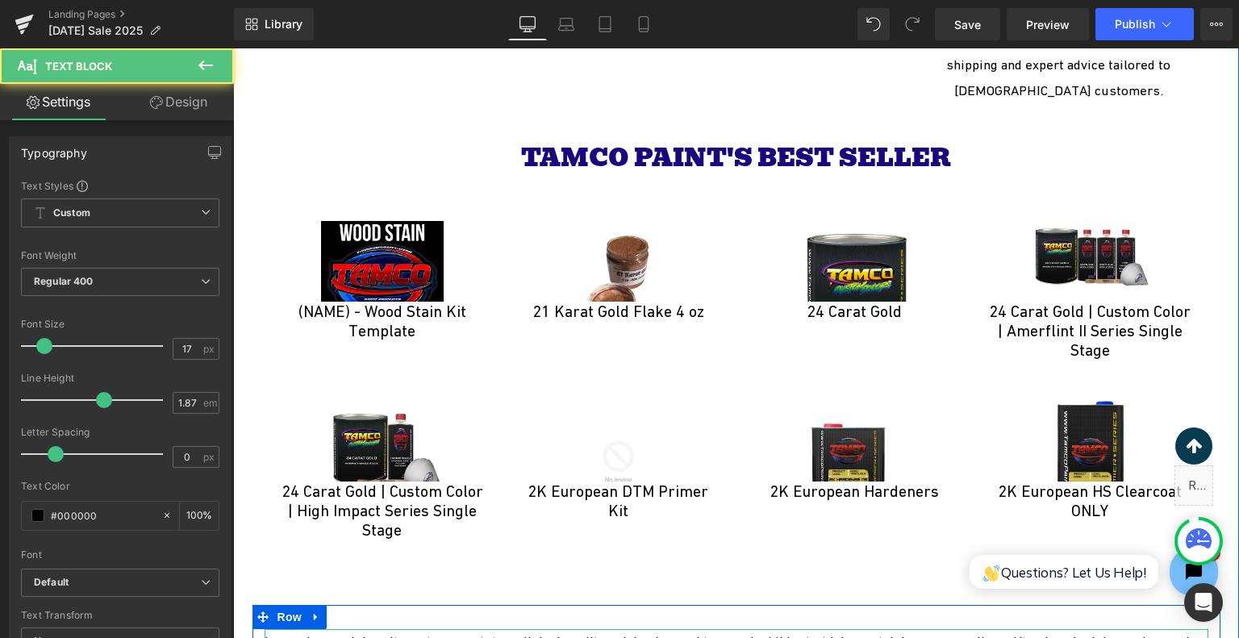
scroll to position [3872, 0]
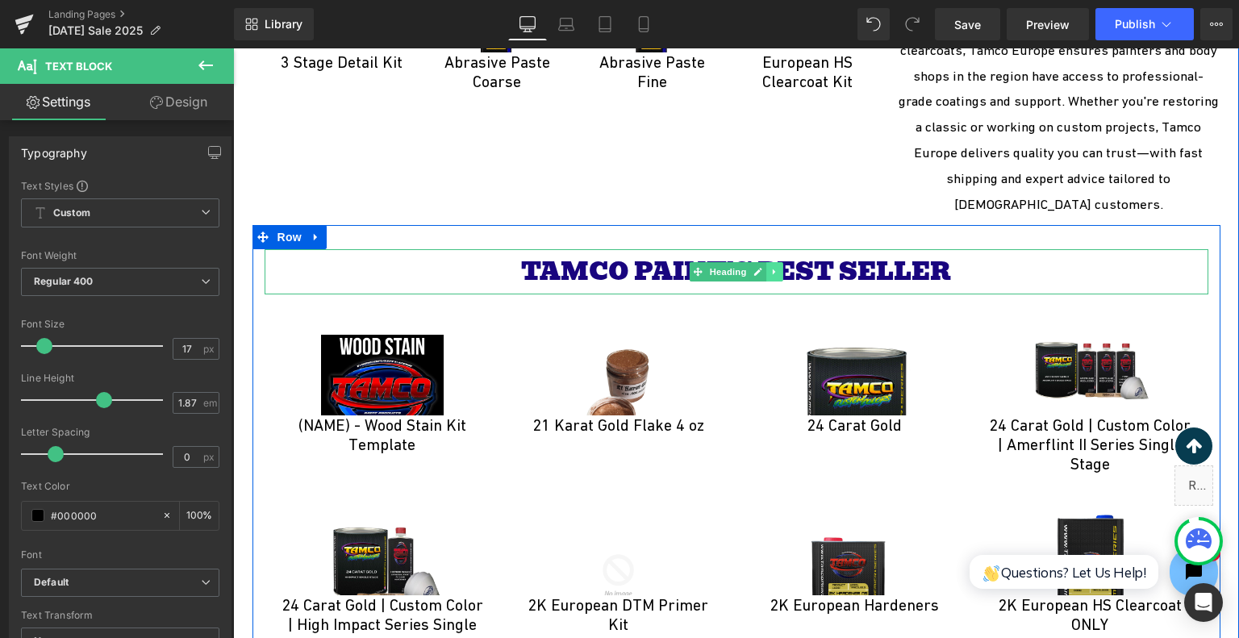
click at [771, 267] on icon at bounding box center [775, 272] width 9 height 10
click at [763, 268] on icon at bounding box center [766, 272] width 9 height 9
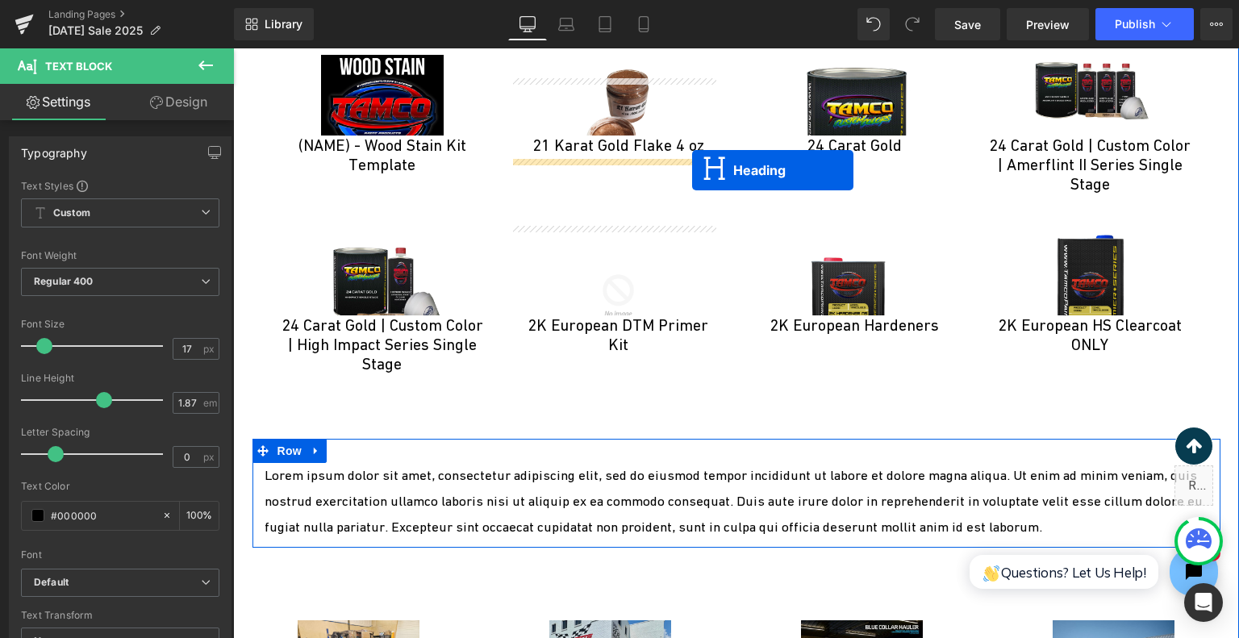
scroll to position [4195, 0]
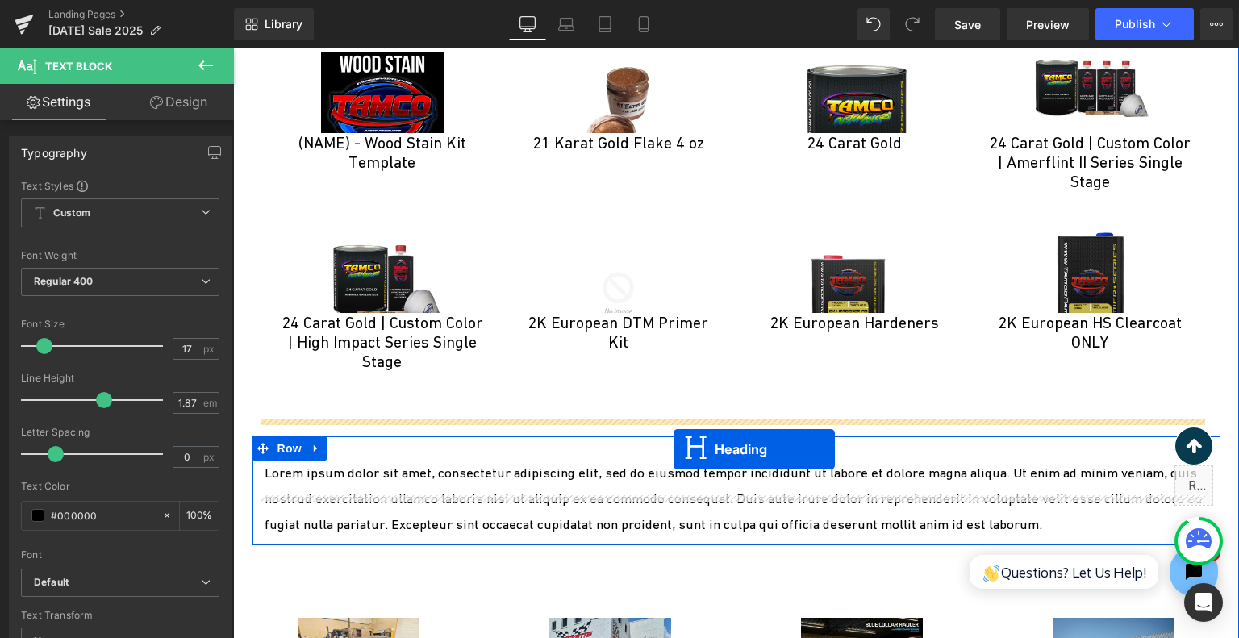
drag, startPoint x: 693, startPoint y: 276, endPoint x: 674, endPoint y: 449, distance: 174.6
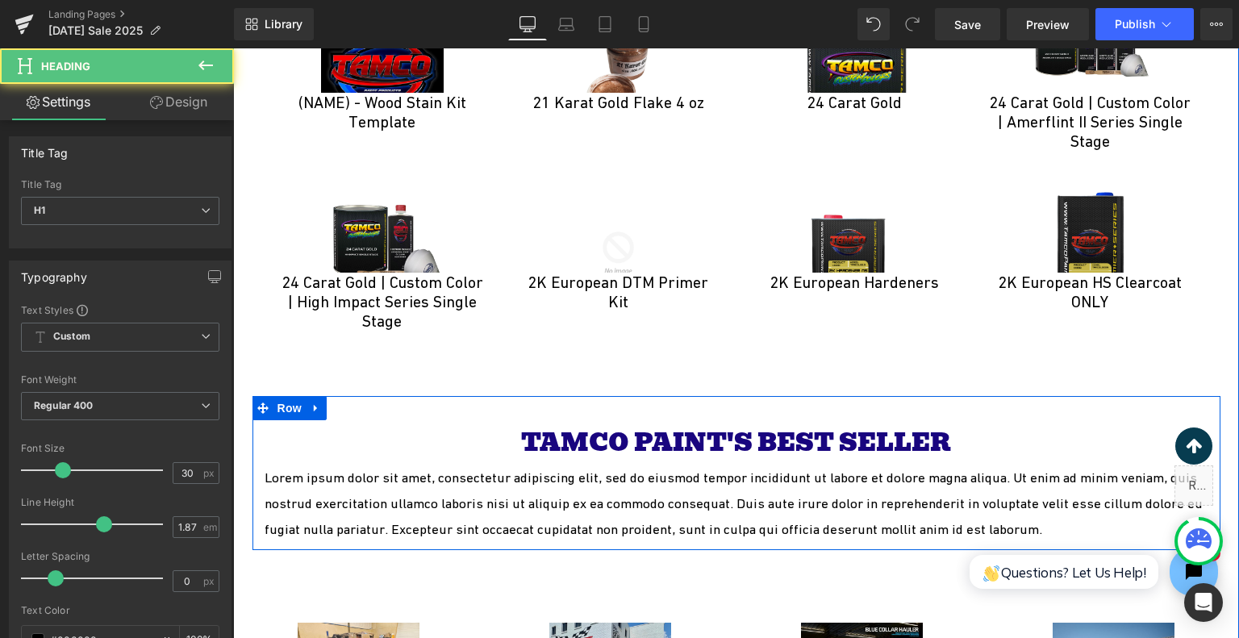
scroll to position [4154, 0]
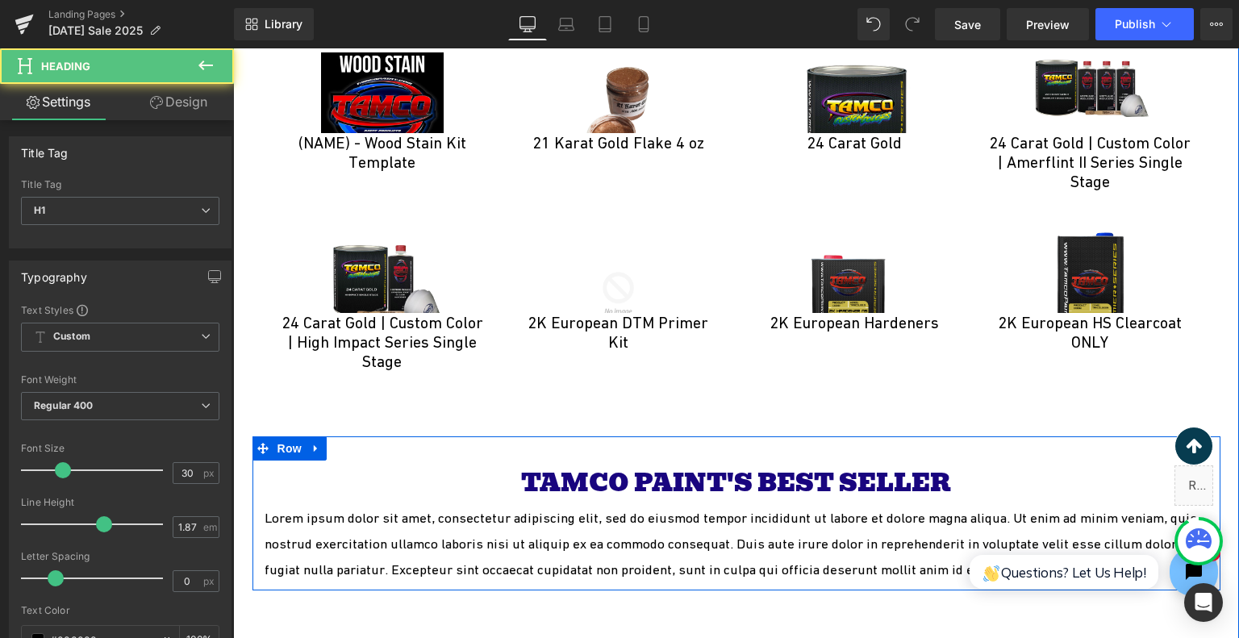
click at [670, 520] on p "Lorem ipsum dolor sit amet, consectetur adipiscing elit, sed do eiusmod tempor …" at bounding box center [737, 544] width 944 height 77
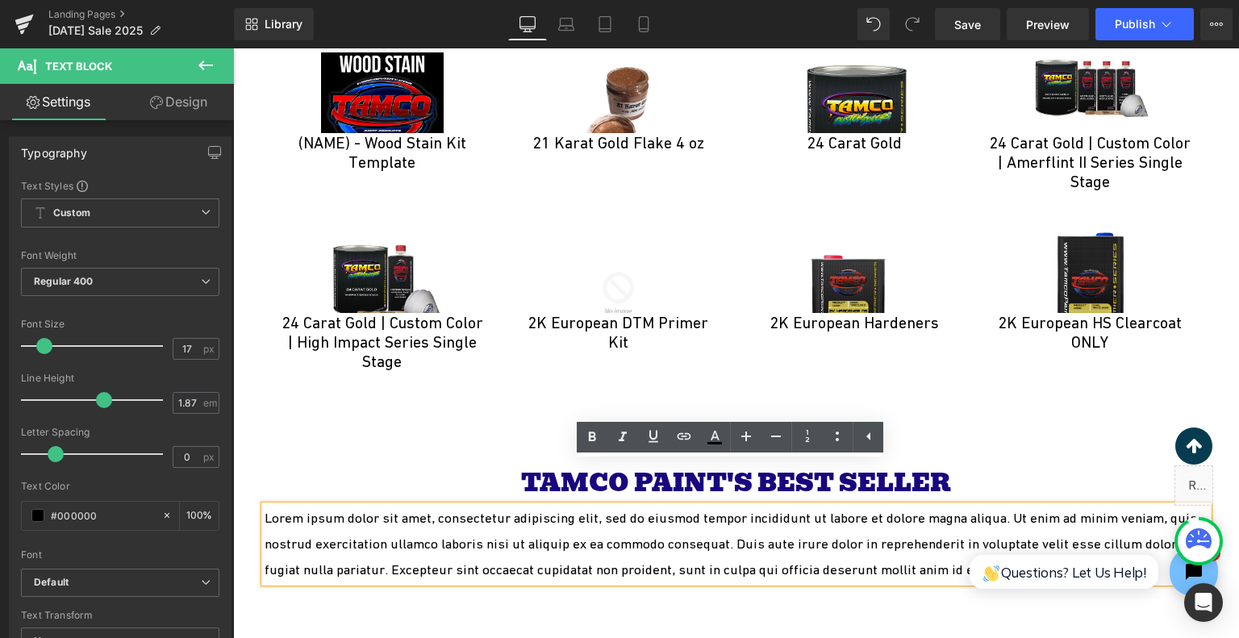
click at [385, 350] on div "Sale Off (P) Image 24 Carat Gold | Custom Color | High Impact Series Single Sta…" at bounding box center [383, 306] width 236 height 180
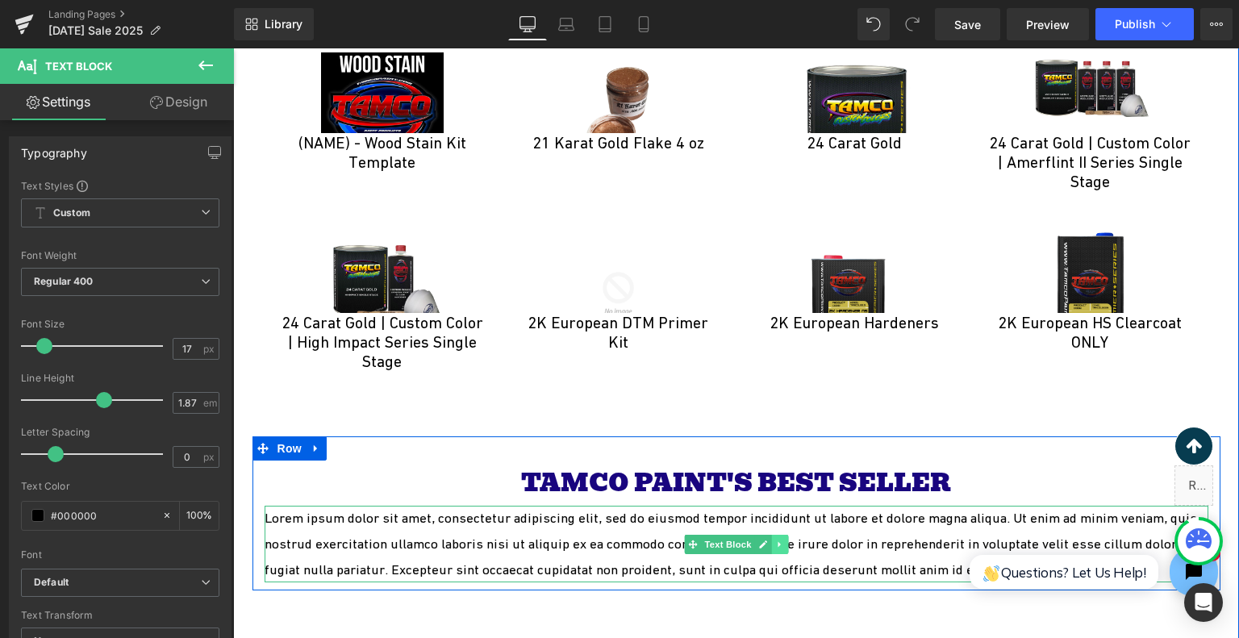
click at [775, 540] on icon at bounding box center [779, 545] width 9 height 10
click at [783, 540] on icon at bounding box center [787, 545] width 9 height 10
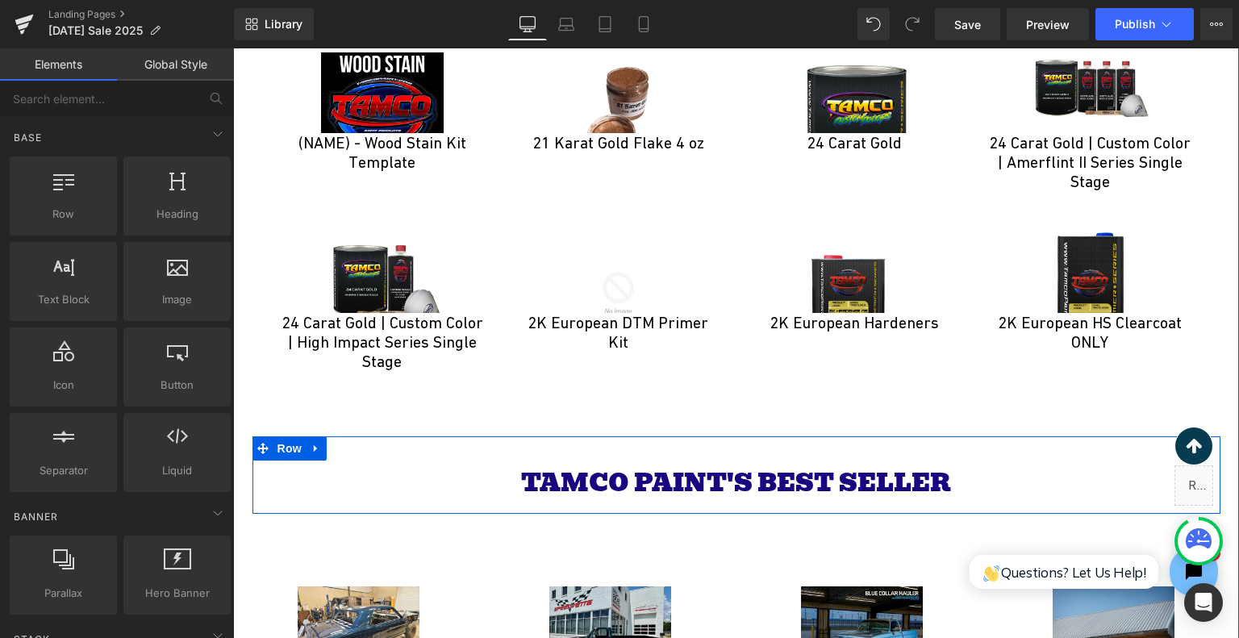
click at [825, 463] on span "TAMCO PAINT'S BEST SELLER" at bounding box center [736, 483] width 430 height 40
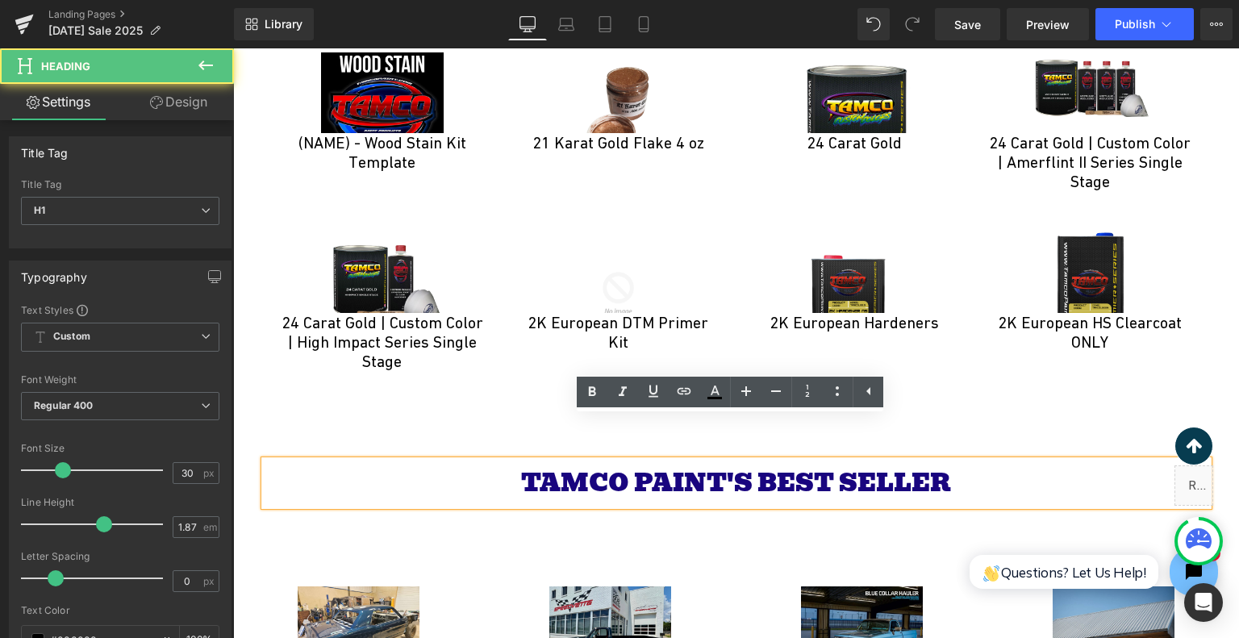
scroll to position [4397, 0]
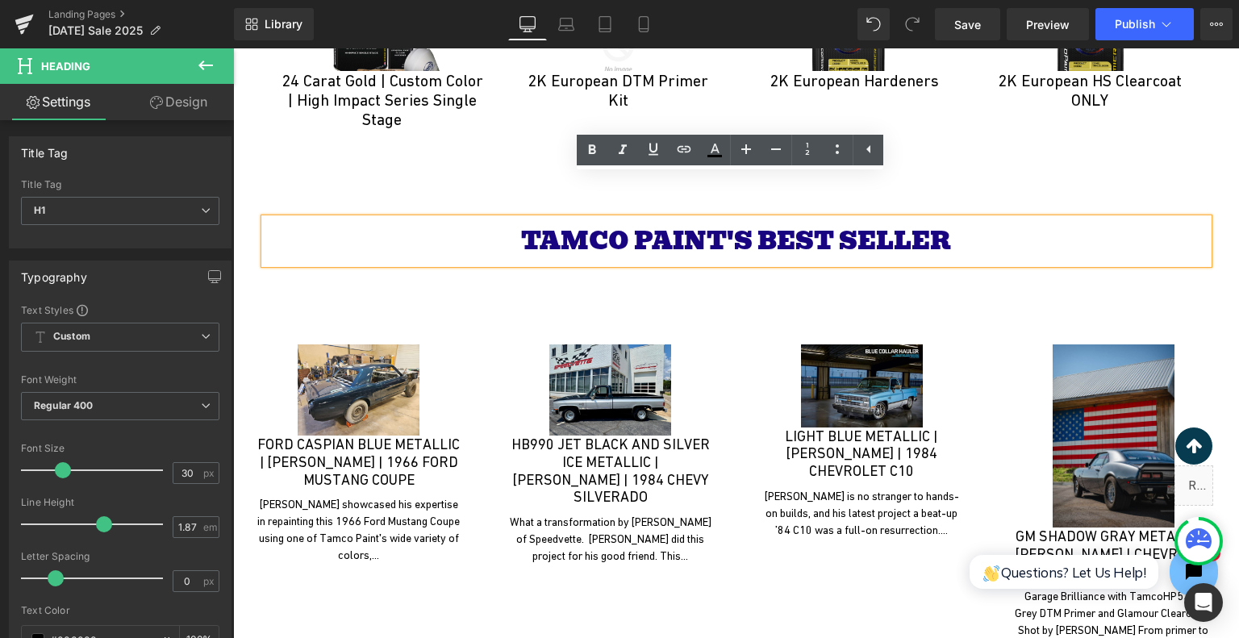
click at [838, 221] on span "TAMCO PAINT'S BEST SELLER" at bounding box center [736, 241] width 430 height 40
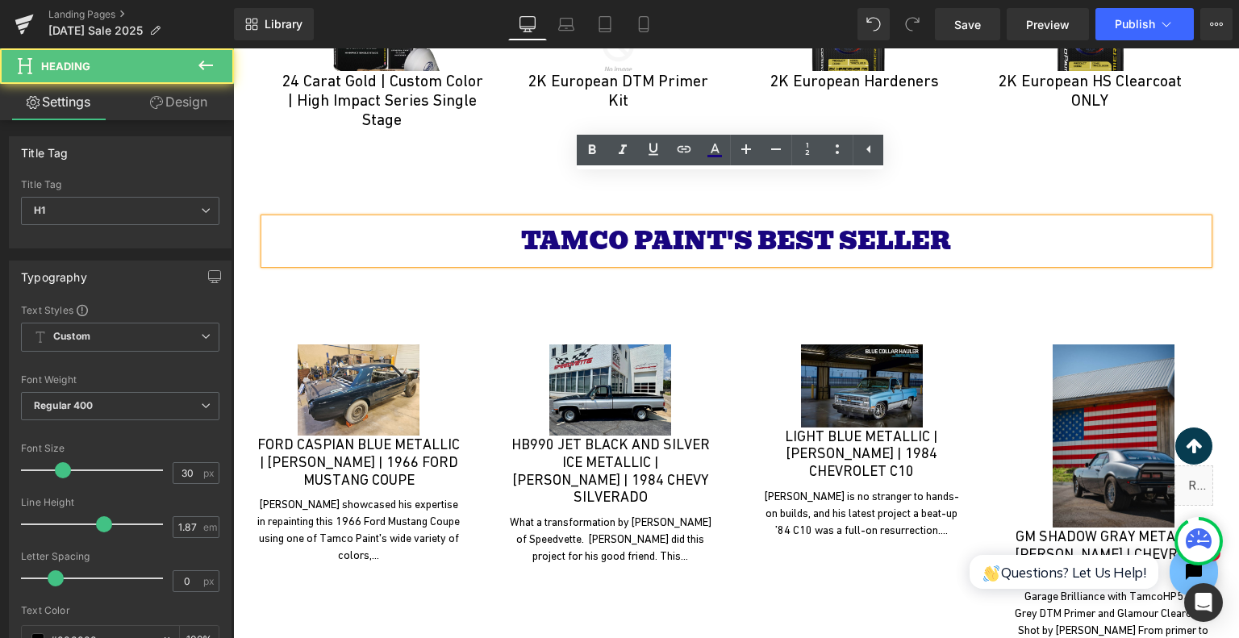
click at [839, 221] on span "TAMCO PAINT'S BEST SELLER" at bounding box center [736, 241] width 430 height 40
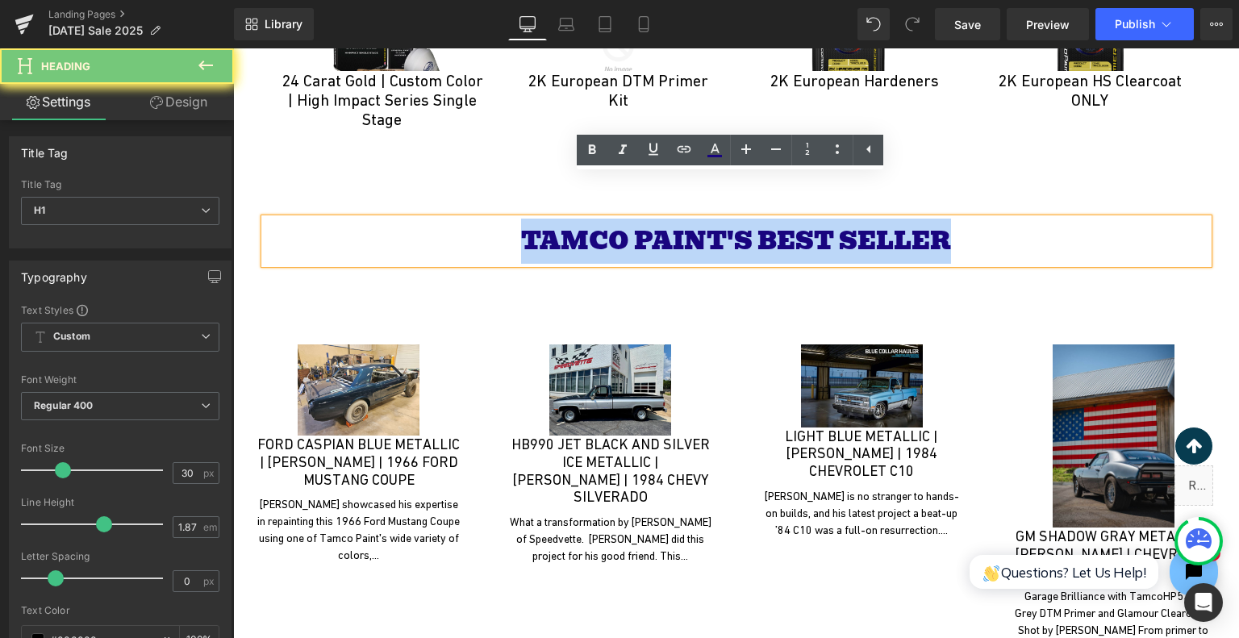
click at [839, 221] on span "TAMCO PAINT'S BEST SELLER" at bounding box center [736, 241] width 430 height 40
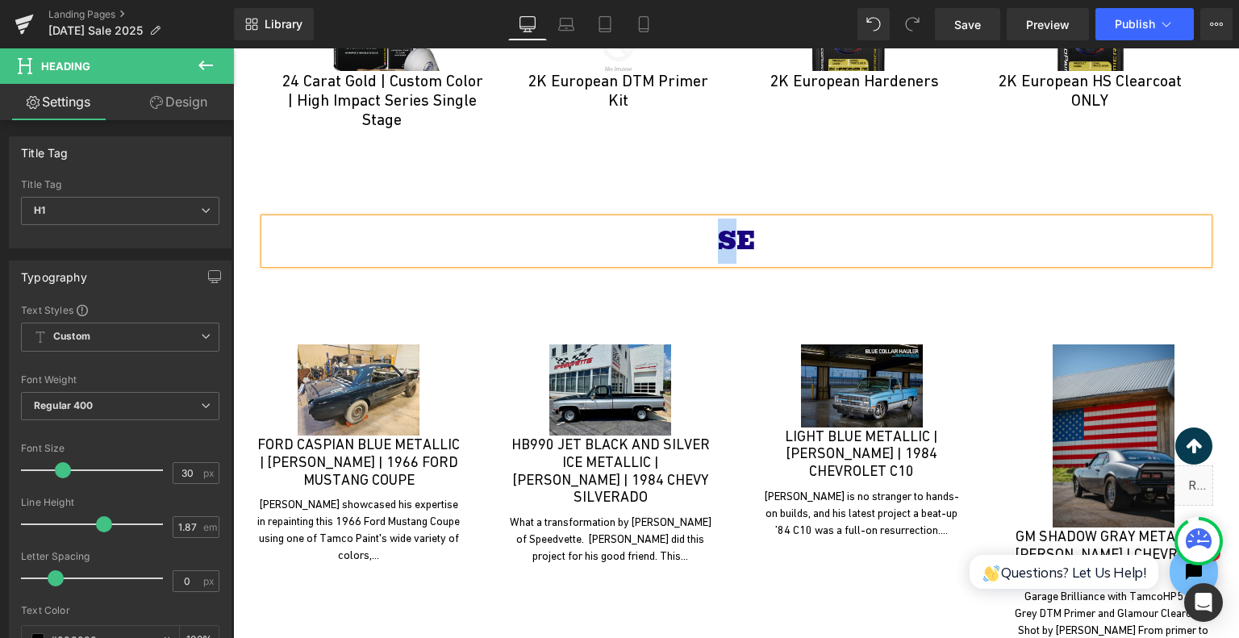
click at [721, 221] on font "SE" at bounding box center [736, 241] width 37 height 40
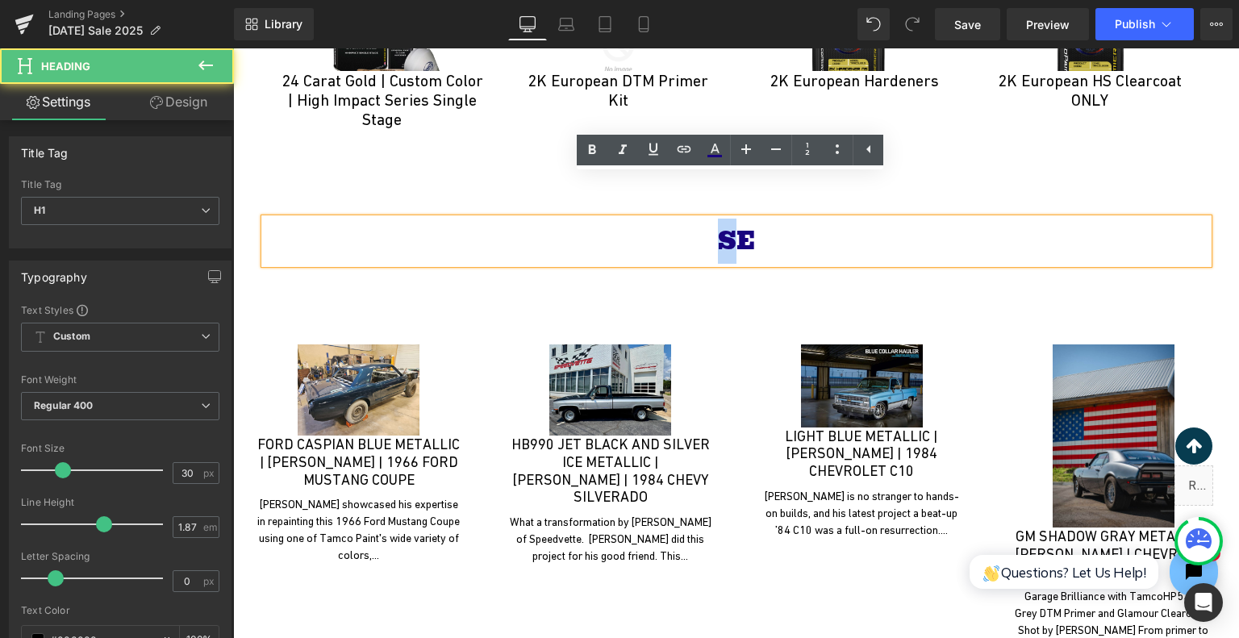
click at [731, 221] on font "SE" at bounding box center [736, 241] width 37 height 40
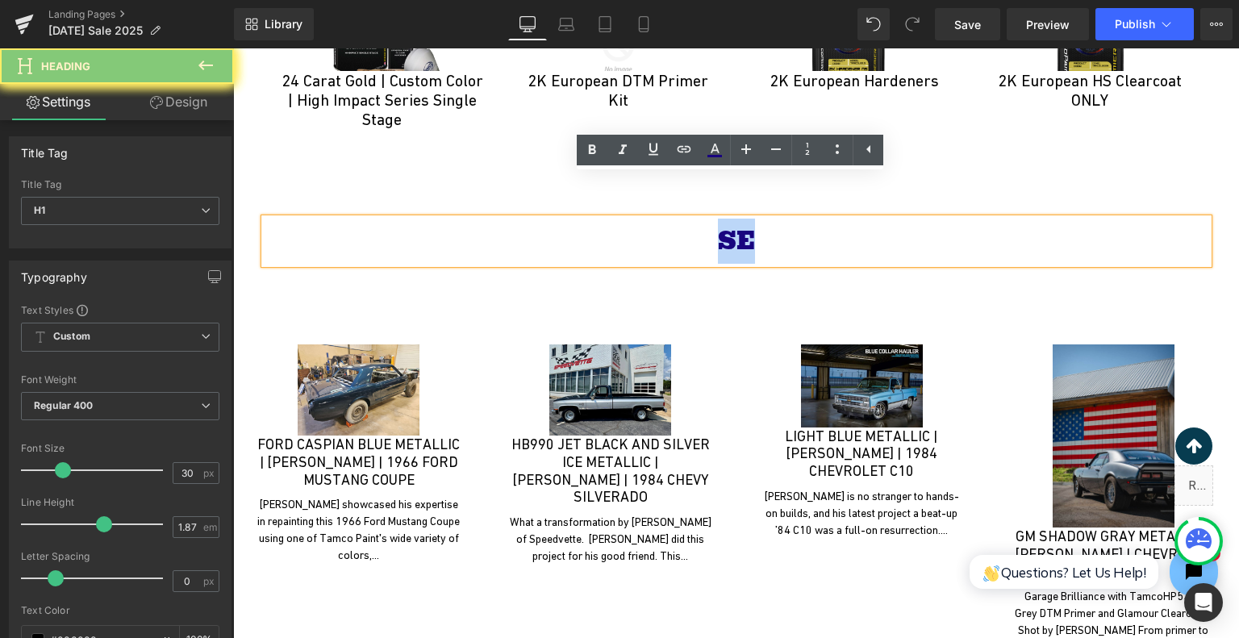
click at [731, 221] on font "SE" at bounding box center [736, 241] width 37 height 40
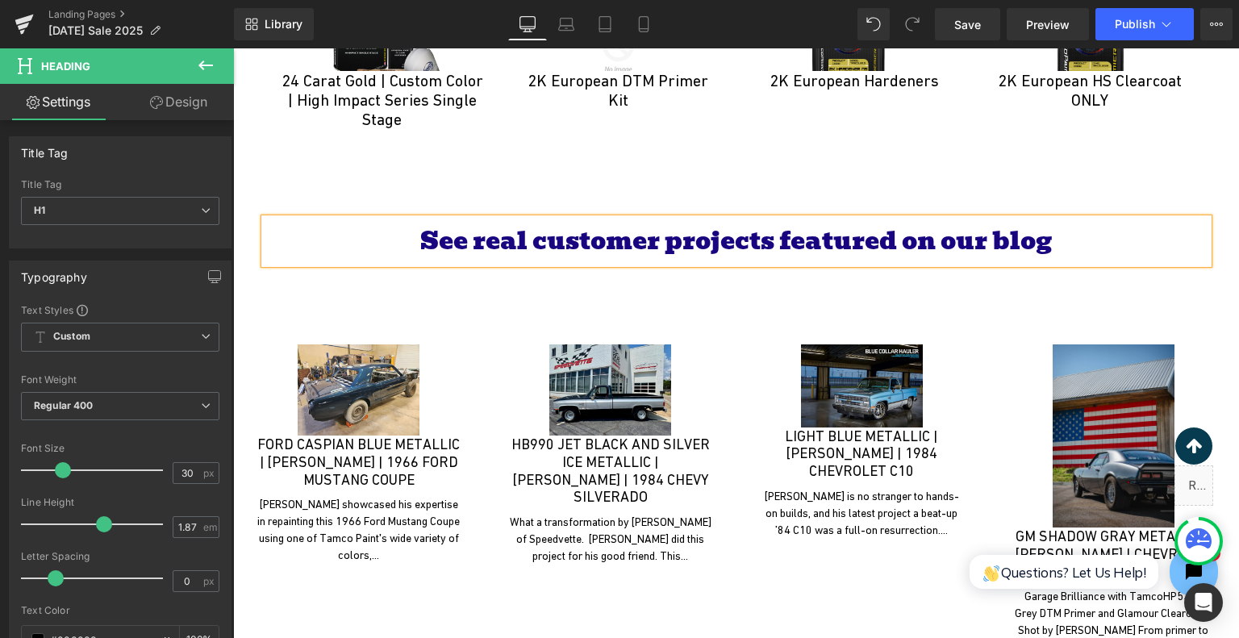
click at [587, 221] on font "See real customer projects featured on our blog" at bounding box center [736, 241] width 632 height 40
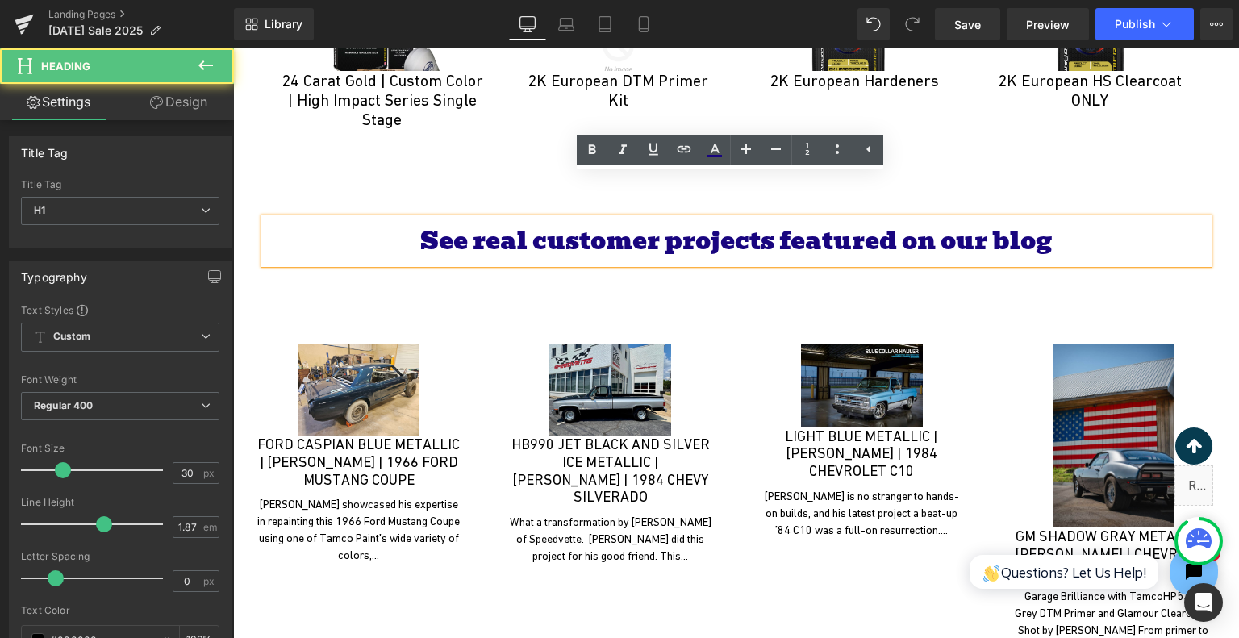
click at [587, 221] on font "See real customer projects featured on our blog" at bounding box center [736, 241] width 632 height 40
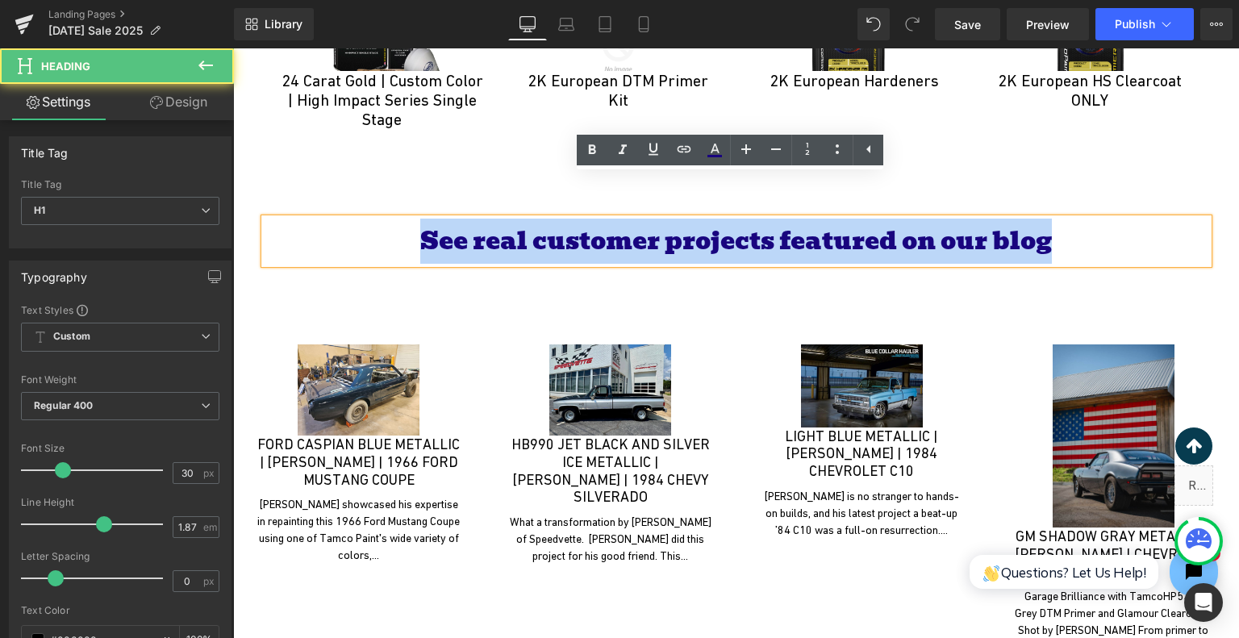
click at [587, 221] on font "See real customer projects featured on our blog" at bounding box center [736, 241] width 632 height 40
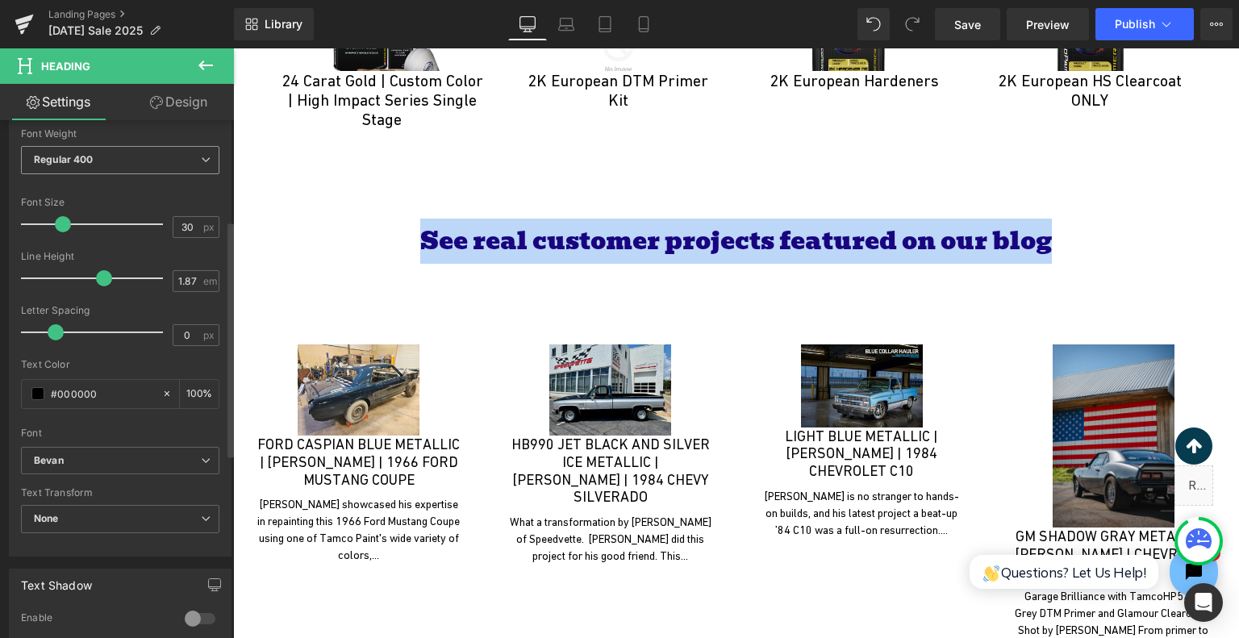
scroll to position [219, 0]
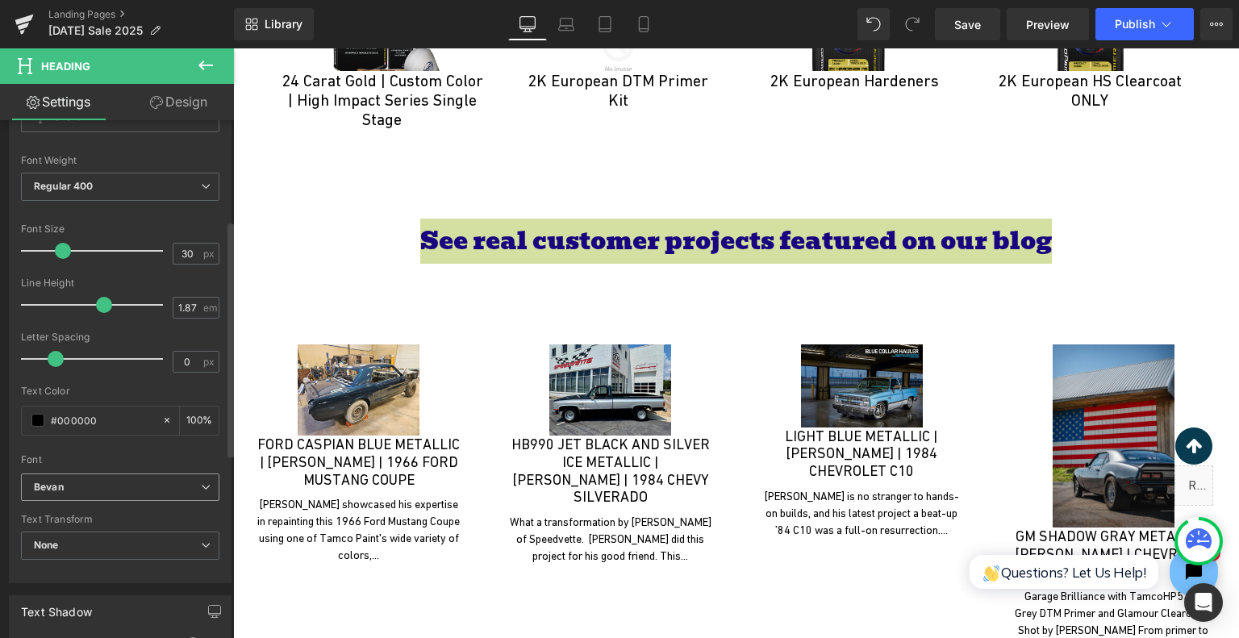
click at [101, 487] on b "Bevan" at bounding box center [117, 488] width 167 height 14
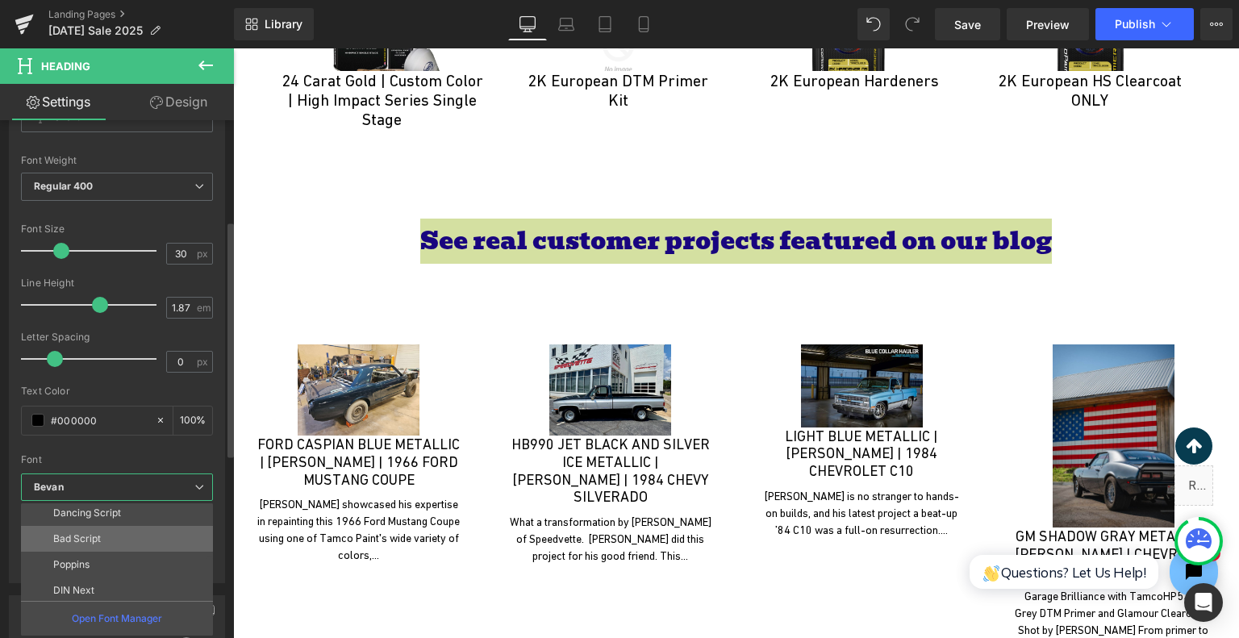
scroll to position [110, 0]
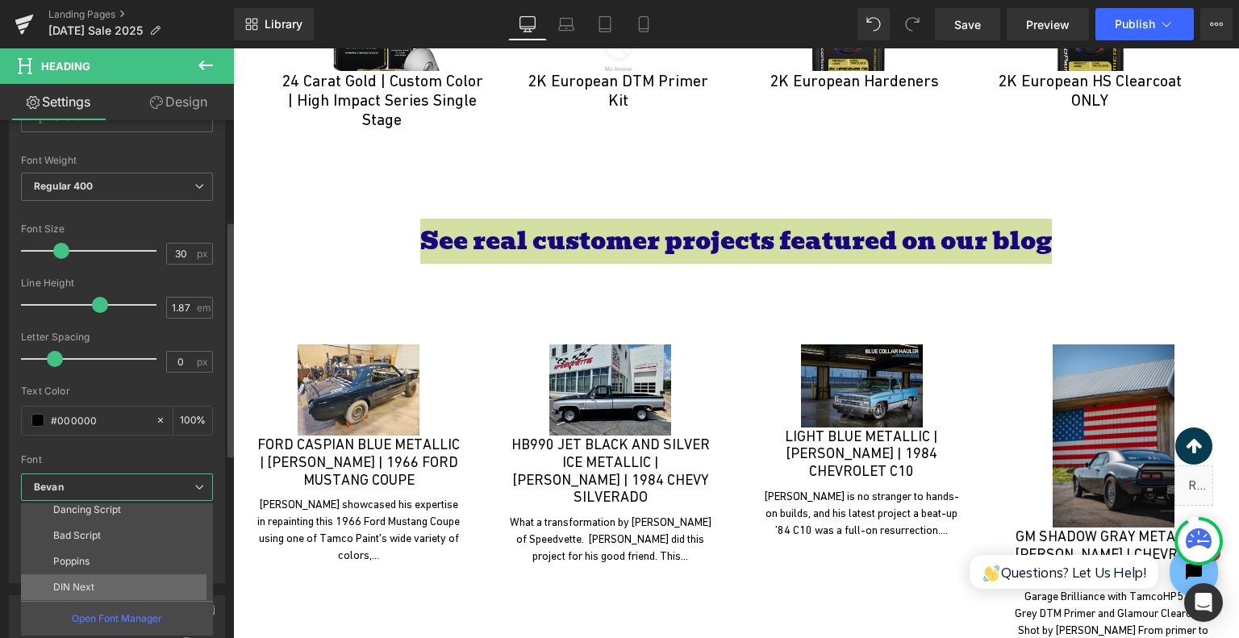
click at [115, 577] on li "DIN Next" at bounding box center [120, 587] width 199 height 26
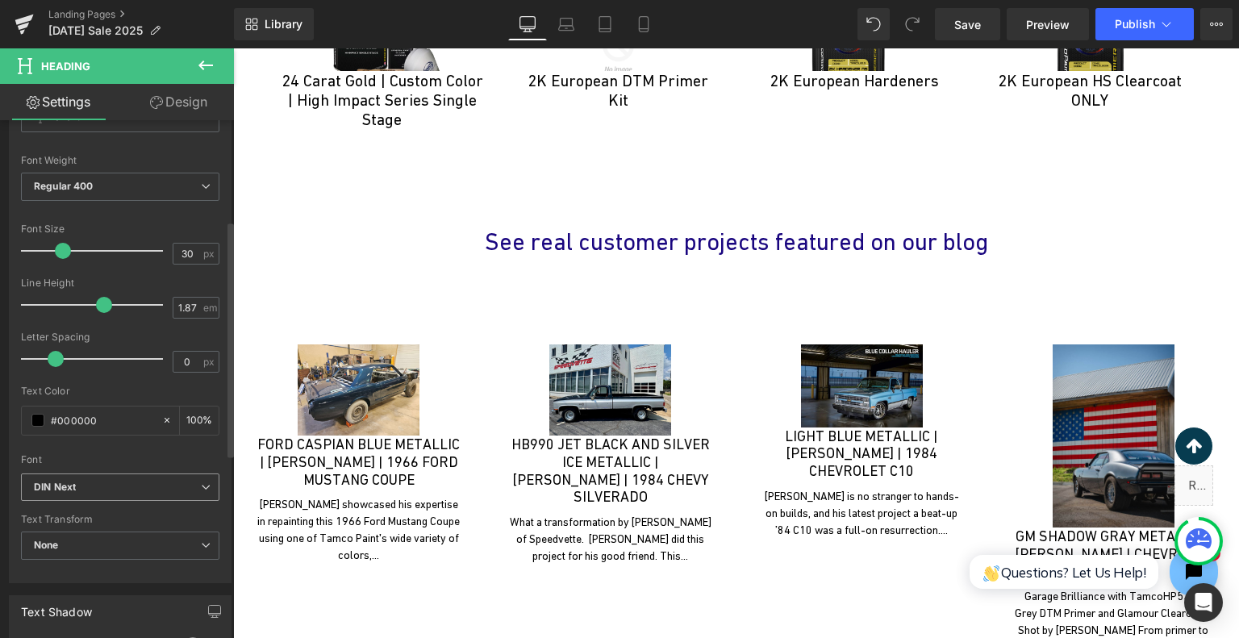
click at [121, 482] on b "DIN Next" at bounding box center [117, 488] width 167 height 14
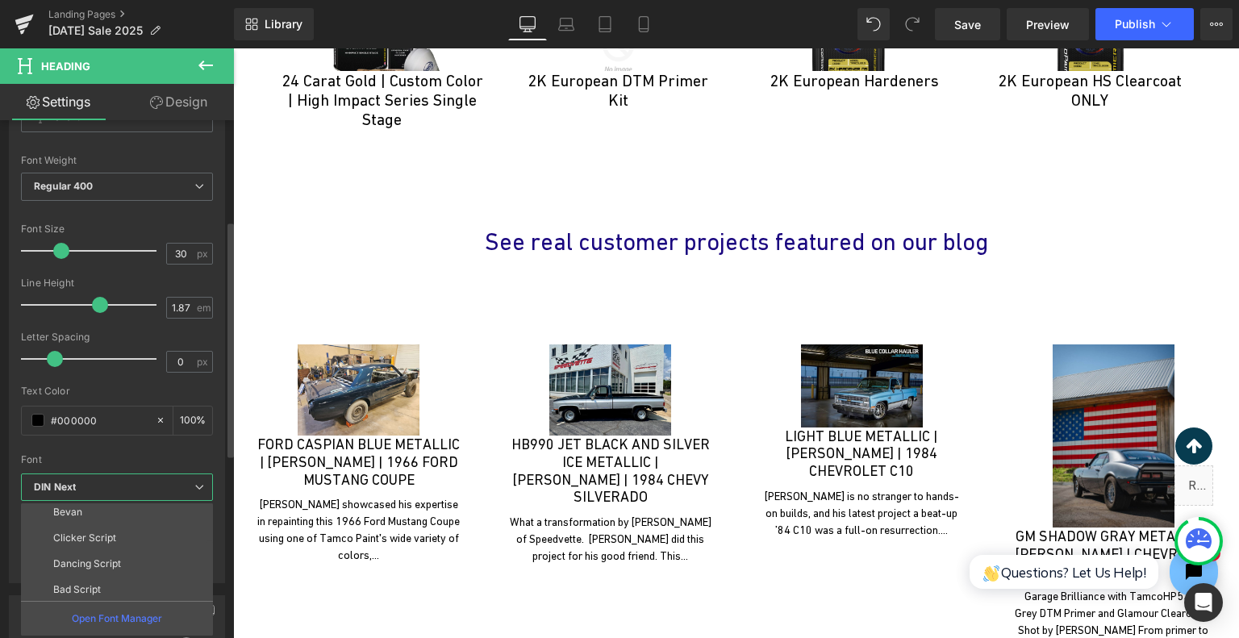
scroll to position [0, 0]
click at [127, 564] on li "Bevan" at bounding box center [120, 568] width 199 height 26
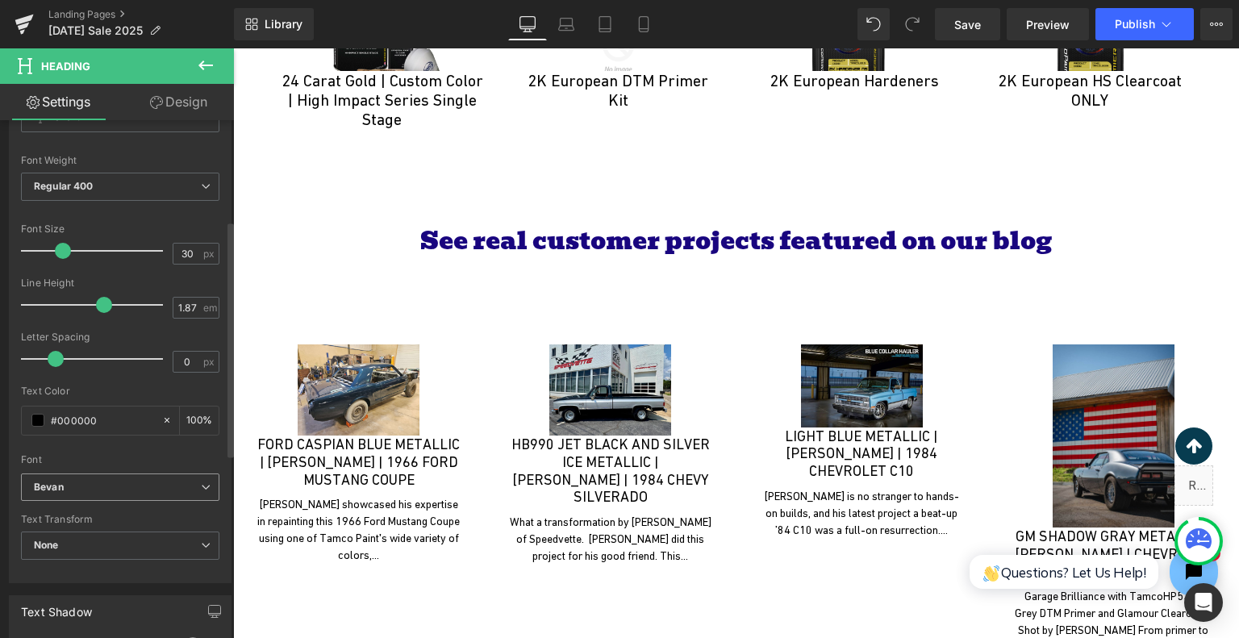
click at [131, 481] on b "Bevan" at bounding box center [117, 488] width 167 height 14
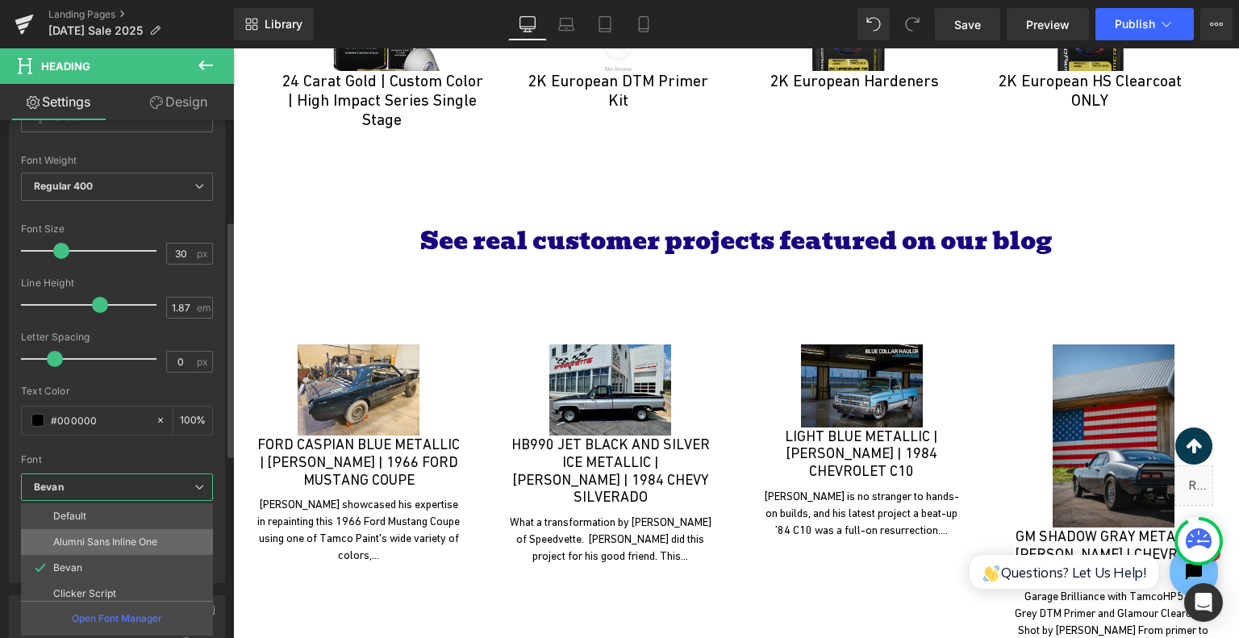
click at [136, 544] on p "Alumni Sans Inline One" at bounding box center [105, 542] width 104 height 11
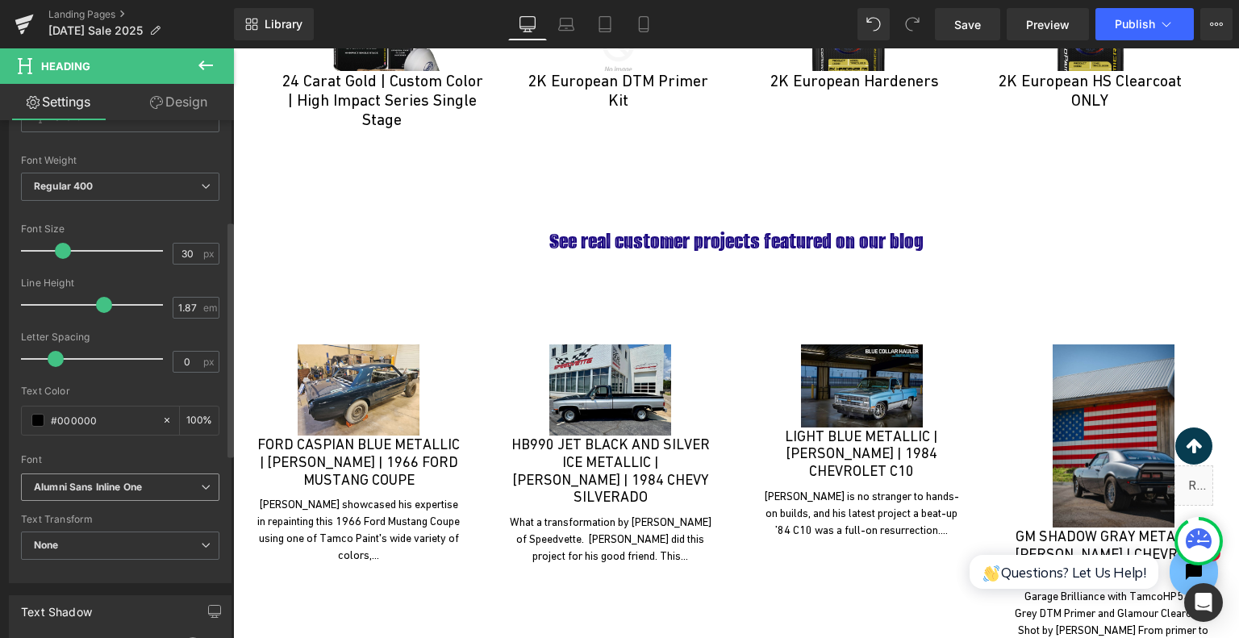
click at [146, 488] on b "Alumni Sans Inline One" at bounding box center [117, 488] width 167 height 14
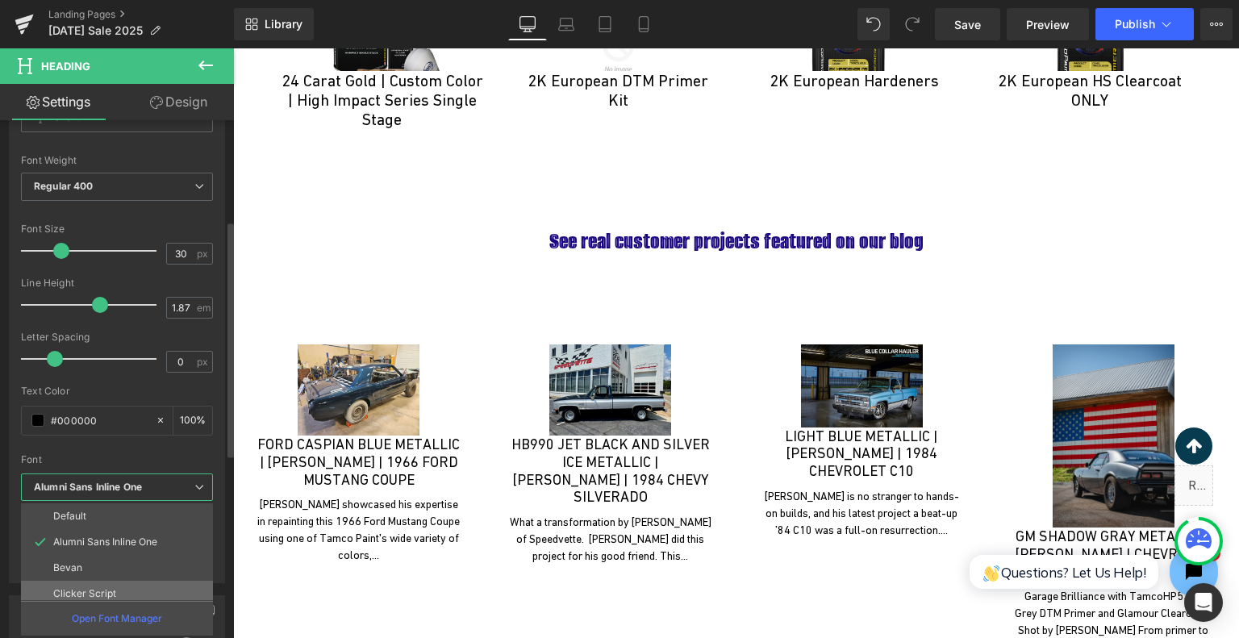
click at [123, 584] on li "Clicker Script" at bounding box center [120, 594] width 199 height 26
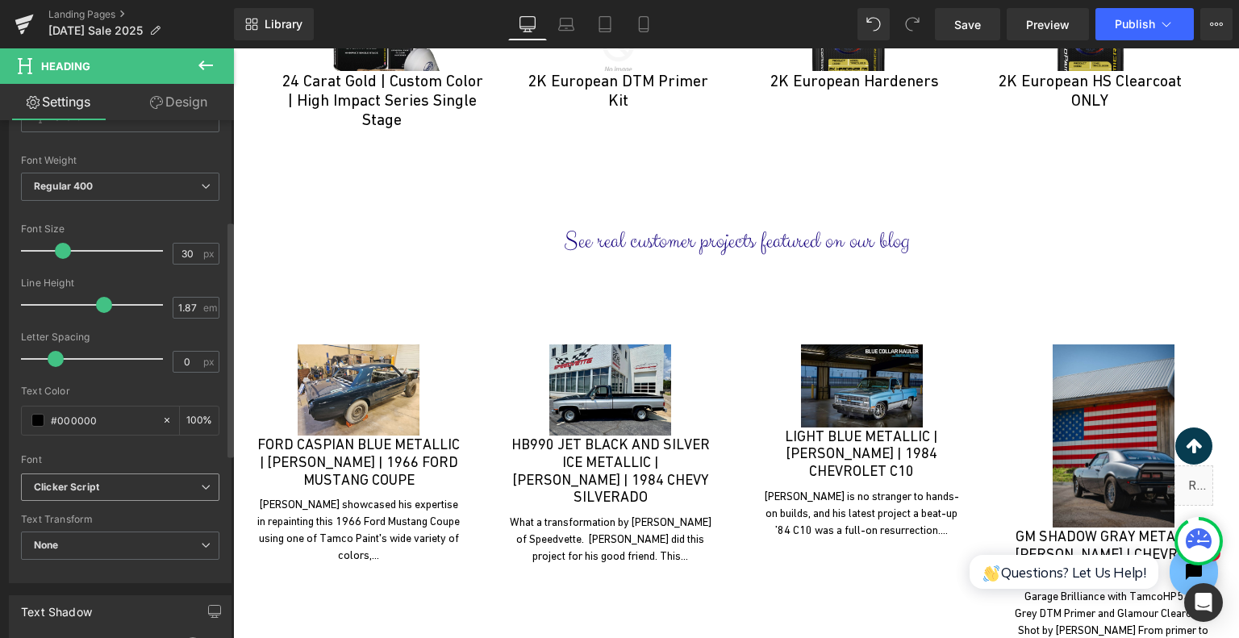
click at [138, 492] on span "Clicker Script" at bounding box center [120, 488] width 198 height 28
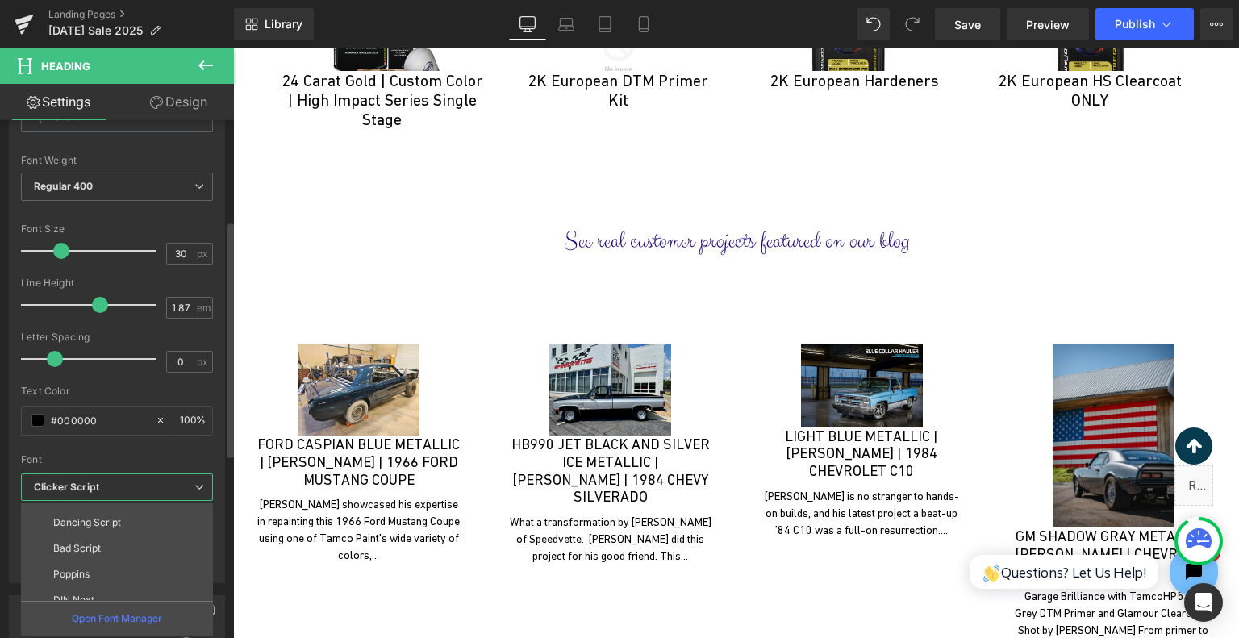
scroll to position [110, 0]
click at [145, 530] on li "Bad Script" at bounding box center [120, 536] width 199 height 26
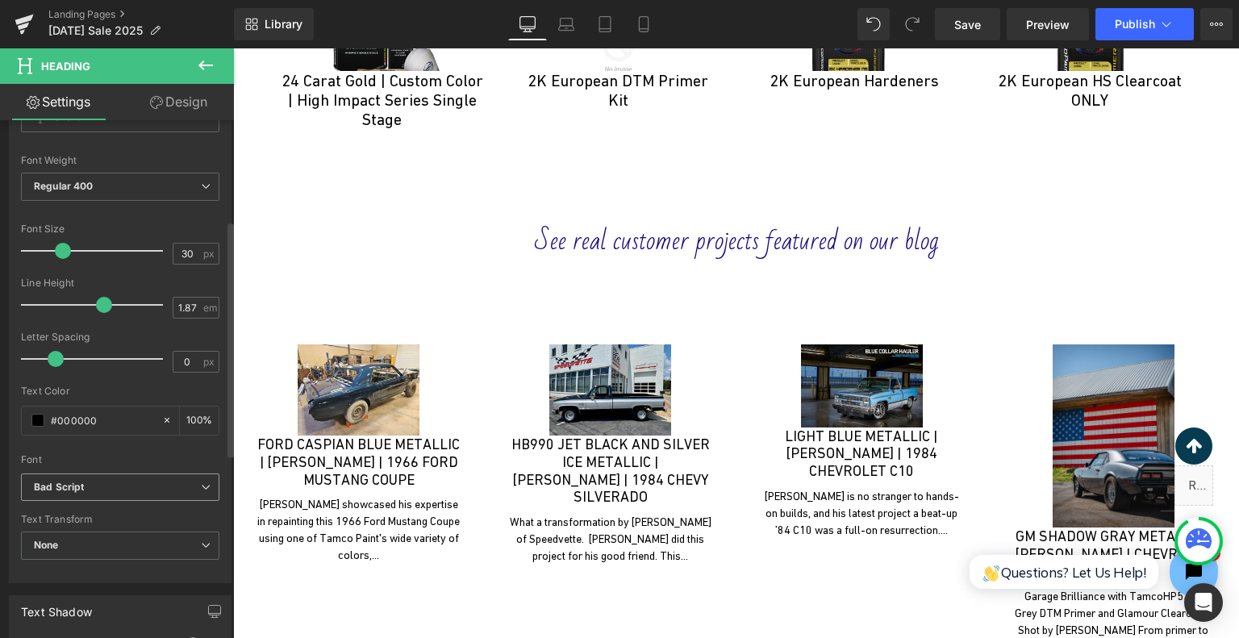
click at [154, 499] on div "Bad Script Default Alumni Sans Inline One Bevan Clicker Script Dancing Script B…" at bounding box center [120, 492] width 198 height 37
click at [167, 487] on b "Bad Script" at bounding box center [117, 488] width 167 height 14
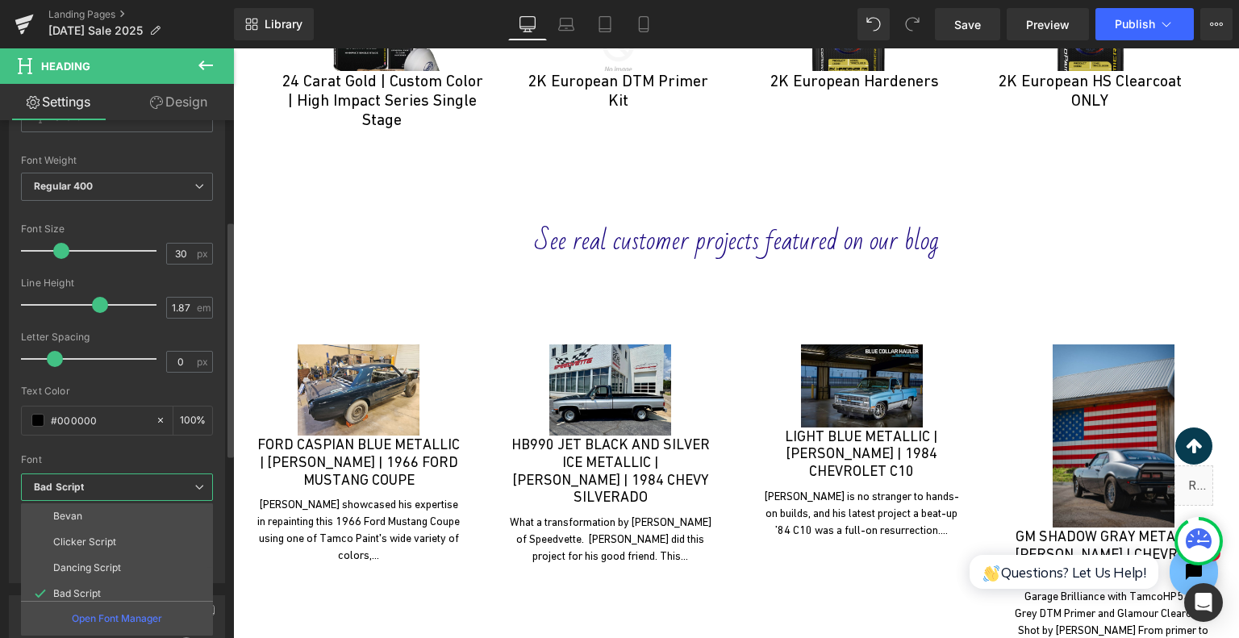
scroll to position [0, 0]
click at [148, 564] on li "Bevan" at bounding box center [120, 568] width 199 height 26
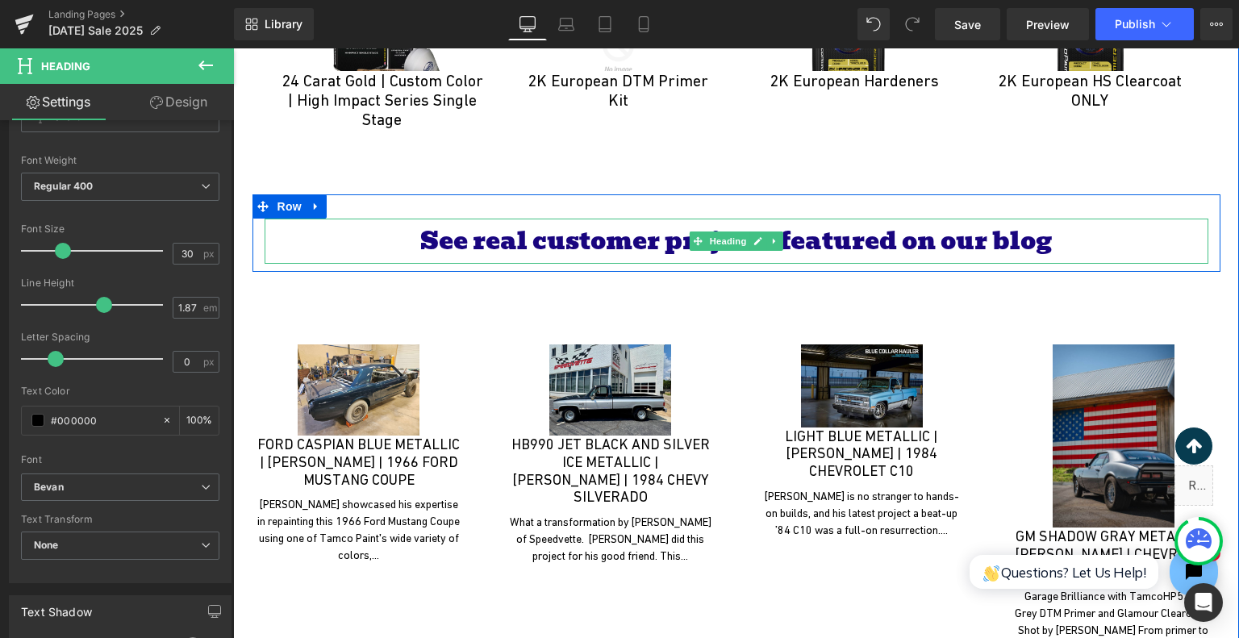
click at [669, 221] on font "See real customer projects featured on our blog" at bounding box center [736, 241] width 632 height 40
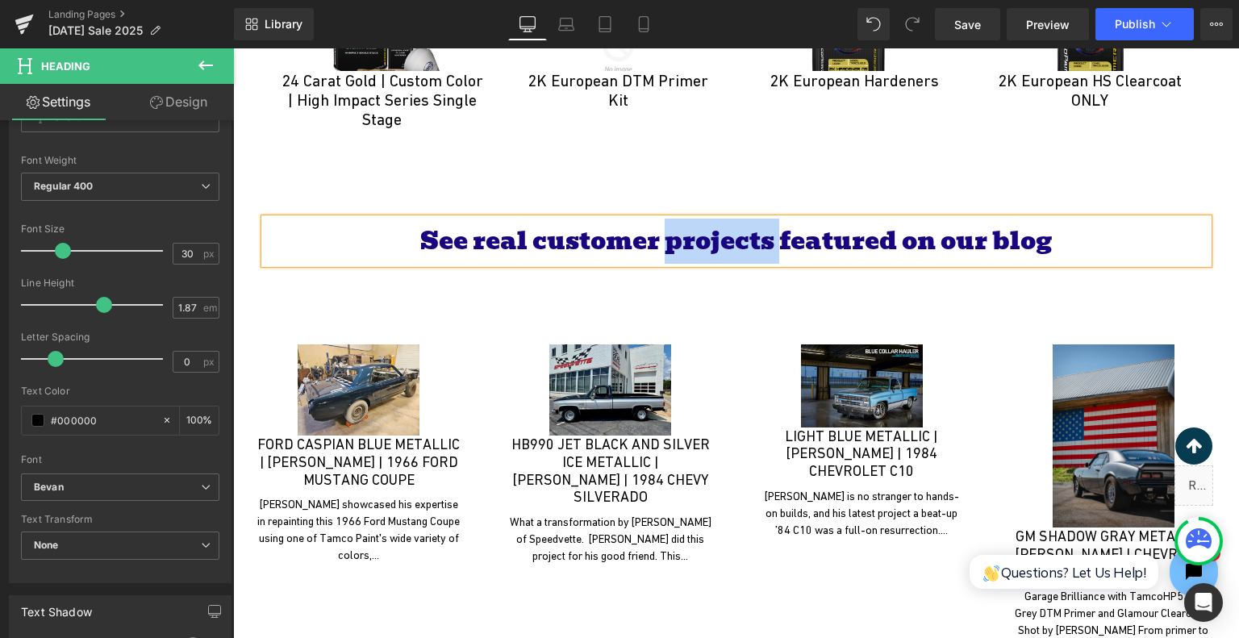
click at [669, 221] on font "See real customer projects featured on our blog" at bounding box center [736, 241] width 632 height 40
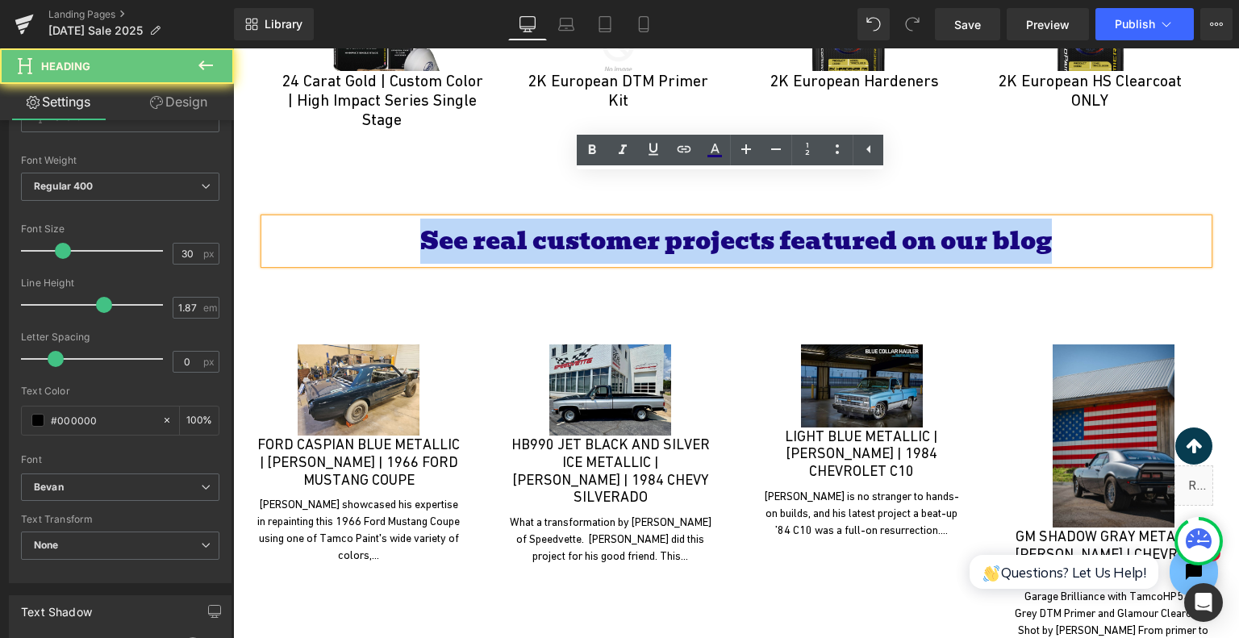
click at [670, 221] on font "See real customer projects featured on our blog" at bounding box center [736, 241] width 632 height 40
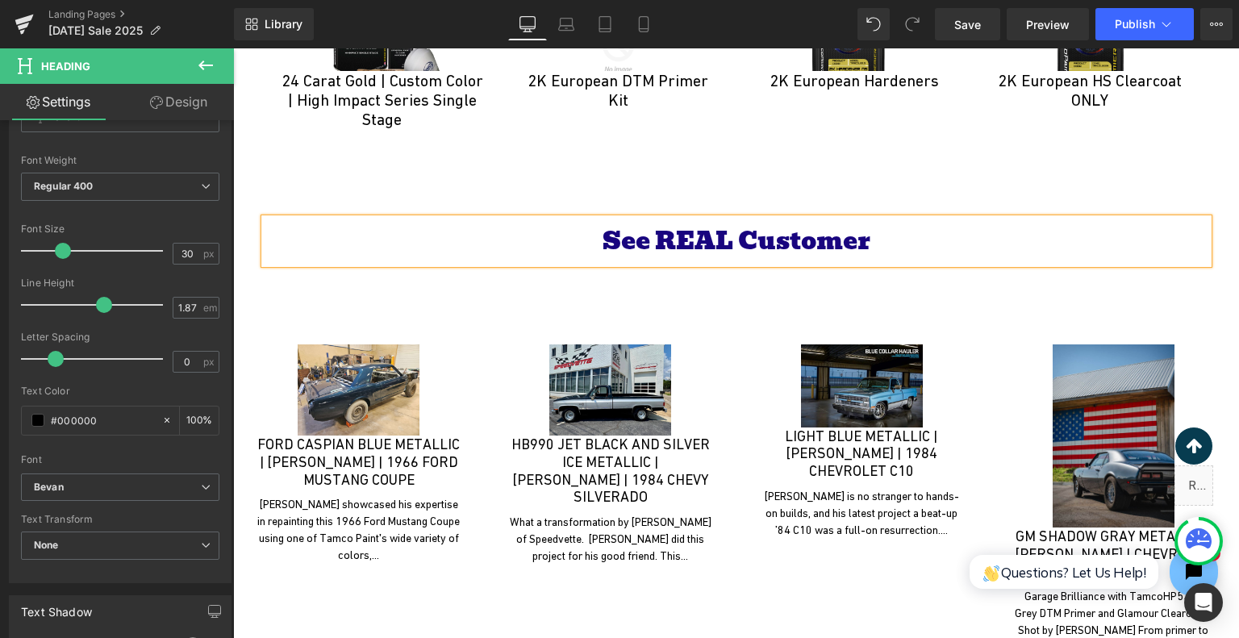
click at [671, 221] on font "See REAL Customer" at bounding box center [737, 241] width 268 height 40
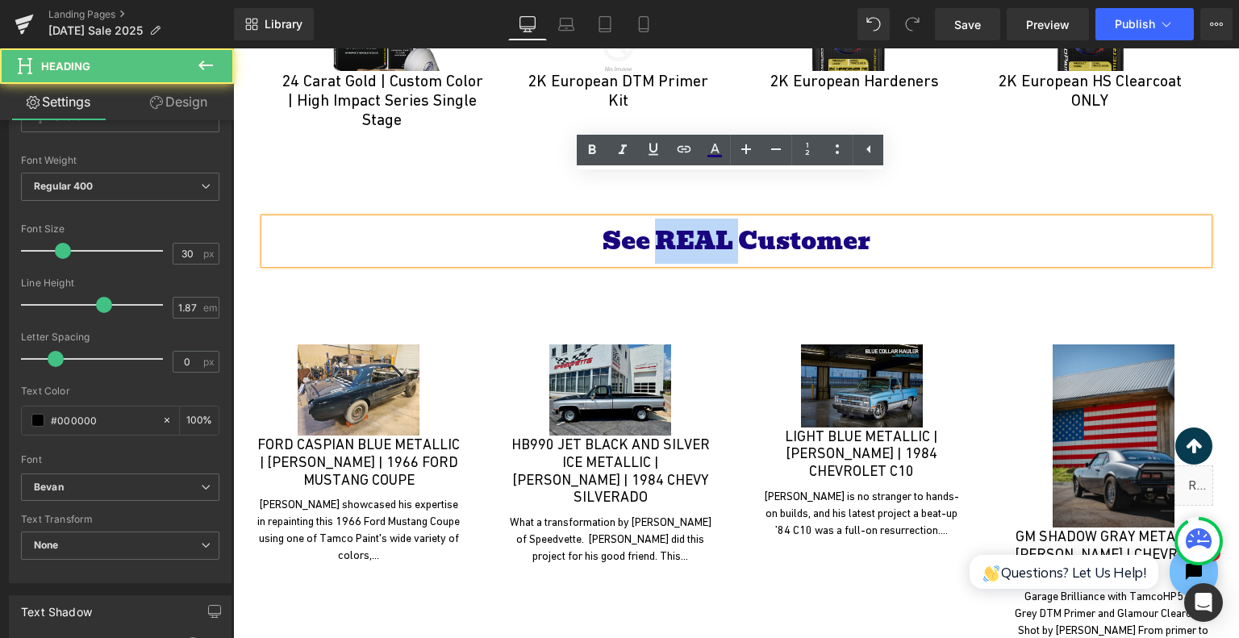
click at [671, 221] on font "See REAL Customer" at bounding box center [737, 241] width 268 height 40
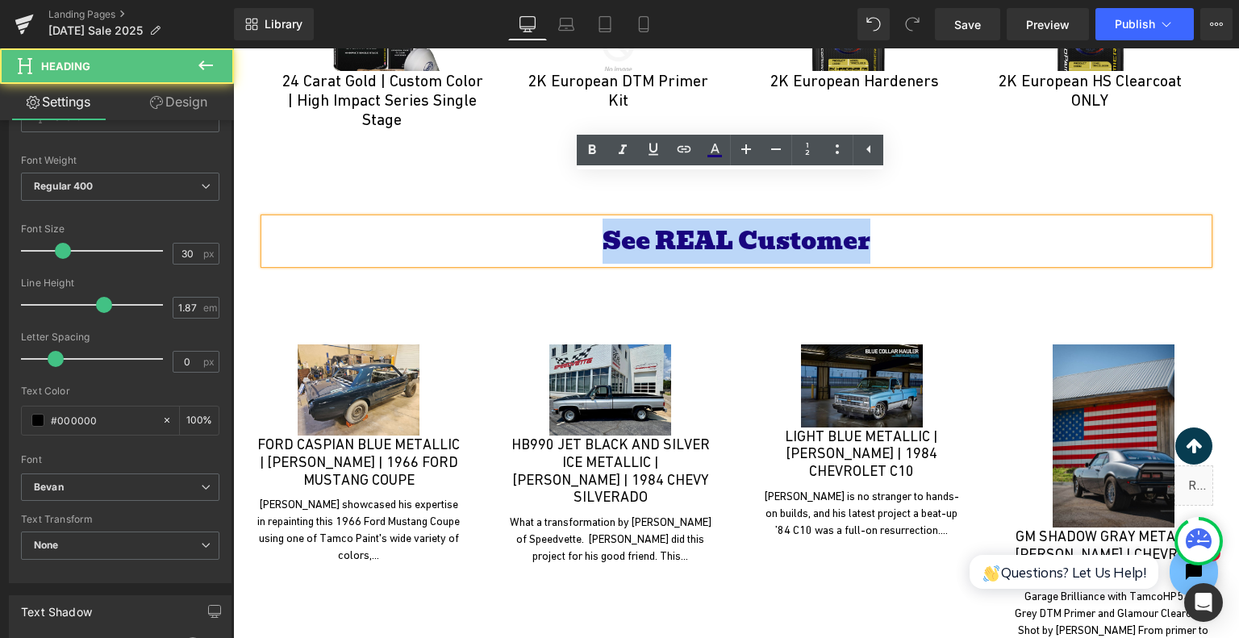
click at [671, 221] on font "See REAL Customer" at bounding box center [737, 241] width 268 height 40
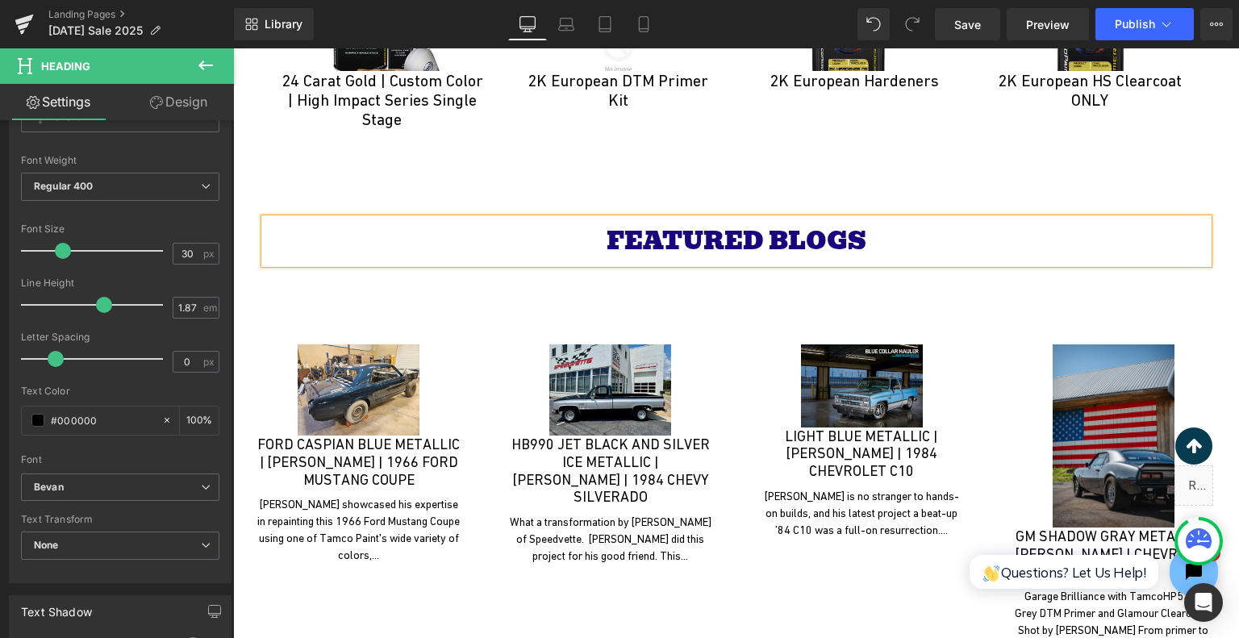
click at [233, 48] on div at bounding box center [233, 48] width 0 height 0
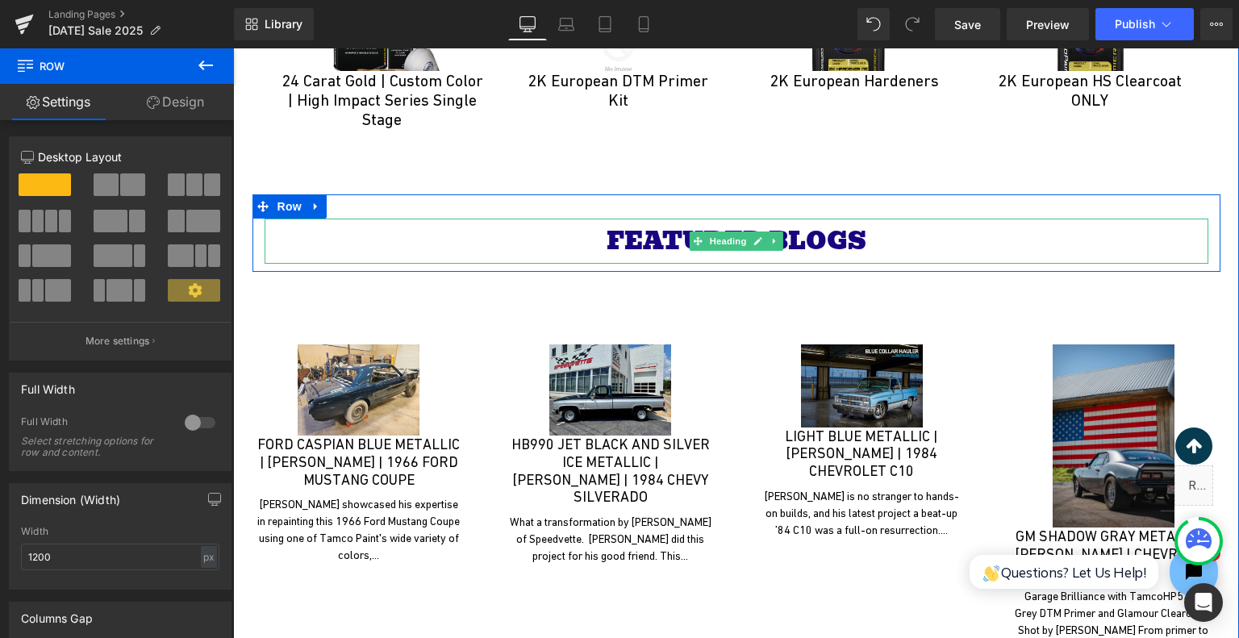
click at [787, 221] on font "FEATURED BLOGS" at bounding box center [737, 241] width 260 height 40
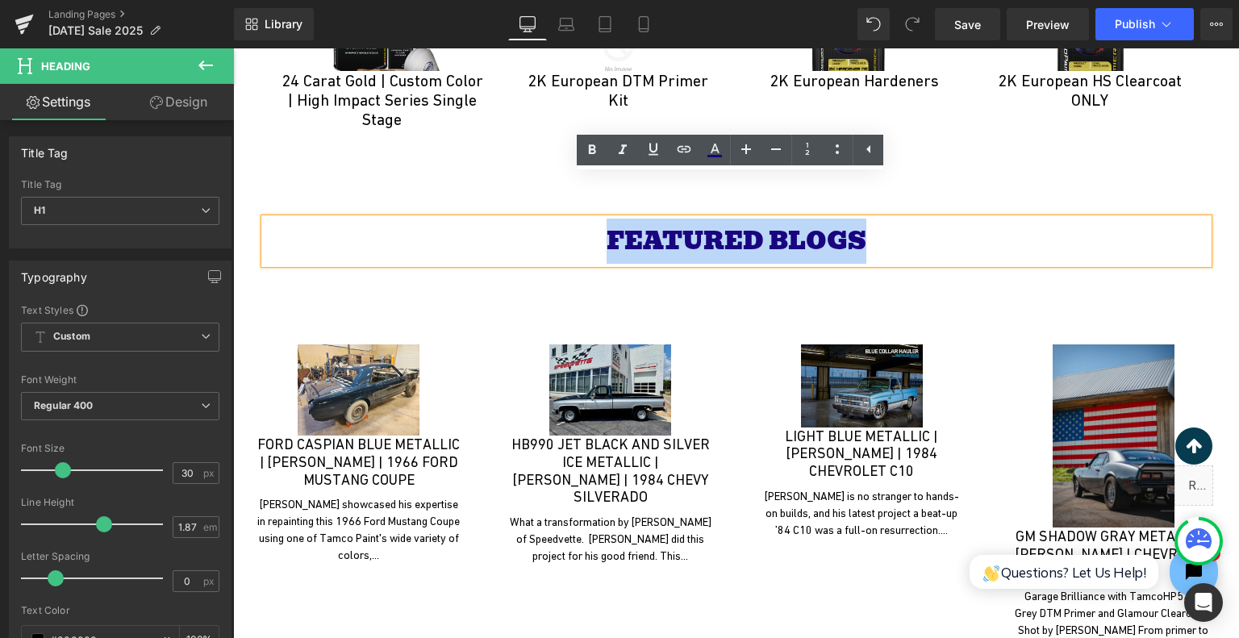
click at [793, 221] on font "FEATURED BLOGS" at bounding box center [737, 241] width 260 height 40
click at [794, 221] on font "FEATURED BLOGS" at bounding box center [737, 241] width 260 height 40
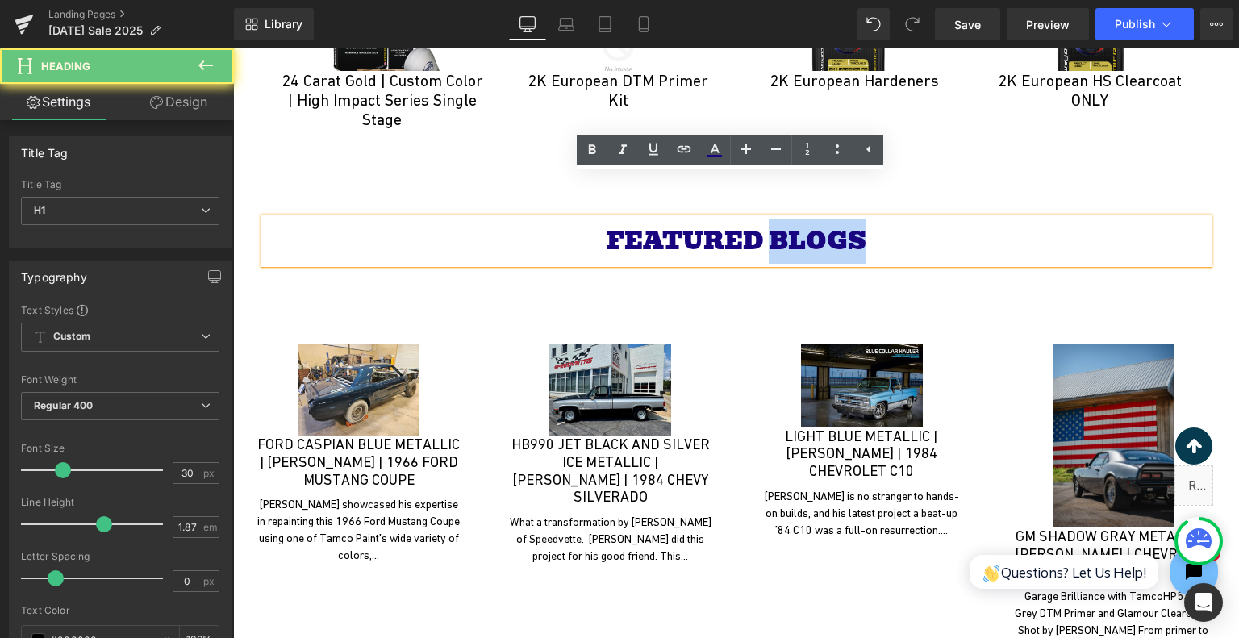
click at [794, 221] on font "FEATURED BLOGS" at bounding box center [737, 241] width 260 height 40
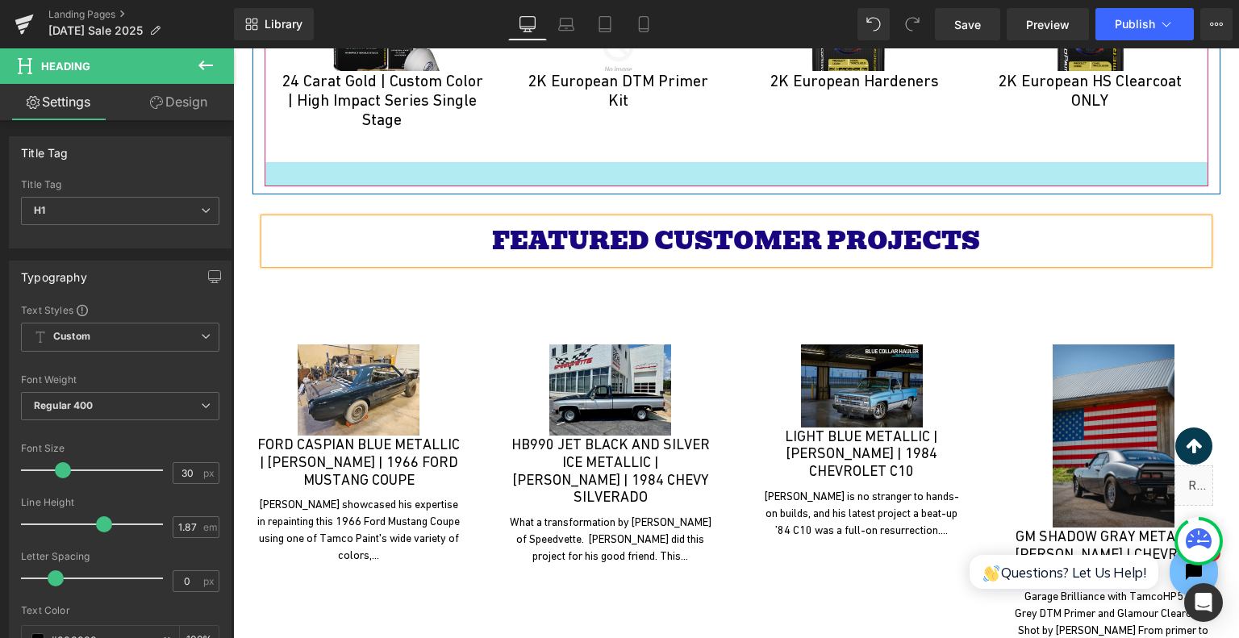
click at [642, 162] on div at bounding box center [737, 174] width 944 height 24
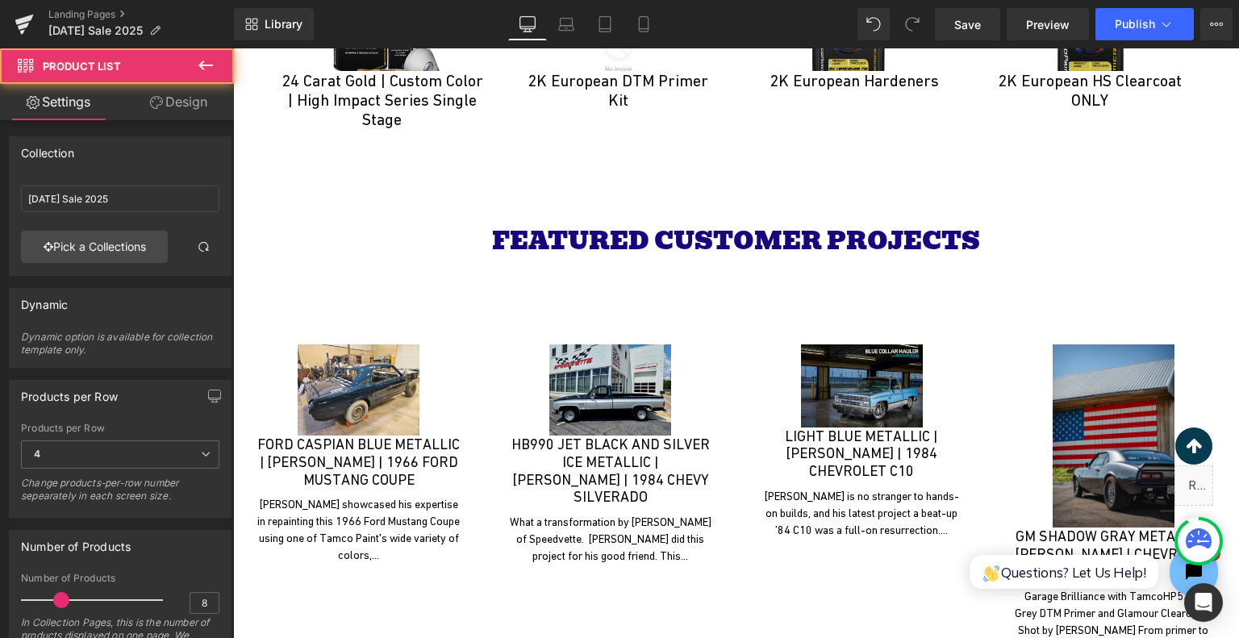
click at [204, 64] on icon at bounding box center [205, 65] width 19 height 19
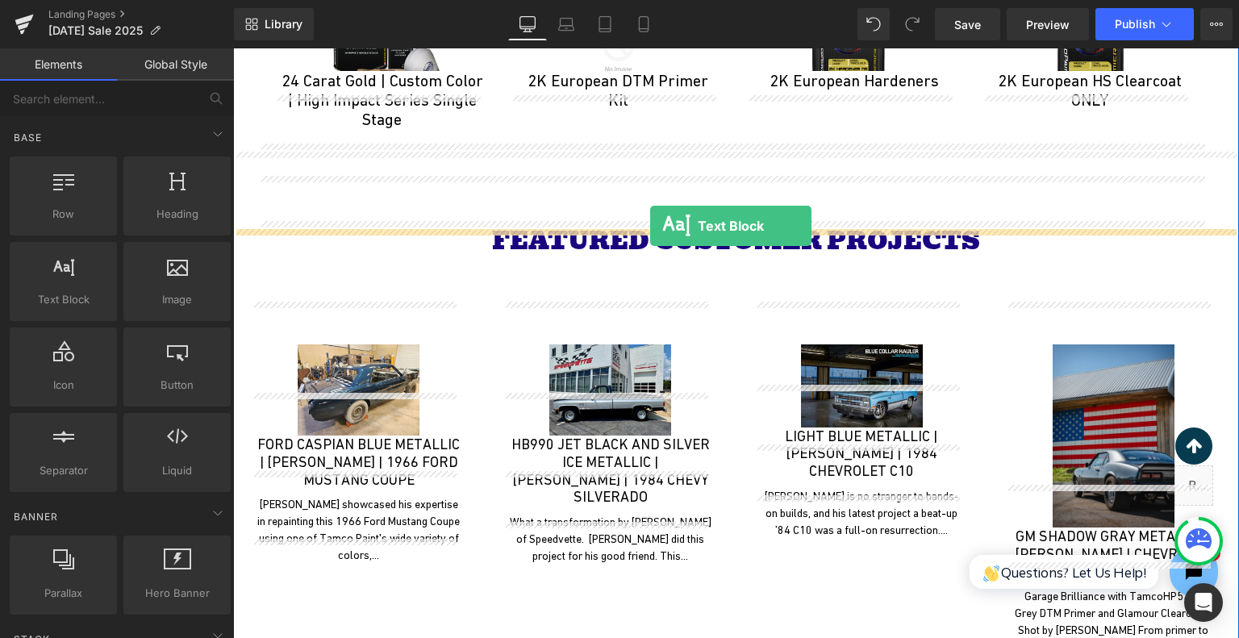
drag, startPoint x: 310, startPoint y: 325, endPoint x: 650, endPoint y: 226, distance: 354.7
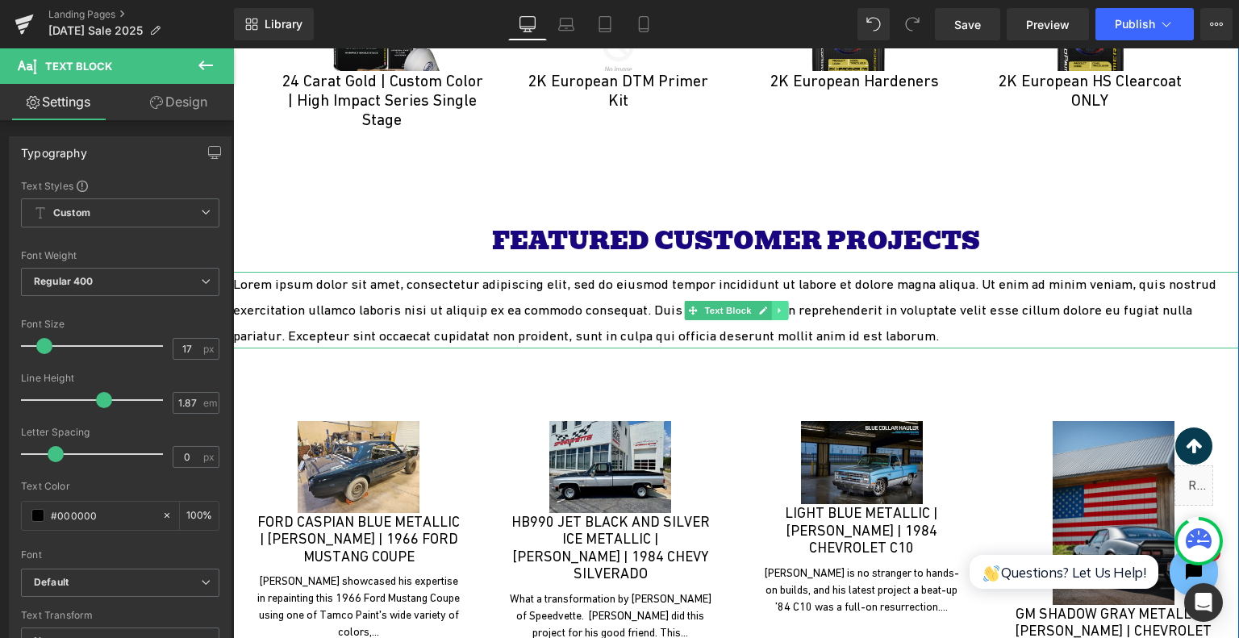
click at [777, 306] on icon at bounding box center [779, 311] width 9 height 10
click at [787, 301] on link at bounding box center [788, 310] width 17 height 19
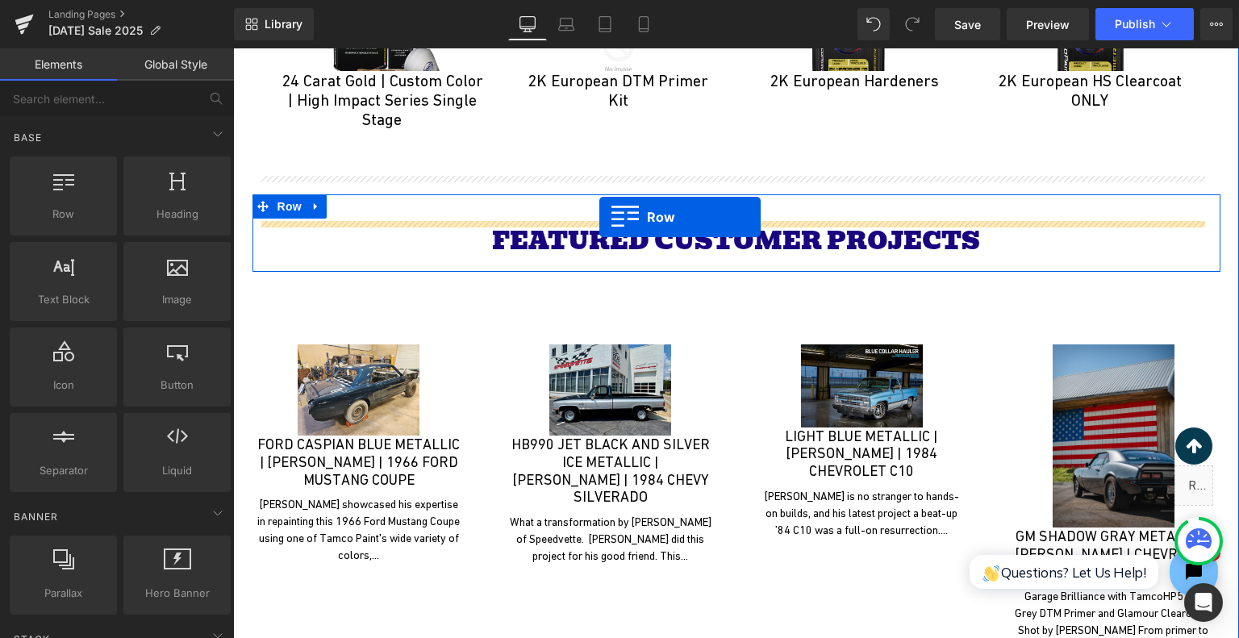
drag, startPoint x: 282, startPoint y: 268, endPoint x: 599, endPoint y: 218, distance: 321.0
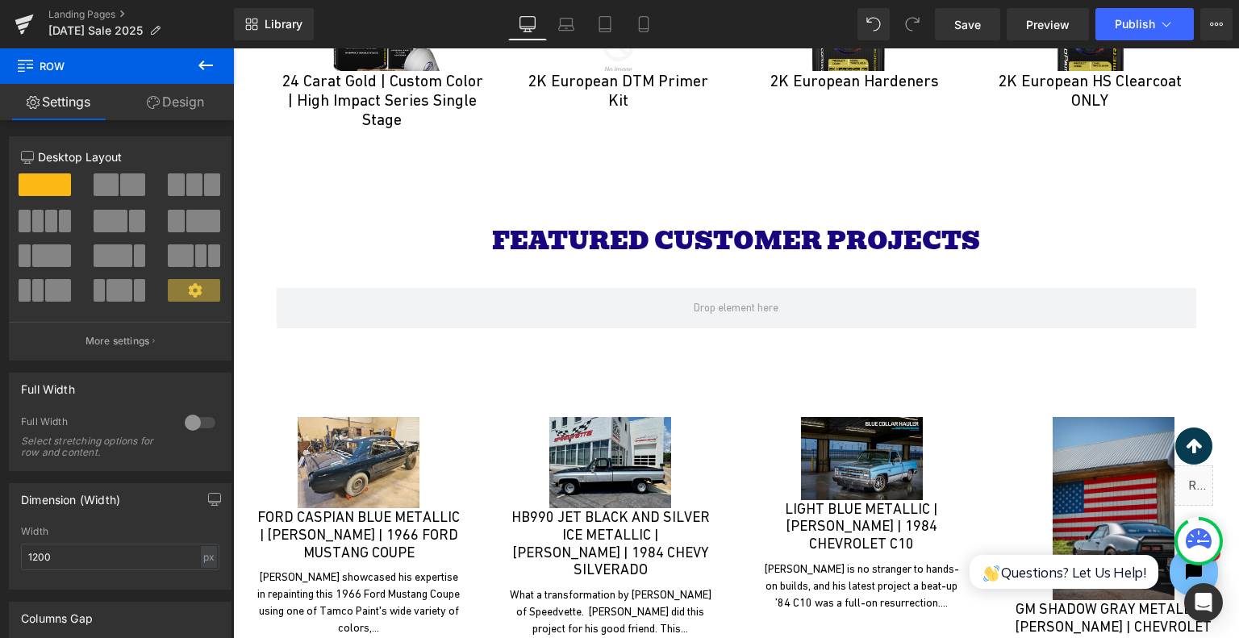
click at [216, 64] on button at bounding box center [206, 66] width 56 height 36
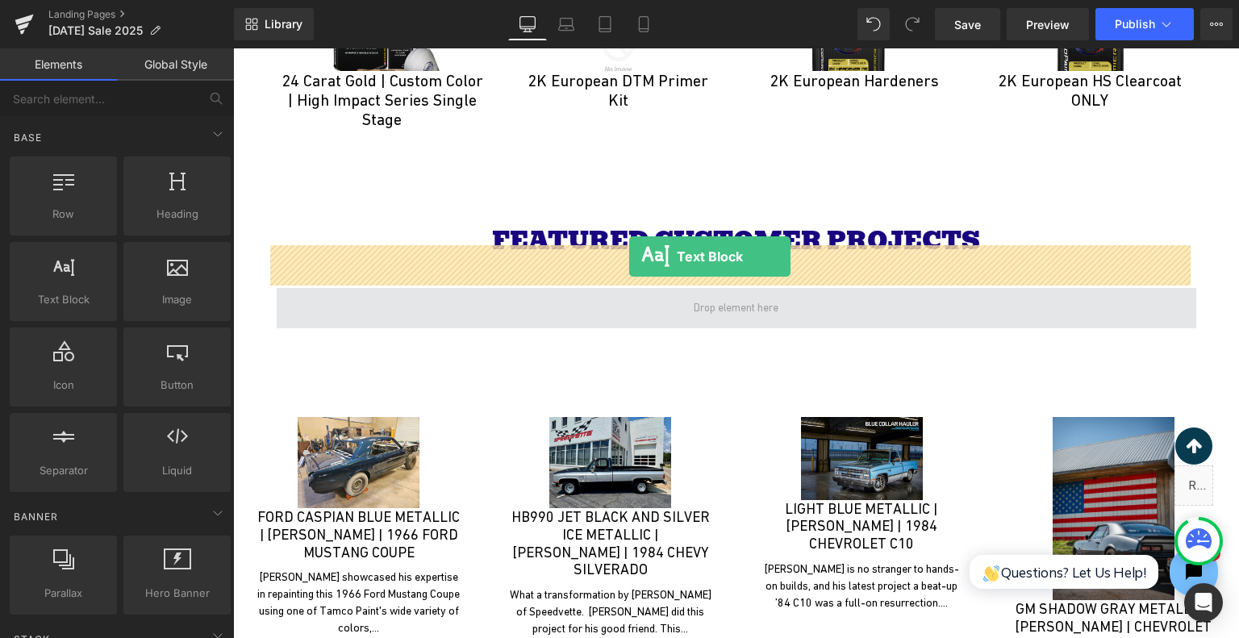
drag, startPoint x: 296, startPoint y: 324, endPoint x: 629, endPoint y: 257, distance: 339.9
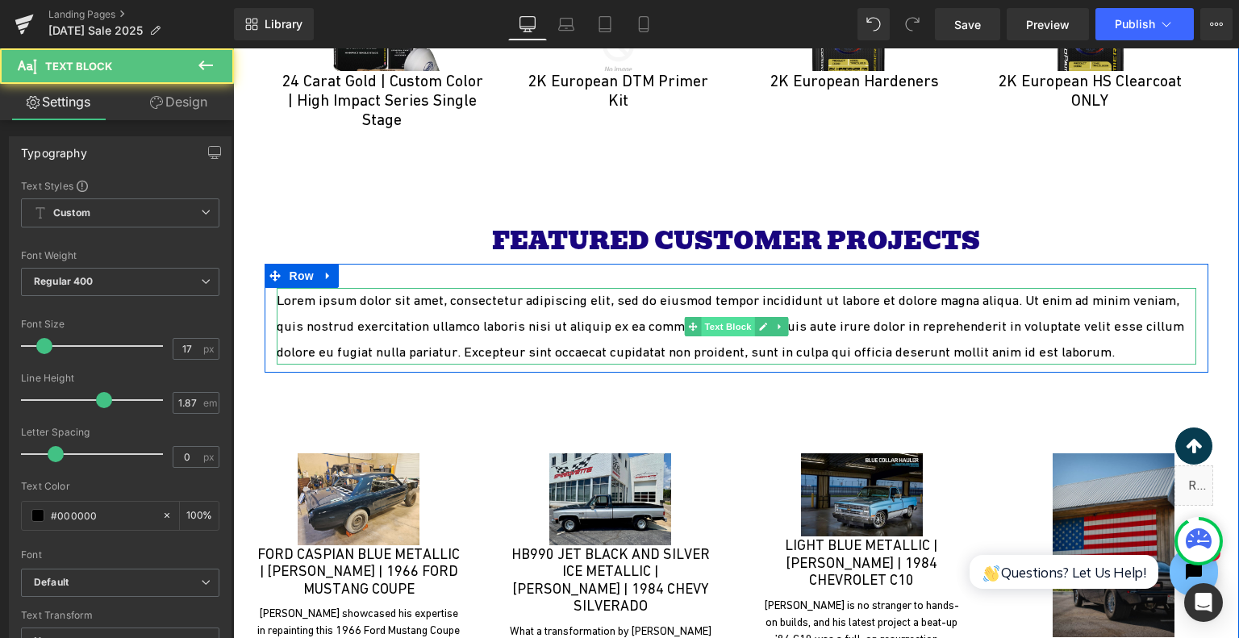
click at [701, 317] on span "Text Block" at bounding box center [727, 326] width 53 height 19
click at [712, 288] on p "Lorem ipsum dolor sit amet, consectetur adipiscing elit, sed do eiusmod tempor …" at bounding box center [737, 326] width 920 height 77
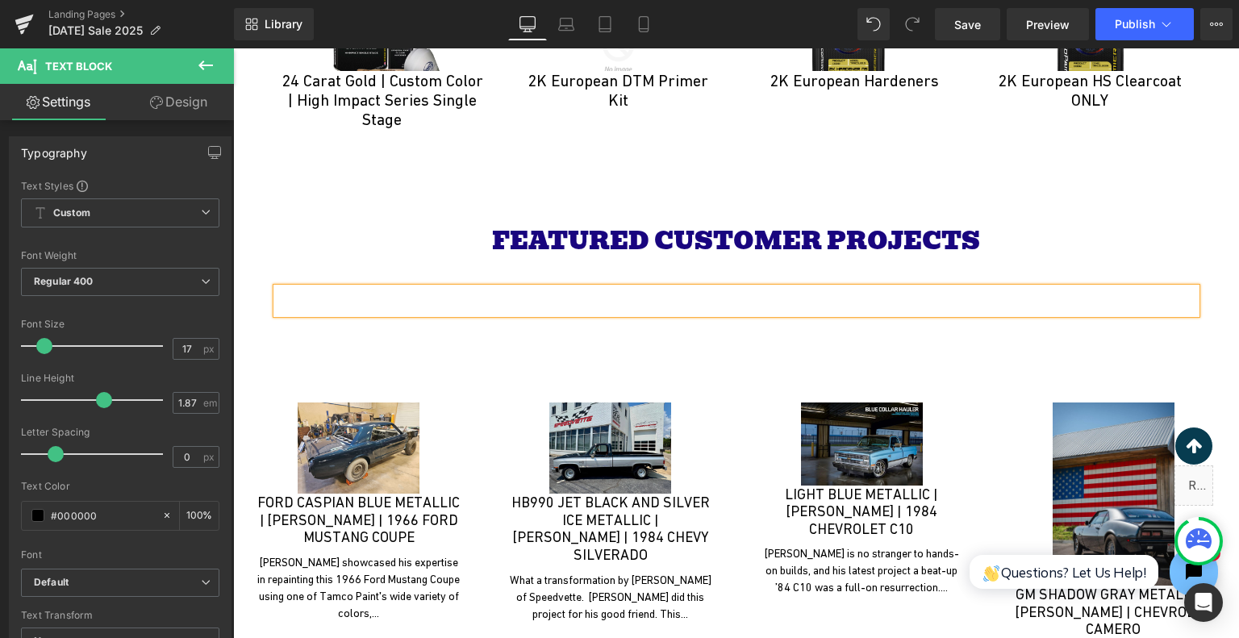
click at [716, 288] on p at bounding box center [737, 301] width 920 height 26
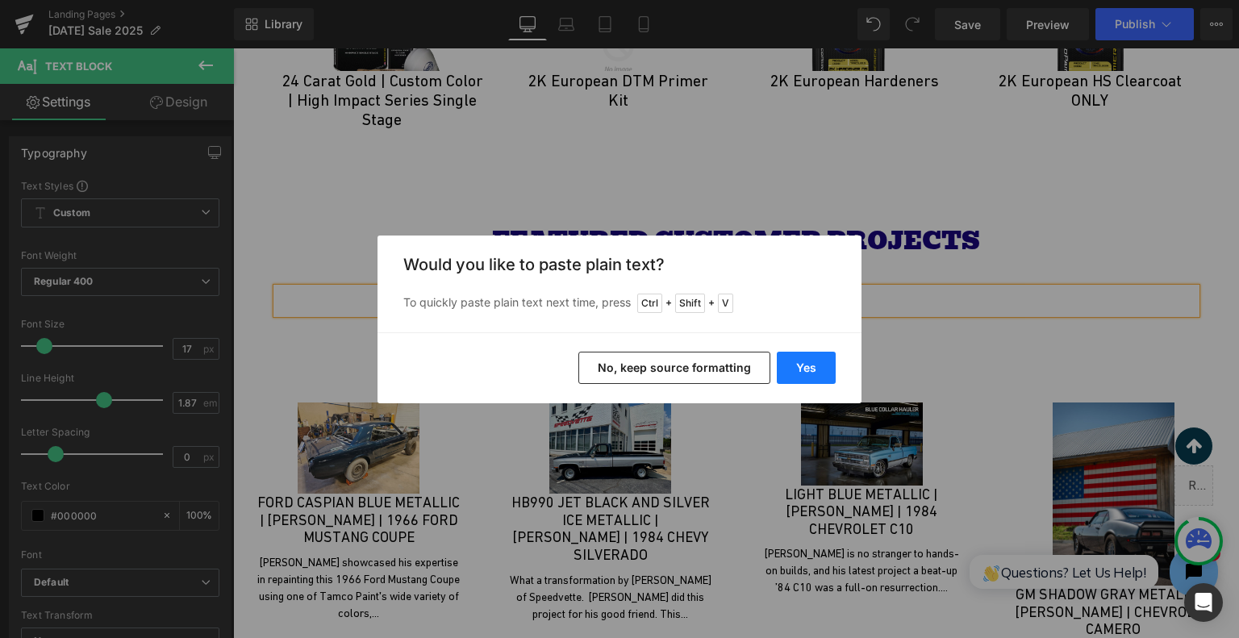
click at [804, 359] on button "Yes" at bounding box center [806, 368] width 59 height 32
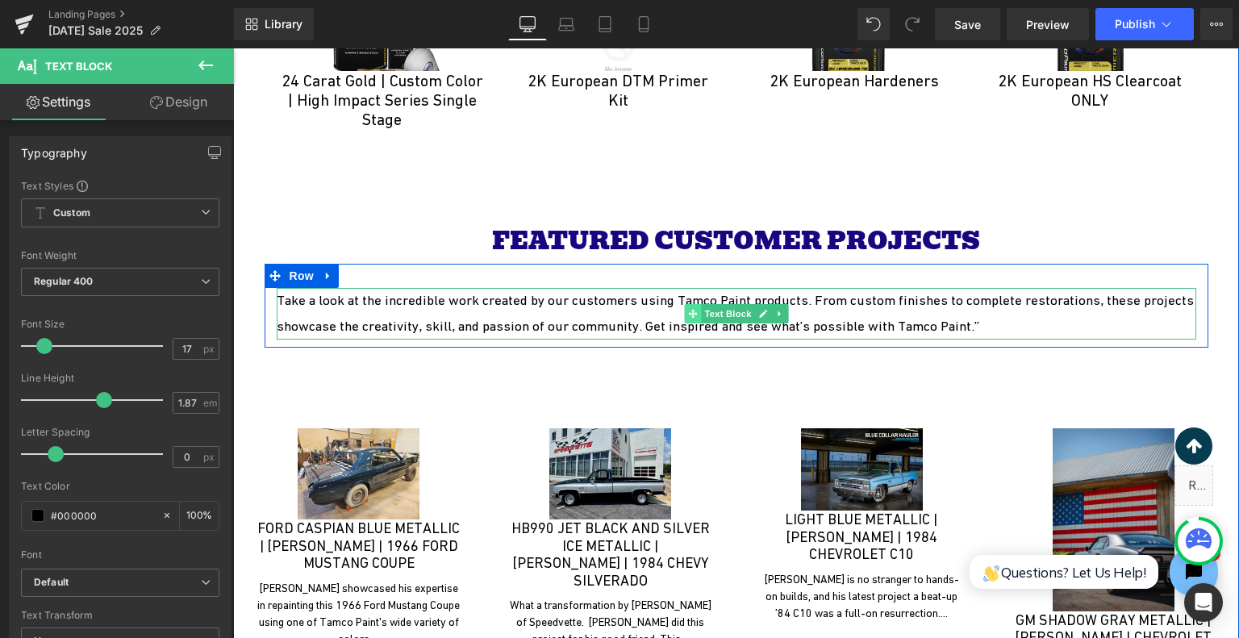
click at [684, 304] on span at bounding box center [692, 313] width 17 height 19
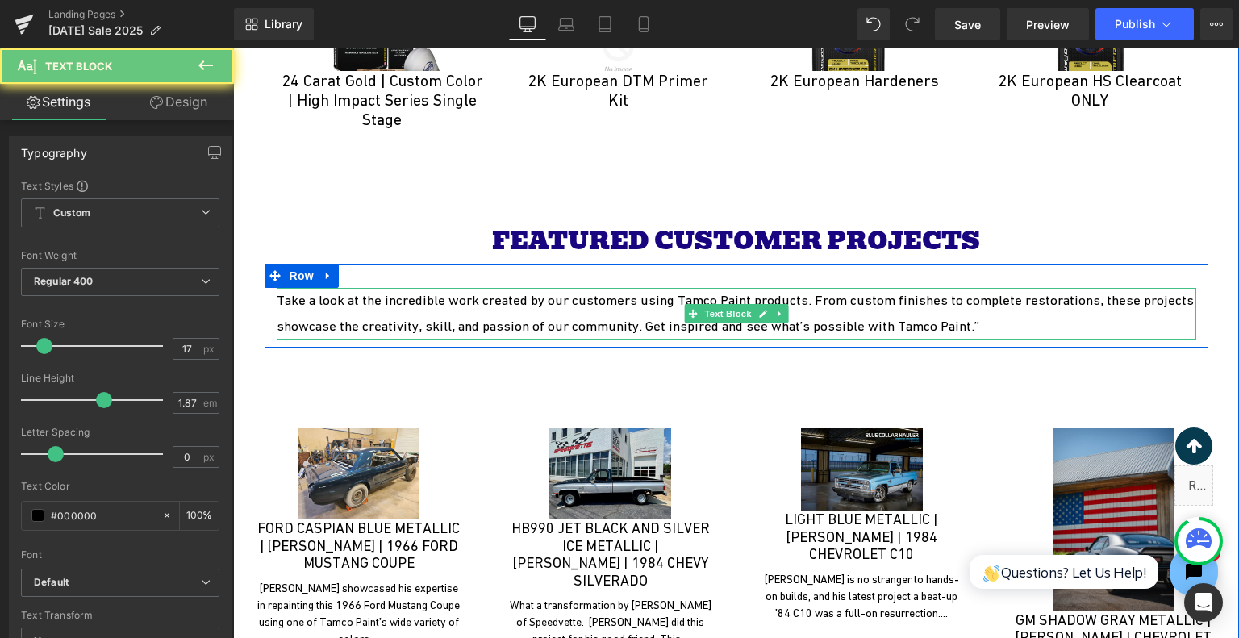
click at [991, 288] on p "Take a look at the incredible work created by our customers using Tamco Paint p…" at bounding box center [737, 314] width 920 height 52
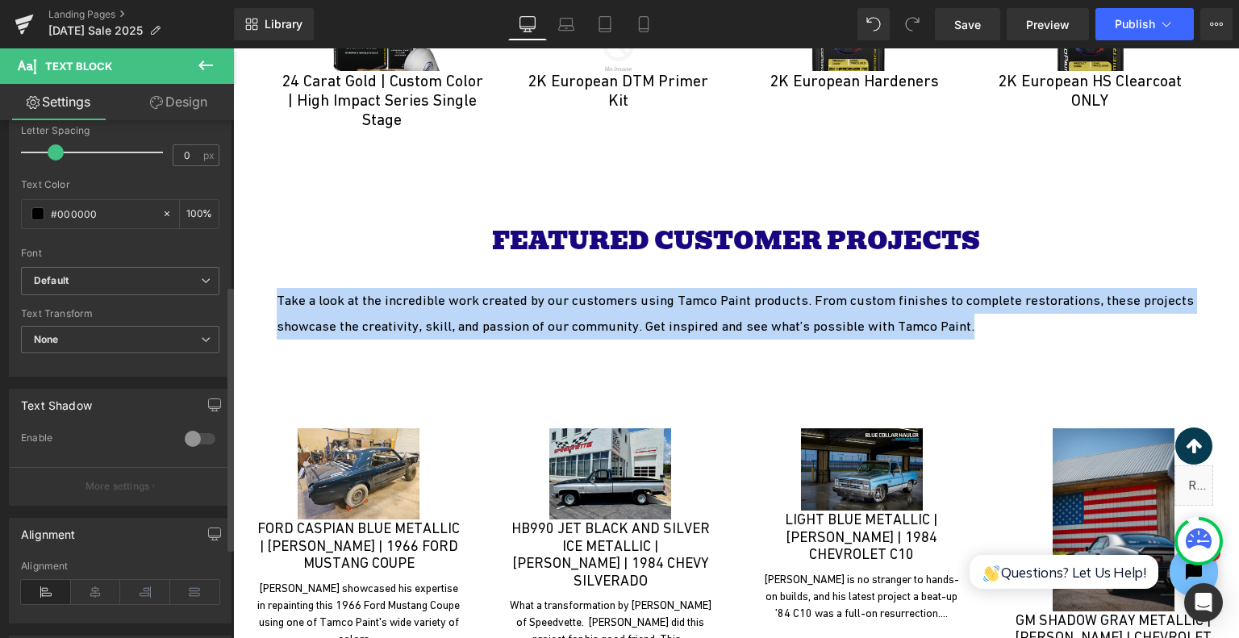
scroll to position [323, 0]
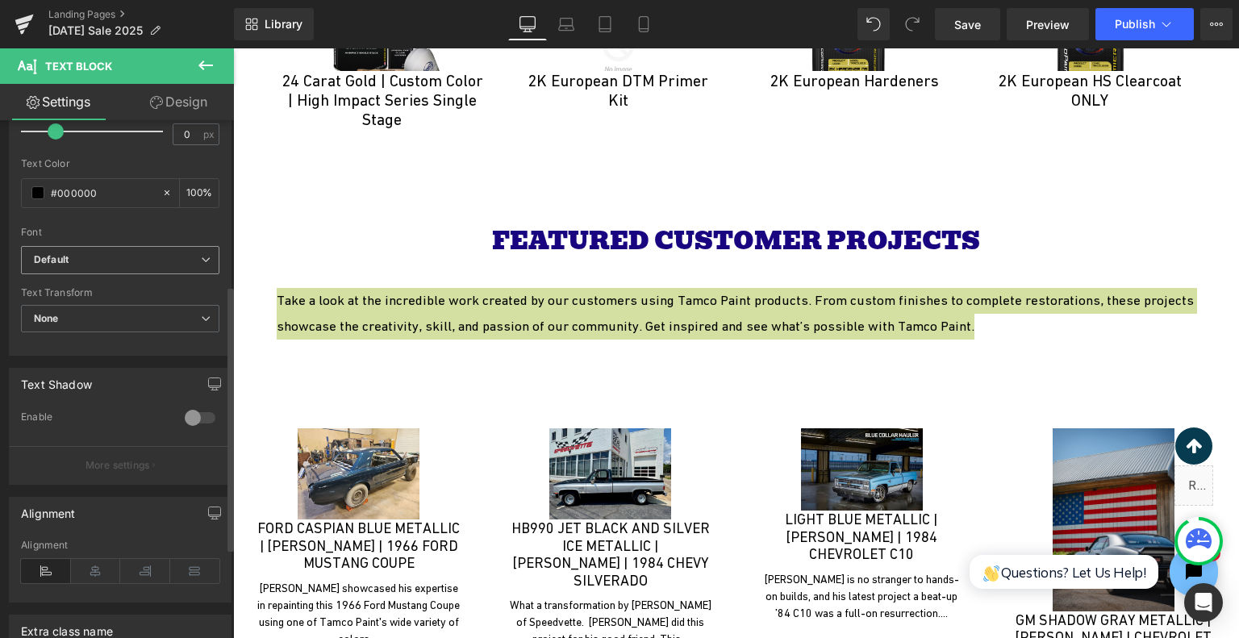
click at [133, 259] on b "Default" at bounding box center [117, 260] width 167 height 14
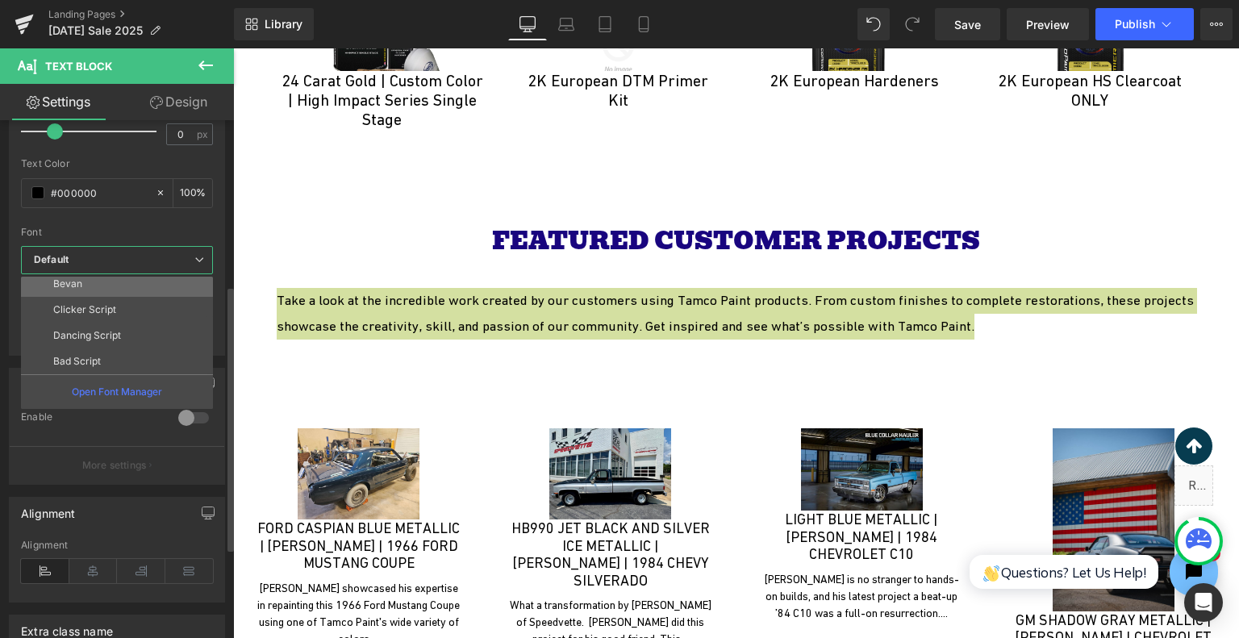
scroll to position [110, 0]
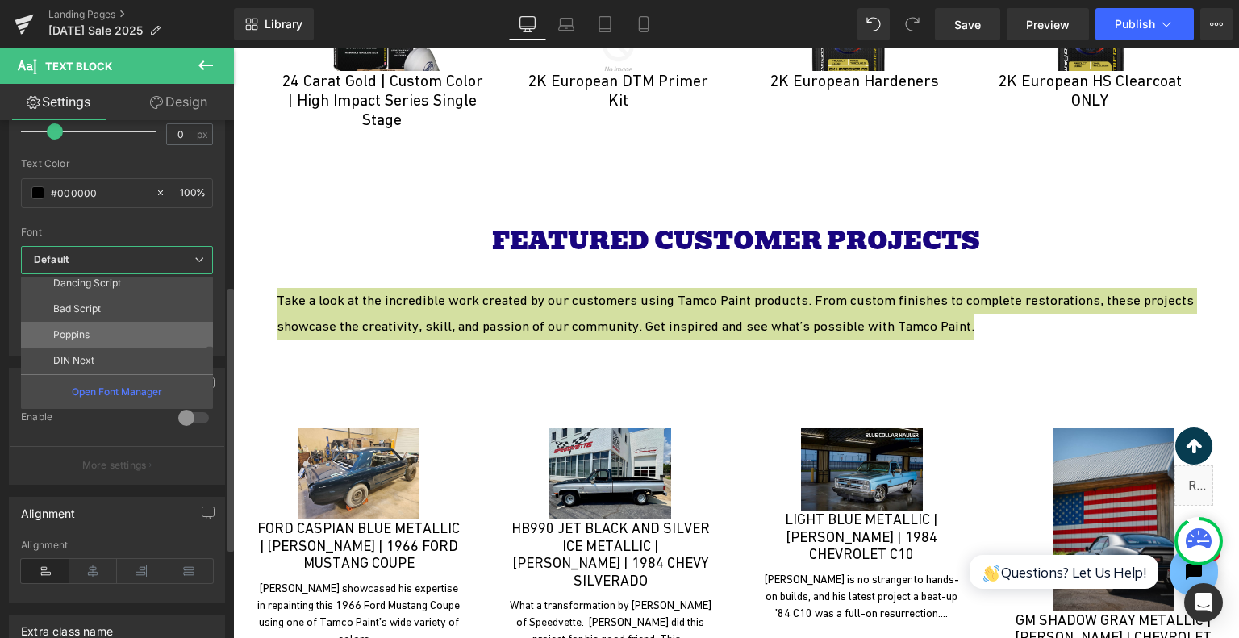
click at [136, 333] on li "Poppins" at bounding box center [120, 335] width 199 height 26
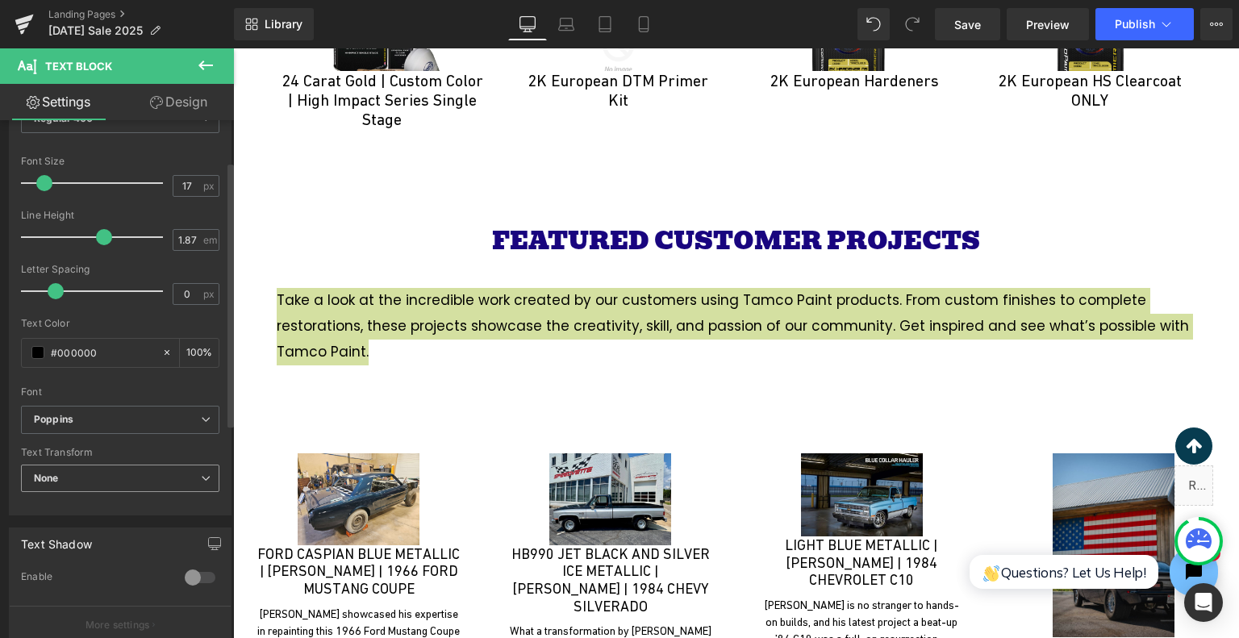
scroll to position [81, 0]
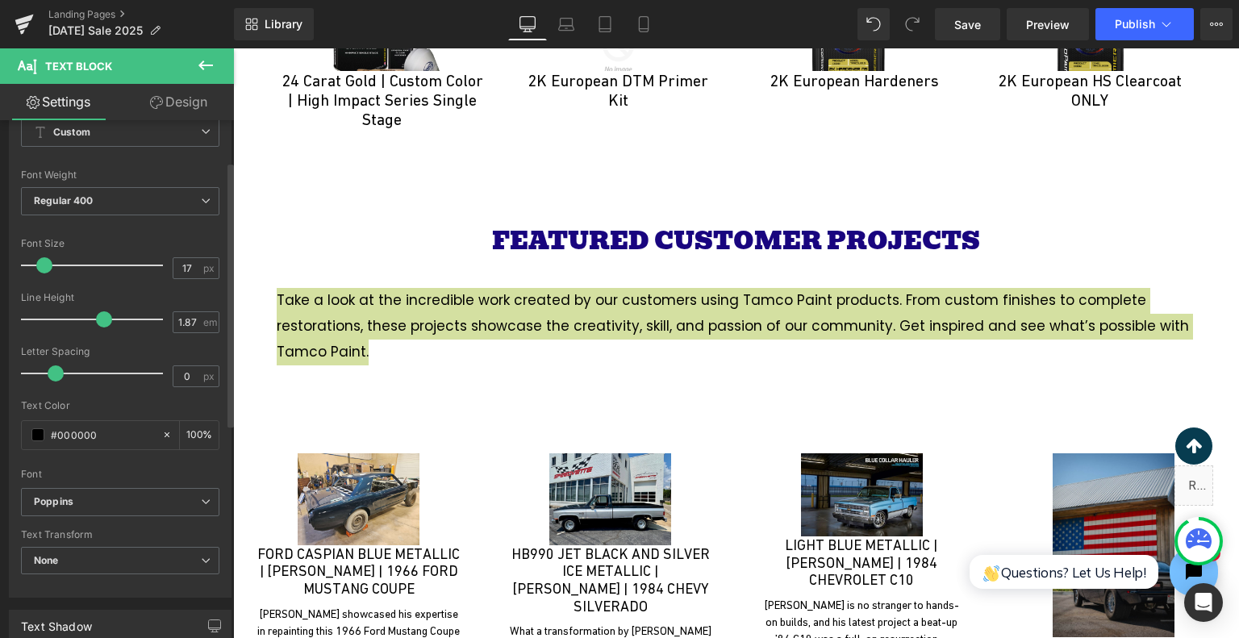
type input "16"
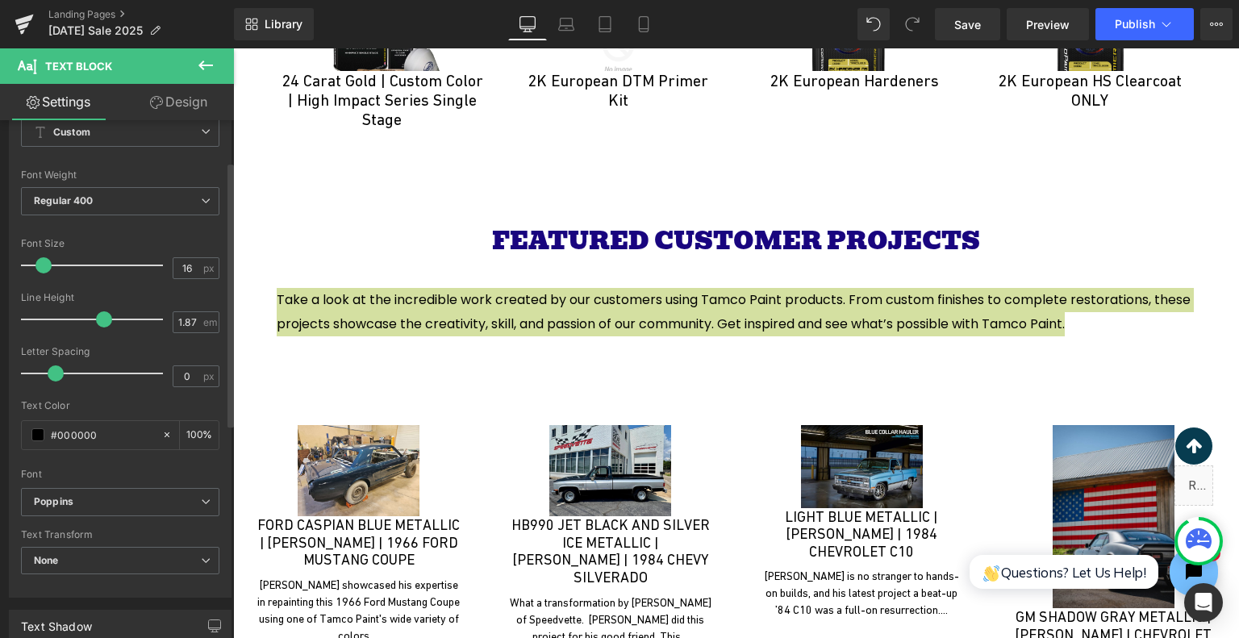
click at [40, 266] on span at bounding box center [44, 265] width 16 height 16
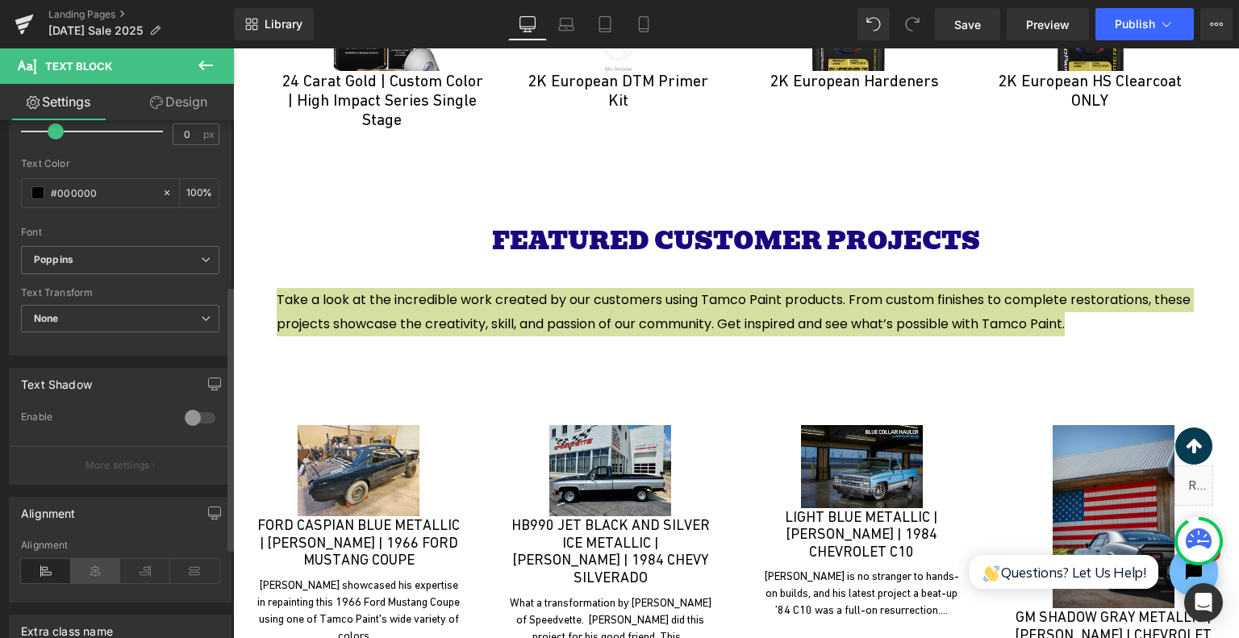
click at [94, 567] on icon at bounding box center [96, 571] width 50 height 24
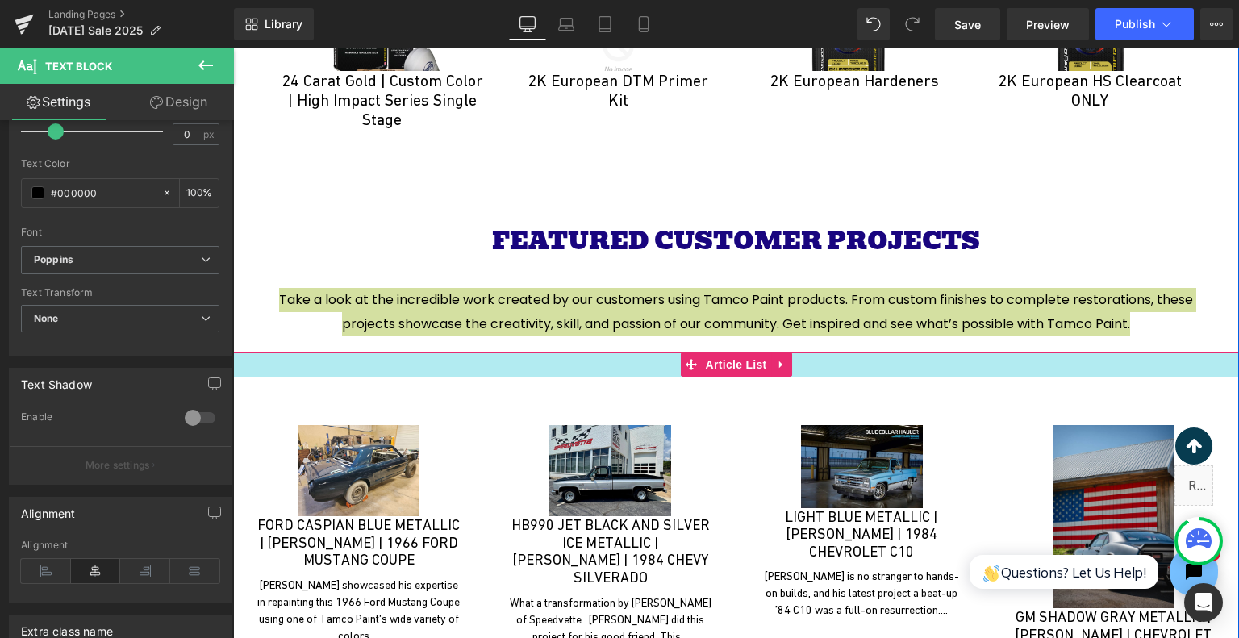
click at [1081, 353] on div at bounding box center [736, 365] width 1006 height 24
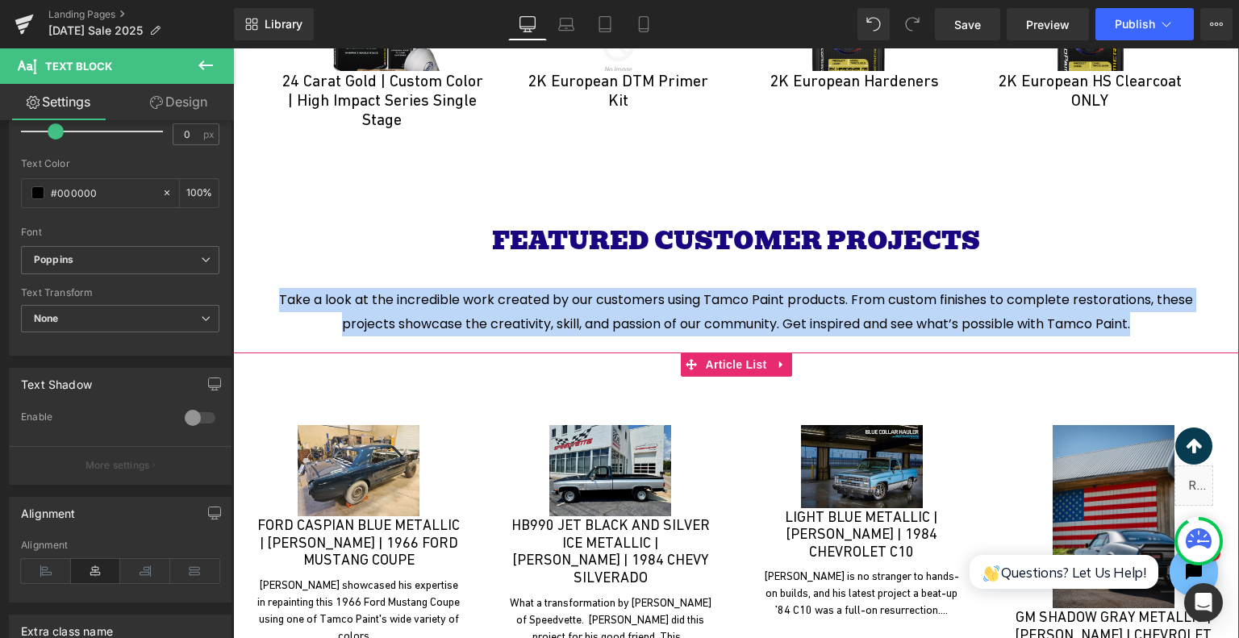
click at [1085, 377] on div "(A) Image FORD CASPIAN BLUE METALLIC | STEVEN AICHELE | 1966 FORD MUSTANG COUPE…" at bounding box center [736, 573] width 1006 height 392
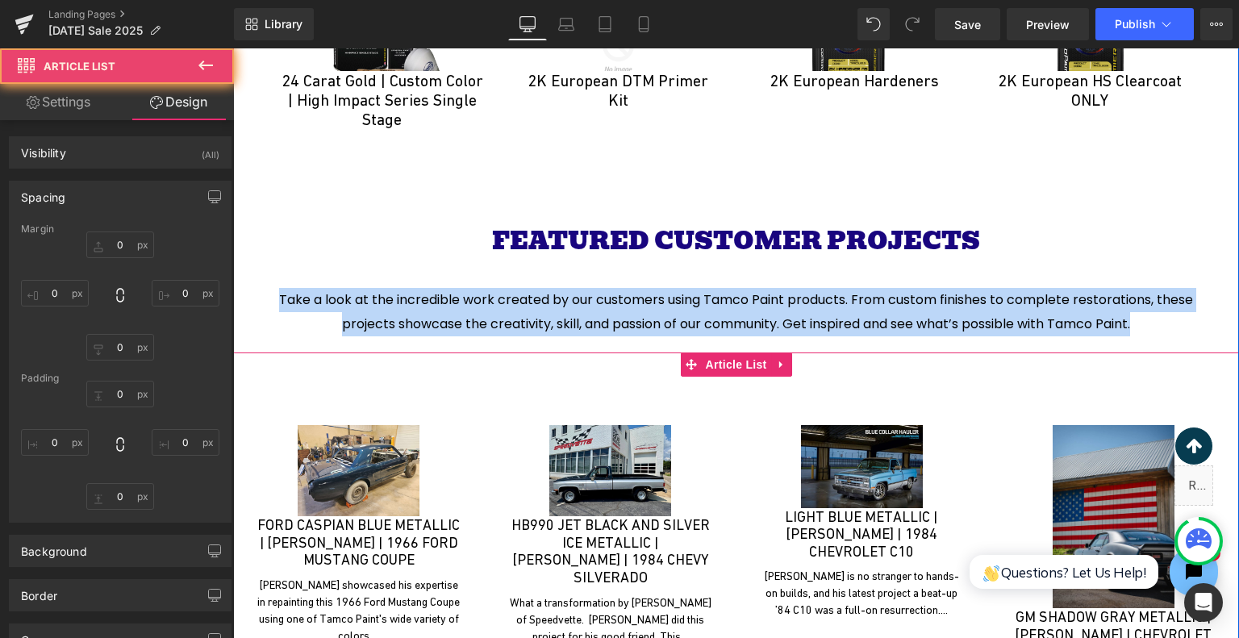
type input "0"
type input "30"
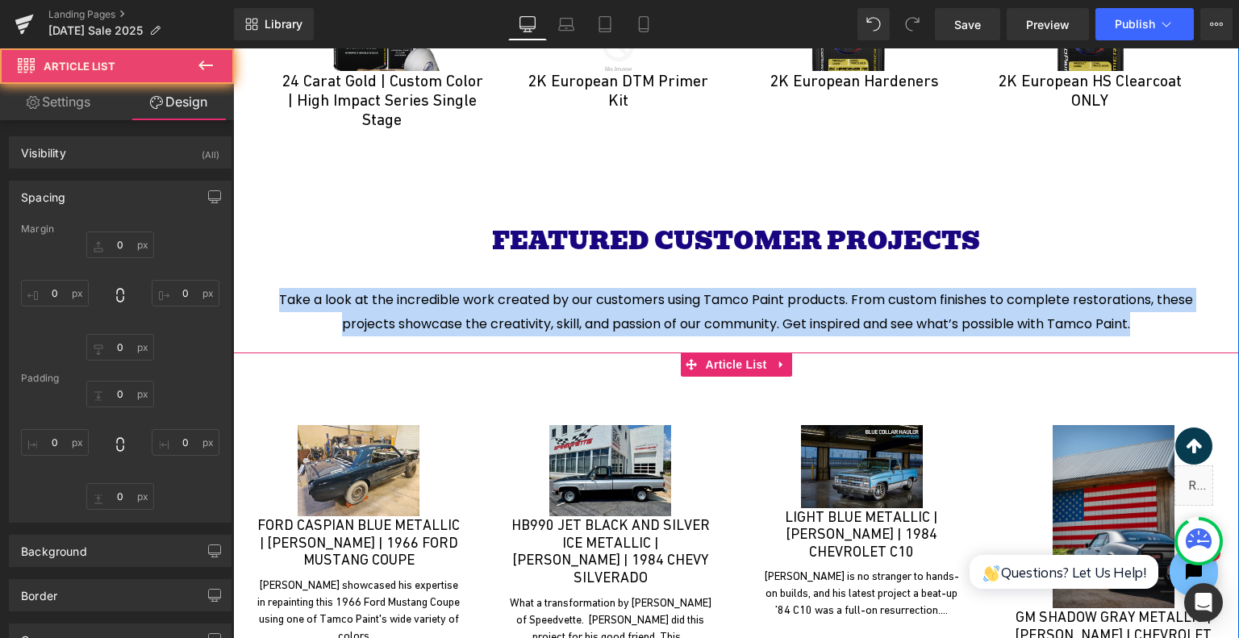
type input "0"
type input "30"
type input "0"
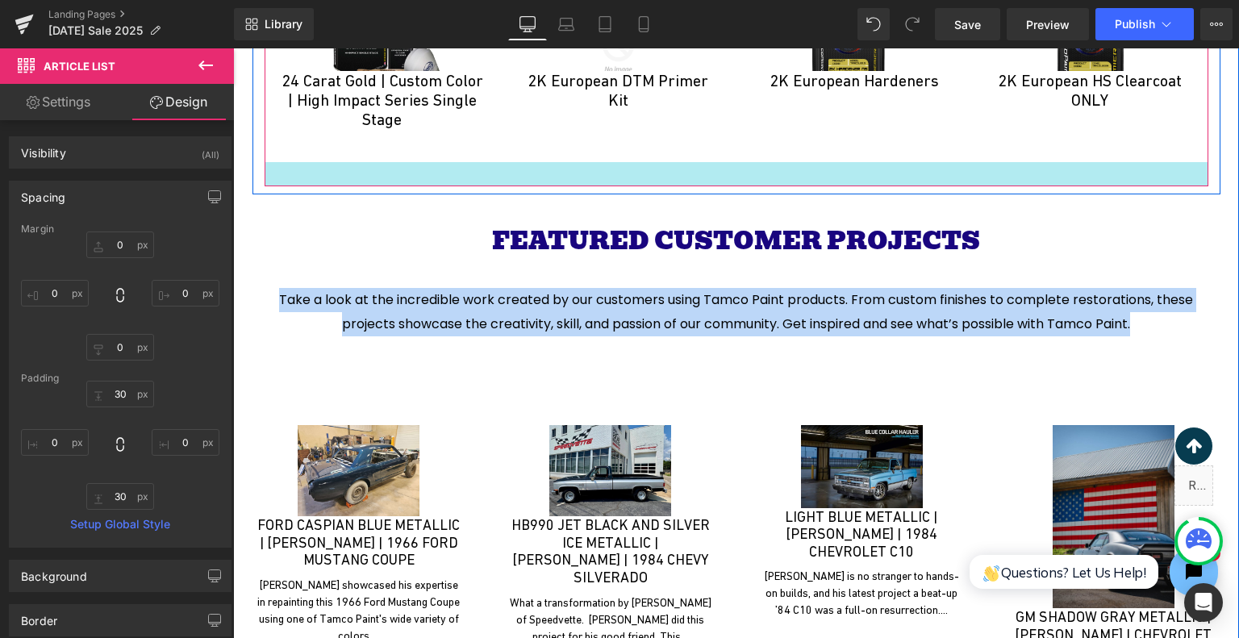
click at [439, 162] on div at bounding box center [737, 174] width 944 height 24
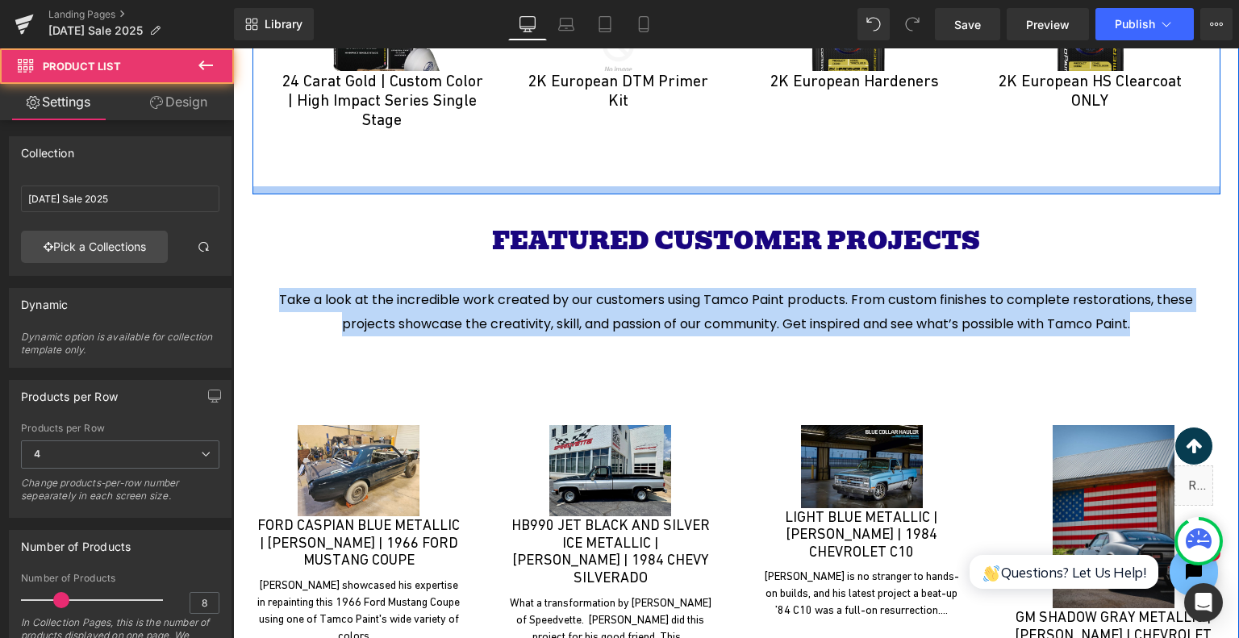
click at [437, 186] on div at bounding box center [737, 190] width 968 height 8
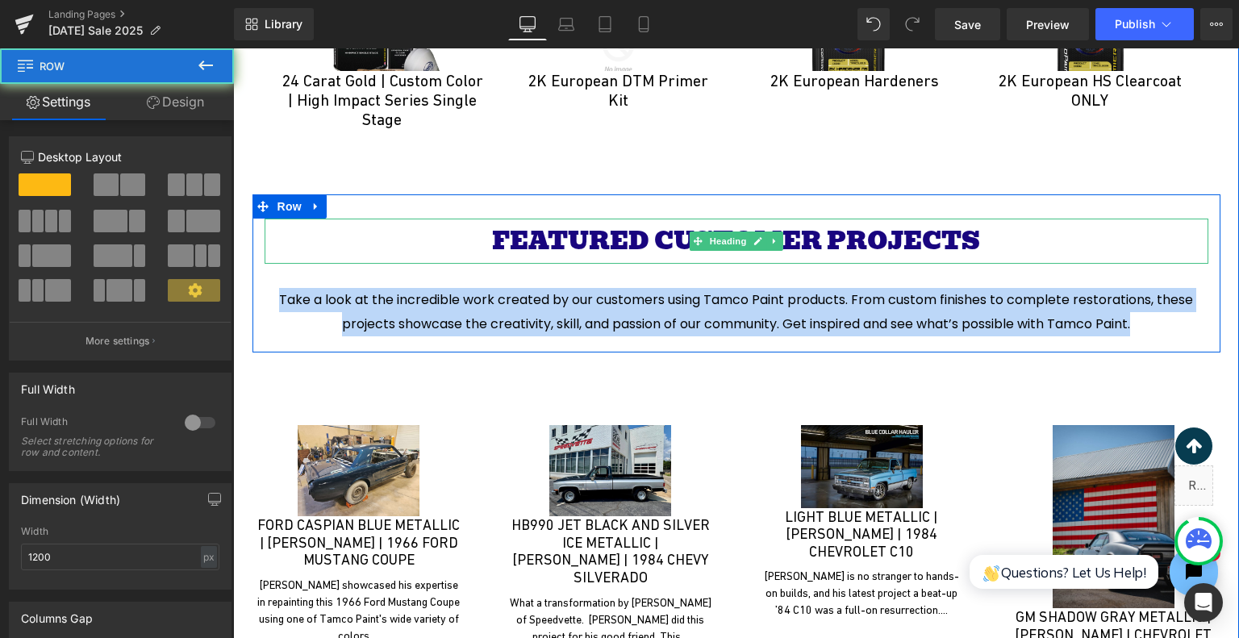
click at [430, 219] on h1 "FEATURED CUSTOMER PROJECTS" at bounding box center [737, 241] width 944 height 45
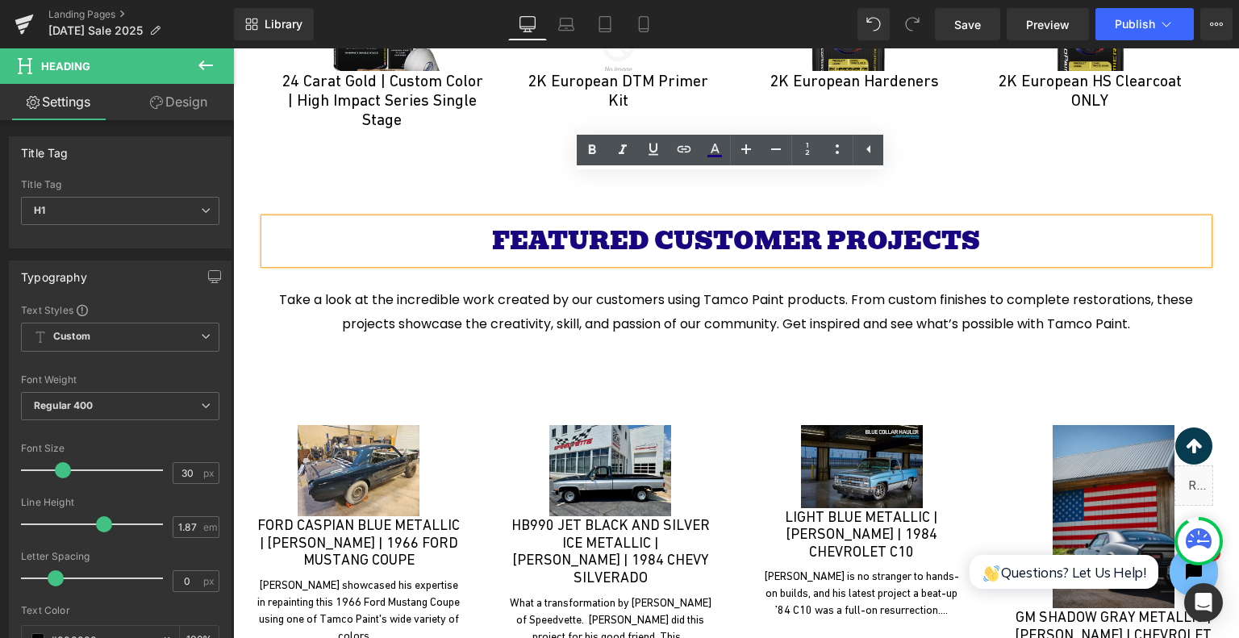
click at [233, 48] on div at bounding box center [233, 48] width 0 height 0
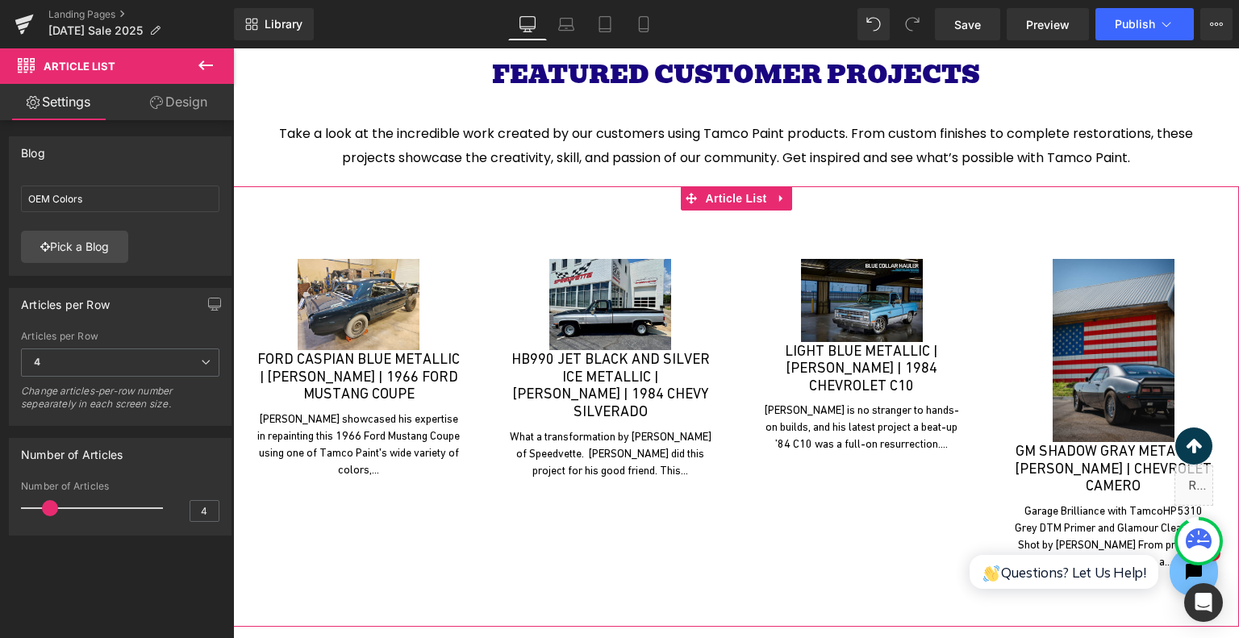
scroll to position [4558, 0]
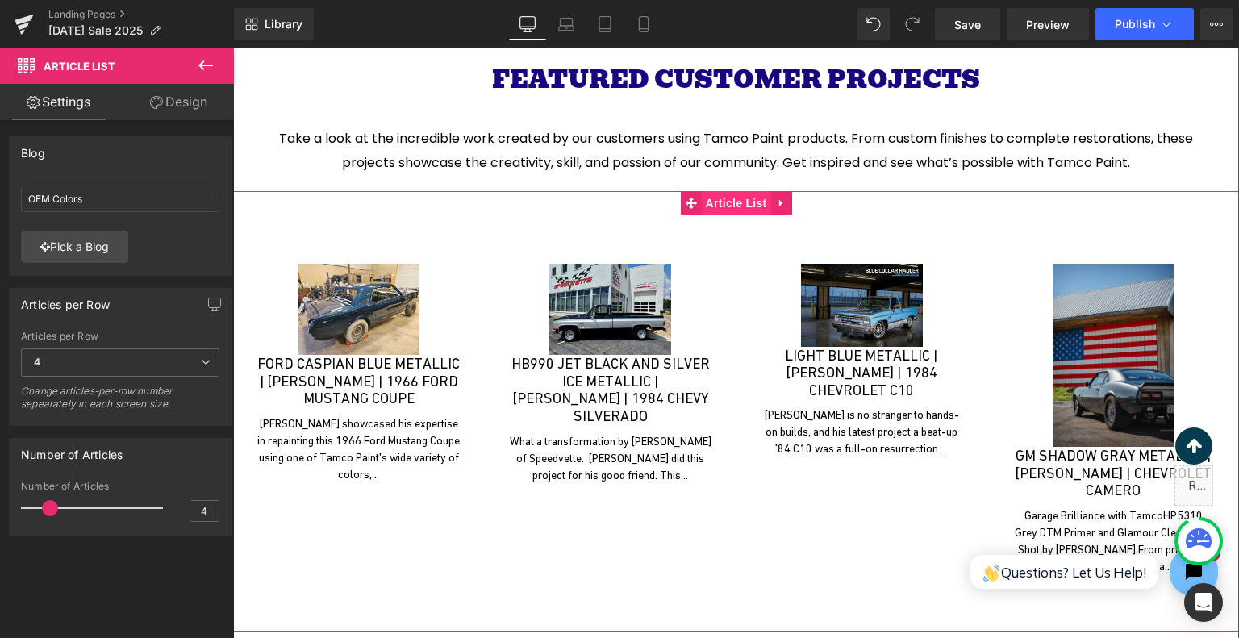
click at [739, 191] on span "Article List" at bounding box center [736, 203] width 69 height 24
click at [114, 361] on span "4" at bounding box center [120, 363] width 198 height 28
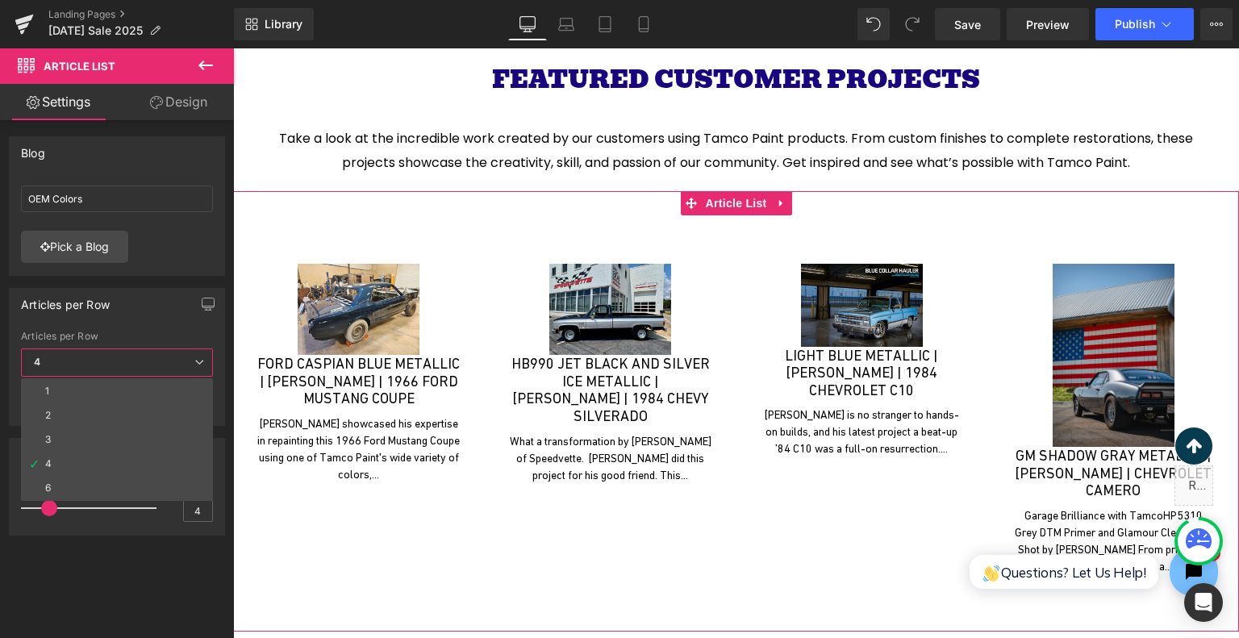
click at [161, 274] on div "Blog OEM Colors OEM Colors Pick a Blog" at bounding box center [117, 206] width 216 height 140
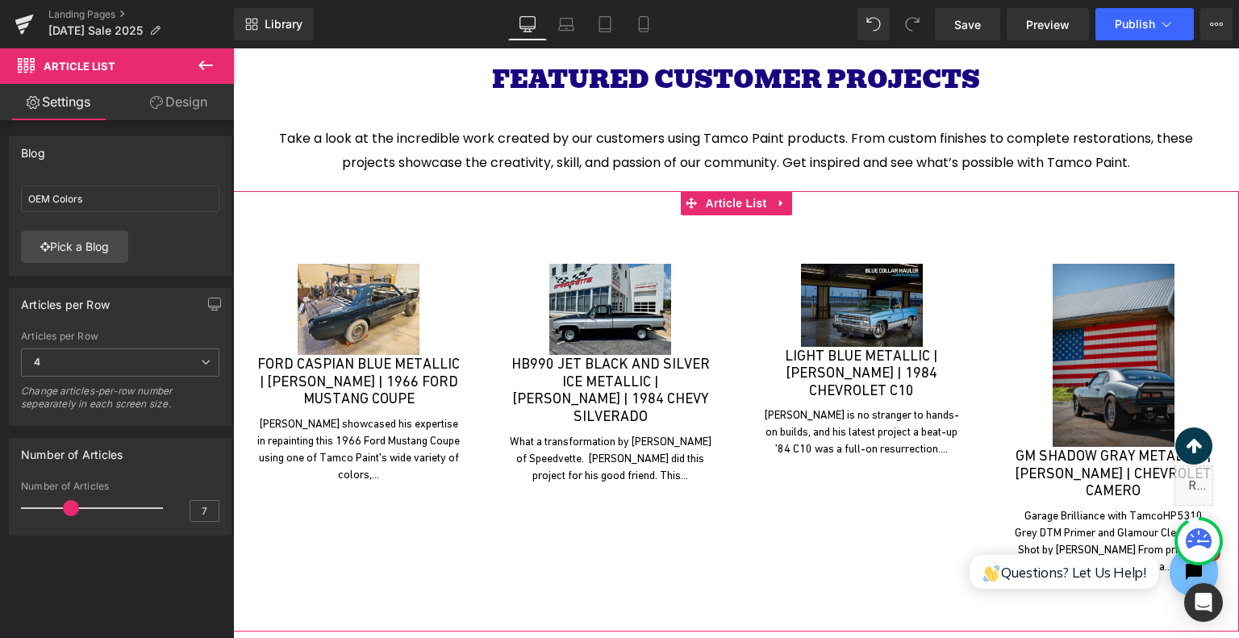
type input "8"
drag, startPoint x: 52, startPoint y: 509, endPoint x: 81, endPoint y: 512, distance: 29.1
click at [81, 512] on span at bounding box center [78, 508] width 16 height 16
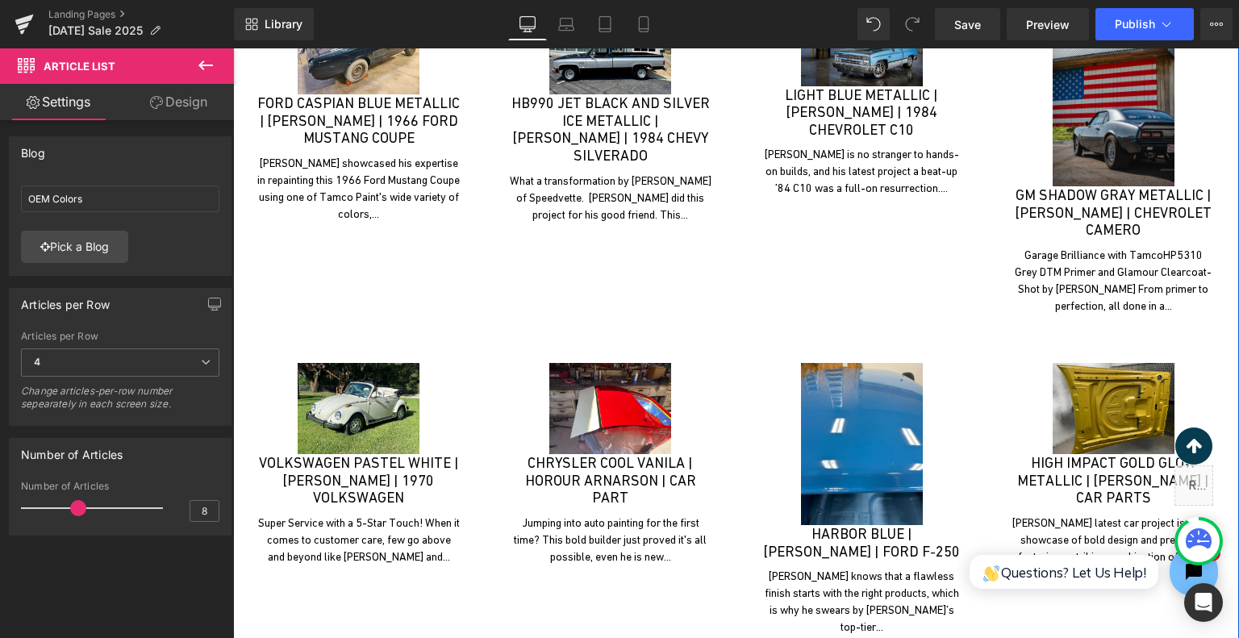
scroll to position [4719, 0]
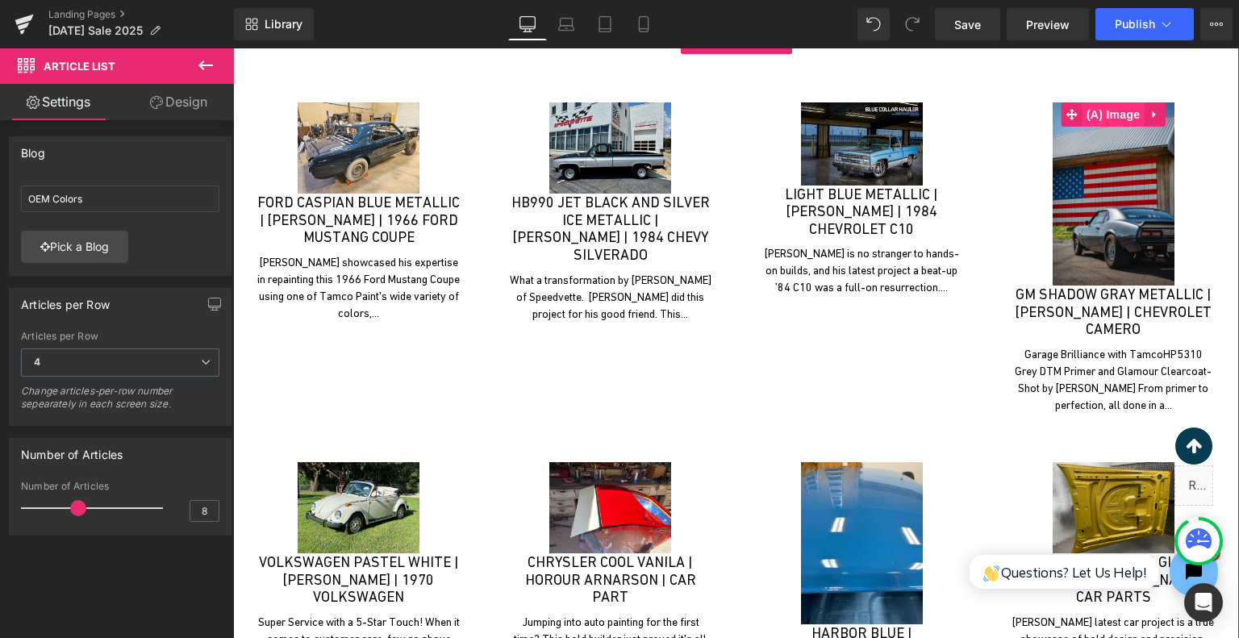
click at [1134, 102] on span "(A) Image" at bounding box center [1114, 114] width 62 height 24
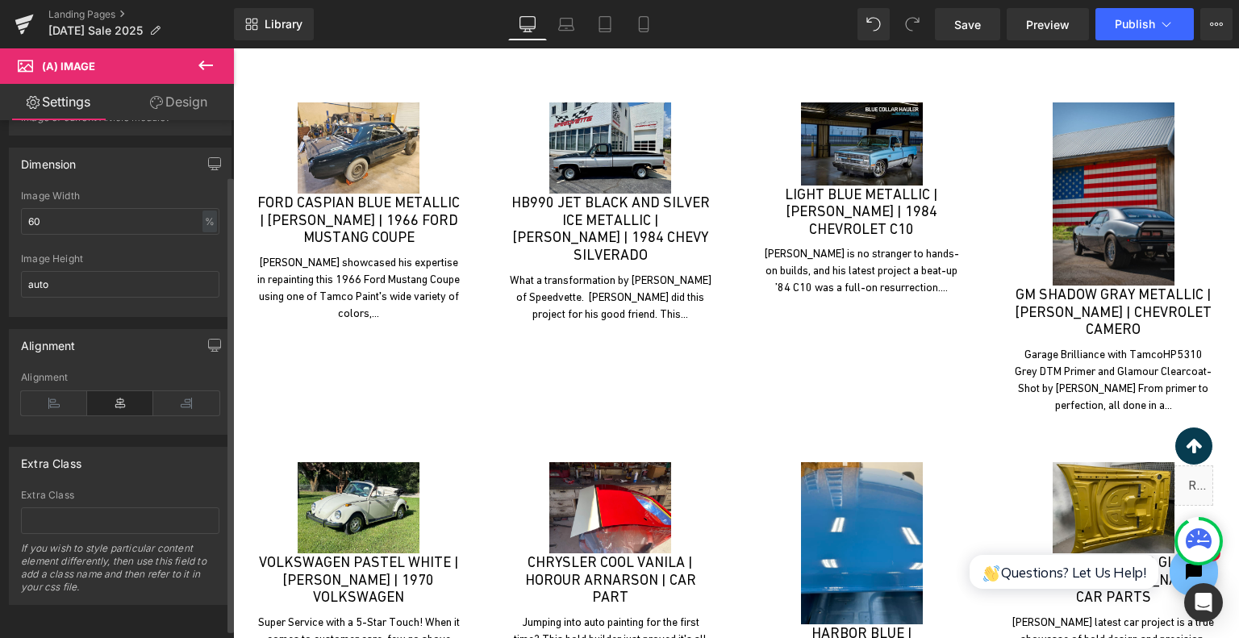
scroll to position [0, 0]
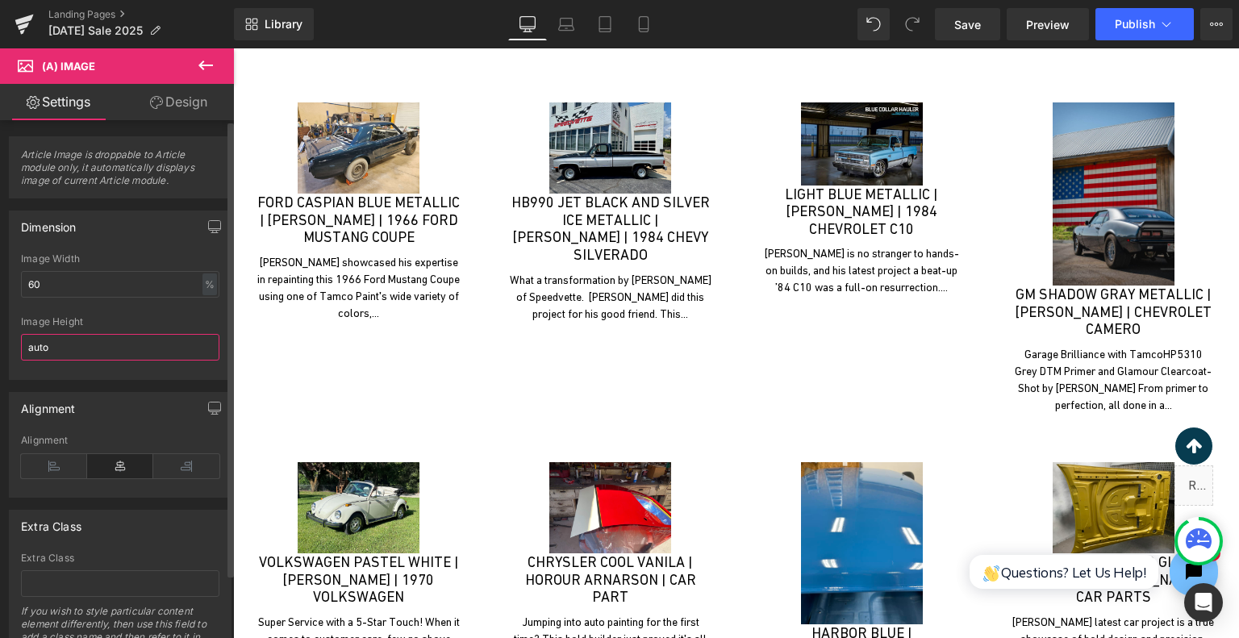
click at [115, 341] on input "auto" at bounding box center [120, 347] width 198 height 27
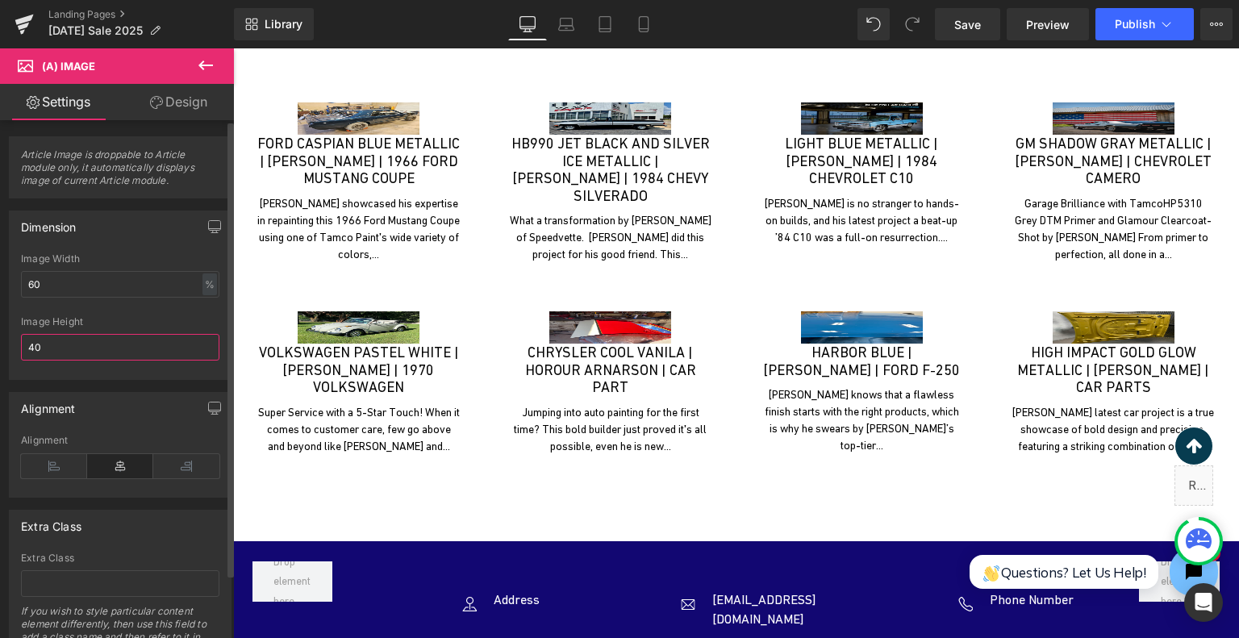
click at [115, 341] on input "40" at bounding box center [120, 347] width 198 height 27
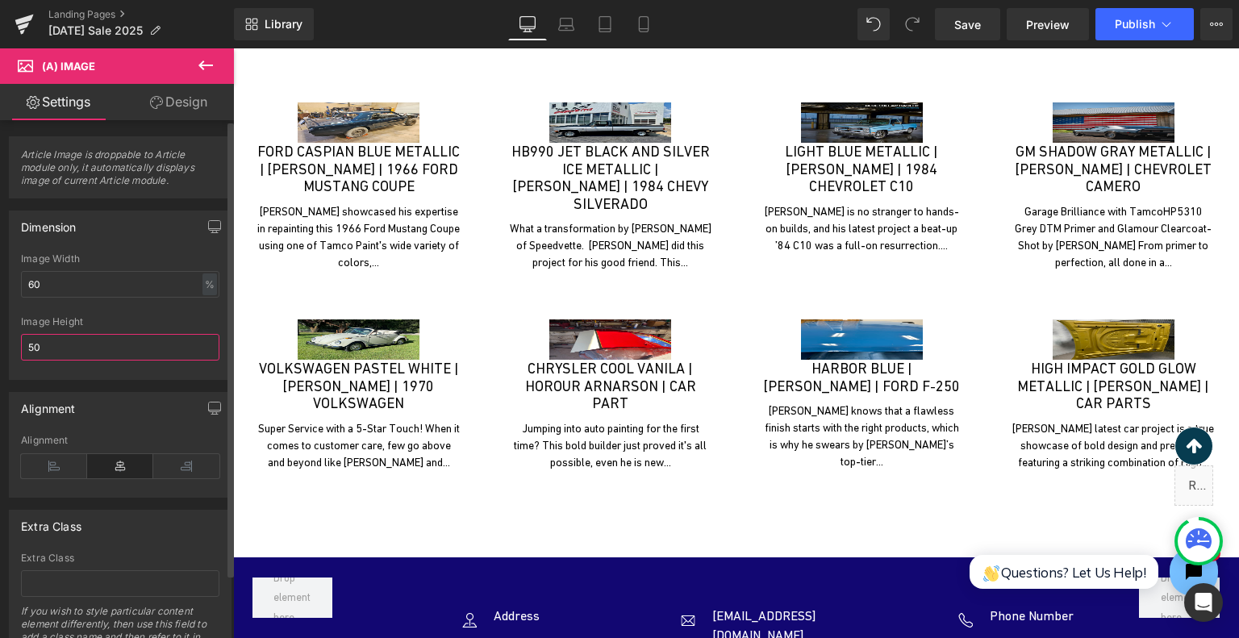
click at [115, 341] on input "50" at bounding box center [120, 347] width 198 height 27
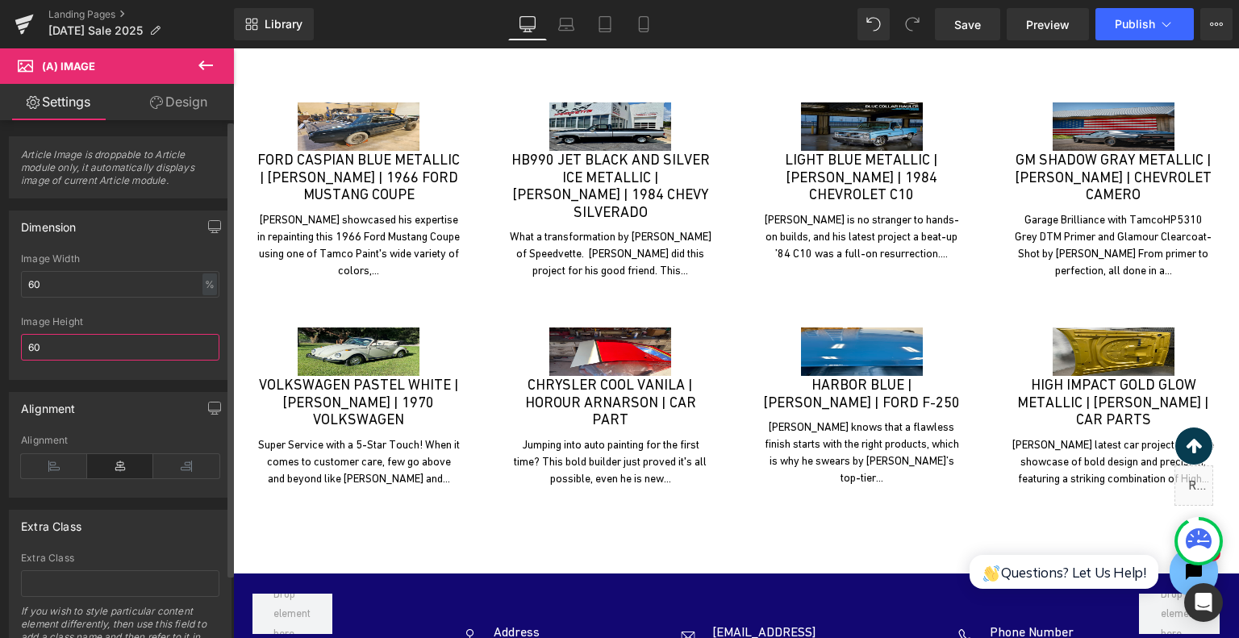
click at [115, 341] on input "60" at bounding box center [120, 347] width 198 height 27
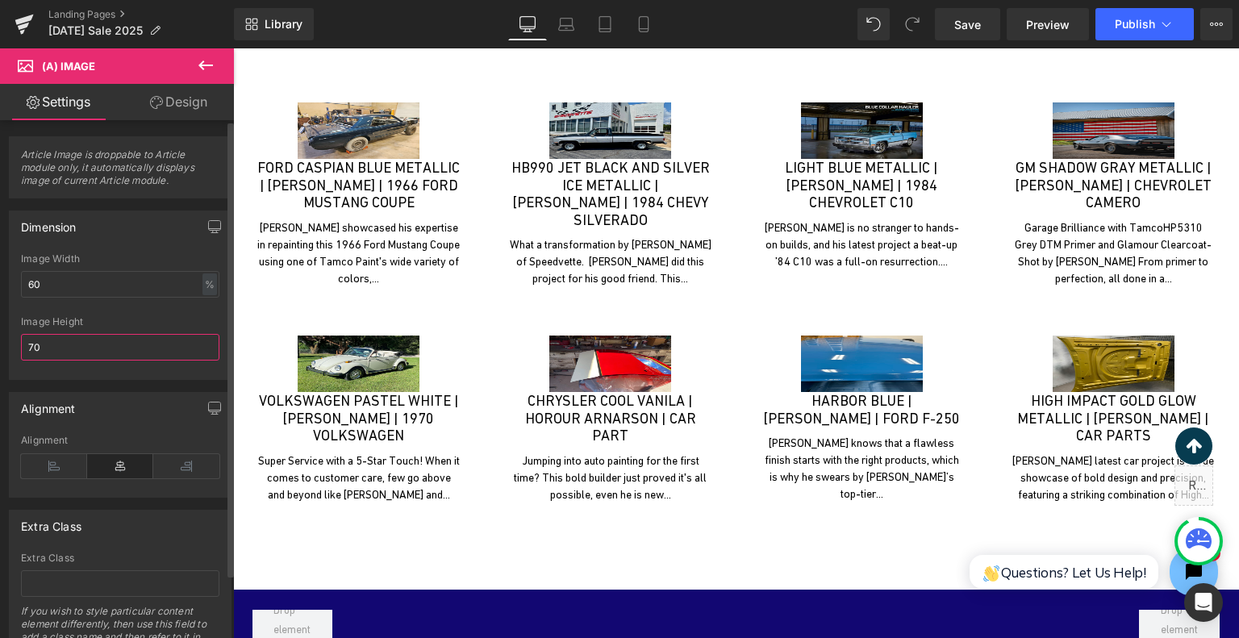
click at [115, 341] on input "70" at bounding box center [120, 347] width 198 height 27
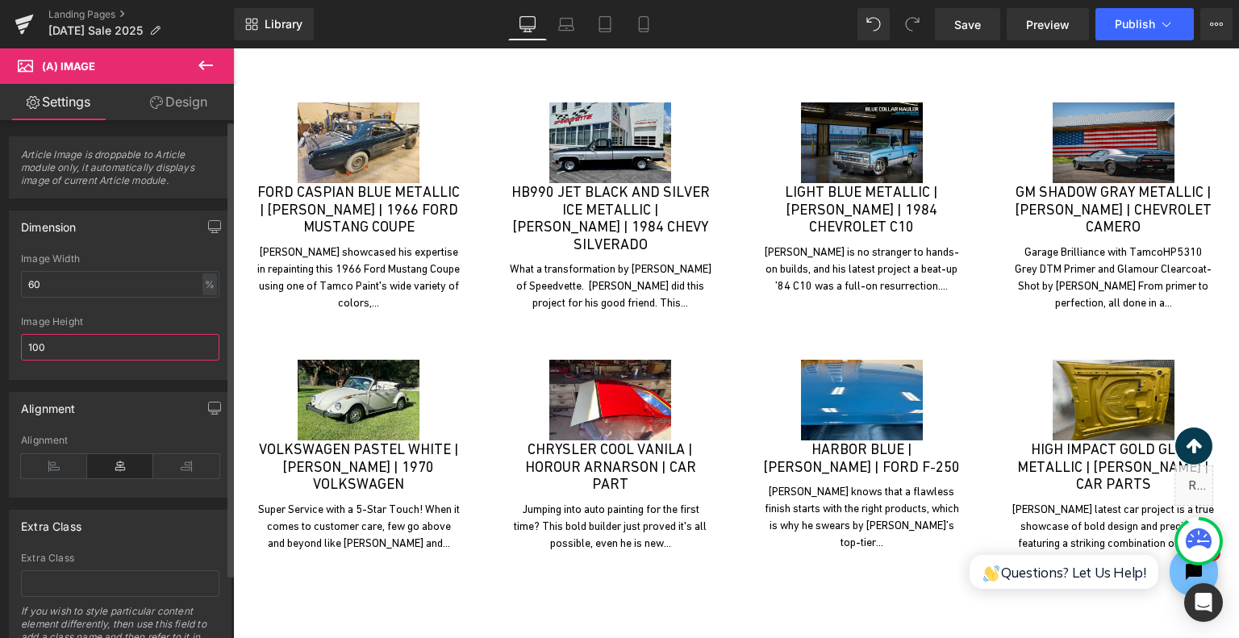
click at [115, 341] on input "100" at bounding box center [120, 347] width 198 height 27
click at [115, 343] on input "100" at bounding box center [120, 347] width 198 height 27
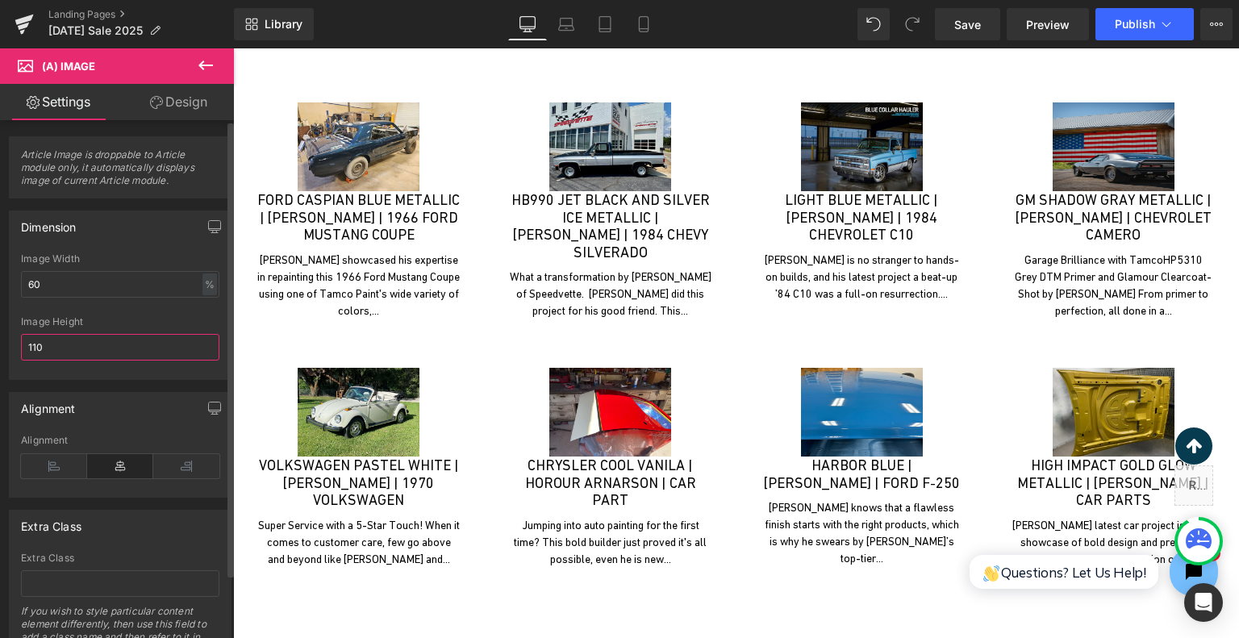
click at [115, 343] on input "110" at bounding box center [120, 347] width 198 height 27
type input "120"
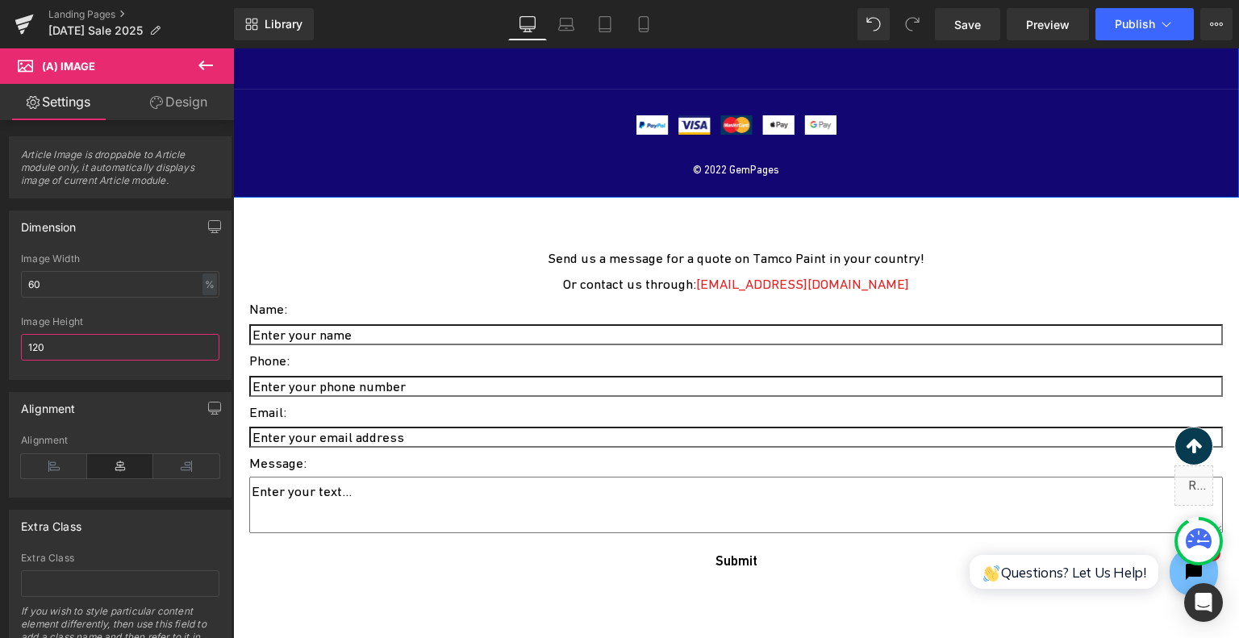
scroll to position [5284, 0]
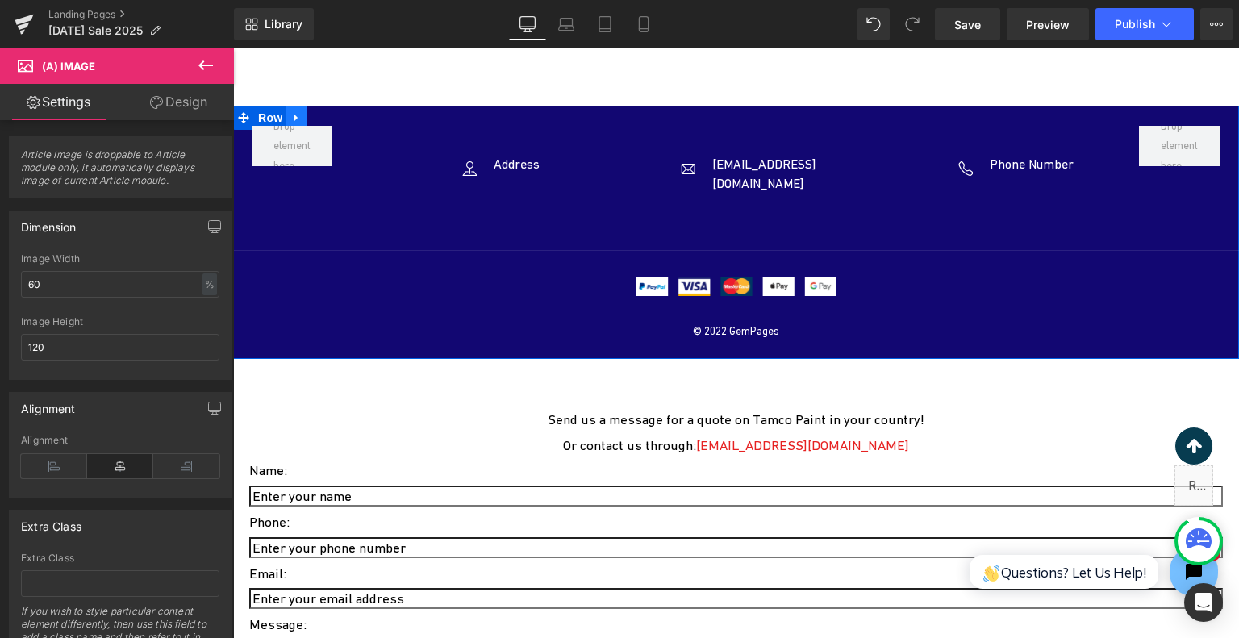
click at [291, 124] on icon at bounding box center [296, 118] width 11 height 12
click at [333, 123] on icon at bounding box center [338, 117] width 11 height 11
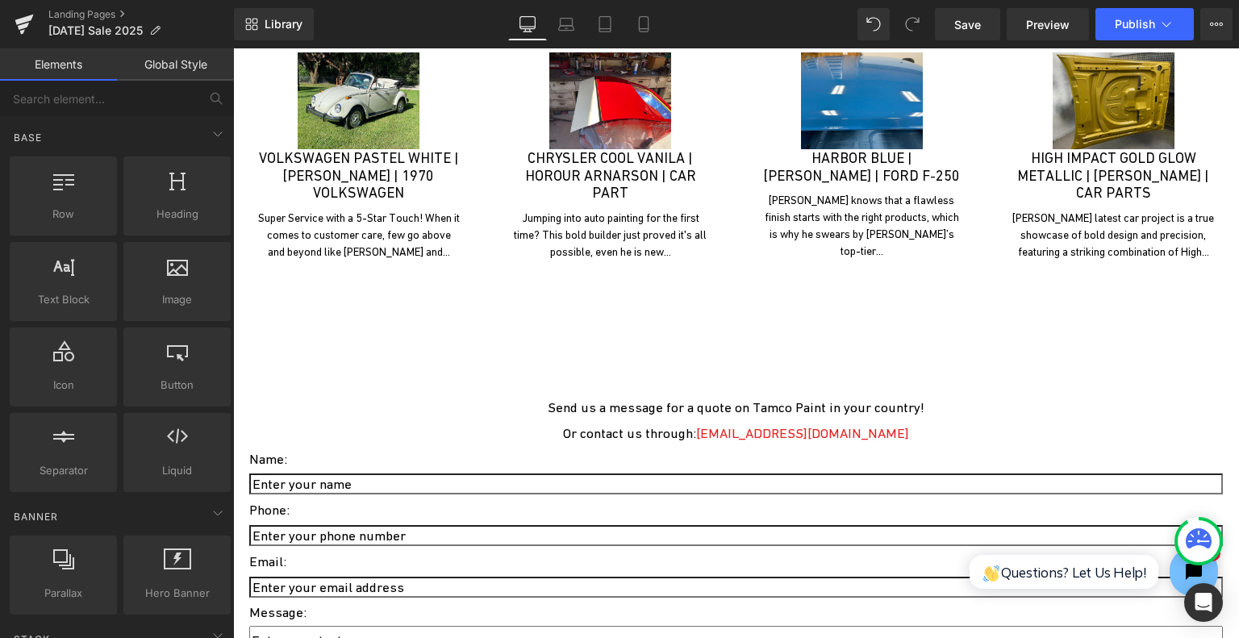
scroll to position [5042, 0]
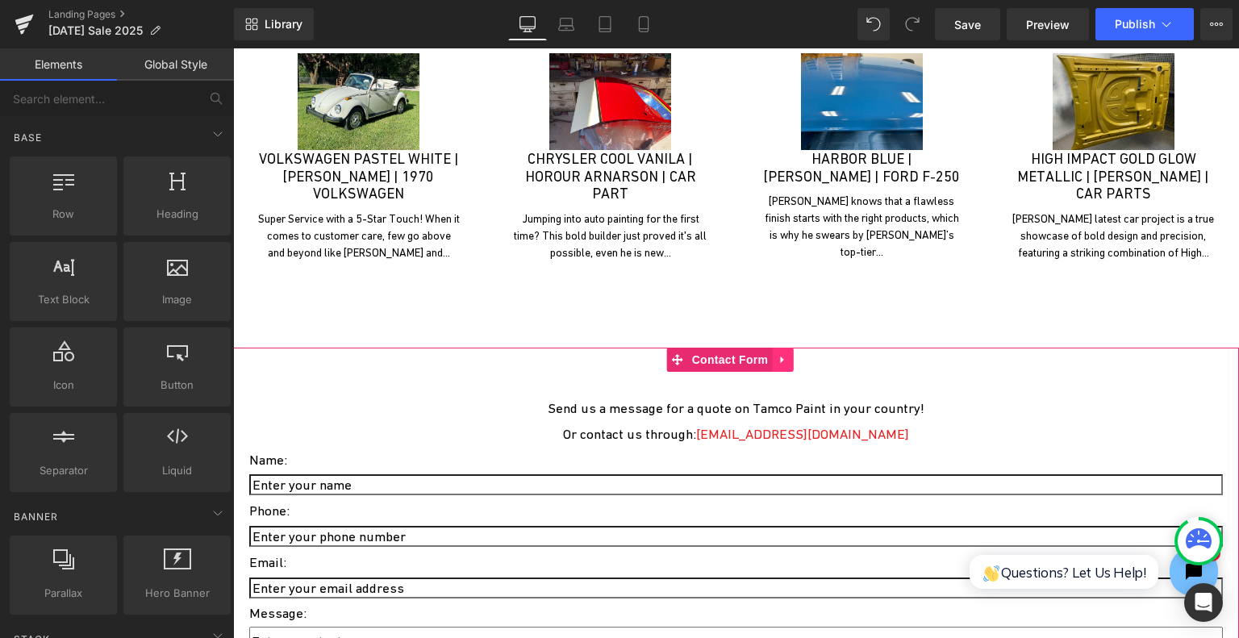
click at [781, 364] on icon at bounding box center [781, 360] width 3 height 7
click at [787, 370] on link at bounding box center [793, 360] width 21 height 24
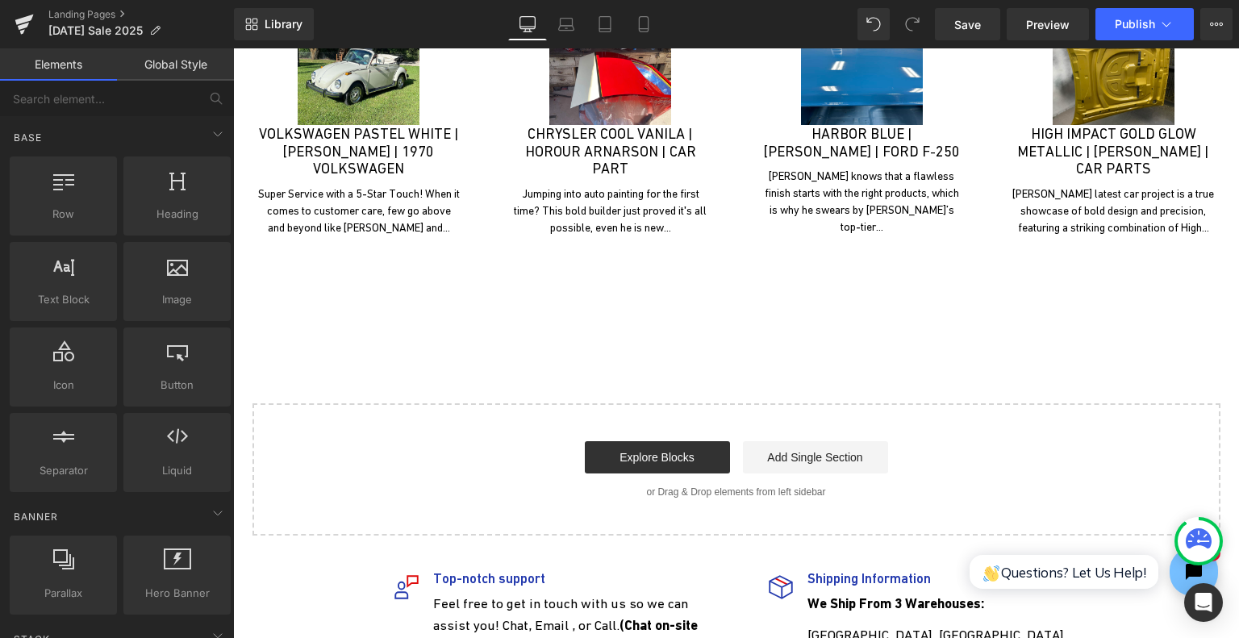
scroll to position [4961, 0]
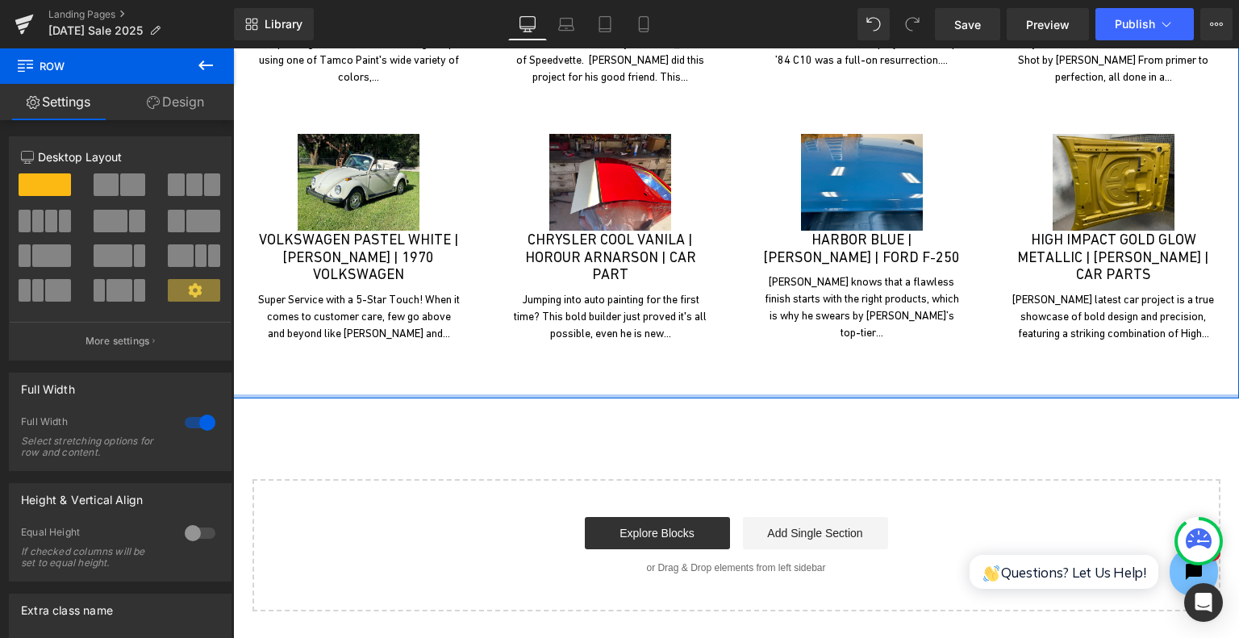
drag, startPoint x: 668, startPoint y: 421, endPoint x: 691, endPoint y: 346, distance: 78.4
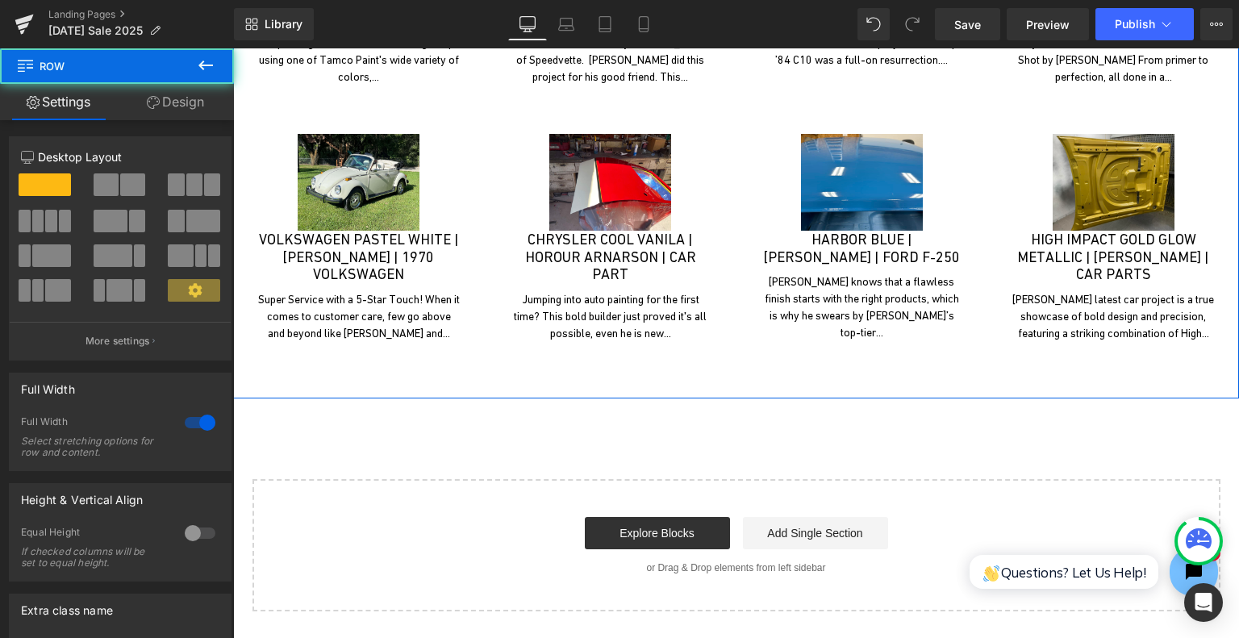
drag, startPoint x: 693, startPoint y: 406, endPoint x: 700, endPoint y: 415, distance: 11.5
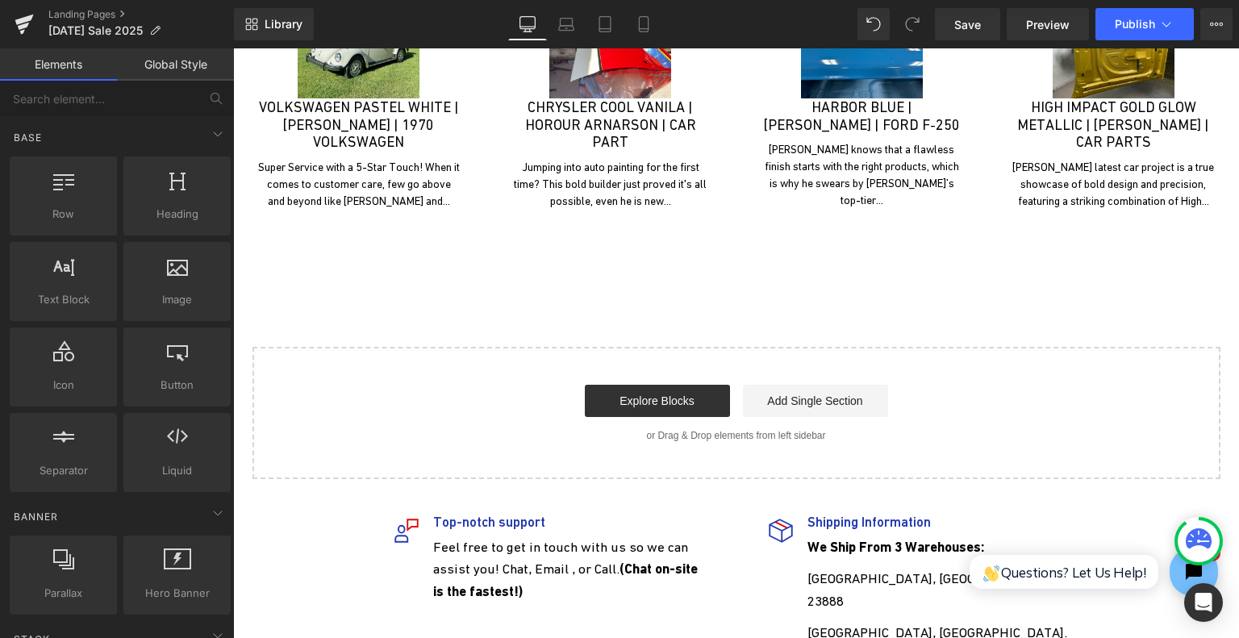
scroll to position [5284, 0]
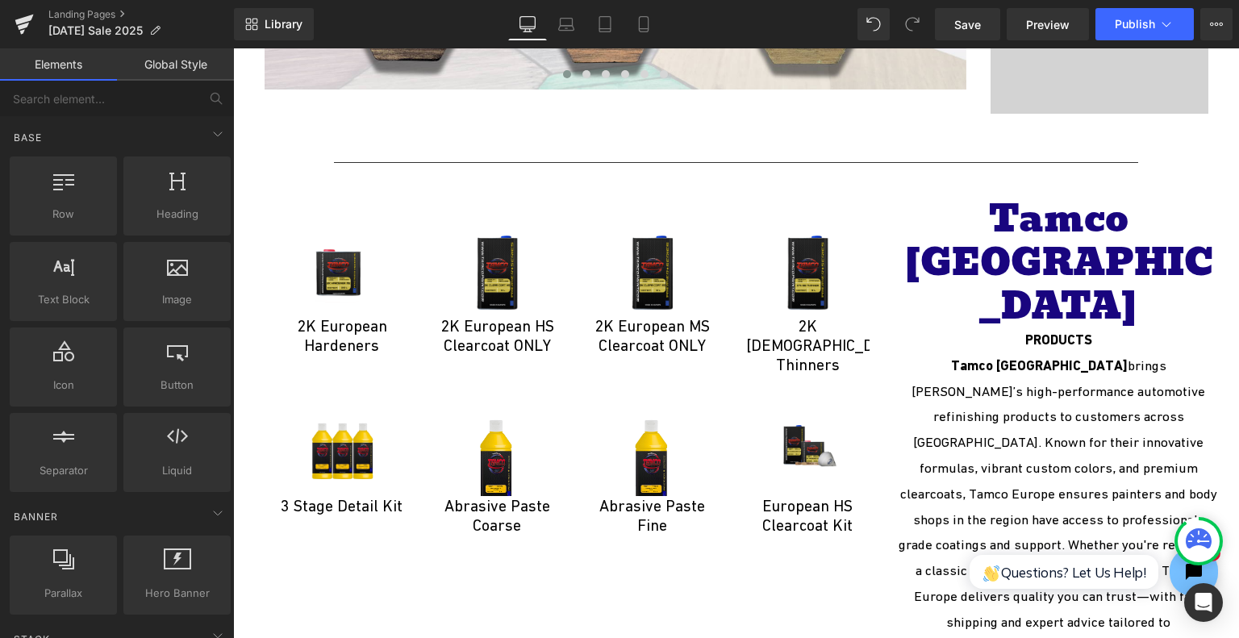
scroll to position [3429, 0]
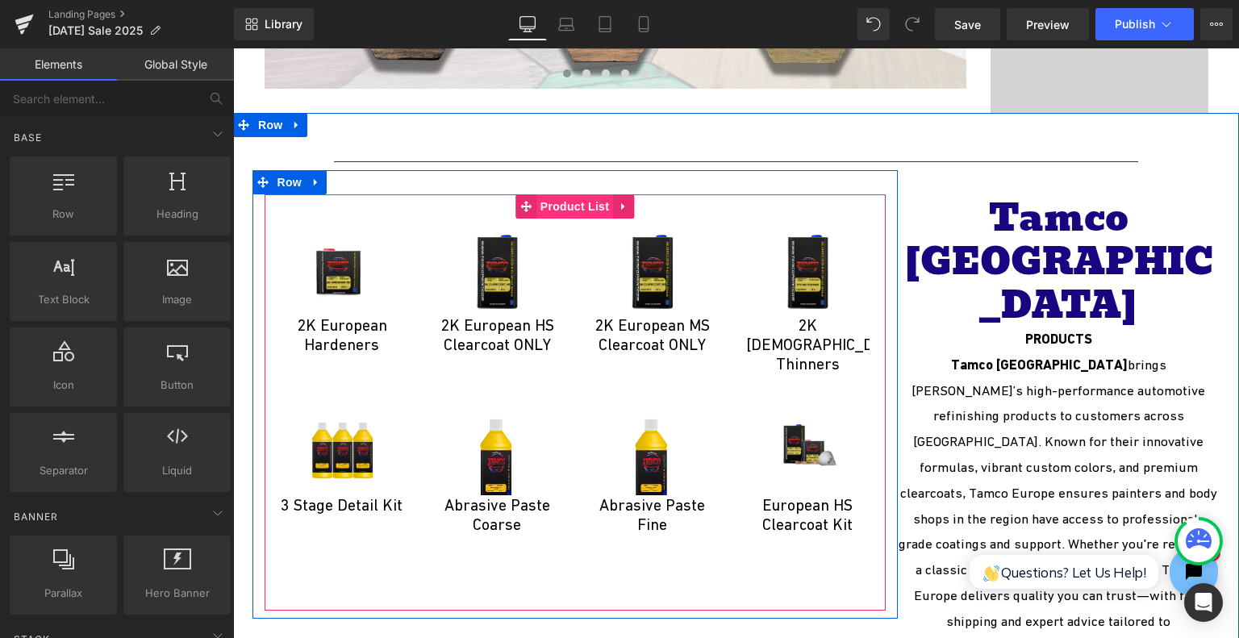
click at [553, 194] on span "Product List" at bounding box center [575, 206] width 77 height 24
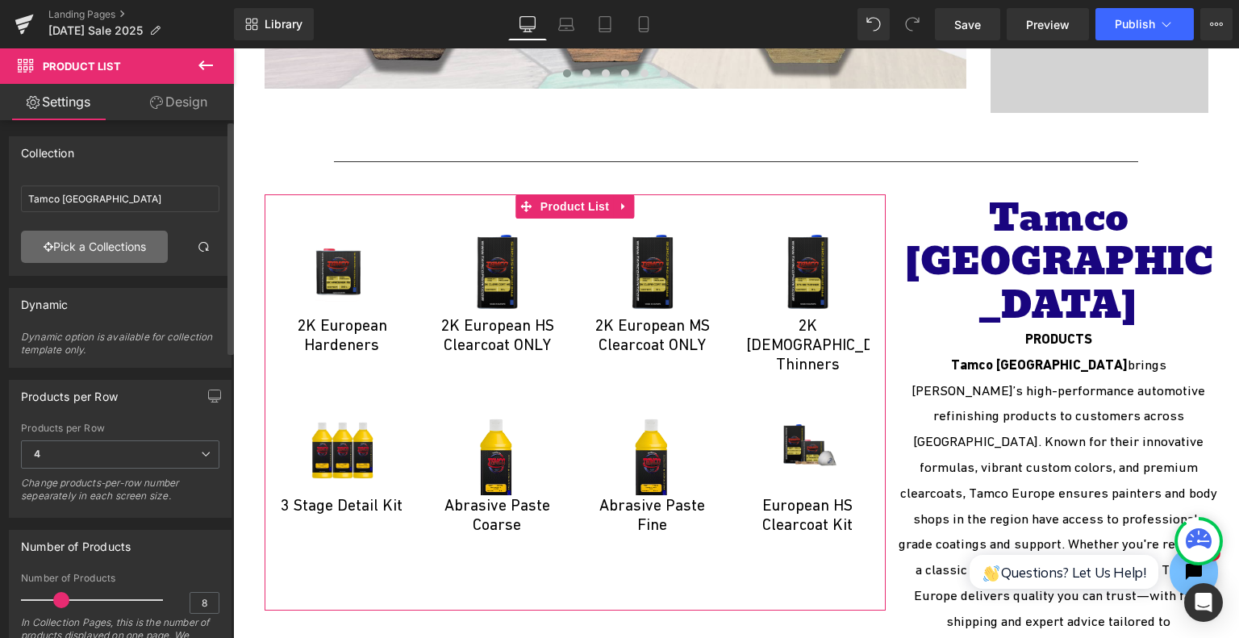
click at [110, 237] on link "Pick a Collections" at bounding box center [94, 247] width 147 height 32
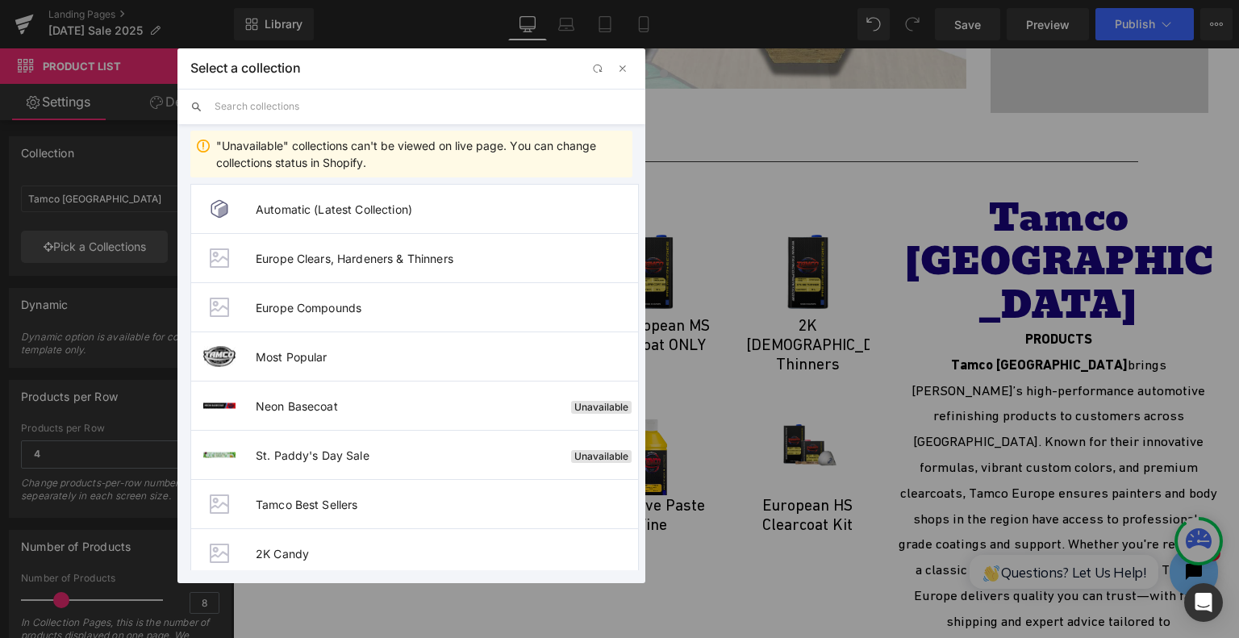
click at [322, 106] on input "text" at bounding box center [424, 107] width 418 height 36
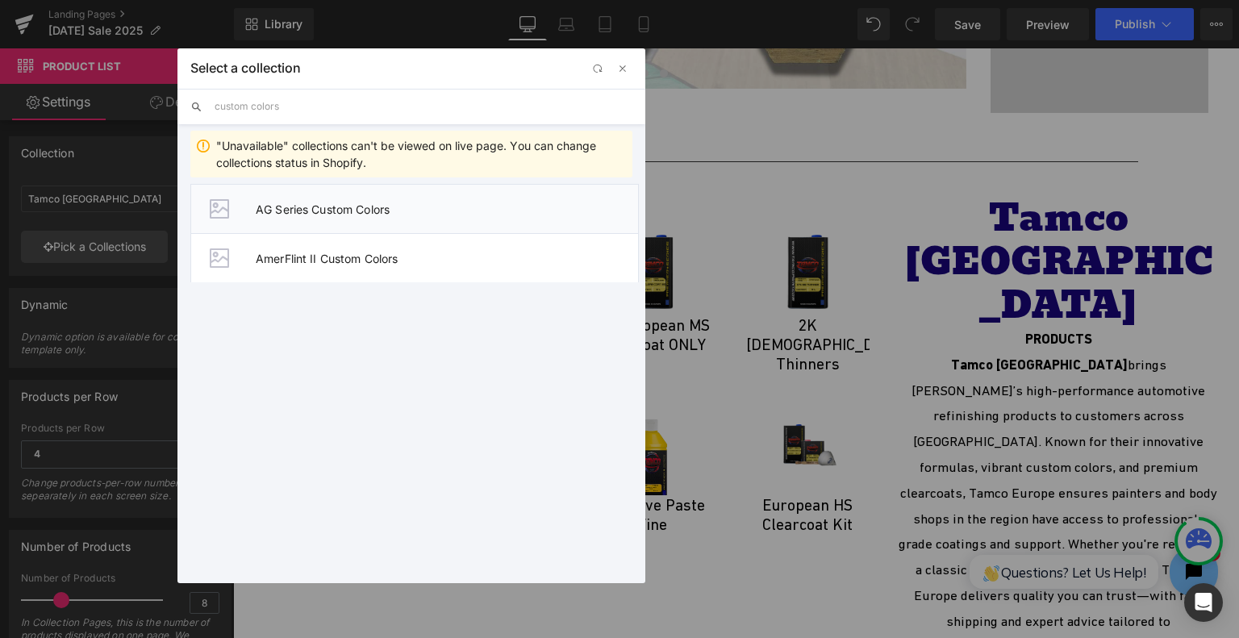
type input "custom colors"
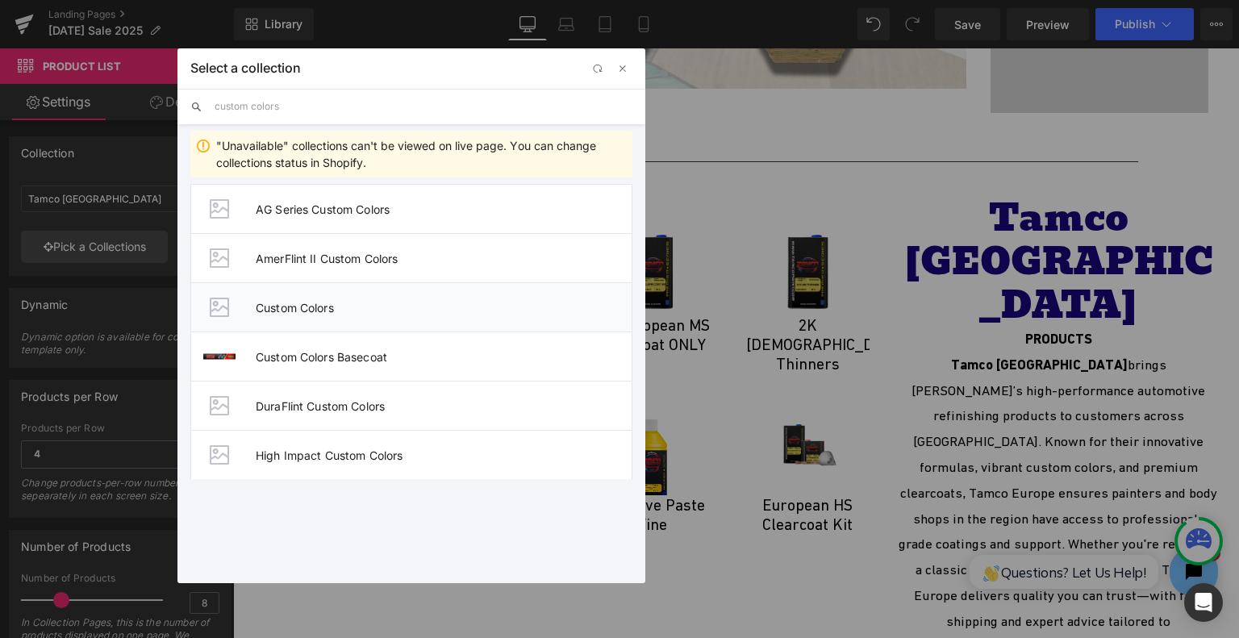
click at [334, 301] on span "Custom Colors" at bounding box center [444, 308] width 376 height 14
type input "Custom Colors"
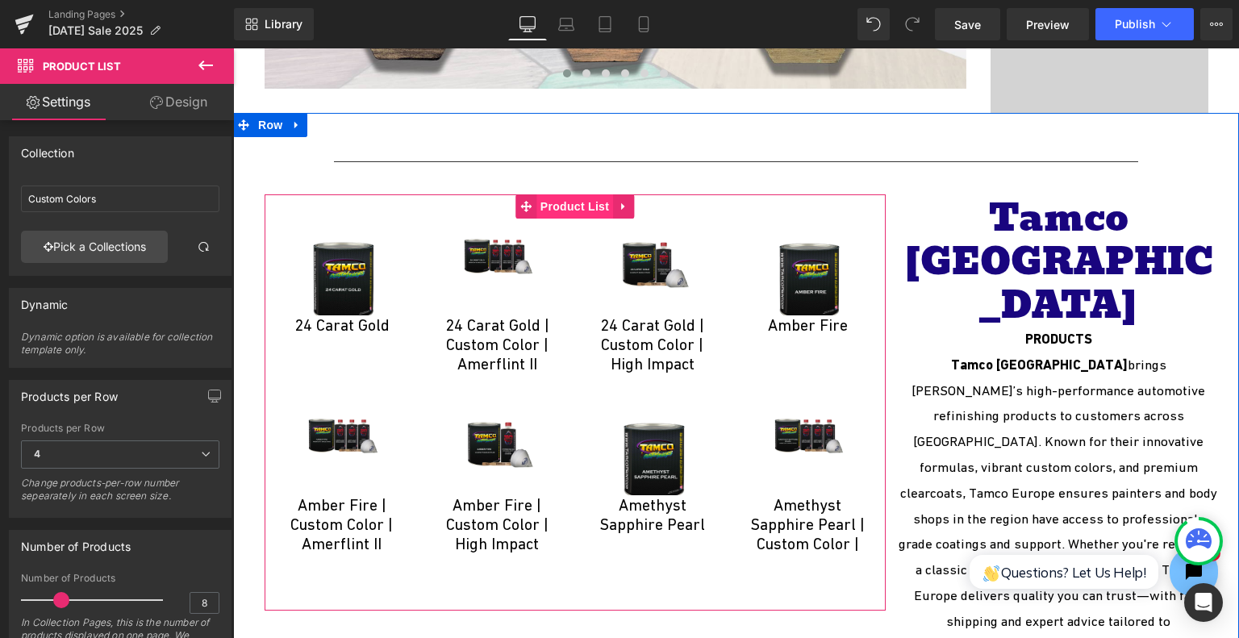
click at [537, 208] on span "Product List" at bounding box center [575, 206] width 77 height 24
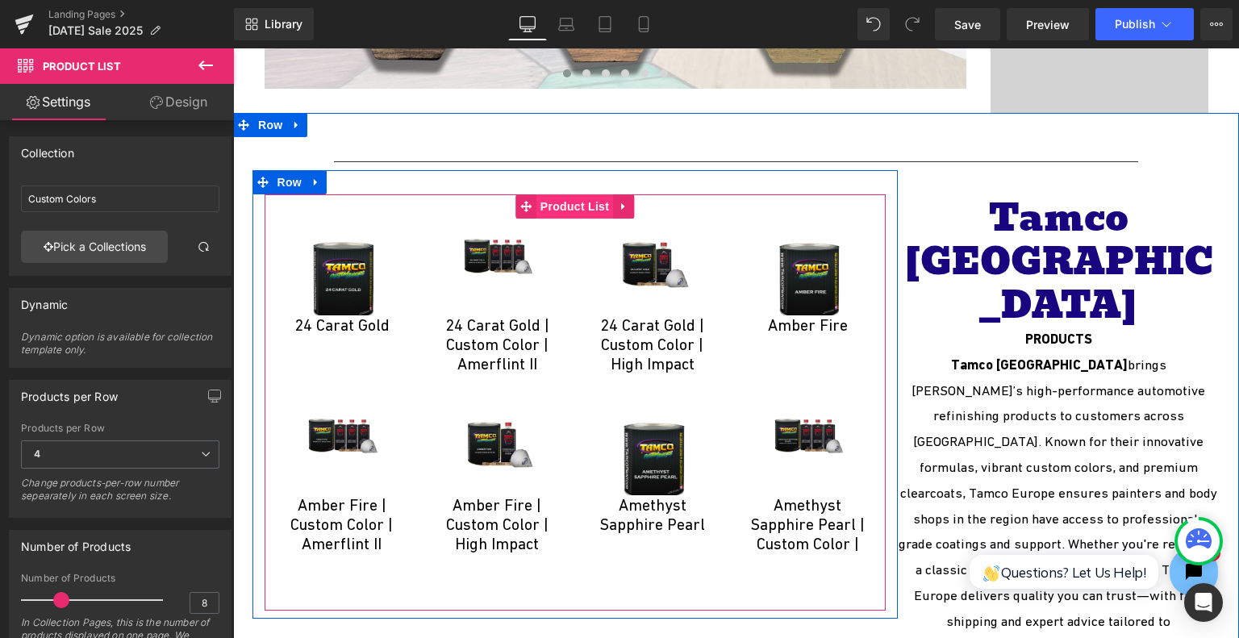
click at [572, 205] on span "Product List" at bounding box center [575, 206] width 77 height 24
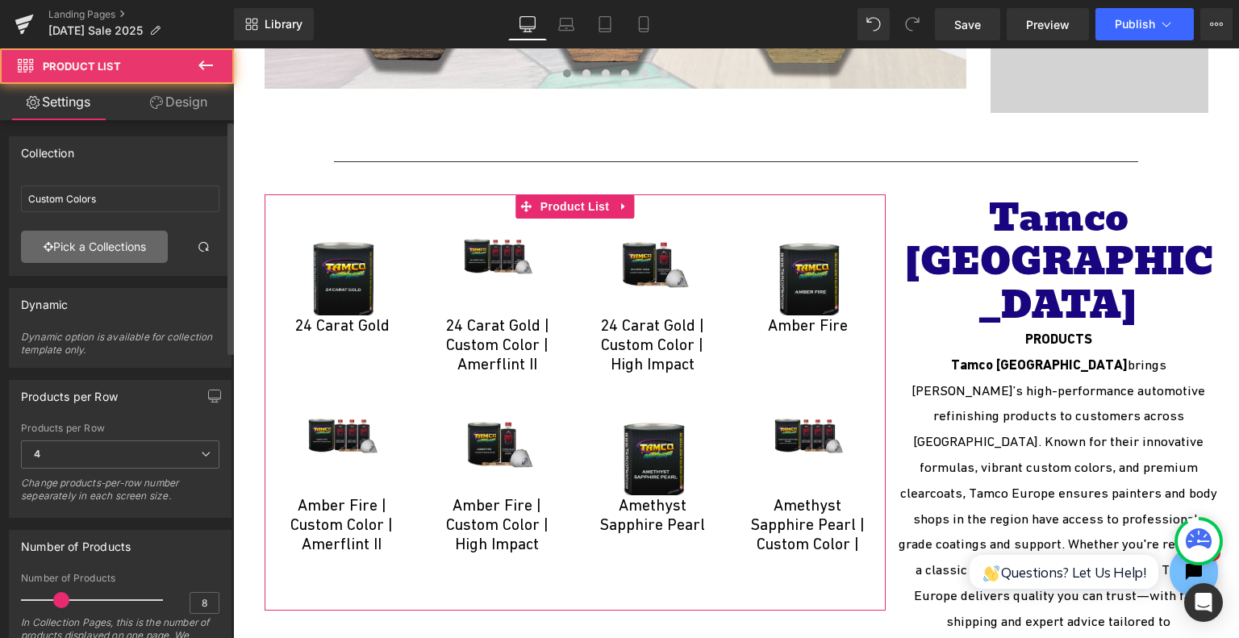
click at [132, 244] on link "Pick a Collections" at bounding box center [94, 247] width 147 height 32
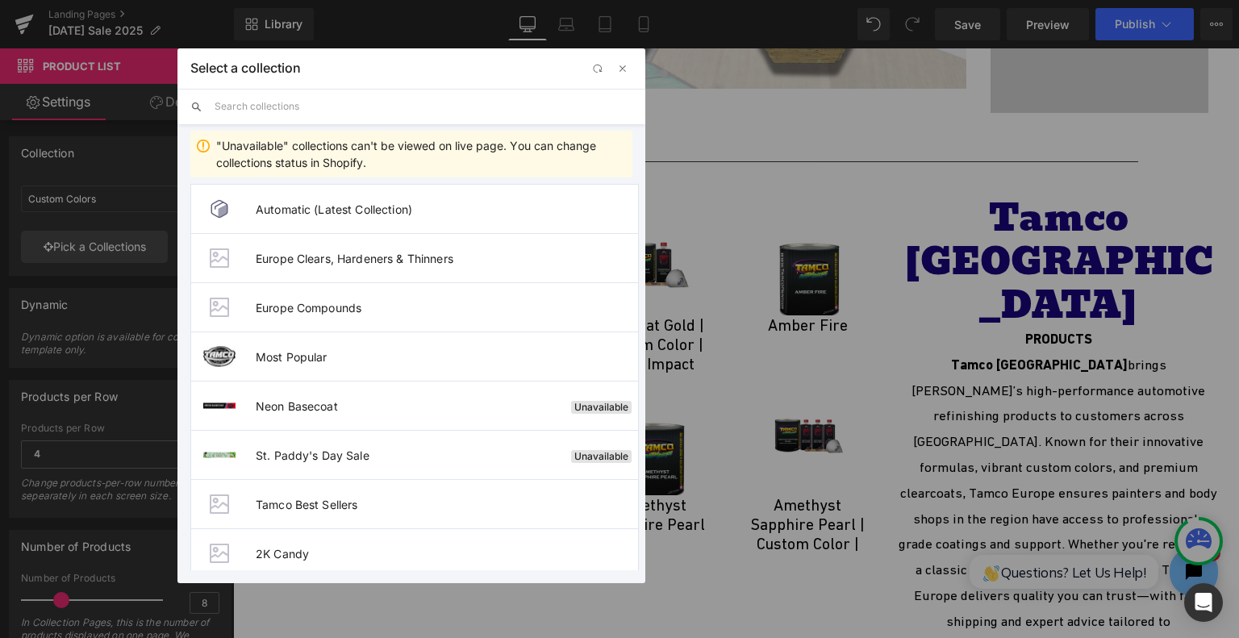
click at [323, 109] on input "text" at bounding box center [424, 107] width 418 height 36
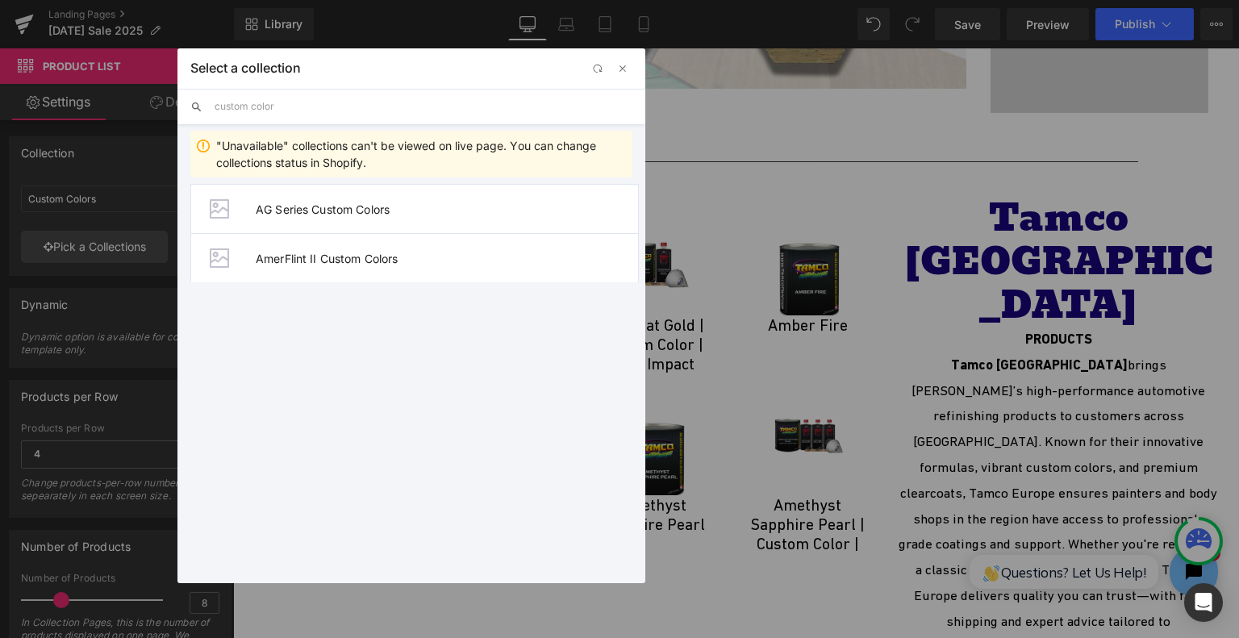
type input "custom color"
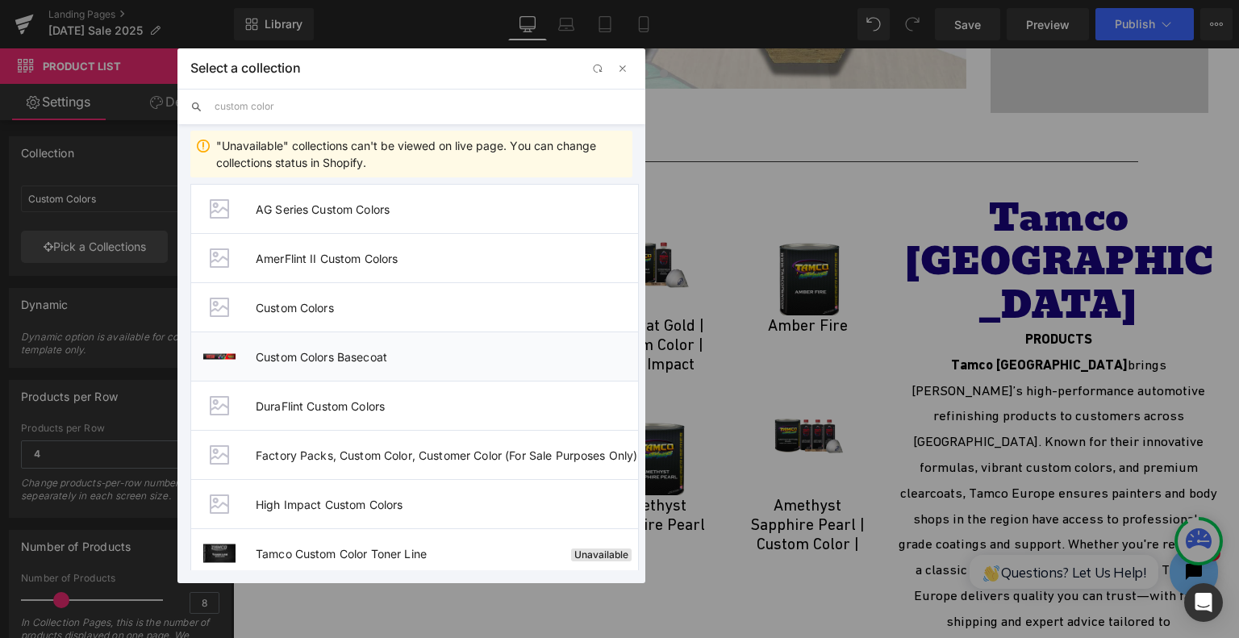
click at [384, 366] on li "Custom Colors Basecoat" at bounding box center [414, 356] width 449 height 49
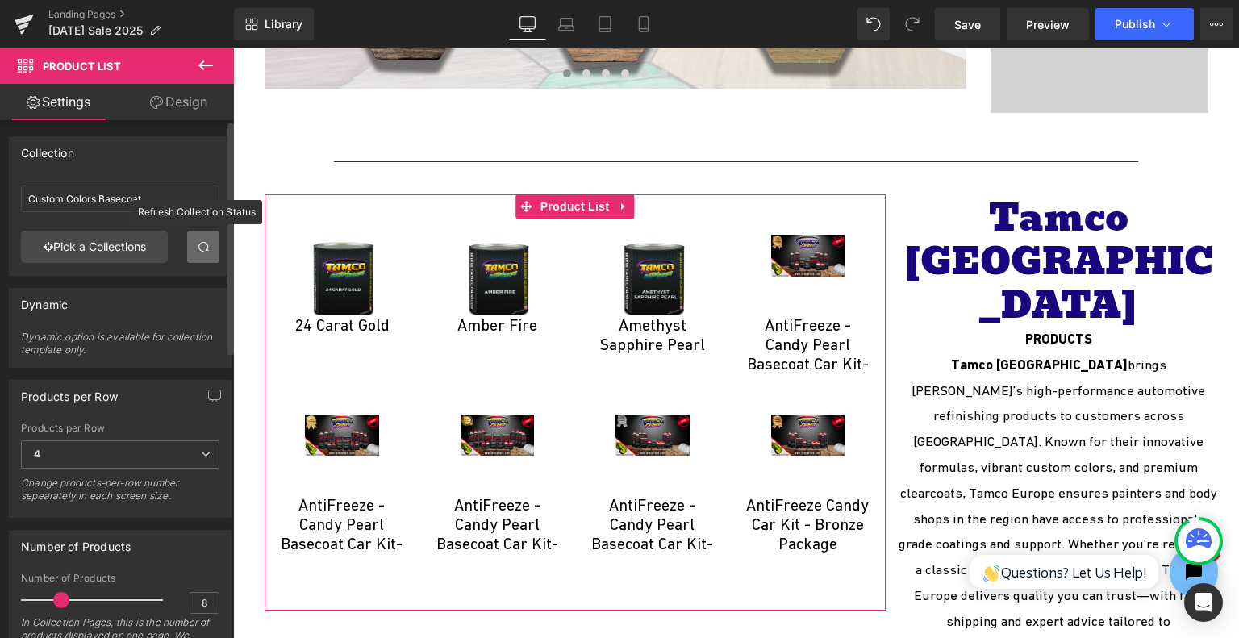
click at [197, 244] on span at bounding box center [203, 246] width 13 height 13
click at [122, 242] on link "Pick a Collections" at bounding box center [94, 247] width 147 height 32
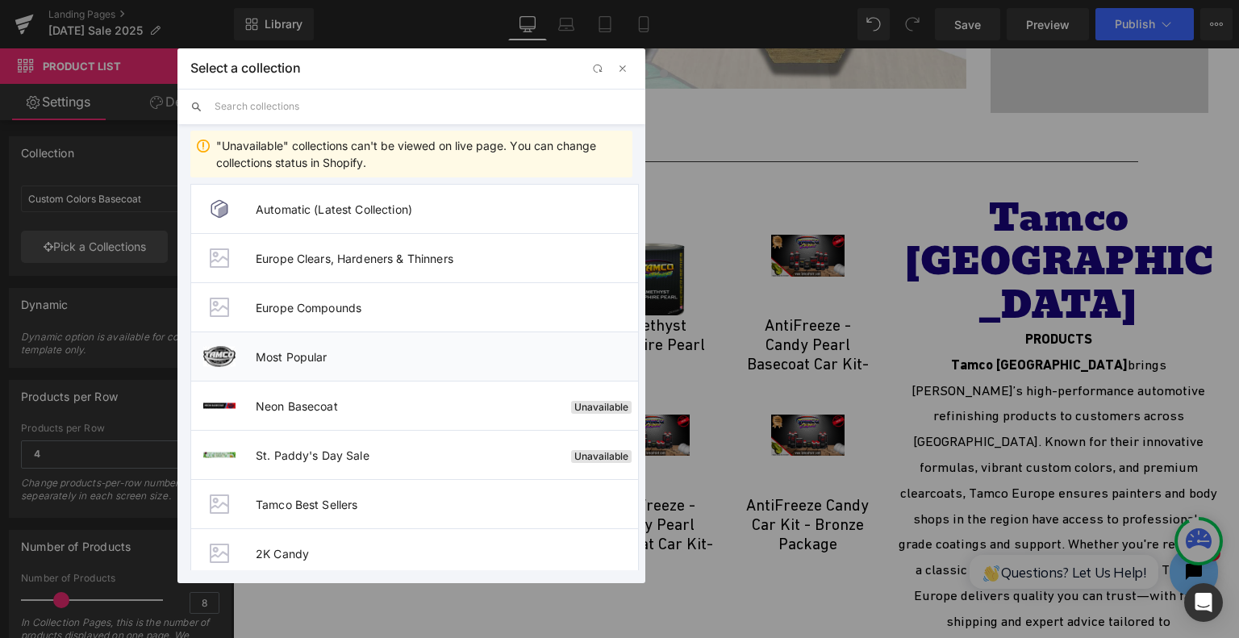
click at [347, 366] on li "Most Popular" at bounding box center [414, 356] width 449 height 49
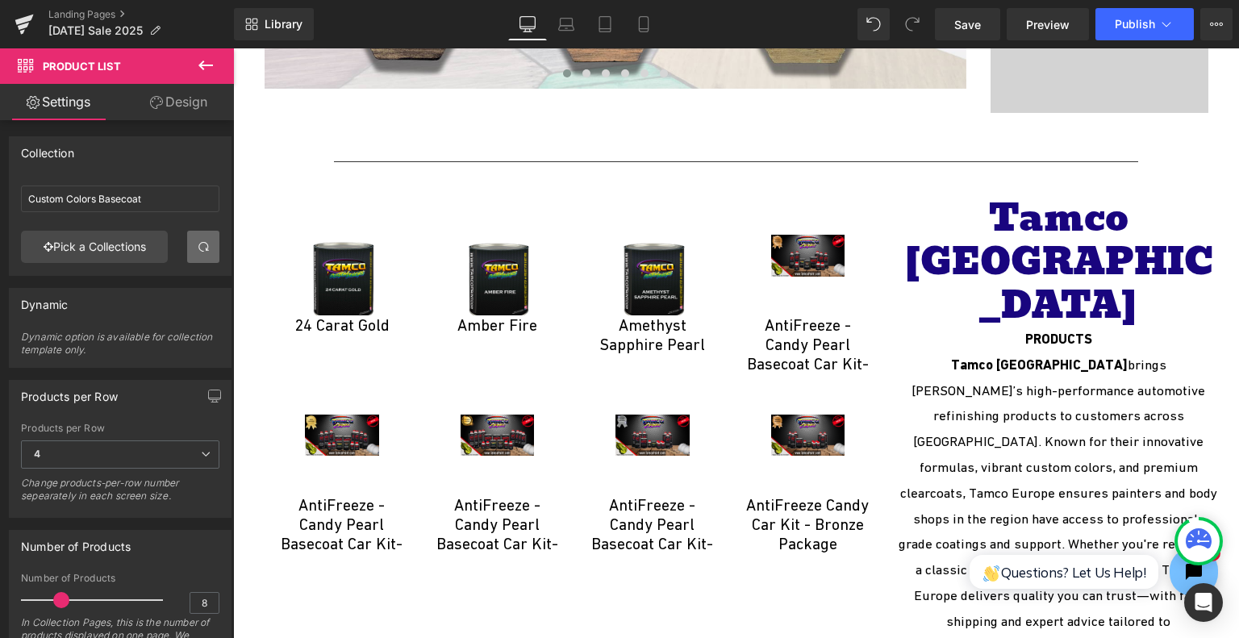
type input "Most Popular"
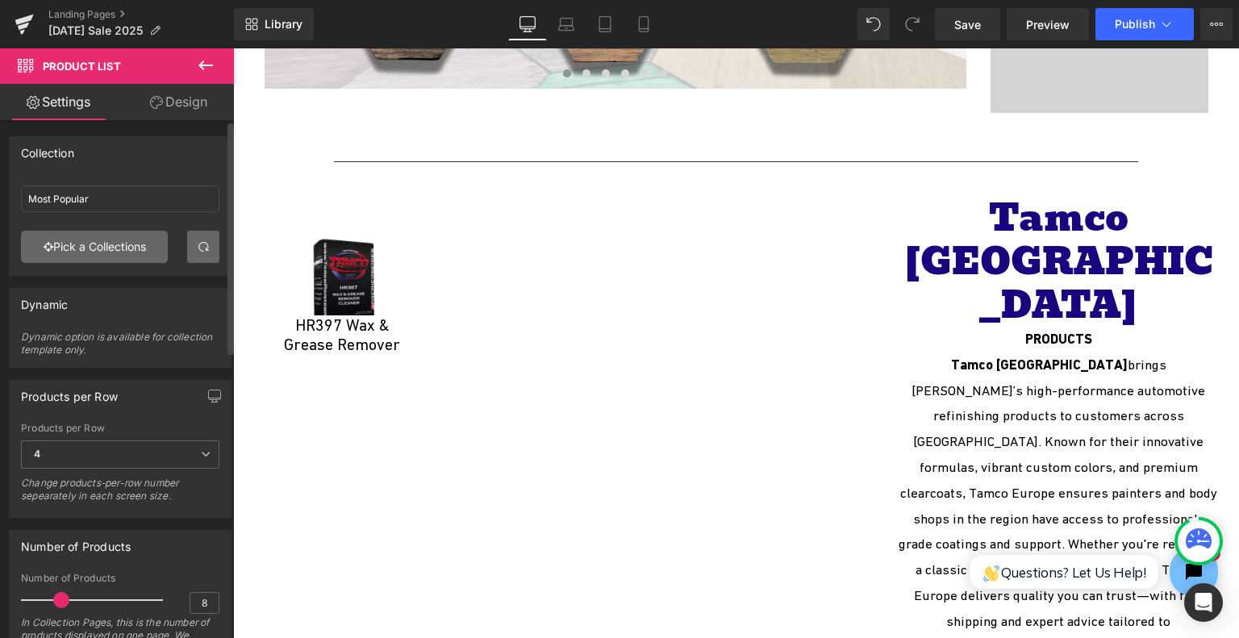
click at [110, 234] on link "Pick a Collections" at bounding box center [94, 247] width 147 height 32
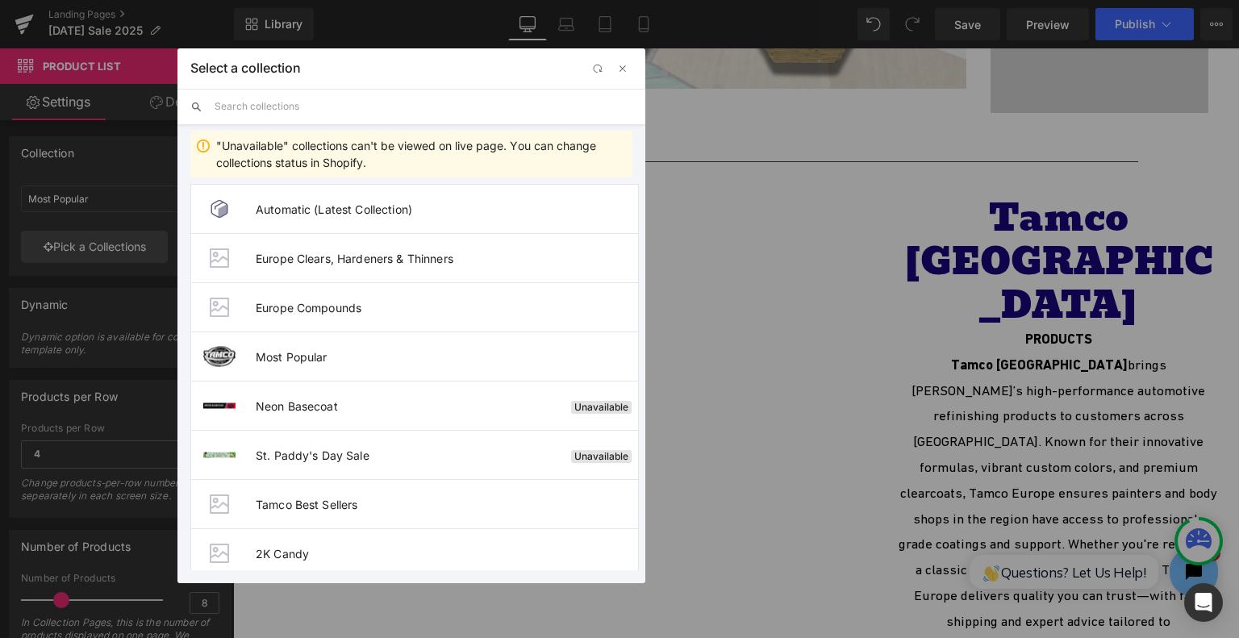
click at [336, 119] on input "text" at bounding box center [424, 107] width 418 height 36
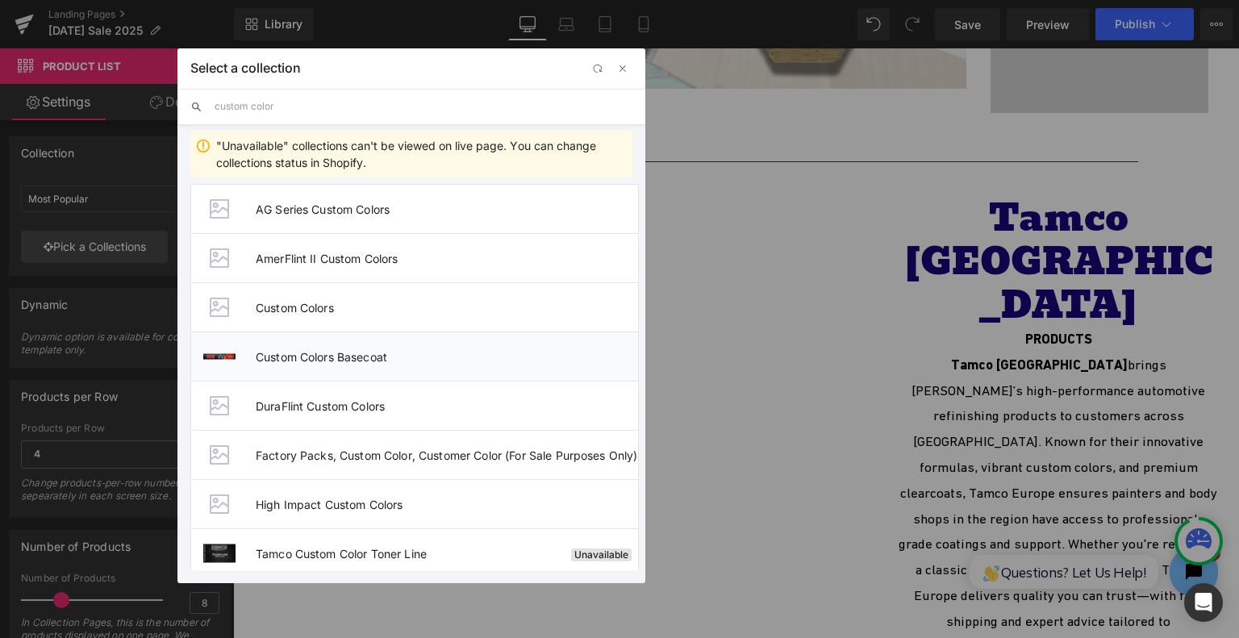
type input "custom color"
click at [398, 350] on span "Custom Colors Basecoat" at bounding box center [447, 357] width 382 height 14
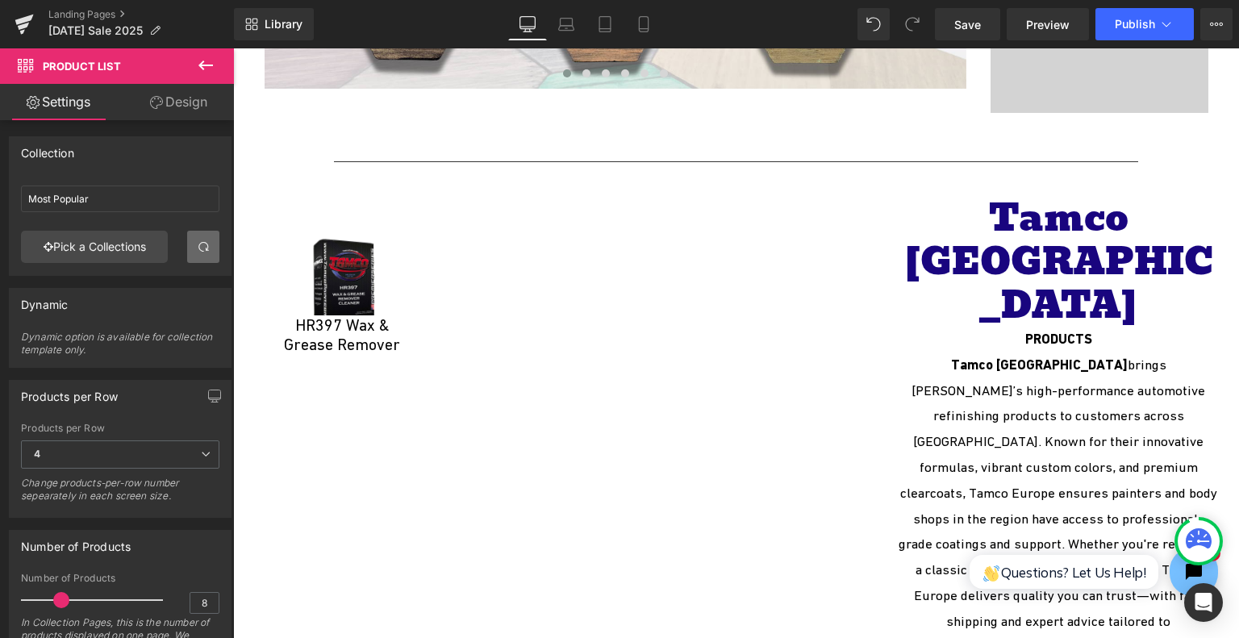
type input "Custom Colors Basecoat"
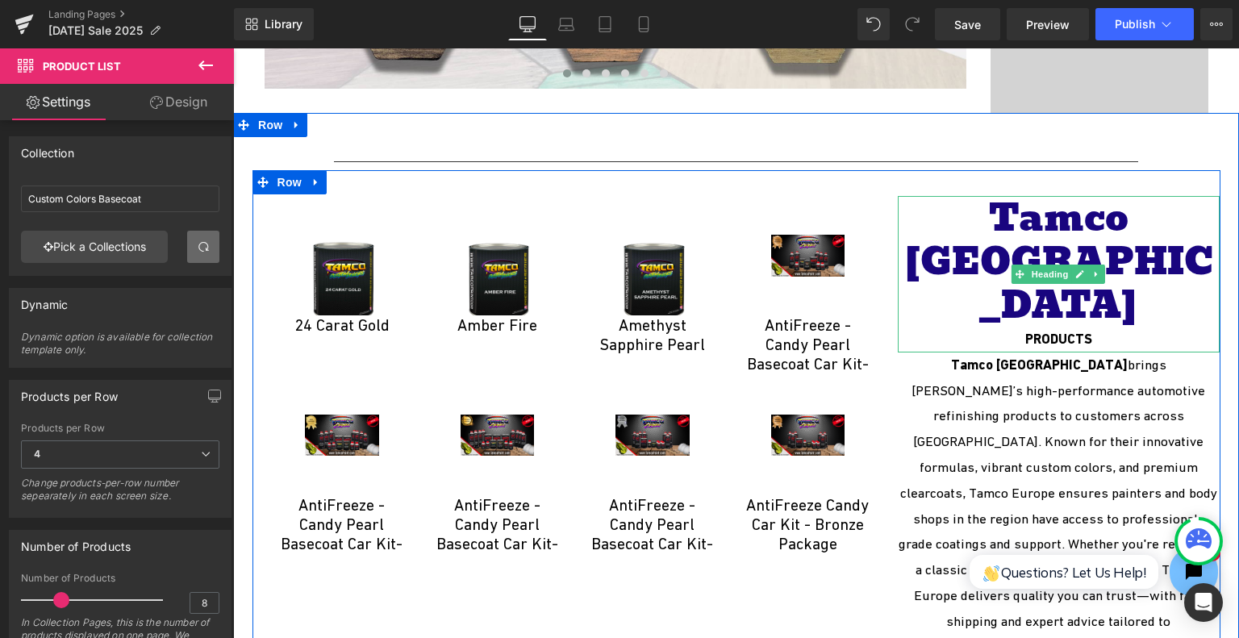
click at [1088, 207] on span "Tamco Europe" at bounding box center [1059, 261] width 310 height 145
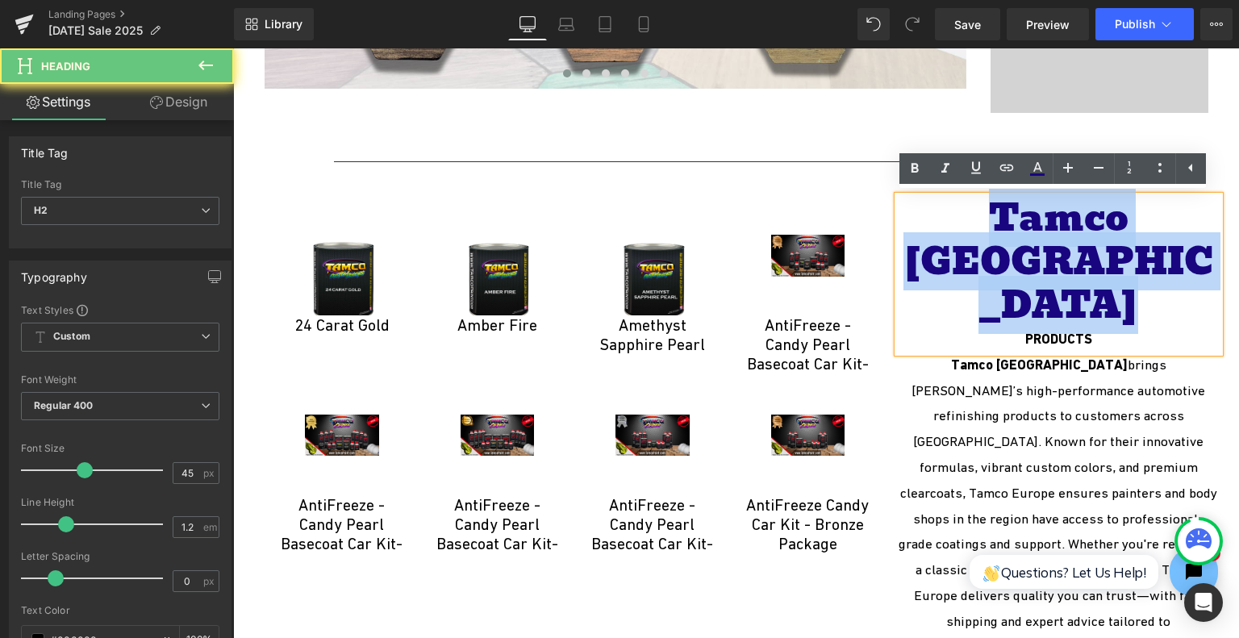
click at [1088, 207] on span "Tamco Europe" at bounding box center [1059, 261] width 310 height 145
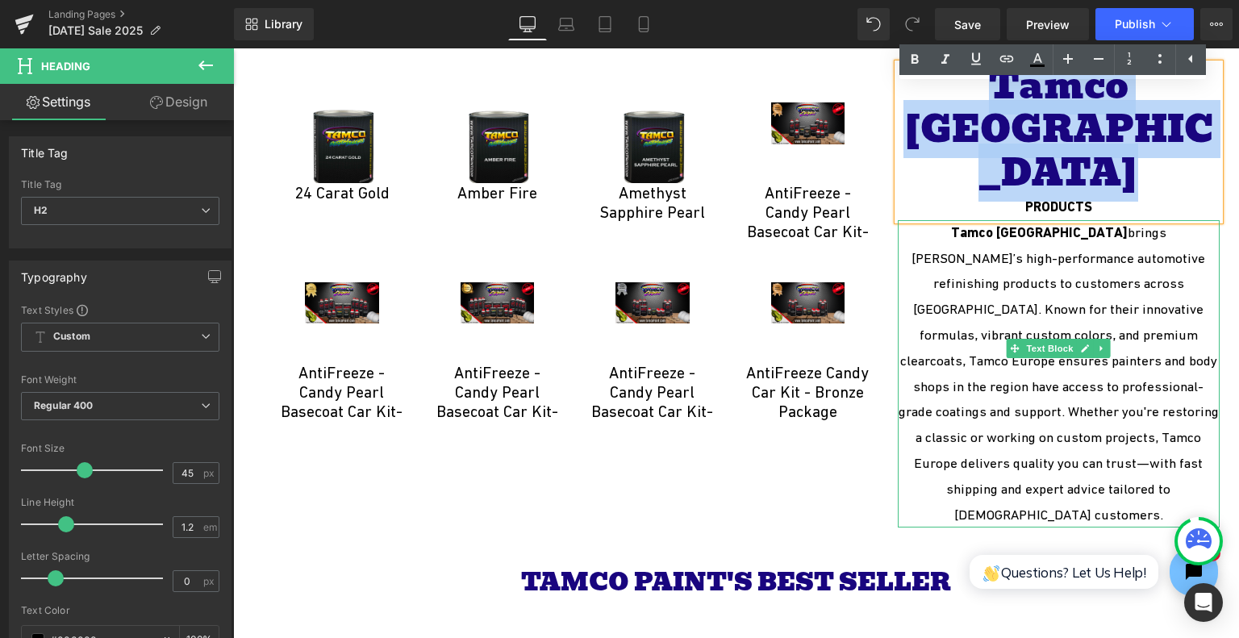
scroll to position [3510, 0]
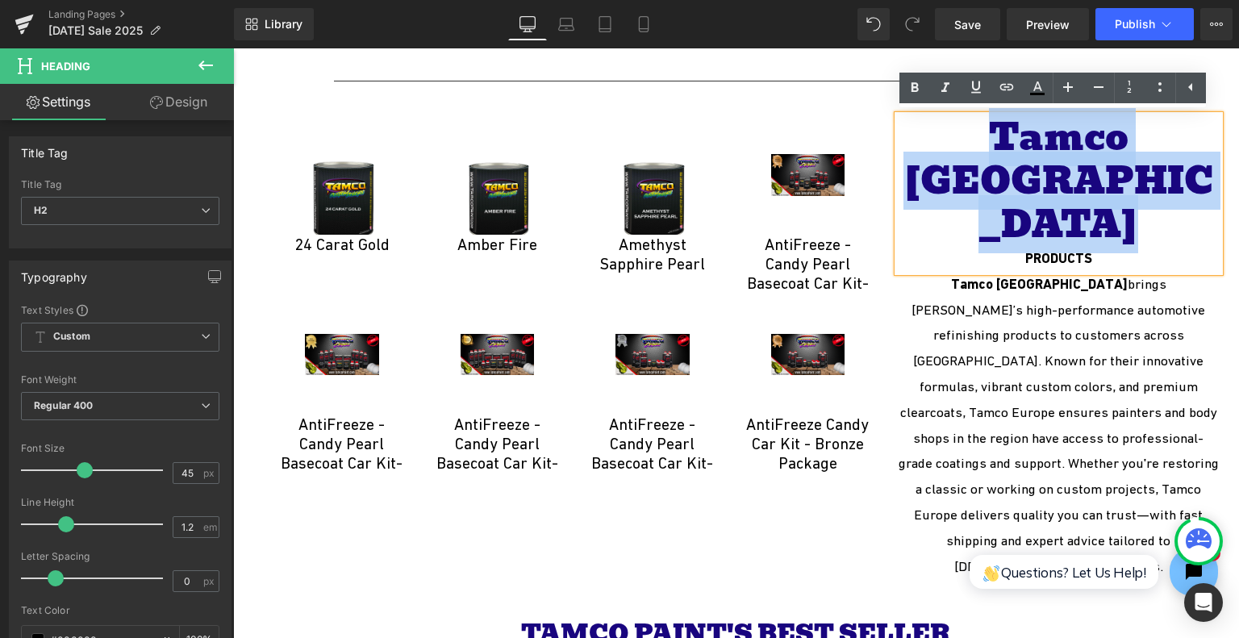
click at [1117, 132] on span "Tamco Europe" at bounding box center [1059, 180] width 310 height 145
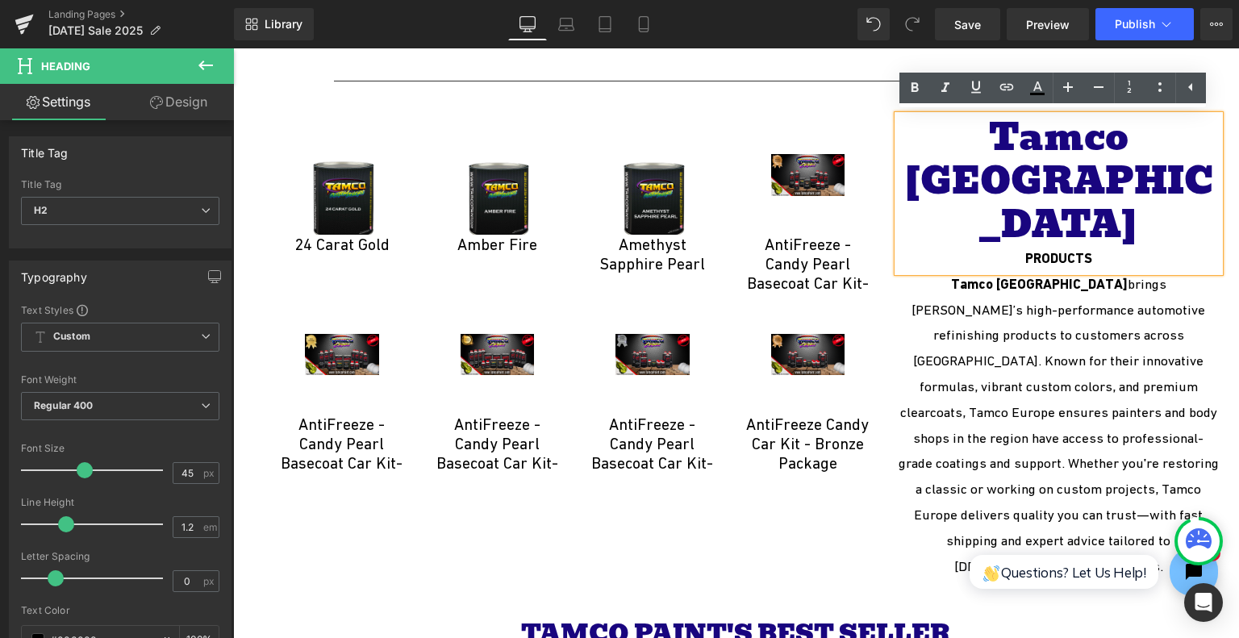
click at [1117, 132] on span "Tamco Europe" at bounding box center [1059, 180] width 310 height 145
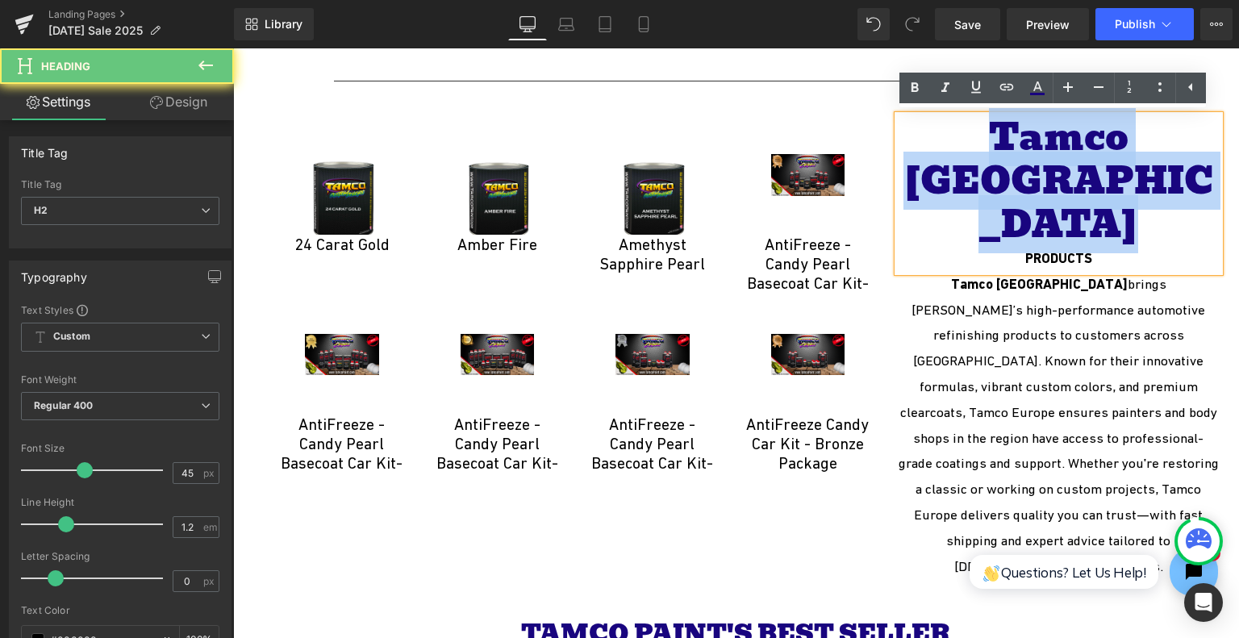
click at [1117, 132] on span "Tamco Europe" at bounding box center [1059, 180] width 310 height 145
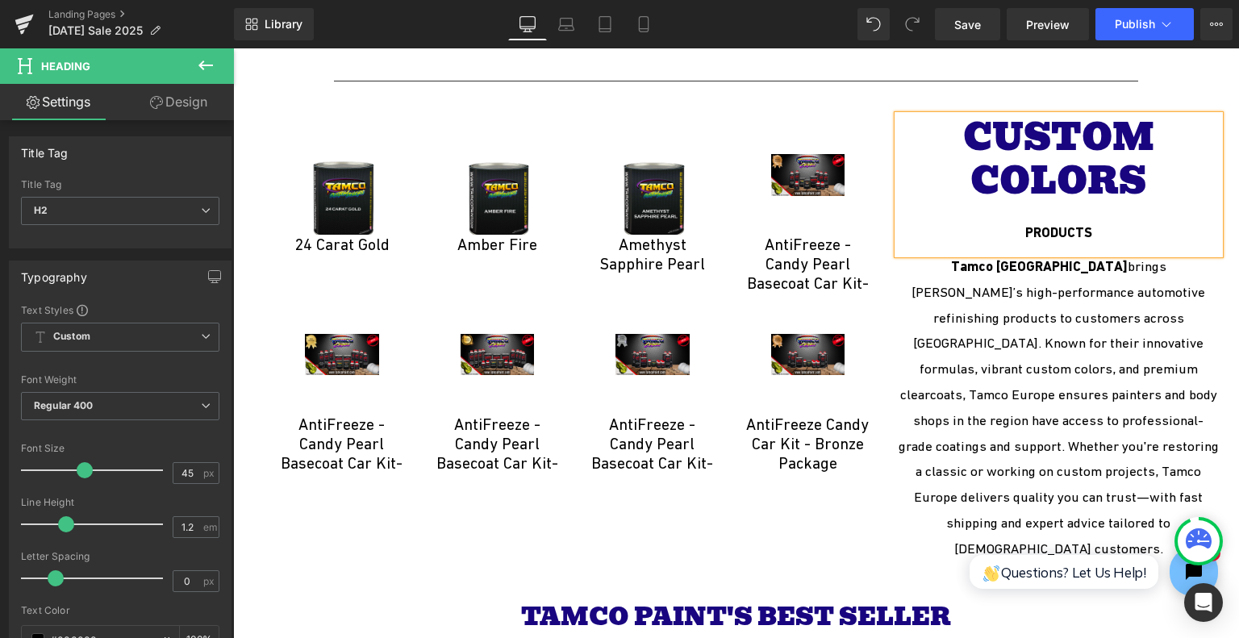
click at [971, 178] on font "CUSTOM COLORS" at bounding box center [1058, 159] width 191 height 102
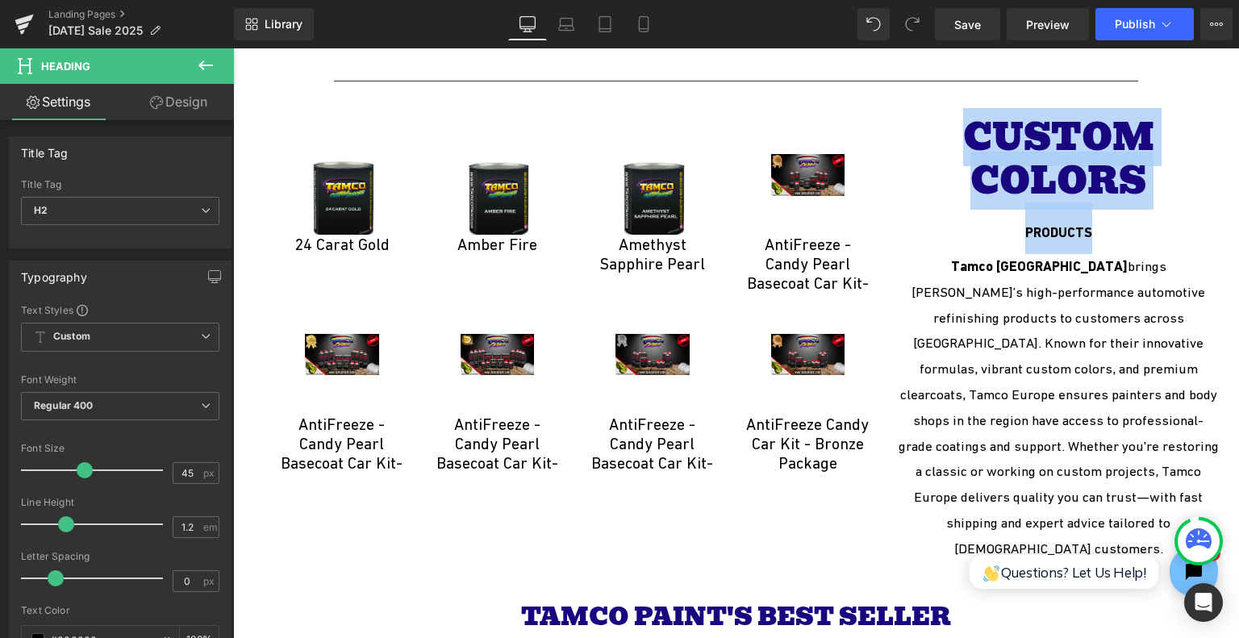
click at [1029, 151] on font "CUSTOM COLORS" at bounding box center [1058, 159] width 191 height 102
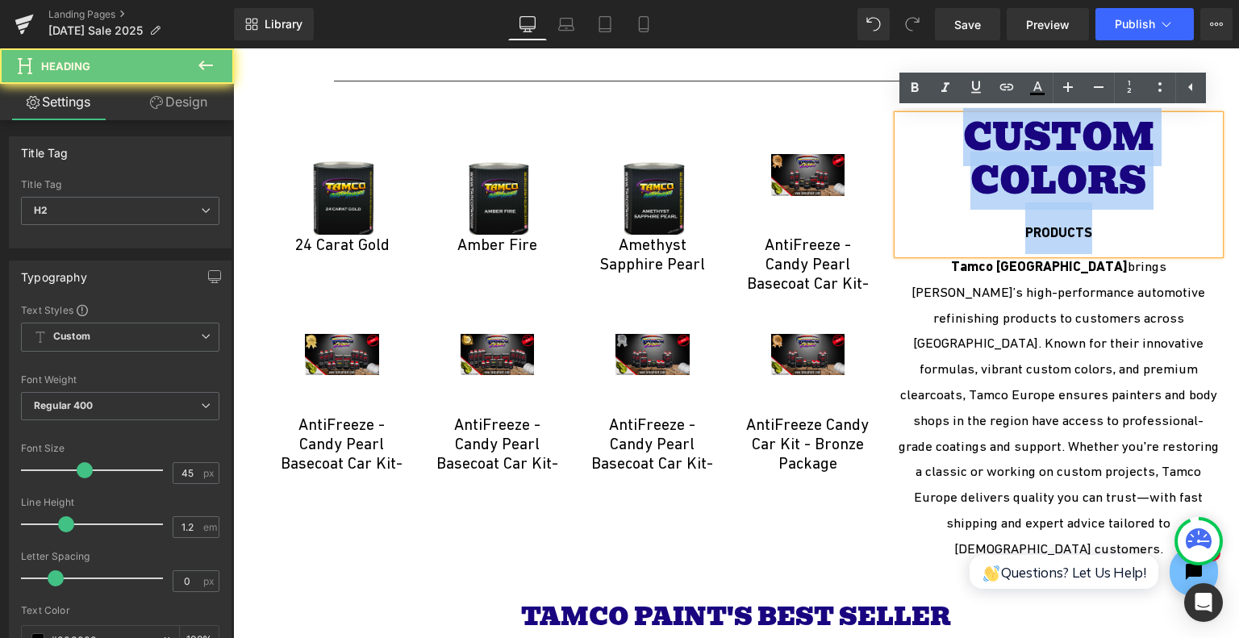
click at [1029, 151] on font "CUSTOM COLORS" at bounding box center [1058, 159] width 191 height 102
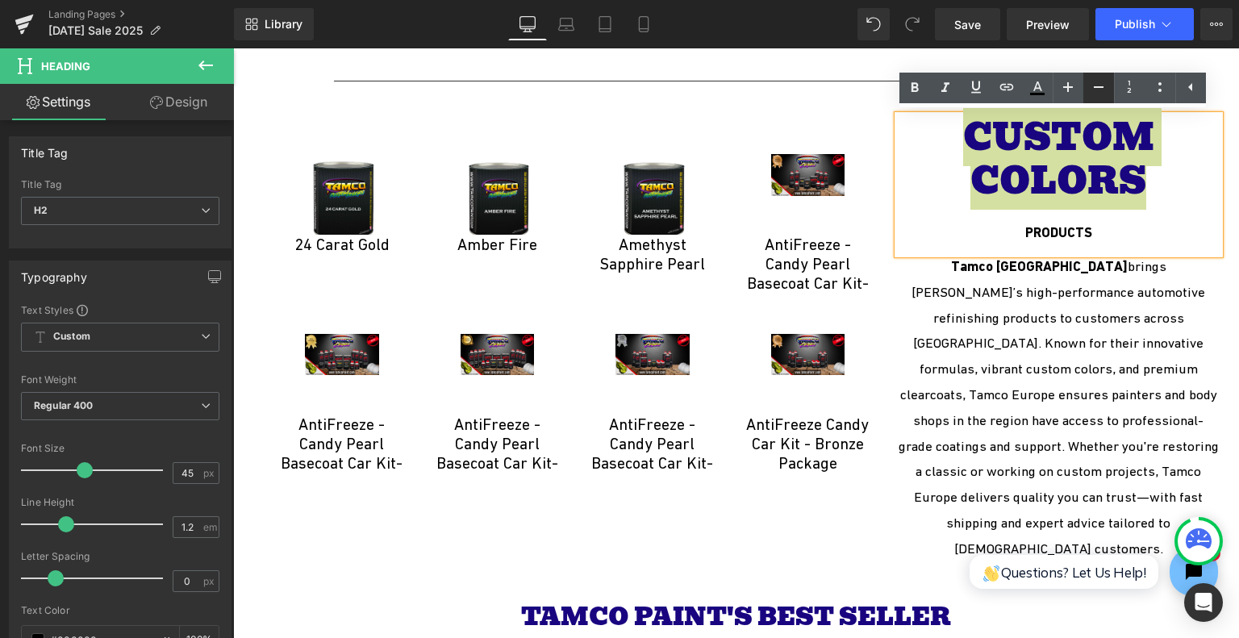
click at [1095, 88] on icon at bounding box center [1098, 86] width 19 height 19
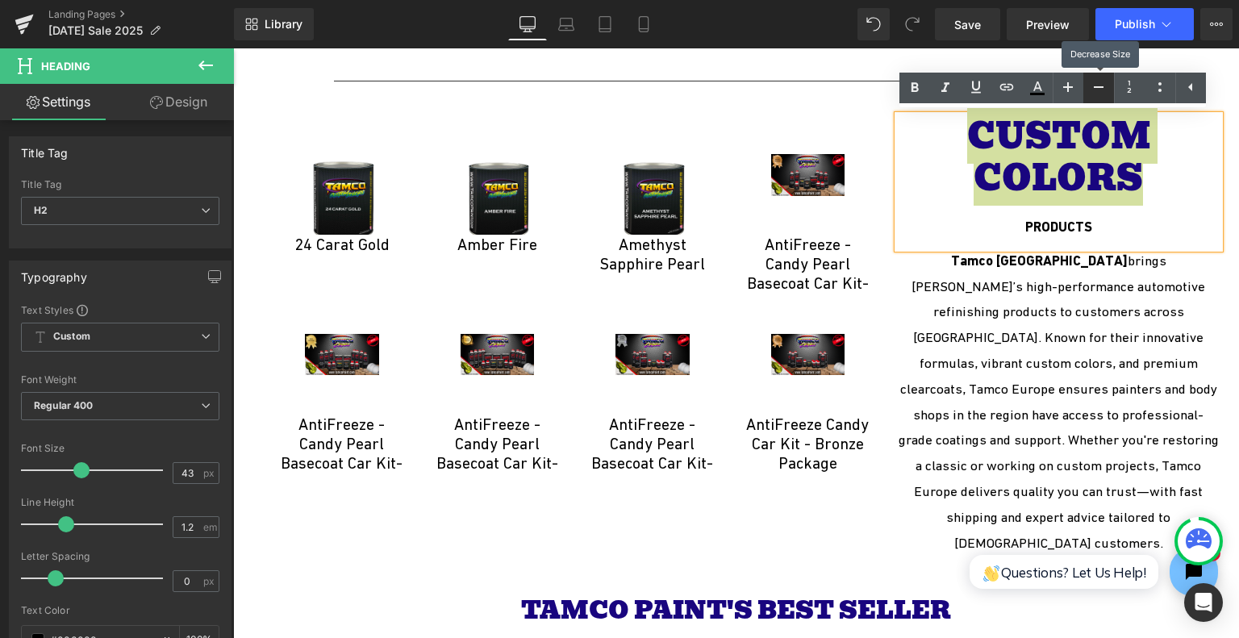
click at [1095, 88] on icon at bounding box center [1098, 86] width 19 height 19
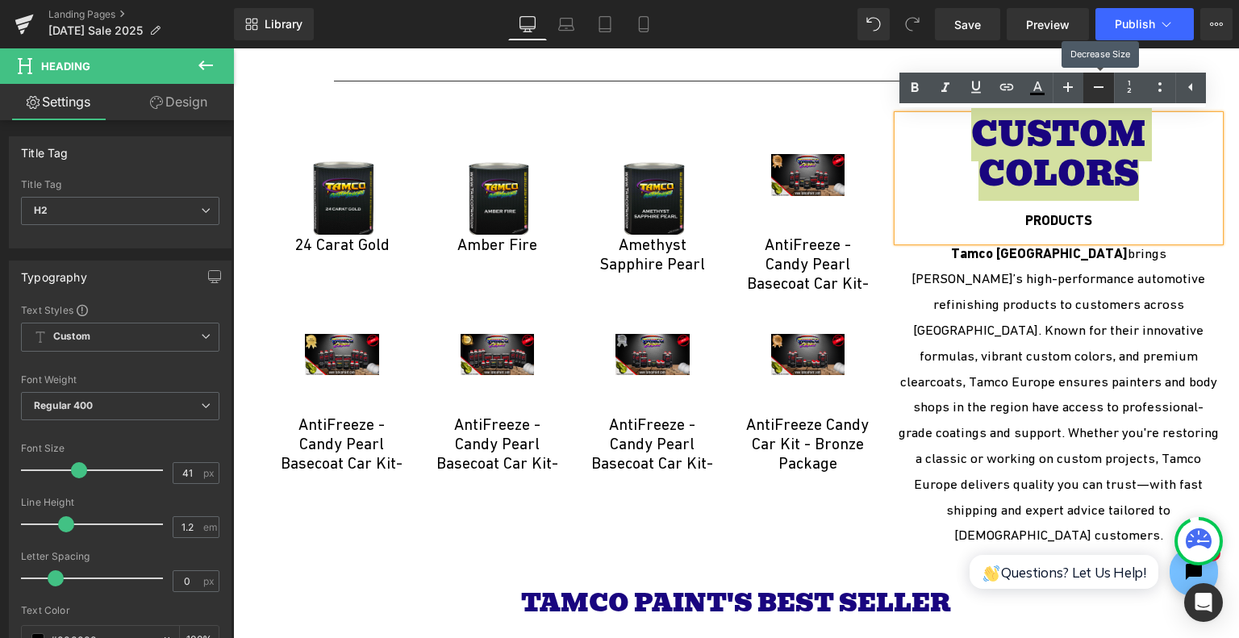
click at [1095, 88] on icon at bounding box center [1098, 86] width 19 height 19
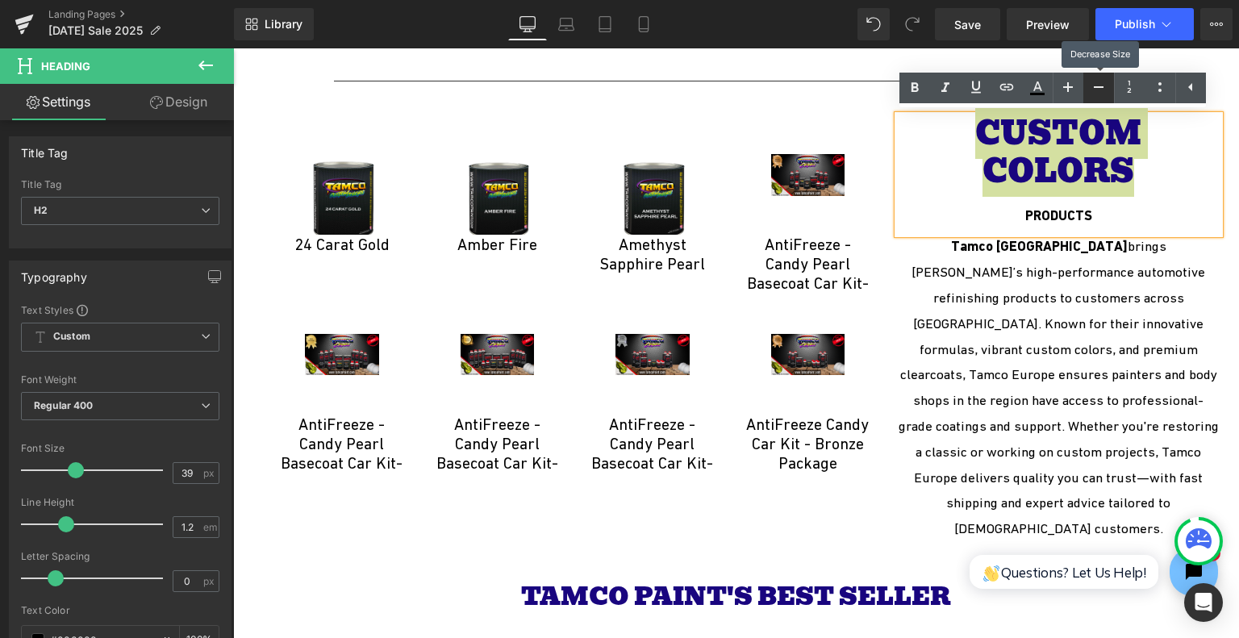
click at [1095, 88] on icon at bounding box center [1098, 86] width 19 height 19
type input "37"
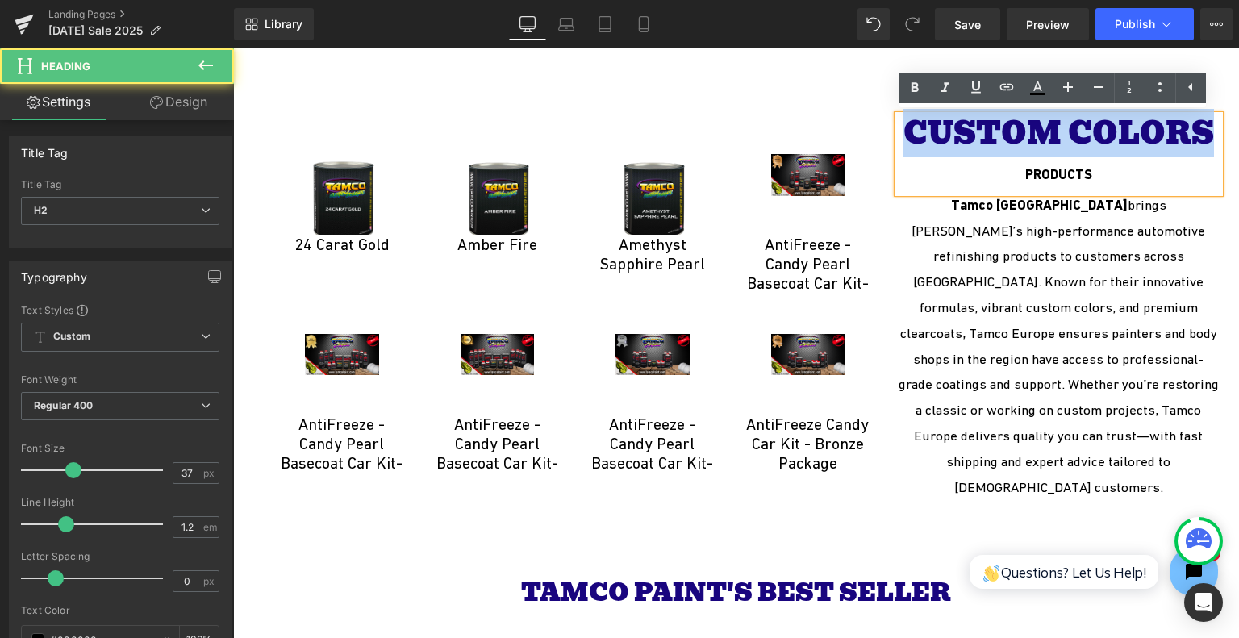
click at [1094, 137] on font "CUSTOM COLORS" at bounding box center [1059, 133] width 311 height 48
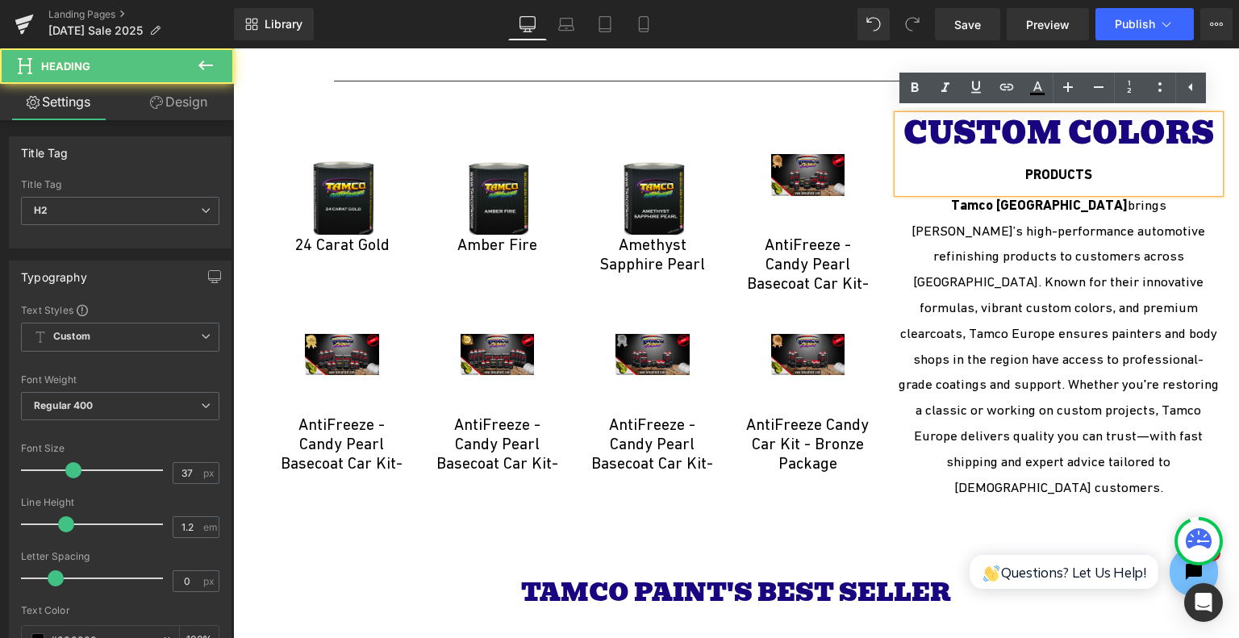
click at [1094, 137] on font "CUSTOM COLORS" at bounding box center [1059, 133] width 311 height 48
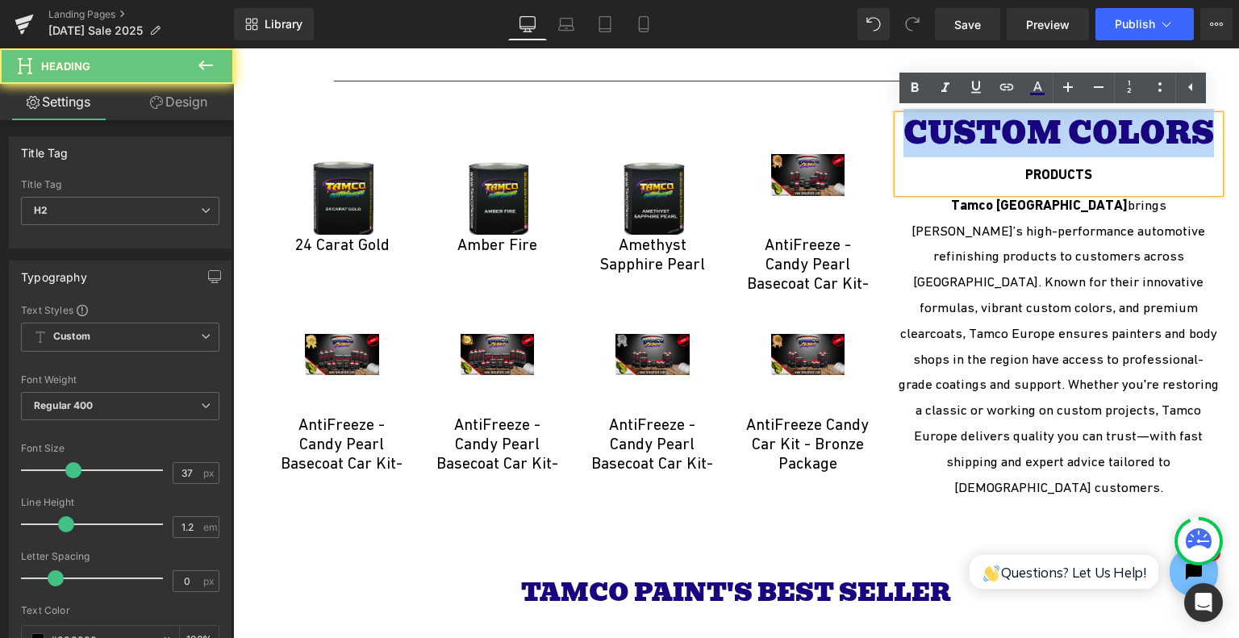
click at [1094, 137] on font "CUSTOM COLORS" at bounding box center [1059, 133] width 311 height 48
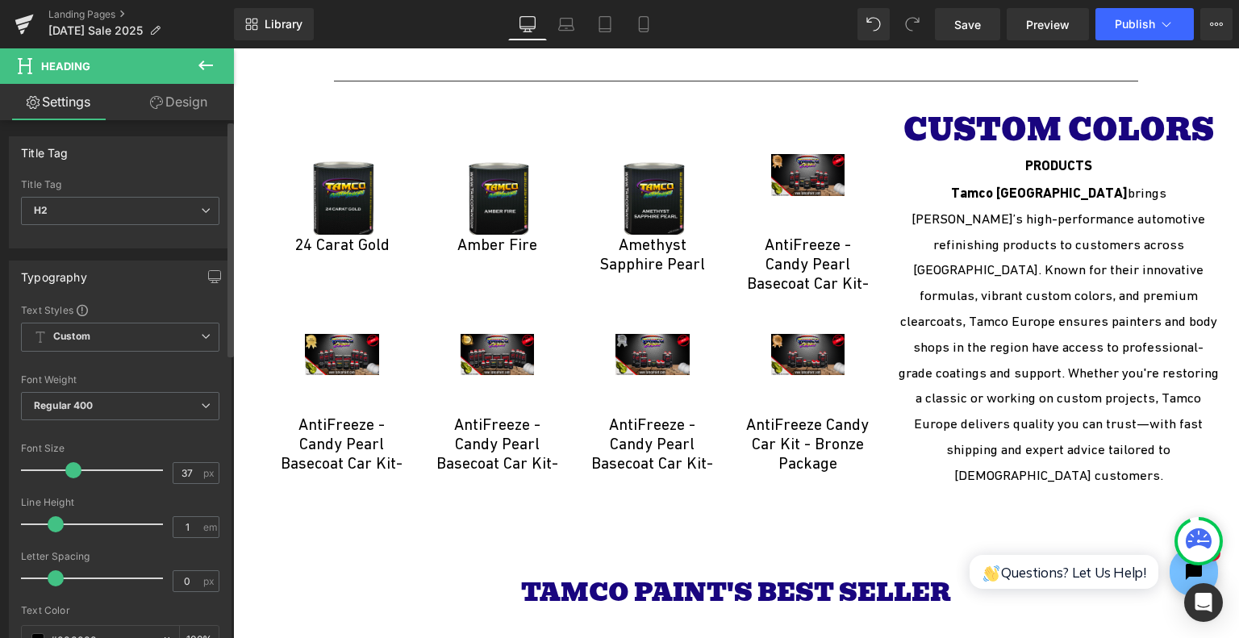
type input "0.9"
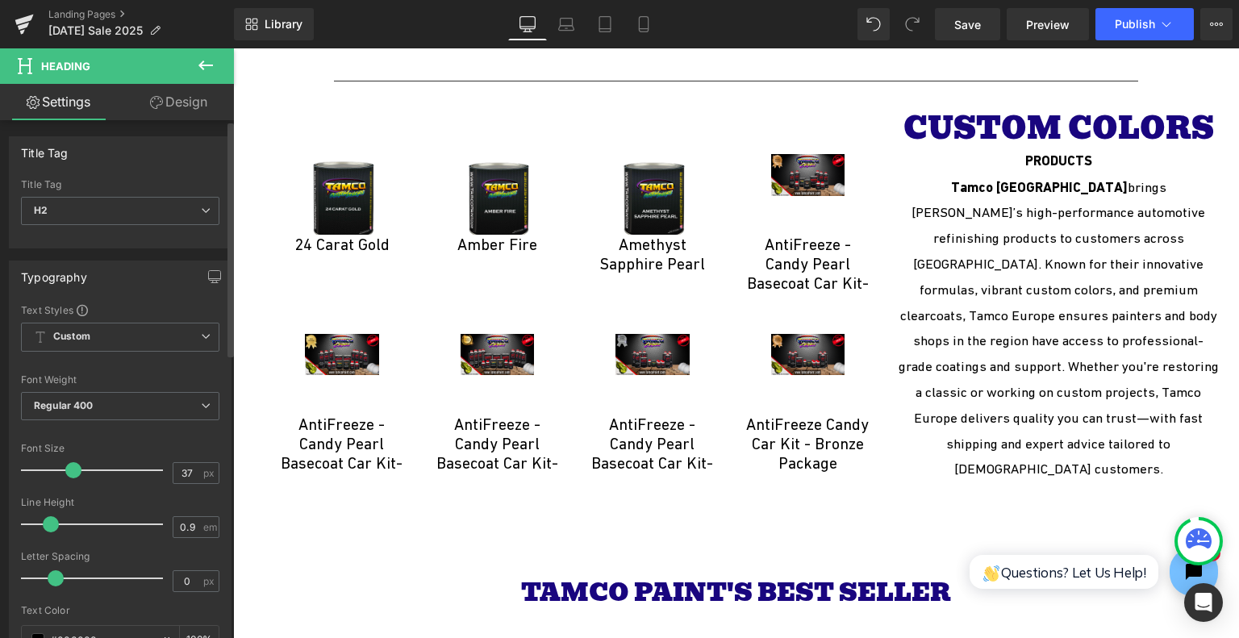
drag, startPoint x: 63, startPoint y: 520, endPoint x: 49, endPoint y: 520, distance: 13.7
click at [49, 520] on span at bounding box center [51, 524] width 16 height 16
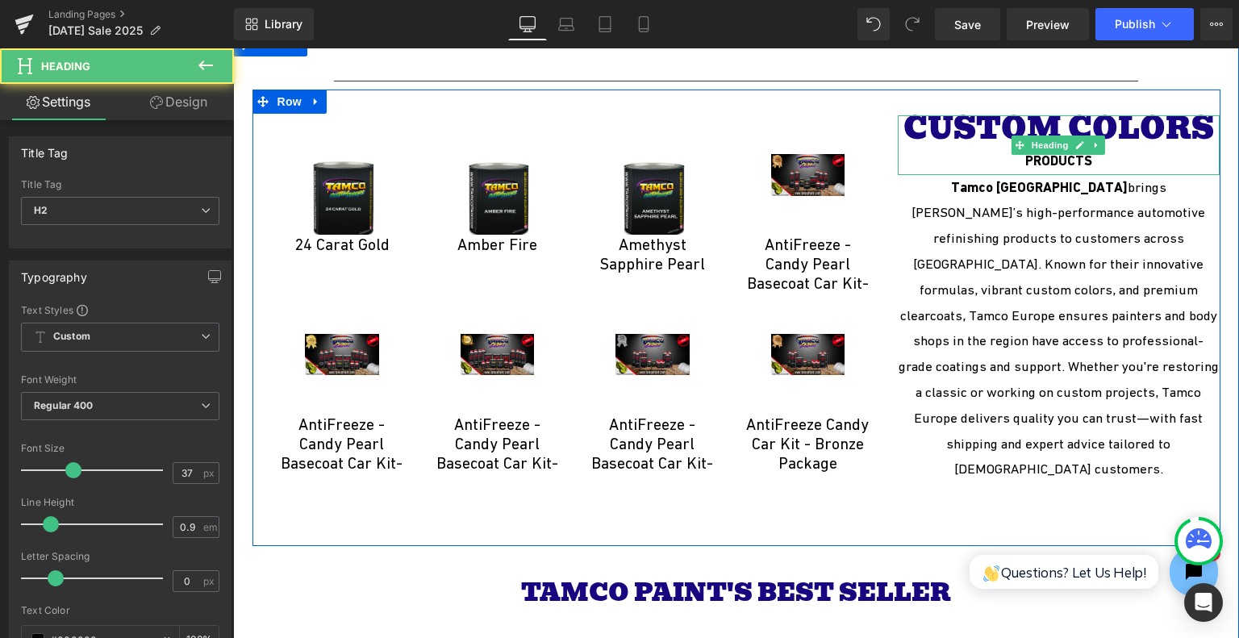
click at [904, 123] on font "CUSTOM COLORS" at bounding box center [1059, 128] width 311 height 48
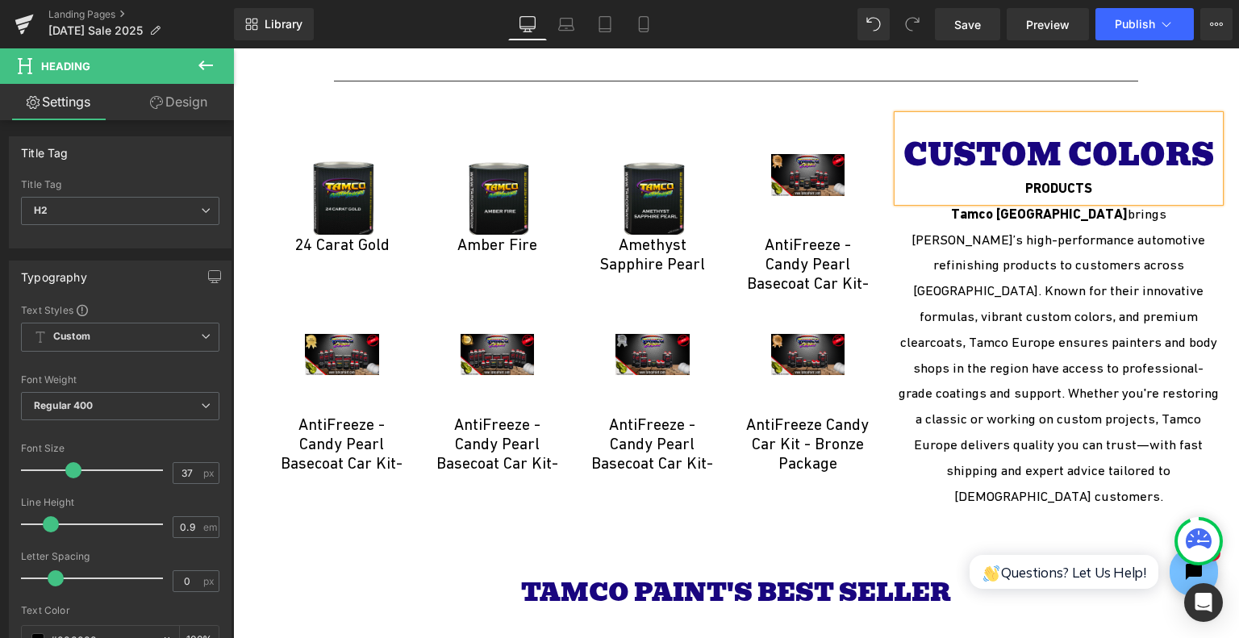
click at [994, 272] on p "Tamco Europe brings Tamco’s high-performance automotive refinishing products to…" at bounding box center [1059, 356] width 323 height 308
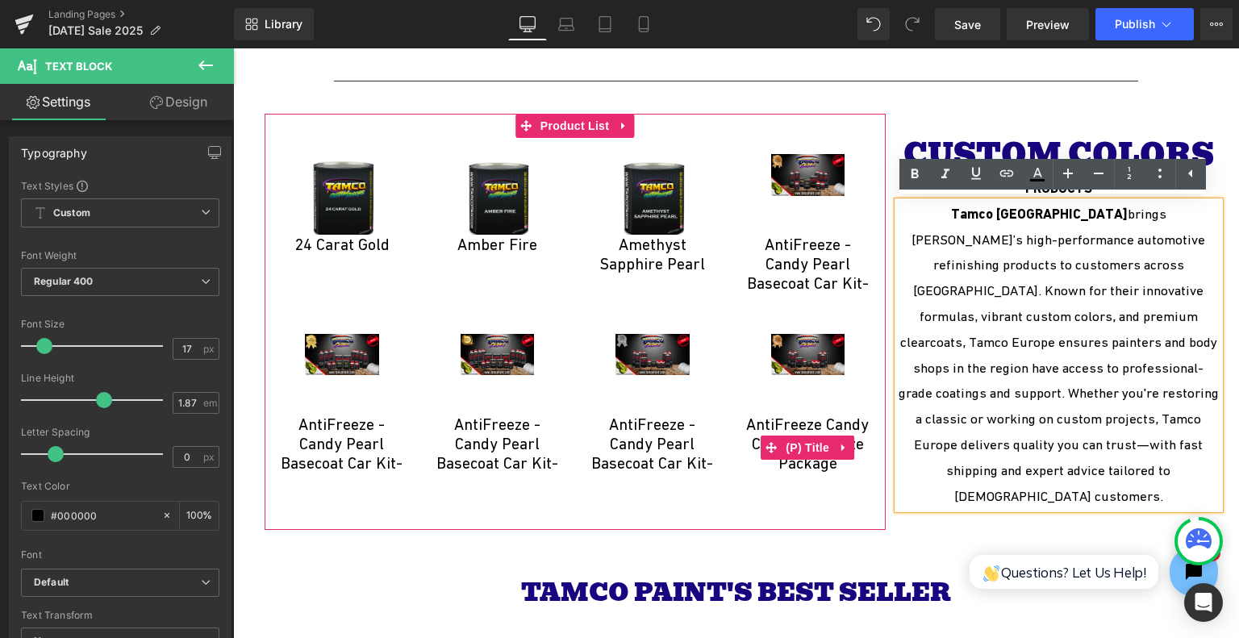
click at [1051, 354] on p "Tamco Europe brings Tamco’s high-performance automotive refinishing products to…" at bounding box center [1059, 356] width 323 height 308
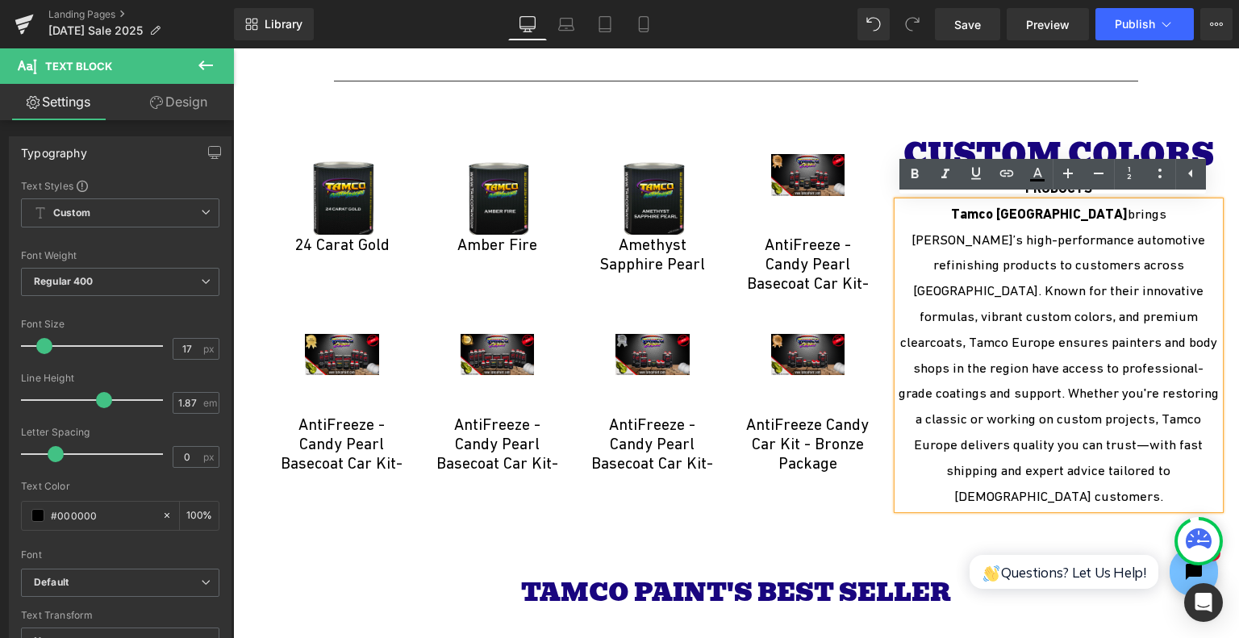
click at [1043, 349] on p "Tamco Europe brings Tamco’s high-performance automotive refinishing products to…" at bounding box center [1059, 356] width 323 height 308
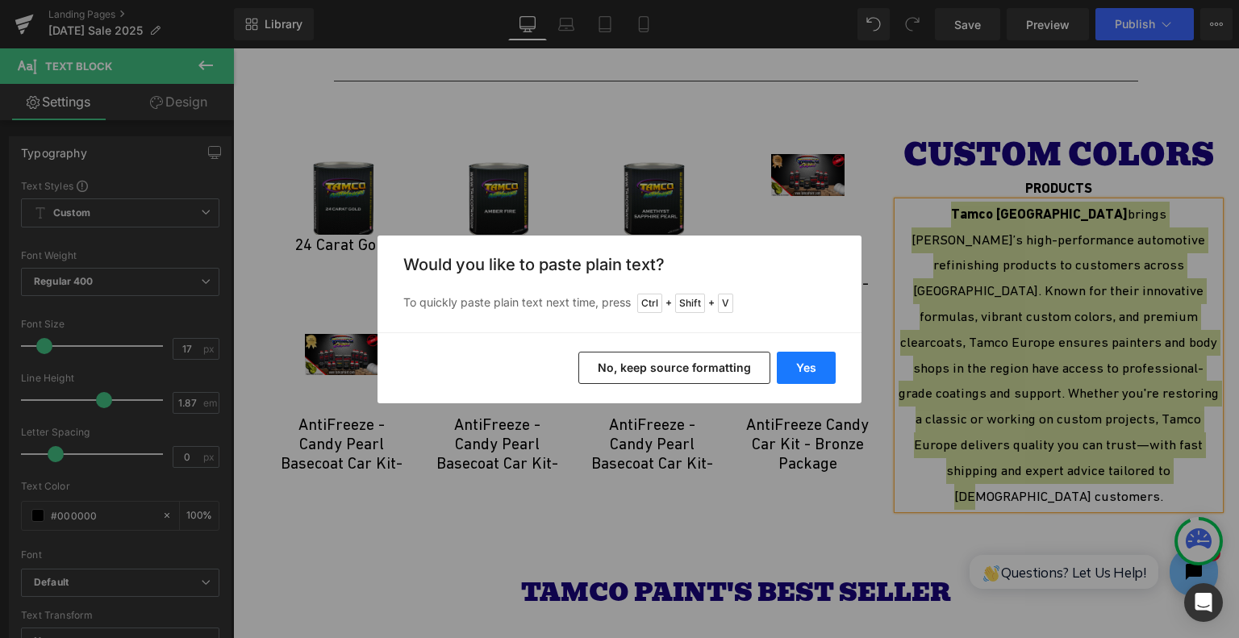
click at [785, 373] on button "Yes" at bounding box center [806, 368] width 59 height 32
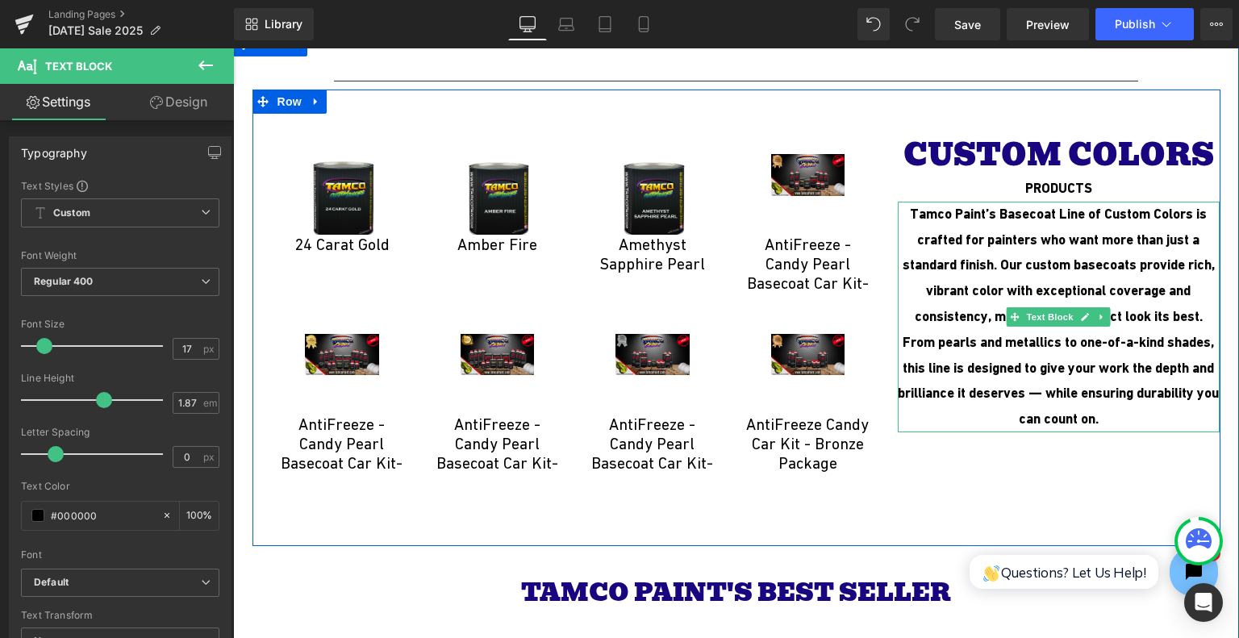
click at [1097, 290] on b "Tamco Paint’s Basecoat Line of Custom Colors is crafted for painters who want m…" at bounding box center [1058, 316] width 321 height 221
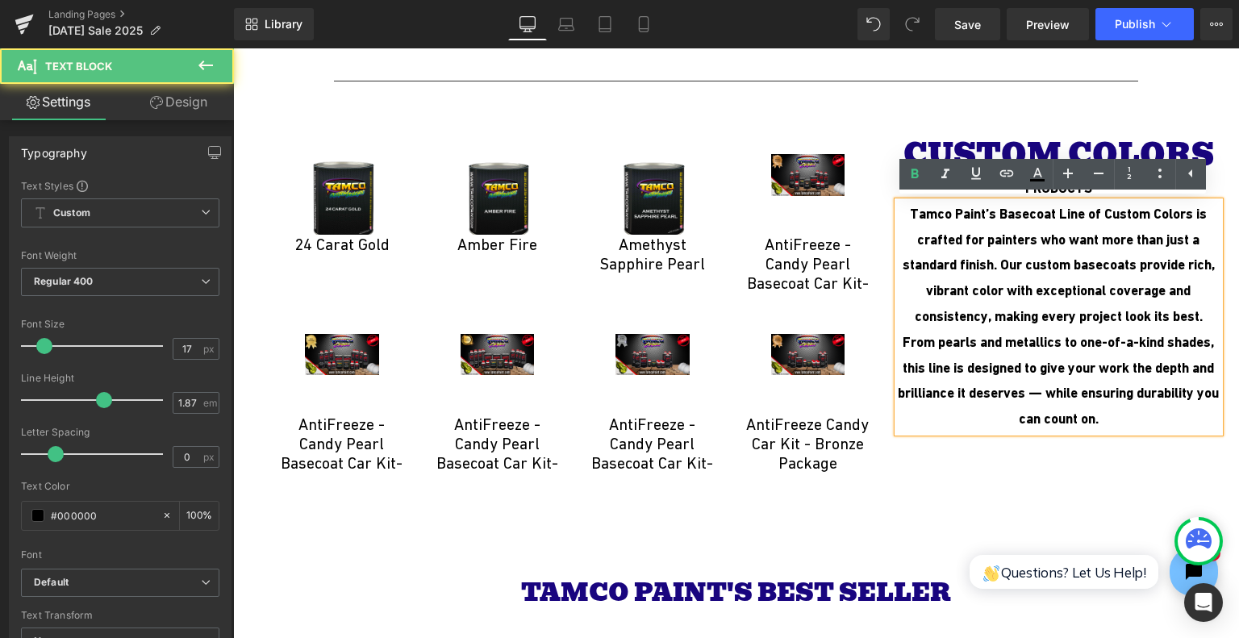
click at [898, 212] on b "Tamco Paint’s Basecoat Line of Custom Colors is crafted for painters who want m…" at bounding box center [1058, 316] width 321 height 221
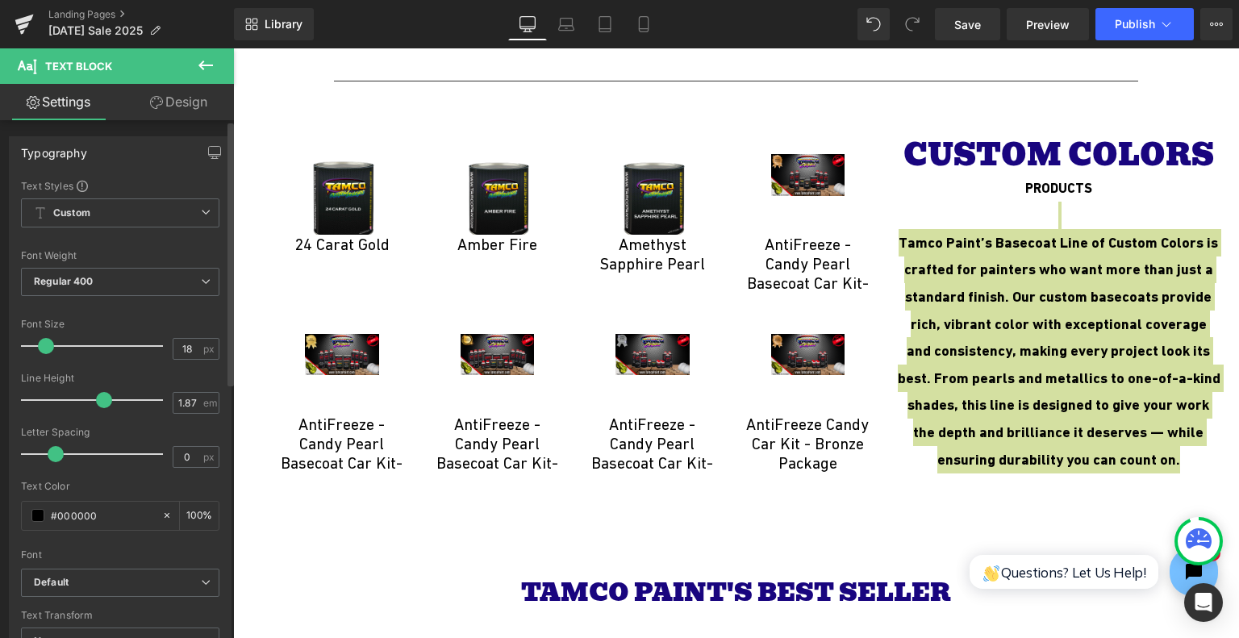
type input "17"
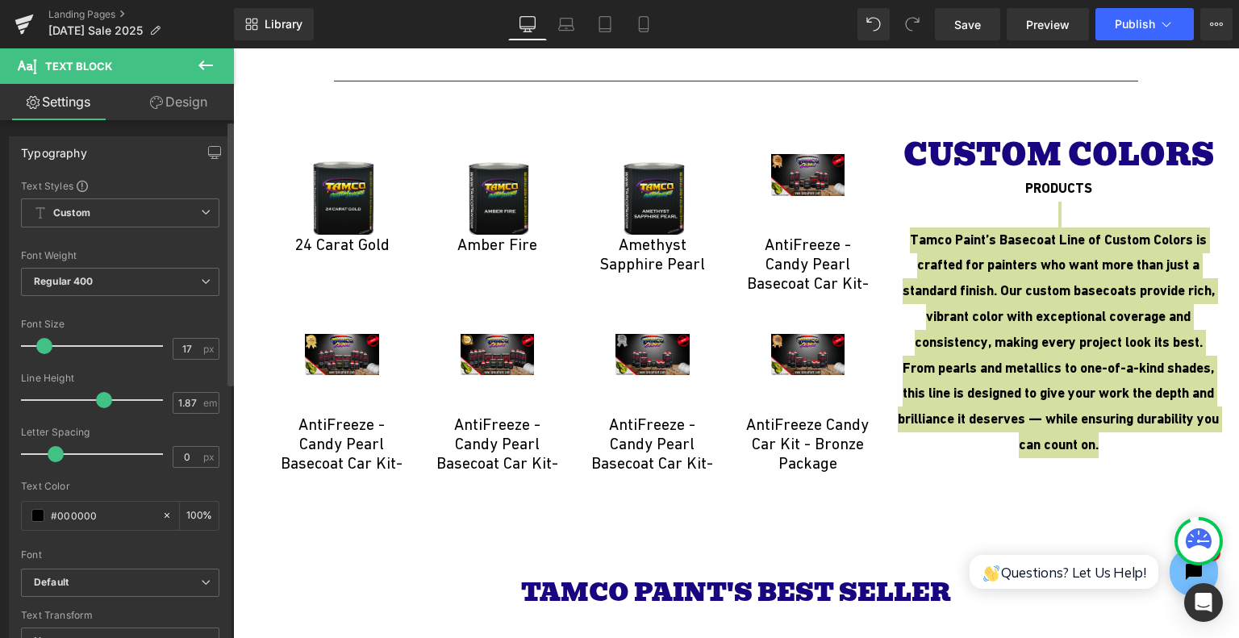
click at [45, 345] on span at bounding box center [44, 346] width 16 height 16
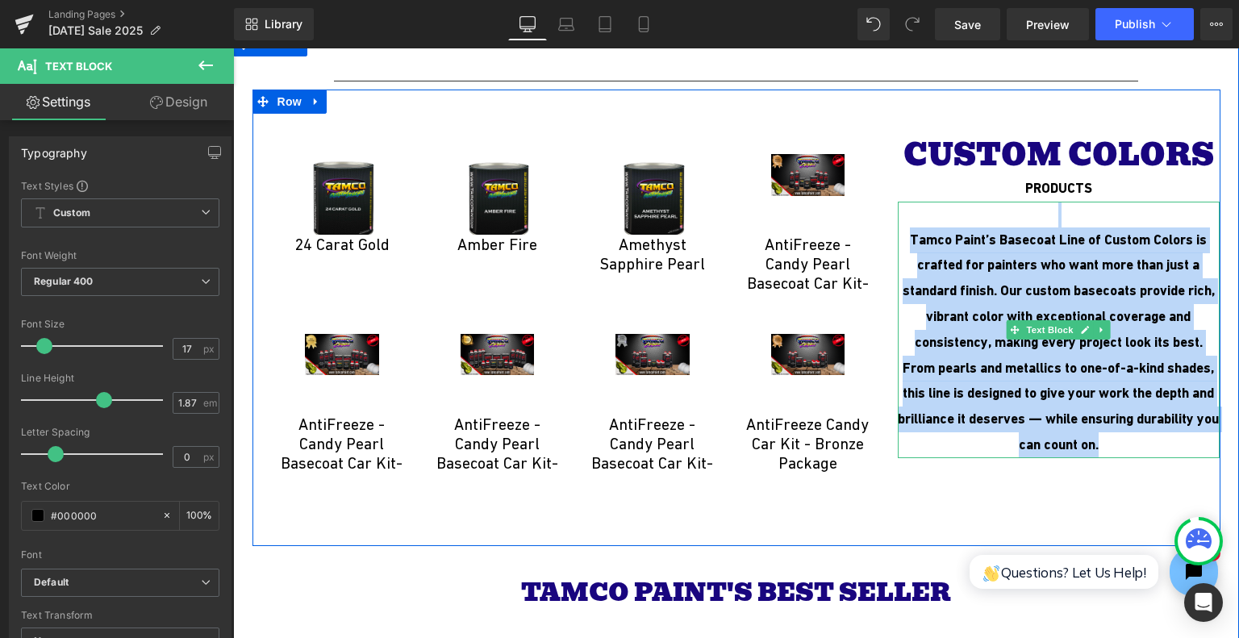
click at [955, 311] on b "Tamco Paint’s Basecoat Line of Custom Colors is crafted for painters who want m…" at bounding box center [1058, 342] width 321 height 221
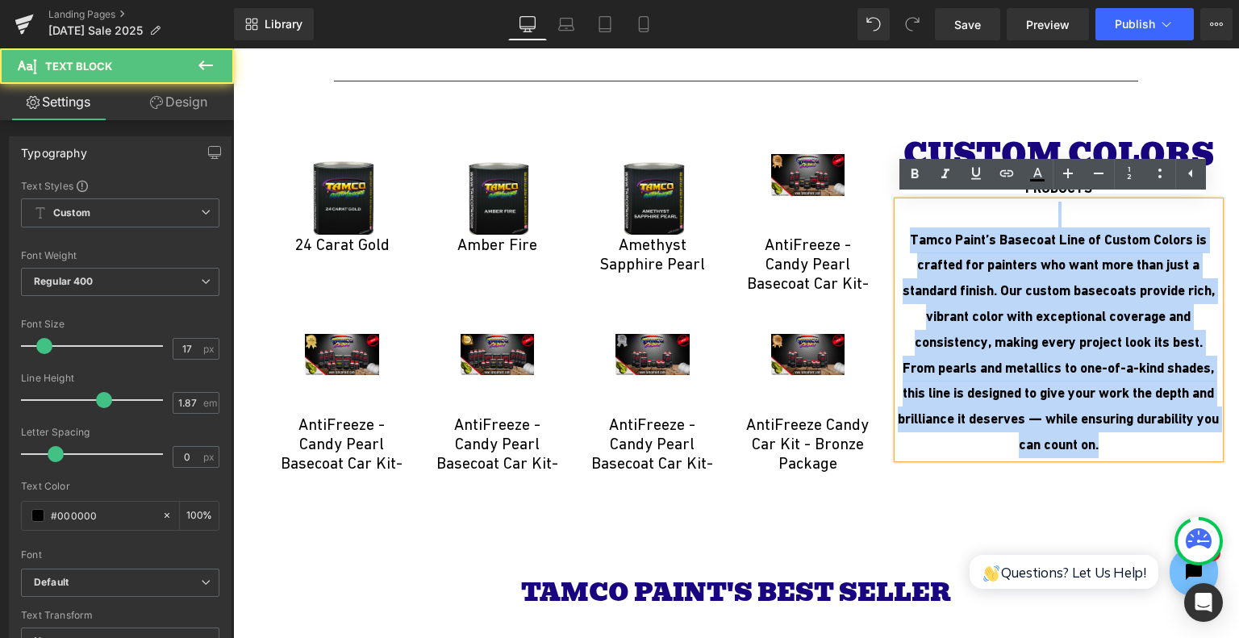
click at [955, 311] on b "Tamco Paint’s Basecoat Line of Custom Colors is crafted for painters who want m…" at bounding box center [1058, 342] width 321 height 221
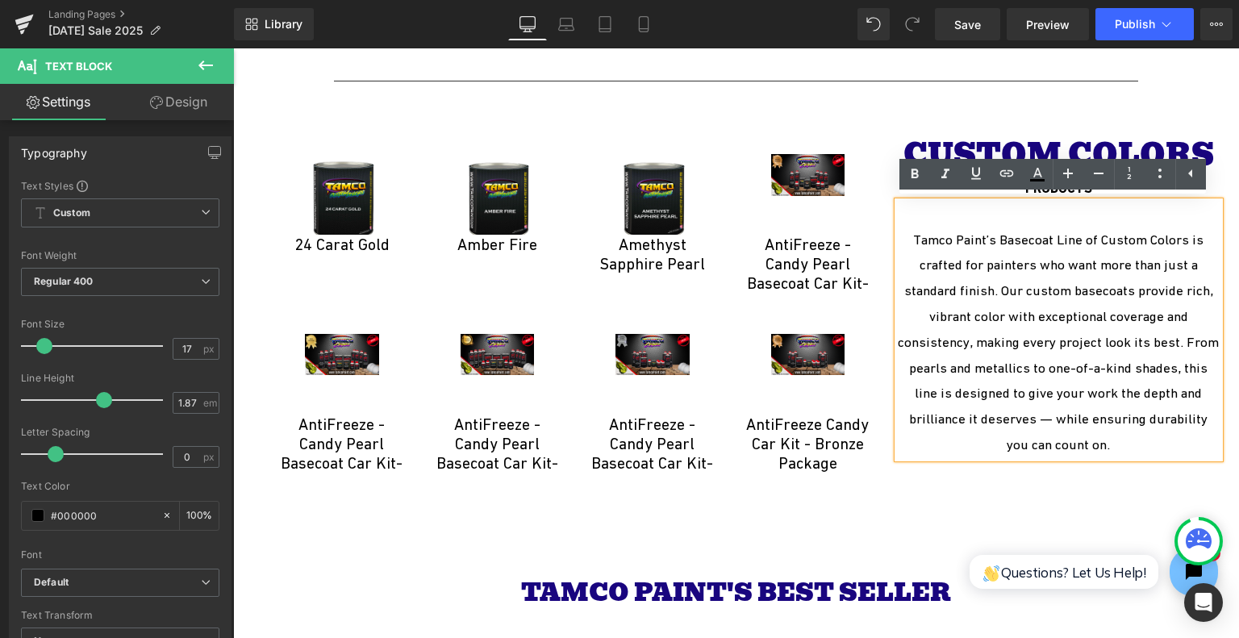
click at [988, 255] on p "Tamco Paint’s Basecoat Line of Custom Colors is crafted for painters who want m…" at bounding box center [1059, 343] width 323 height 231
drag, startPoint x: 993, startPoint y: 235, endPoint x: 1095, endPoint y: 236, distance: 101.7
click at [1095, 236] on p "Tamco Paint’s Basecoat Line of Custom Colors is crafted for painters who want m…" at bounding box center [1059, 343] width 323 height 231
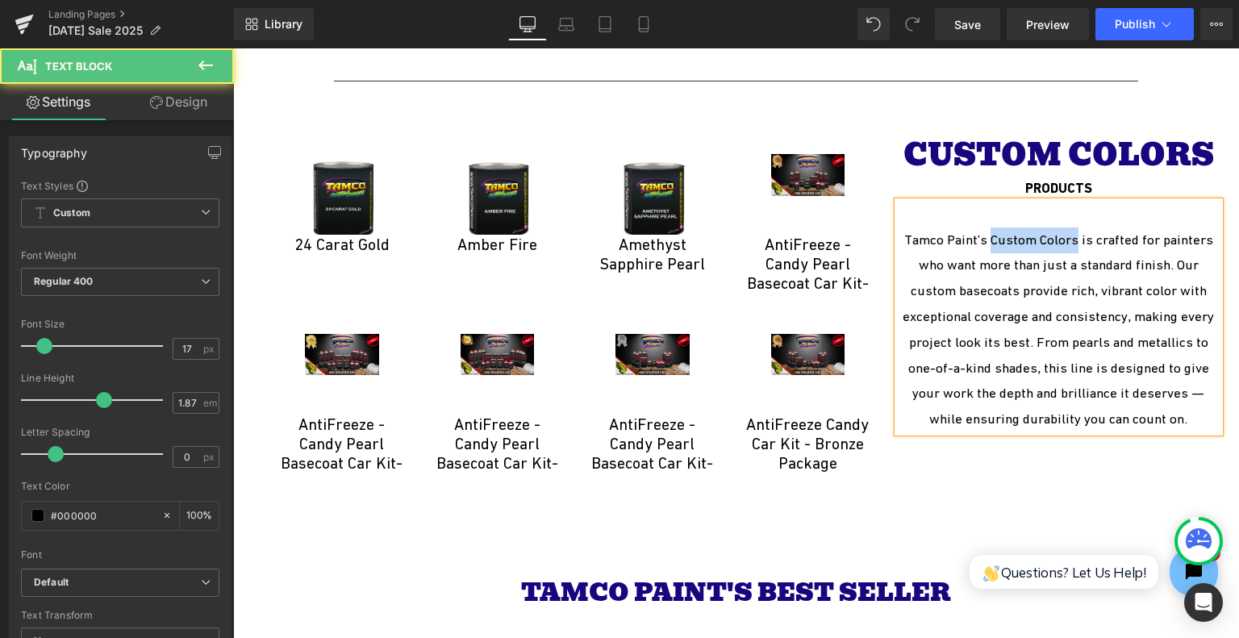
drag, startPoint x: 988, startPoint y: 238, endPoint x: 1078, endPoint y: 238, distance: 89.6
click at [1078, 238] on p "Tamco Paint’s Custom Colors is crafted for painters who want more than just a s…" at bounding box center [1059, 330] width 323 height 205
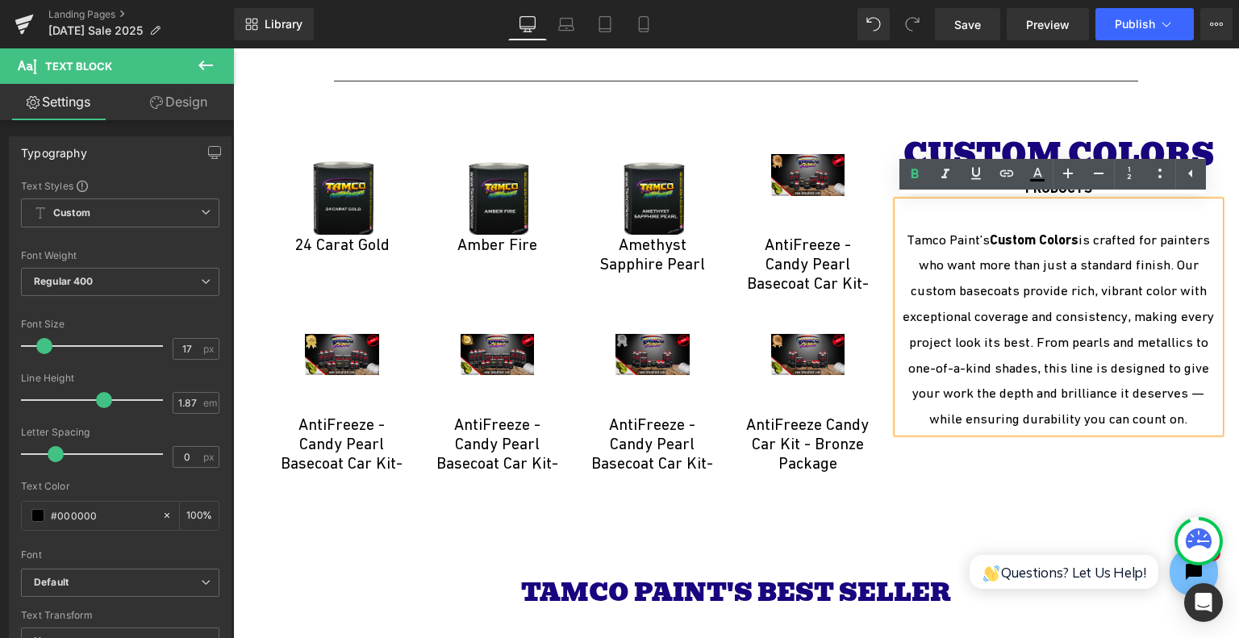
click at [1080, 474] on div "Sale Off (P) Image 24 Carat Gold (P) Title Product" at bounding box center [737, 318] width 968 height 457
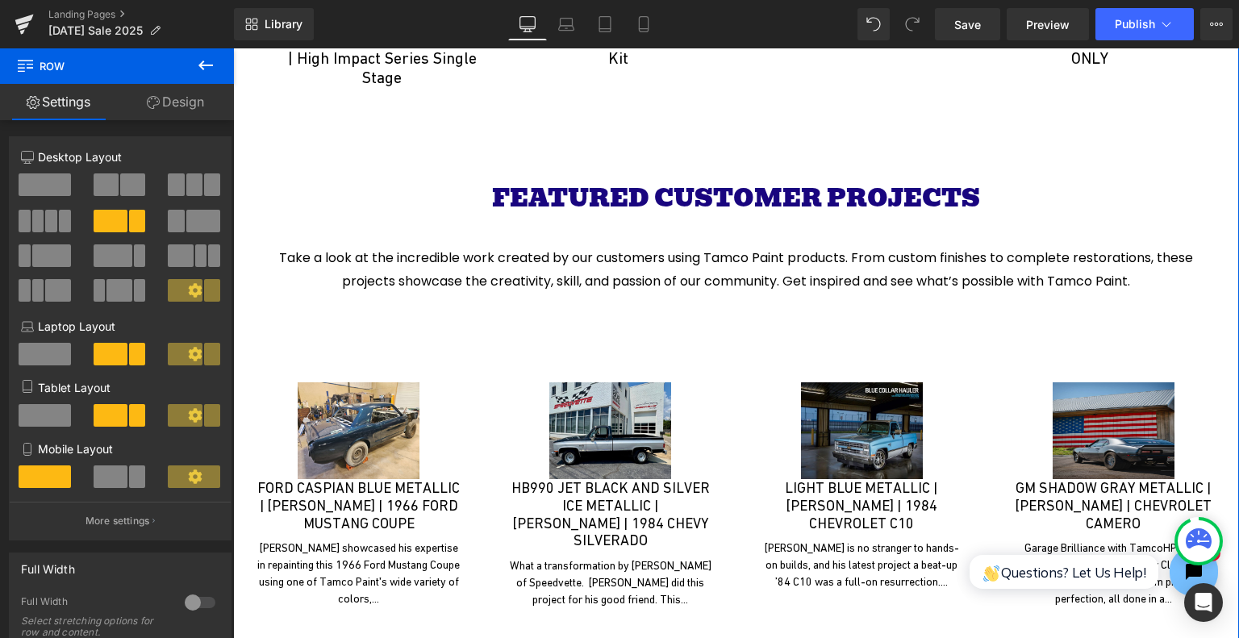
scroll to position [4317, 0]
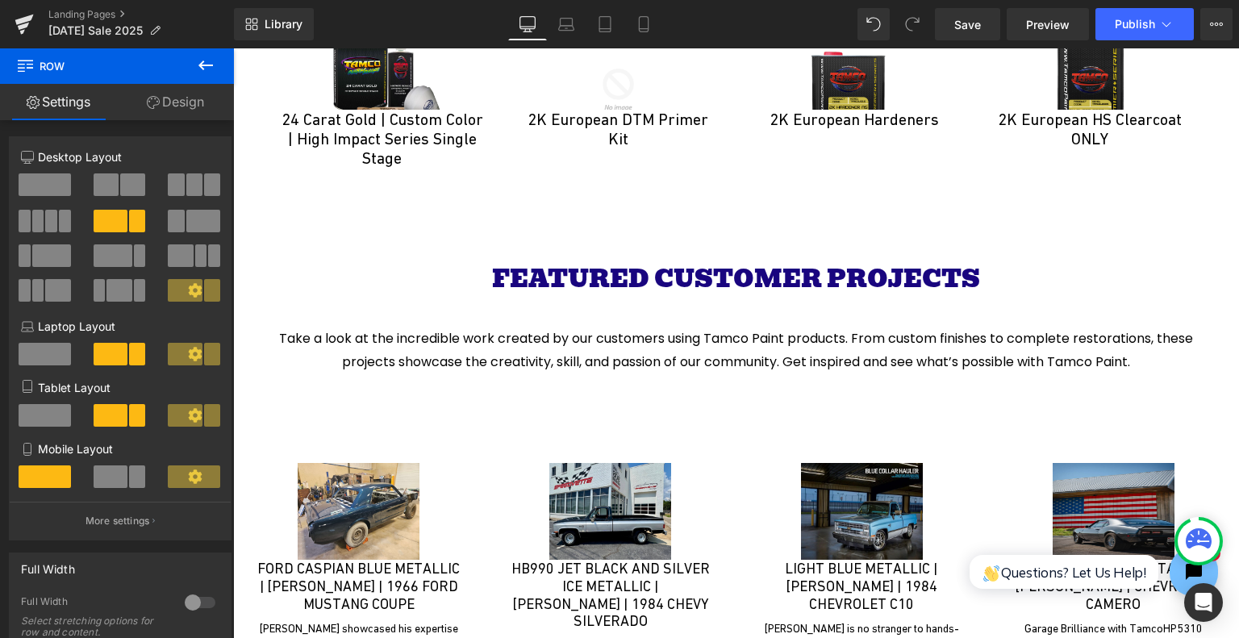
click at [217, 63] on button at bounding box center [206, 66] width 56 height 36
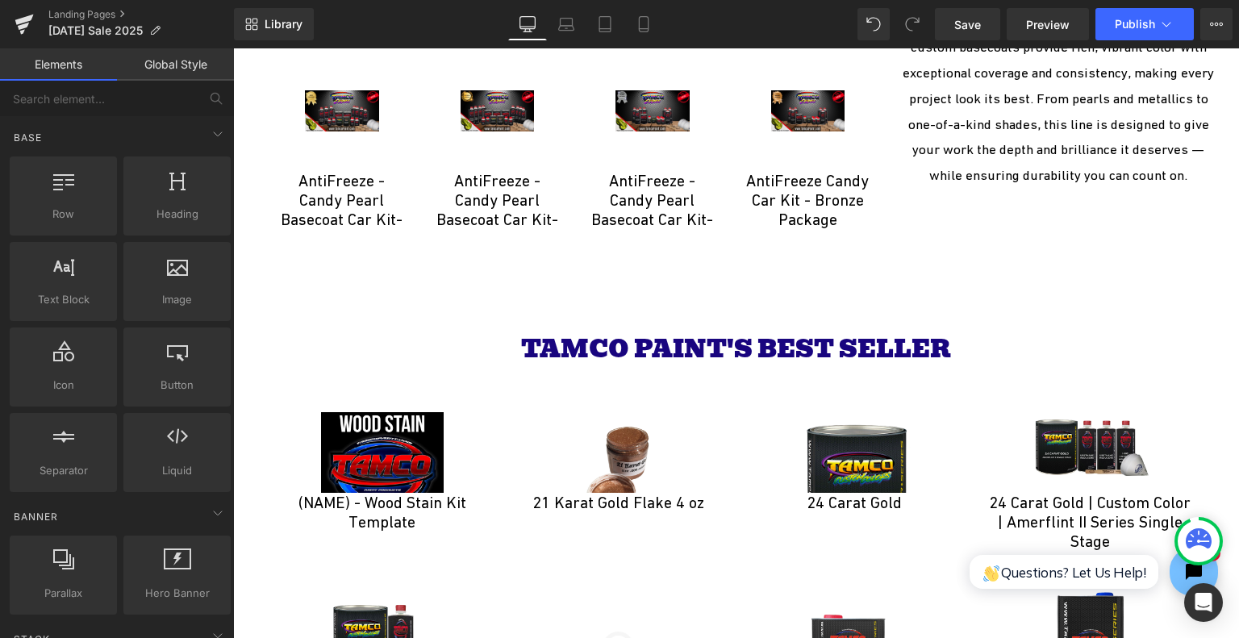
scroll to position [3752, 0]
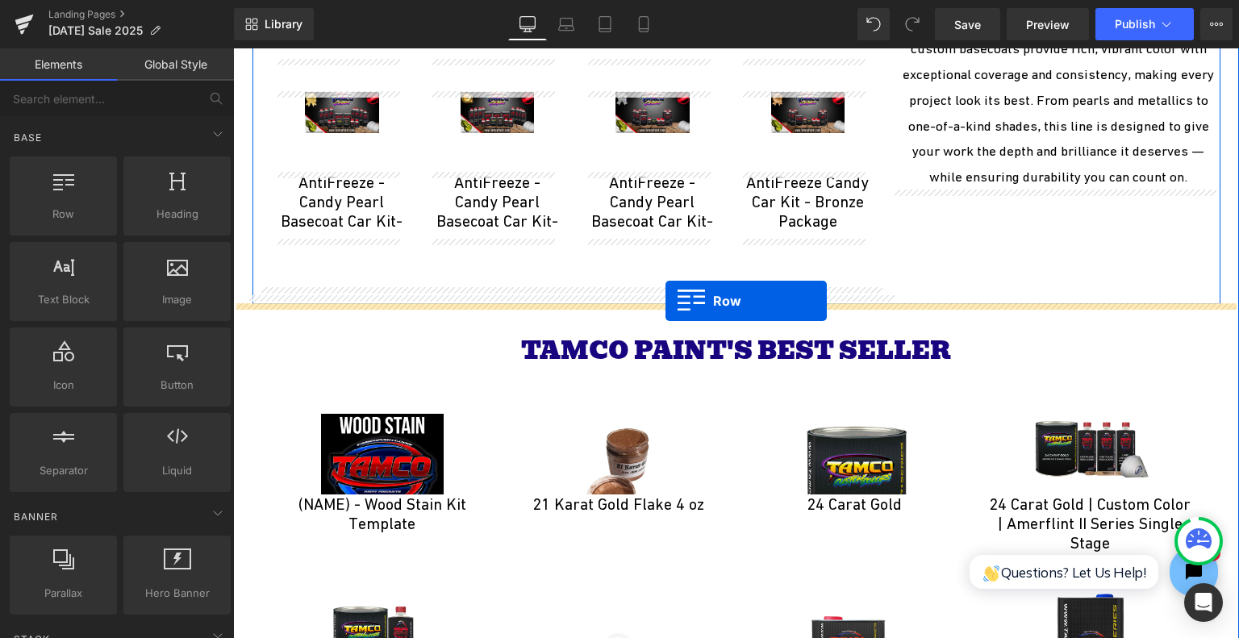
drag, startPoint x: 324, startPoint y: 261, endPoint x: 666, endPoint y: 301, distance: 344.4
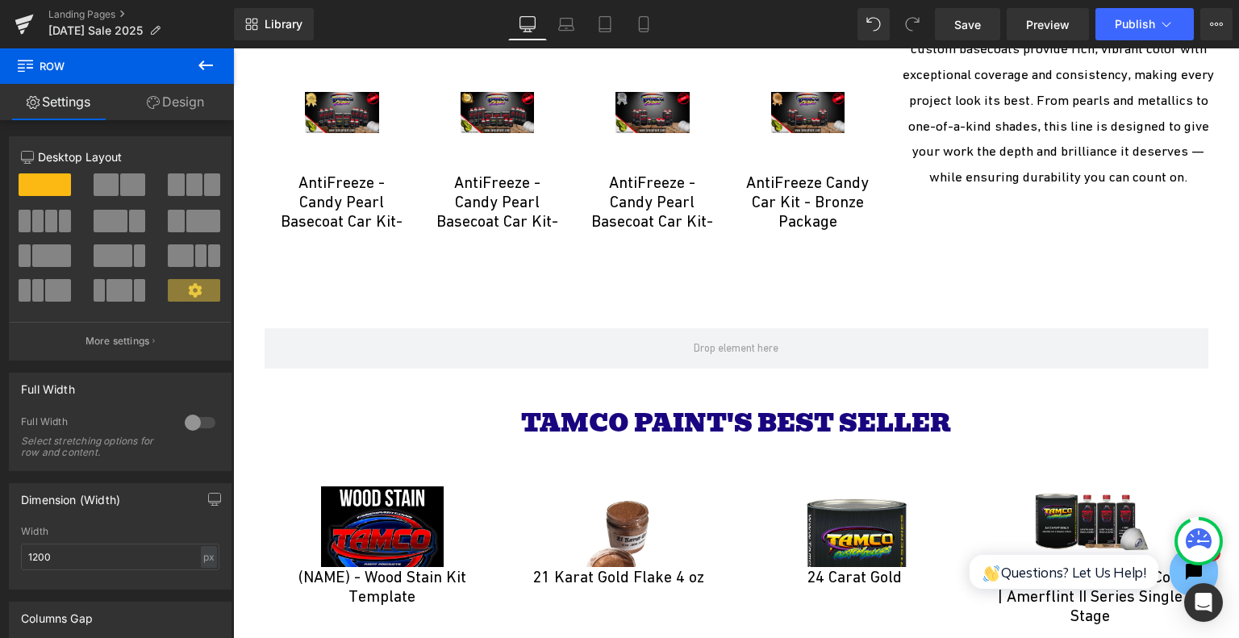
click at [207, 73] on icon at bounding box center [205, 65] width 19 height 19
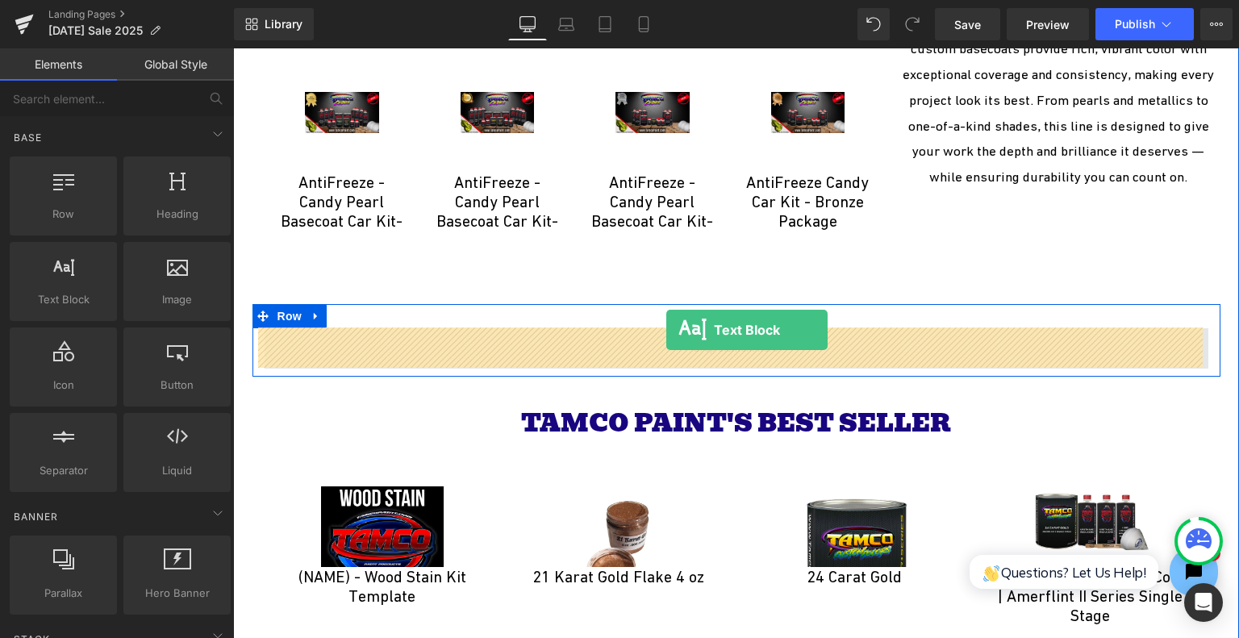
drag, startPoint x: 312, startPoint y: 328, endPoint x: 666, endPoint y: 330, distance: 354.2
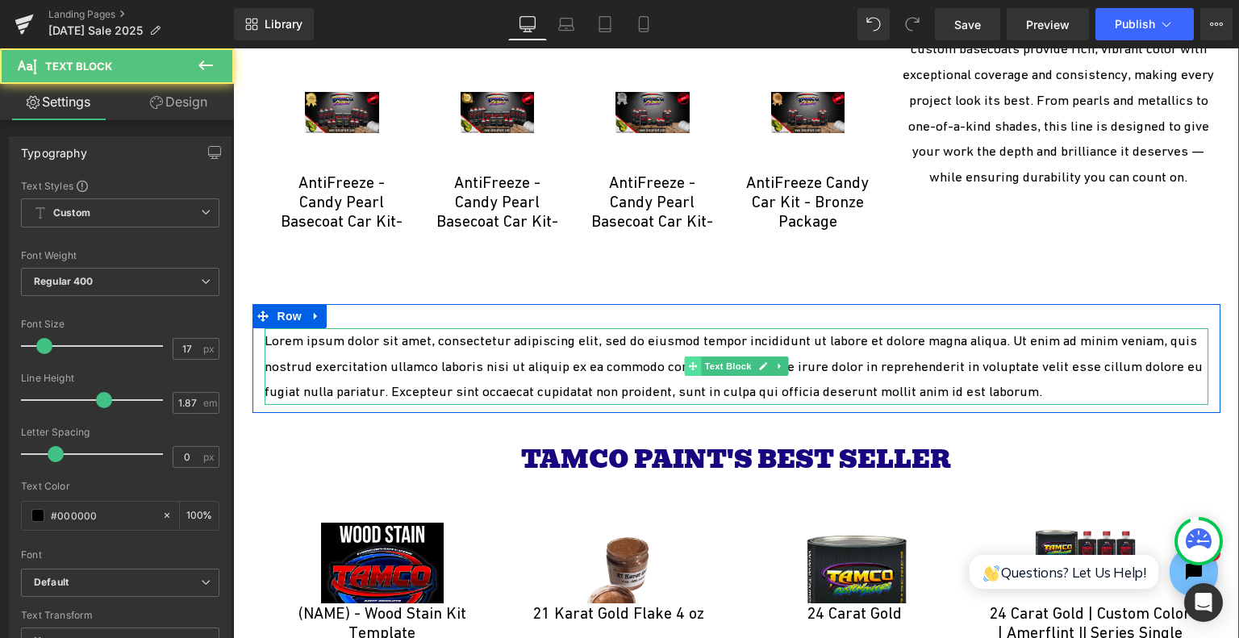
click at [687, 360] on span at bounding box center [692, 366] width 17 height 19
click at [701, 345] on p "Lorem ipsum dolor sit amet, consectetur adipiscing elit, sed do eiusmod tempor …" at bounding box center [737, 366] width 944 height 77
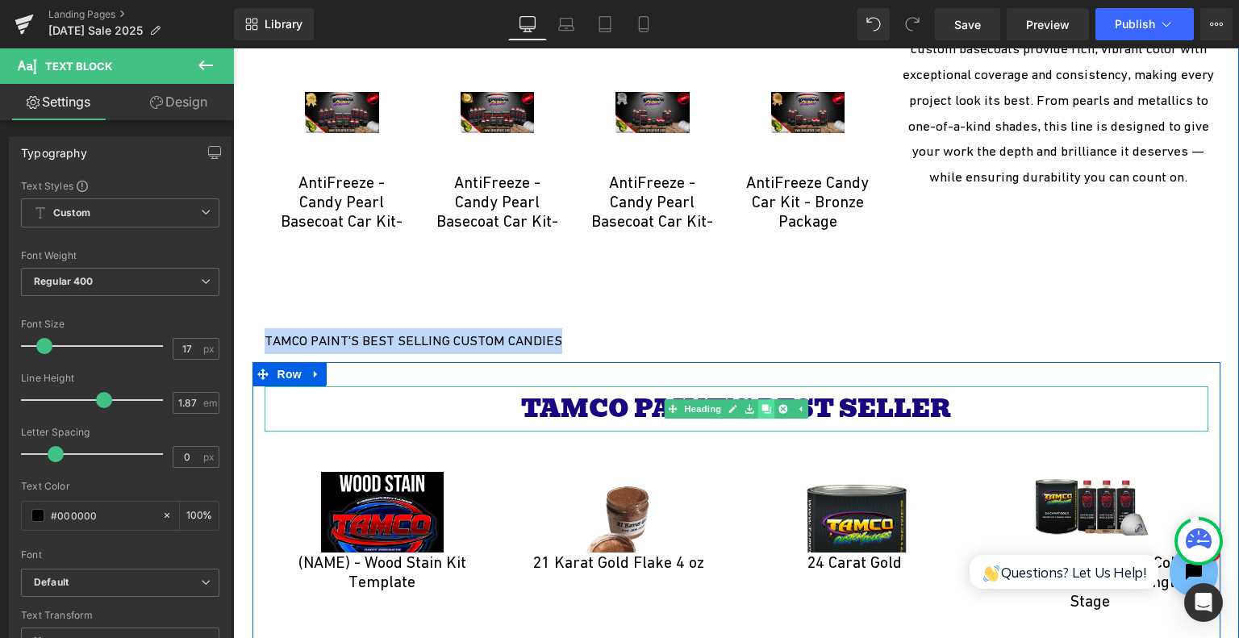
click at [766, 408] on link at bounding box center [766, 408] width 17 height 19
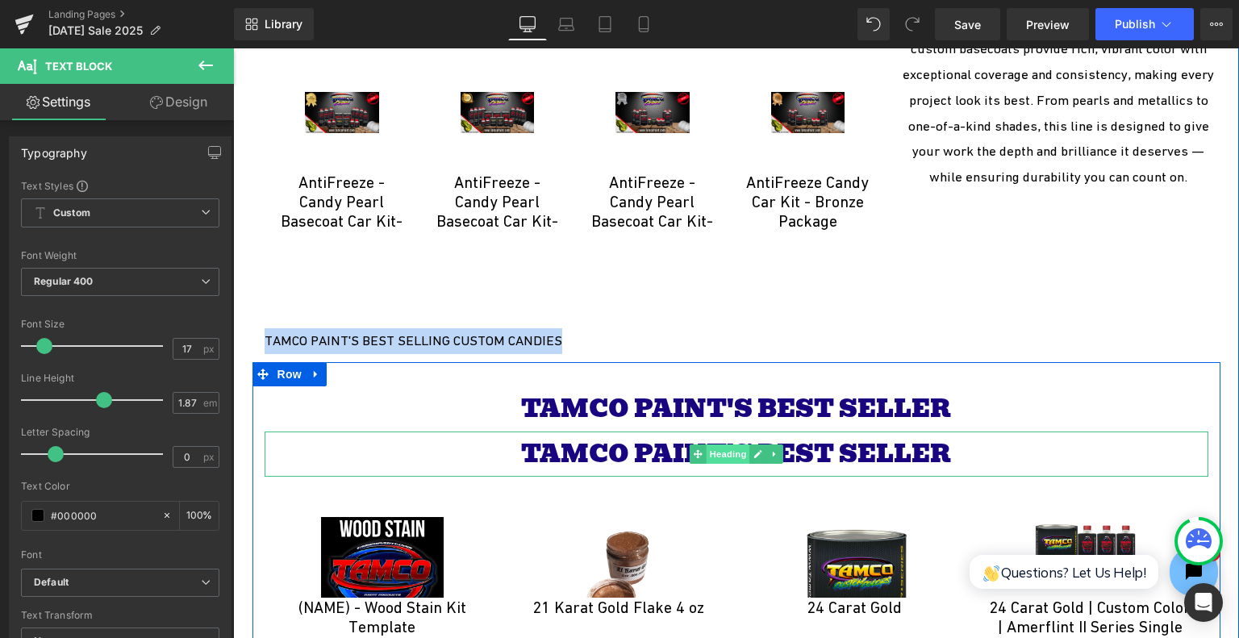
click at [725, 454] on span "Heading" at bounding box center [728, 454] width 44 height 19
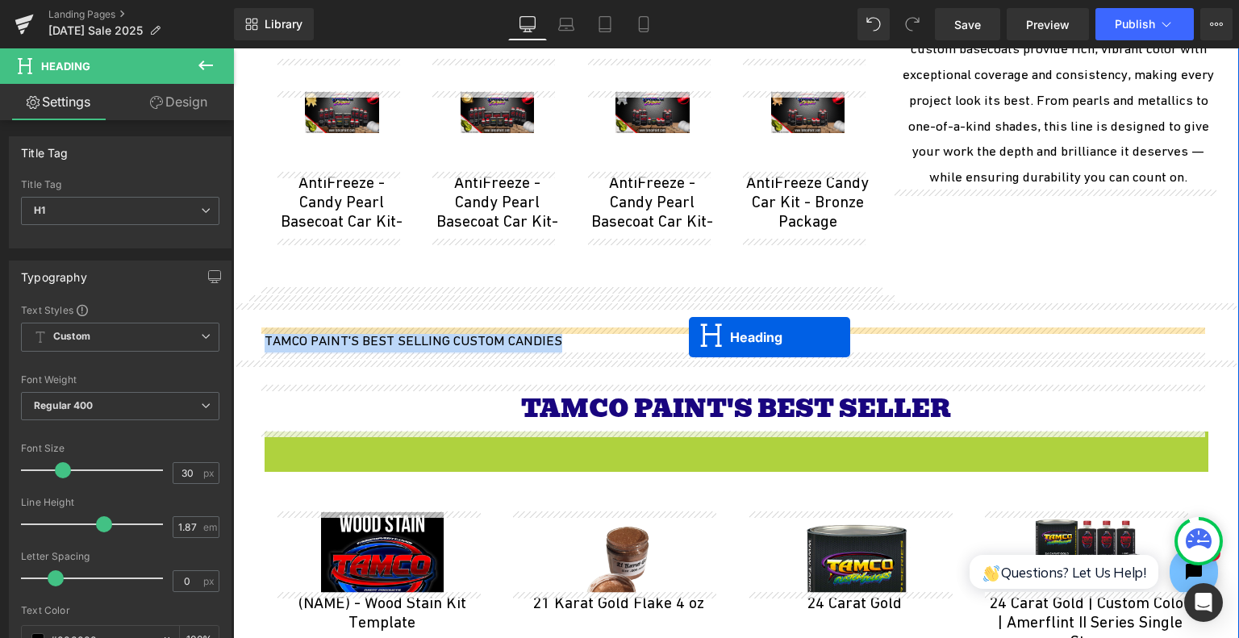
drag, startPoint x: 691, startPoint y: 454, endPoint x: 689, endPoint y: 337, distance: 117.0
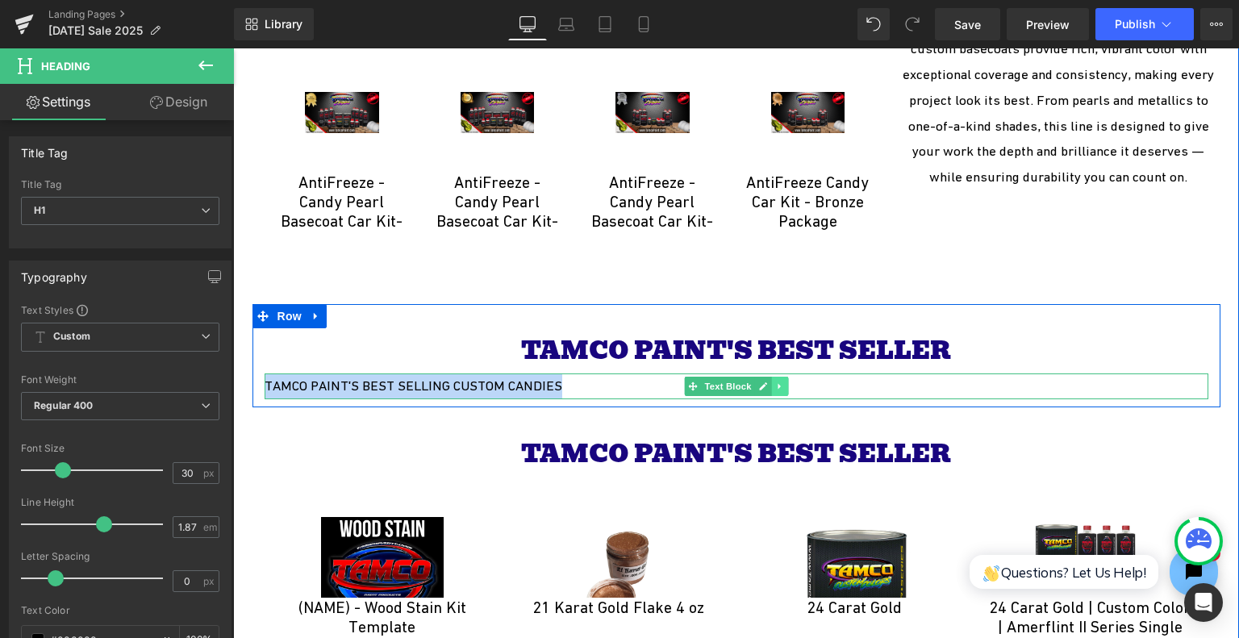
click at [775, 383] on icon at bounding box center [779, 387] width 9 height 10
click at [783, 383] on icon at bounding box center [787, 387] width 9 height 10
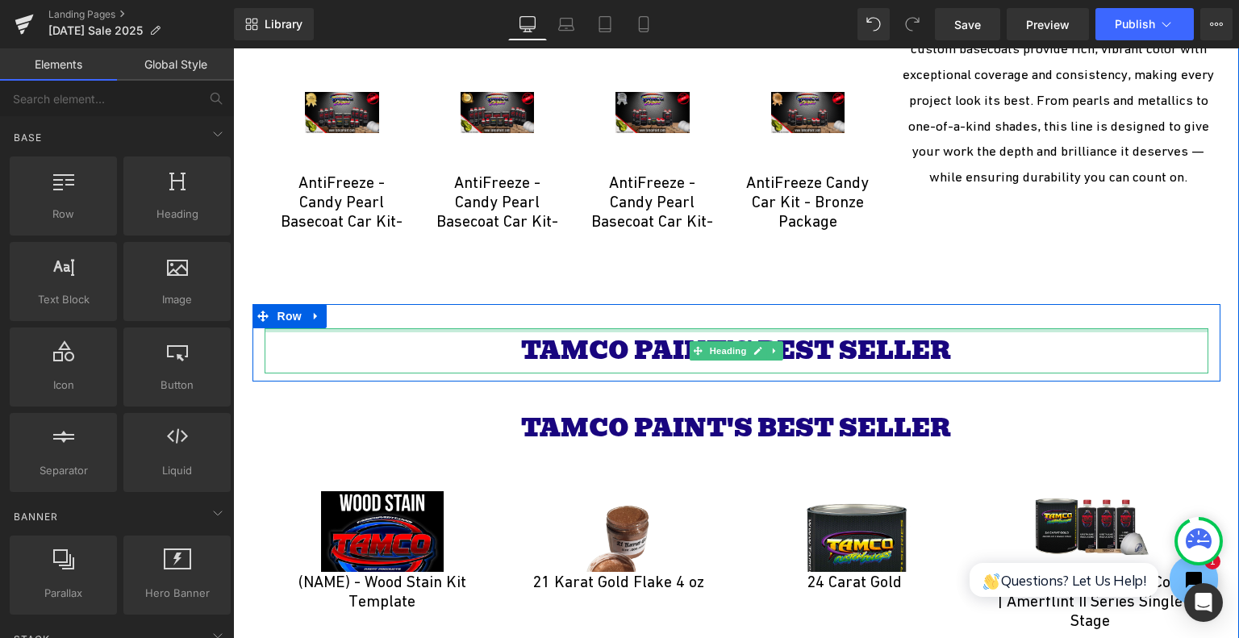
click at [831, 348] on span "TAMCO PAINT'S BEST SELLER" at bounding box center [736, 351] width 430 height 40
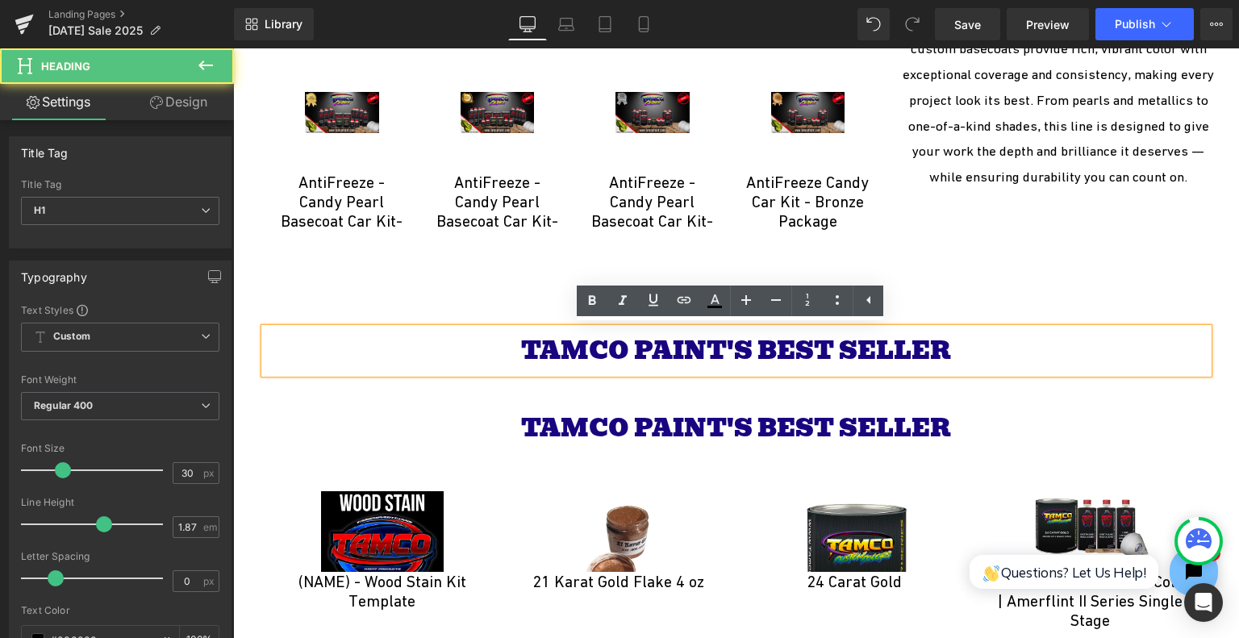
click at [858, 349] on span "TAMCO PAINT'S BEST SELLER" at bounding box center [736, 351] width 430 height 40
drag, startPoint x: 912, startPoint y: 349, endPoint x: 982, endPoint y: 349, distance: 70.2
click at [982, 349] on h1 "TAMCO PAINT'S BEST SELLER" at bounding box center [737, 350] width 944 height 45
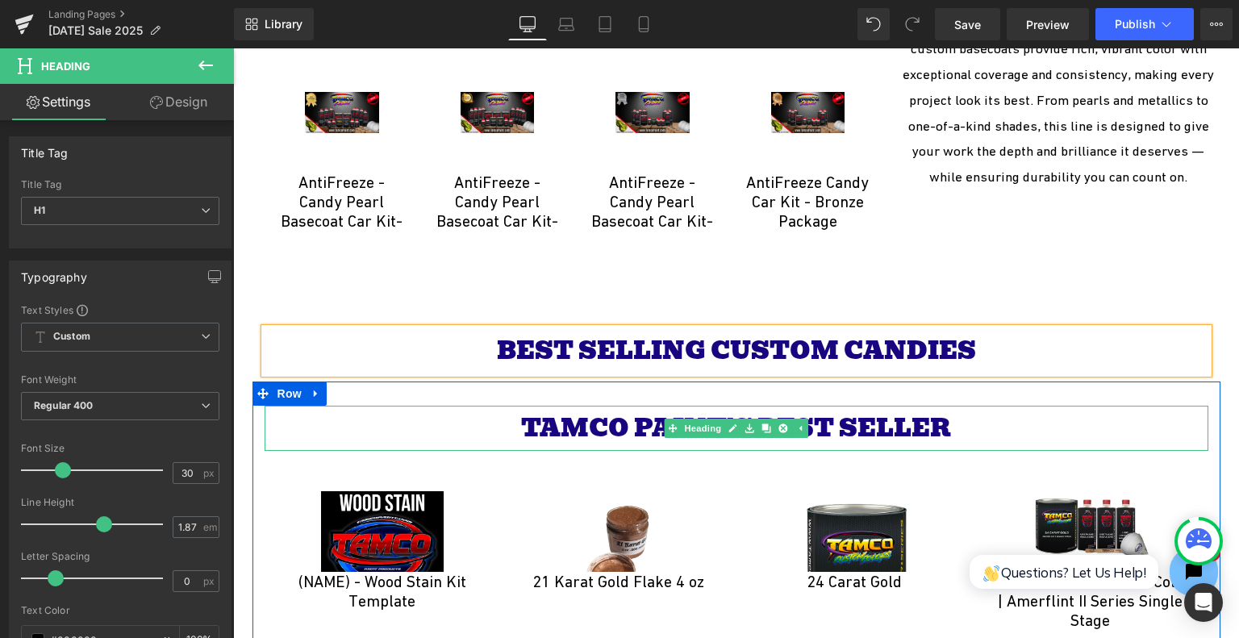
click at [1055, 413] on h1 "TAMCO PAINT'S BEST SELLER" at bounding box center [737, 428] width 944 height 45
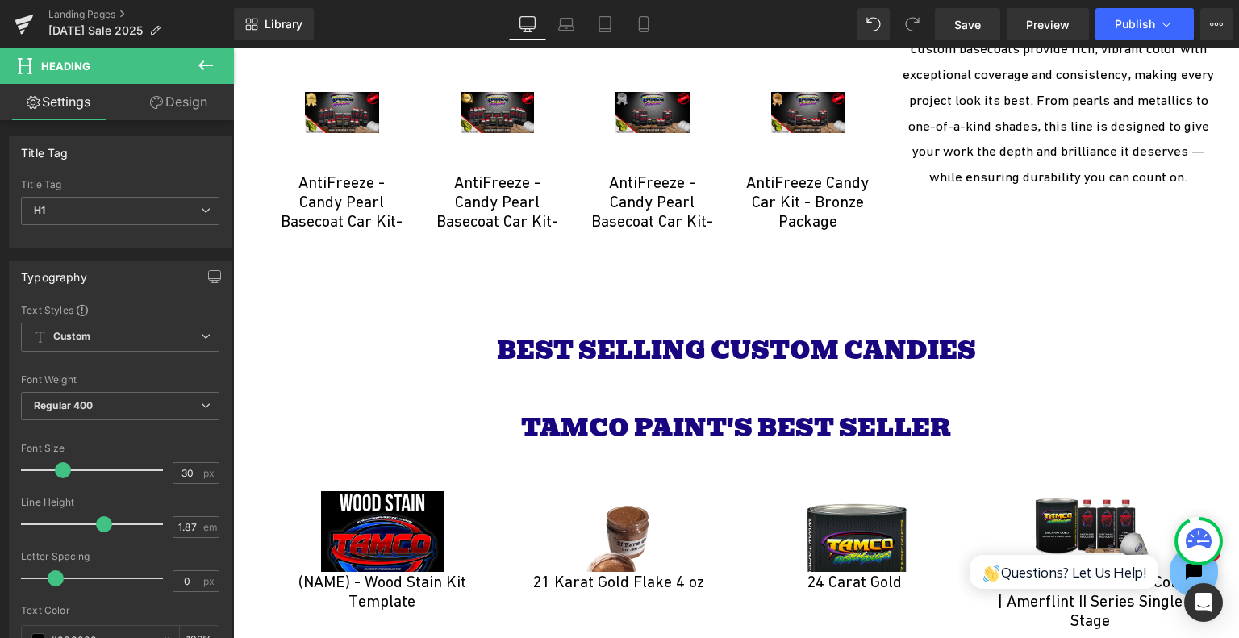
click at [214, 64] on icon at bounding box center [205, 65] width 19 height 19
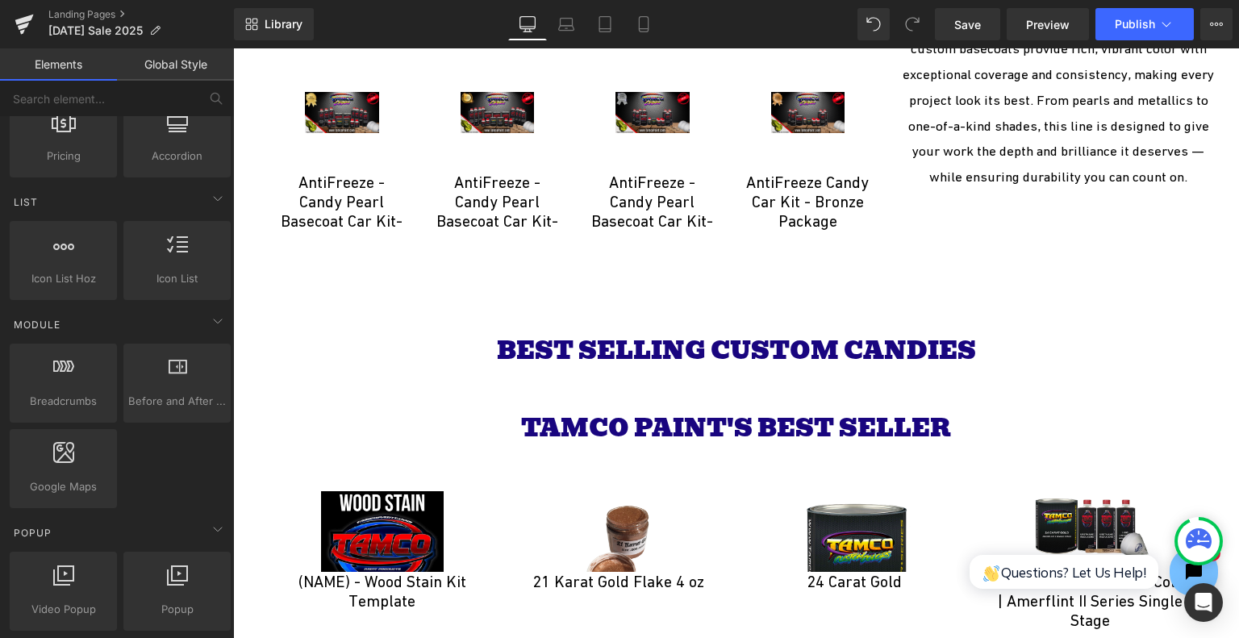
scroll to position [888, 0]
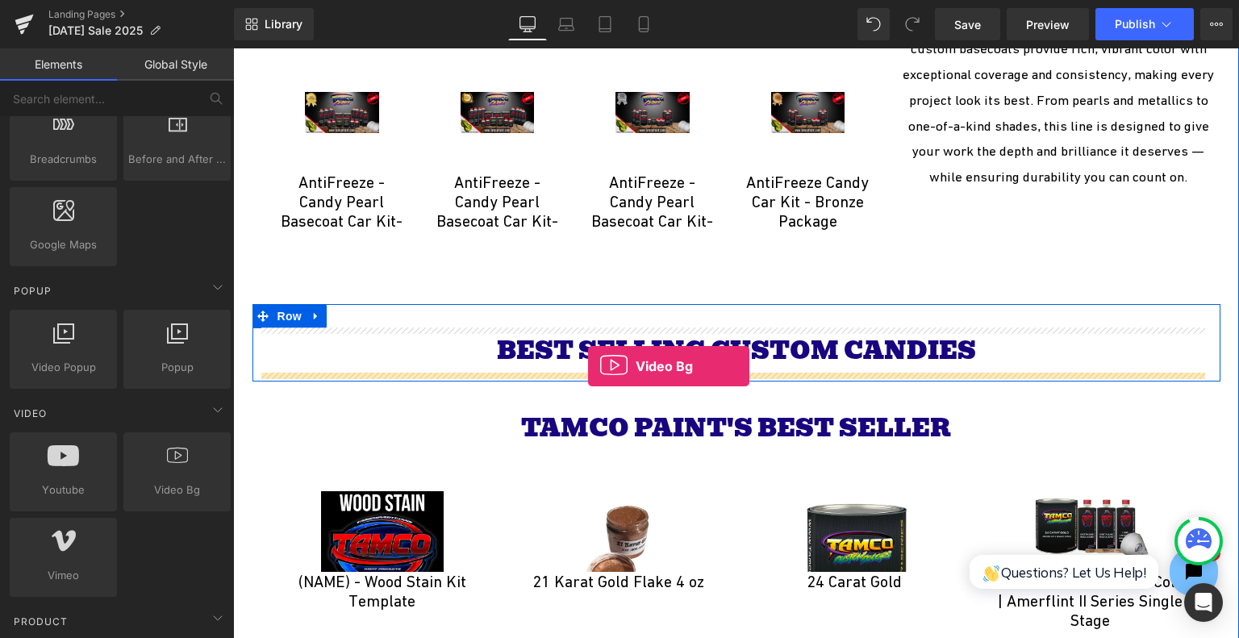
drag, startPoint x: 411, startPoint y: 533, endPoint x: 588, endPoint y: 366, distance: 243.1
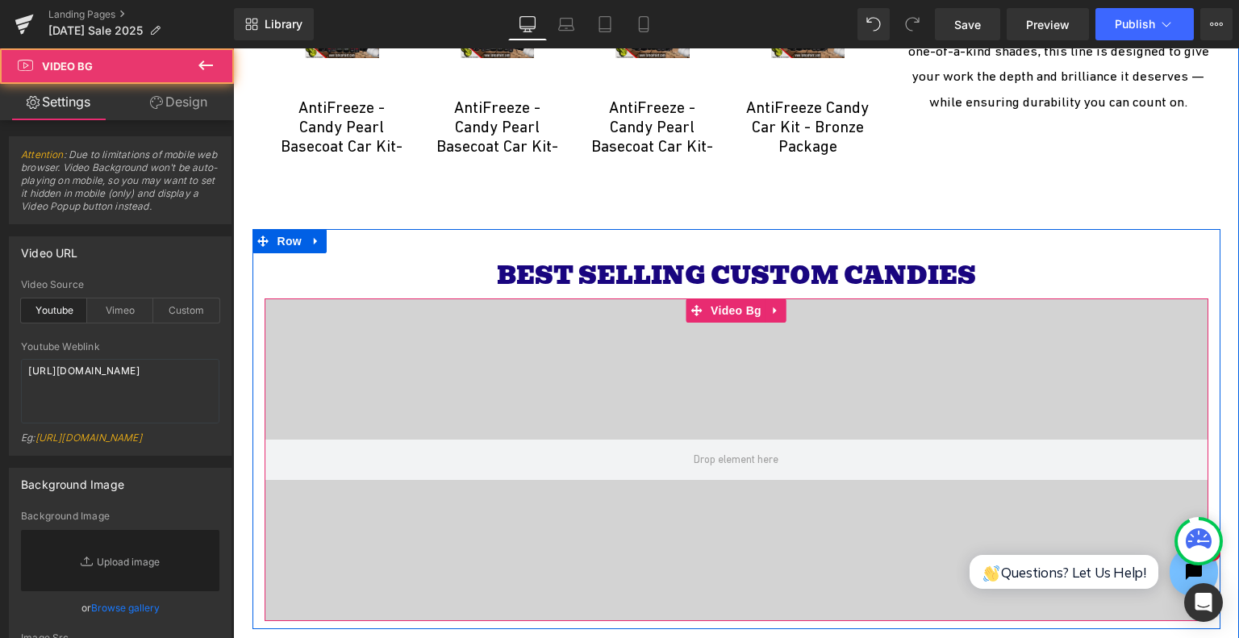
scroll to position [3913, 0]
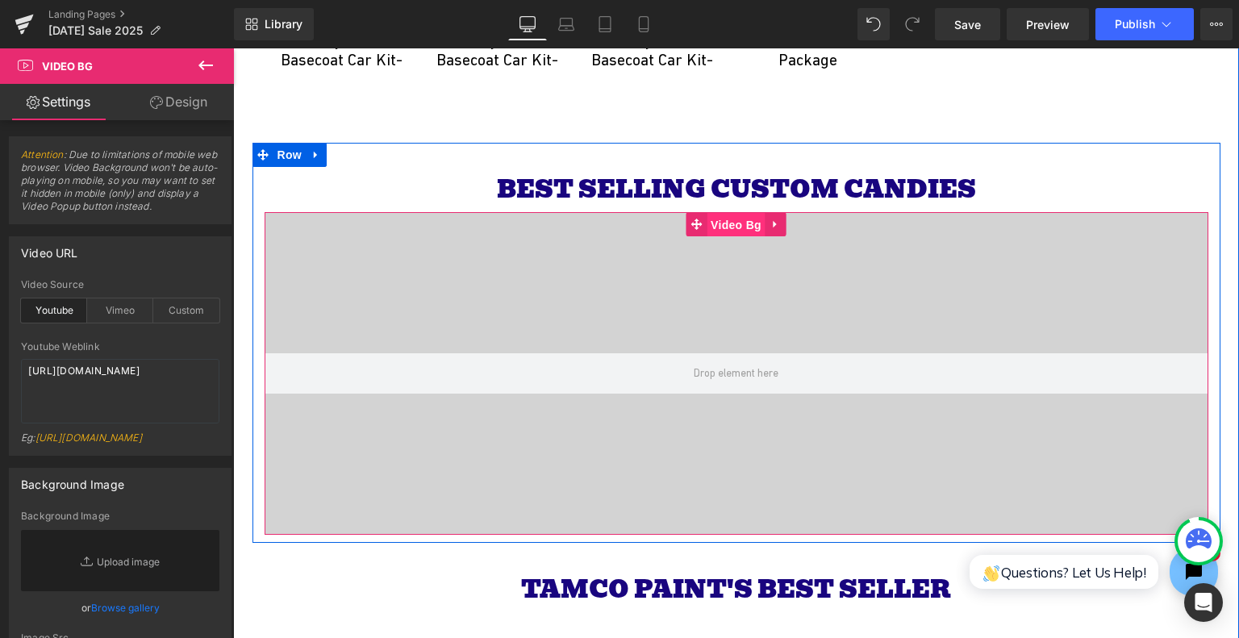
click at [733, 222] on span "Video Bg" at bounding box center [736, 225] width 59 height 24
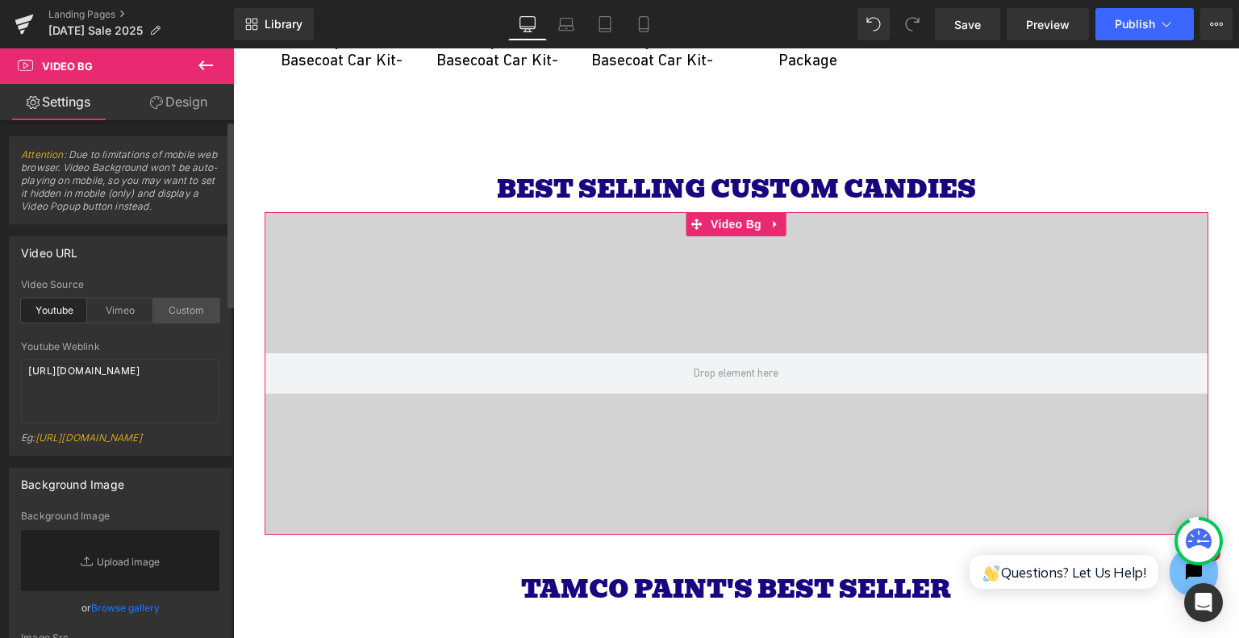
click at [178, 306] on div "Custom" at bounding box center [186, 311] width 66 height 24
click at [156, 375] on textarea "https://cdn.shopify.com/s/files/1/0263/4153/9917/files/Stamped_Reviews.mp4?v=15…" at bounding box center [120, 391] width 198 height 65
paste textarea "videos/c/o/v/d43b04c7c58c42db8921025dbe12ca55.mov"
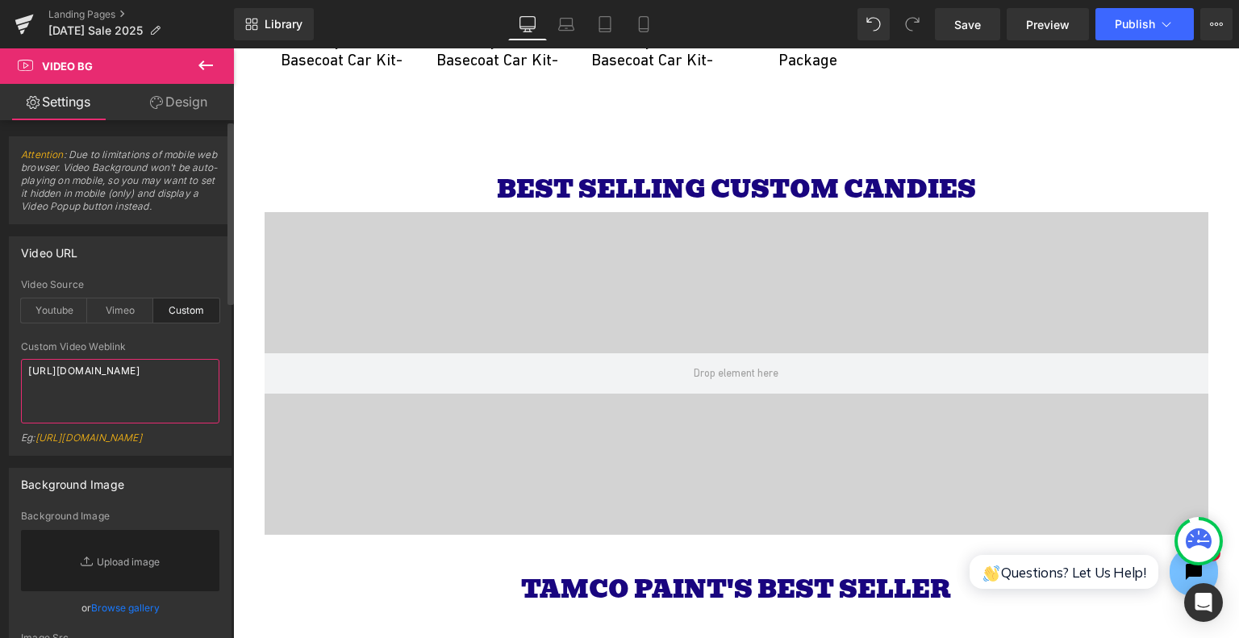
type textarea "https://cdn.shopify.com/videos/c/o/v/d43b04c7c58c42db8921025dbe12ca55.mov"
drag, startPoint x: 204, startPoint y: 69, endPoint x: 173, endPoint y: 123, distance: 61.9
click at [204, 69] on icon at bounding box center [205, 65] width 19 height 19
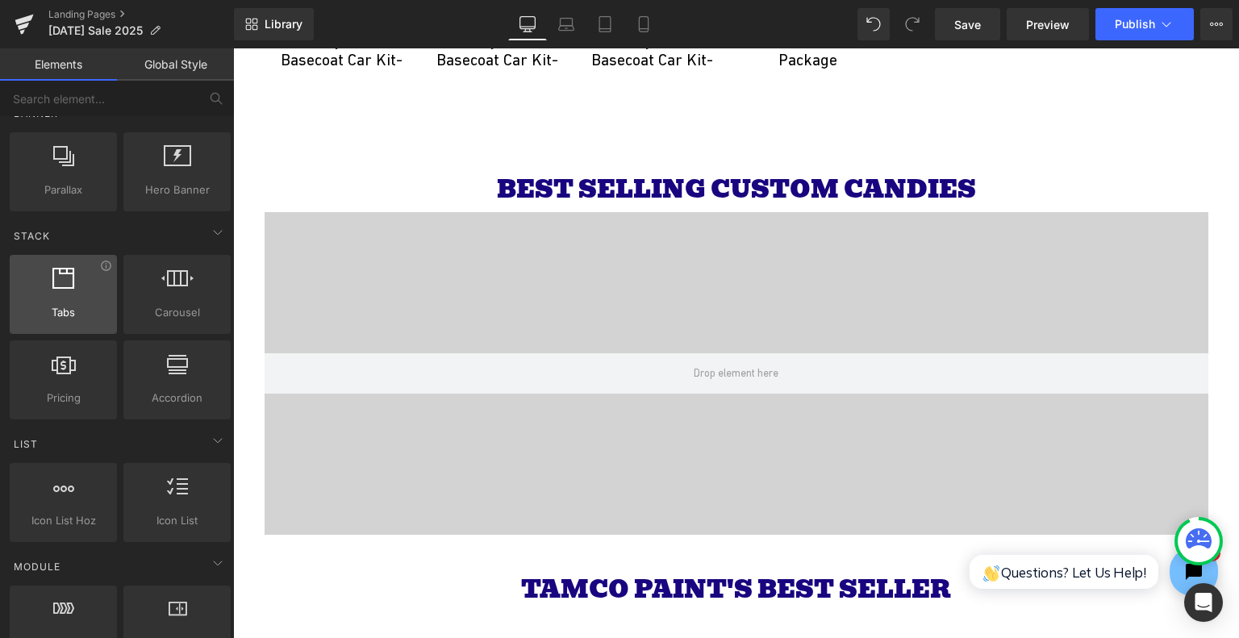
scroll to position [0, 0]
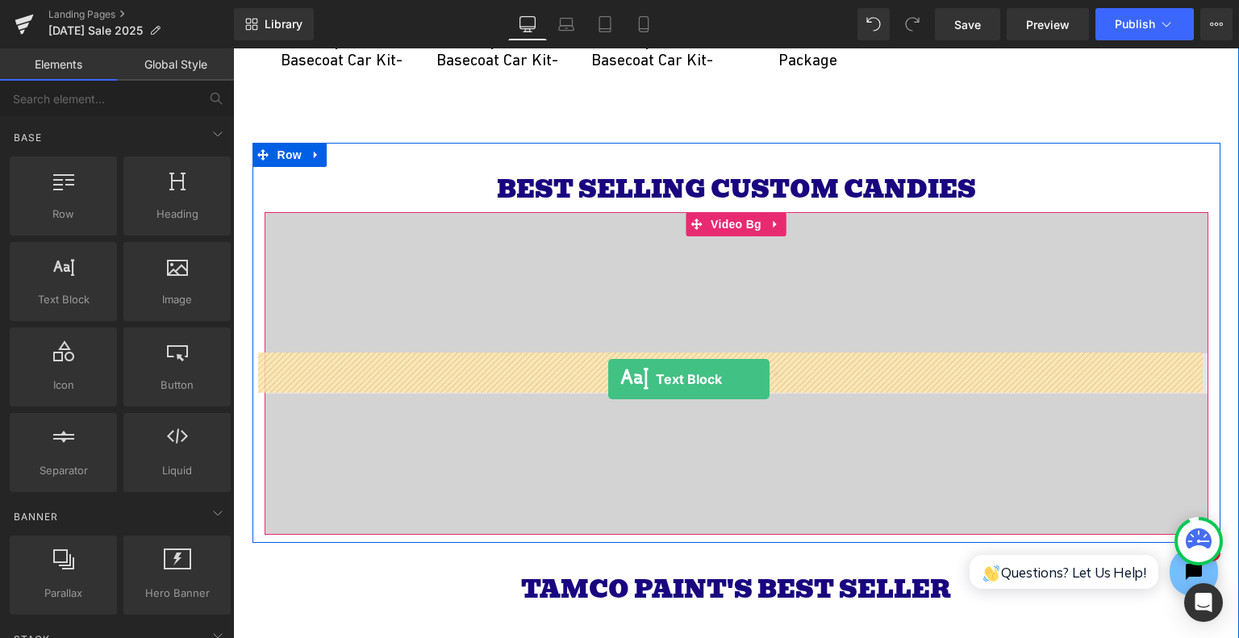
drag, startPoint x: 307, startPoint y: 360, endPoint x: 608, endPoint y: 379, distance: 301.6
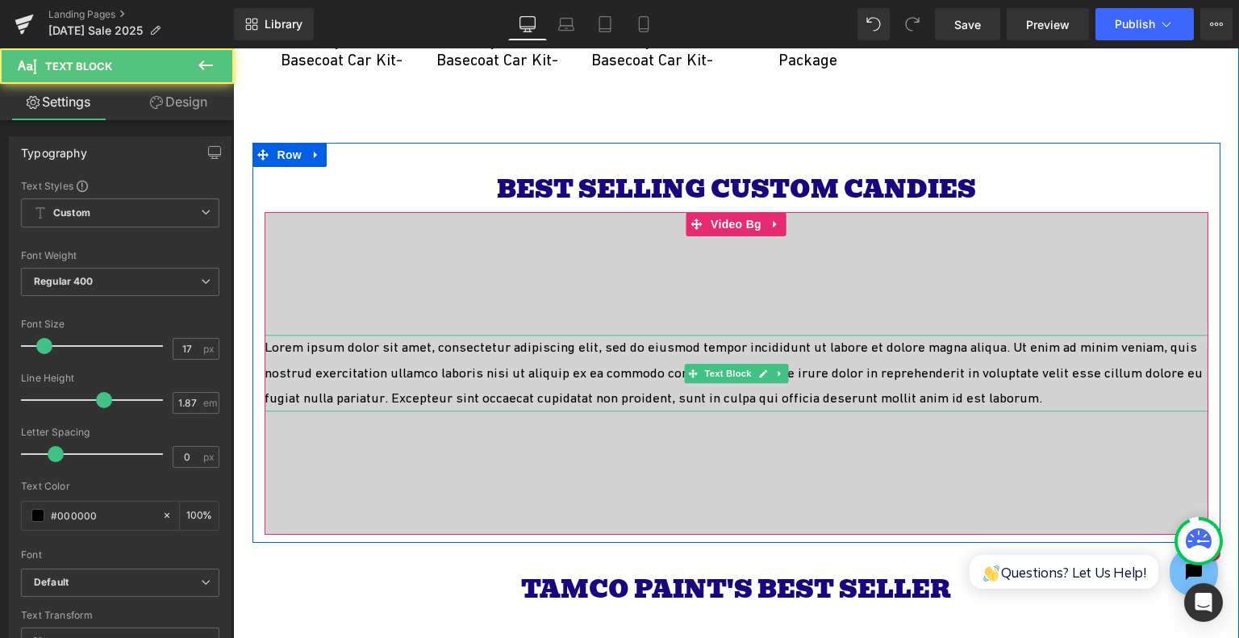
click at [700, 361] on p "Lorem ipsum dolor sit amet, consectetur adipiscing elit, sed do eiusmod tempor …" at bounding box center [737, 373] width 944 height 77
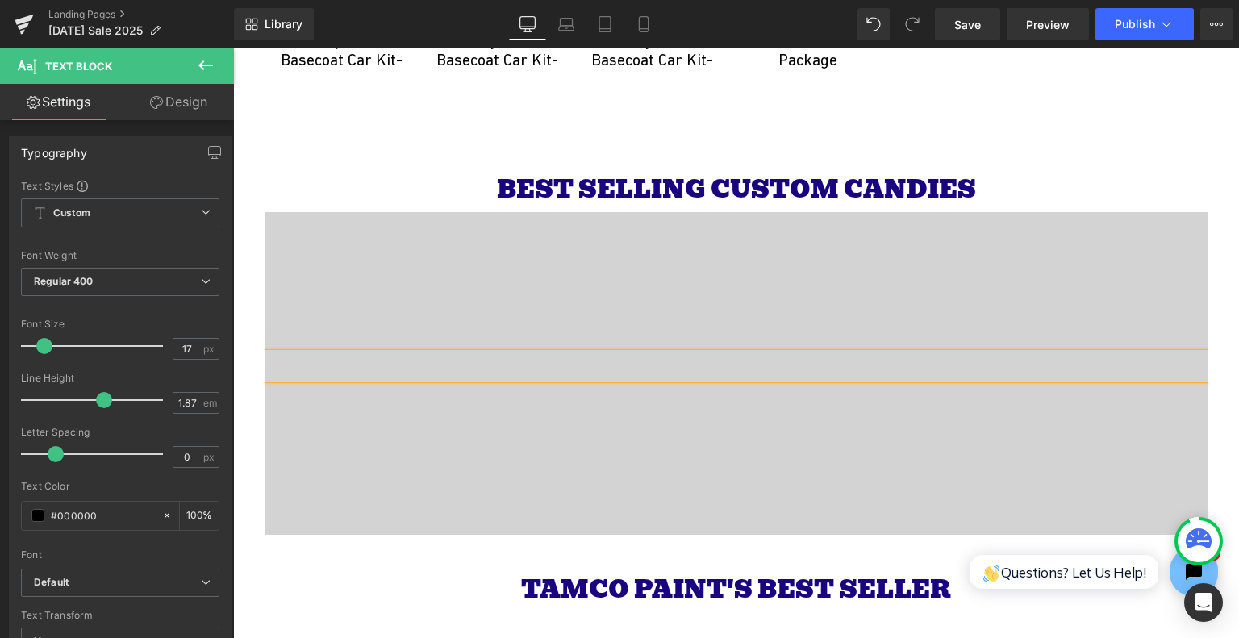
scroll to position [3931, 0]
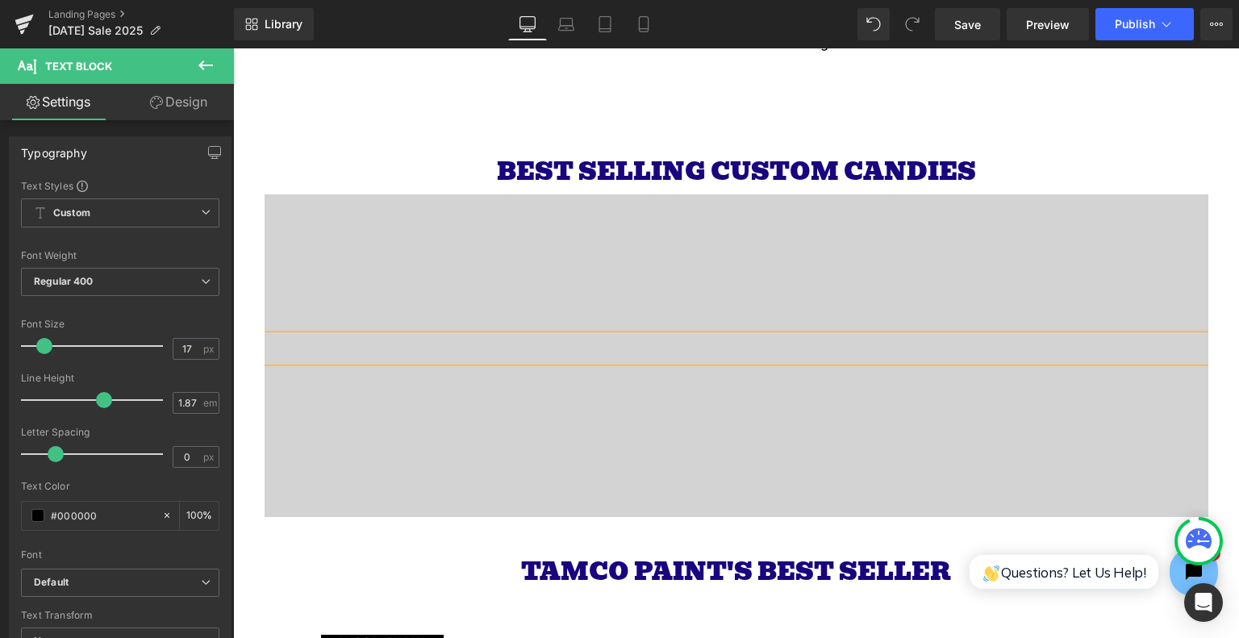
click at [725, 205] on div at bounding box center [737, 355] width 944 height 323
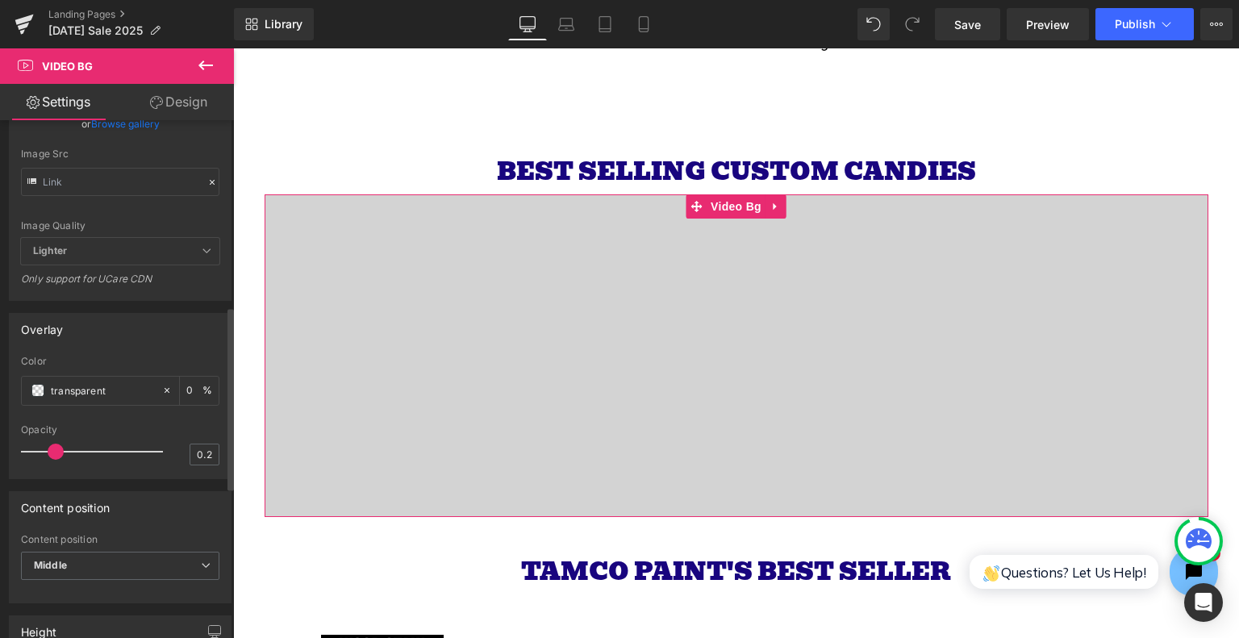
scroll to position [726, 0]
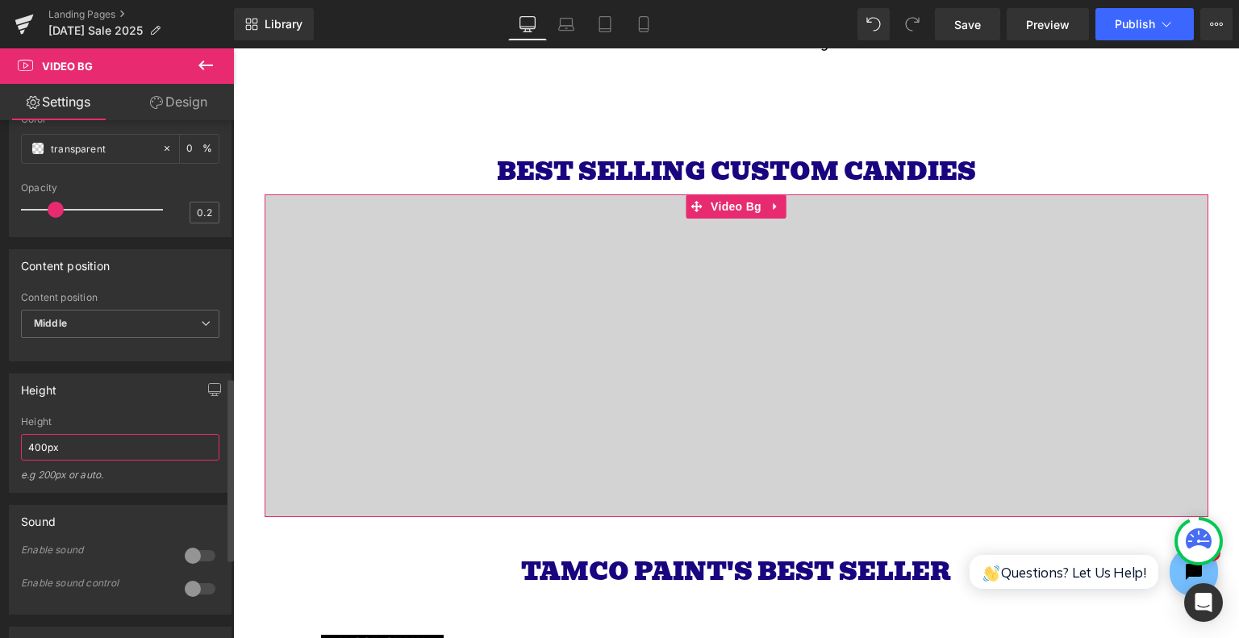
click at [129, 461] on input "400px" at bounding box center [120, 447] width 198 height 27
click at [130, 461] on input "400px" at bounding box center [120, 447] width 198 height 27
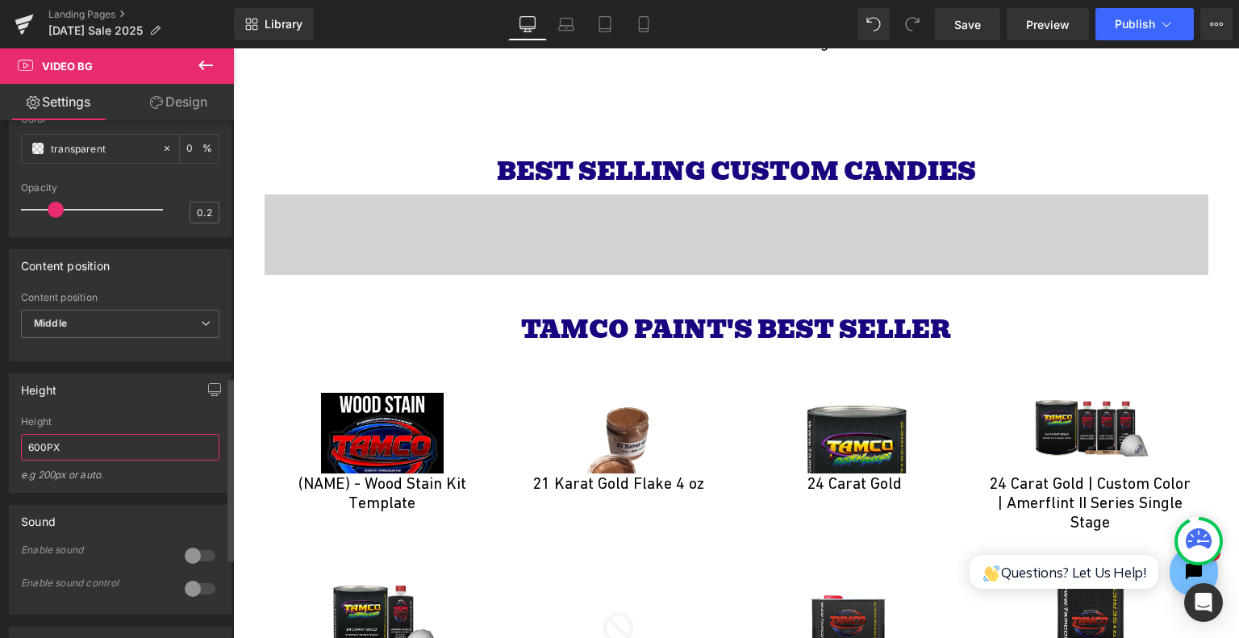
type input "600PX"
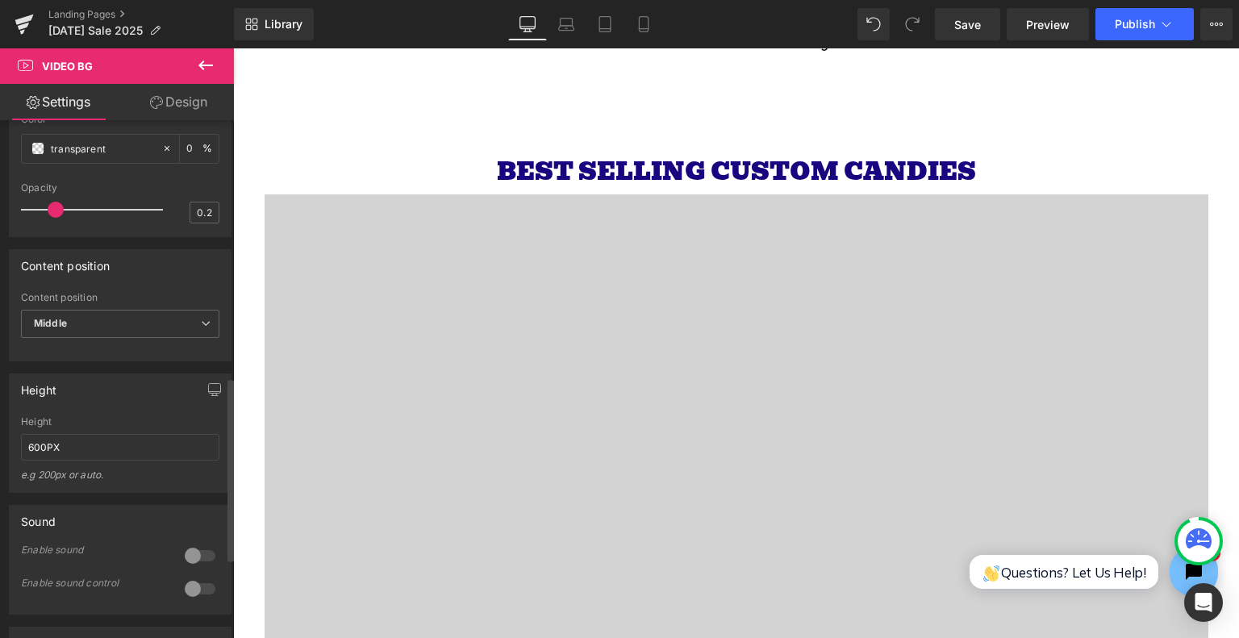
click at [140, 405] on div "Height" at bounding box center [120, 389] width 221 height 31
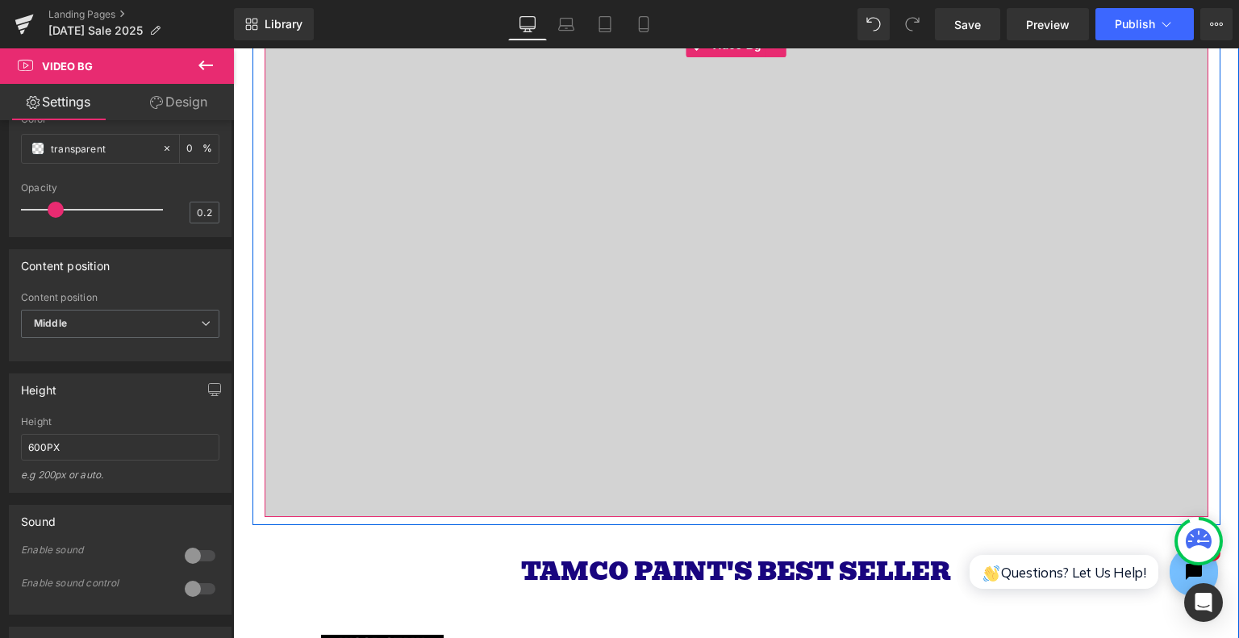
scroll to position [4173, 0]
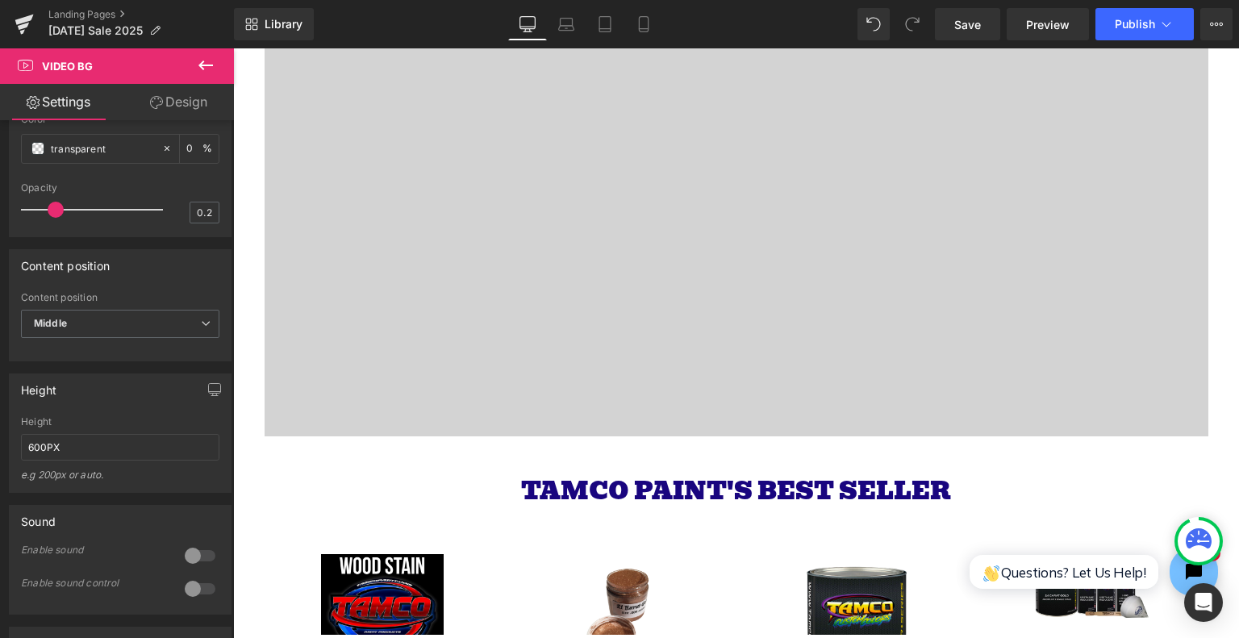
click at [203, 61] on icon at bounding box center [205, 66] width 15 height 10
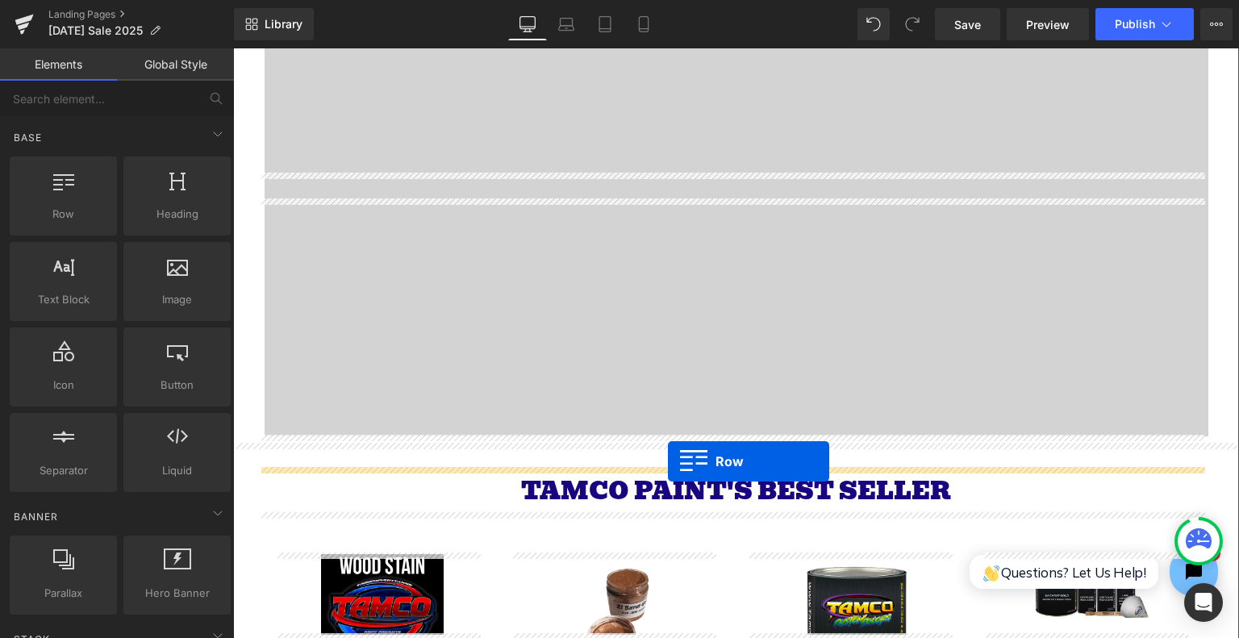
drag, startPoint x: 311, startPoint y: 270, endPoint x: 668, endPoint y: 462, distance: 404.7
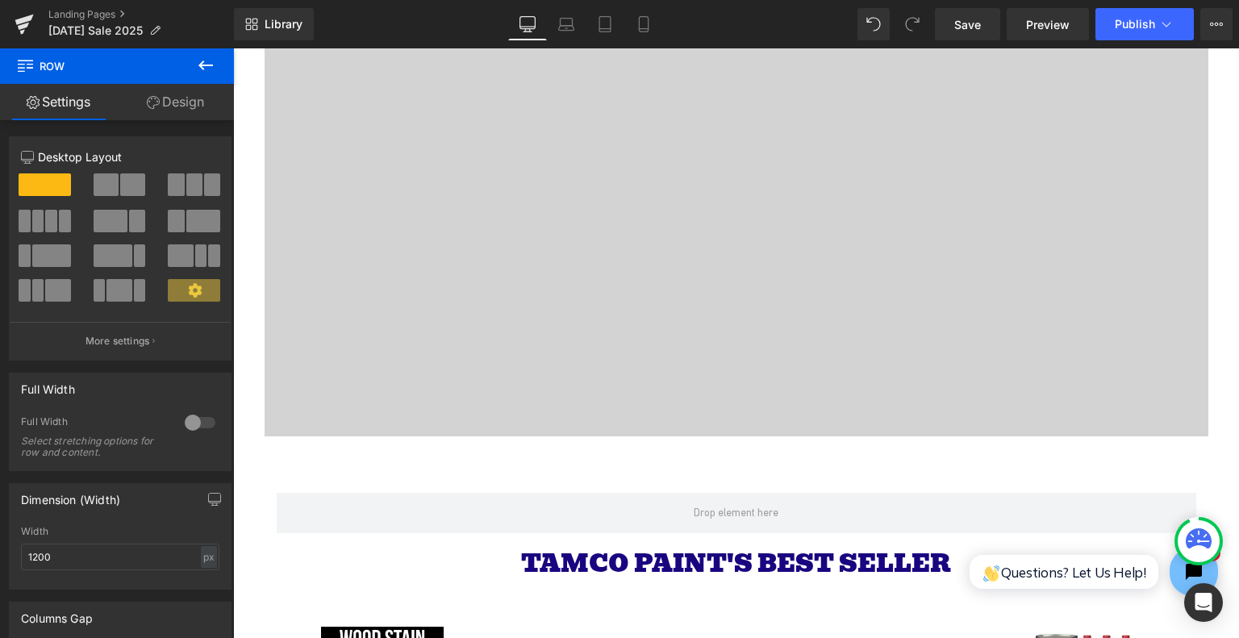
click at [202, 69] on icon at bounding box center [205, 66] width 15 height 10
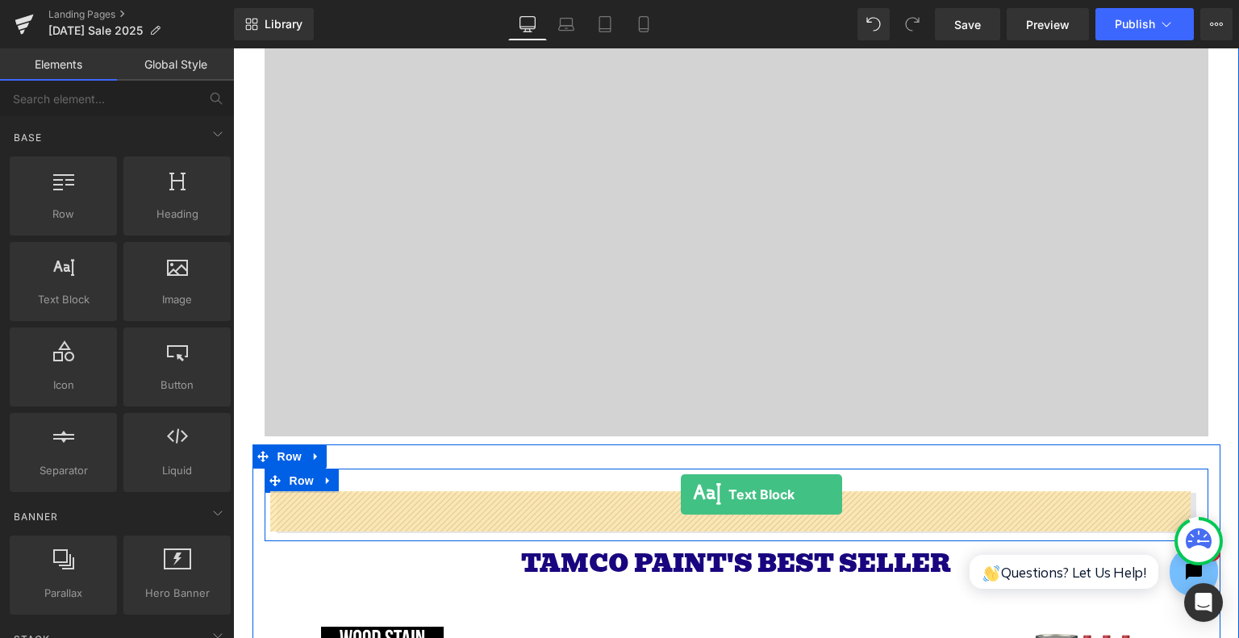
drag, startPoint x: 412, startPoint y: 363, endPoint x: 681, endPoint y: 495, distance: 299.1
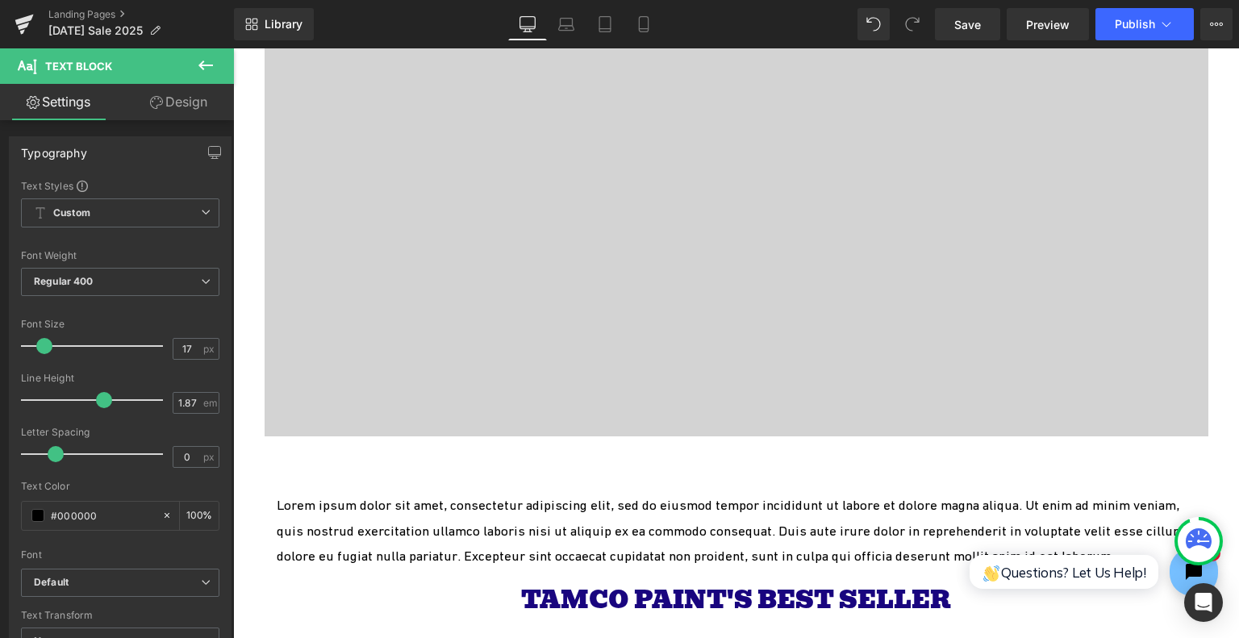
click at [209, 68] on icon at bounding box center [205, 65] width 19 height 19
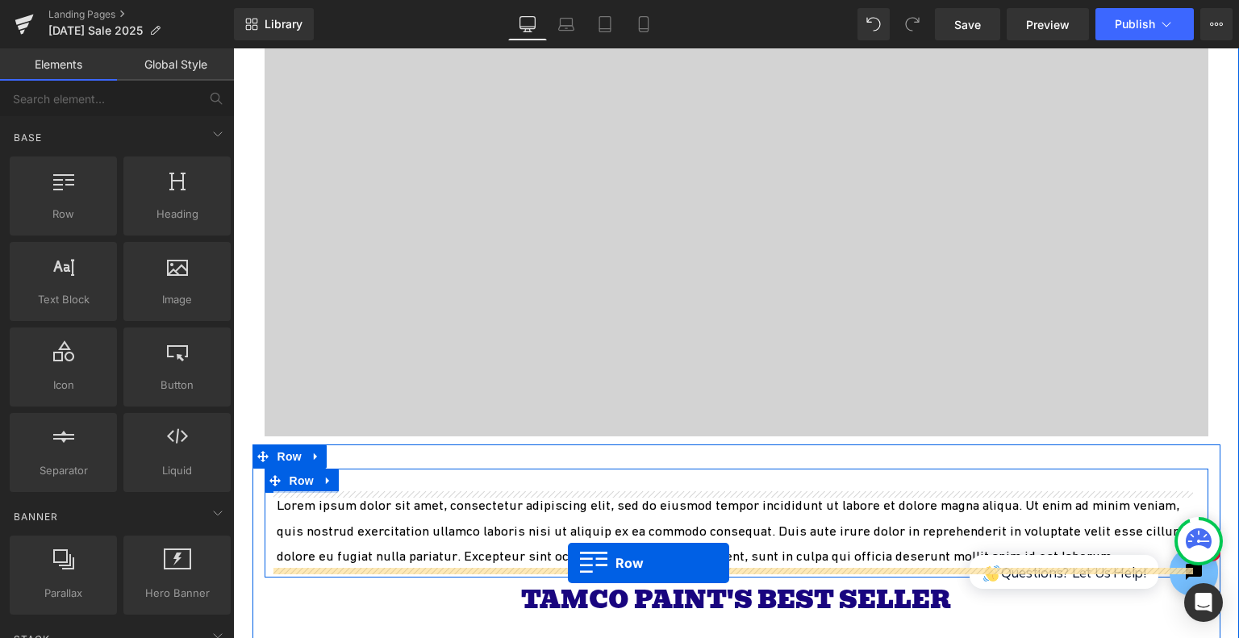
drag, startPoint x: 302, startPoint y: 253, endPoint x: 568, endPoint y: 564, distance: 409.1
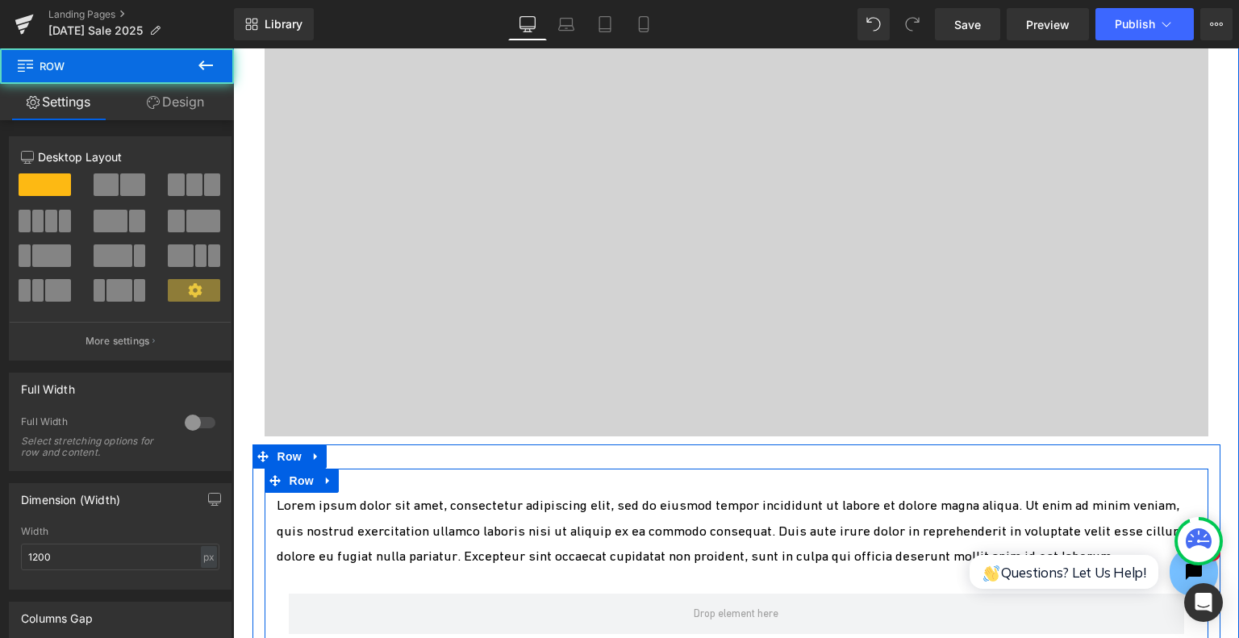
scroll to position [4415, 0]
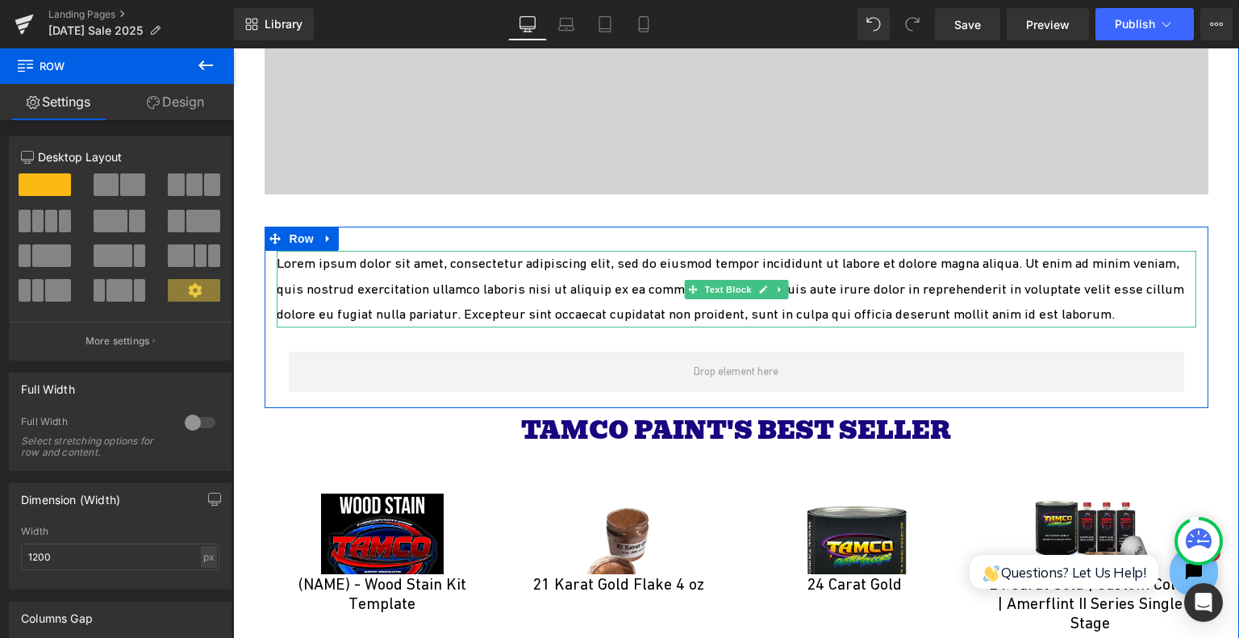
click at [727, 257] on p "Lorem ipsum dolor sit amet, consectetur adipiscing elit, sed do eiusmod tempor …" at bounding box center [737, 289] width 920 height 77
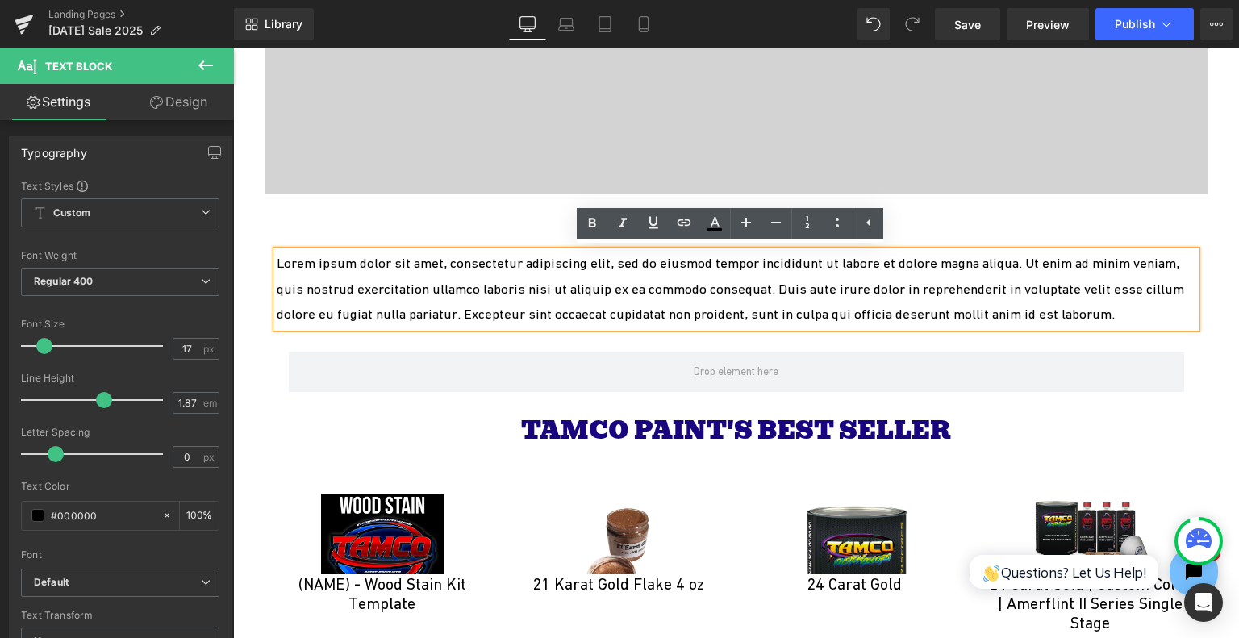
click at [685, 253] on p "Lorem ipsum dolor sit amet, consectetur adipiscing elit, sed do eiusmod tempor …" at bounding box center [737, 289] width 920 height 77
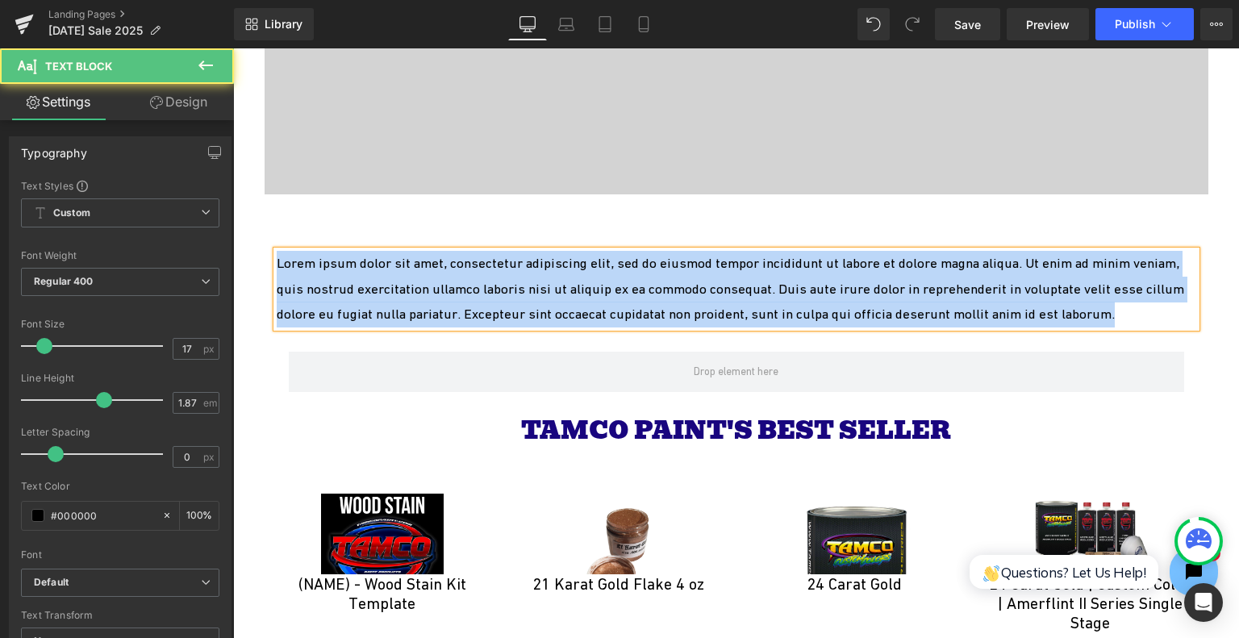
paste div
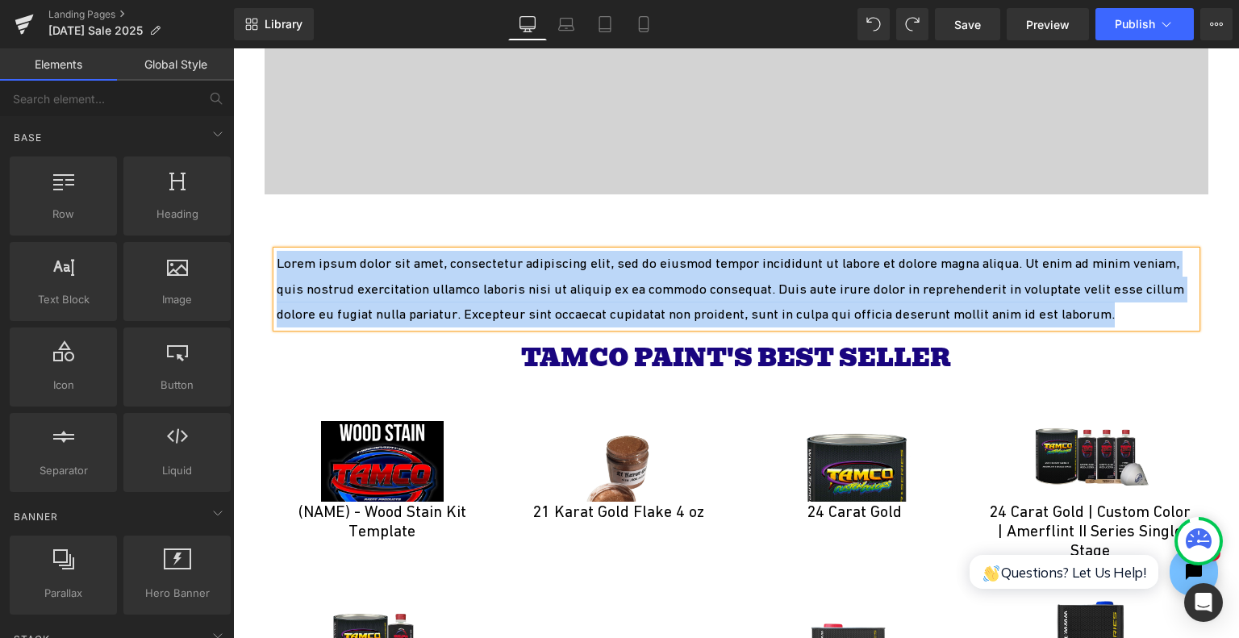
click at [605, 264] on p "Lorem ipsum dolor sit amet, consectetur adipiscing elit, sed do eiusmod tempor …" at bounding box center [737, 289] width 920 height 77
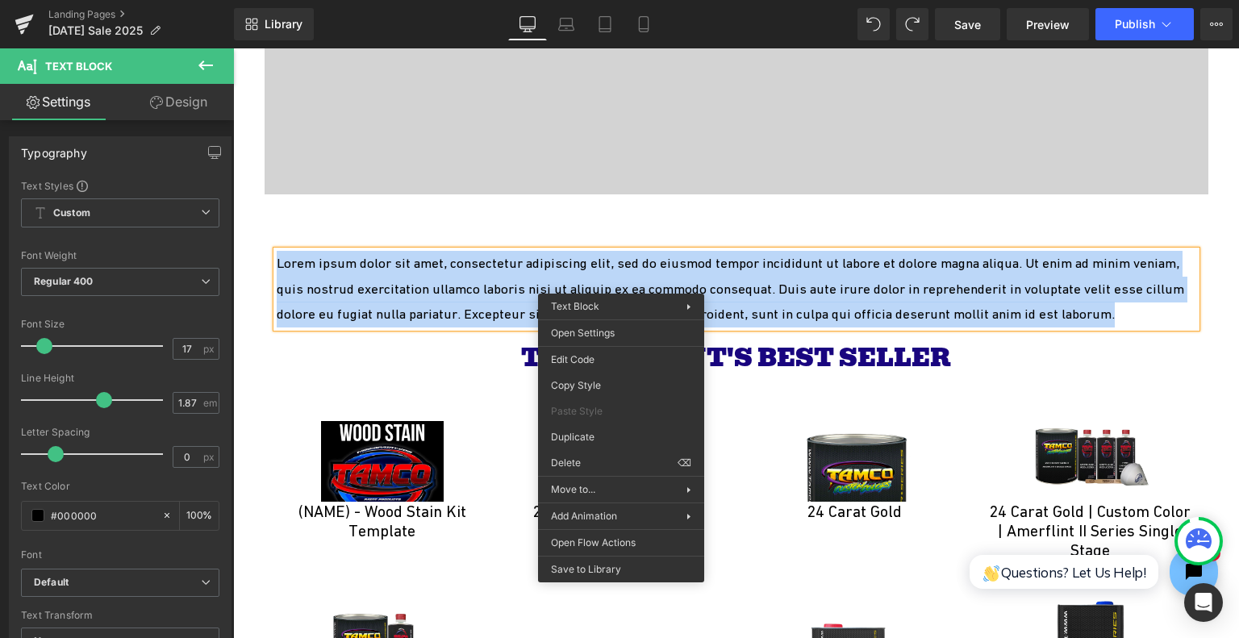
click at [655, 262] on p "Lorem ipsum dolor sit amet, consectetur adipiscing elit, sed do eiusmod tempor …" at bounding box center [737, 289] width 920 height 77
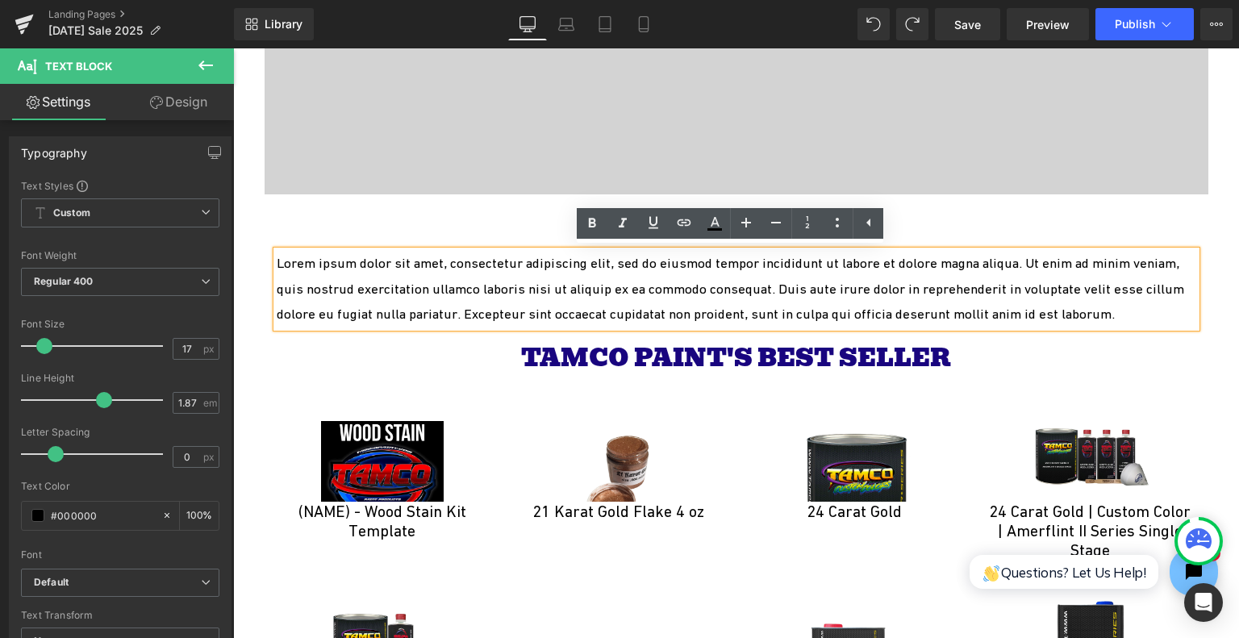
click at [697, 287] on p "Lorem ipsum dolor sit amet, consectetur adipiscing elit, sed do eiusmod tempor …" at bounding box center [737, 289] width 920 height 77
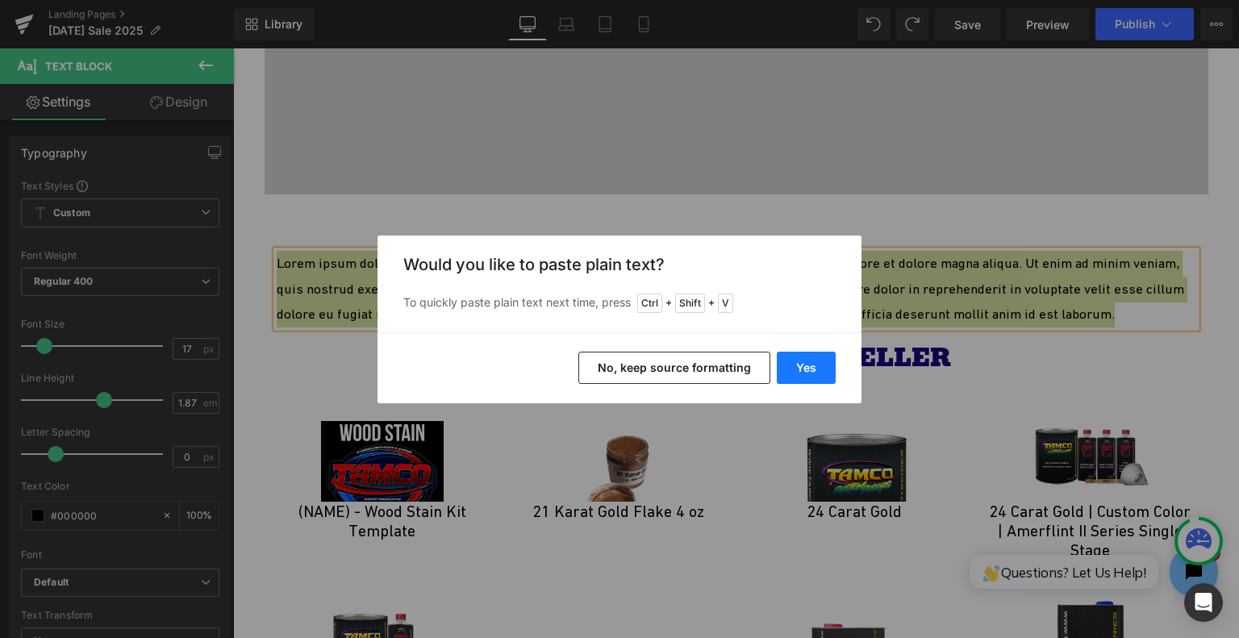
click at [789, 370] on button "Yes" at bounding box center [806, 368] width 59 height 32
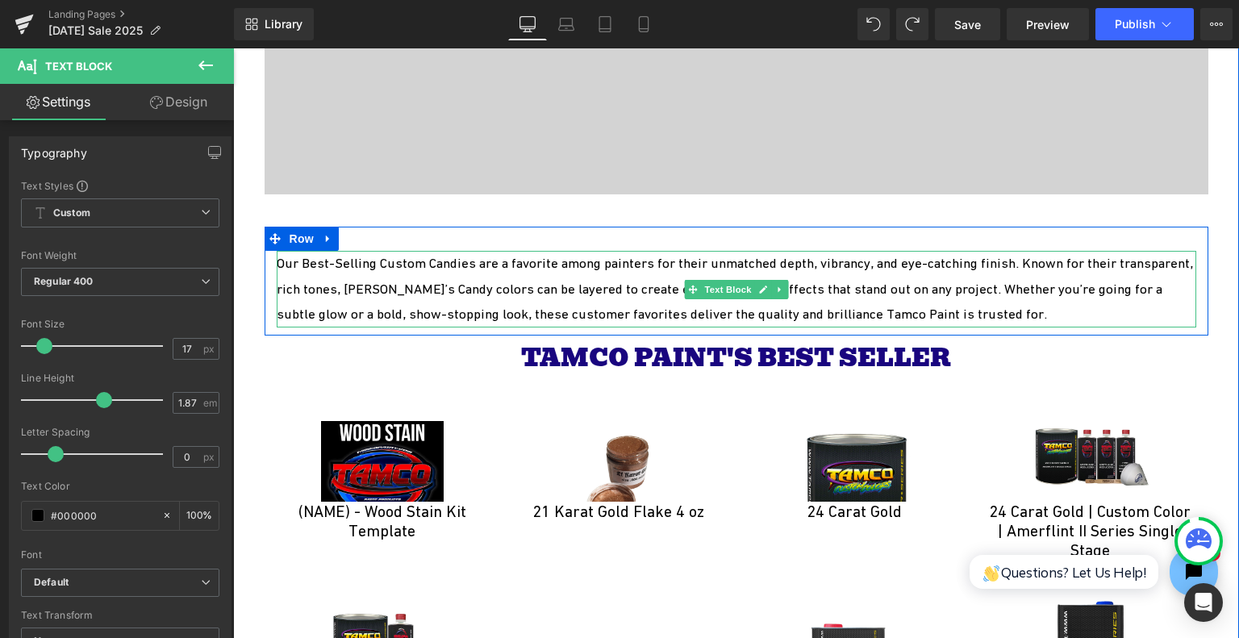
click at [679, 307] on p "Our Best-Selling Custom Candies are a favorite among painters for their unmatch…" at bounding box center [737, 289] width 920 height 77
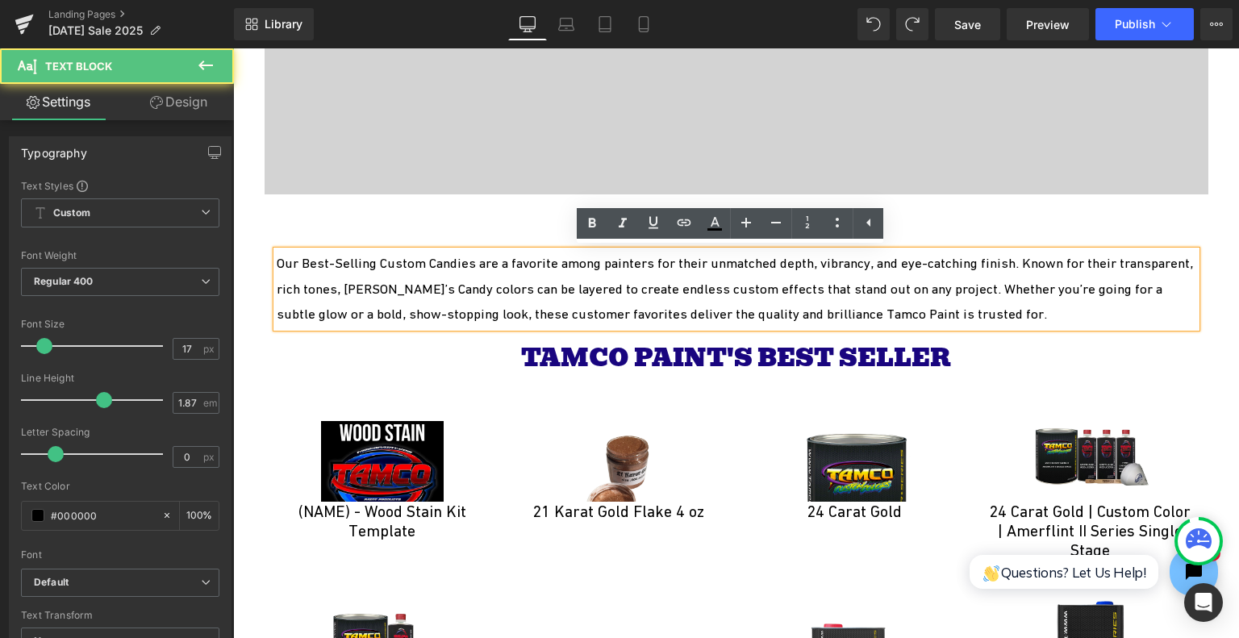
click at [620, 300] on p "Our Best-Selling Custom Candies are a favorite among painters for their unmatch…" at bounding box center [737, 289] width 920 height 77
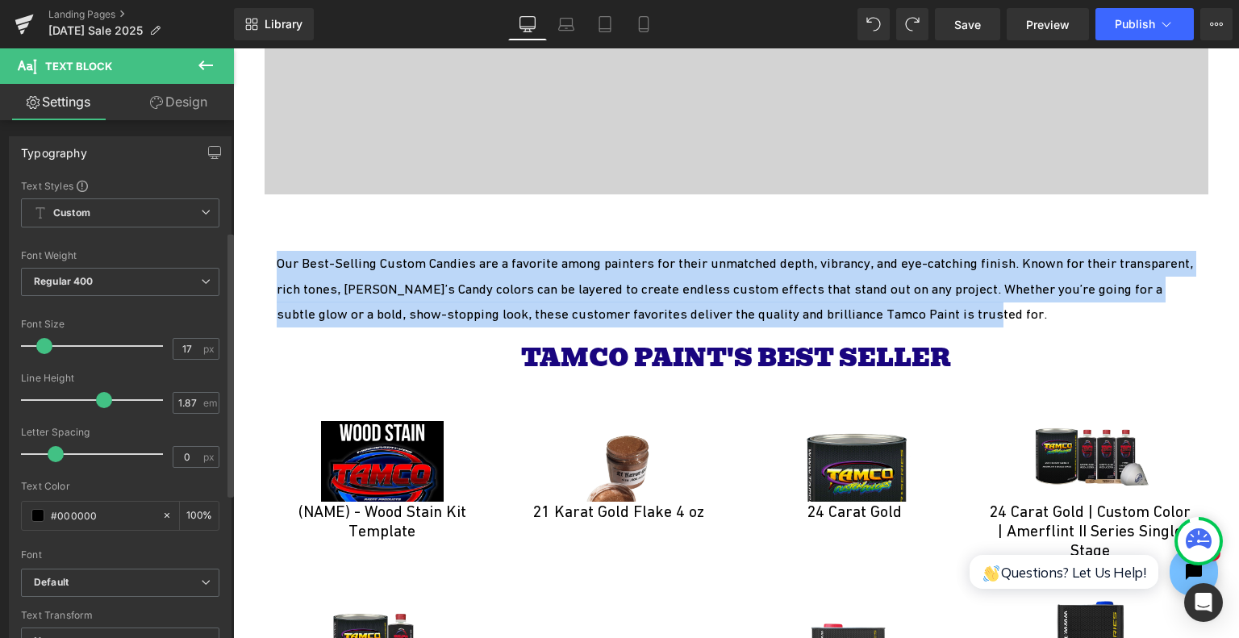
scroll to position [323, 0]
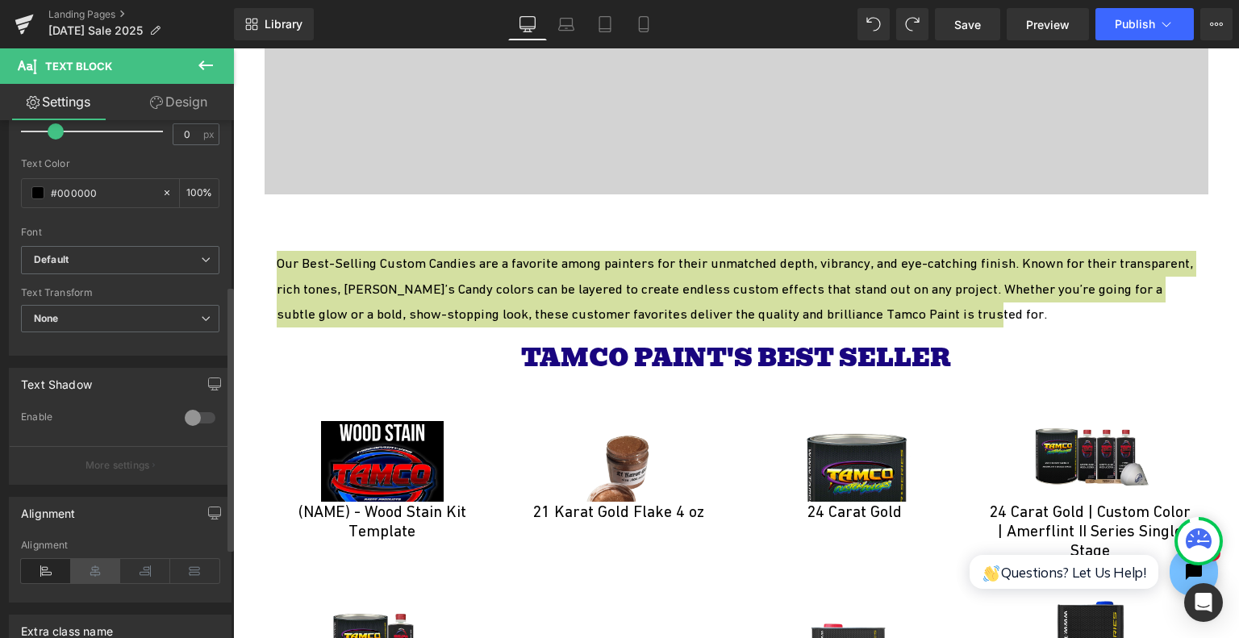
click at [90, 573] on icon at bounding box center [96, 571] width 50 height 24
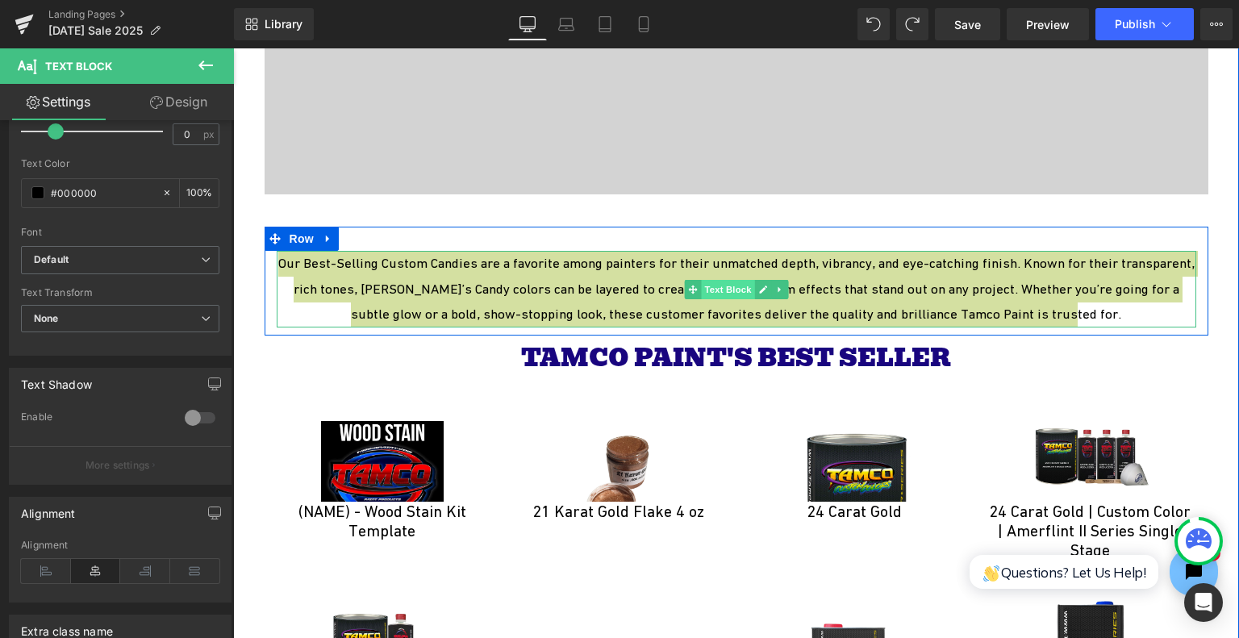
click at [707, 289] on span "Text Block" at bounding box center [727, 289] width 53 height 19
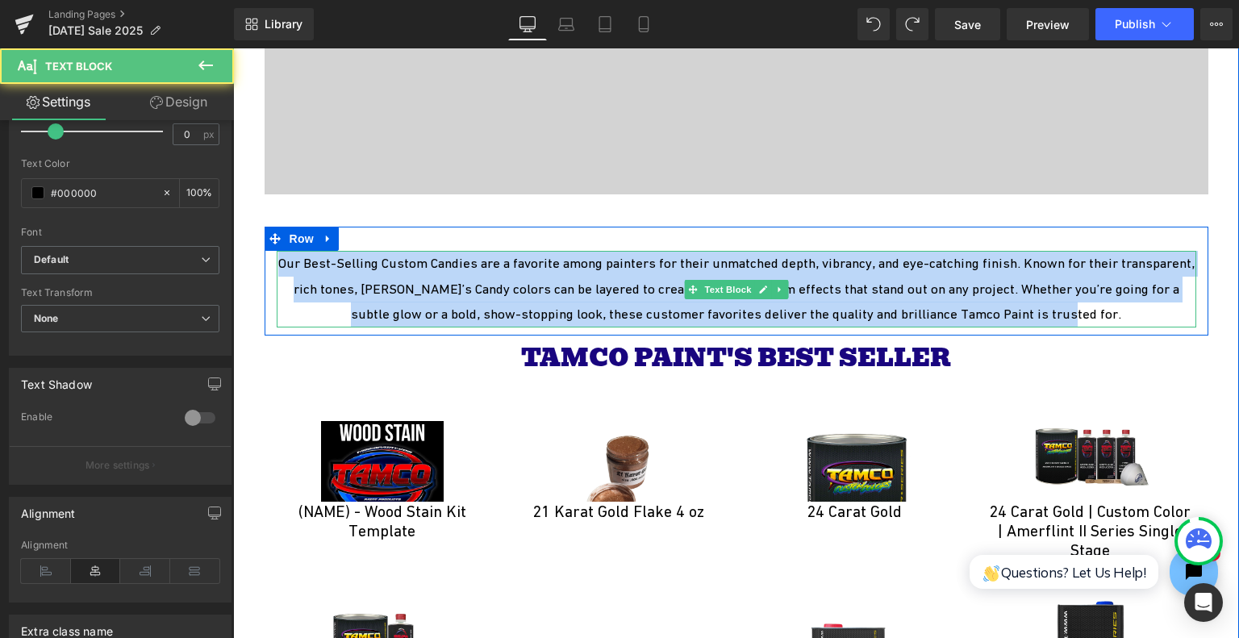
click at [778, 268] on p "Our Best-Selling Custom Candies are a favorite among painters for their unmatch…" at bounding box center [737, 289] width 920 height 77
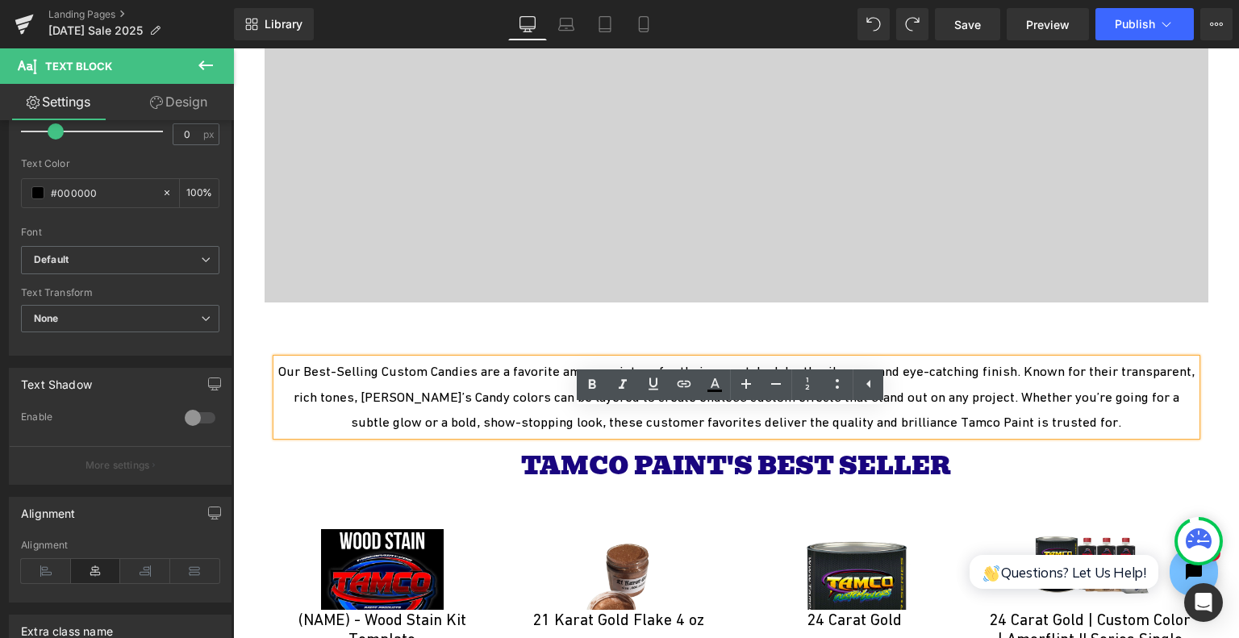
scroll to position [4334, 0]
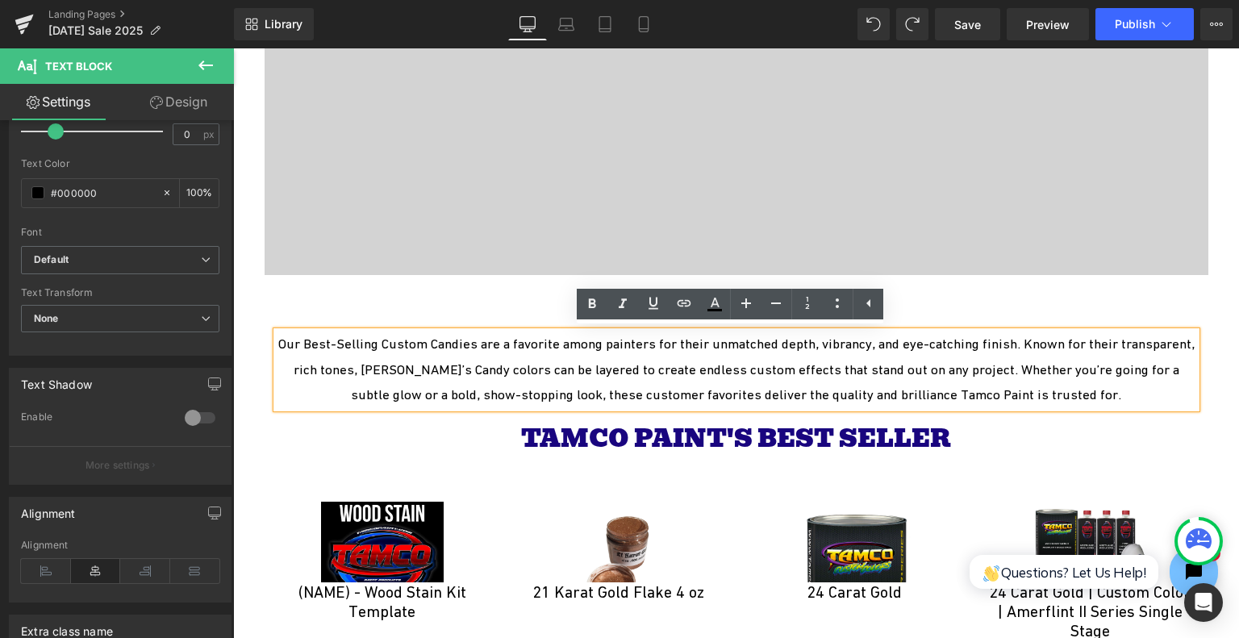
click at [1126, 392] on p "Our Best-Selling Custom Candies are a favorite among painters for their unmatch…" at bounding box center [737, 370] width 920 height 77
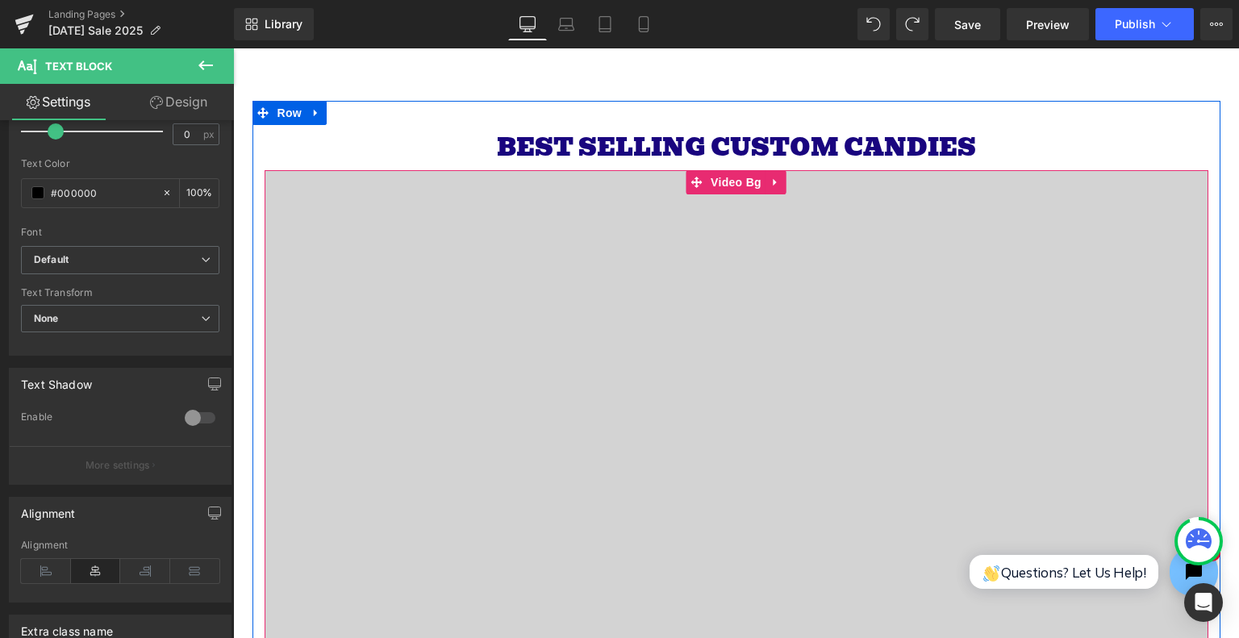
scroll to position [4012, 0]
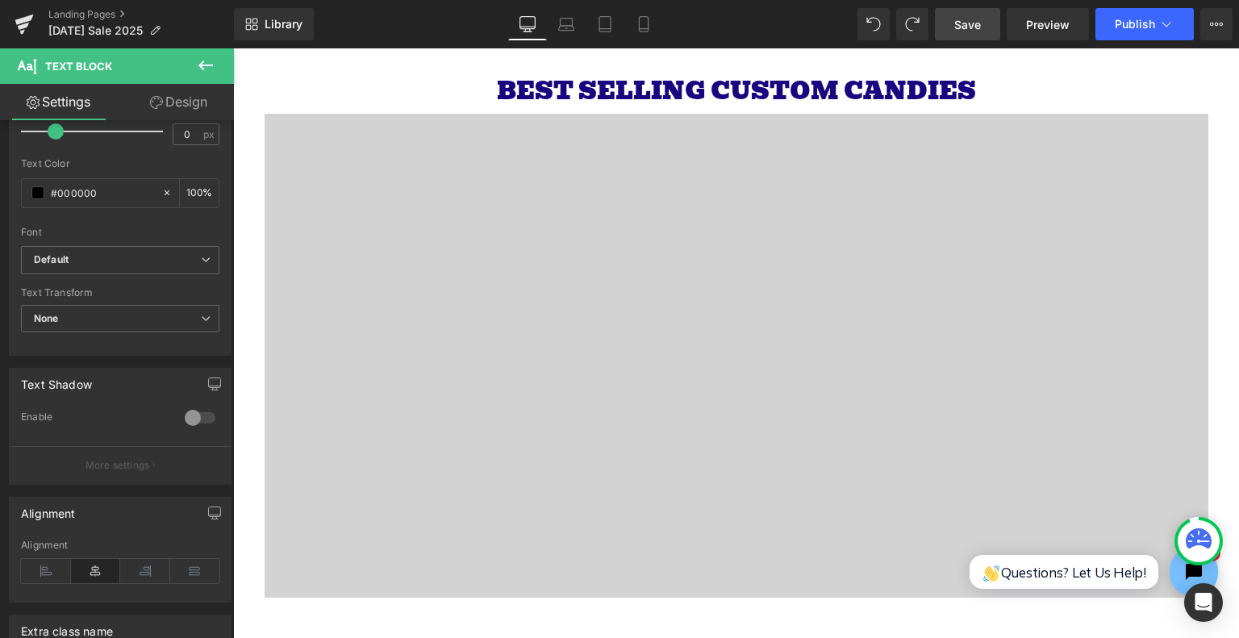
click at [985, 27] on link "Save" at bounding box center [967, 24] width 65 height 32
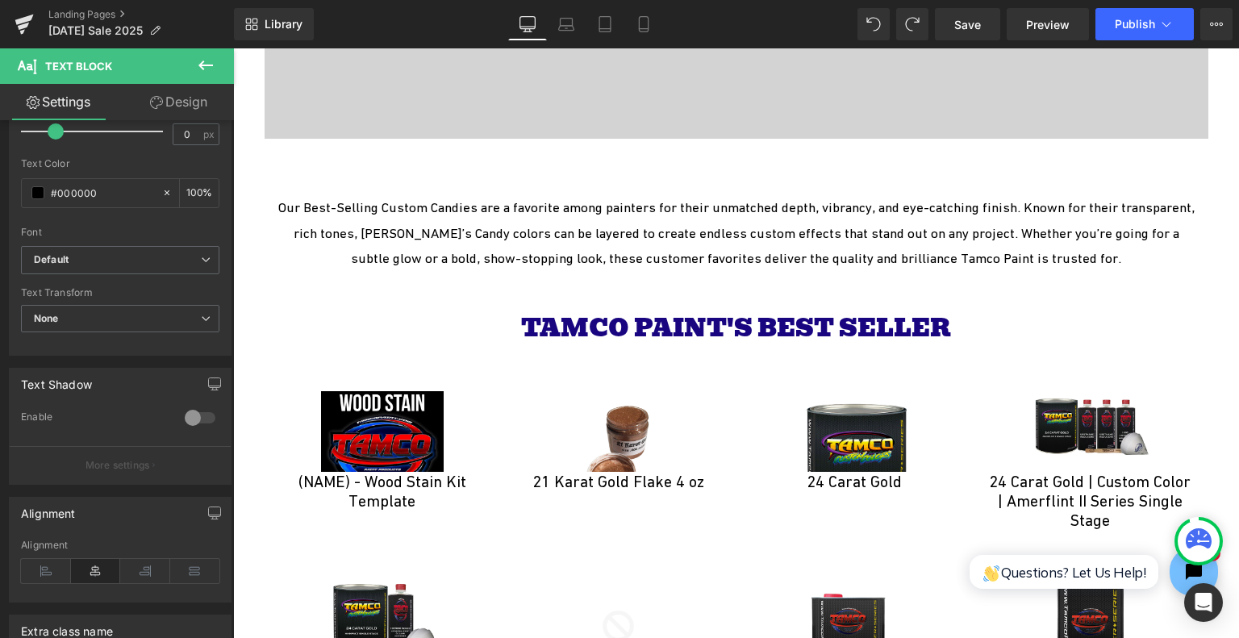
scroll to position [4520, 0]
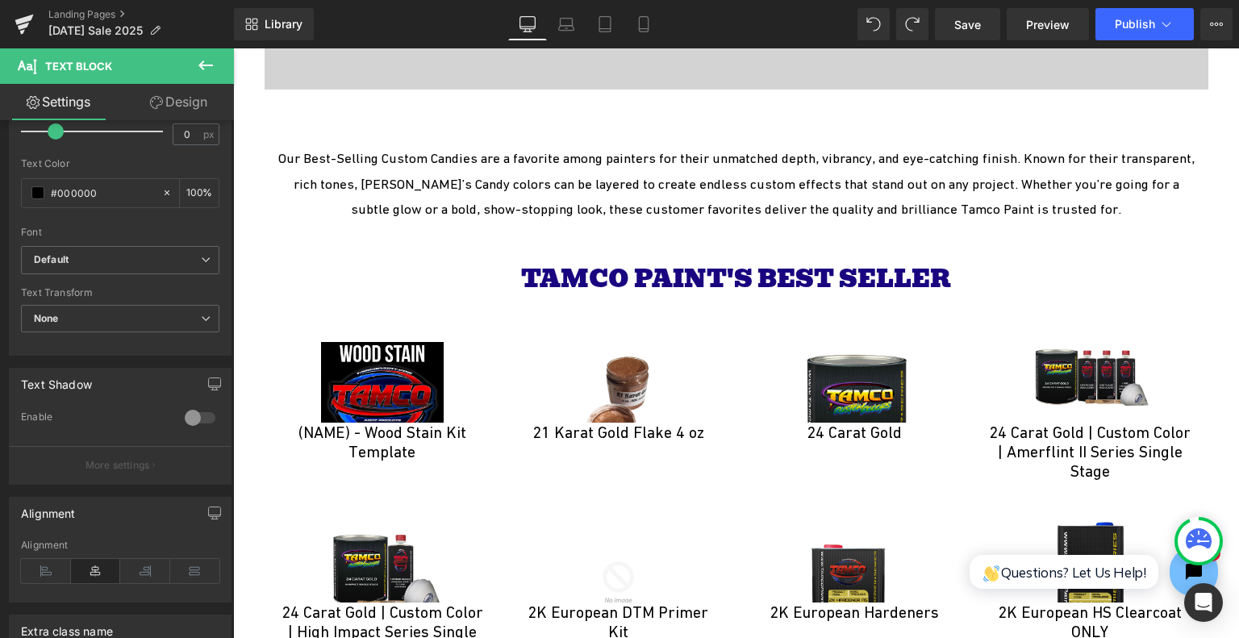
click at [207, 64] on icon at bounding box center [205, 65] width 19 height 19
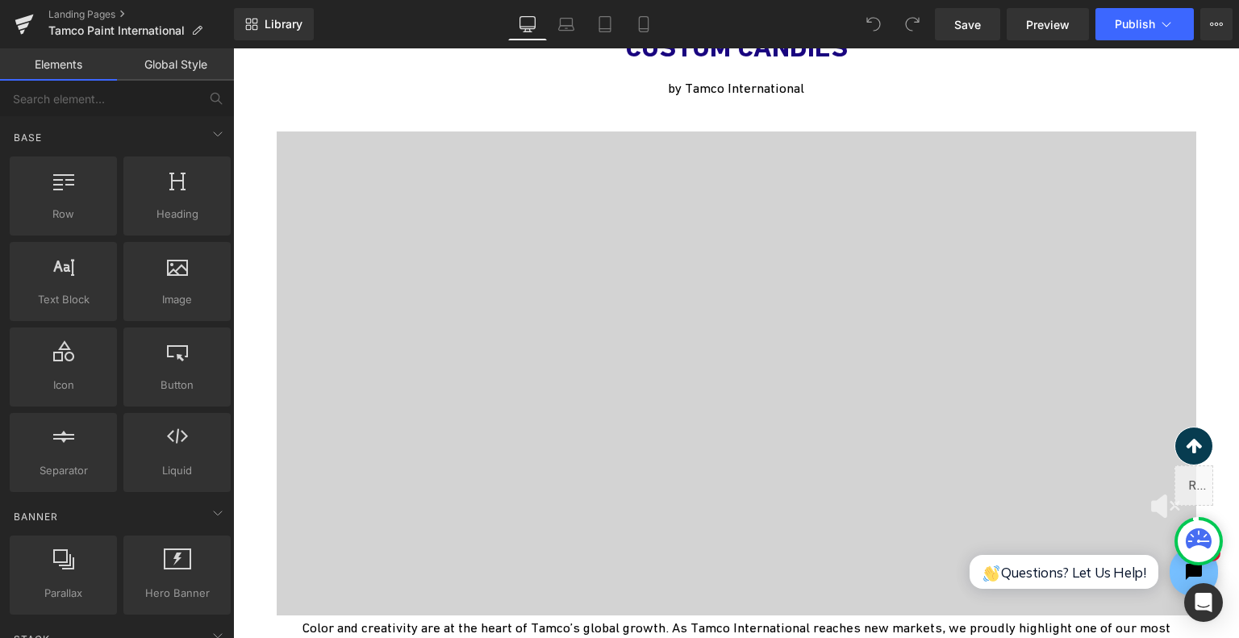
scroll to position [4035, 0]
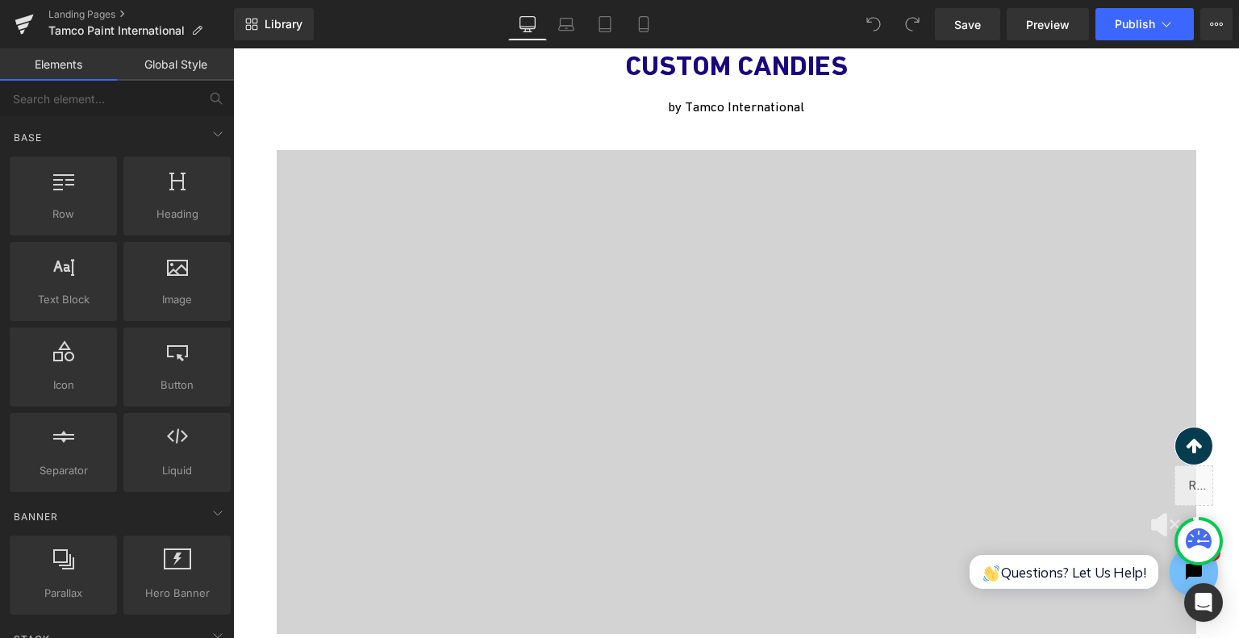
click at [776, 310] on div at bounding box center [737, 392] width 920 height 484
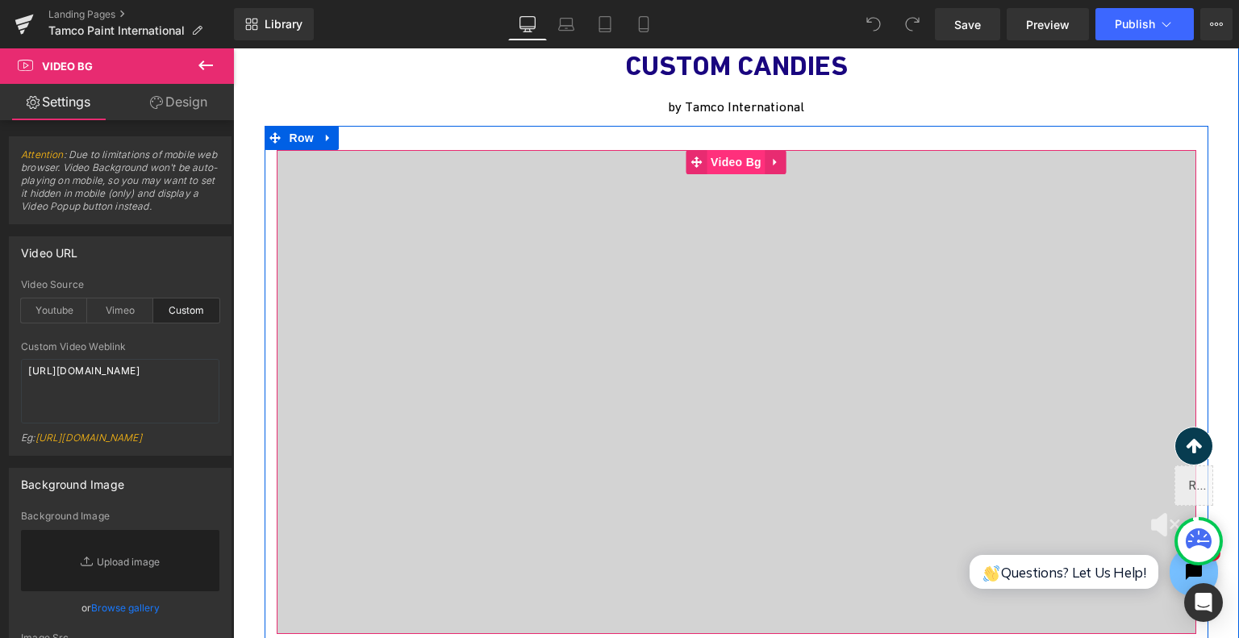
click at [721, 150] on span "Video Bg" at bounding box center [736, 162] width 59 height 24
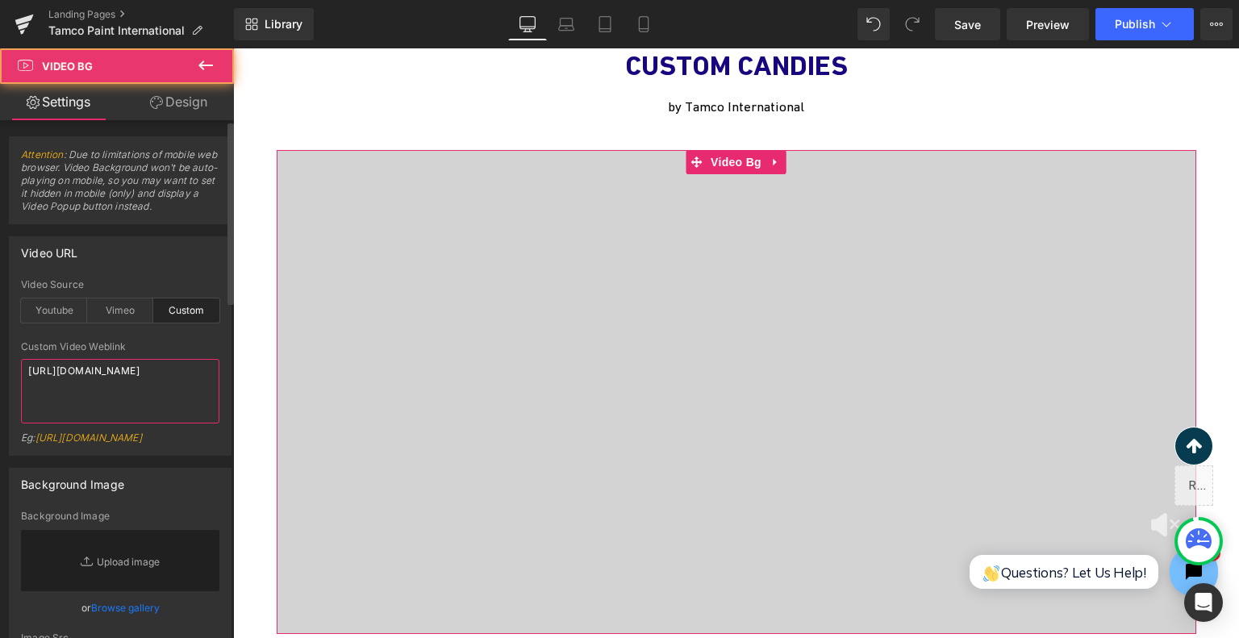
click at [97, 409] on textarea "https://cdn.shopify.com/videos/c/o/v/d43b04c7c58c42db8921025dbe12ca55.mov" at bounding box center [120, 391] width 198 height 65
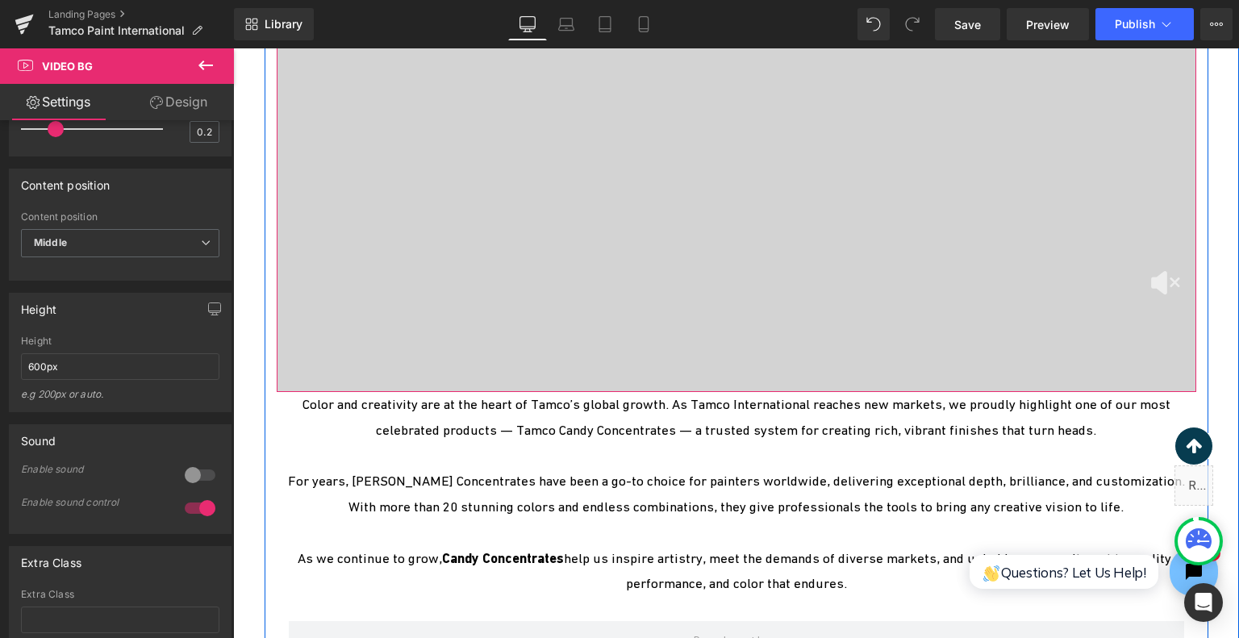
scroll to position [4438, 0]
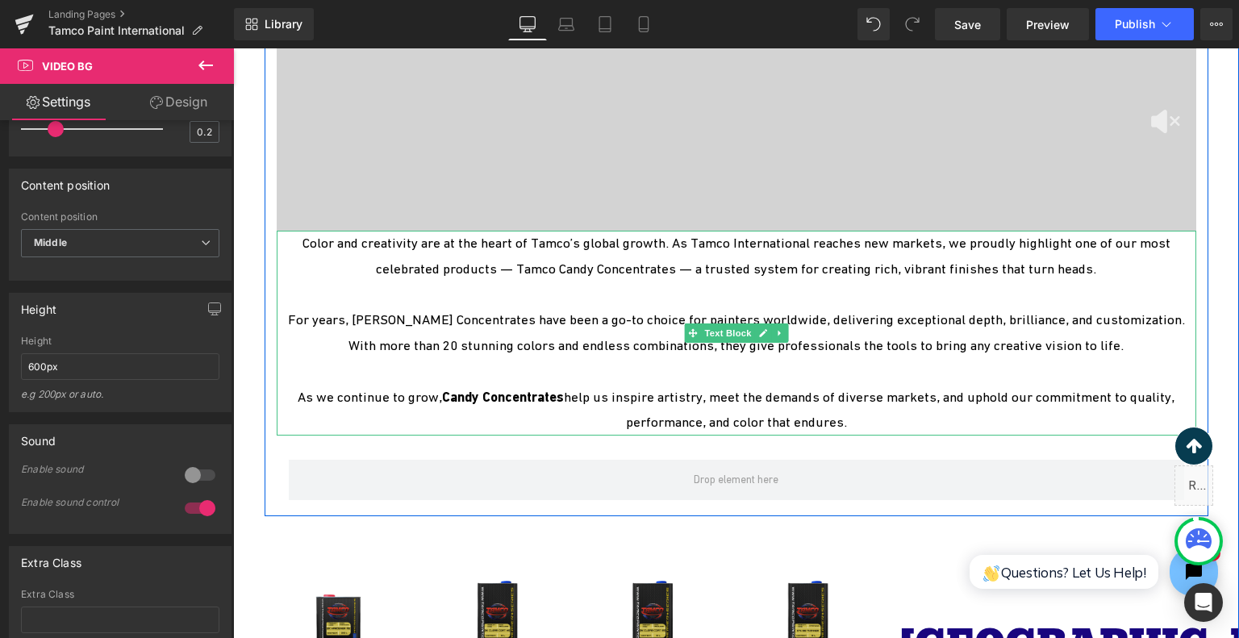
click at [774, 231] on p "Color and creativity are at the heart of Tamco’s global growth. As Tamco Intern…" at bounding box center [737, 257] width 920 height 52
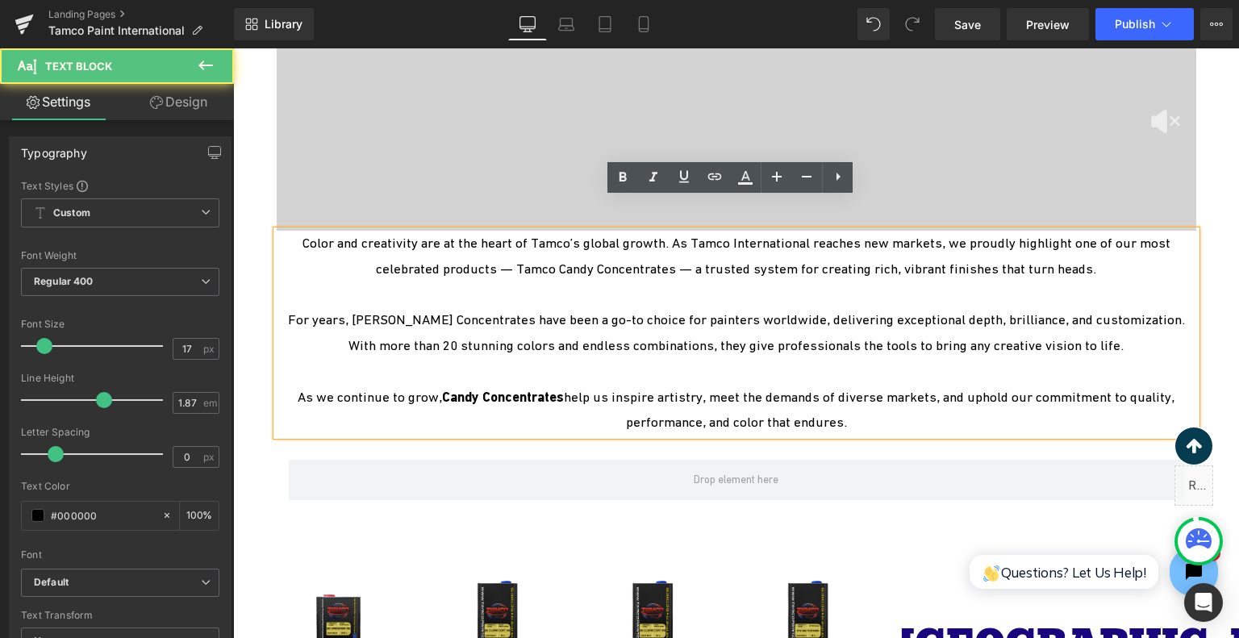
click at [806, 307] on p "For years, Candy Concentrates have been a go-to choice for painters worldwide, …" at bounding box center [737, 333] width 920 height 52
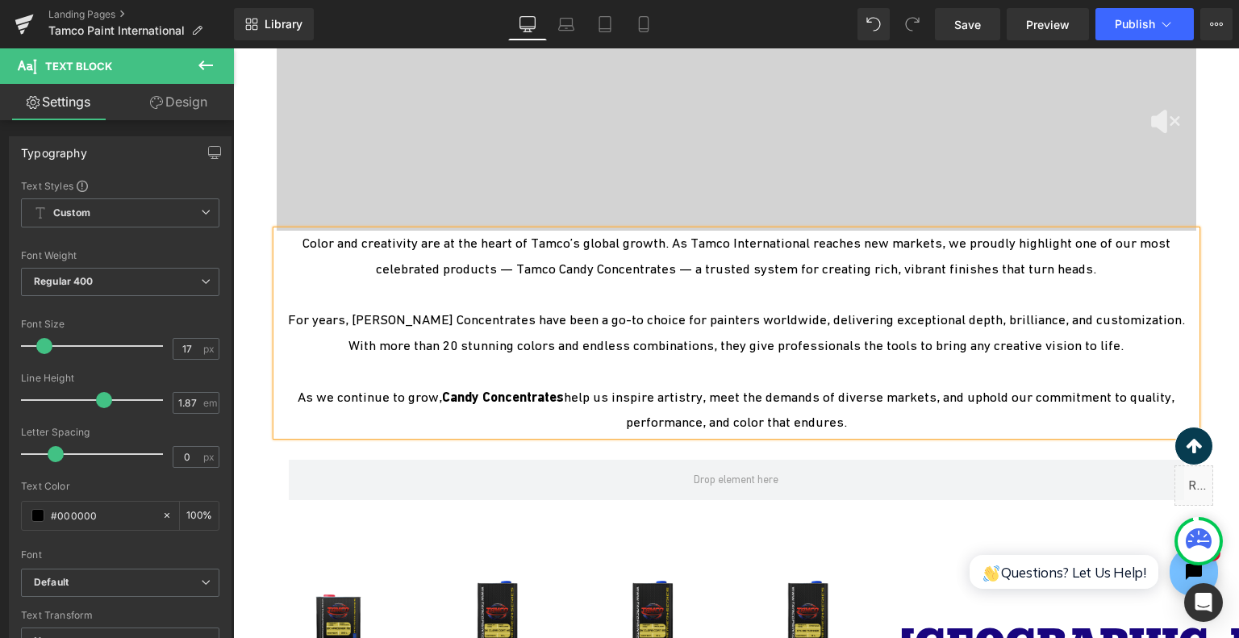
click at [713, 308] on p "For years, Candy Concentrates have been a go-to choice for painters worldwide, …" at bounding box center [737, 333] width 920 height 52
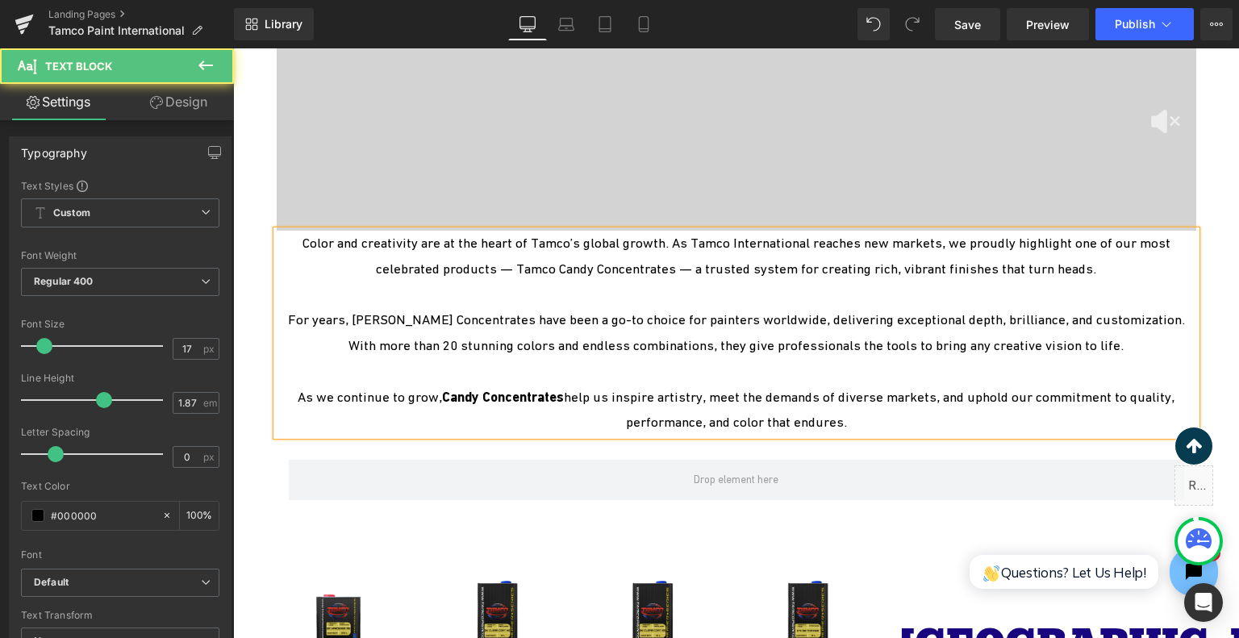
click at [726, 307] on p "For years, Candy Concentrates have been a go-to choice for painters worldwide, …" at bounding box center [737, 333] width 920 height 52
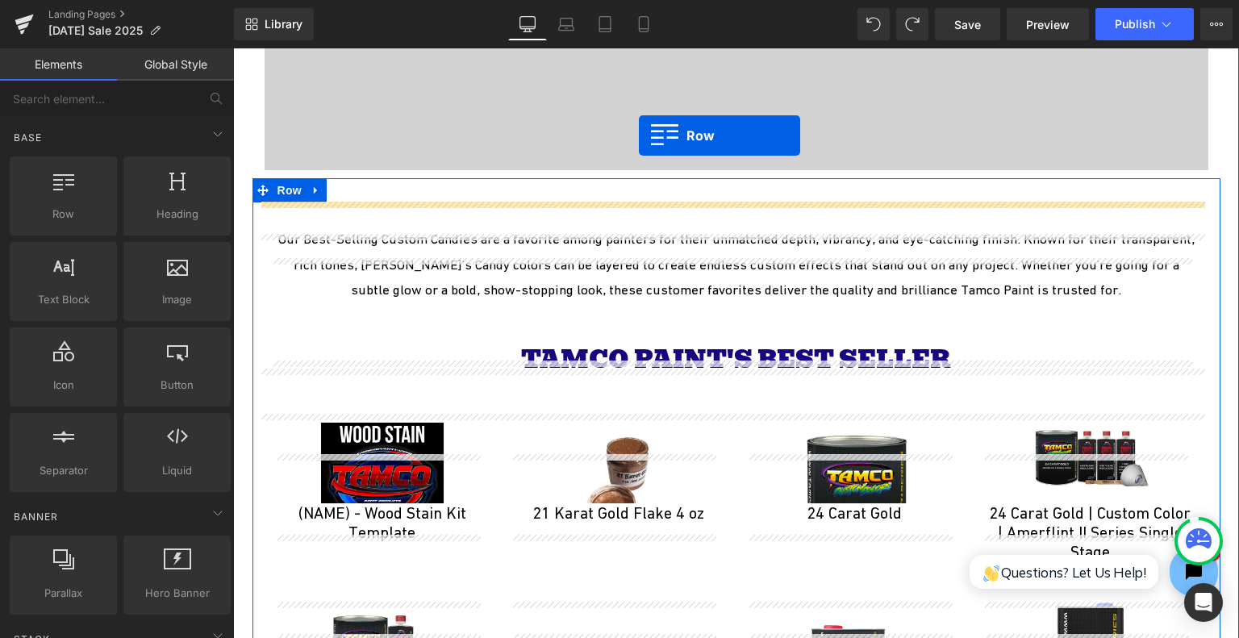
scroll to position [4407, 0]
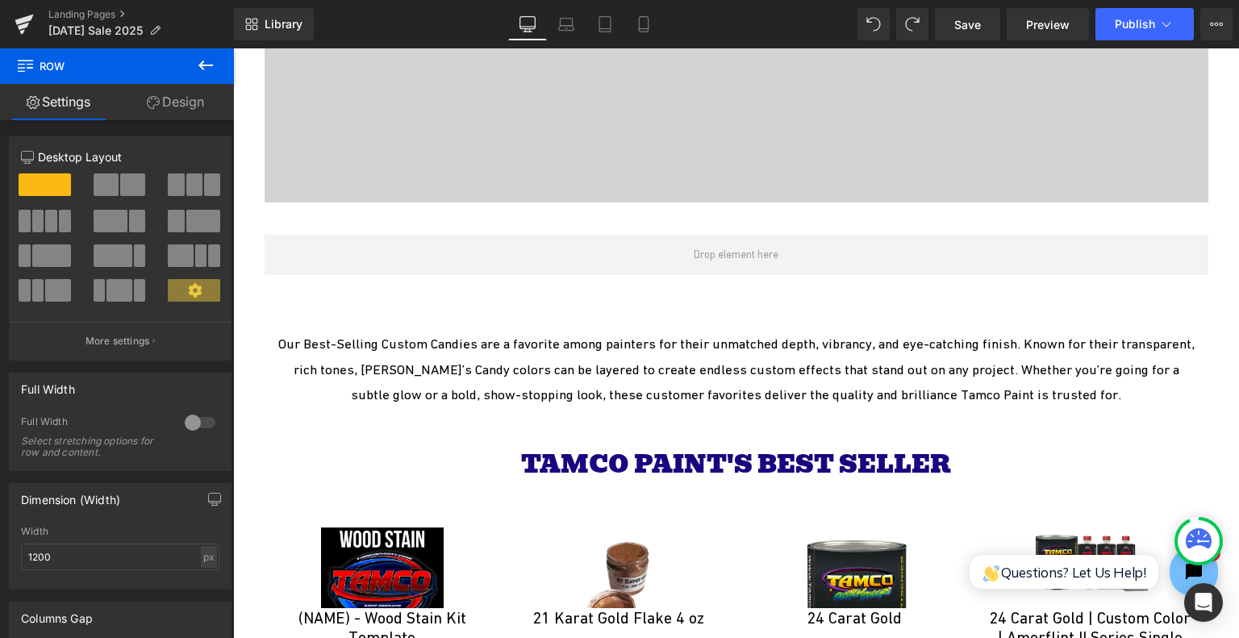
click at [208, 56] on icon at bounding box center [205, 65] width 19 height 19
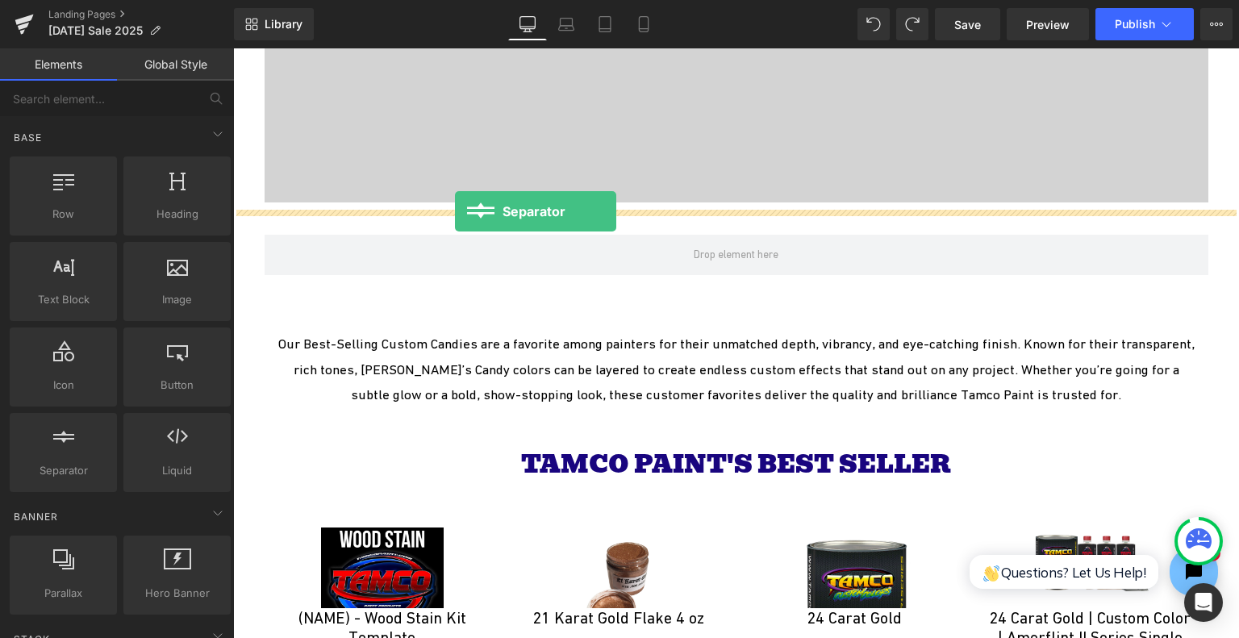
drag, startPoint x: 304, startPoint y: 487, endPoint x: 455, endPoint y: 211, distance: 313.8
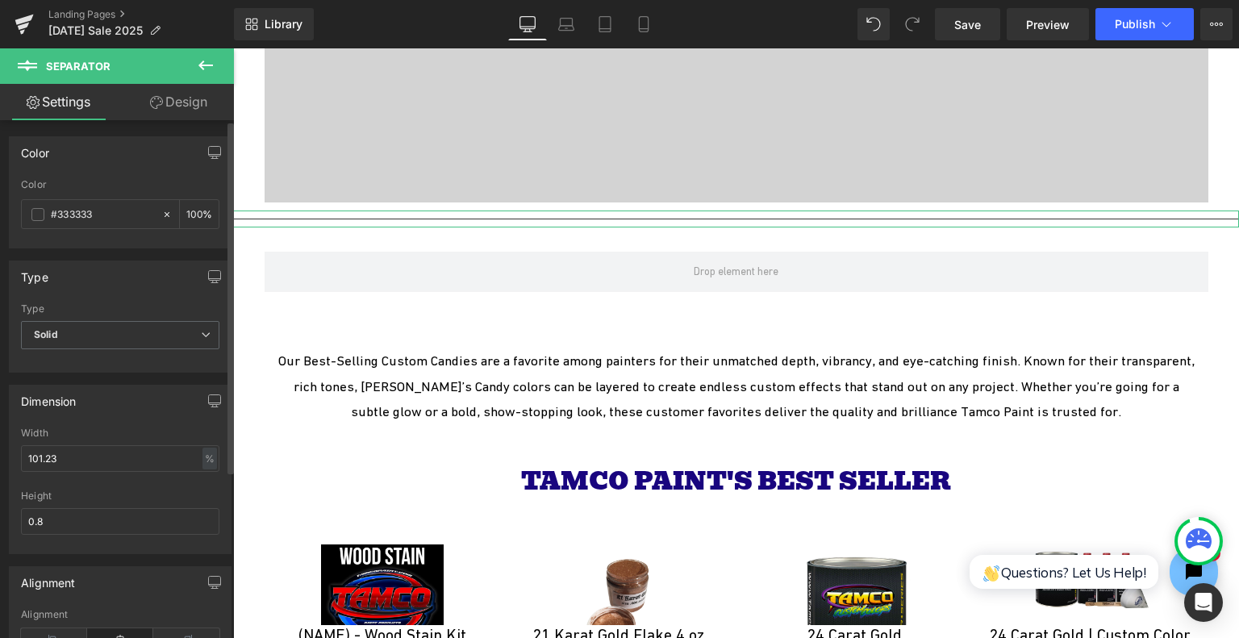
scroll to position [161, 0]
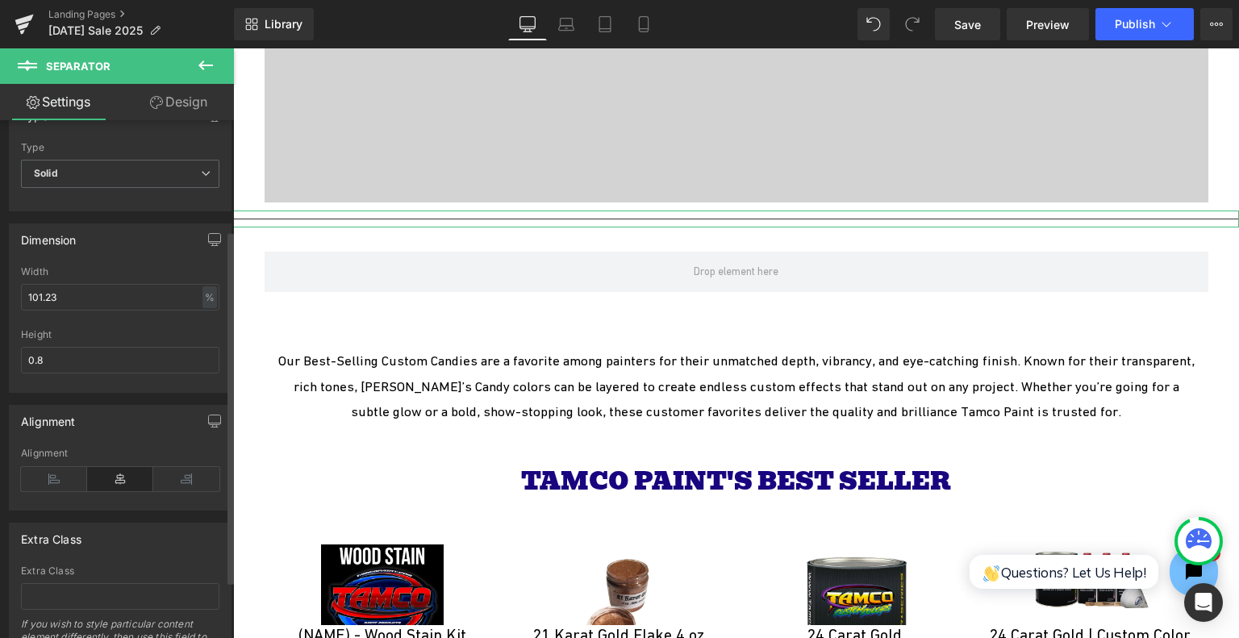
click at [132, 270] on div "Width" at bounding box center [120, 271] width 198 height 11
click at [132, 287] on input "101.23" at bounding box center [120, 297] width 198 height 27
click at [132, 297] on input "600" at bounding box center [120, 297] width 198 height 27
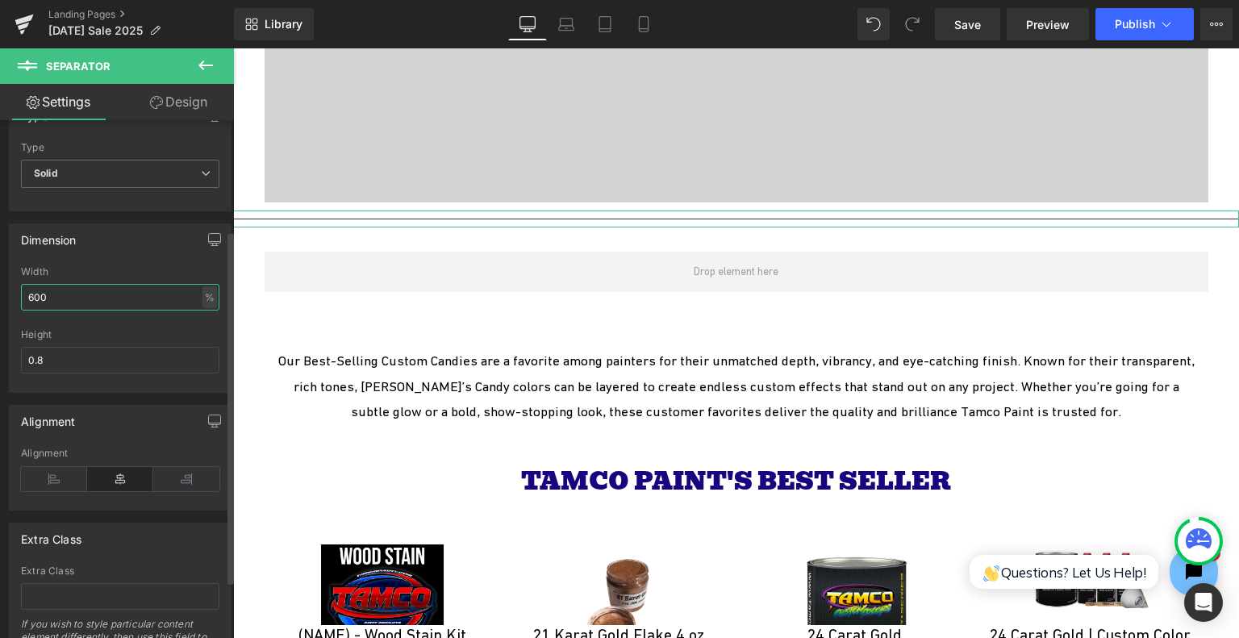
click at [132, 297] on input "600" at bounding box center [120, 297] width 198 height 27
type input "60"
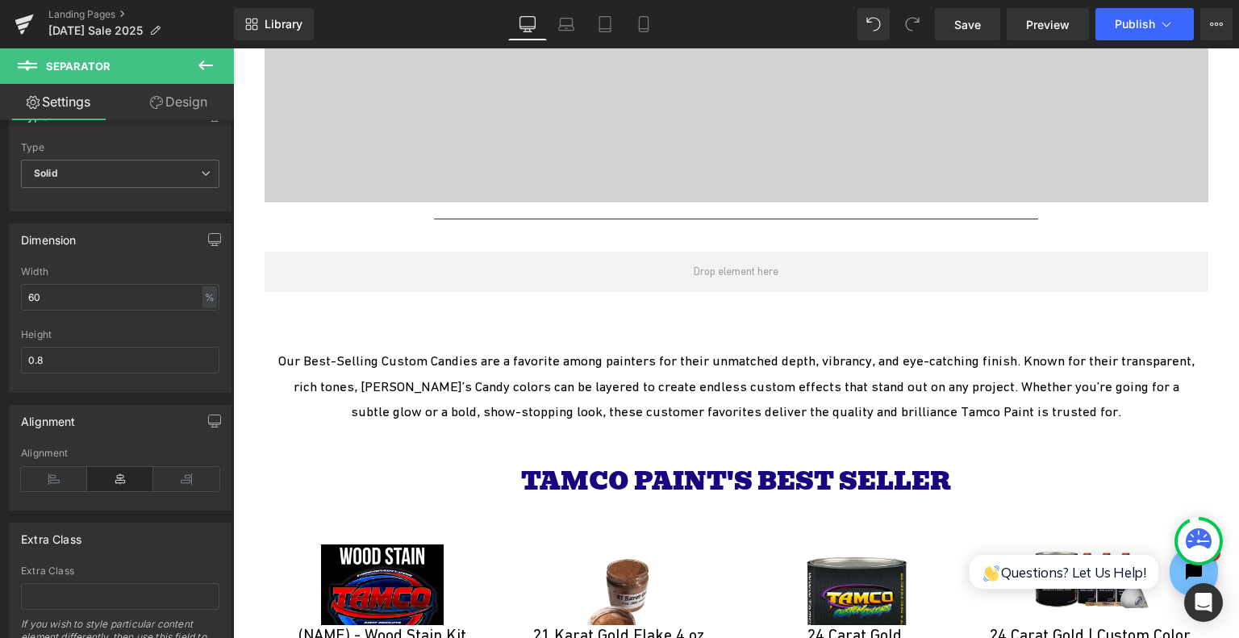
click at [223, 69] on button at bounding box center [206, 66] width 56 height 36
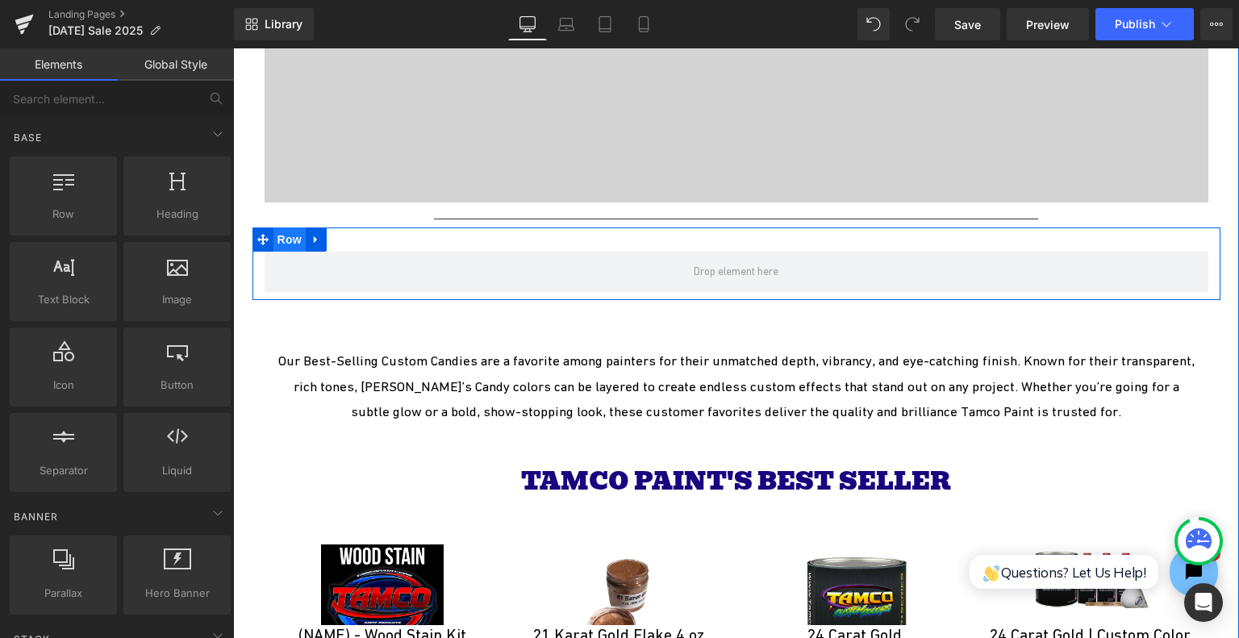
click at [297, 239] on span "Row" at bounding box center [290, 240] width 32 height 24
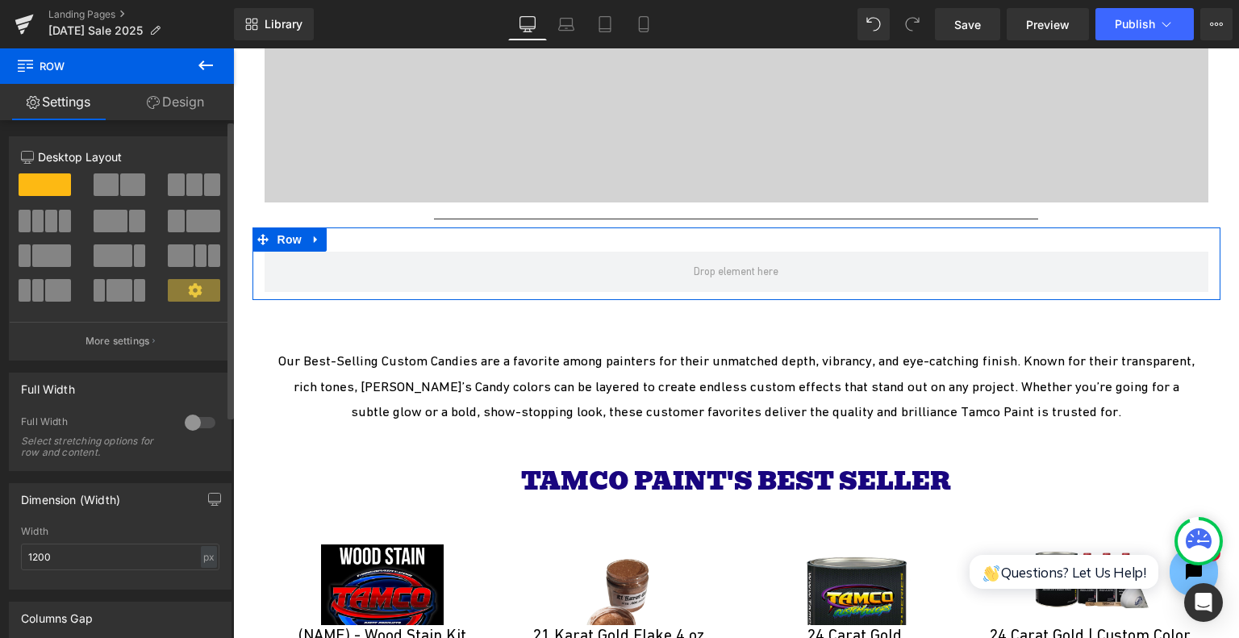
click at [120, 192] on span at bounding box center [132, 184] width 25 height 23
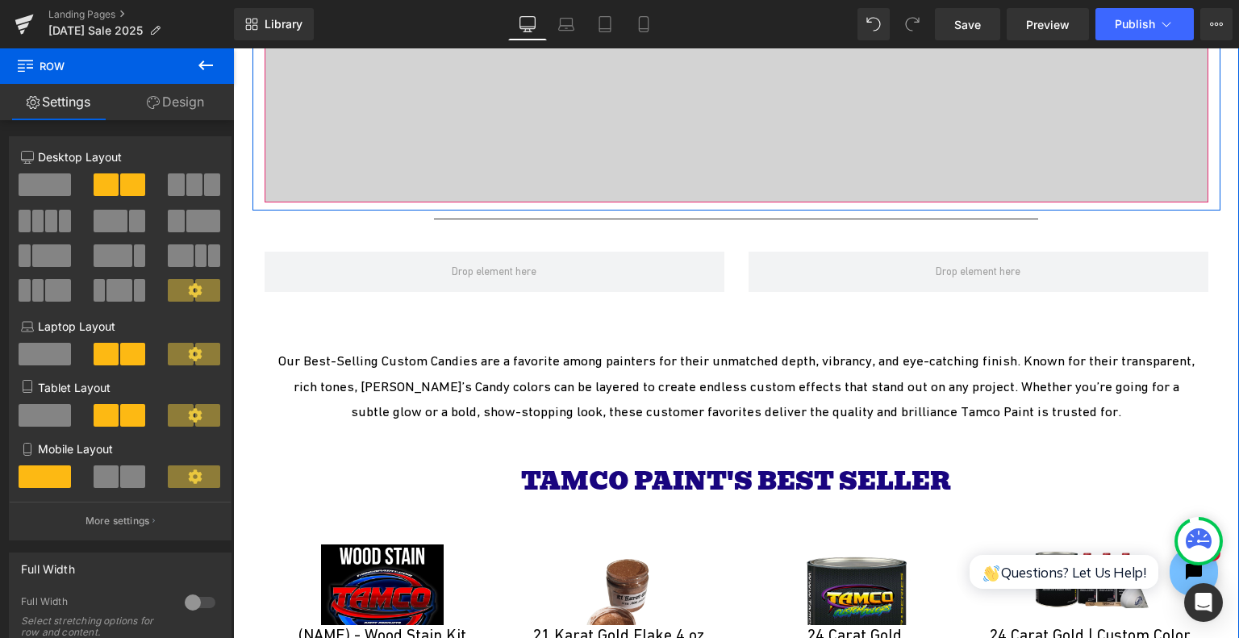
click at [207, 61] on icon at bounding box center [205, 65] width 19 height 19
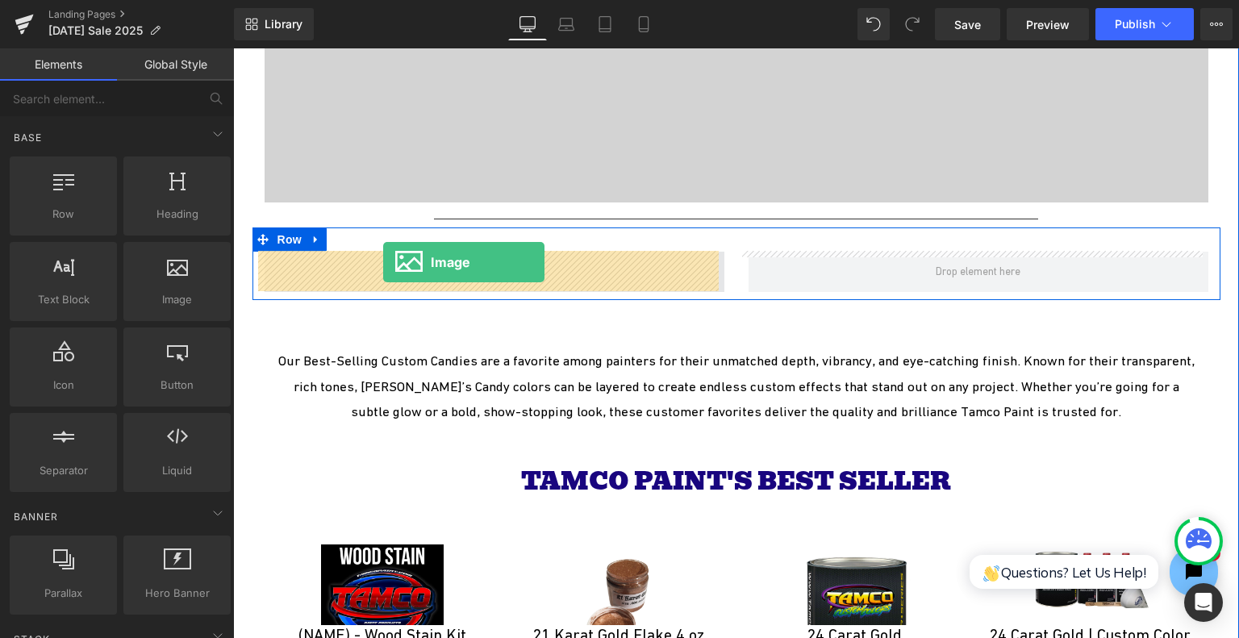
drag, startPoint x: 399, startPoint y: 325, endPoint x: 383, endPoint y: 262, distance: 65.0
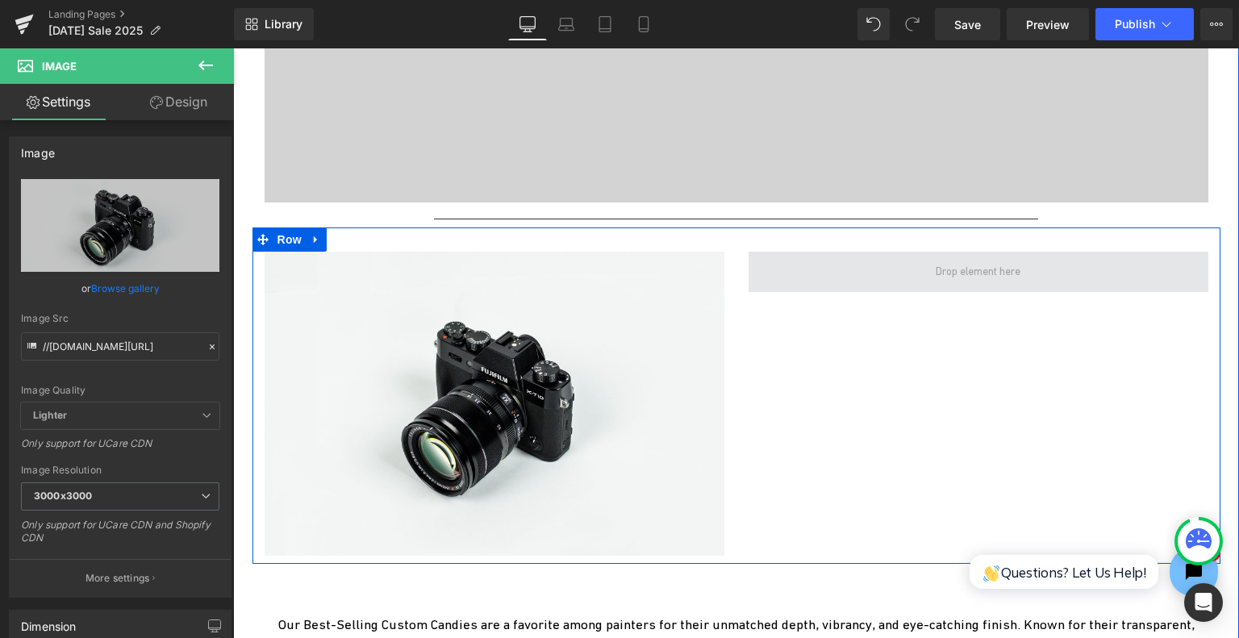
drag, startPoint x: 410, startPoint y: 339, endPoint x: 884, endPoint y: 274, distance: 478.9
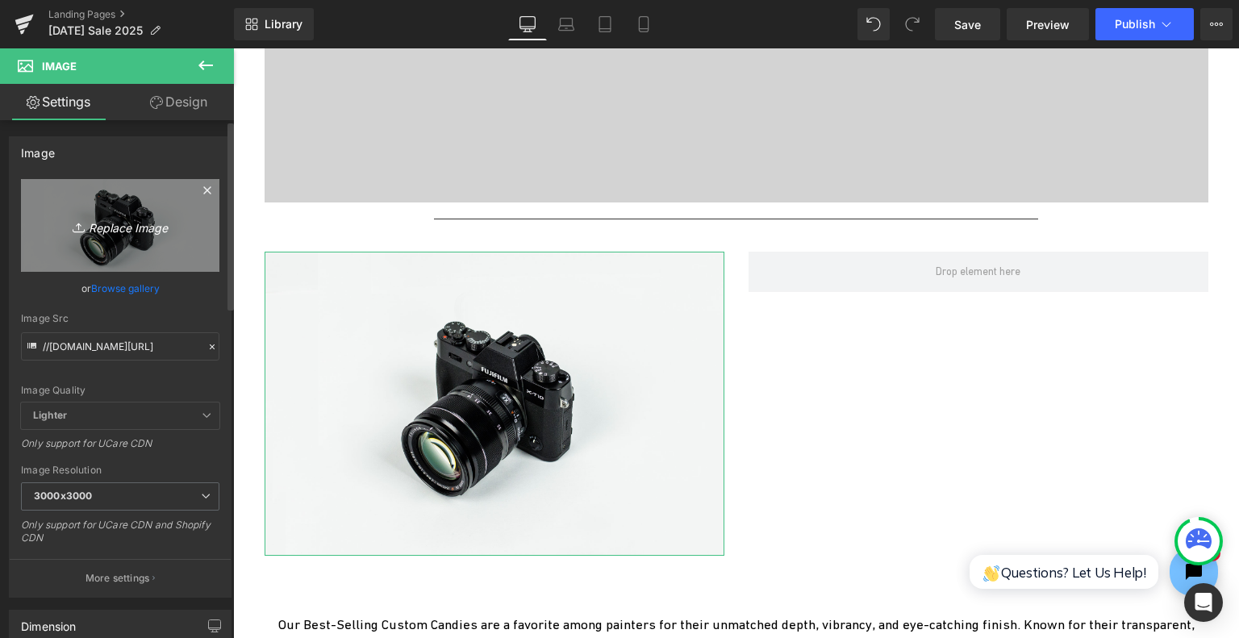
click at [138, 218] on icon "Replace Image" at bounding box center [120, 225] width 129 height 20
type input "C:\fakepath\[DATE].png"
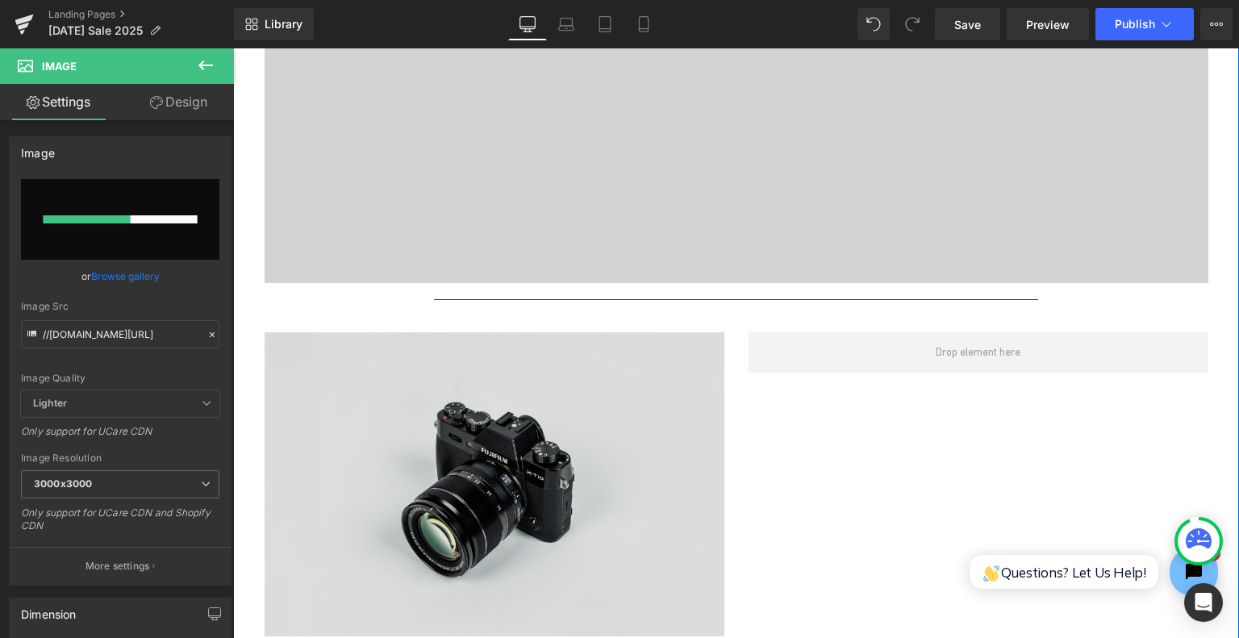
scroll to position [4488, 0]
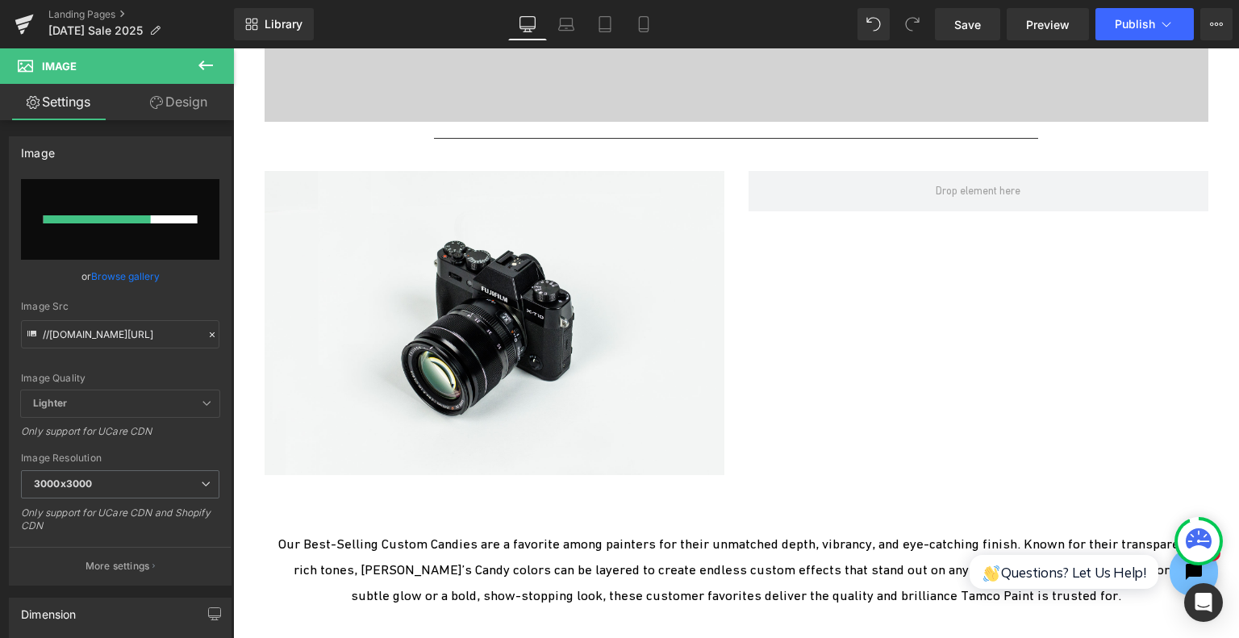
click at [203, 68] on icon at bounding box center [205, 66] width 15 height 10
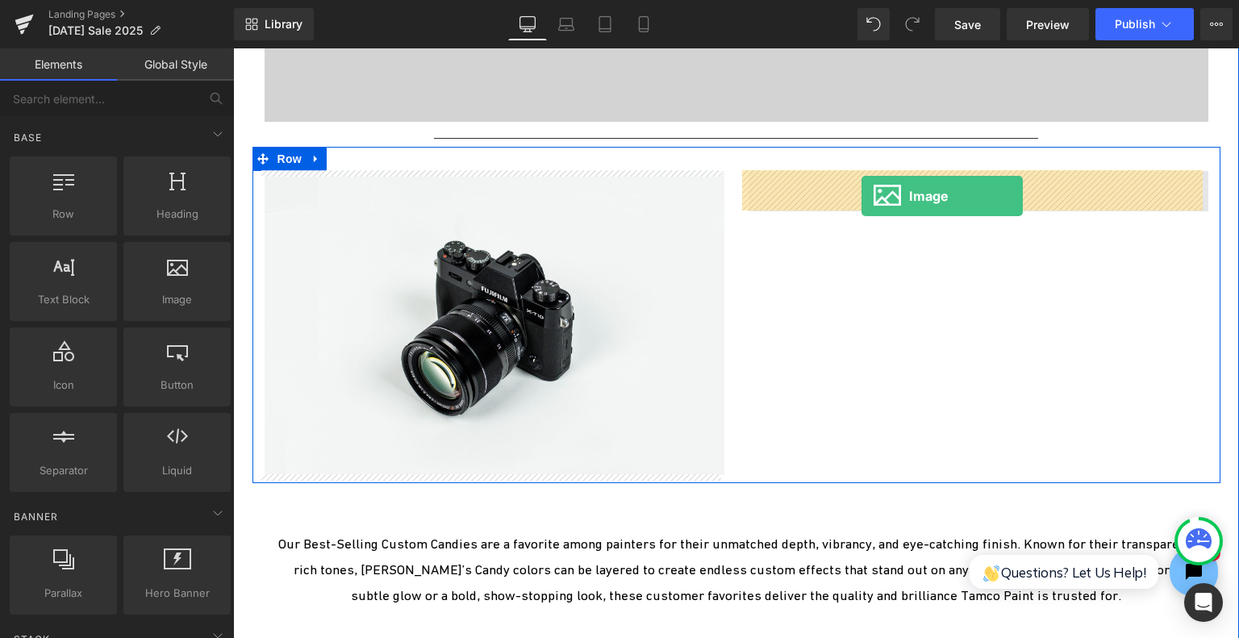
drag, startPoint x: 400, startPoint y: 311, endPoint x: 862, endPoint y: 196, distance: 475.7
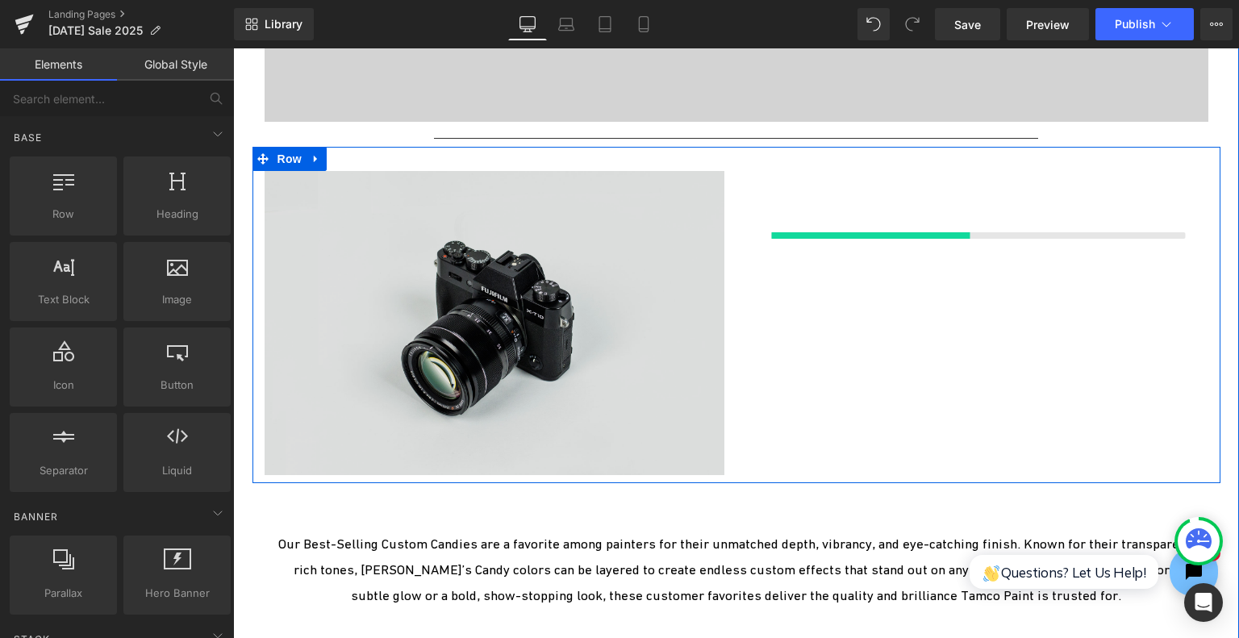
click at [482, 296] on img at bounding box center [495, 323] width 460 height 305
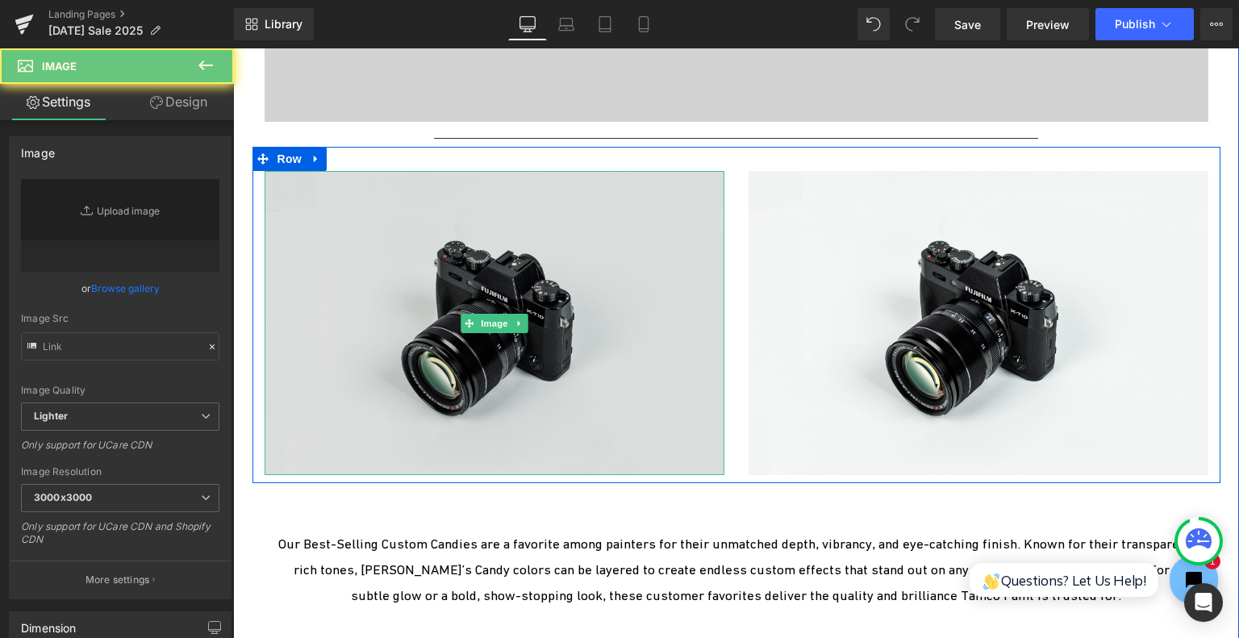
type input "//[DOMAIN_NAME][URL]"
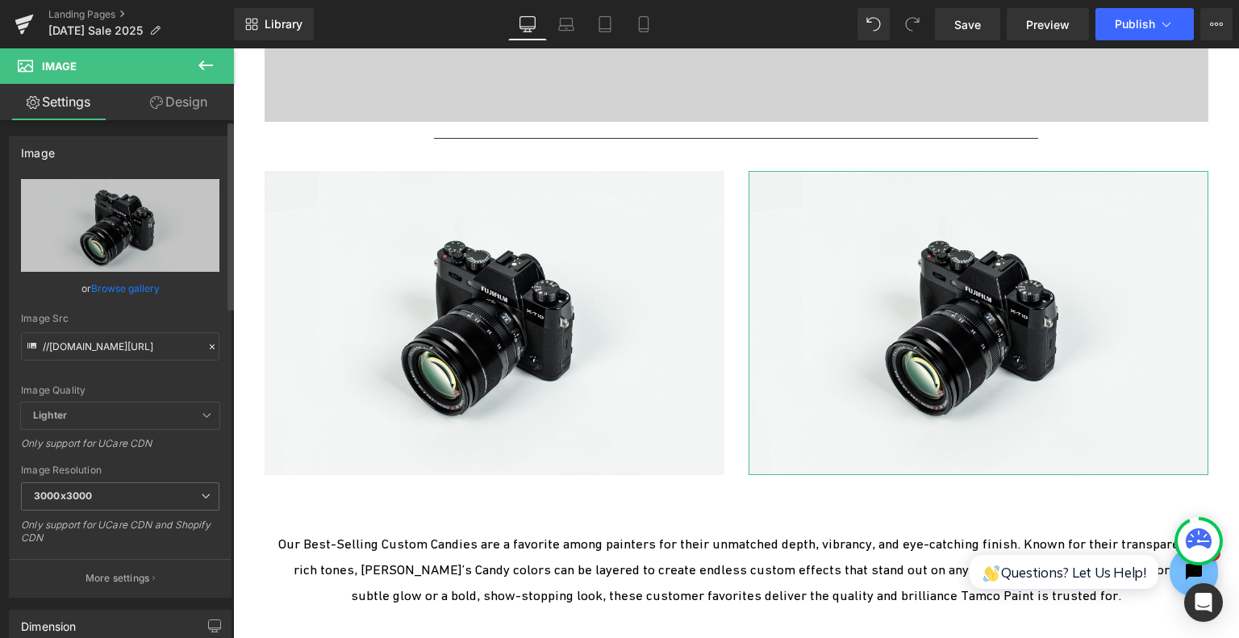
click at [148, 287] on link "Browse gallery" at bounding box center [125, 288] width 69 height 28
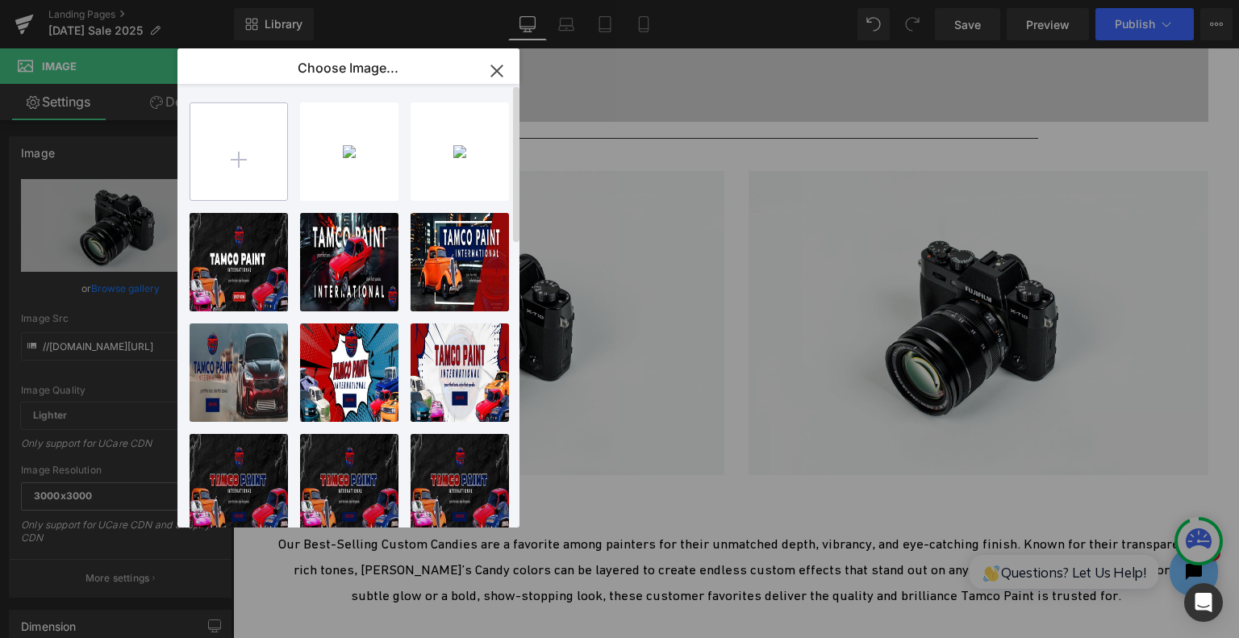
type input "C:\fakepath\[DATE].png"
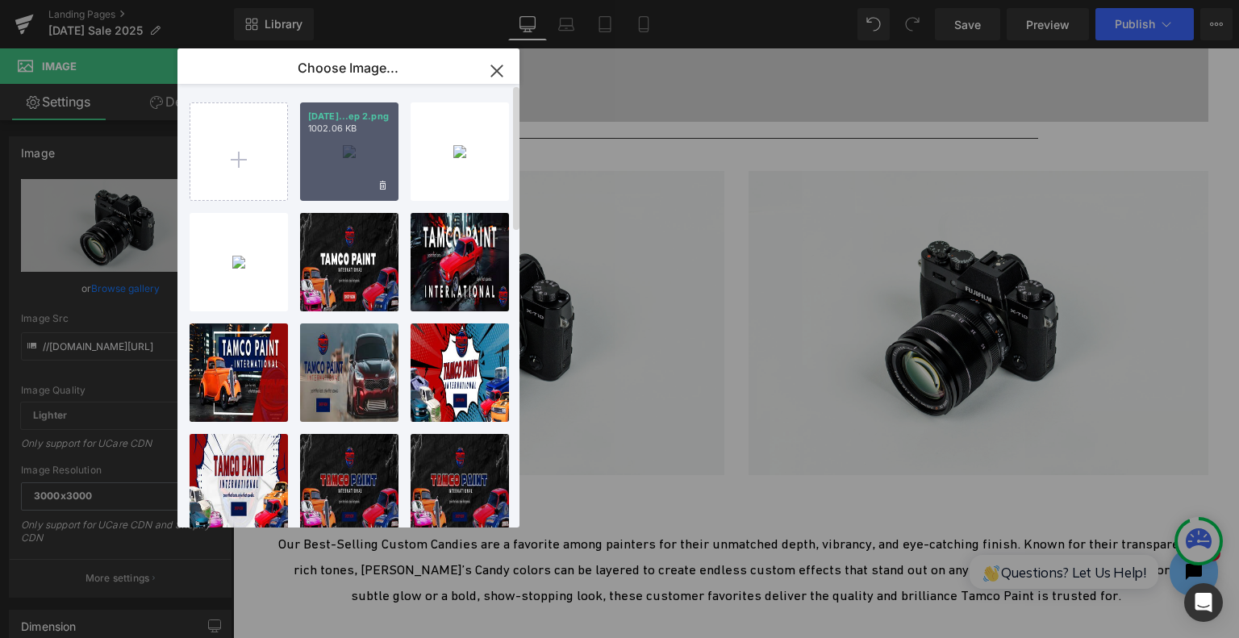
click at [359, 154] on div "[DATE]...ep 2.png 1002.06 KB" at bounding box center [349, 151] width 98 height 98
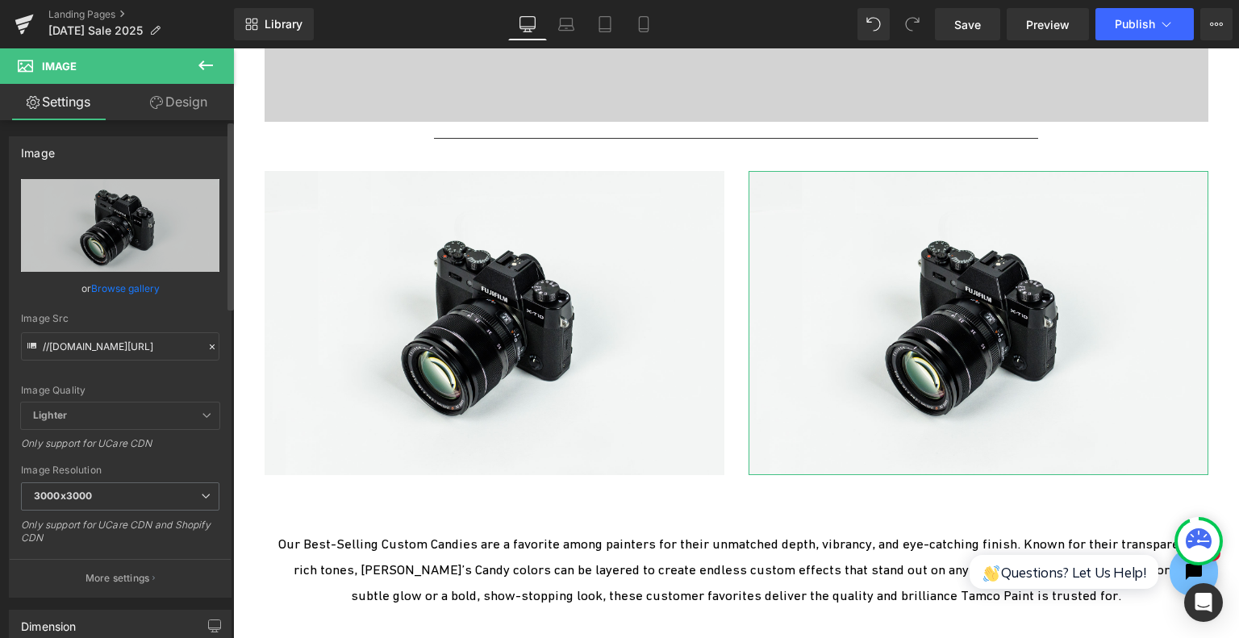
click at [127, 286] on link "Browse gallery" at bounding box center [125, 288] width 69 height 28
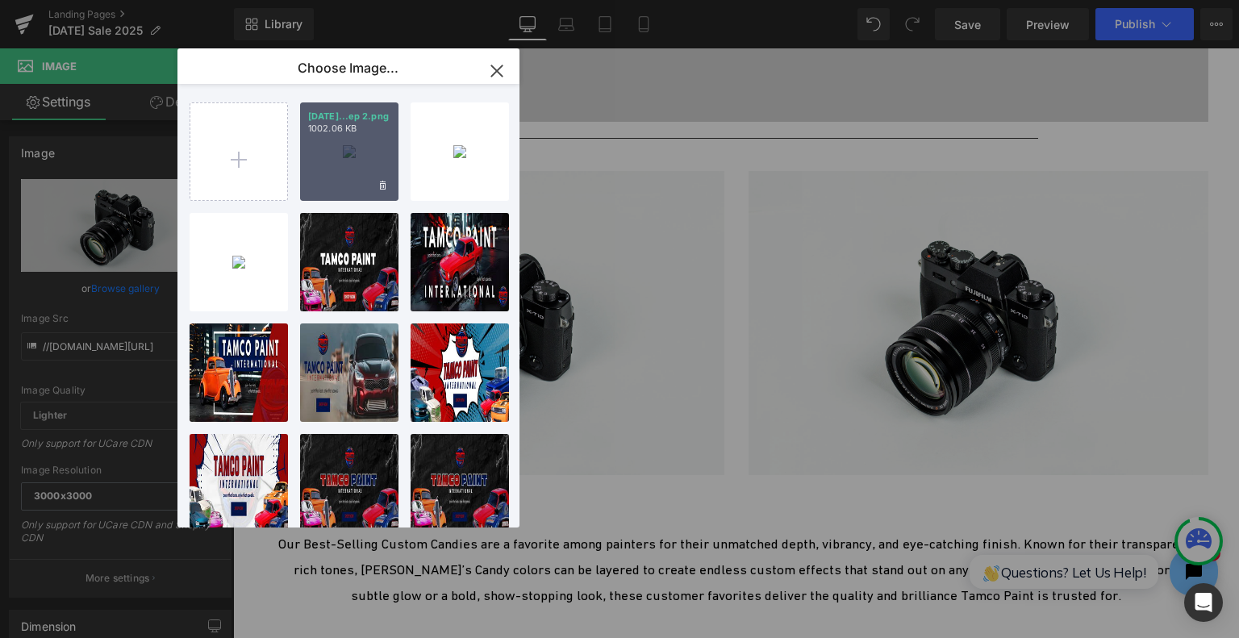
click at [307, 170] on div "[DATE]...ep 2.png 1002.06 KB" at bounding box center [349, 151] width 98 height 98
type input "[URL][DOMAIN_NAME]"
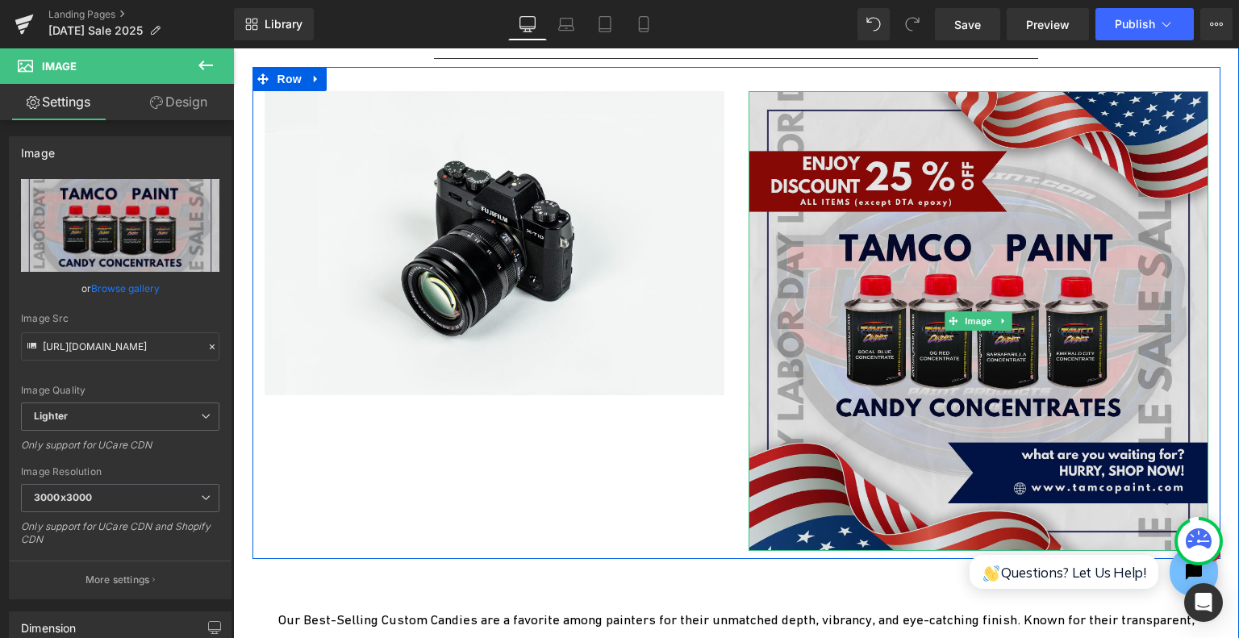
scroll to position [4568, 0]
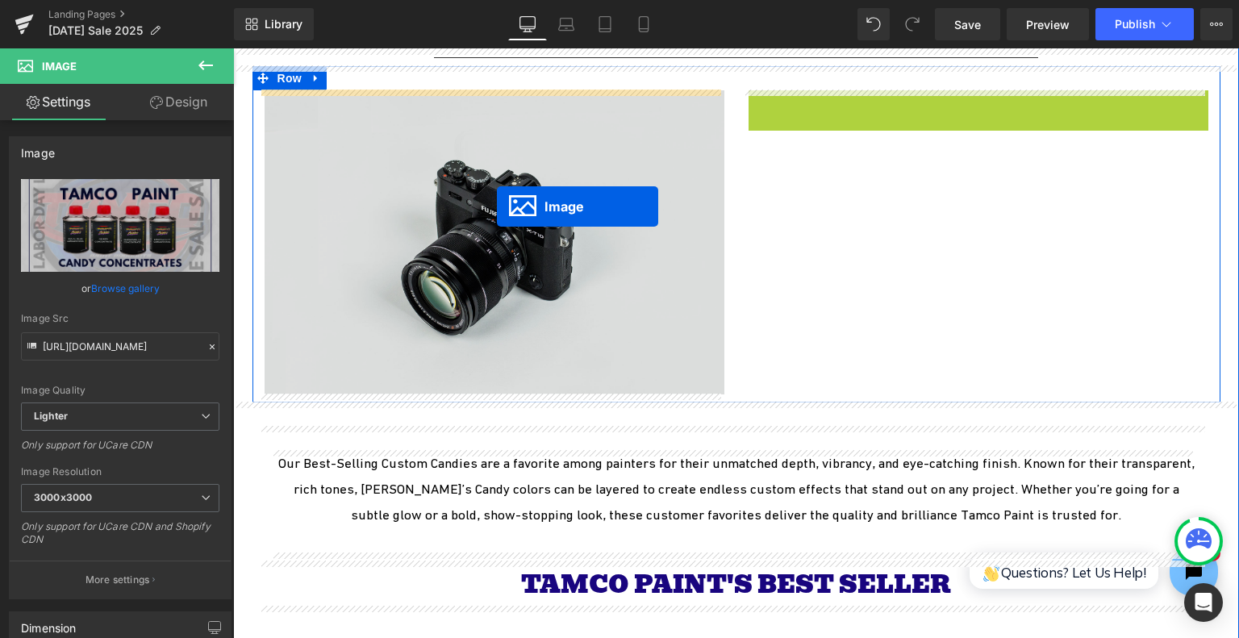
drag, startPoint x: 949, startPoint y: 323, endPoint x: 497, endPoint y: 206, distance: 466.7
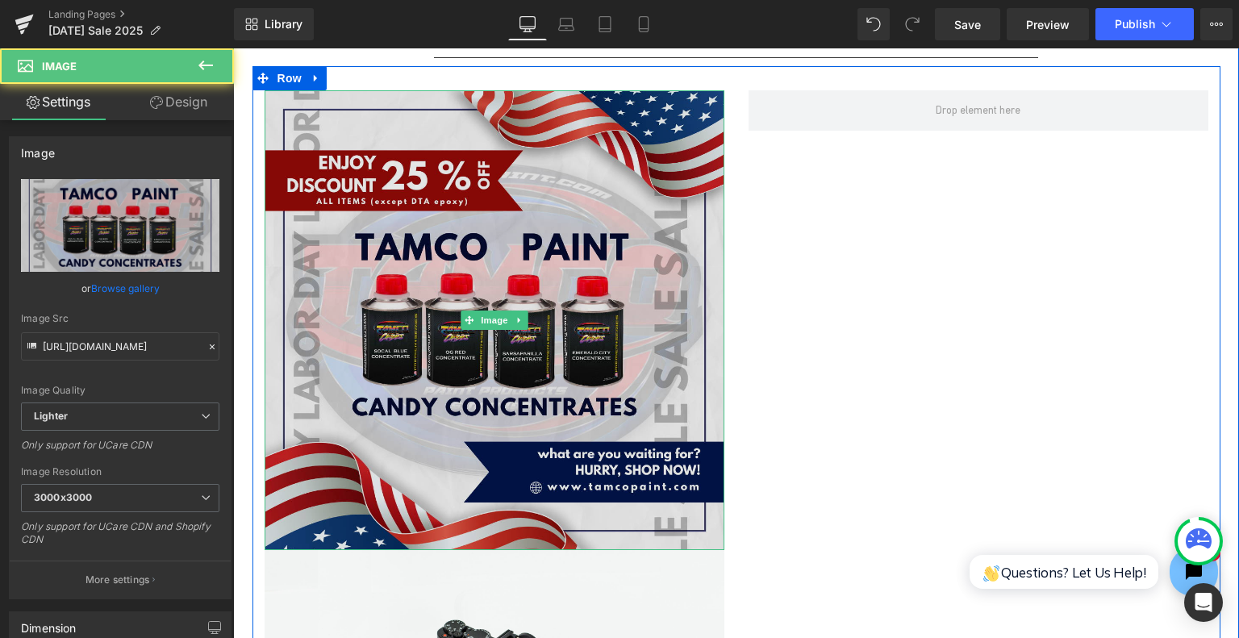
scroll to position [4810, 0]
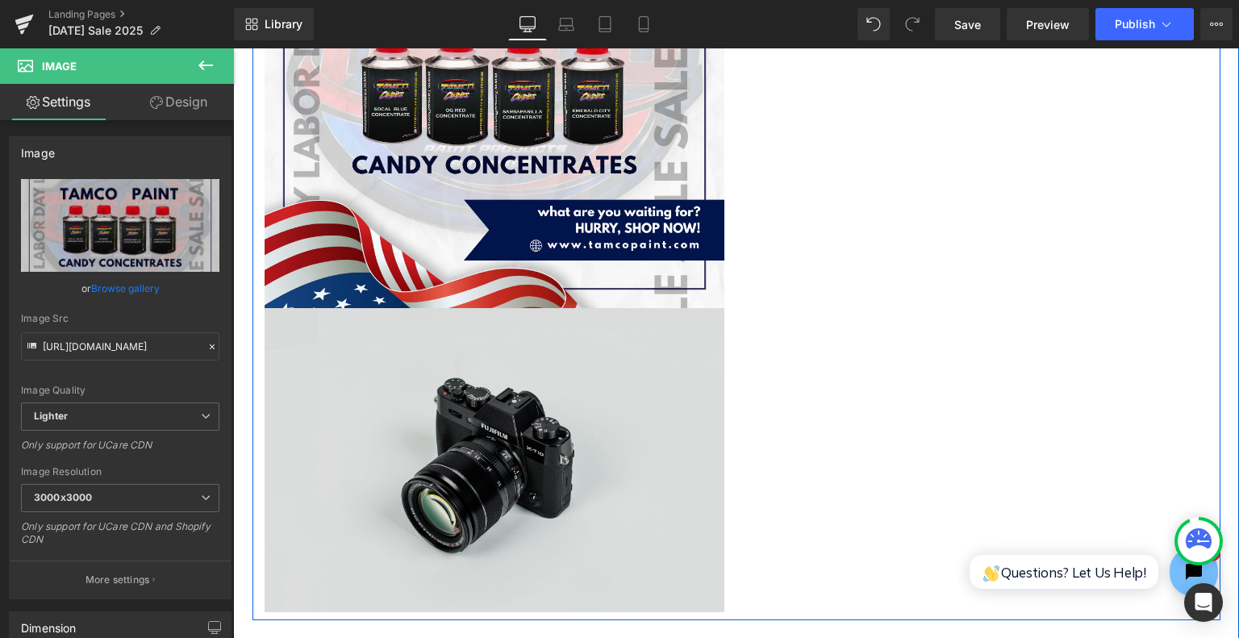
click at [466, 478] on img at bounding box center [495, 460] width 460 height 305
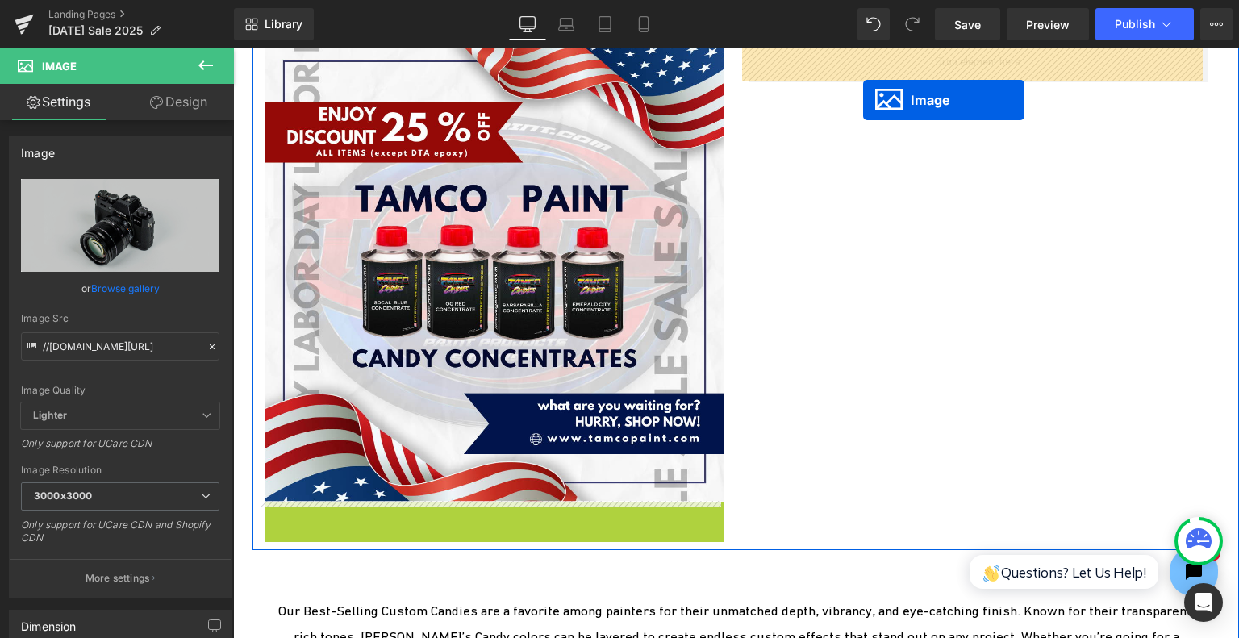
scroll to position [4568, 0]
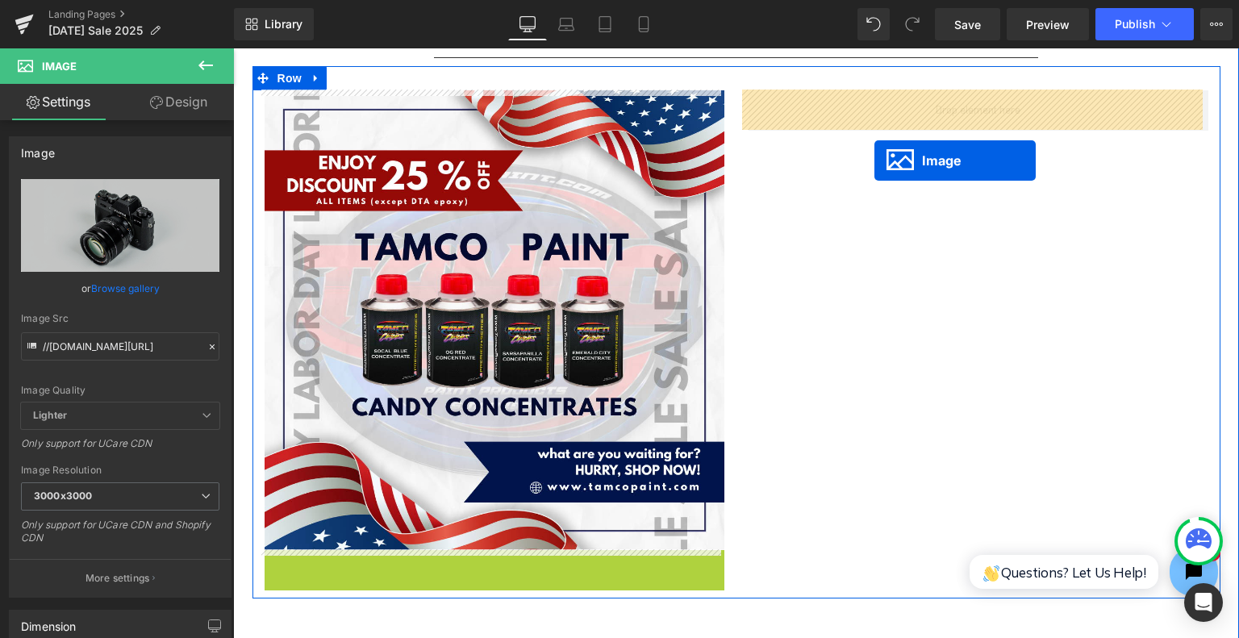
drag, startPoint x: 466, startPoint y: 461, endPoint x: 876, endPoint y: 154, distance: 512.5
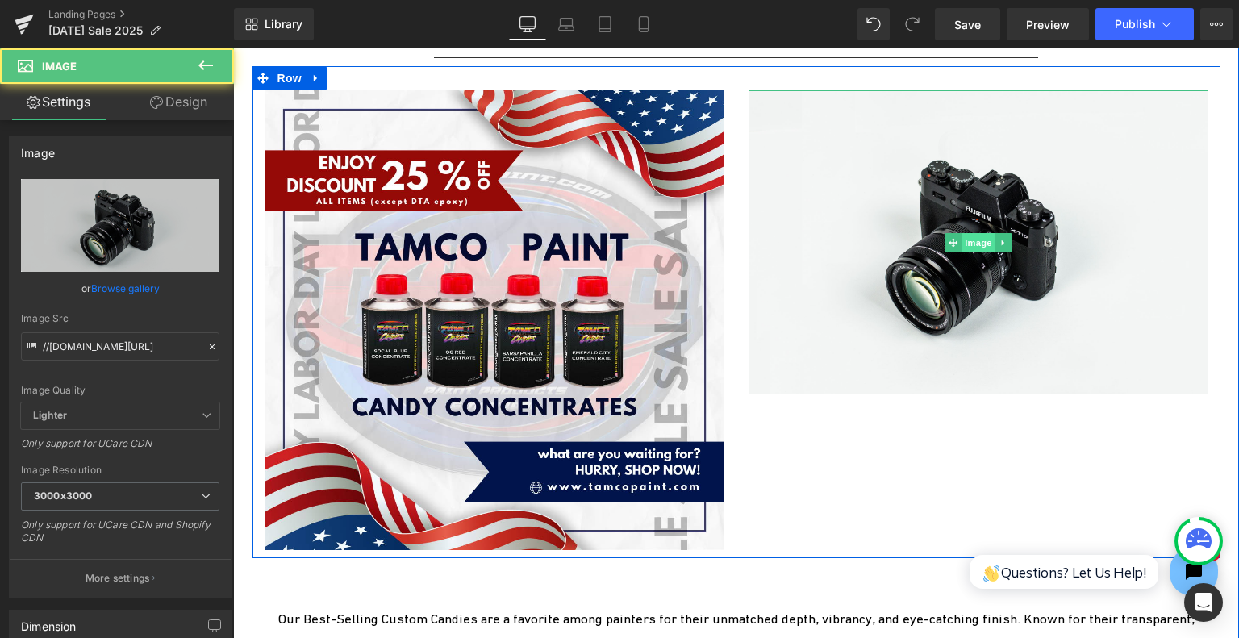
click at [977, 242] on span "Image" at bounding box center [979, 242] width 34 height 19
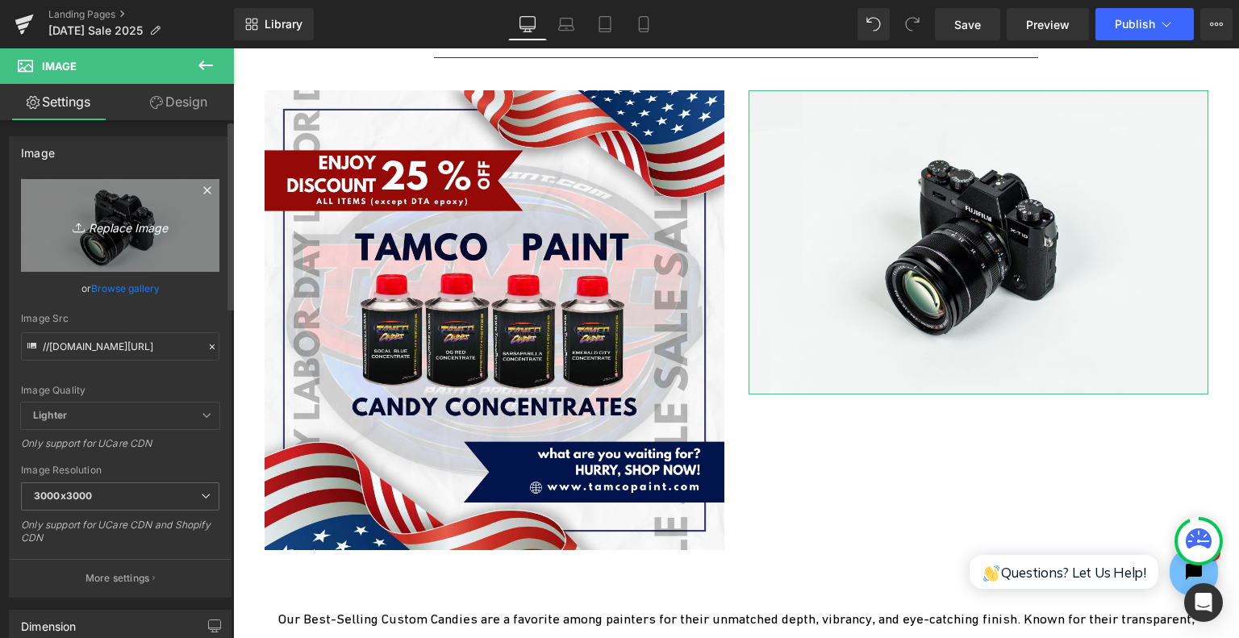
click at [139, 238] on link "Replace Image" at bounding box center [120, 225] width 198 height 93
type input "C:\fakepath\INSTA POST.png"
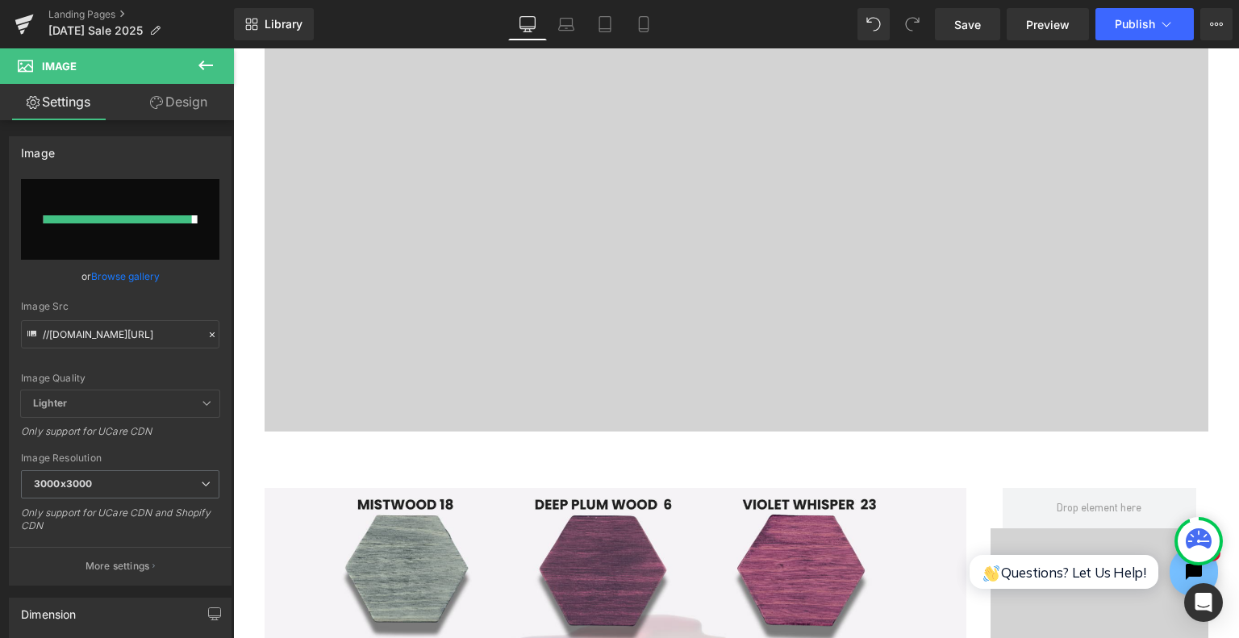
type input "[URL][DOMAIN_NAME]"
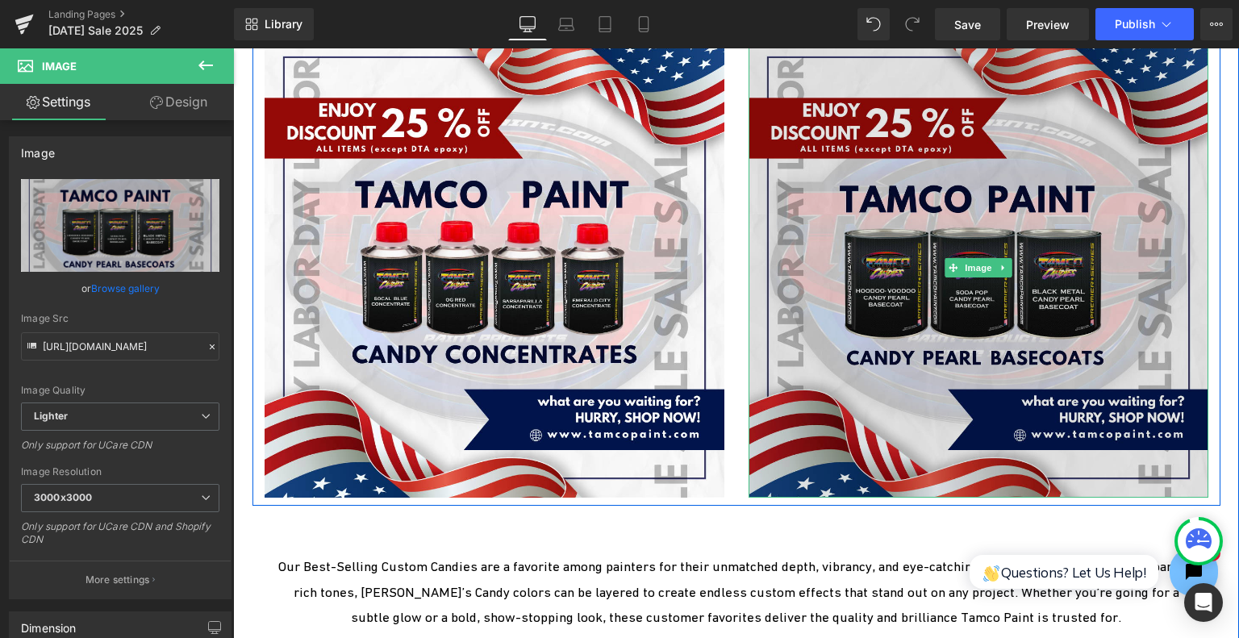
scroll to position [4649, 0]
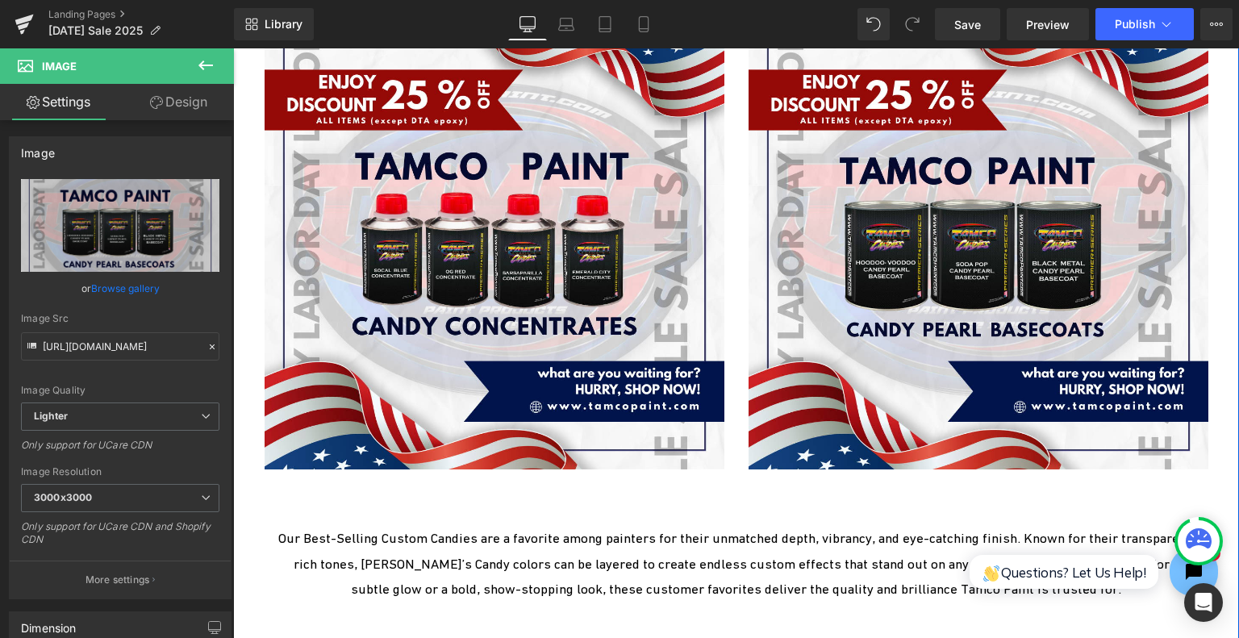
click at [1218, 278] on div "Separator Sale Off (P) Image 24 Carat Gold (P) Title Product" at bounding box center [736, 404] width 1006 height 2942
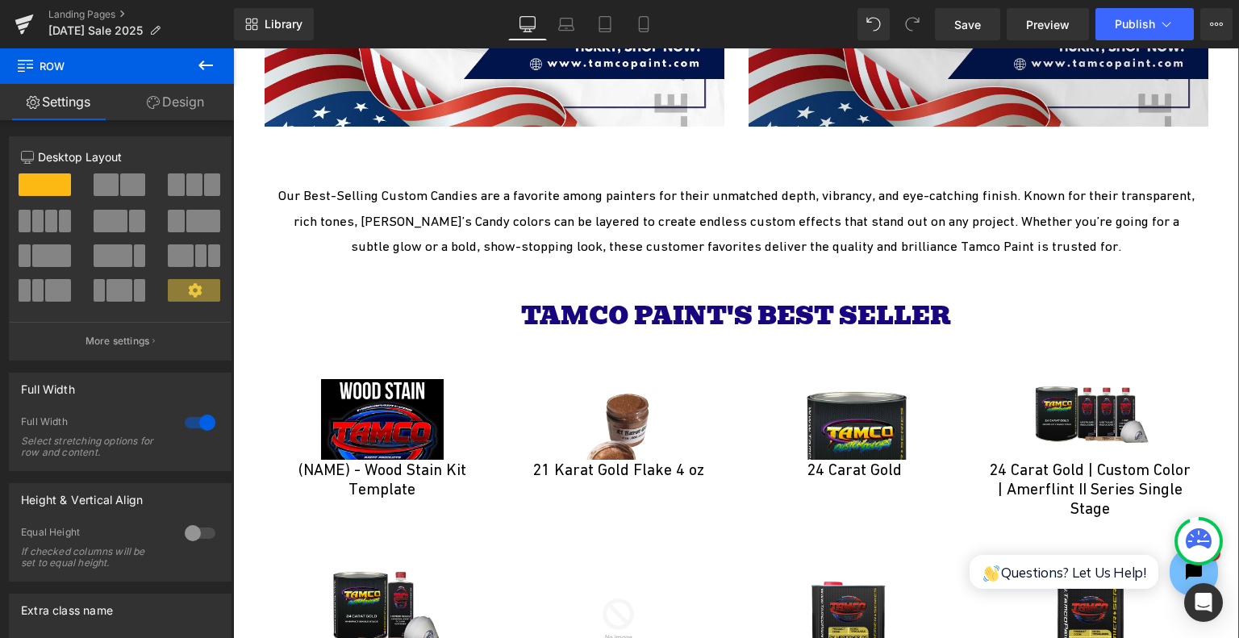
scroll to position [4891, 0]
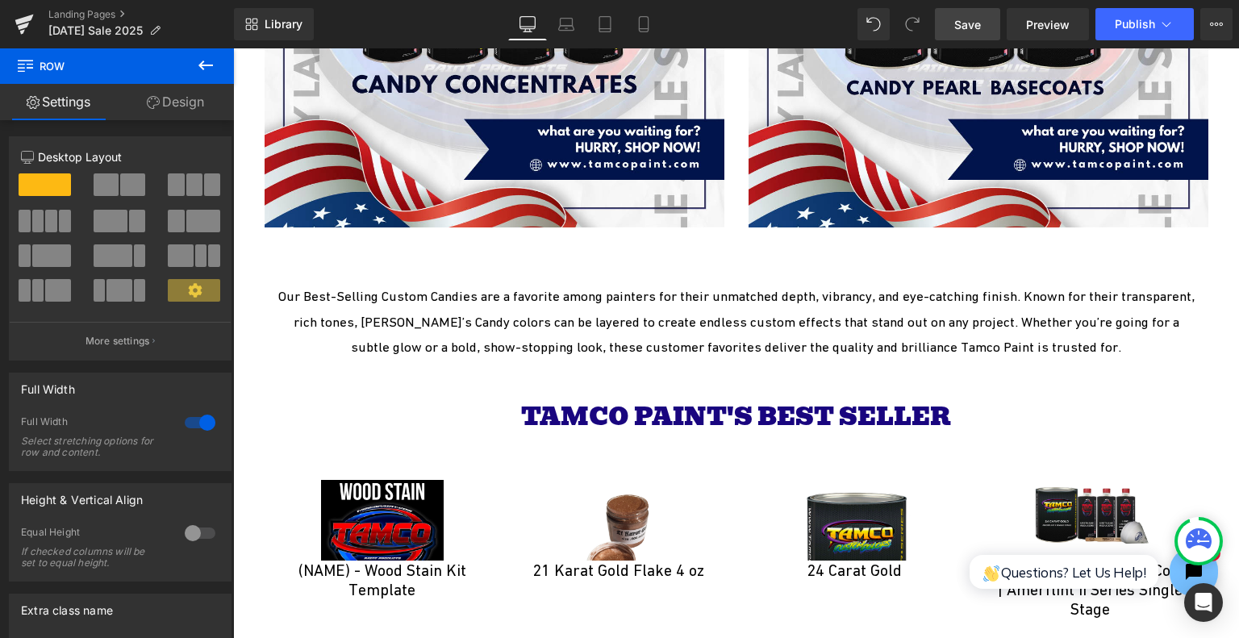
click at [994, 31] on link "Save" at bounding box center [967, 24] width 65 height 32
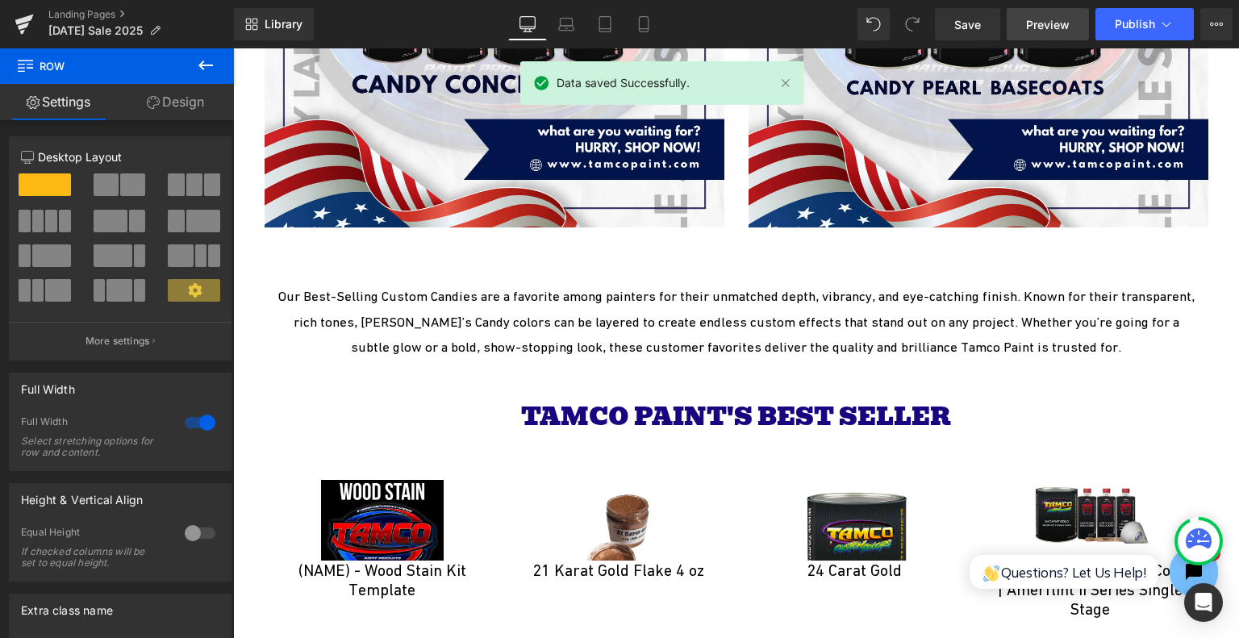
click at [1065, 28] on span "Preview" at bounding box center [1048, 24] width 44 height 17
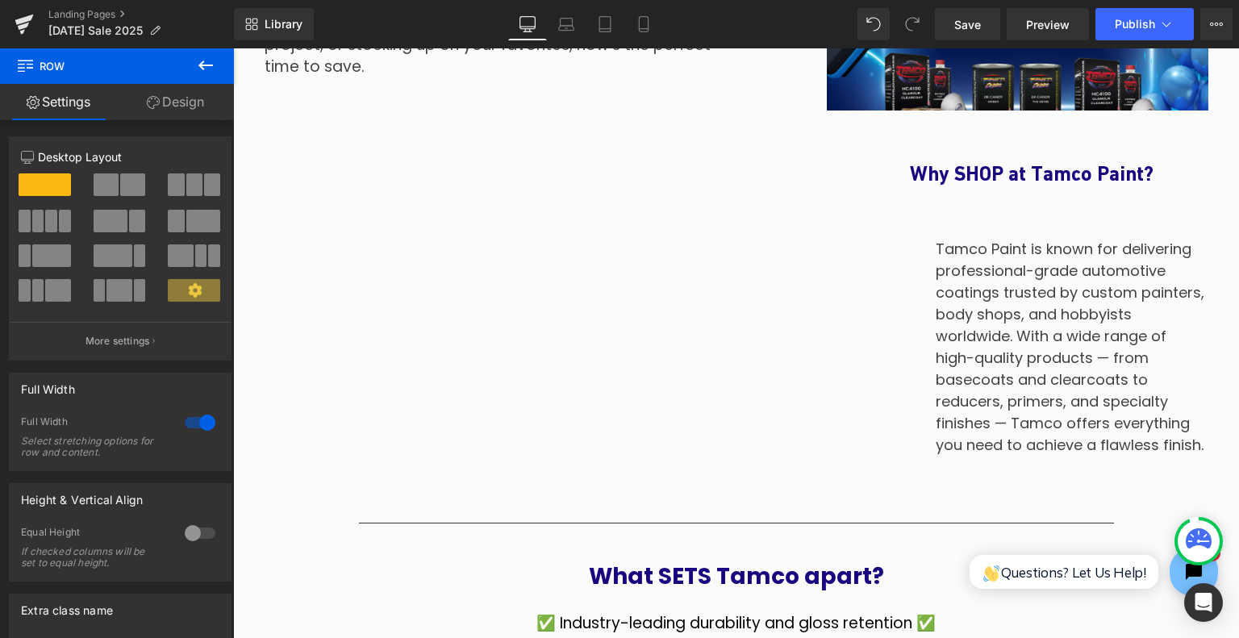
scroll to position [1664, 0]
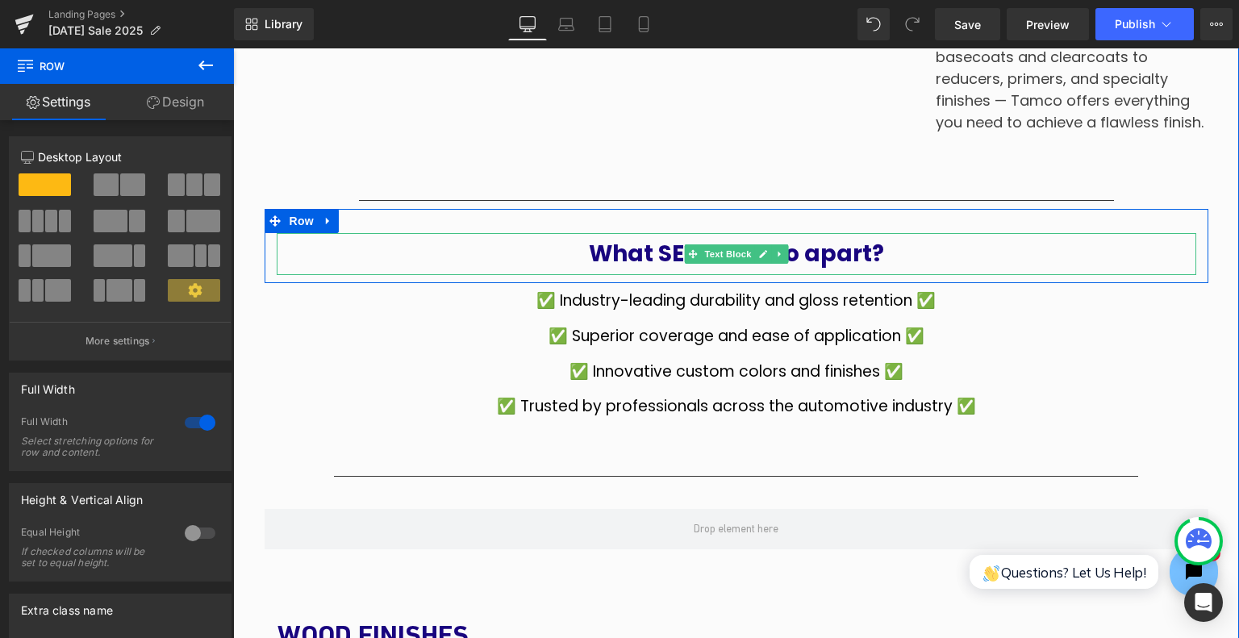
click at [796, 257] on strong "What SETS Tamco apart?" at bounding box center [736, 253] width 295 height 31
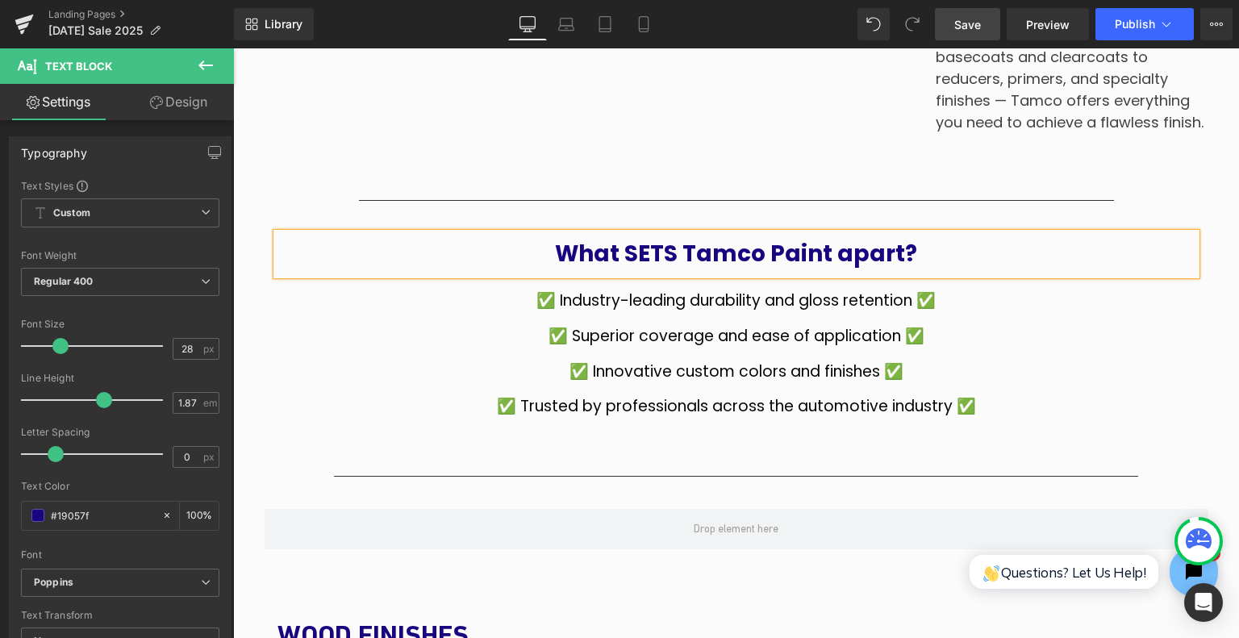
click at [972, 23] on span "Save" at bounding box center [968, 24] width 27 height 17
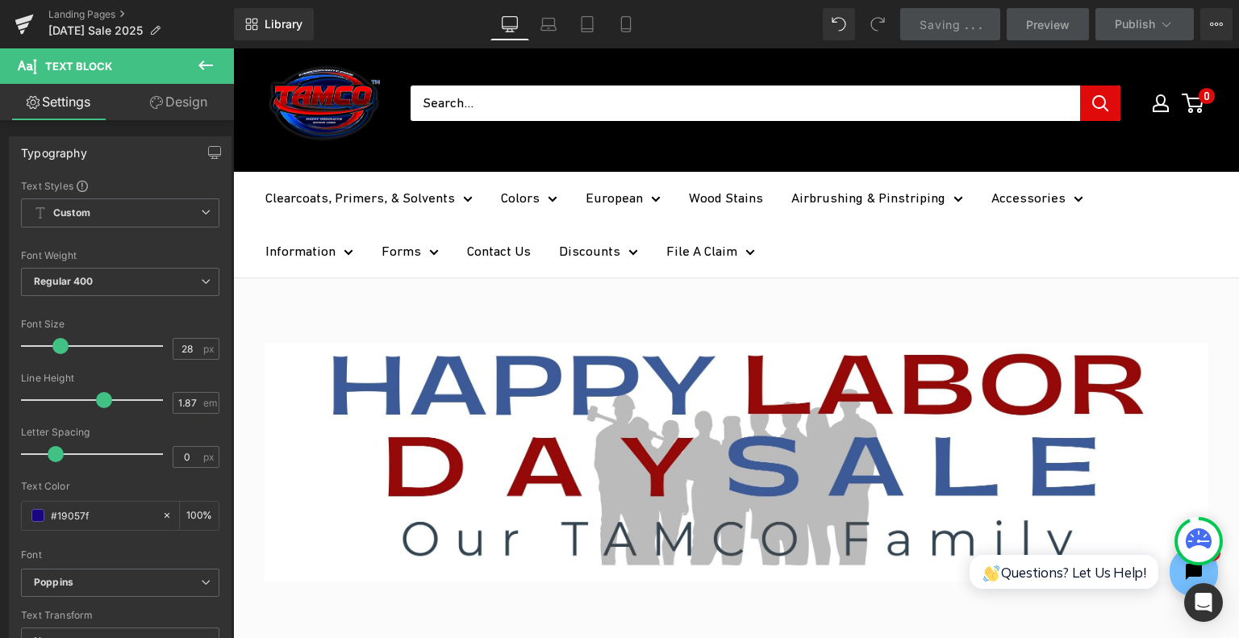
scroll to position [453, 0]
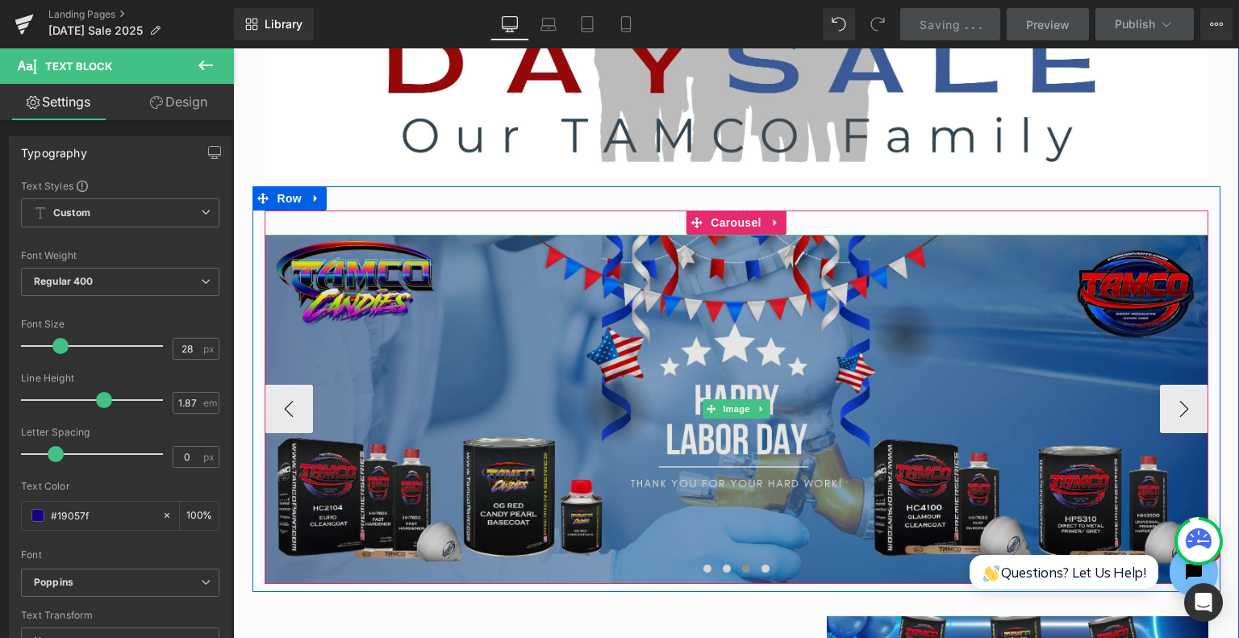
click at [666, 393] on img at bounding box center [737, 409] width 944 height 349
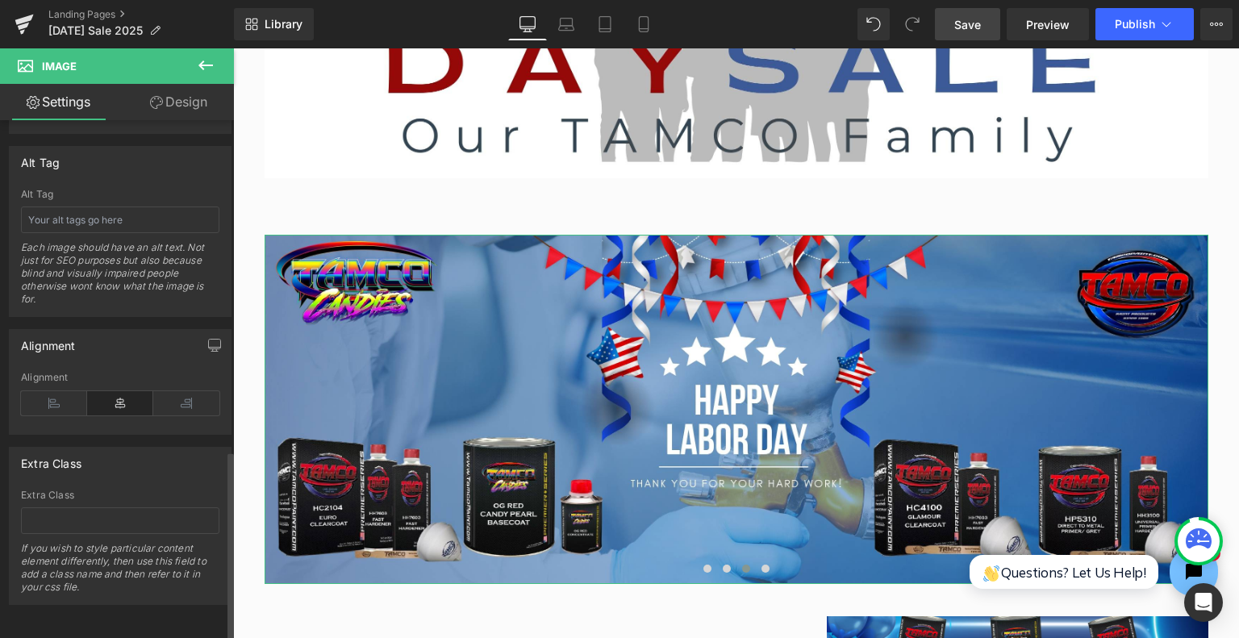
scroll to position [911, 0]
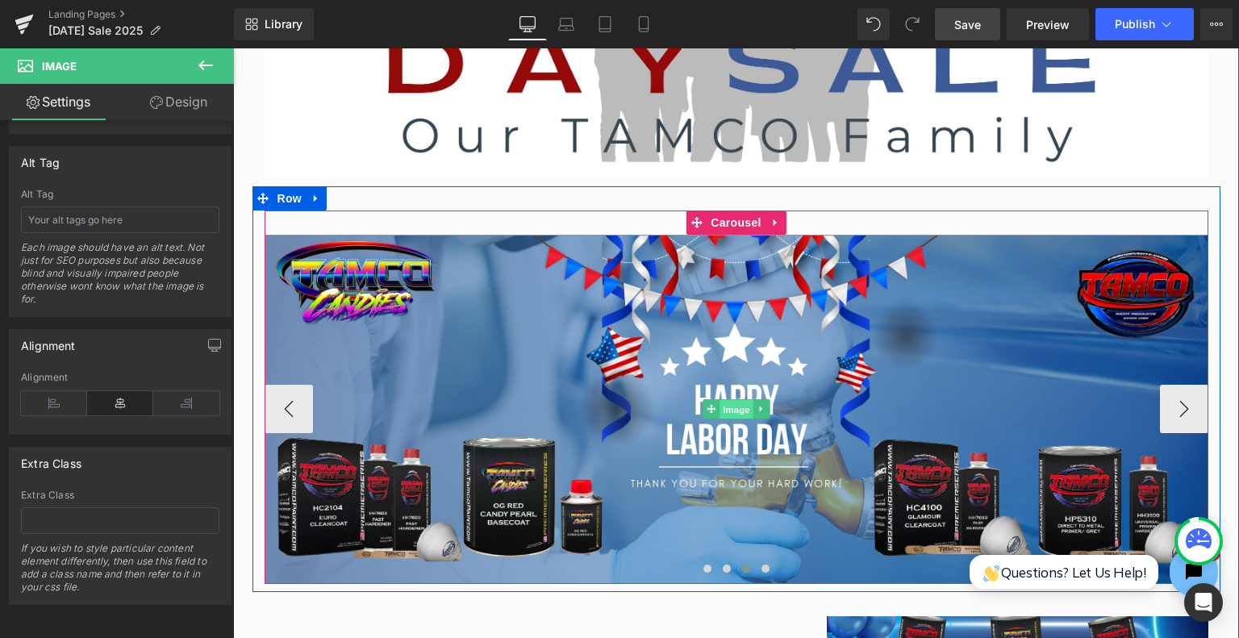
click at [743, 415] on span "Image" at bounding box center [737, 409] width 34 height 19
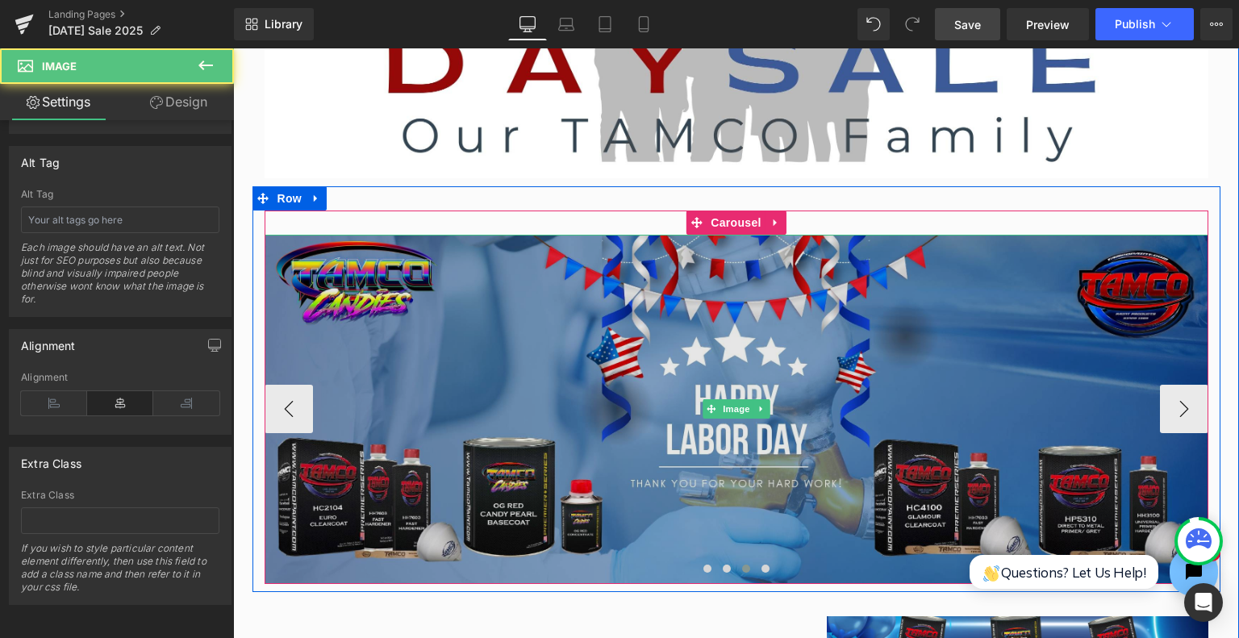
drag, startPoint x: 620, startPoint y: 516, endPoint x: 881, endPoint y: 496, distance: 261.3
click at [873, 498] on img at bounding box center [737, 409] width 944 height 349
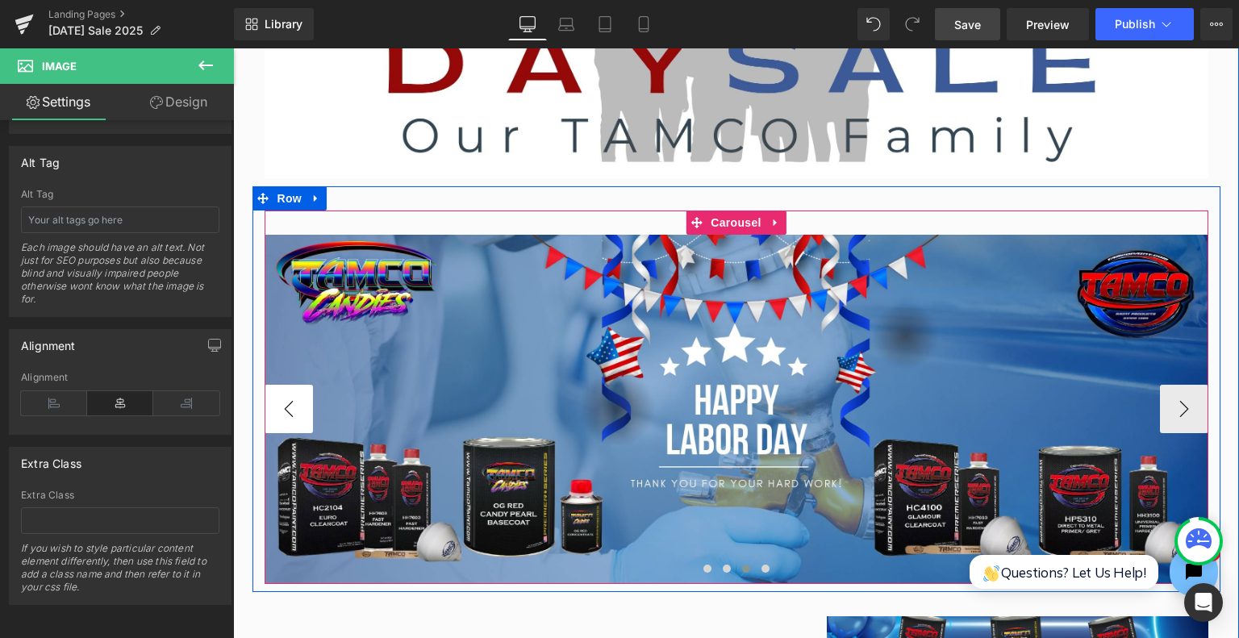
click at [272, 413] on button "‹" at bounding box center [289, 409] width 48 height 48
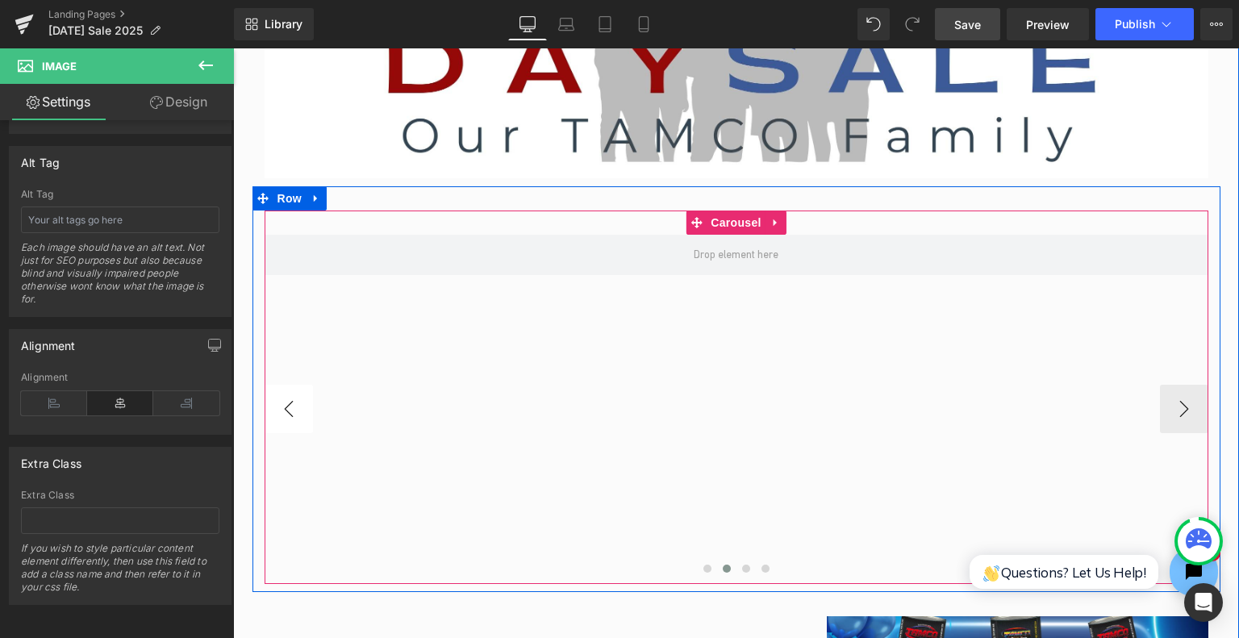
click at [272, 412] on button "‹" at bounding box center [289, 409] width 48 height 48
click at [716, 223] on span "Carousel" at bounding box center [736, 223] width 58 height 24
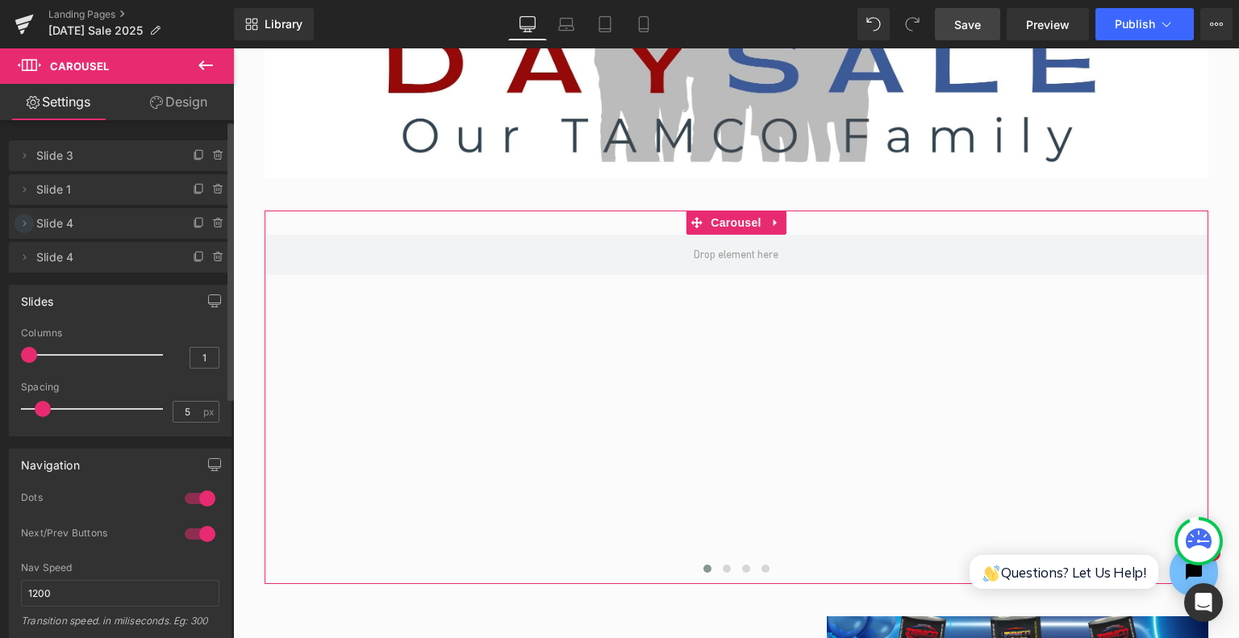
click at [19, 222] on icon at bounding box center [24, 223] width 13 height 13
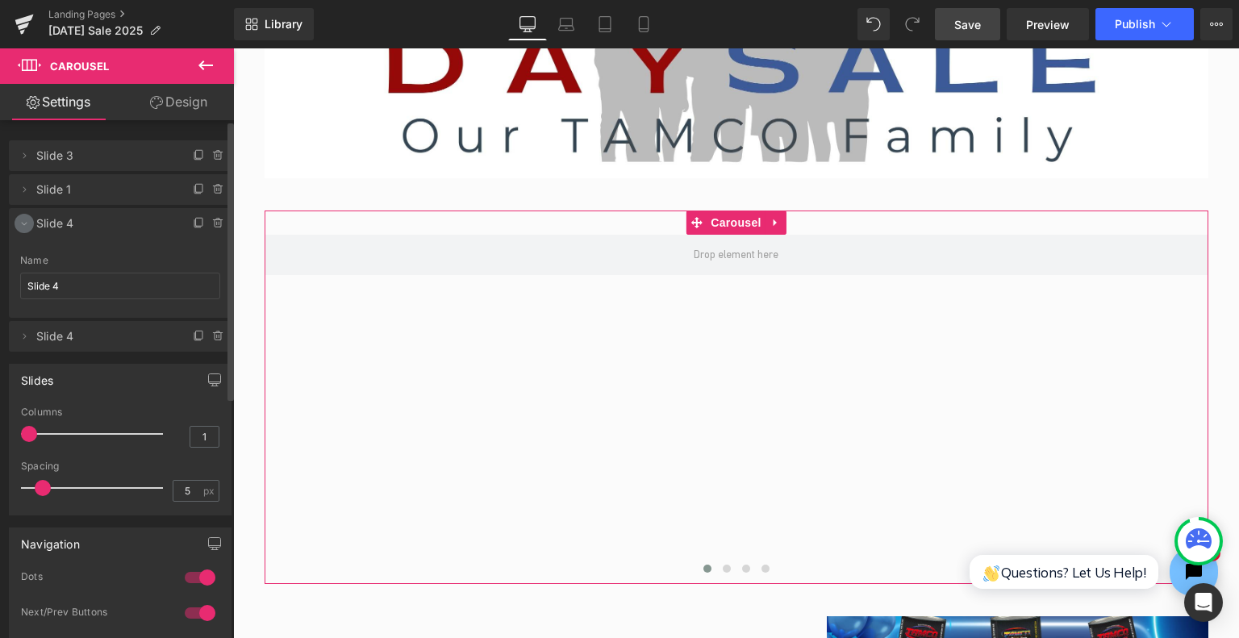
click at [19, 222] on icon at bounding box center [24, 223] width 13 height 13
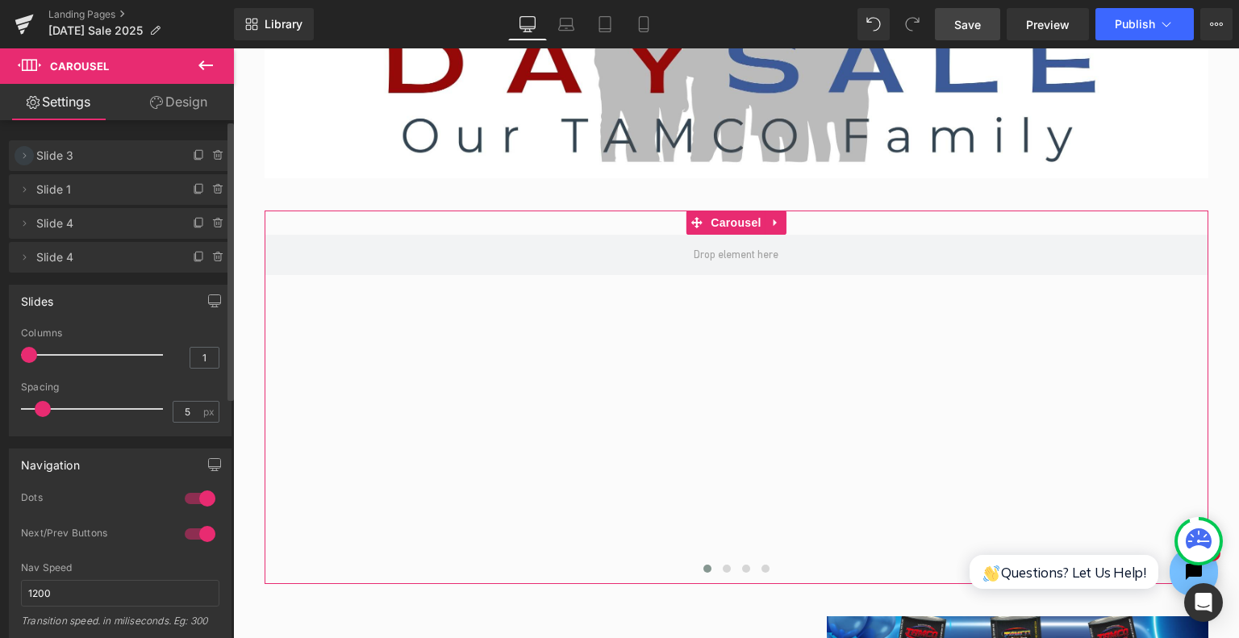
drag, startPoint x: 27, startPoint y: 221, endPoint x: 29, endPoint y: 149, distance: 71.9
click at [29, 137] on ul "Delete Cancel Slide 3 Slide 3 Name Slide 3 Delete Cancel Slide 1 Slide 1 Name S…" at bounding box center [120, 137] width 223 height 0
drag, startPoint x: 26, startPoint y: 222, endPoint x: 24, endPoint y: 203, distance: 19.4
click at [20, 137] on ul "Delete Cancel Slide 3 Slide 3 Name Slide 3 Delete Cancel Slide 1 Slide 1 Name S…" at bounding box center [120, 137] width 223 height 0
click at [73, 228] on span "Slide 4" at bounding box center [104, 223] width 136 height 31
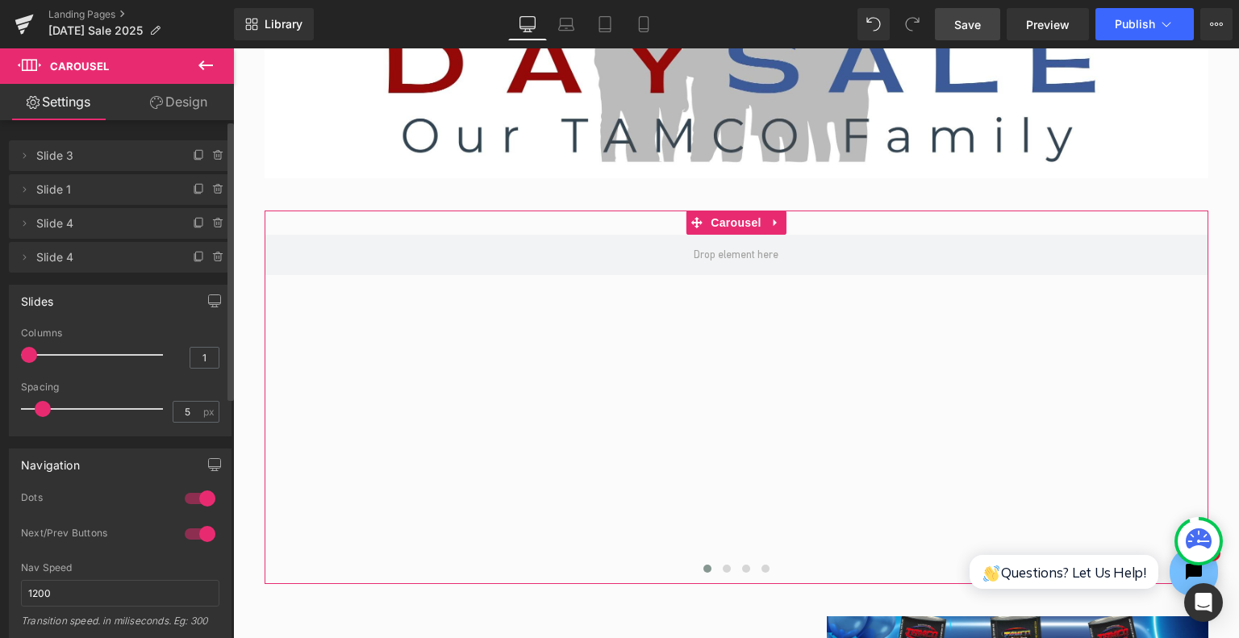
click at [107, 221] on span "Slide 4" at bounding box center [104, 223] width 136 height 31
drag, startPoint x: 175, startPoint y: 224, endPoint x: 178, endPoint y: 198, distance: 26.7
click at [178, 137] on ul "Delete Cancel Slide 3 Slide 3 Name Slide 3 Delete Cancel Slide 1 Slide 1 Name S…" at bounding box center [120, 137] width 223 height 0
click at [212, 149] on icon at bounding box center [218, 155] width 13 height 13
click at [210, 149] on button "Delete" at bounding box center [201, 156] width 51 height 21
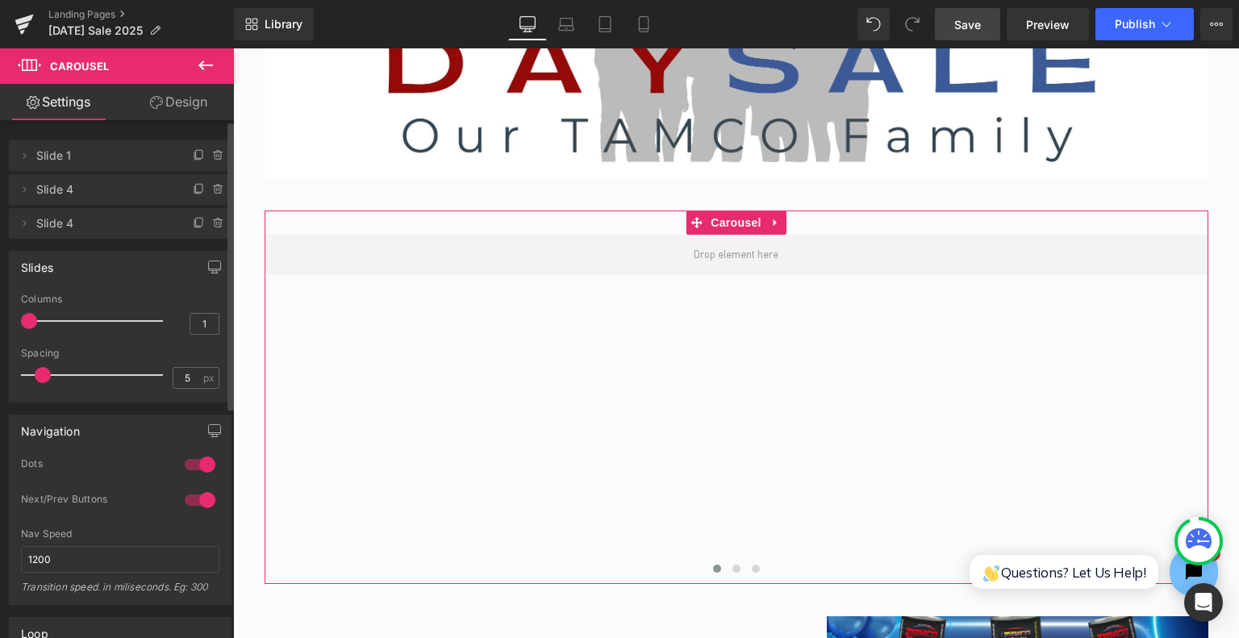
click at [216, 151] on icon at bounding box center [217, 152] width 3 height 2
click at [210, 151] on button "Delete" at bounding box center [201, 156] width 51 height 21
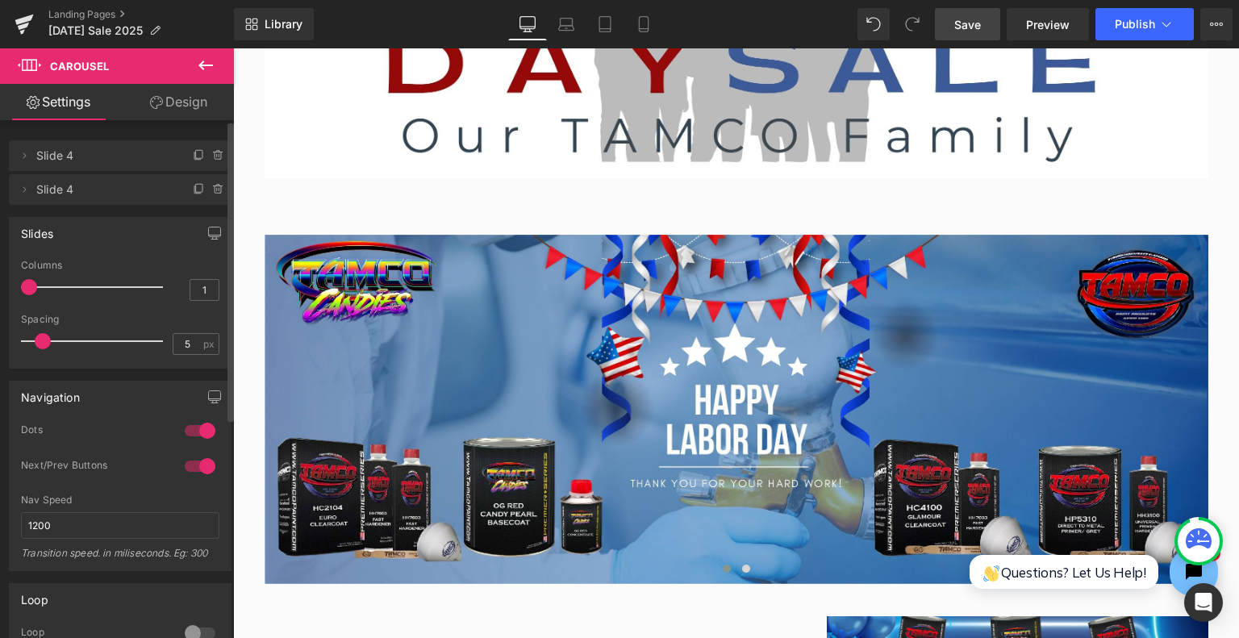
click at [953, 23] on link "Save" at bounding box center [967, 24] width 65 height 32
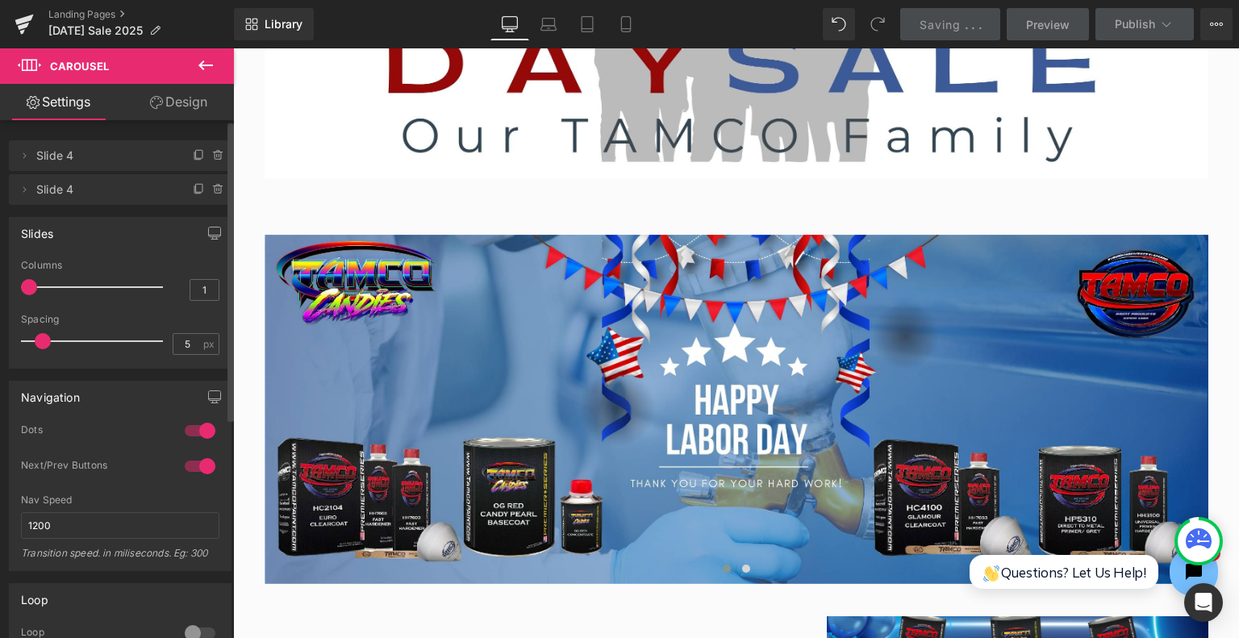
scroll to position [292, 0]
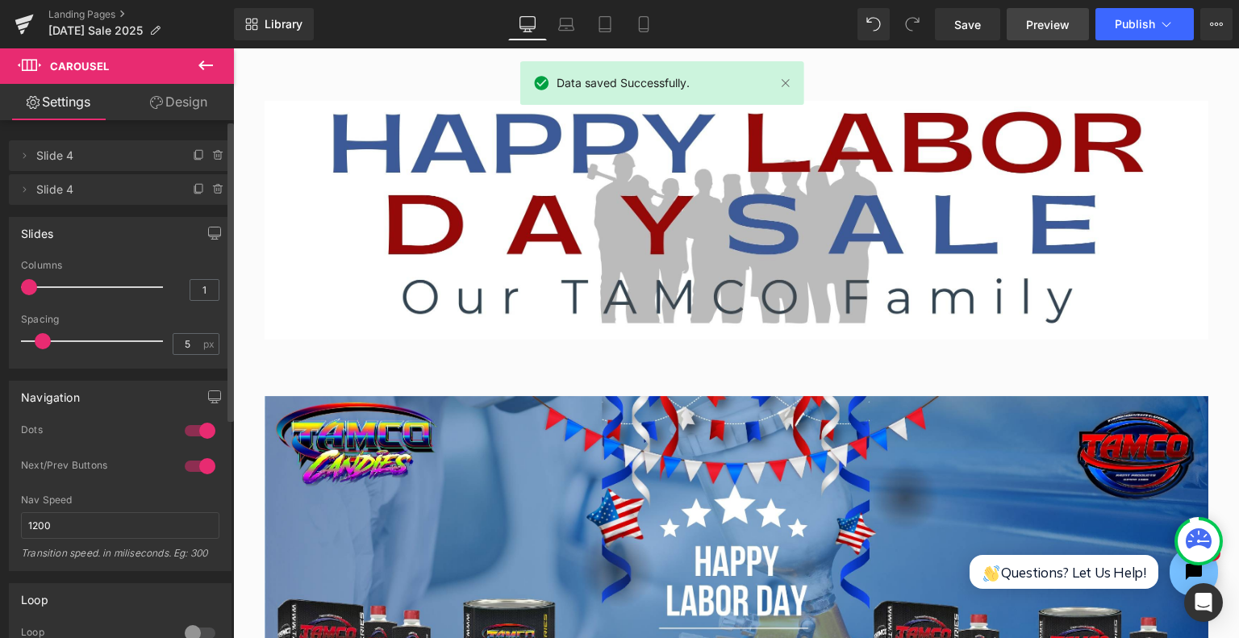
click at [1044, 25] on span "Preview" at bounding box center [1048, 24] width 44 height 17
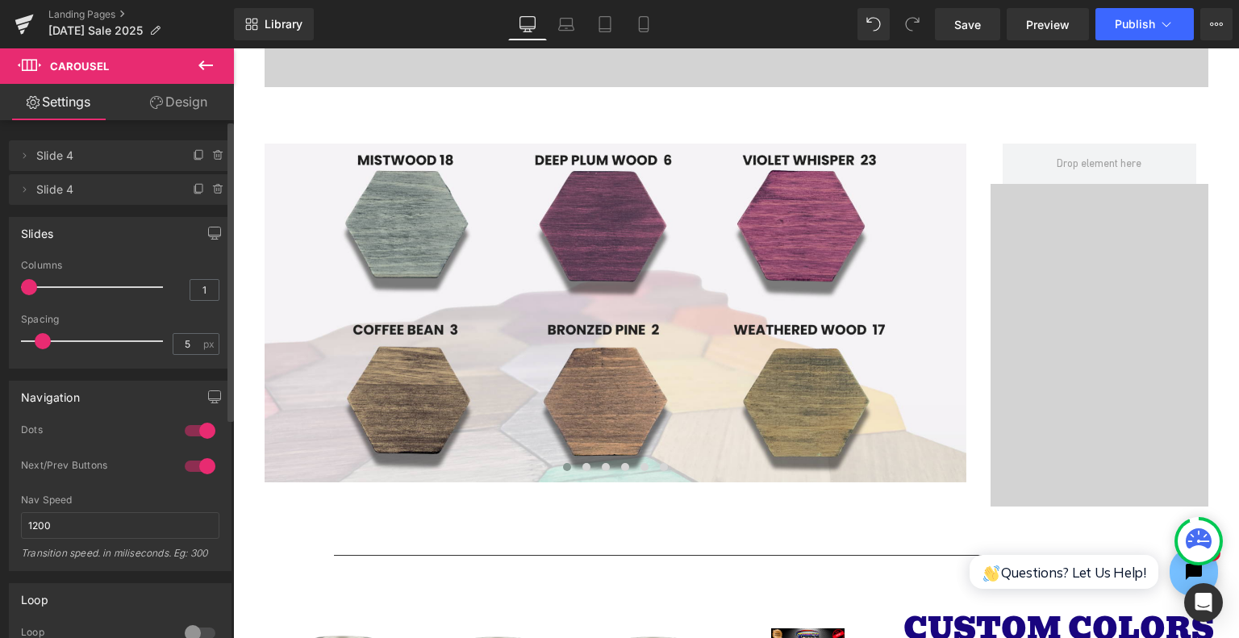
scroll to position [3358, 0]
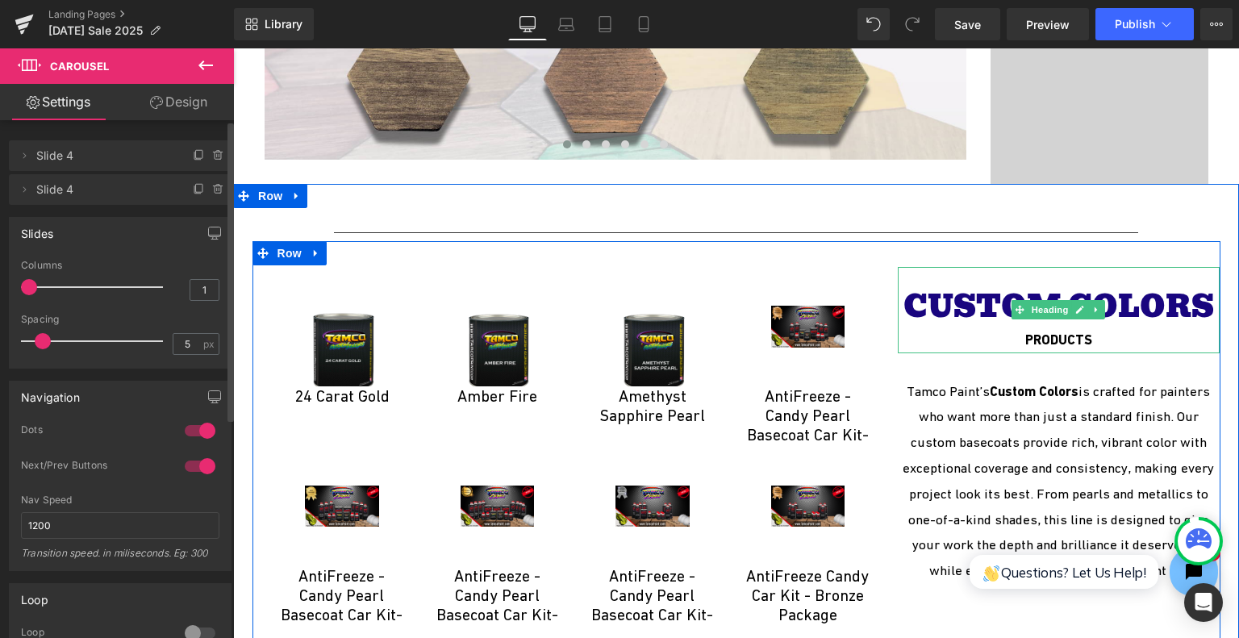
click at [1183, 296] on span "CUSTOM COLORS" at bounding box center [1059, 306] width 311 height 48
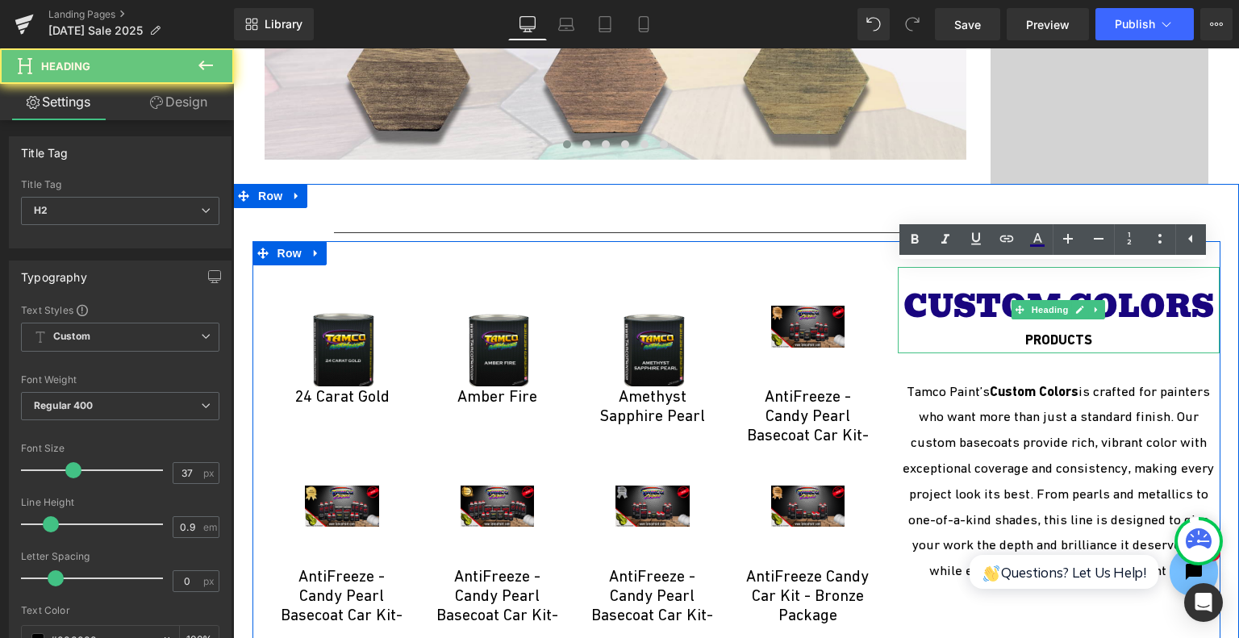
click at [1205, 299] on span "CUSTOM COLORS" at bounding box center [1059, 306] width 311 height 48
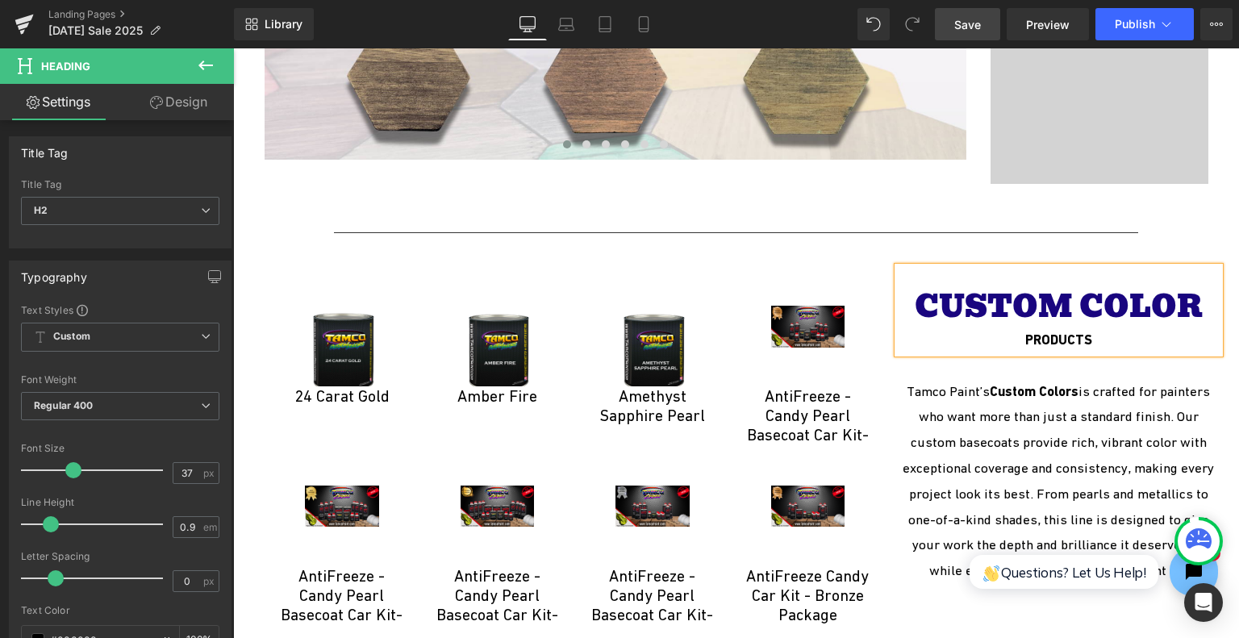
click at [992, 22] on link "Save" at bounding box center [967, 24] width 65 height 32
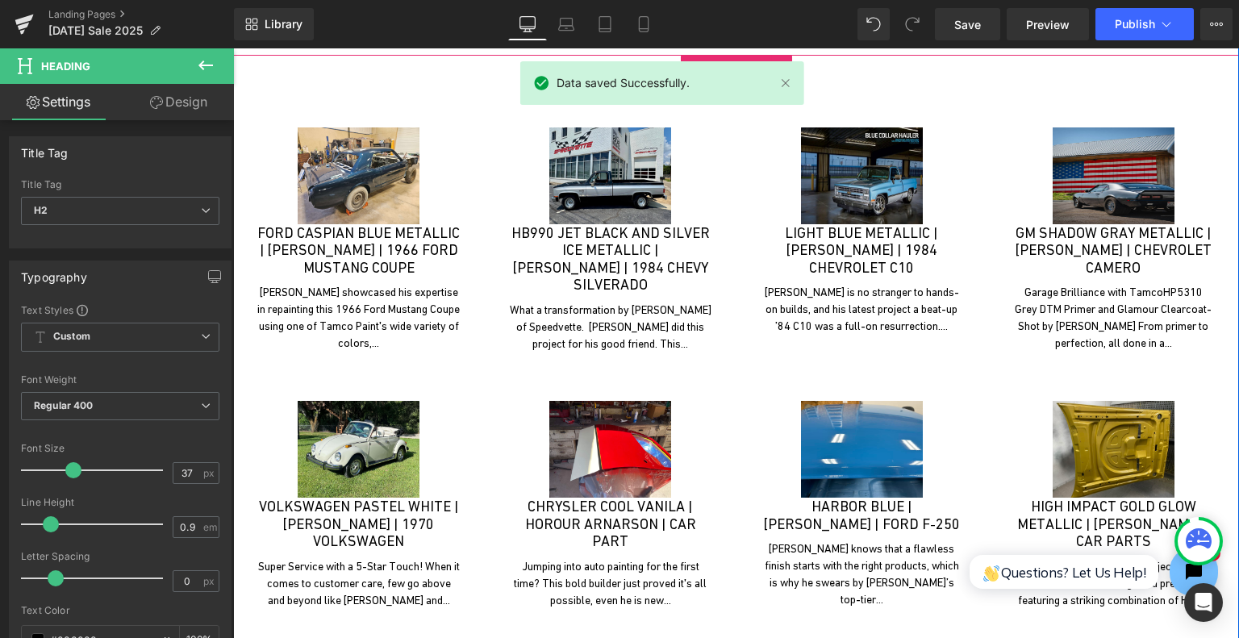
scroll to position [5758, 0]
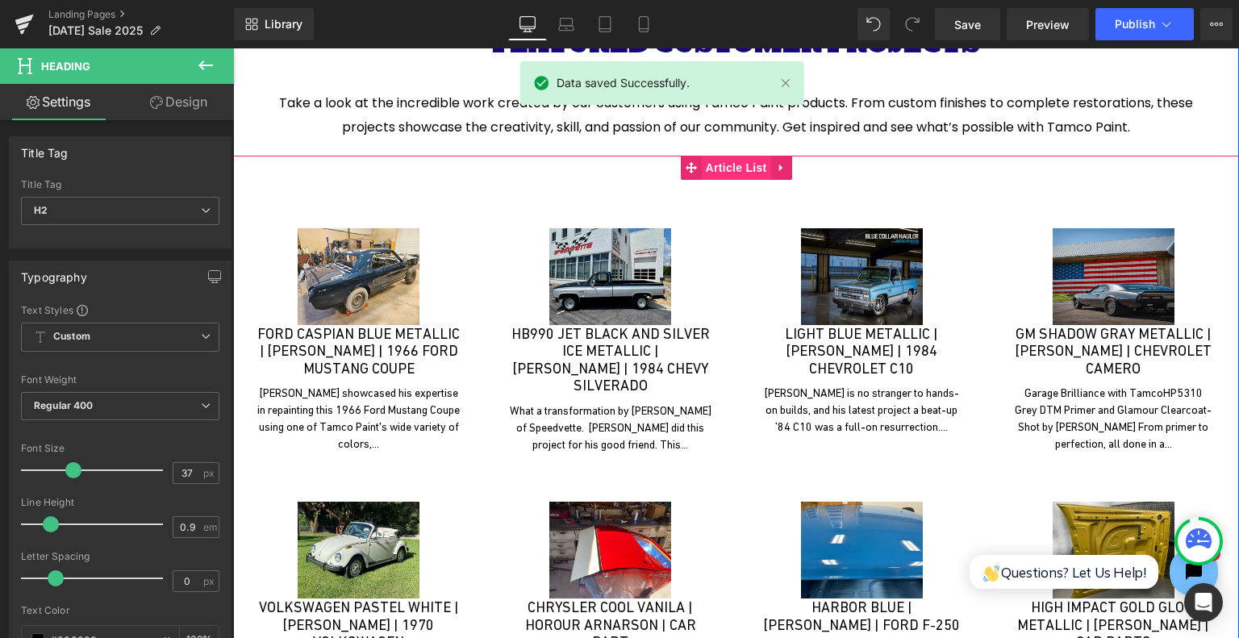
click at [725, 167] on span "Article List" at bounding box center [736, 168] width 69 height 24
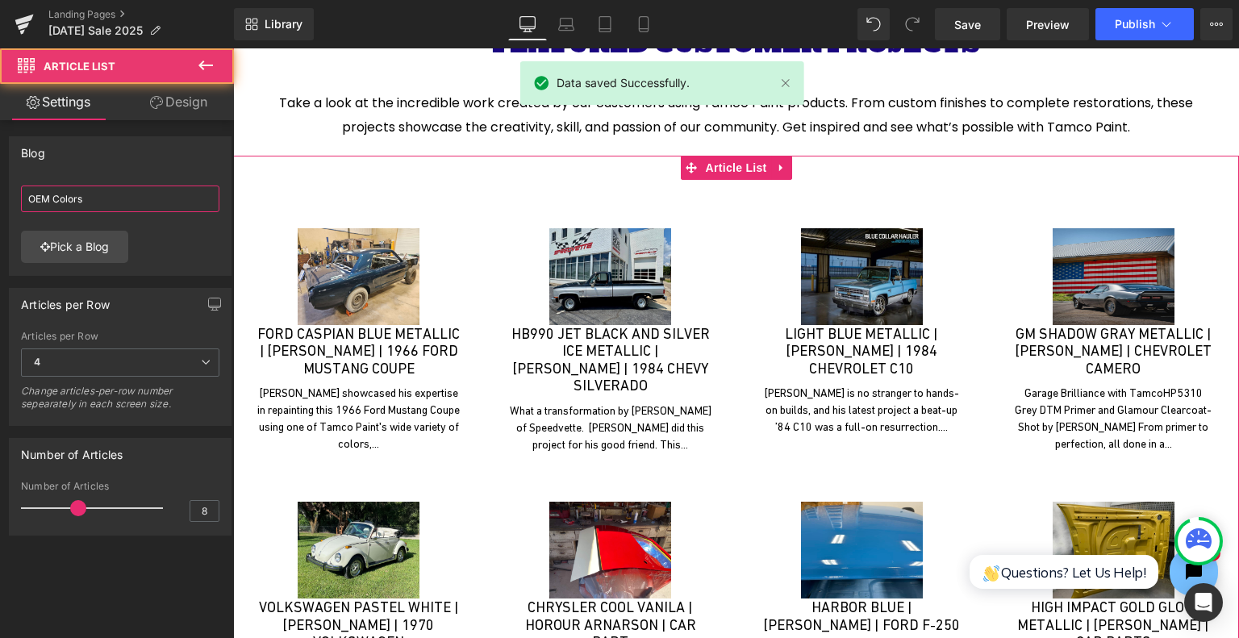
click at [75, 203] on input "OEM Colors" at bounding box center [120, 199] width 198 height 27
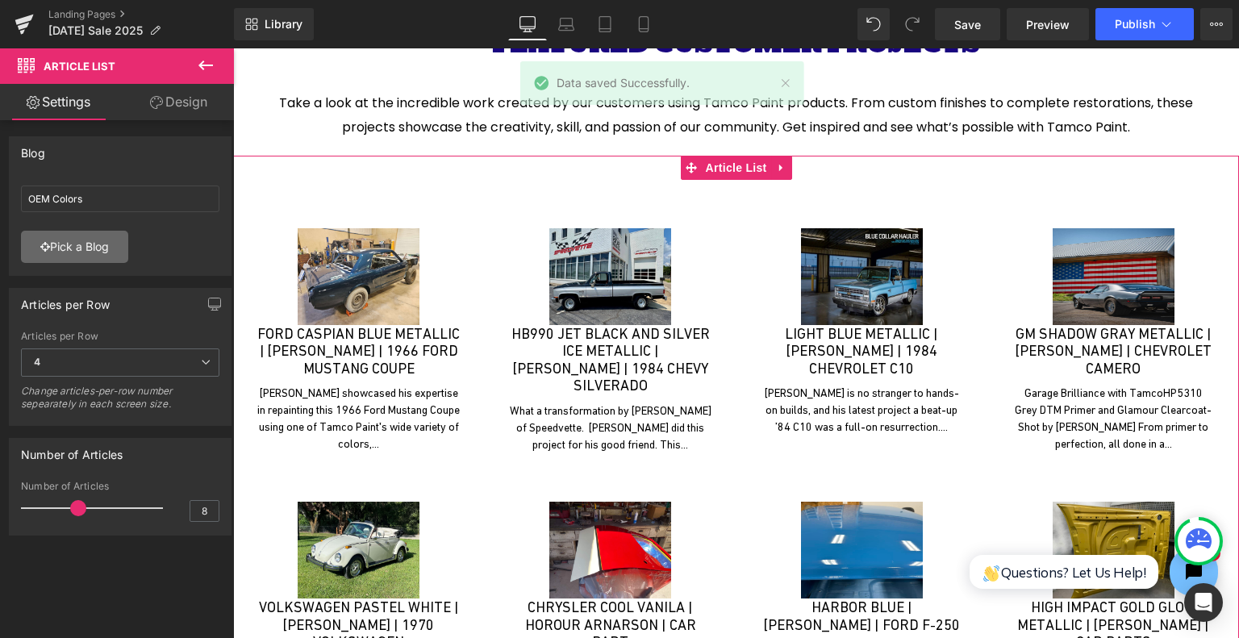
click at [84, 255] on link "Pick a Blog" at bounding box center [74, 247] width 107 height 32
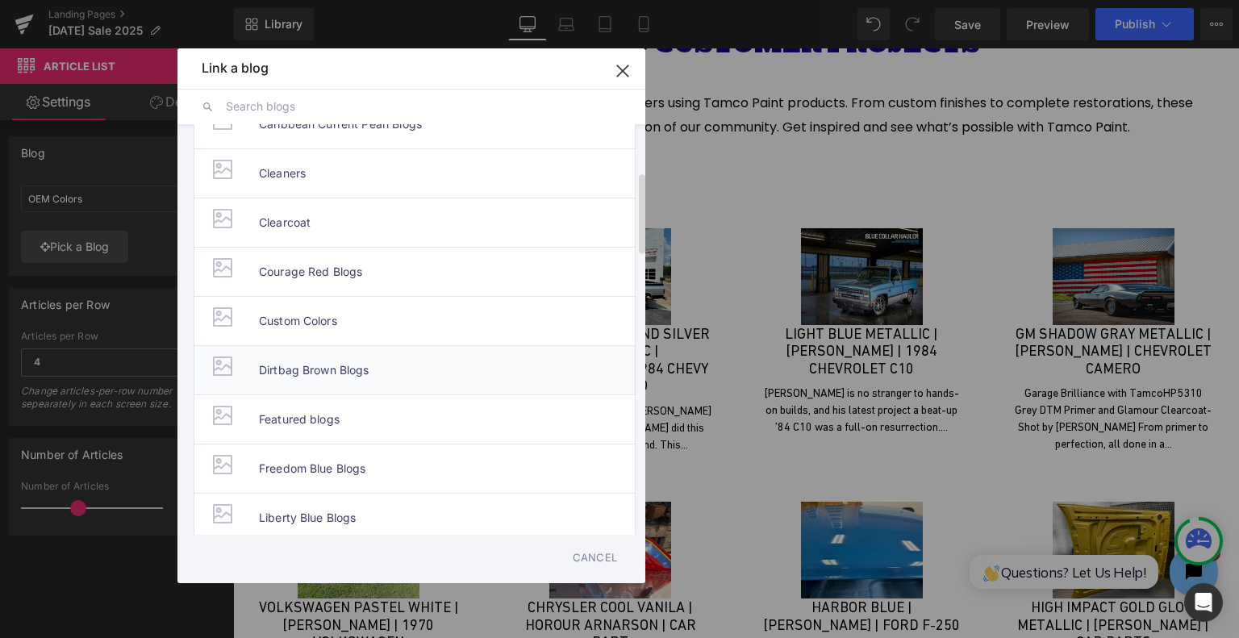
scroll to position [242, 0]
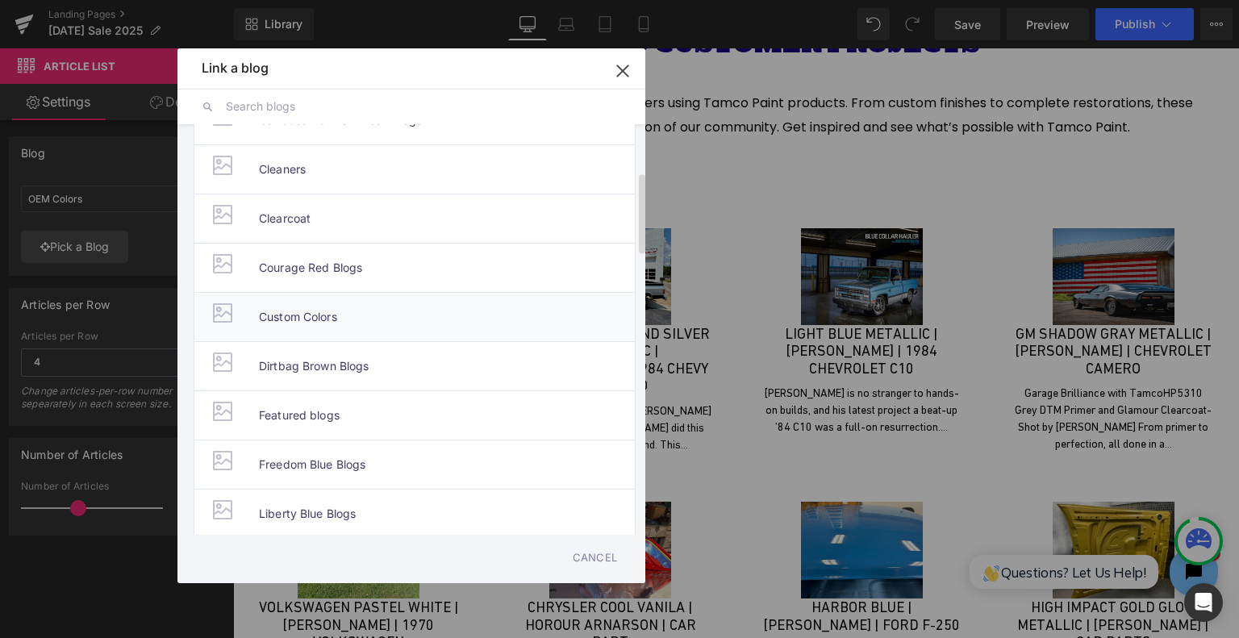
drag, startPoint x: 352, startPoint y: 312, endPoint x: 119, endPoint y: 261, distance: 238.8
click at [352, 312] on li "Custom Colors" at bounding box center [415, 316] width 442 height 49
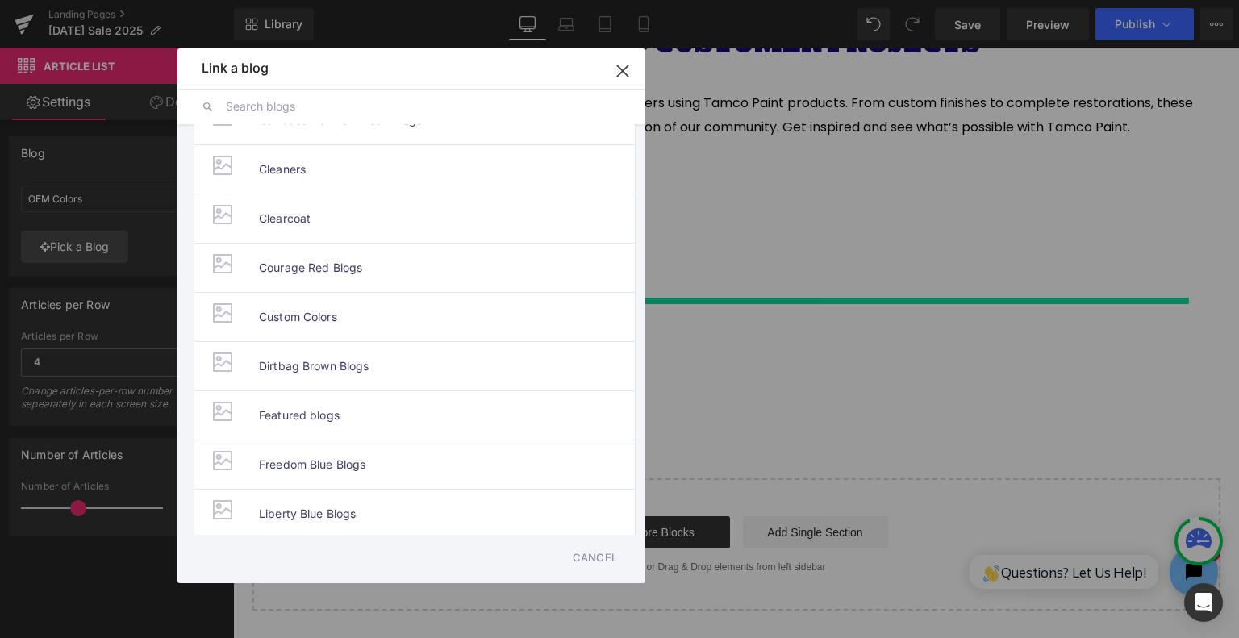
type input "Custom Colors"
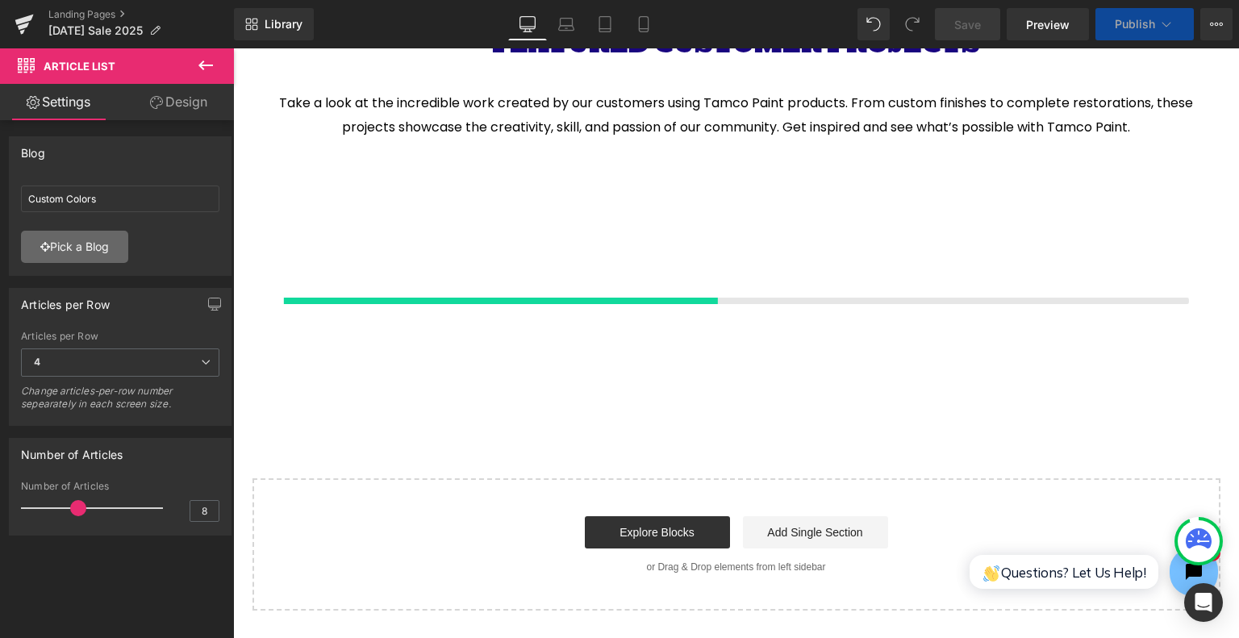
click at [107, 255] on link "Pick a Blog" at bounding box center [74, 247] width 107 height 32
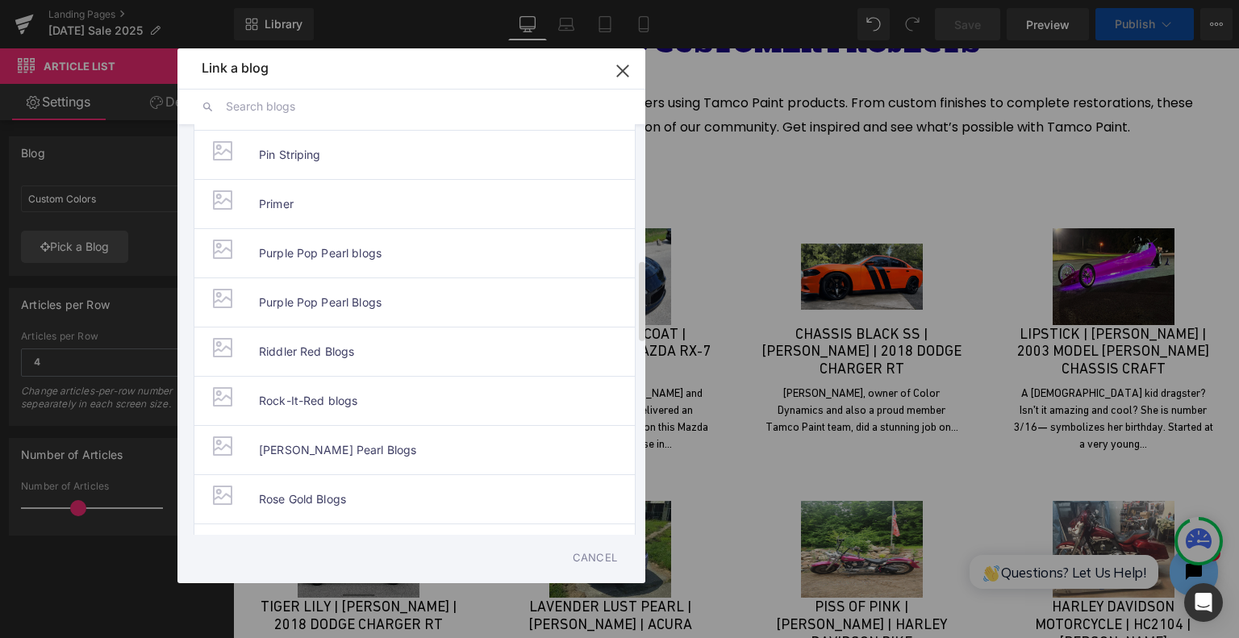
scroll to position [623, 0]
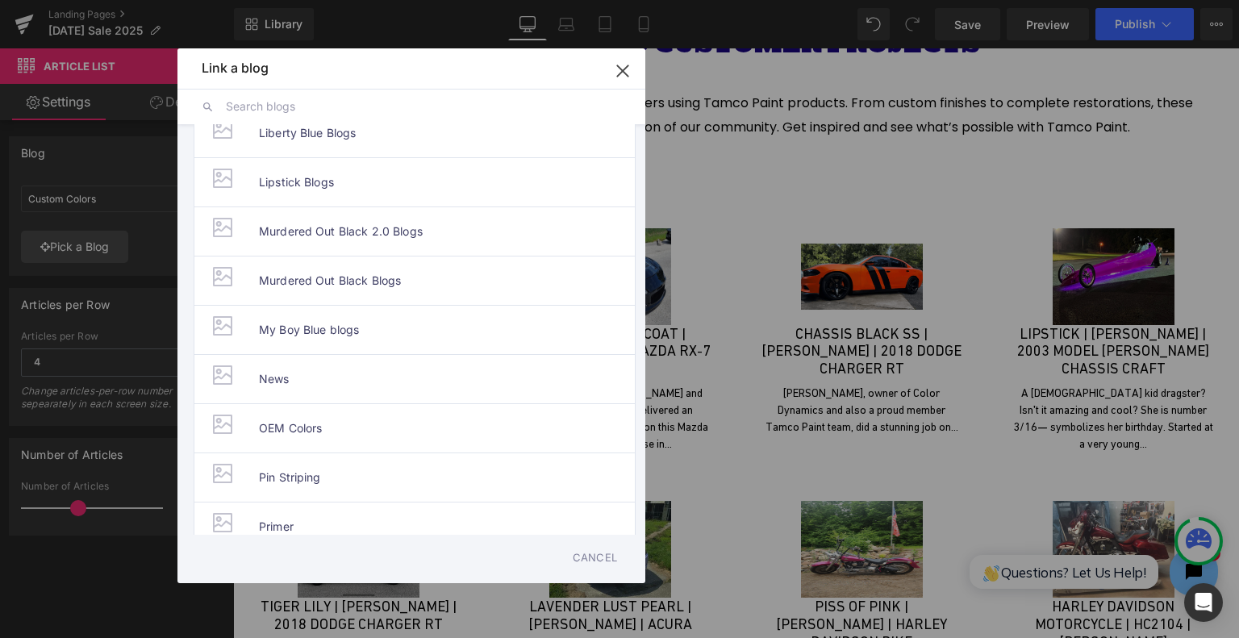
click at [633, 76] on icon "button" at bounding box center [623, 71] width 26 height 26
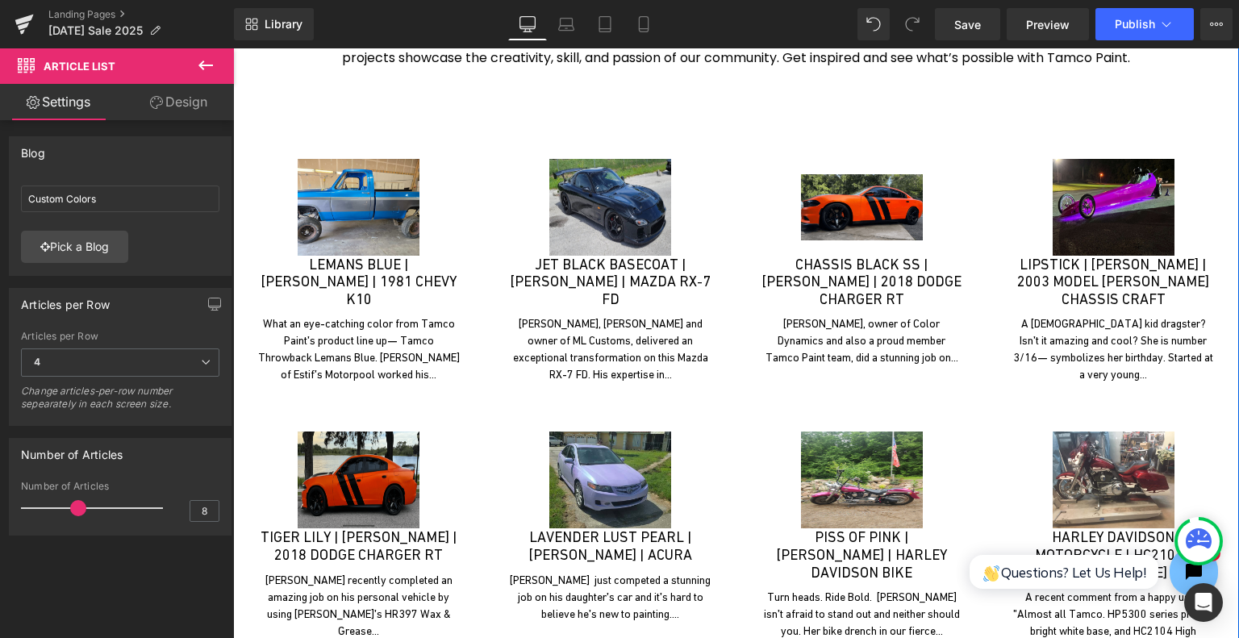
scroll to position [5758, 0]
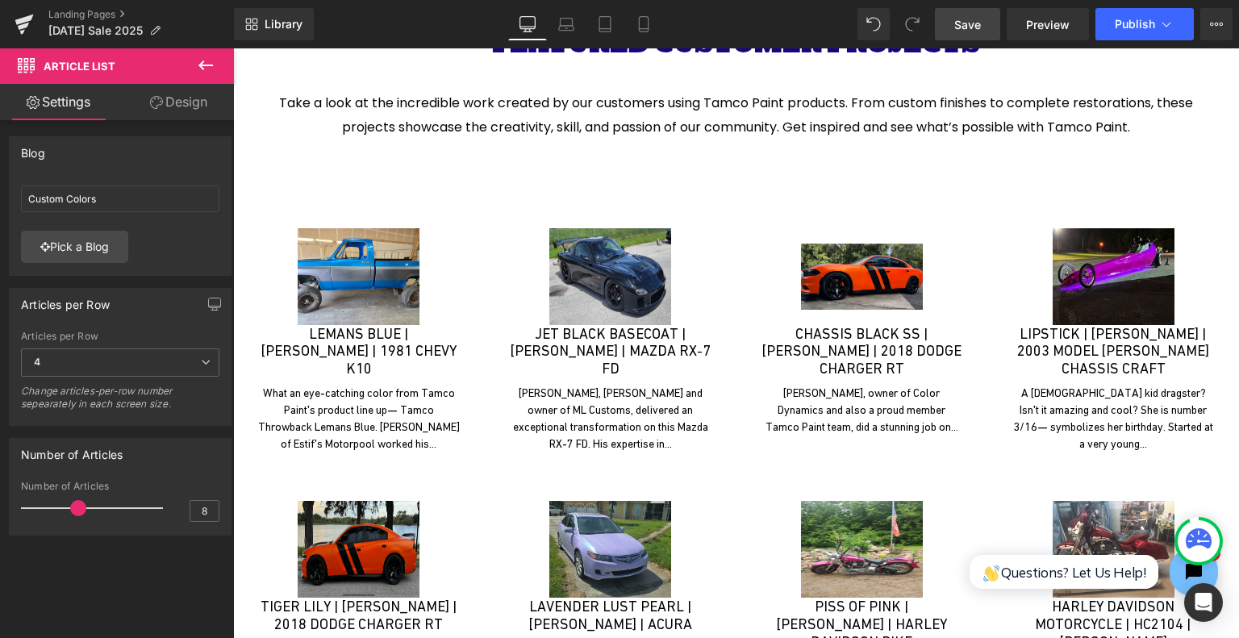
click at [985, 36] on link "Save" at bounding box center [967, 24] width 65 height 32
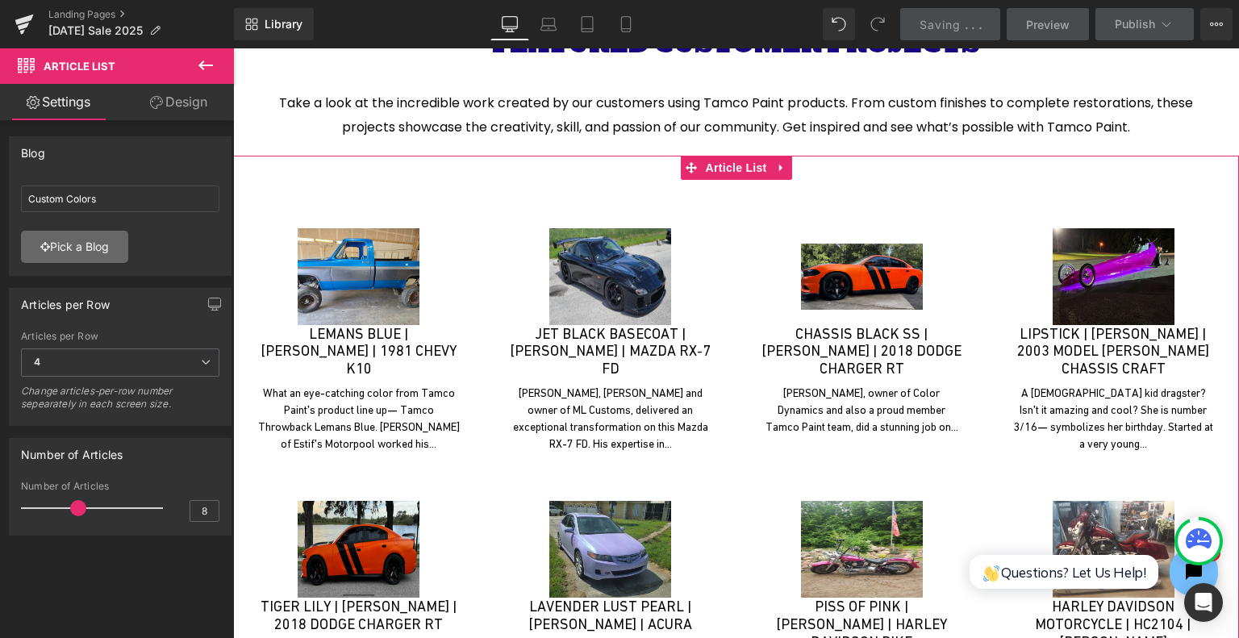
click at [112, 244] on link "Pick a Blog" at bounding box center [74, 247] width 107 height 32
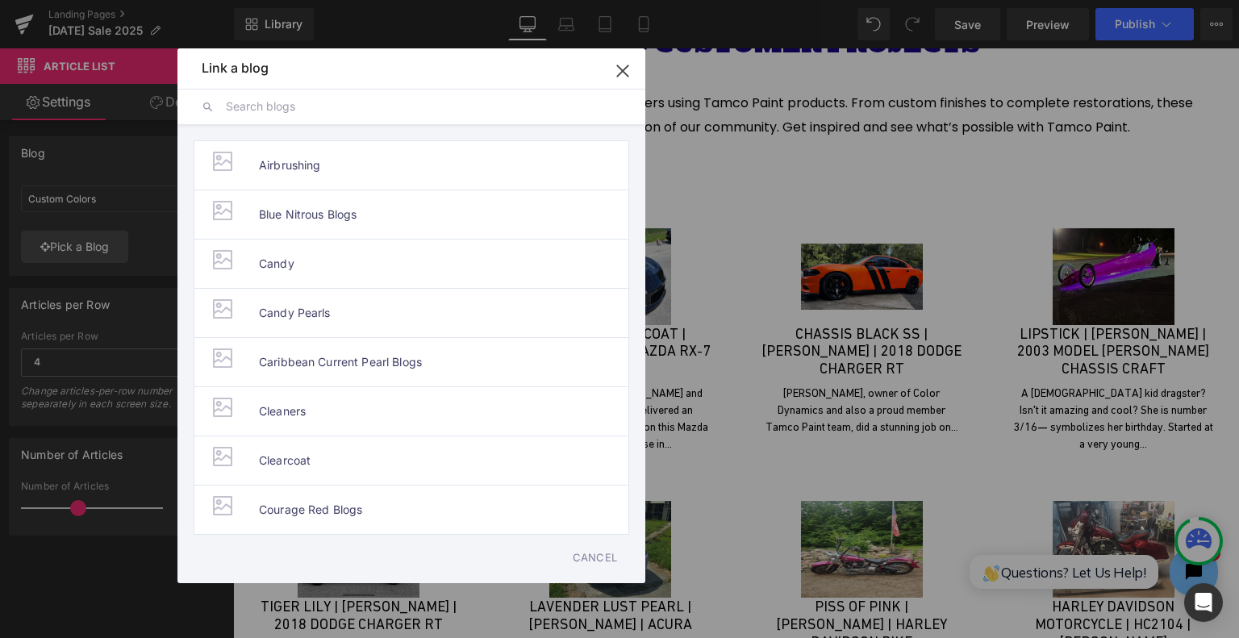
click at [534, 96] on input "text" at bounding box center [423, 107] width 395 height 36
drag, startPoint x: 627, startPoint y: 71, endPoint x: 394, endPoint y: 23, distance: 238.2
click at [627, 71] on icon "button" at bounding box center [623, 71] width 26 height 26
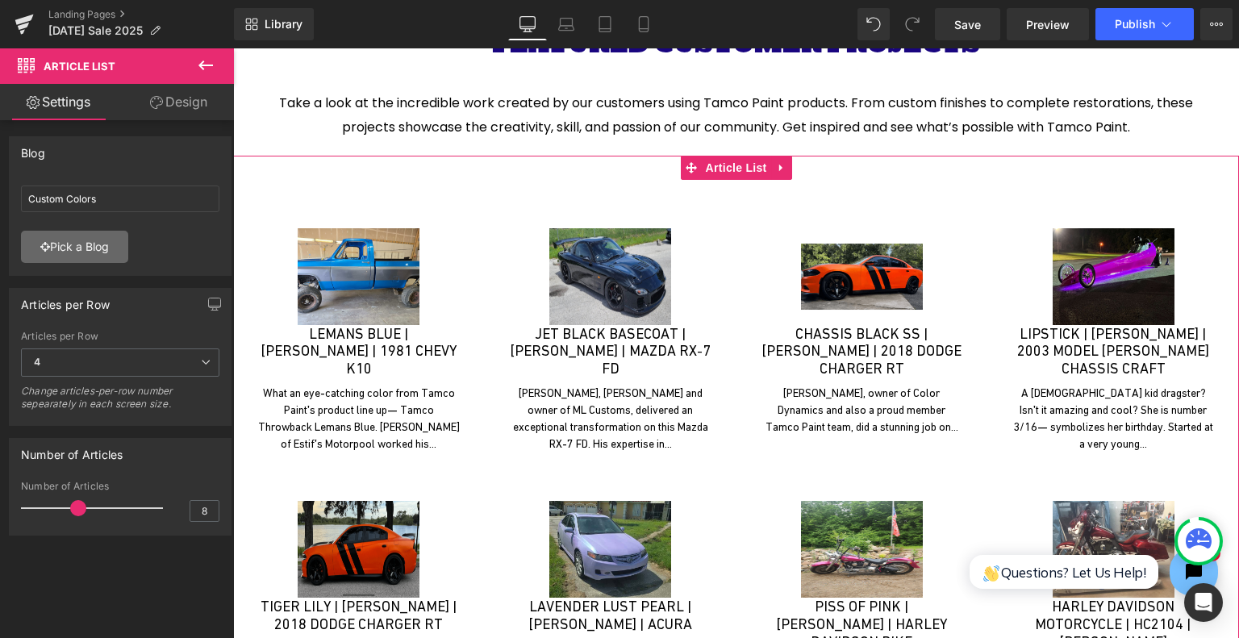
click at [84, 248] on link "Pick a Blog" at bounding box center [74, 247] width 107 height 32
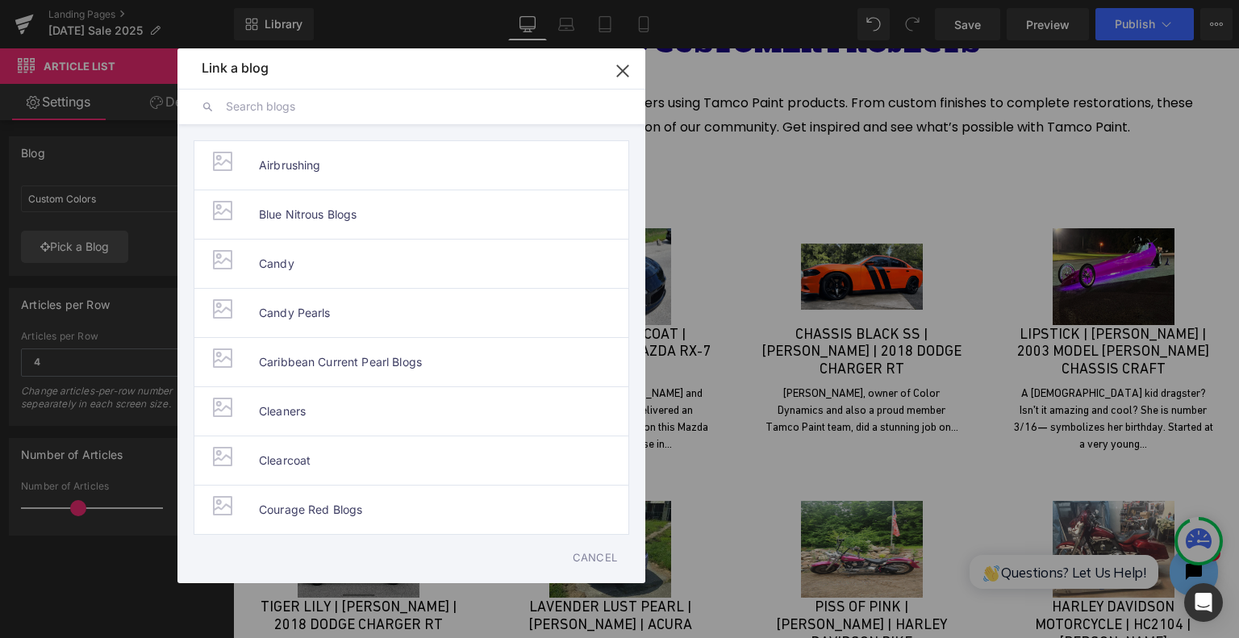
click at [355, 109] on input "text" at bounding box center [423, 107] width 395 height 36
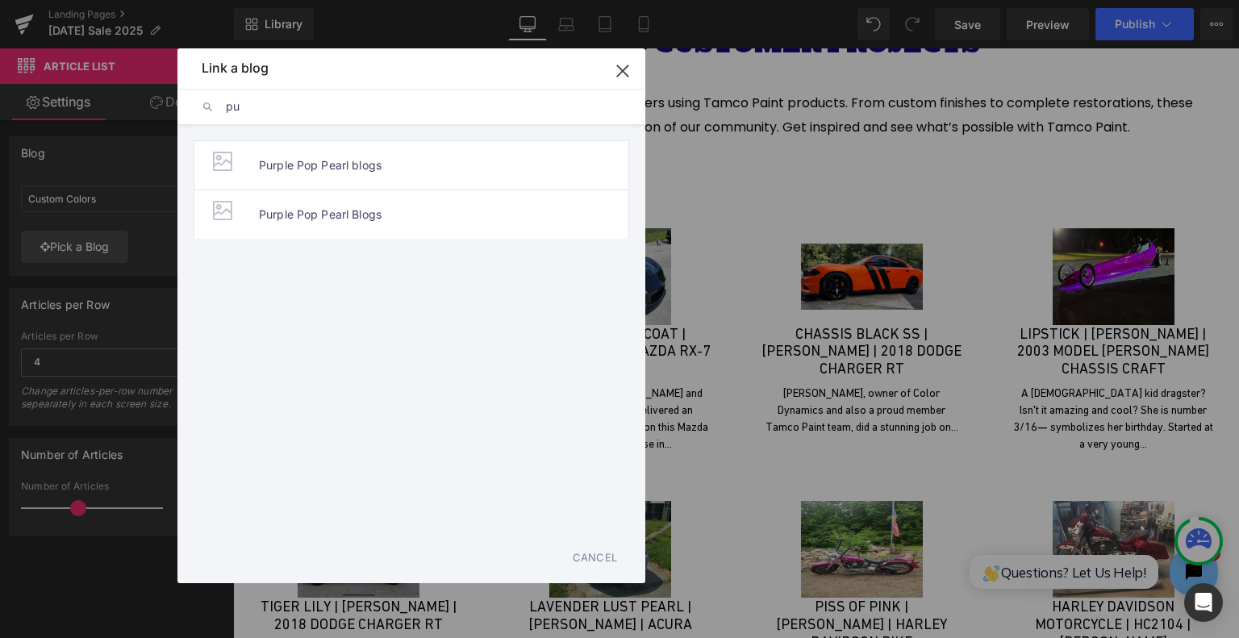
type input "p"
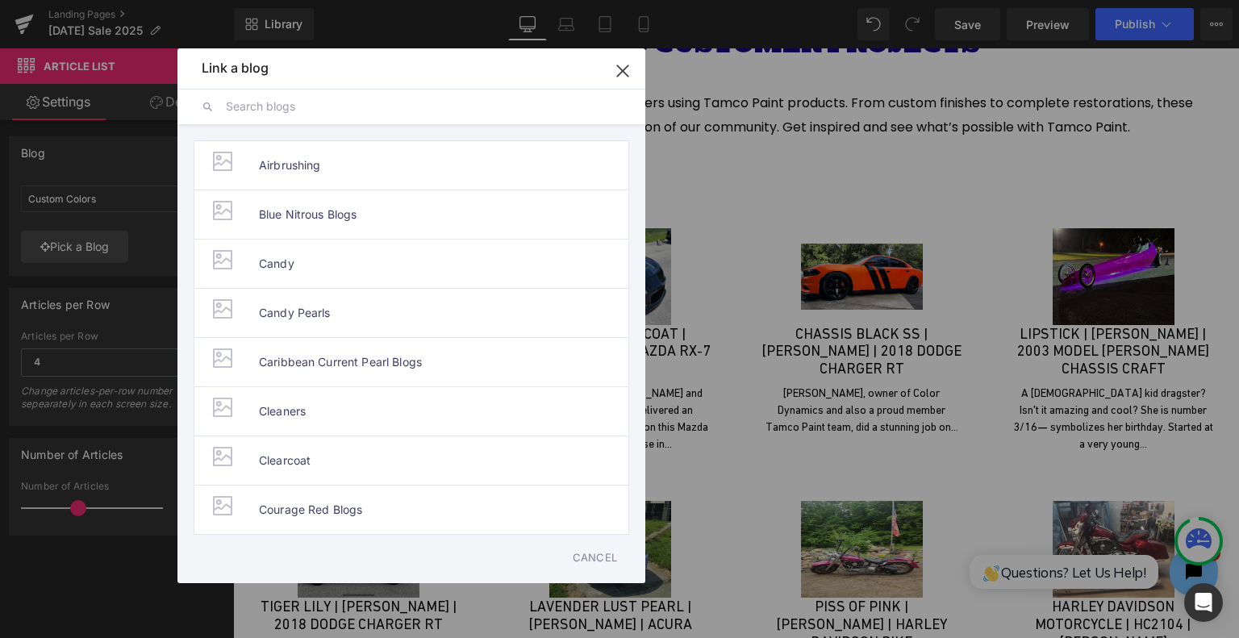
click at [81, 0] on div "Article List You are previewing how the will restyle your page. You can not edi…" at bounding box center [619, 0] width 1239 height 0
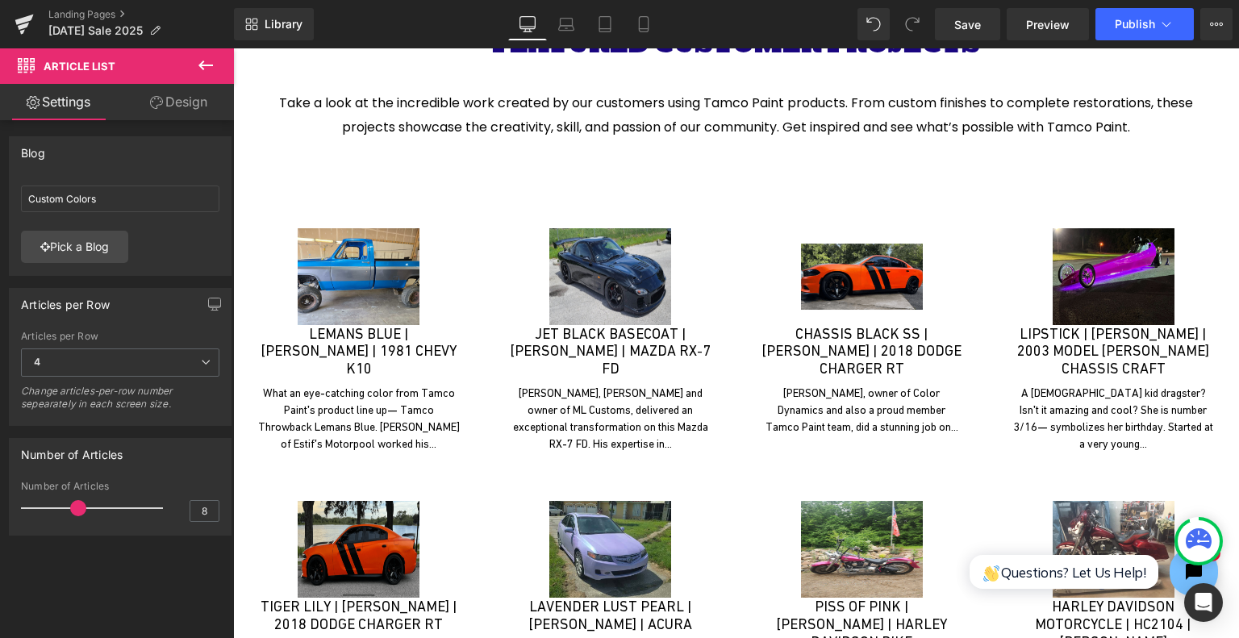
click at [200, 65] on icon at bounding box center [205, 66] width 15 height 10
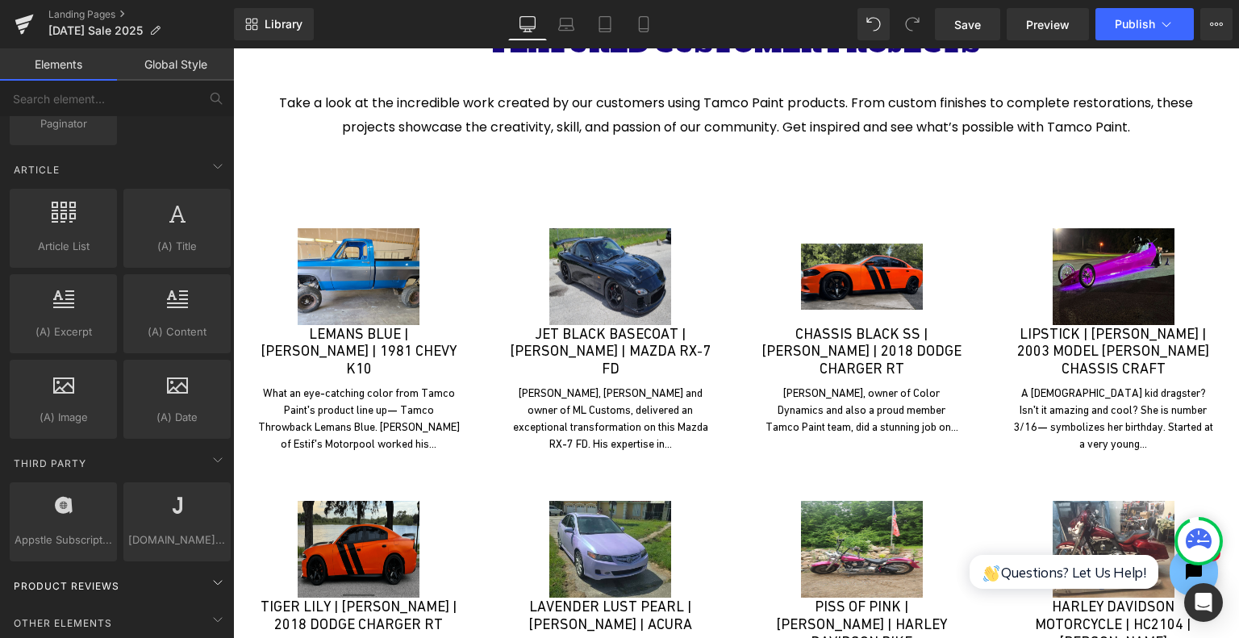
scroll to position [3108, 0]
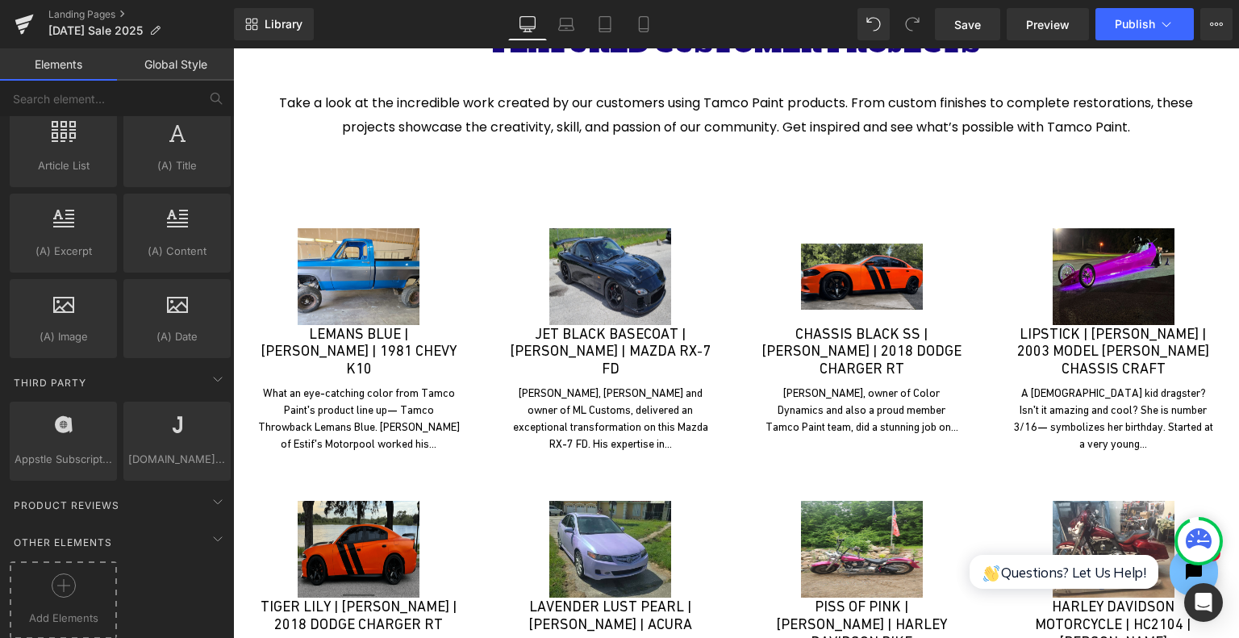
click at [63, 574] on icon at bounding box center [64, 586] width 24 height 24
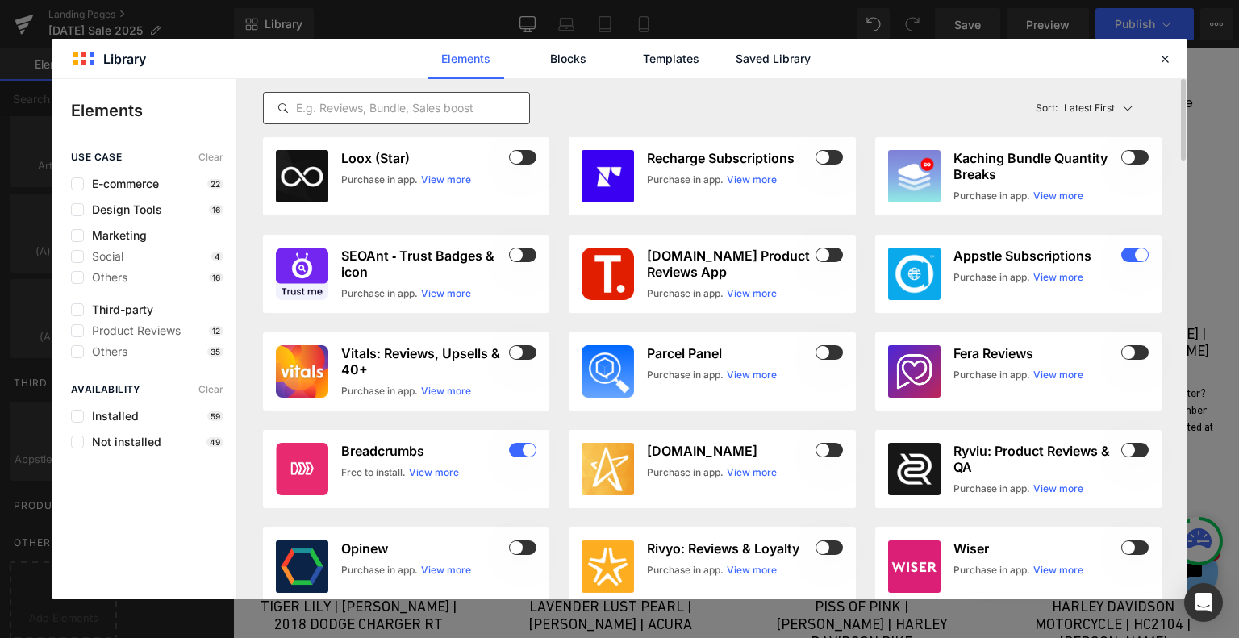
click at [410, 111] on input "text" at bounding box center [396, 107] width 265 height 19
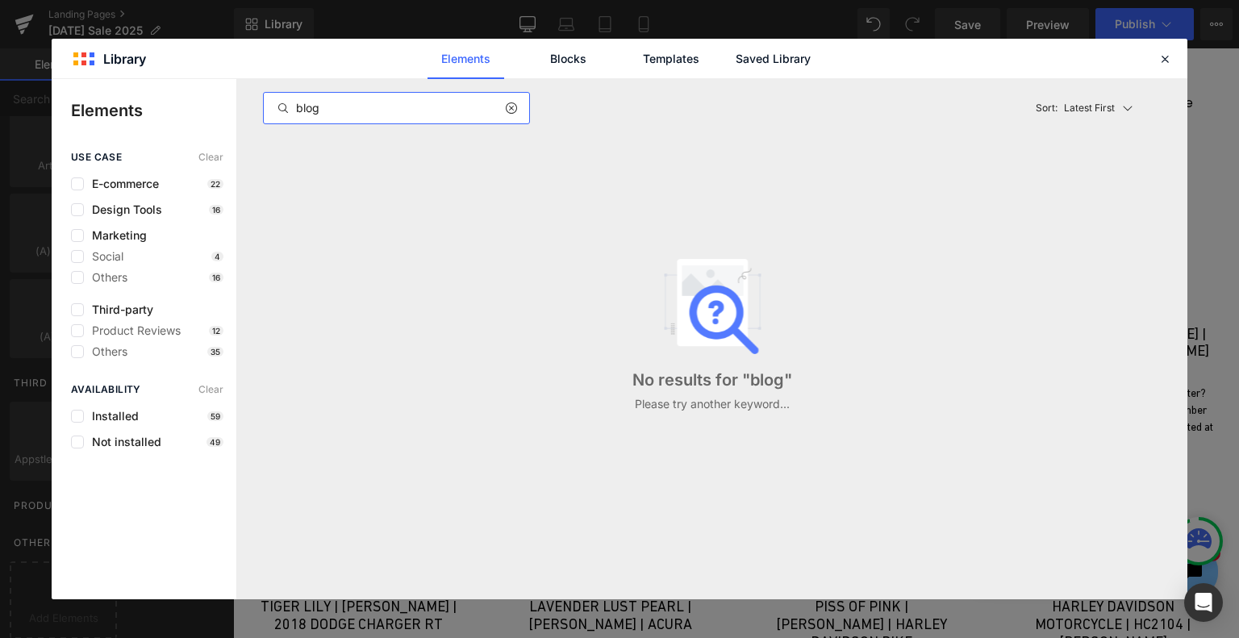
type input "blog"
click at [1158, 52] on icon at bounding box center [1165, 59] width 15 height 15
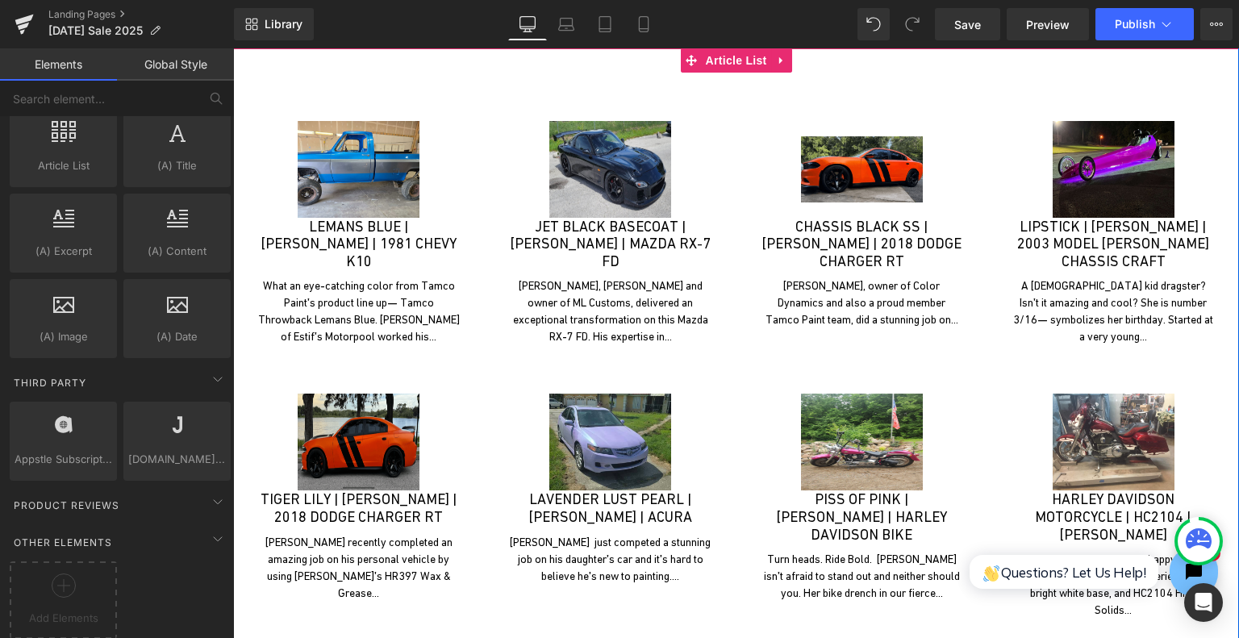
scroll to position [5838, 0]
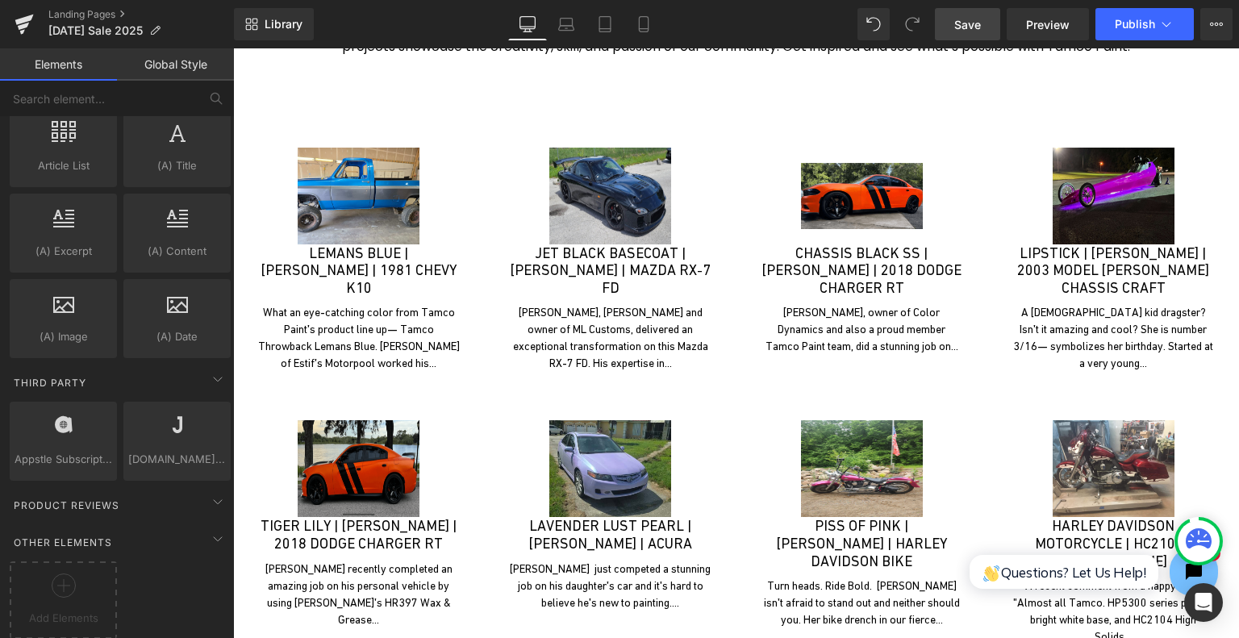
click at [988, 22] on link "Save" at bounding box center [967, 24] width 65 height 32
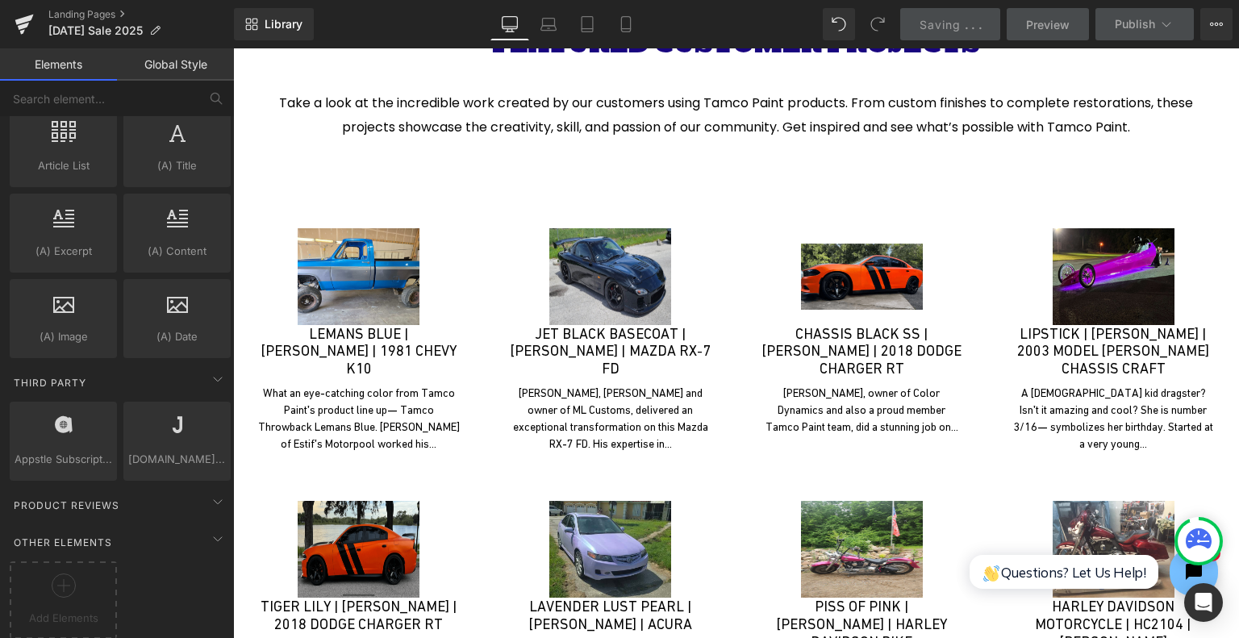
scroll to position [5354, 0]
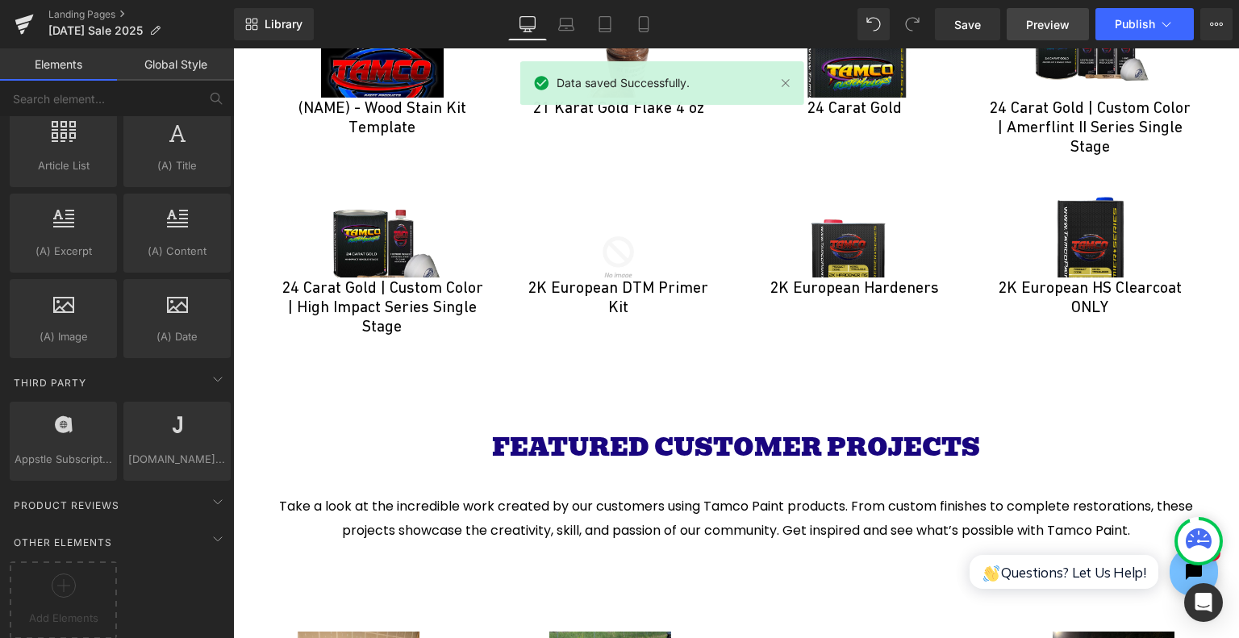
click at [1059, 28] on span "Preview" at bounding box center [1048, 24] width 44 height 17
